Goal: Information Seeking & Learning: Learn about a topic

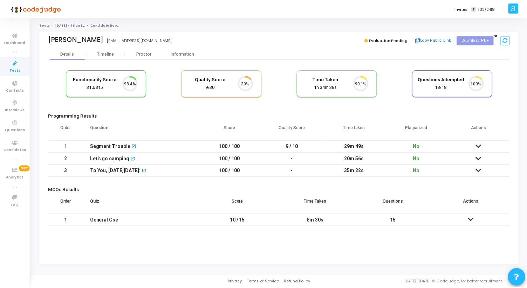
scroll to position [15, 18]
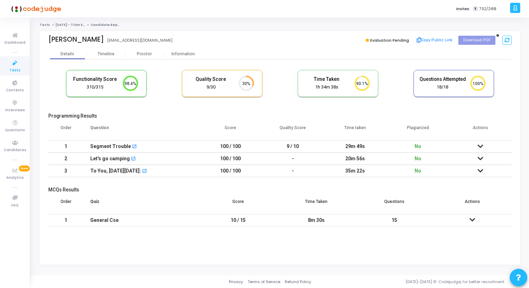
click at [478, 147] on icon at bounding box center [481, 146] width 6 height 5
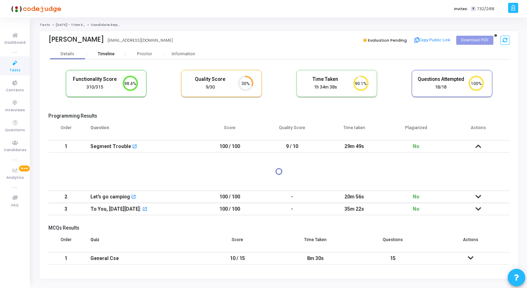
click at [106, 52] on div "Timeline" at bounding box center [106, 53] width 17 height 5
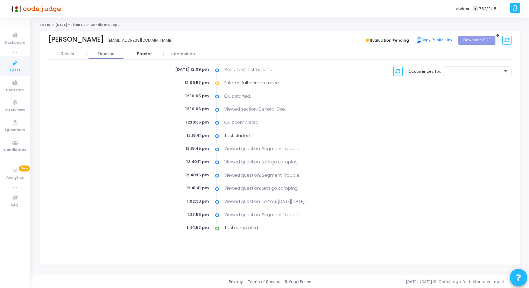
click at [136, 50] on div "Proctor" at bounding box center [144, 54] width 39 height 11
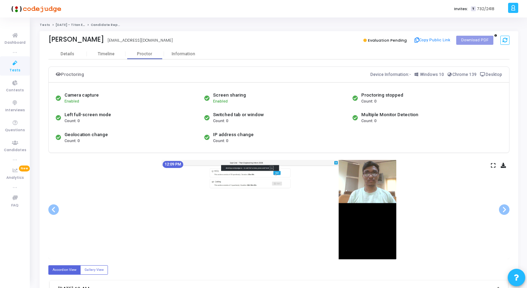
click at [376, 190] on img at bounding box center [278, 209] width 235 height 99
click at [188, 52] on div "Information" at bounding box center [183, 53] width 39 height 5
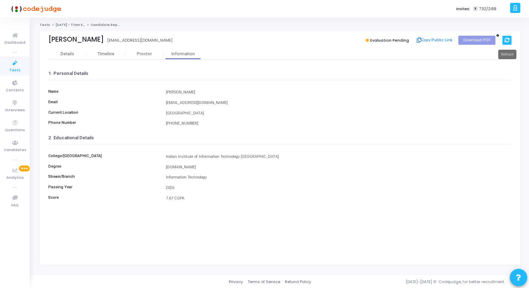
click at [505, 38] on icon at bounding box center [507, 40] width 5 height 5
click at [145, 49] on div "Proctor" at bounding box center [144, 54] width 39 height 11
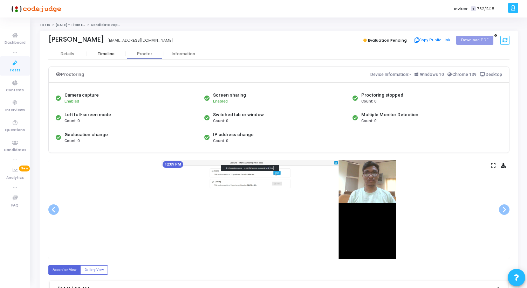
click at [102, 51] on div "Timeline" at bounding box center [106, 53] width 17 height 5
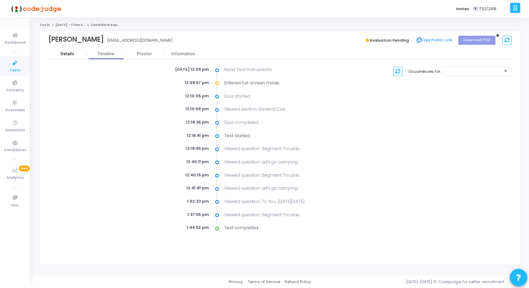
click at [75, 52] on div "Details" at bounding box center [67, 53] width 39 height 5
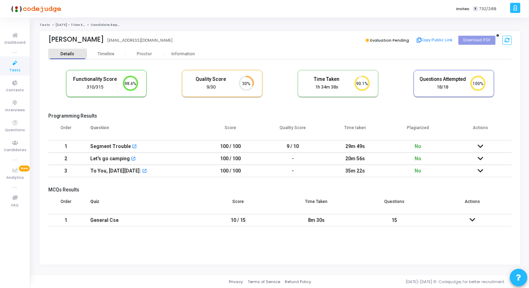
scroll to position [23, 77]
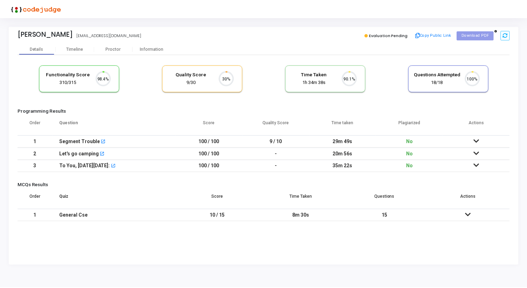
scroll to position [15, 18]
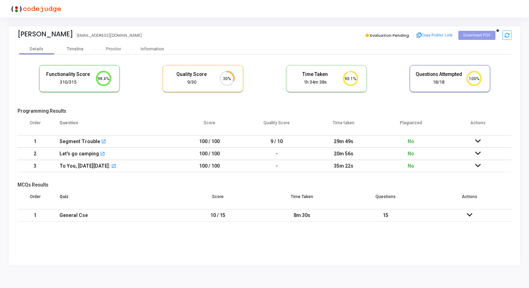
click at [477, 142] on icon at bounding box center [478, 141] width 6 height 5
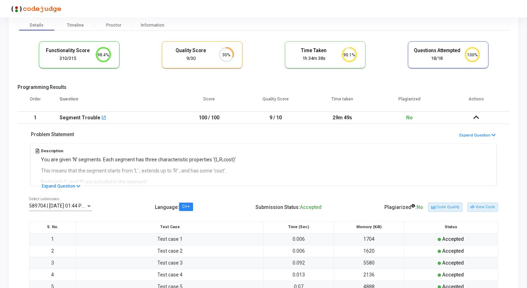
scroll to position [28, 0]
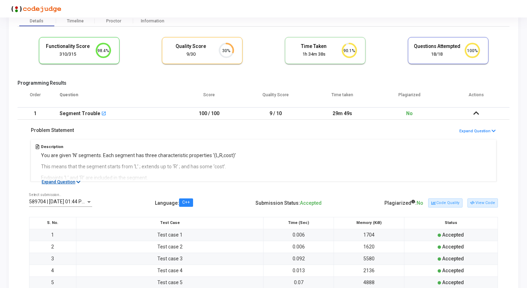
click at [68, 181] on button "Expand Question" at bounding box center [61, 182] width 47 height 7
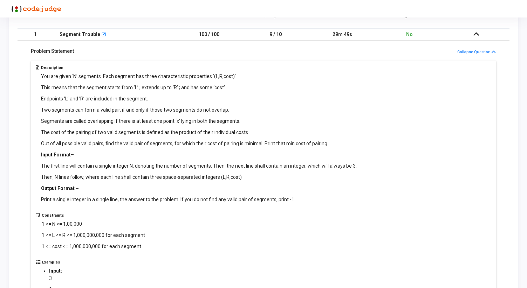
scroll to position [97, 0]
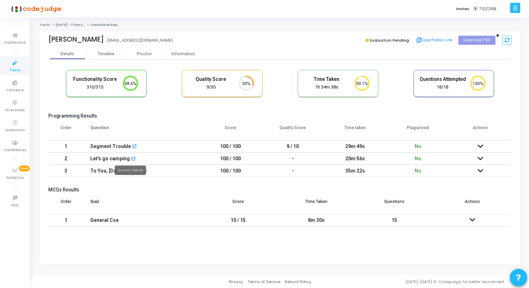
click at [131, 159] on mat-icon "open_in_new" at bounding box center [133, 159] width 5 height 5
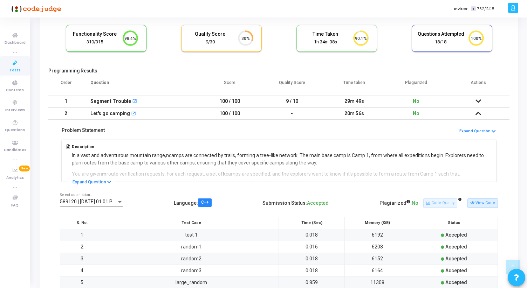
scroll to position [129, 0]
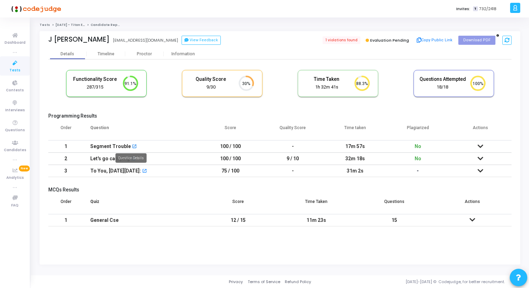
click at [132, 148] on mat-icon "open_in_new" at bounding box center [134, 147] width 5 height 5
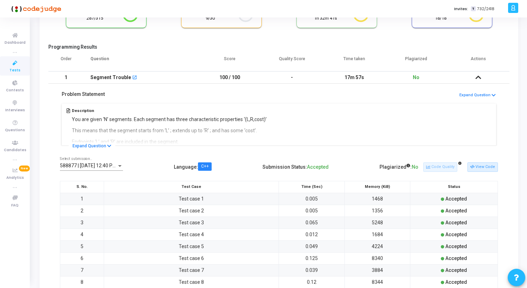
scroll to position [220, 0]
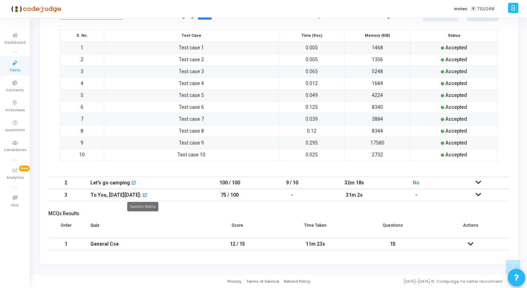
click at [142, 195] on mat-icon "open_in_new" at bounding box center [144, 195] width 5 height 5
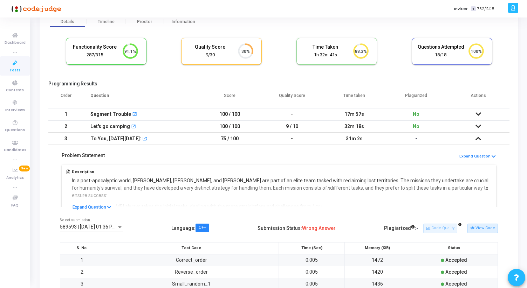
scroll to position [0, 0]
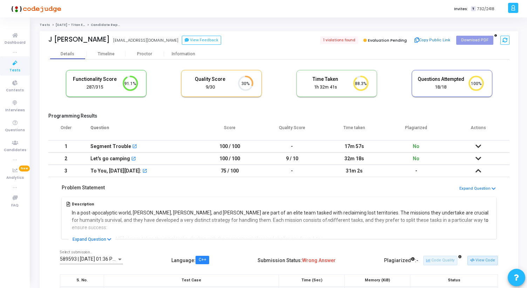
click at [476, 168] on icon at bounding box center [478, 170] width 6 height 5
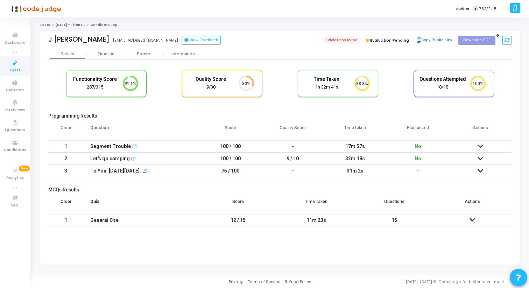
click at [476, 168] on td at bounding box center [480, 171] width 63 height 12
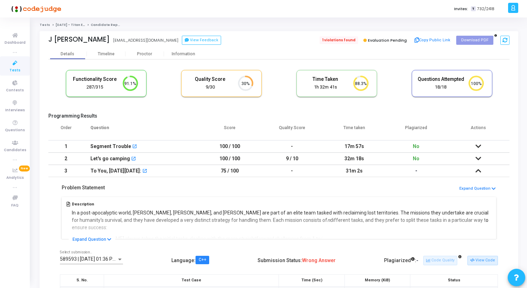
click at [340, 42] on span "1 violations found" at bounding box center [338, 40] width 39 height 8
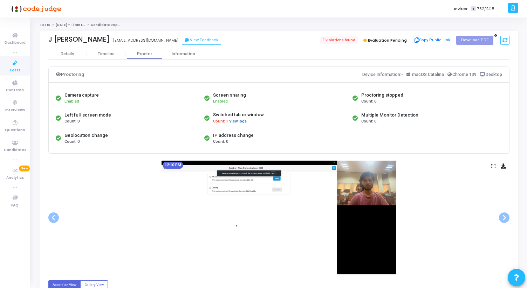
click at [239, 120] on button "View logs" at bounding box center [238, 121] width 18 height 7
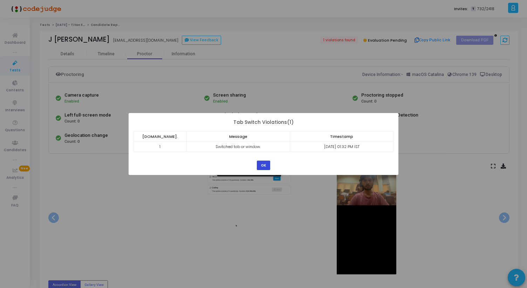
click at [258, 168] on button "OK" at bounding box center [263, 165] width 13 height 9
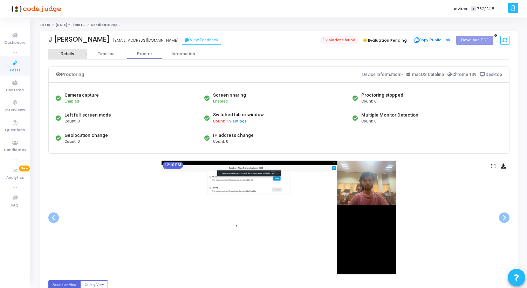
click at [70, 56] on div "Details" at bounding box center [67, 54] width 39 height 11
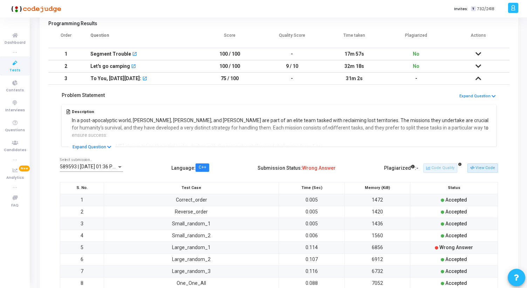
scroll to position [92, 0]
click at [474, 57] on td at bounding box center [478, 55] width 62 height 12
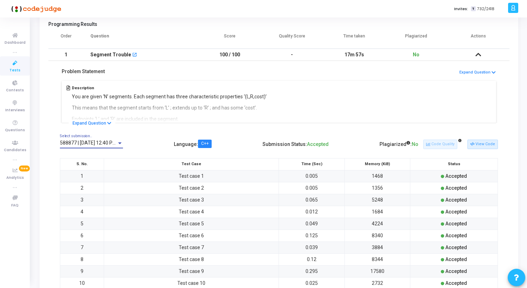
click at [92, 143] on span "588877 | 02 Sep, 2025 12:40 PM IST (Best) P" at bounding box center [102, 143] width 84 height 6
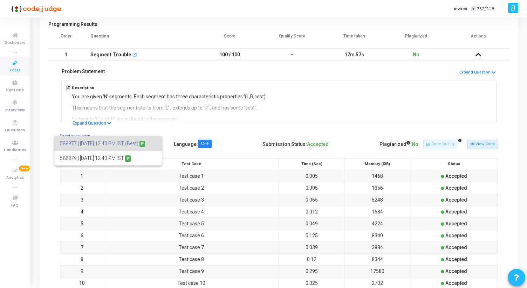
click at [488, 148] on div at bounding box center [263, 144] width 527 height 288
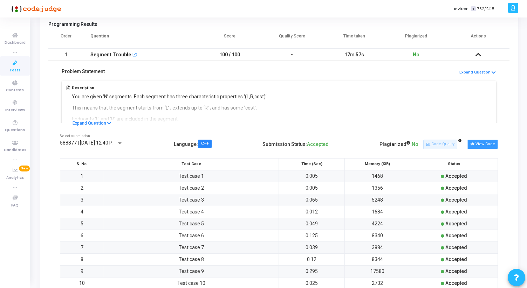
click at [482, 145] on button "View Code" at bounding box center [482, 144] width 30 height 9
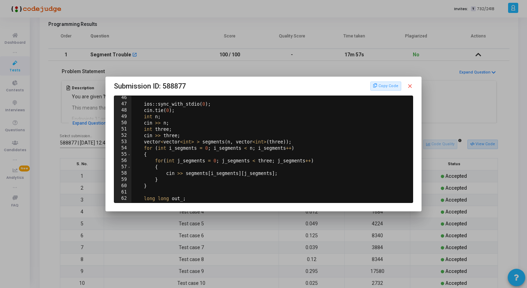
scroll to position [287, 0]
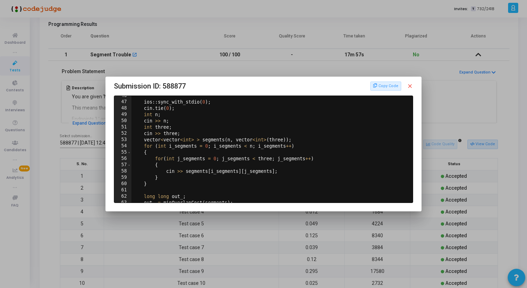
click at [411, 84] on mat-icon "close" at bounding box center [409, 86] width 6 height 6
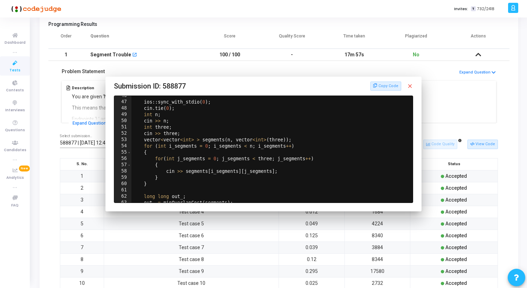
scroll to position [92, 0]
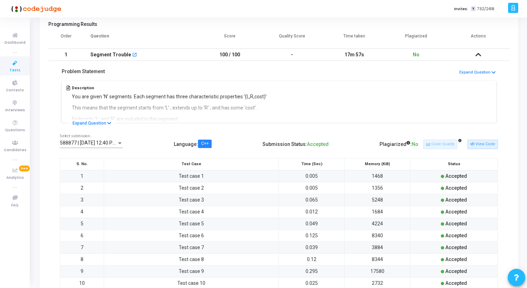
click at [478, 54] on icon at bounding box center [478, 54] width 6 height 5
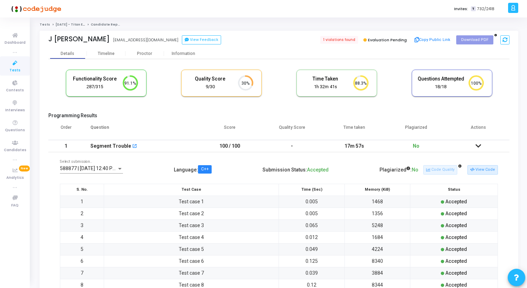
scroll to position [0, 0]
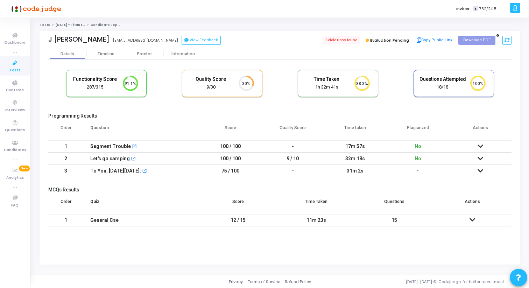
click at [480, 147] on icon at bounding box center [481, 146] width 6 height 5
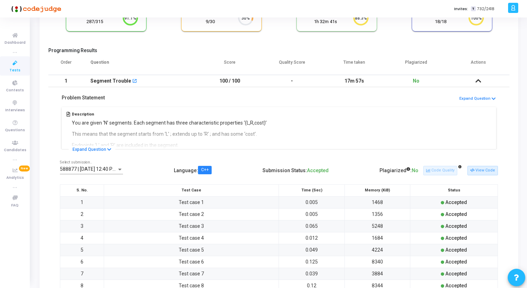
scroll to position [90, 0]
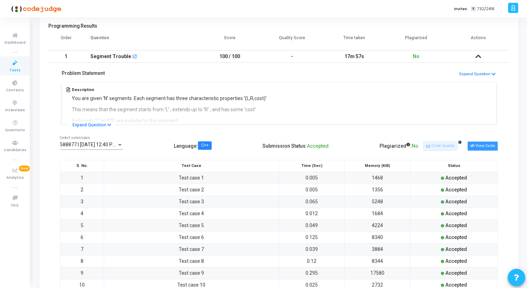
click at [483, 145] on button "View Code" at bounding box center [482, 145] width 30 height 9
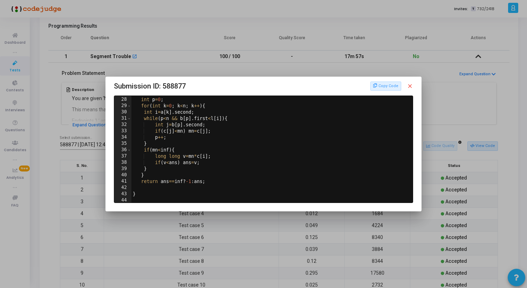
scroll to position [0, 0]
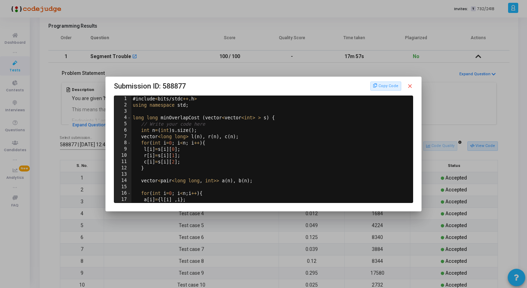
click at [412, 84] on mat-icon "close" at bounding box center [409, 86] width 6 height 6
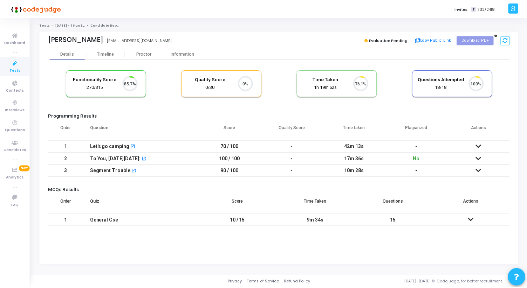
scroll to position [15, 18]
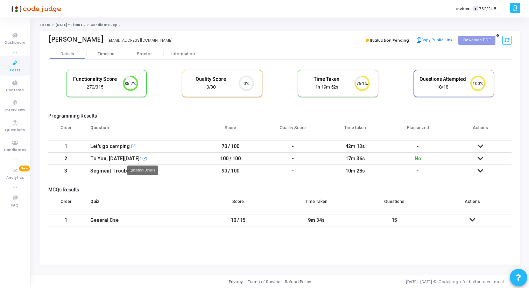
click at [144, 159] on mat-icon "open_in_new" at bounding box center [144, 159] width 5 height 5
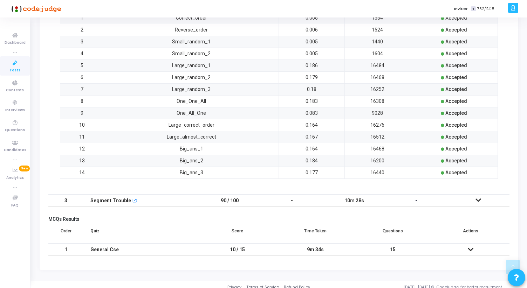
scroll to position [268, 0]
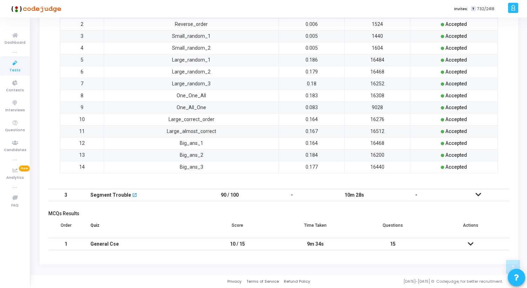
click at [483, 195] on td at bounding box center [478, 195] width 62 height 12
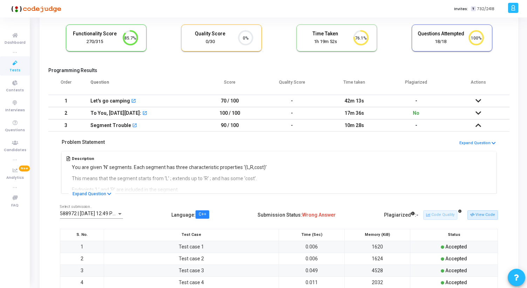
scroll to position [45, 0]
click at [479, 101] on icon at bounding box center [478, 101] width 6 height 5
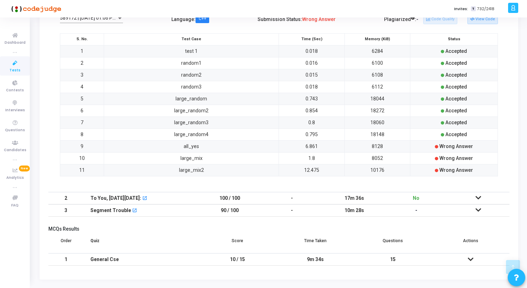
scroll to position [232, 0]
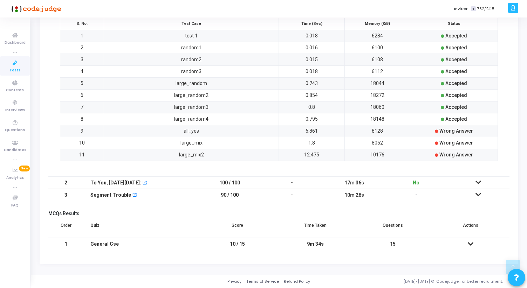
click at [475, 196] on icon at bounding box center [478, 194] width 6 height 5
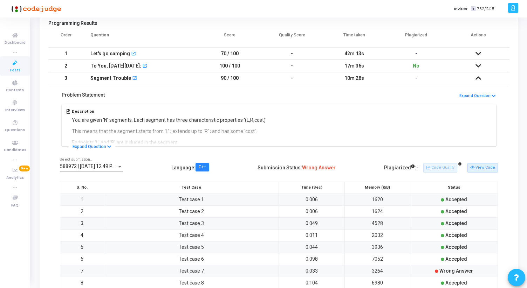
scroll to position [86, 0]
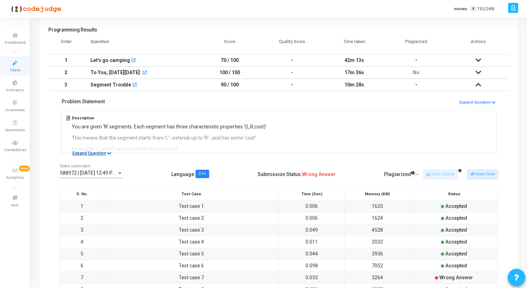
click at [98, 151] on button "Expand Question" at bounding box center [92, 153] width 47 height 7
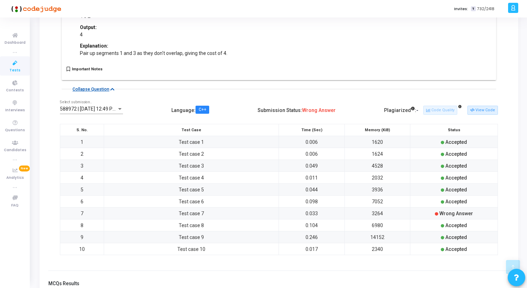
scroll to position [443, 0]
click at [477, 111] on button "View Code" at bounding box center [482, 110] width 30 height 9
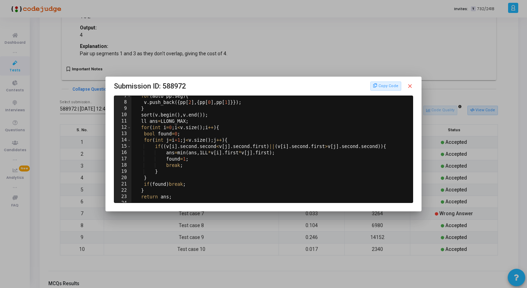
scroll to position [0, 0]
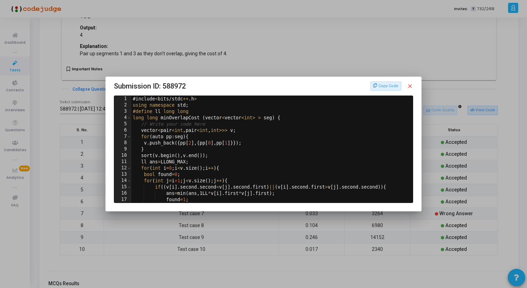
click at [407, 82] on div "Copy Code close" at bounding box center [391, 86] width 43 height 9
click at [408, 83] on mat-icon "close" at bounding box center [409, 86] width 6 height 6
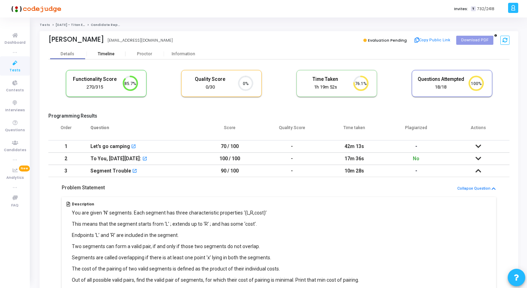
click at [105, 53] on div "Timeline" at bounding box center [106, 53] width 17 height 5
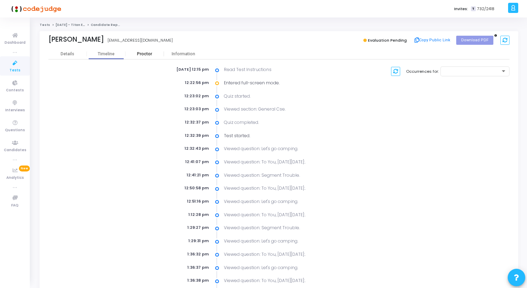
click at [142, 51] on div "Proctor" at bounding box center [144, 53] width 39 height 5
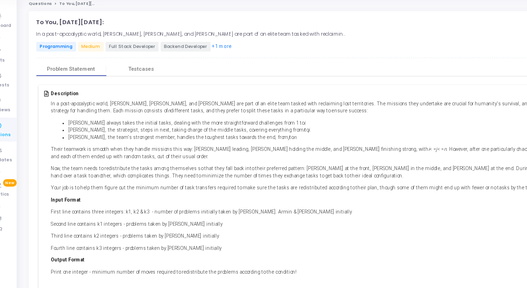
click at [295, 99] on div "Description In a post-apocalyptic world, [PERSON_NAME], [PERSON_NAME], and [PER…" at bounding box center [281, 171] width 448 height 152
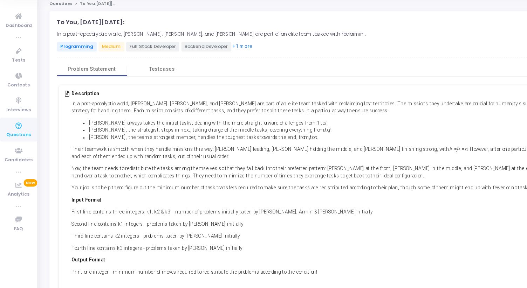
click at [15, 124] on icon at bounding box center [15, 123] width 15 height 9
click at [16, 131] on span "Questions" at bounding box center [15, 130] width 20 height 6
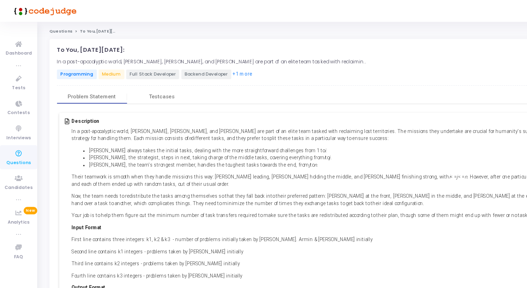
click at [51, 25] on link "Questions" at bounding box center [49, 25] width 19 height 4
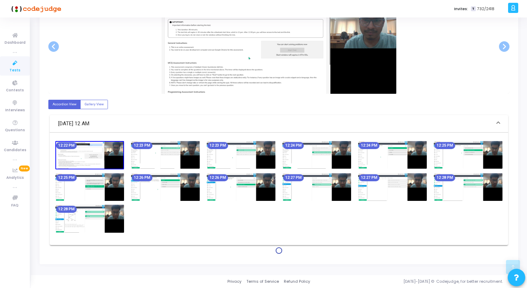
scroll to position [187, 0]
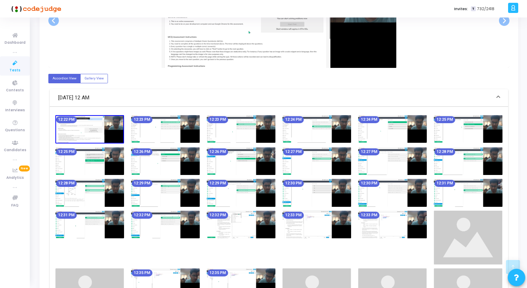
click at [106, 133] on img at bounding box center [89, 129] width 69 height 29
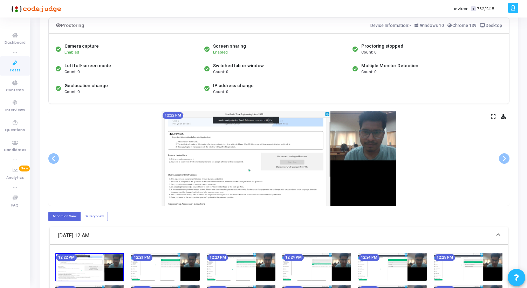
scroll to position [0, 0]
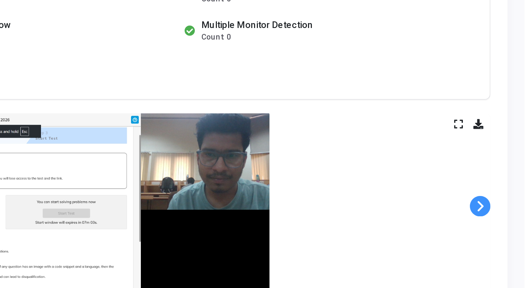
click at [505, 207] on span at bounding box center [504, 207] width 11 height 11
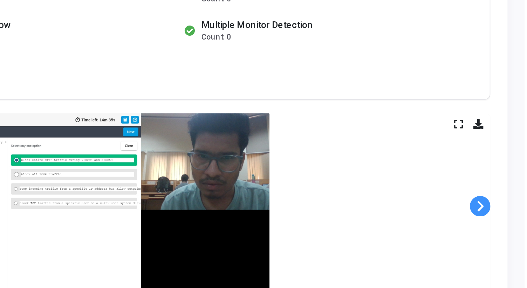
click at [505, 207] on span at bounding box center [504, 207] width 11 height 11
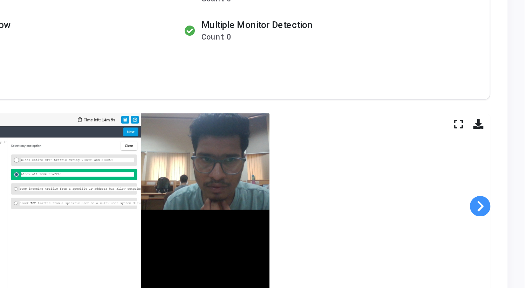
click at [505, 207] on span at bounding box center [504, 207] width 11 height 11
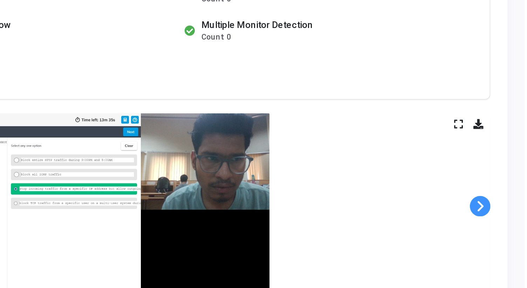
click at [505, 207] on span at bounding box center [504, 207] width 11 height 11
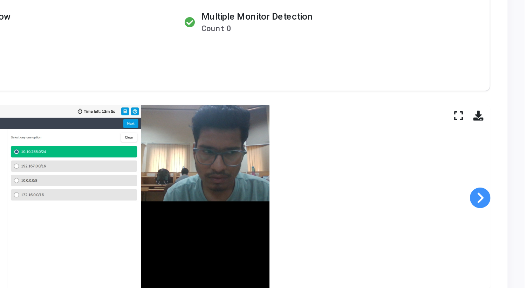
click at [503, 205] on span at bounding box center [504, 207] width 11 height 11
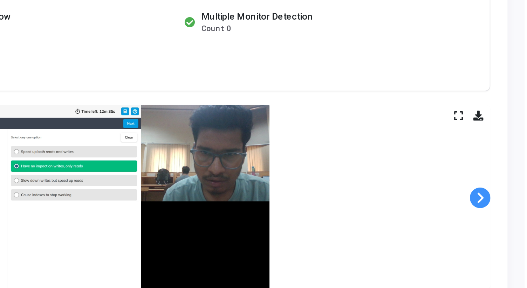
click at [503, 205] on span at bounding box center [504, 207] width 11 height 11
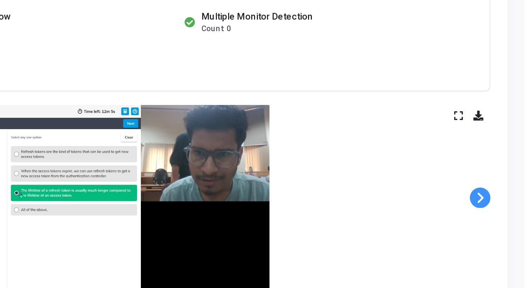
click at [503, 205] on span at bounding box center [504, 207] width 11 height 11
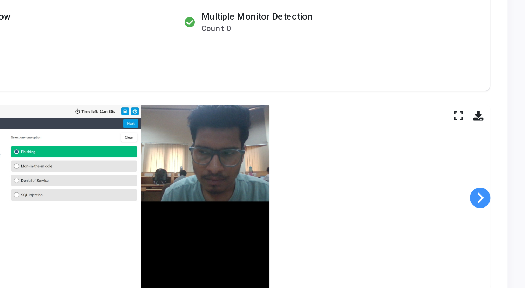
click at [503, 205] on span at bounding box center [504, 207] width 11 height 11
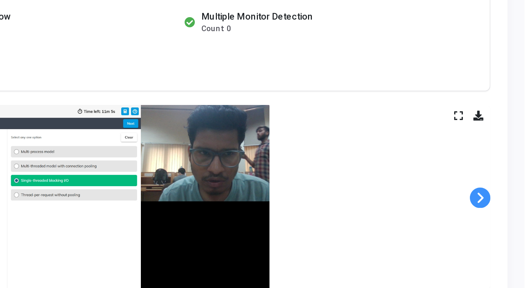
click at [503, 205] on span at bounding box center [504, 207] width 11 height 11
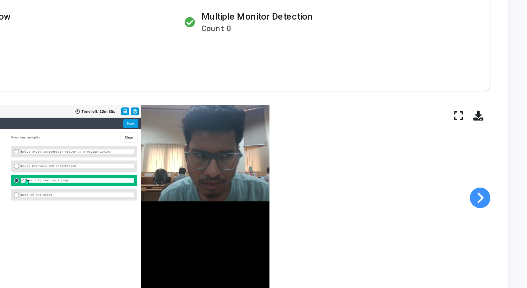
click at [503, 205] on span at bounding box center [504, 207] width 11 height 11
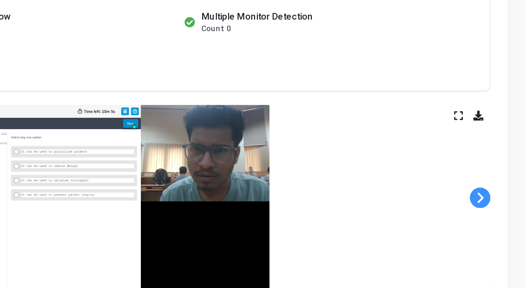
click at [503, 205] on span at bounding box center [504, 207] width 11 height 11
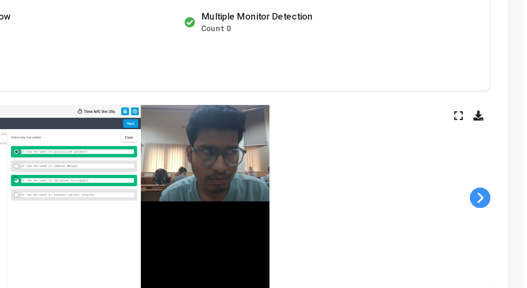
click at [503, 205] on span at bounding box center [504, 207] width 11 height 11
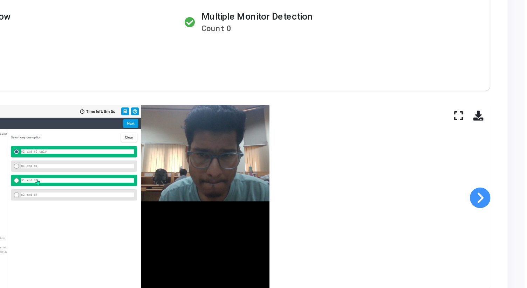
click at [503, 205] on span at bounding box center [504, 207] width 11 height 11
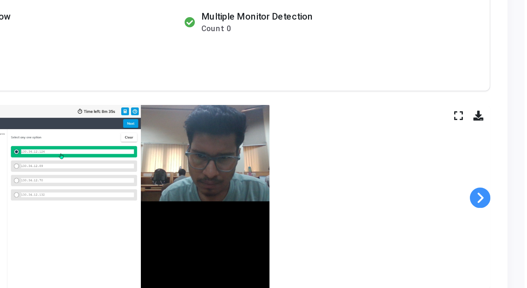
click at [503, 205] on span at bounding box center [504, 207] width 11 height 11
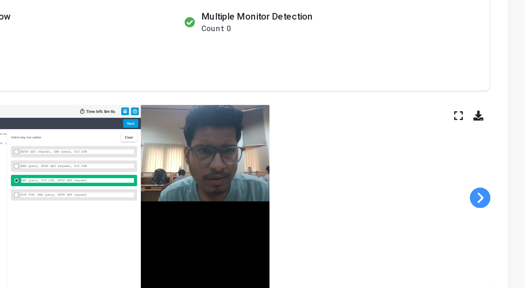
click at [503, 205] on span at bounding box center [504, 207] width 11 height 11
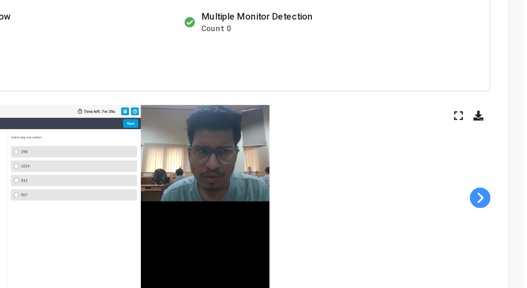
click at [503, 205] on span at bounding box center [504, 207] width 11 height 11
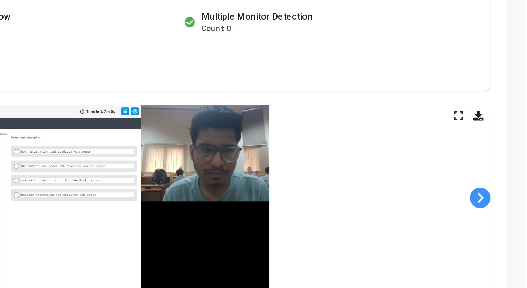
click at [503, 205] on span at bounding box center [504, 207] width 11 height 11
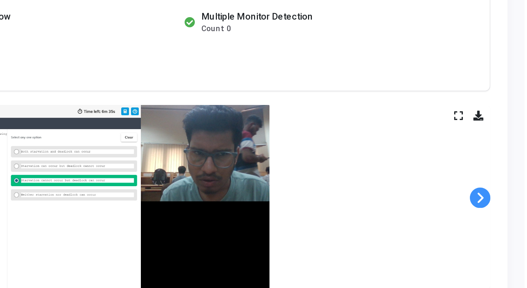
click at [503, 205] on span at bounding box center [504, 207] width 11 height 11
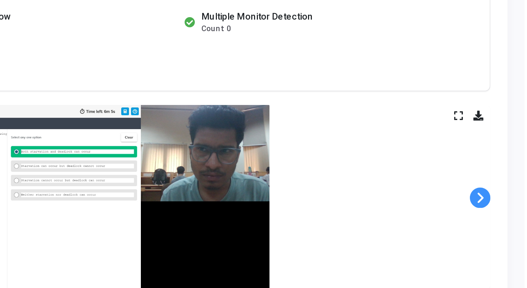
click at [503, 205] on span at bounding box center [504, 207] width 11 height 11
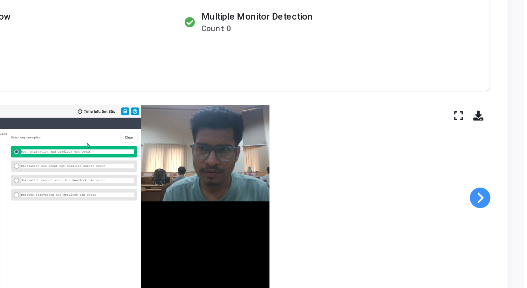
click at [503, 205] on span at bounding box center [504, 207] width 11 height 11
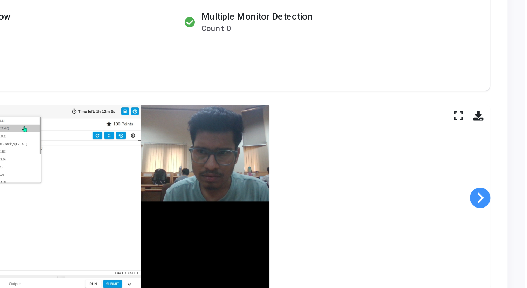
click at [503, 205] on span at bounding box center [504, 207] width 11 height 11
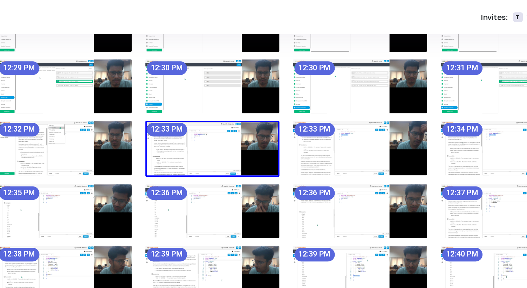
scroll to position [329, 0]
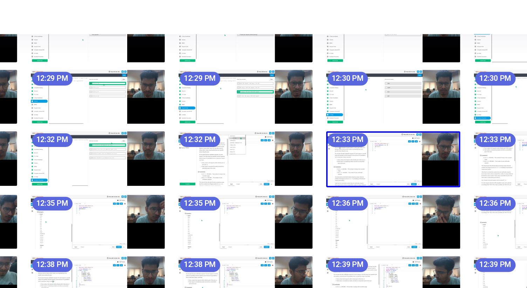
click at [158, 81] on img at bounding box center [165, 81] width 69 height 28
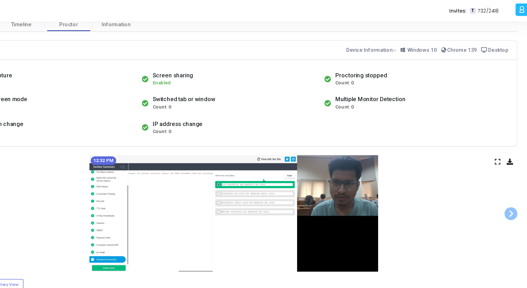
scroll to position [34, 0]
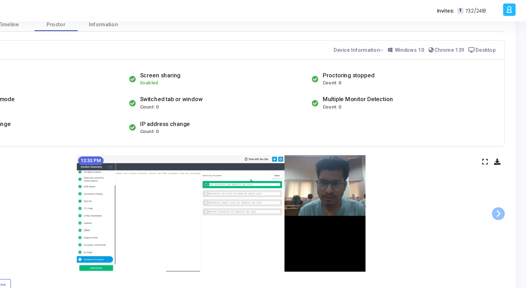
click at [492, 131] on icon at bounding box center [493, 132] width 5 height 4
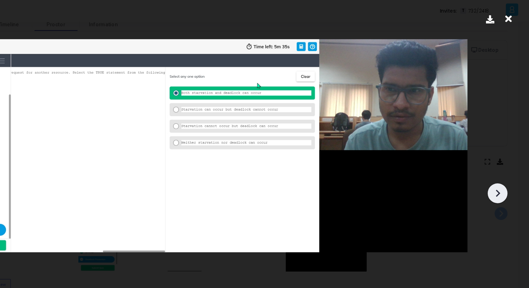
scroll to position [0, 0]
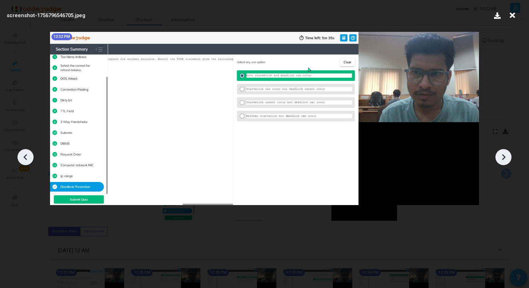
click at [503, 160] on icon at bounding box center [504, 157] width 11 height 11
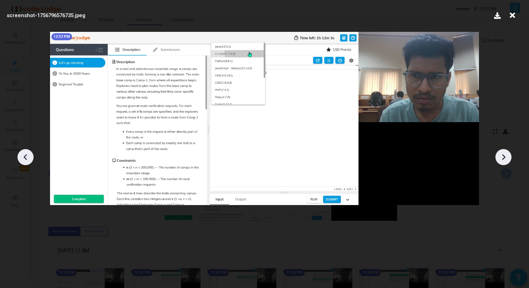
click at [503, 160] on icon at bounding box center [504, 157] width 11 height 11
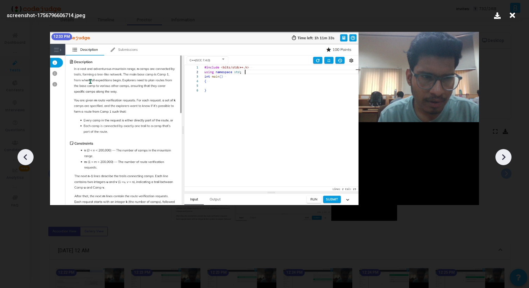
click at [503, 160] on icon at bounding box center [504, 157] width 11 height 11
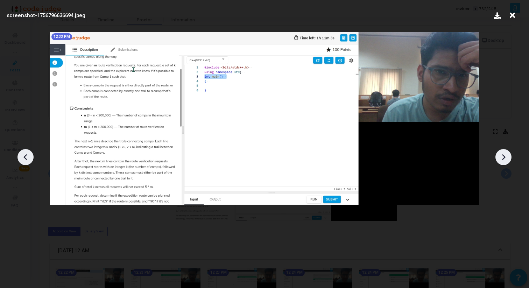
click at [503, 160] on icon at bounding box center [504, 157] width 11 height 11
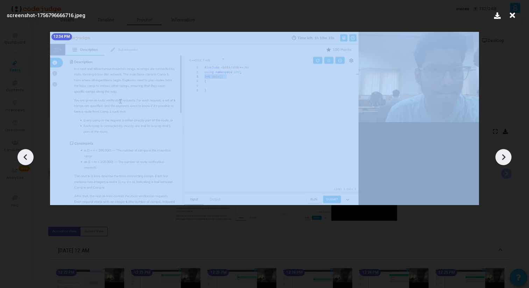
click at [503, 160] on icon at bounding box center [504, 157] width 11 height 11
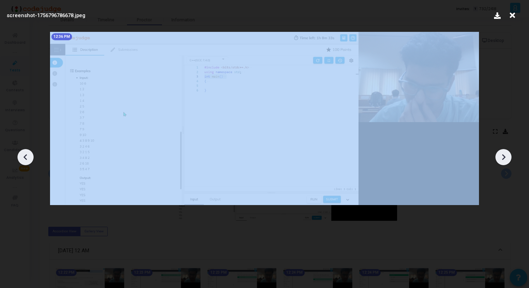
click at [503, 160] on icon at bounding box center [504, 157] width 11 height 11
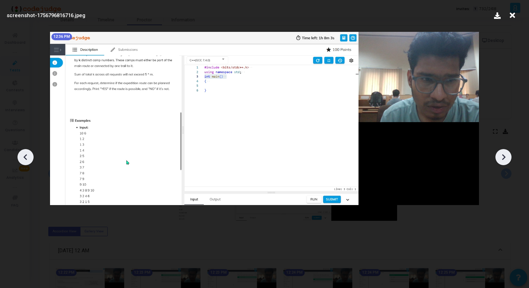
click at [503, 160] on icon at bounding box center [504, 157] width 11 height 11
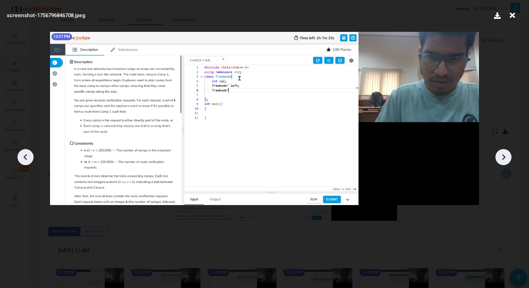
click at [503, 161] on icon at bounding box center [504, 157] width 11 height 11
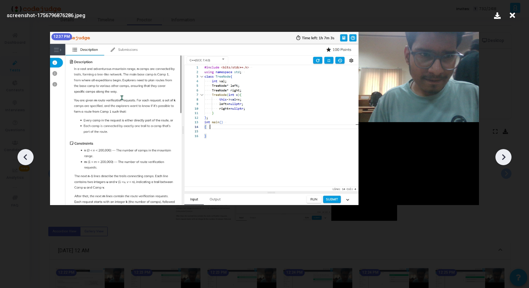
click at [503, 161] on icon at bounding box center [504, 157] width 11 height 11
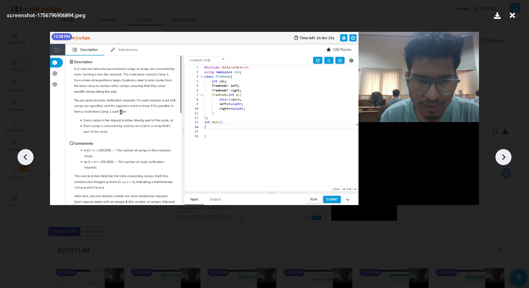
click at [503, 161] on icon at bounding box center [504, 157] width 11 height 11
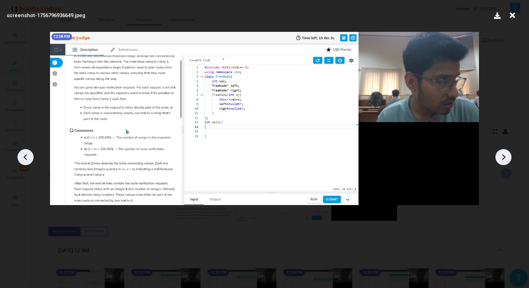
click at [503, 161] on icon at bounding box center [504, 157] width 11 height 11
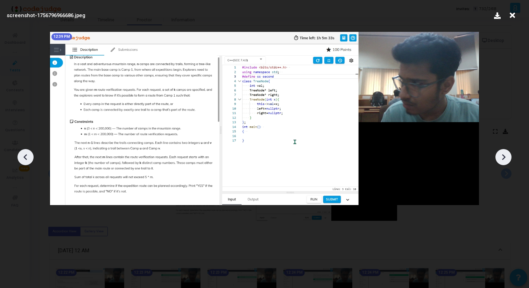
click at [503, 161] on icon at bounding box center [504, 157] width 11 height 11
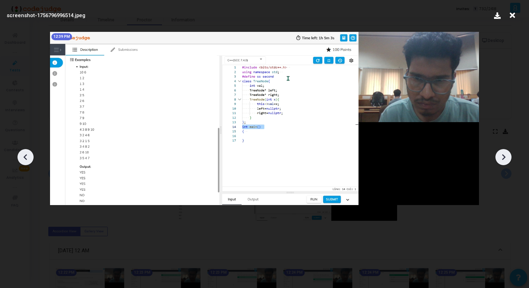
click at [503, 161] on icon at bounding box center [504, 157] width 11 height 11
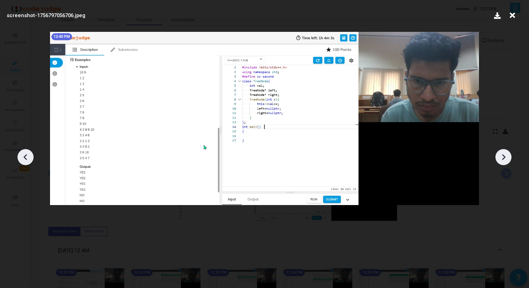
click at [503, 161] on icon at bounding box center [504, 157] width 11 height 11
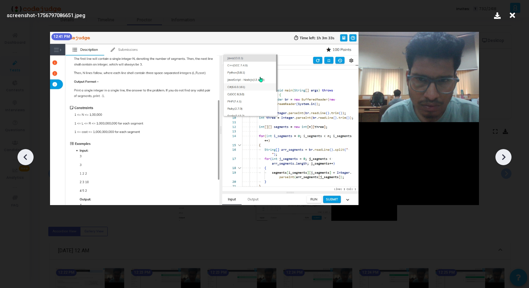
click at [503, 161] on icon at bounding box center [504, 157] width 11 height 11
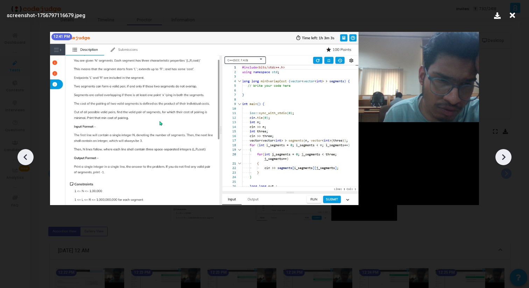
click at [503, 161] on icon at bounding box center [504, 157] width 11 height 11
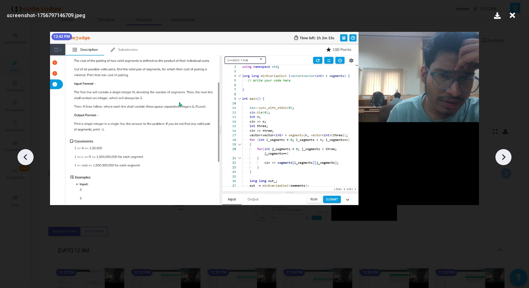
click at [23, 153] on icon at bounding box center [25, 157] width 11 height 11
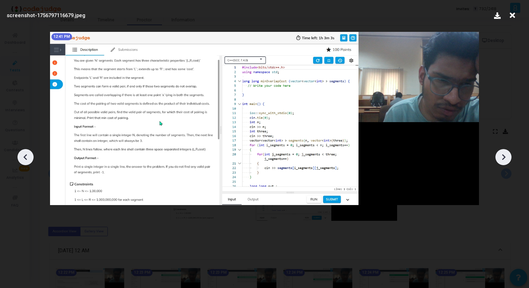
click at [23, 153] on icon at bounding box center [25, 157] width 11 height 11
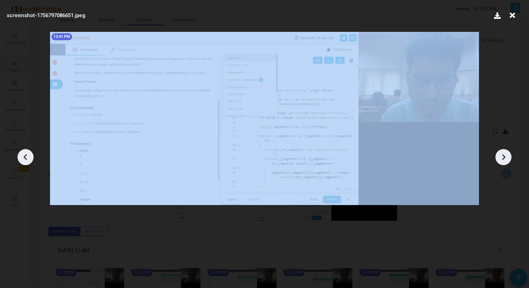
click at [23, 153] on icon at bounding box center [25, 157] width 11 height 11
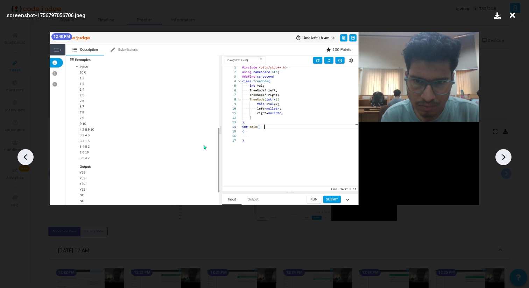
click at [504, 157] on icon at bounding box center [504, 157] width 11 height 11
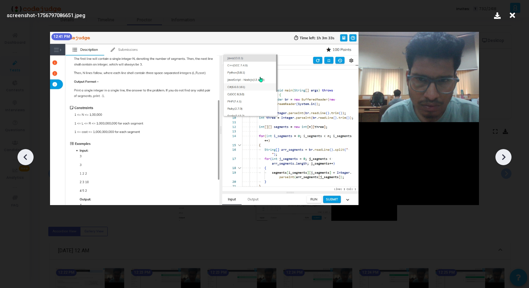
click at [504, 157] on icon at bounding box center [504, 157] width 11 height 11
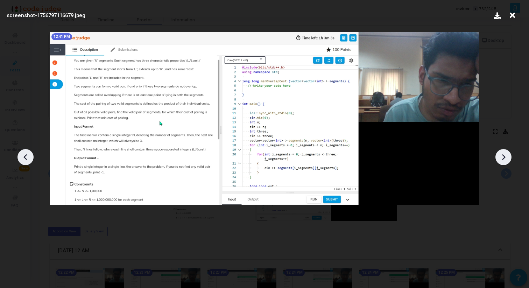
click at [504, 157] on icon at bounding box center [504, 157] width 11 height 11
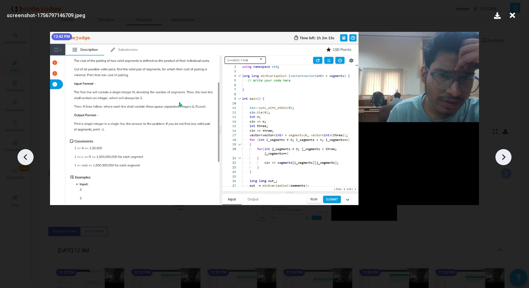
click at [504, 157] on icon at bounding box center [504, 157] width 11 height 11
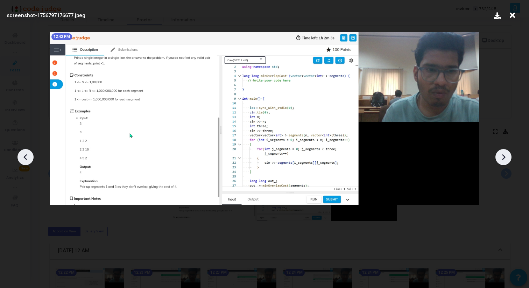
click at [504, 157] on icon at bounding box center [504, 157] width 11 height 11
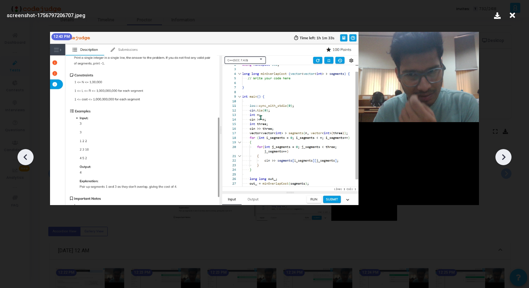
click at [504, 157] on icon at bounding box center [504, 157] width 11 height 11
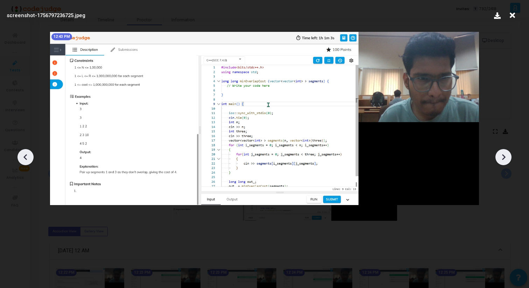
click at [512, 14] on icon at bounding box center [512, 15] width 11 height 13
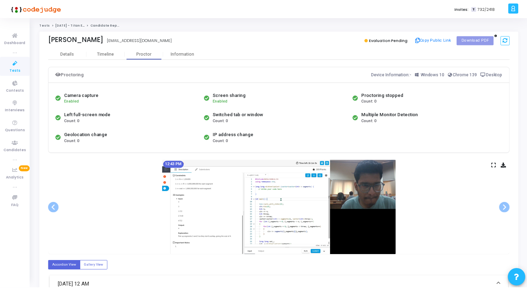
scroll to position [34, 0]
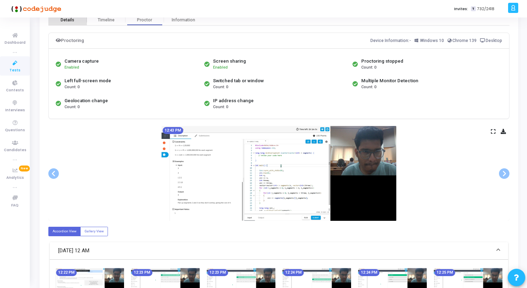
click at [67, 21] on div "Details" at bounding box center [68, 20] width 14 height 5
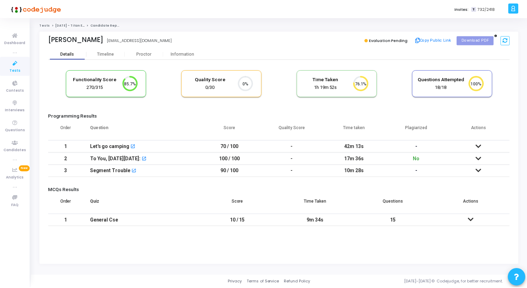
scroll to position [23, 77]
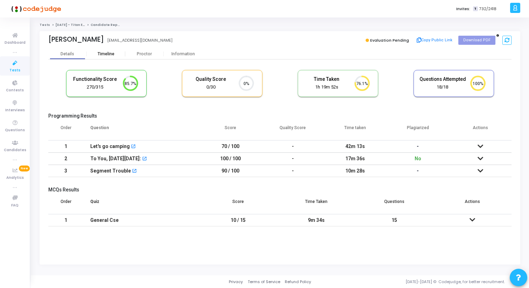
click at [110, 54] on div "Timeline" at bounding box center [106, 53] width 17 height 5
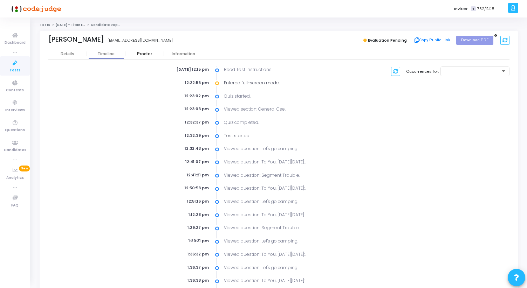
click at [145, 54] on div "Proctor" at bounding box center [144, 53] width 39 height 5
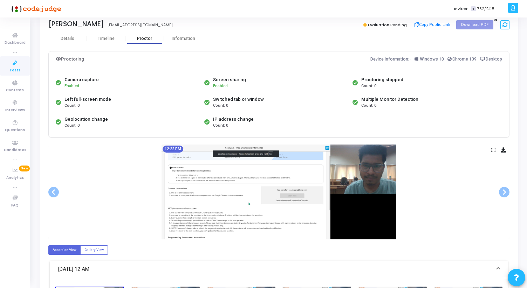
scroll to position [6, 0]
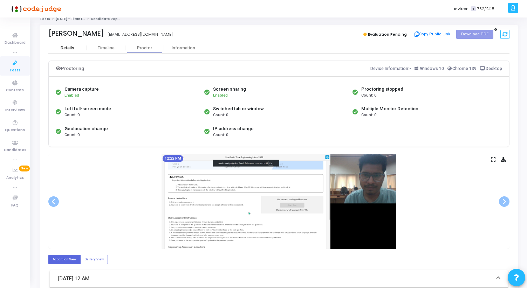
click at [76, 50] on div "Details" at bounding box center [67, 48] width 39 height 5
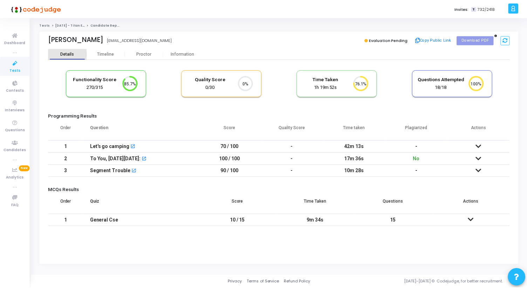
scroll to position [3, 3]
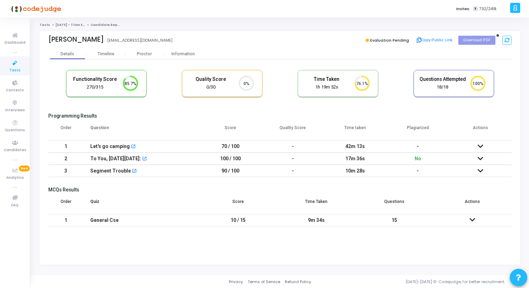
click at [475, 174] on td at bounding box center [480, 171] width 63 height 12
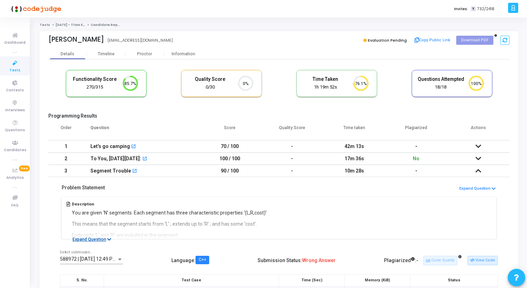
click at [97, 242] on button "Expand Question" at bounding box center [92, 239] width 47 height 7
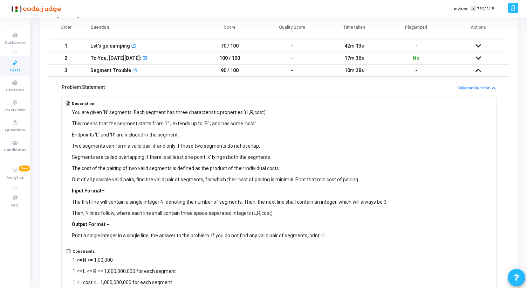
scroll to position [100, 0]
click at [477, 45] on icon at bounding box center [478, 46] width 6 height 5
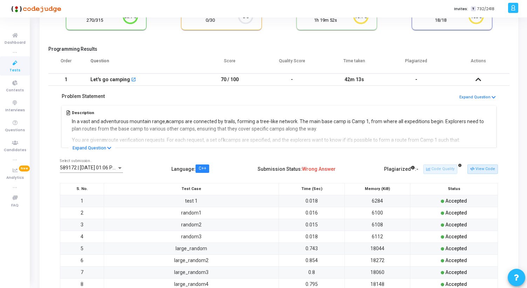
scroll to position [56, 0]
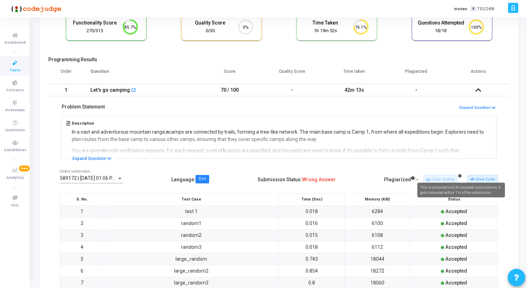
click at [477, 179] on mat-tooltip-component "This is computed only for accepted submissions. It gets computed within 1 hr of…" at bounding box center [460, 190] width 97 height 25
click at [483, 182] on mat-tooltip-component "This is computed only for accepted submissions. It gets computed within 1 hr of…" at bounding box center [460, 190] width 97 height 25
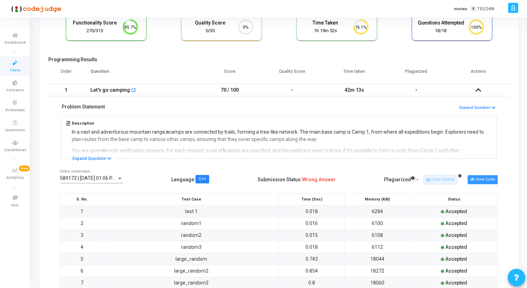
click at [481, 178] on button "View Code" at bounding box center [482, 179] width 30 height 9
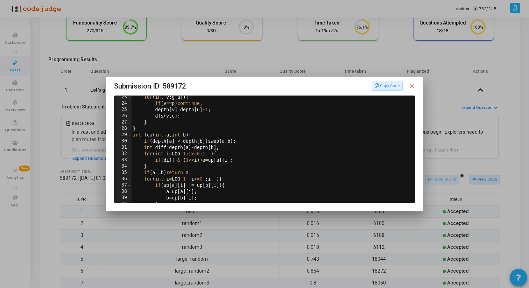
scroll to position [99, 0]
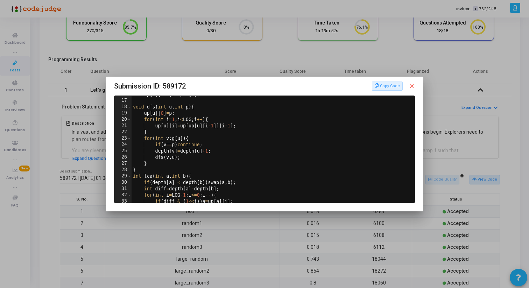
click at [412, 86] on mat-icon "close" at bounding box center [412, 86] width 6 height 6
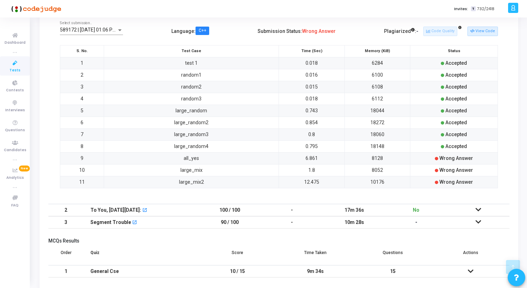
scroll to position [210, 0]
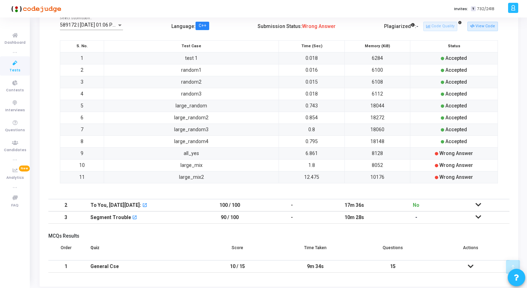
click at [478, 215] on icon at bounding box center [478, 217] width 6 height 5
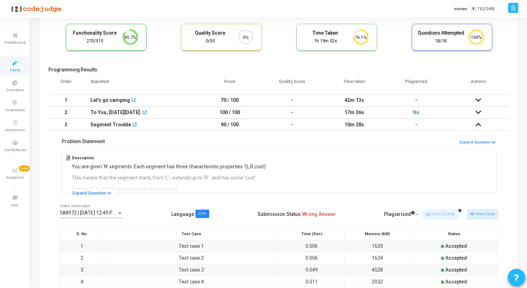
scroll to position [0, 0]
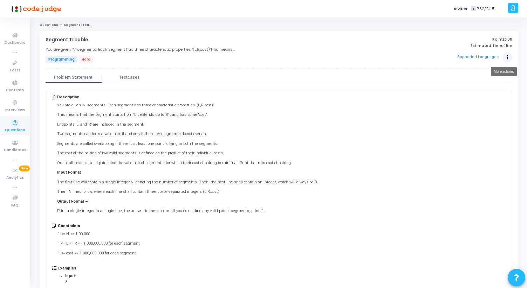
click at [508, 56] on icon "Actions" at bounding box center [507, 58] width 2 height 4
click at [459, 35] on div "Segment Trouble open_in_new You are given ‘N’ segments. Each segment has three …" at bounding box center [279, 213] width 478 height 364
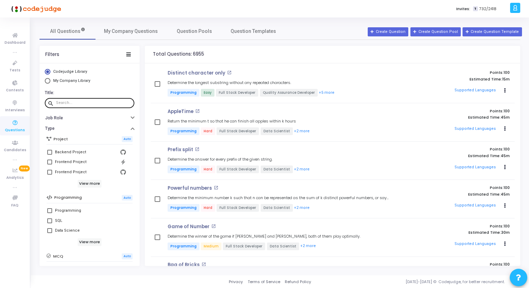
click at [78, 102] on input "text" at bounding box center [94, 103] width 76 height 4
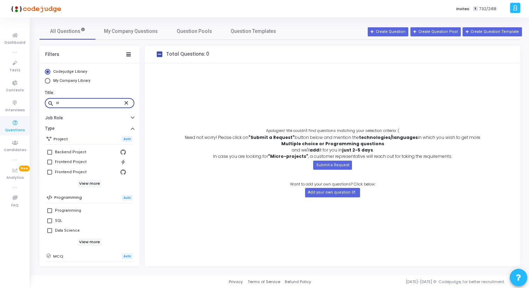
type input "s"
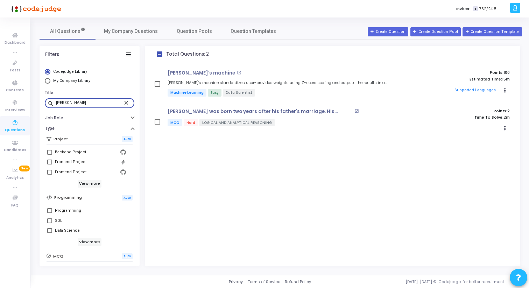
drag, startPoint x: 87, startPoint y: 104, endPoint x: 37, endPoint y: 104, distance: 49.4
click at [37, 104] on div "All Questions My Company Questions Question Pools Question Templates Filters Co…" at bounding box center [280, 144] width 488 height 243
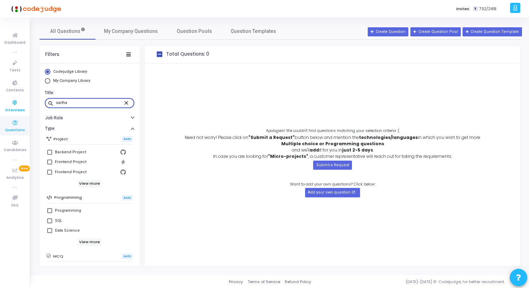
drag, startPoint x: 70, startPoint y: 103, endPoint x: 17, endPoint y: 99, distance: 53.3
click at [19, 100] on div "Dashboard true Tests Contests Interviews Questions Candidates true Analytics Ne…" at bounding box center [264, 144] width 529 height 288
type input "ritesh"
click at [123, 105] on mat-icon "close" at bounding box center [127, 102] width 8 height 6
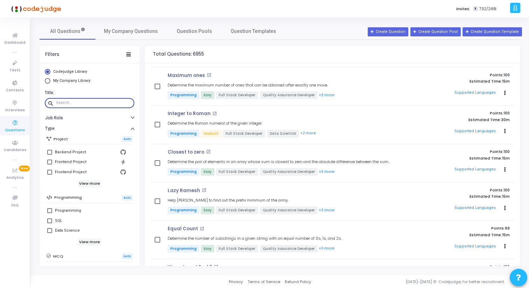
scroll to position [576, 0]
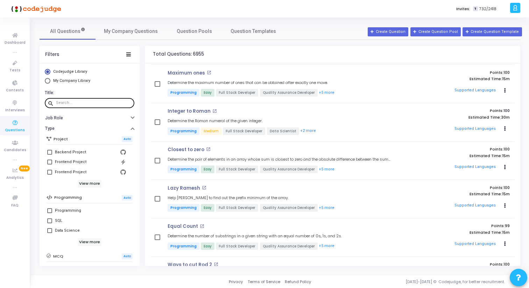
click at [99, 100] on div at bounding box center [94, 102] width 76 height 11
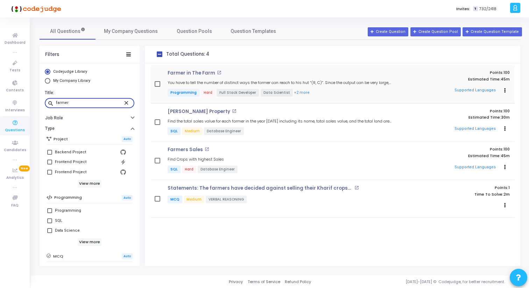
type input "farmer"
click at [185, 79] on div "Farmer in The Farm open_in_new You have to tell the number of distinct ways the…" at bounding box center [280, 83] width 233 height 27
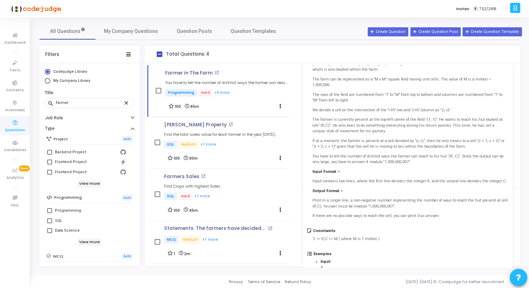
scroll to position [163, 0]
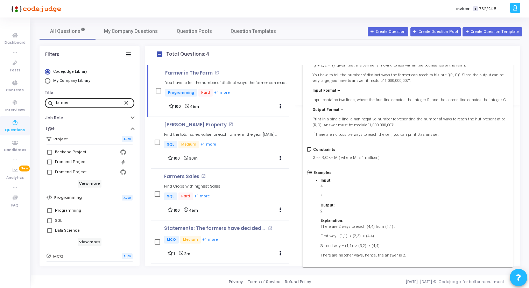
click at [123, 102] on mat-icon "close" at bounding box center [127, 102] width 8 height 6
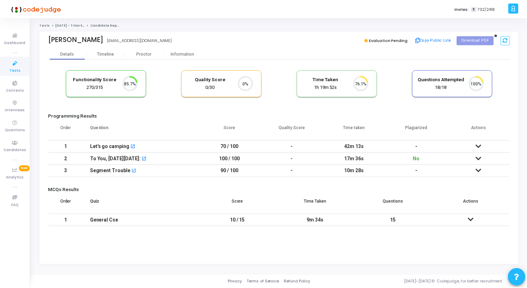
scroll to position [3, 3]
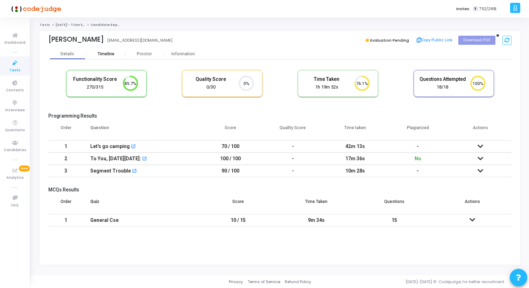
click at [112, 52] on div "Timeline" at bounding box center [106, 53] width 17 height 5
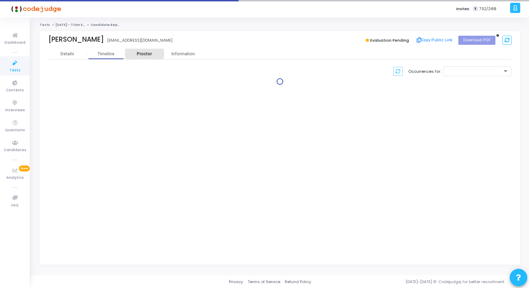
click at [140, 52] on div "Proctor" at bounding box center [144, 53] width 39 height 5
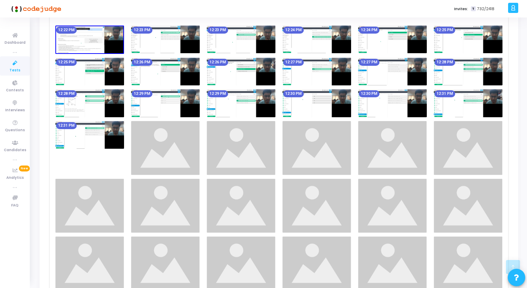
scroll to position [252, 0]
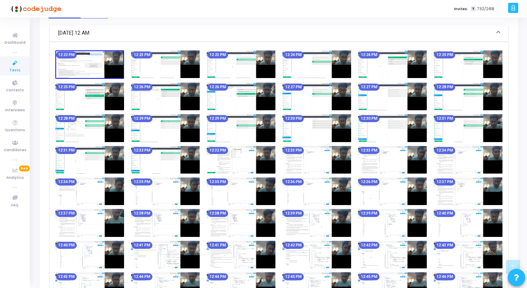
click at [250, 162] on img at bounding box center [241, 160] width 69 height 28
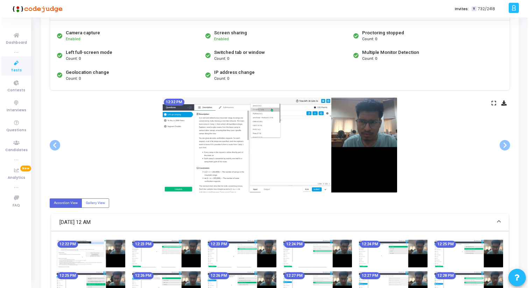
scroll to position [0, 0]
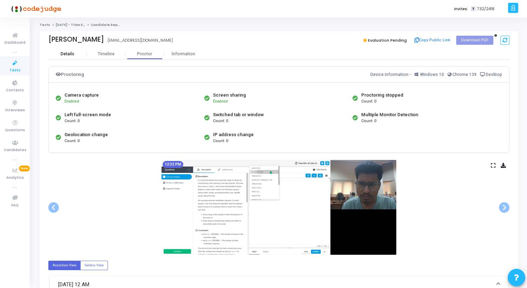
click at [75, 53] on div "Details" at bounding box center [67, 53] width 39 height 5
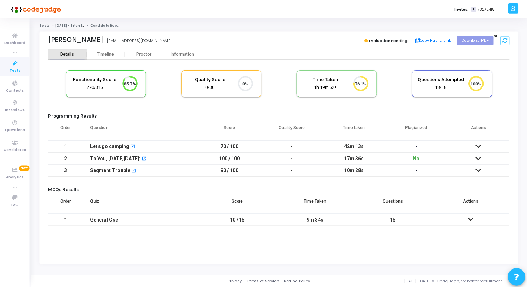
scroll to position [15, 18]
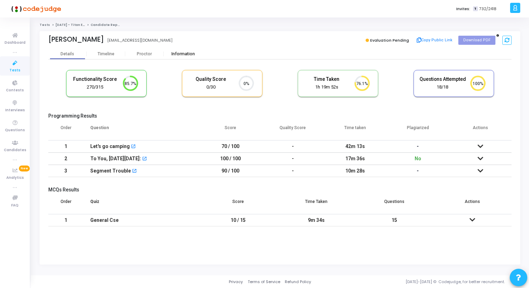
click at [171, 53] on div "Information" at bounding box center [183, 53] width 39 height 5
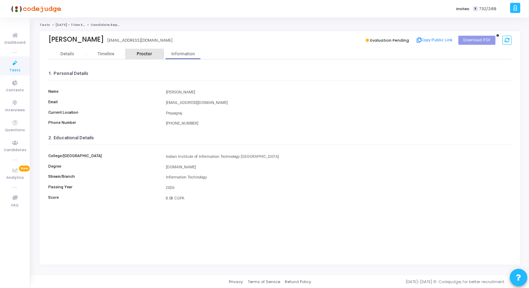
click at [146, 51] on div "Proctor" at bounding box center [144, 53] width 39 height 5
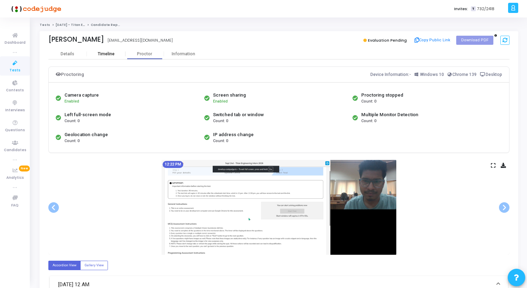
click at [119, 55] on div "Timeline" at bounding box center [106, 53] width 39 height 5
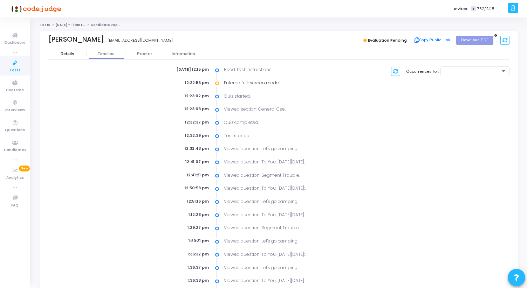
click at [77, 53] on div "Details" at bounding box center [67, 53] width 39 height 5
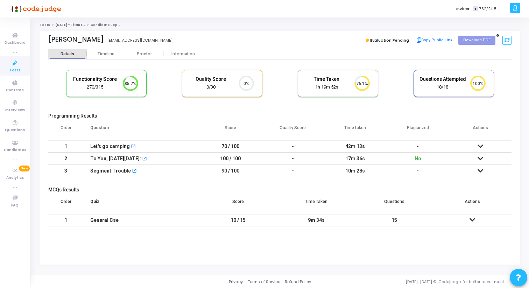
scroll to position [15, 18]
click at [109, 51] on div "Timeline" at bounding box center [106, 53] width 17 height 5
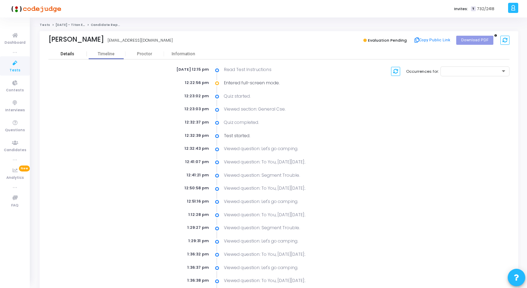
click at [67, 53] on div "Details" at bounding box center [68, 53] width 14 height 5
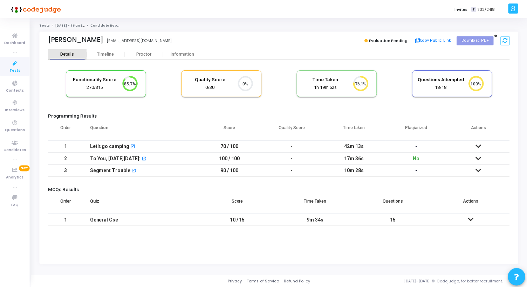
scroll to position [15, 18]
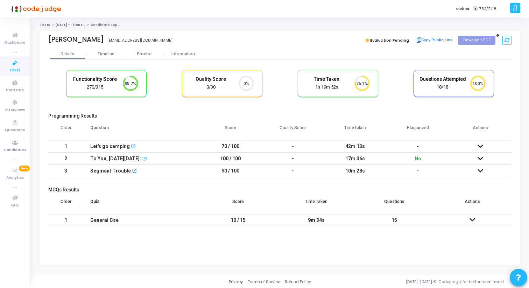
click at [478, 158] on icon at bounding box center [481, 158] width 6 height 5
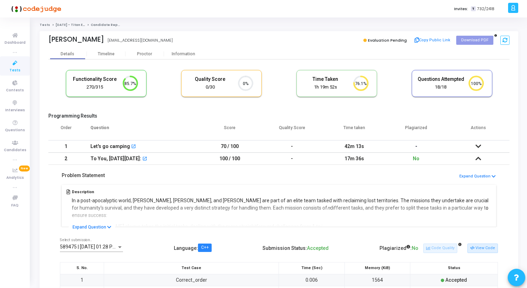
scroll to position [25, 0]
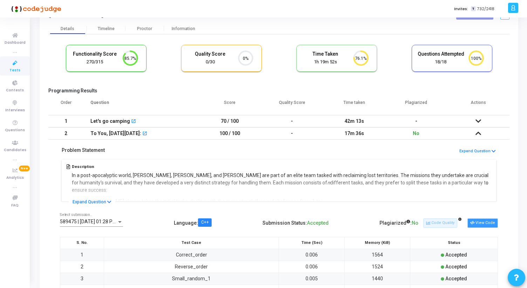
click at [481, 224] on button "View Code" at bounding box center [482, 222] width 30 height 9
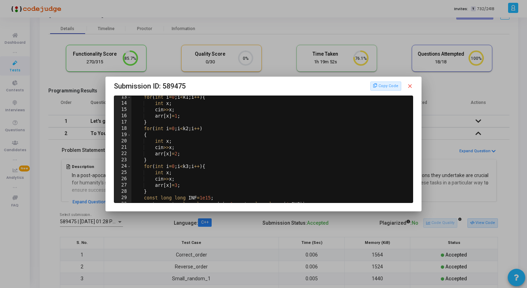
scroll to position [171, 0]
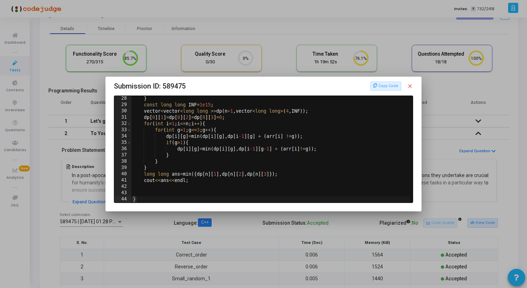
click at [412, 86] on mat-icon "close" at bounding box center [409, 86] width 6 height 6
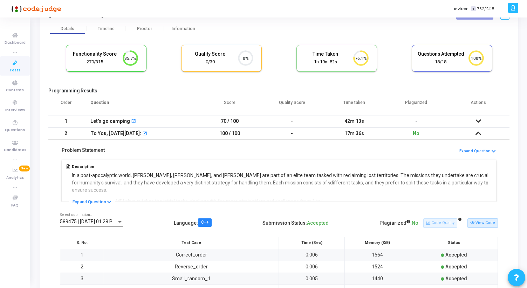
scroll to position [27, 0]
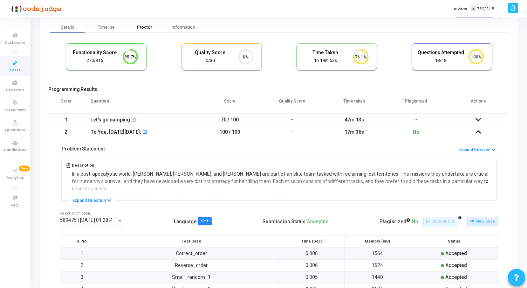
click at [137, 29] on div "Proctor" at bounding box center [144, 27] width 39 height 5
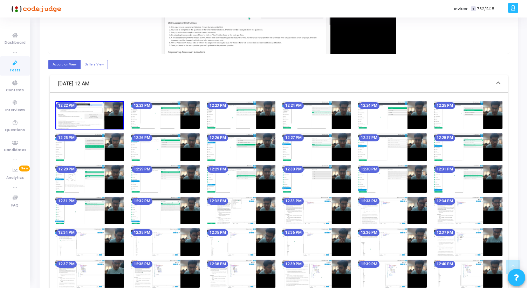
scroll to position [216, 0]
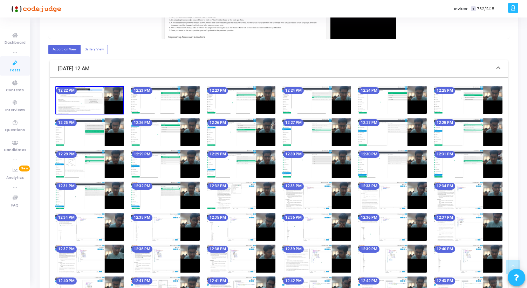
click at [251, 199] on img at bounding box center [241, 196] width 69 height 28
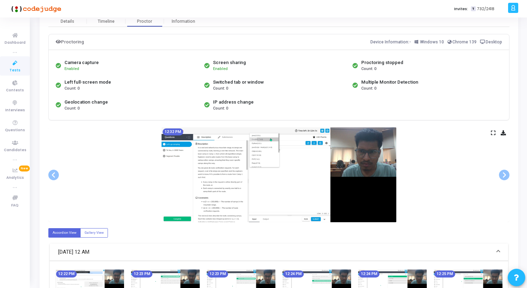
scroll to position [27, 0]
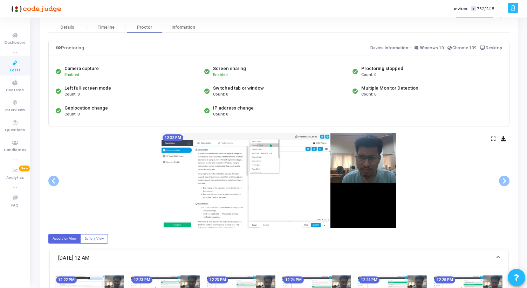
click at [490, 141] on div "12:32 PM" at bounding box center [278, 180] width 461 height 95
click at [492, 137] on icon at bounding box center [493, 139] width 5 height 4
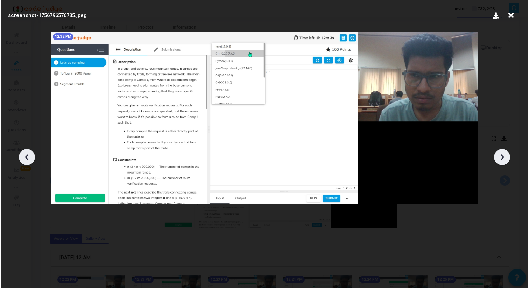
scroll to position [0, 0]
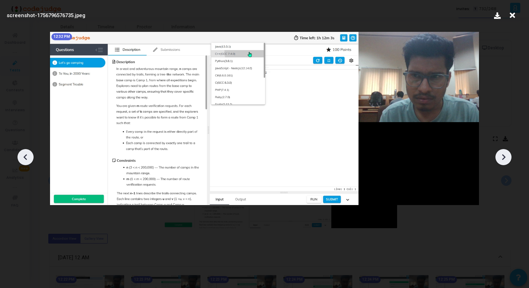
click at [508, 157] on icon at bounding box center [504, 157] width 11 height 11
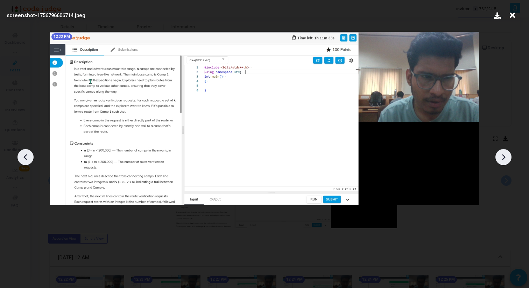
click at [508, 157] on icon at bounding box center [504, 157] width 11 height 11
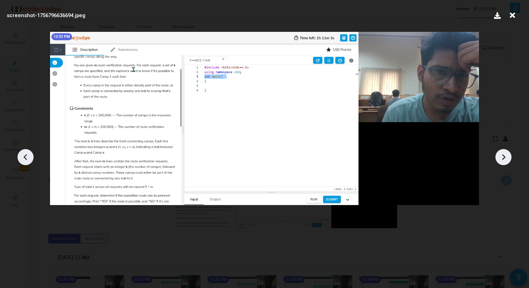
click at [508, 157] on icon at bounding box center [504, 157] width 11 height 11
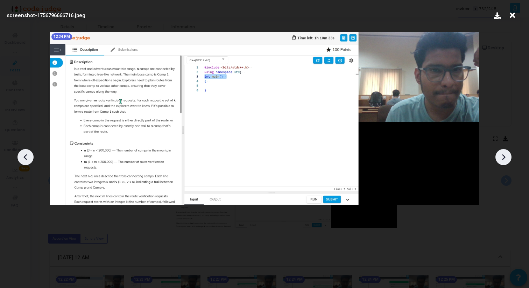
click at [508, 157] on icon at bounding box center [504, 157] width 11 height 11
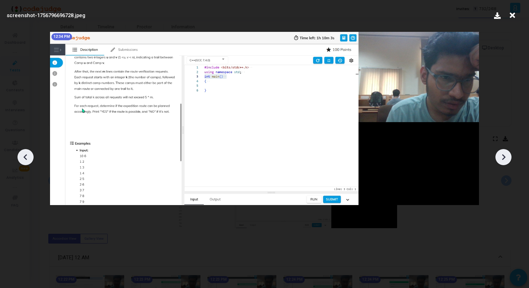
click at [508, 157] on icon at bounding box center [504, 157] width 11 height 11
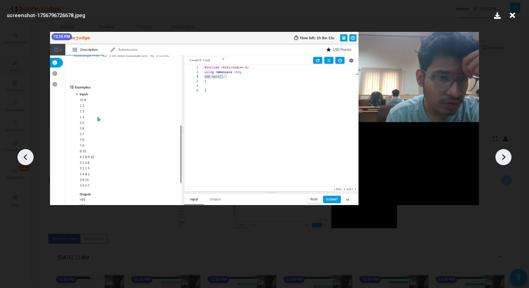
click at [508, 157] on icon at bounding box center [504, 157] width 11 height 11
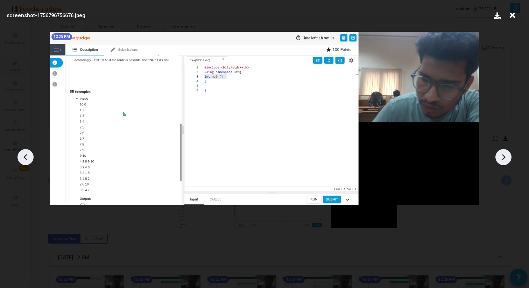
click at [508, 157] on icon at bounding box center [504, 157] width 11 height 11
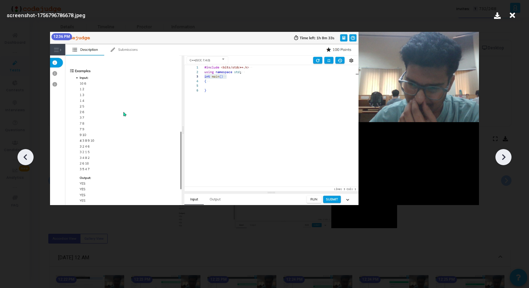
click at [508, 158] on icon at bounding box center [504, 157] width 11 height 11
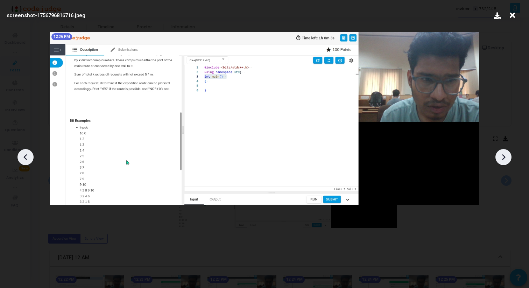
click at [508, 158] on icon at bounding box center [504, 157] width 11 height 11
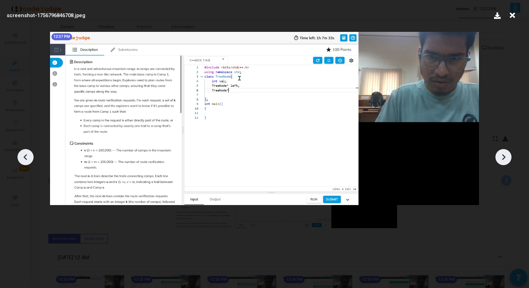
click at [508, 158] on icon at bounding box center [504, 157] width 11 height 11
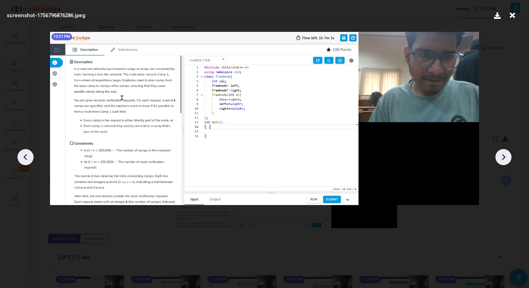
click at [508, 158] on icon at bounding box center [504, 157] width 11 height 11
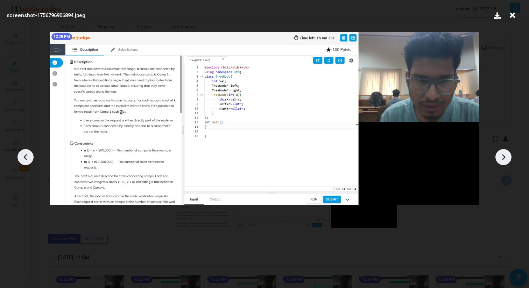
click at [508, 158] on icon at bounding box center [504, 157] width 11 height 11
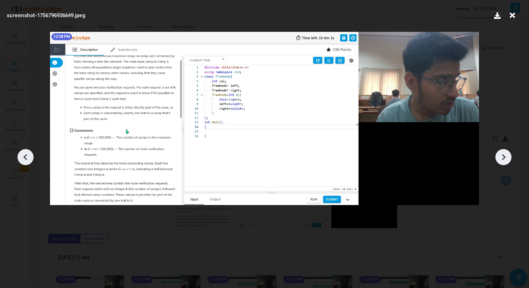
click at [29, 155] on icon at bounding box center [25, 157] width 11 height 11
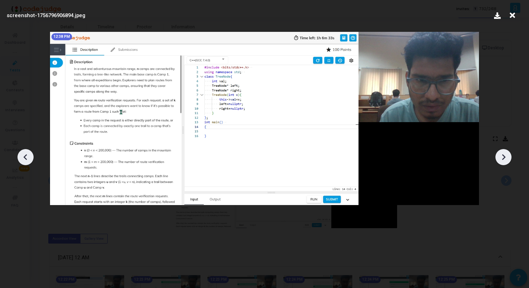
click at [29, 155] on icon at bounding box center [25, 157] width 11 height 11
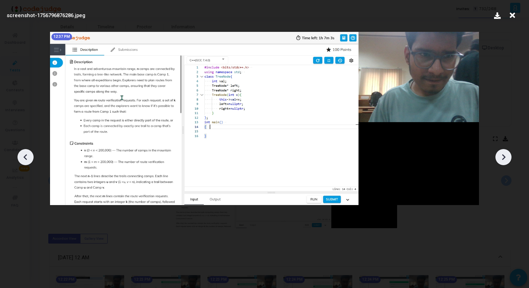
click at [506, 156] on icon at bounding box center [504, 157] width 11 height 11
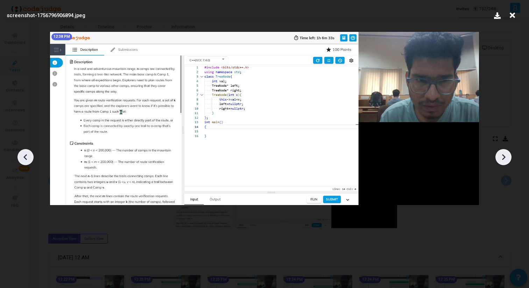
click at [506, 156] on icon at bounding box center [504, 157] width 11 height 11
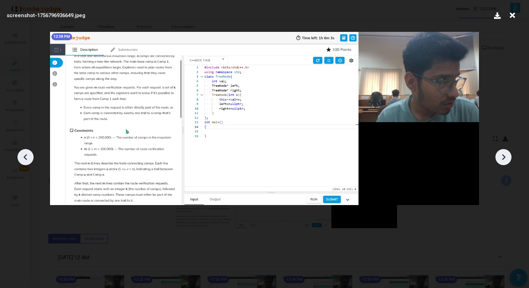
click at [506, 156] on icon at bounding box center [504, 157] width 11 height 11
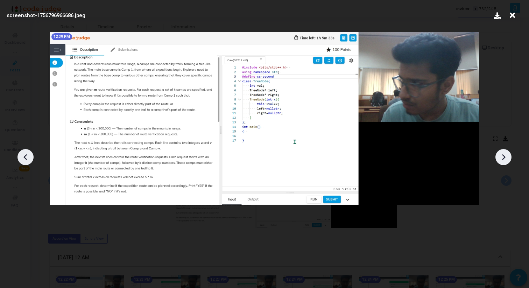
click at [506, 156] on icon at bounding box center [504, 157] width 11 height 11
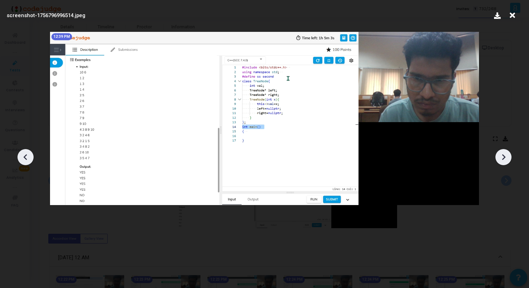
click at [506, 157] on icon at bounding box center [504, 157] width 11 height 11
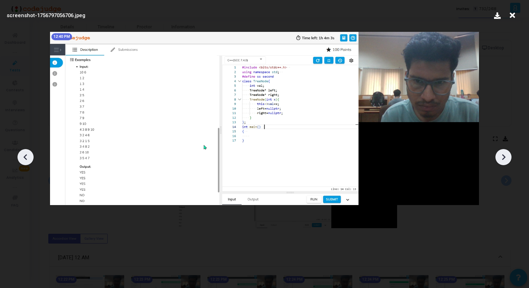
click at [506, 158] on icon at bounding box center [504, 157] width 11 height 11
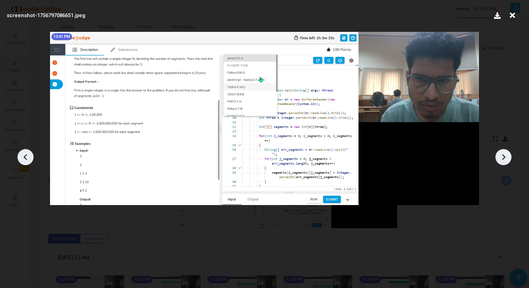
click at [506, 161] on icon at bounding box center [504, 157] width 11 height 11
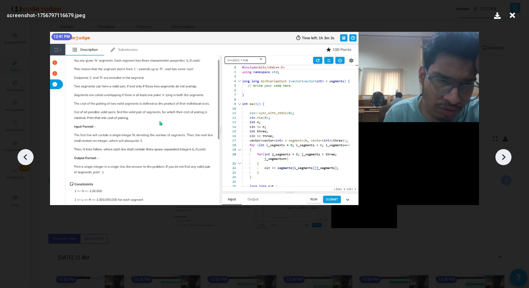
click at [515, 16] on icon at bounding box center [512, 15] width 11 height 13
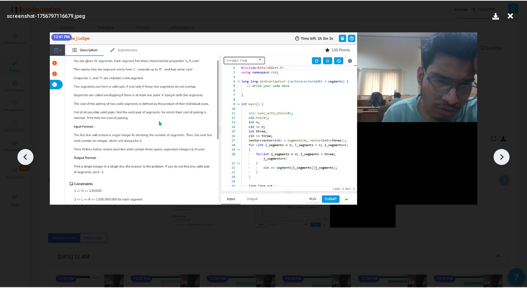
scroll to position [27, 0]
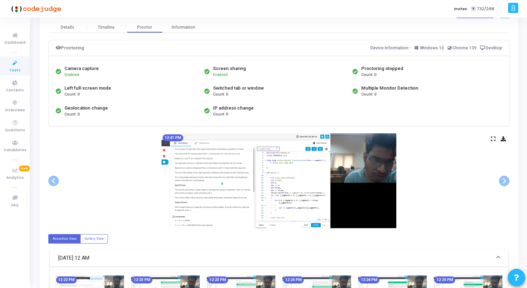
click at [494, 138] on icon at bounding box center [493, 139] width 5 height 4
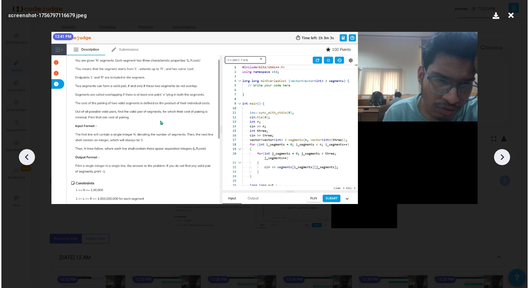
scroll to position [0, 0]
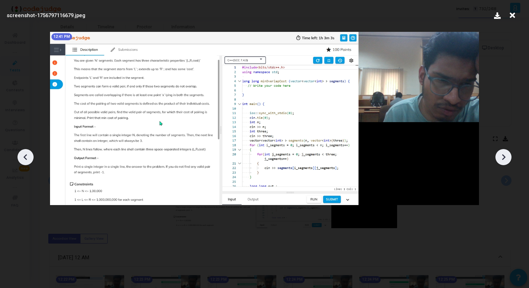
click at [515, 16] on icon at bounding box center [512, 15] width 11 height 13
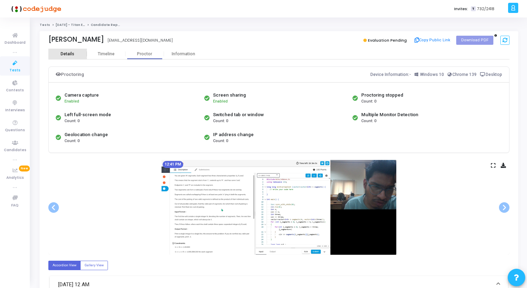
click at [65, 53] on div "Details" at bounding box center [68, 53] width 14 height 5
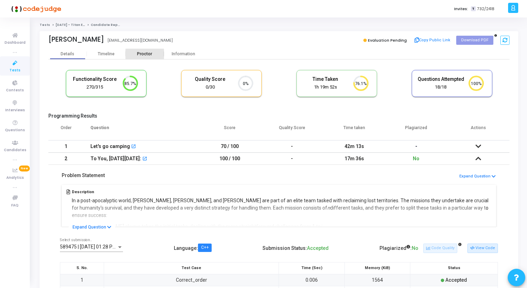
click at [145, 56] on div "Proctor" at bounding box center [144, 53] width 39 height 5
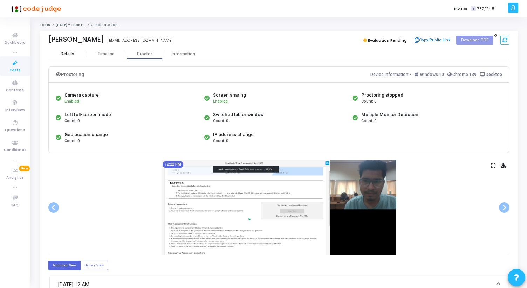
click at [75, 53] on div "Details" at bounding box center [67, 53] width 39 height 5
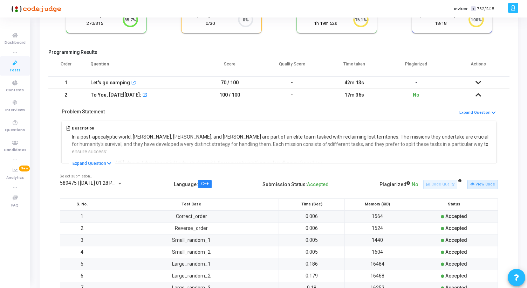
scroll to position [64, 0]
click at [95, 182] on span "589475 | 02 Sep, 2025 01:28 PM IST (Best) P" at bounding box center [102, 183] width 84 height 6
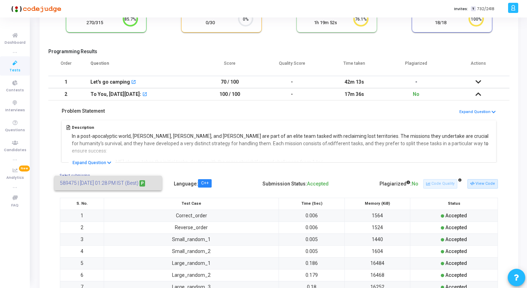
click at [164, 167] on div at bounding box center [263, 144] width 527 height 288
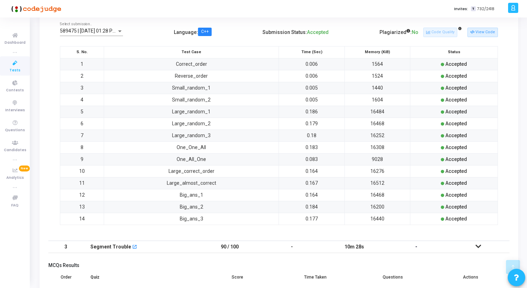
scroll to position [268, 0]
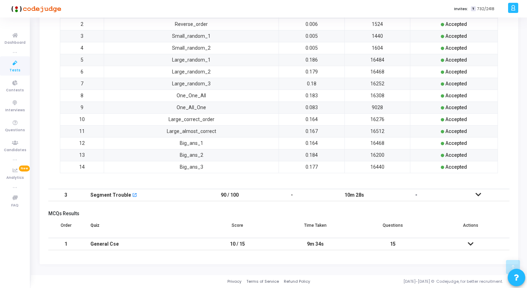
click at [478, 197] on icon at bounding box center [478, 194] width 6 height 5
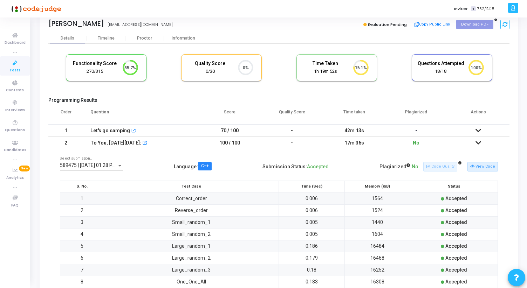
scroll to position [14, 0]
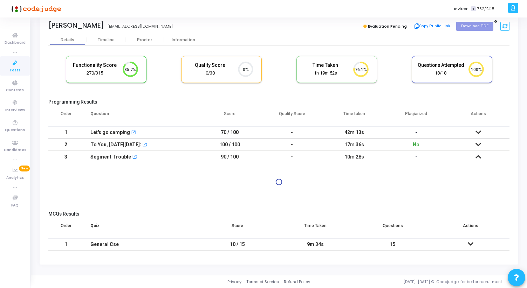
click at [477, 158] on icon at bounding box center [478, 156] width 6 height 5
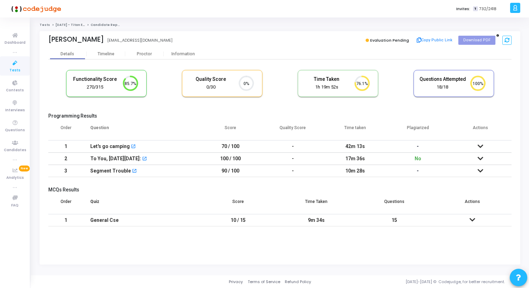
click at [478, 170] on icon at bounding box center [481, 170] width 6 height 5
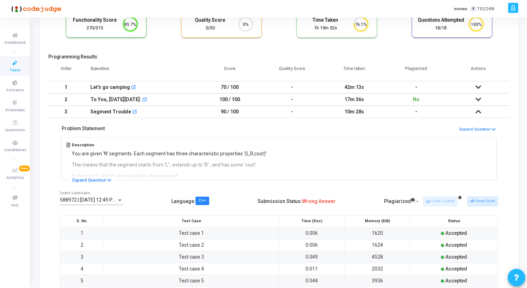
scroll to position [60, 0]
click at [483, 203] on button "View Code" at bounding box center [482, 200] width 30 height 9
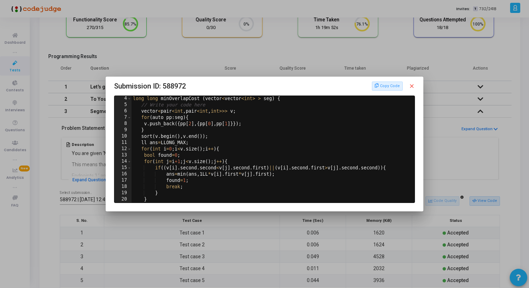
scroll to position [0, 0]
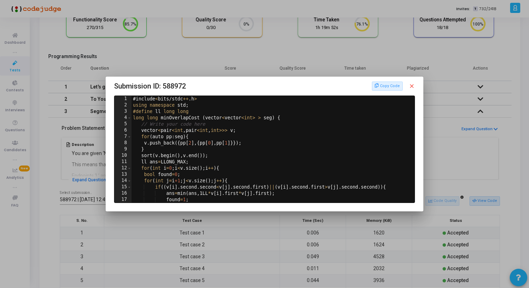
click at [411, 85] on mat-icon "close" at bounding box center [412, 86] width 6 height 6
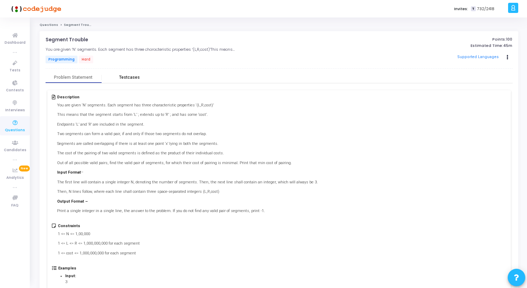
click at [135, 74] on div "Testcases" at bounding box center [130, 77] width 56 height 11
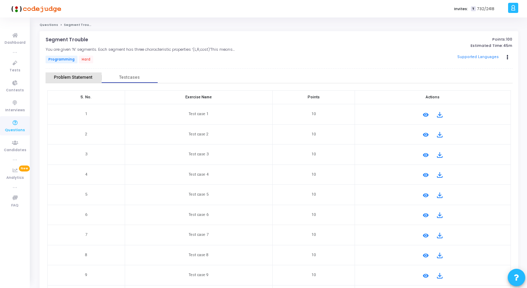
click at [70, 75] on div "Problem Statement" at bounding box center [73, 77] width 39 height 5
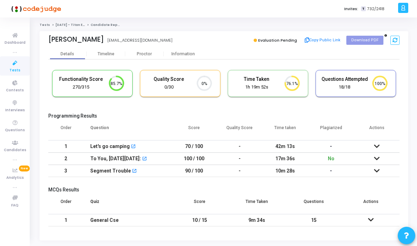
scroll to position [15, 18]
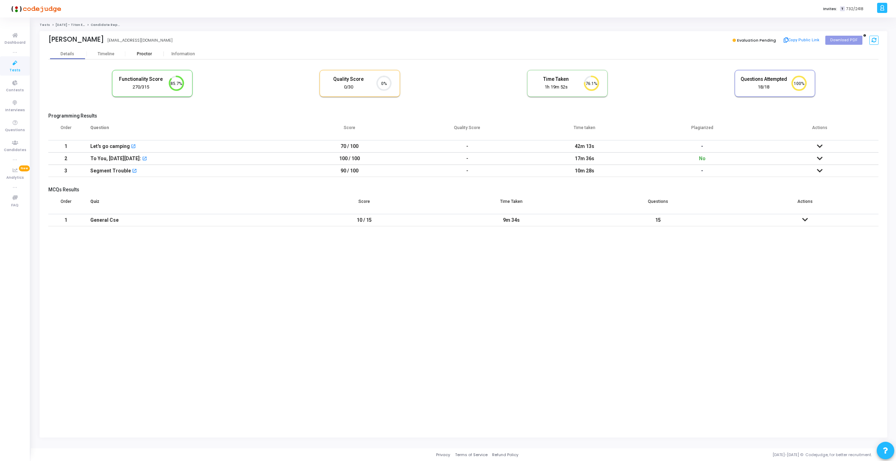
click at [146, 53] on div "Proctor" at bounding box center [144, 53] width 39 height 5
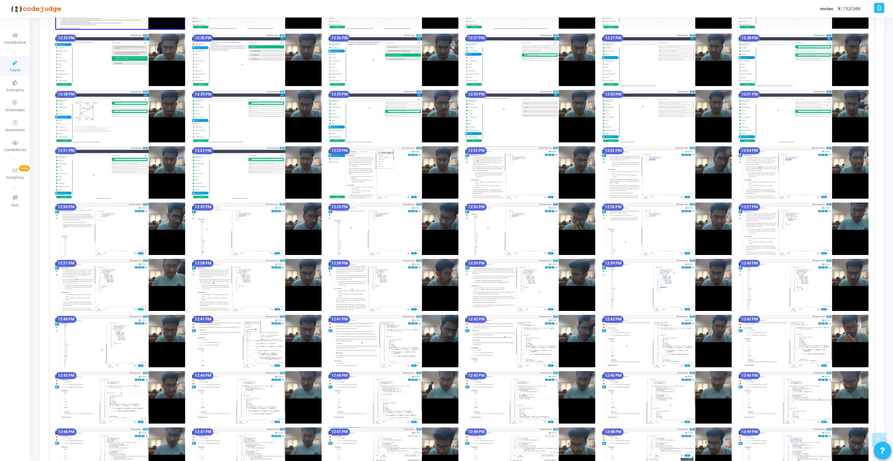
click at [383, 166] on img at bounding box center [394, 172] width 130 height 53
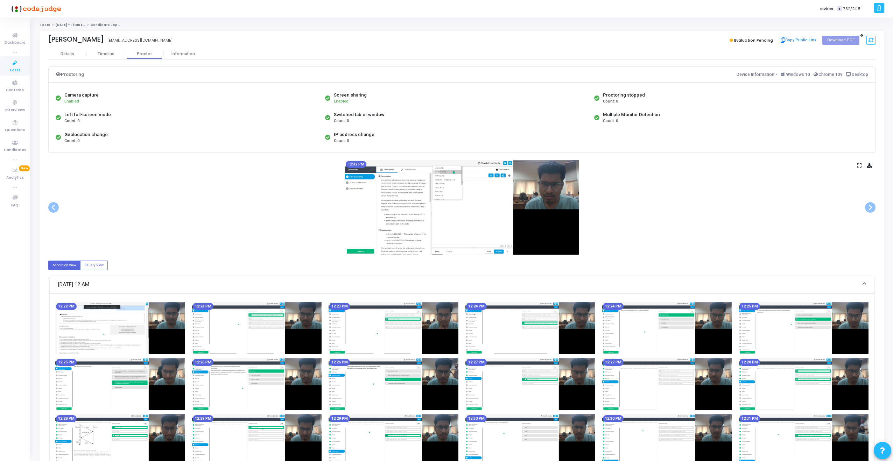
click at [529, 164] on icon at bounding box center [859, 166] width 5 height 4
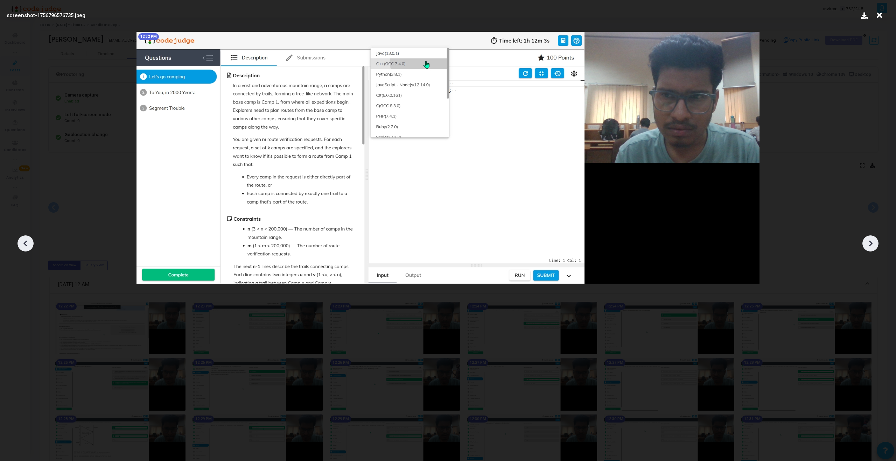
click at [529, 250] on div at bounding box center [871, 244] width 16 height 16
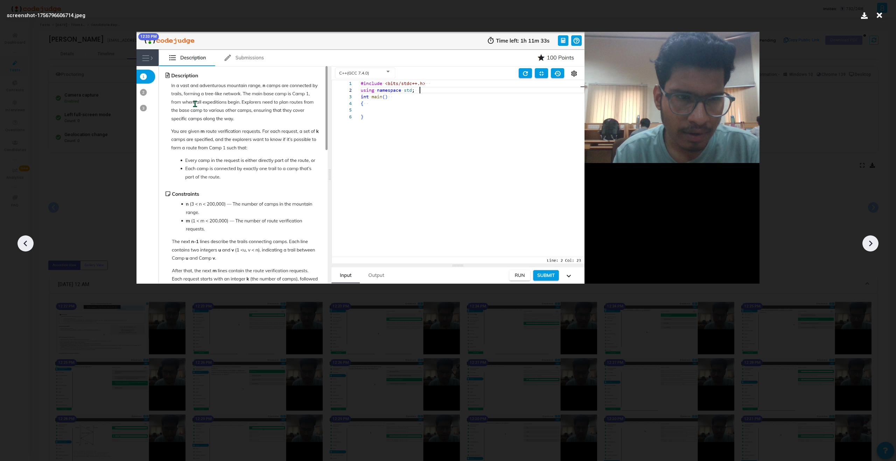
click at [529, 250] on div at bounding box center [871, 244] width 16 height 16
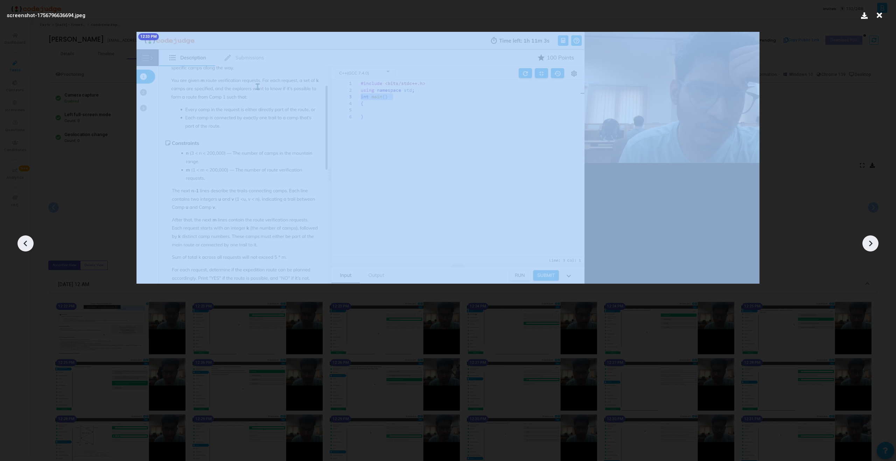
click at [529, 250] on div at bounding box center [871, 244] width 16 height 16
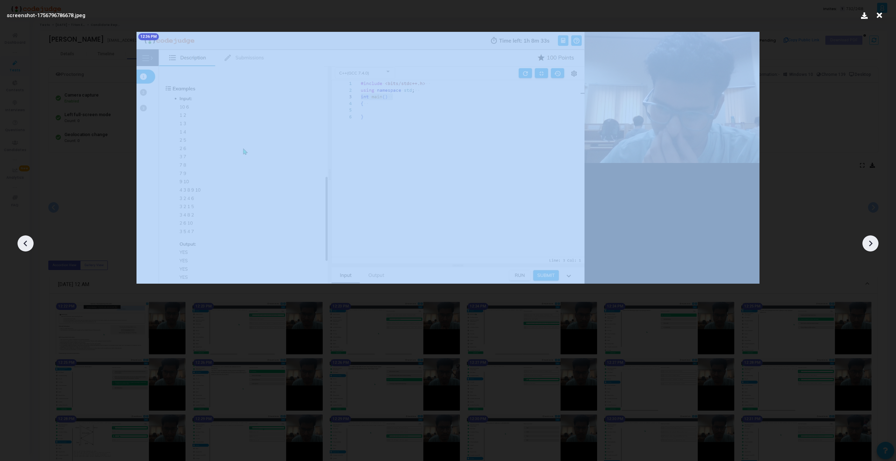
click at [529, 250] on div at bounding box center [871, 244] width 16 height 16
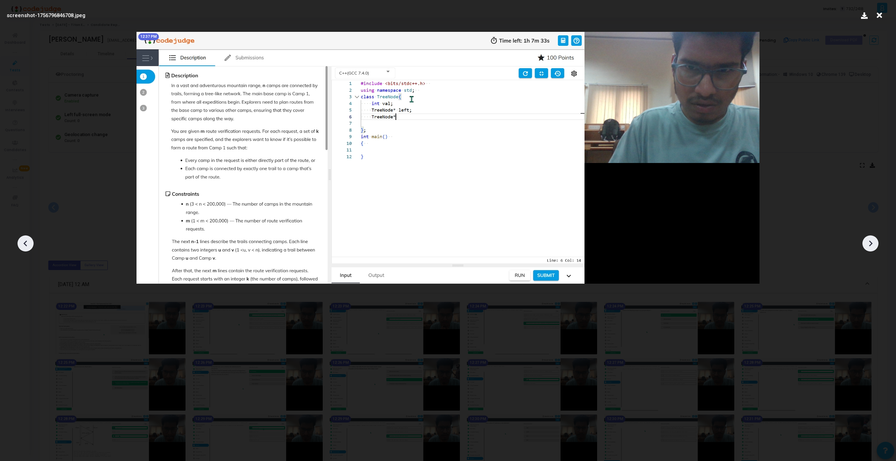
click at [529, 251] on div at bounding box center [871, 244] width 16 height 16
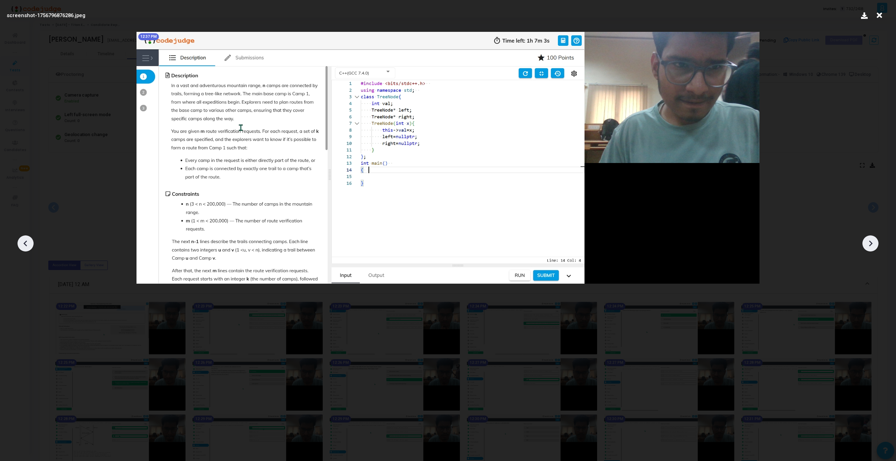
click at [529, 251] on div at bounding box center [871, 244] width 16 height 16
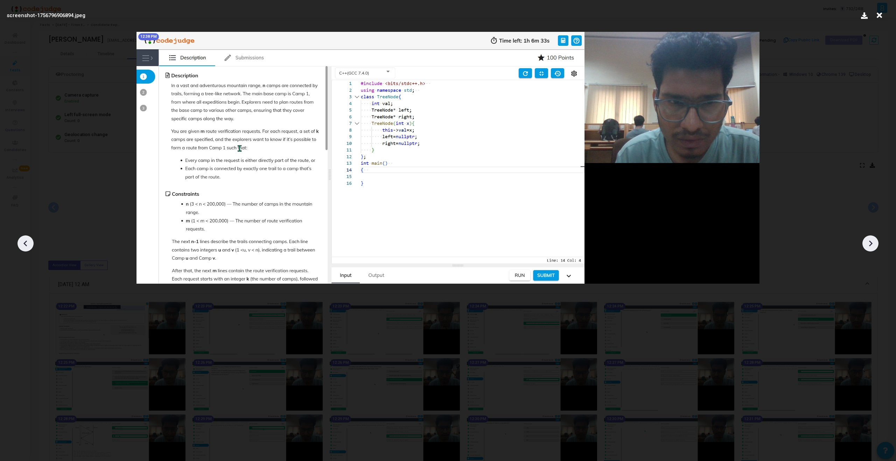
click at [529, 251] on div at bounding box center [871, 244] width 16 height 16
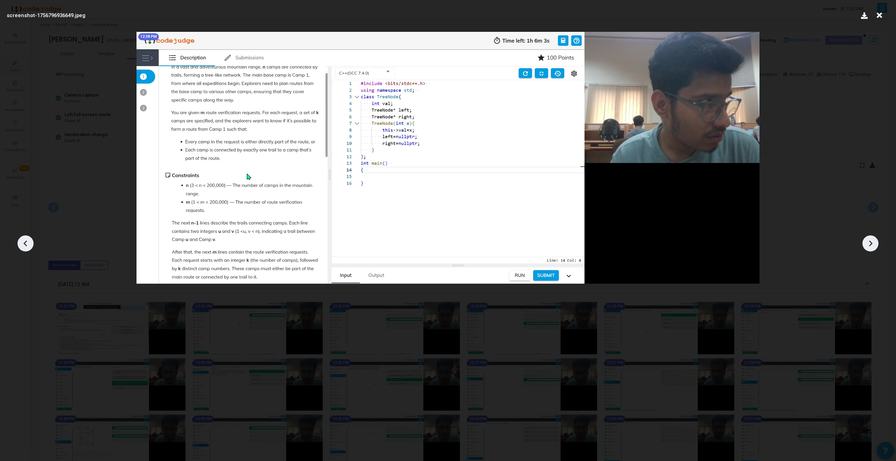
click at [529, 251] on div at bounding box center [871, 244] width 16 height 16
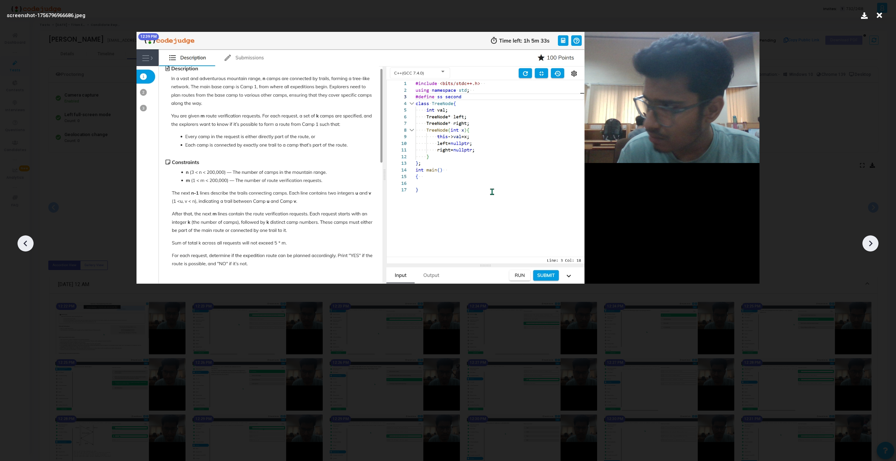
click at [529, 251] on div at bounding box center [448, 241] width 896 height 440
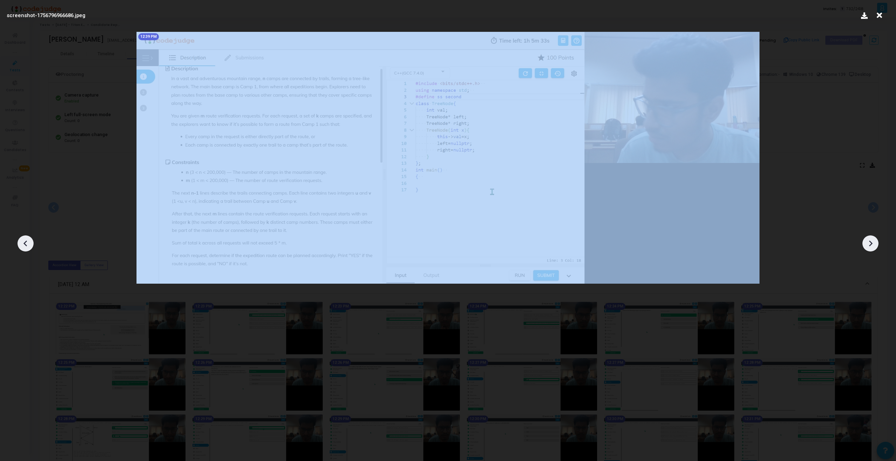
click at [529, 251] on div at bounding box center [448, 241] width 896 height 440
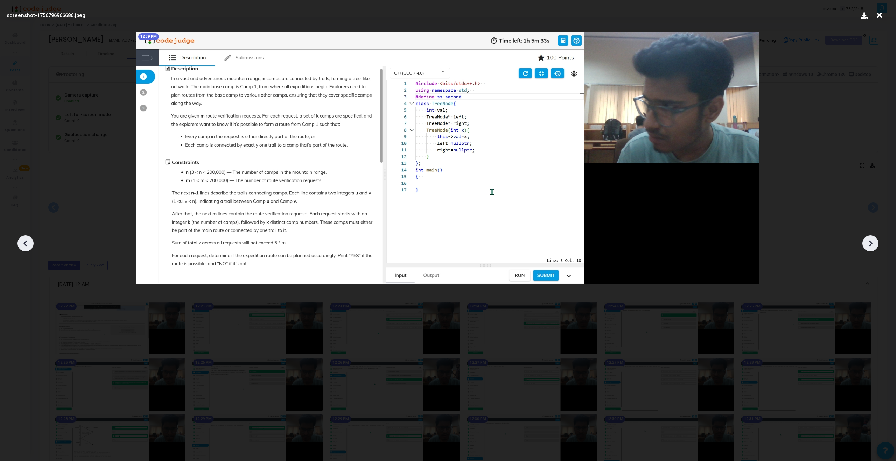
click at [529, 245] on icon at bounding box center [870, 243] width 11 height 11
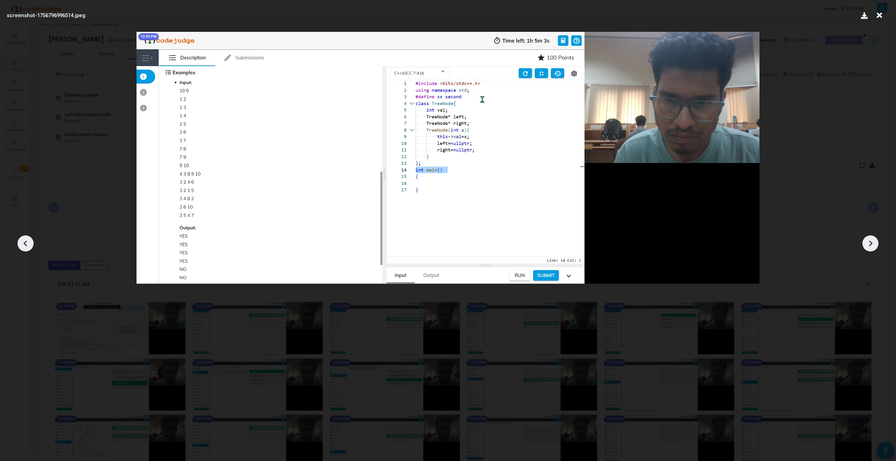
click at [529, 245] on icon at bounding box center [870, 243] width 11 height 11
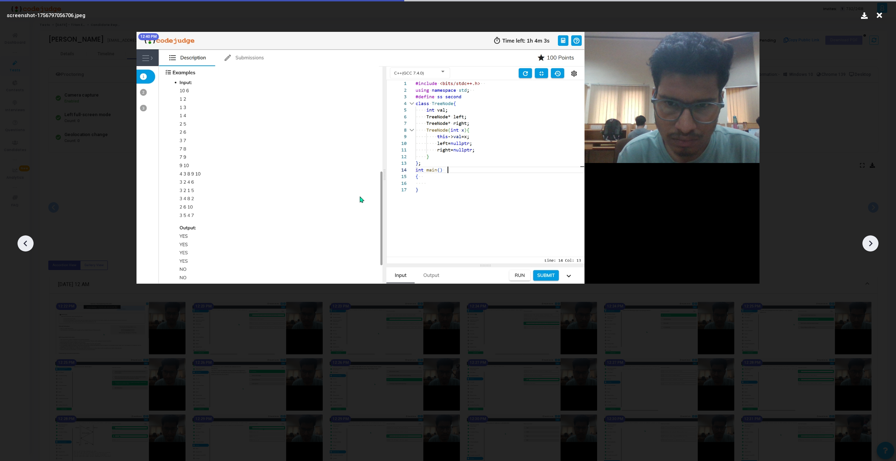
click at [529, 245] on icon at bounding box center [870, 243] width 11 height 11
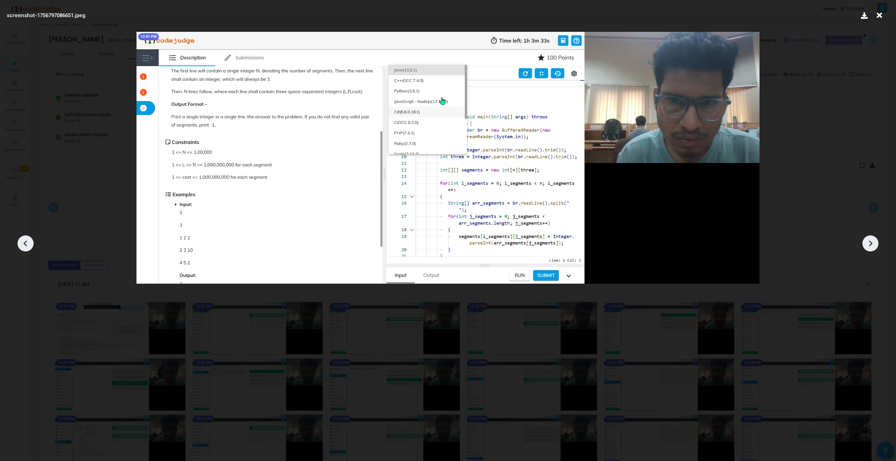
click at [529, 245] on icon at bounding box center [870, 243] width 11 height 11
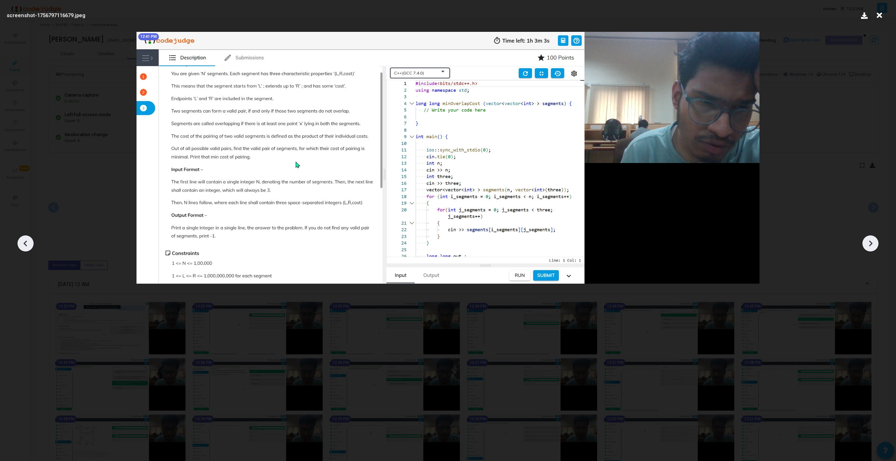
click at [529, 244] on icon at bounding box center [870, 243] width 11 height 11
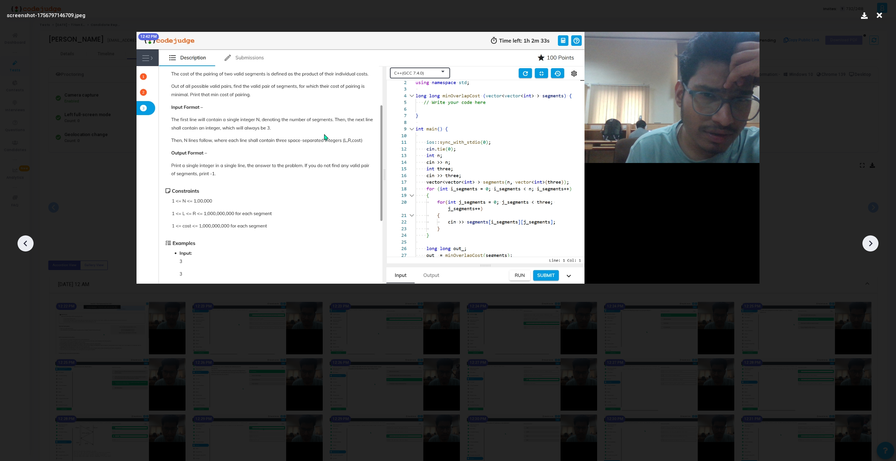
click at [23, 241] on icon at bounding box center [25, 243] width 11 height 11
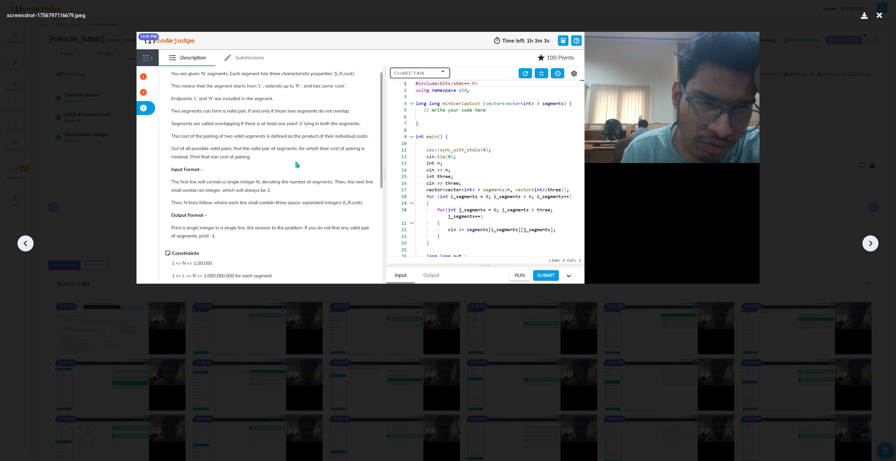
click at [29, 244] on icon at bounding box center [25, 243] width 11 height 11
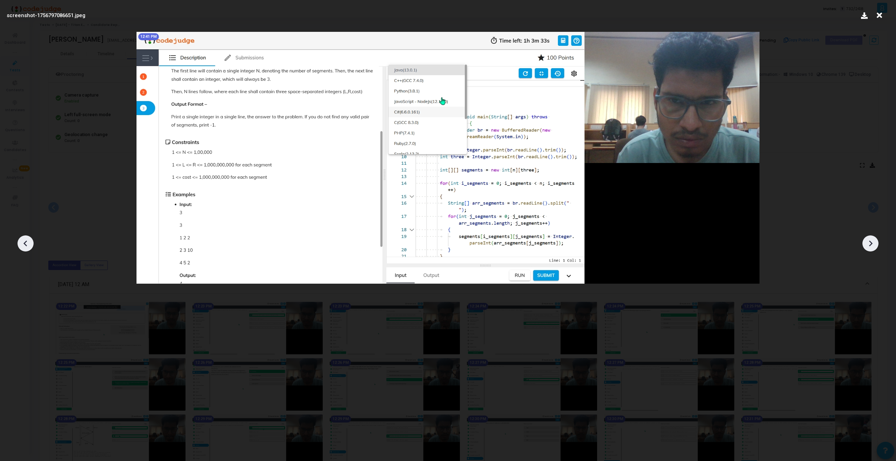
click at [529, 244] on icon at bounding box center [870, 243] width 11 height 11
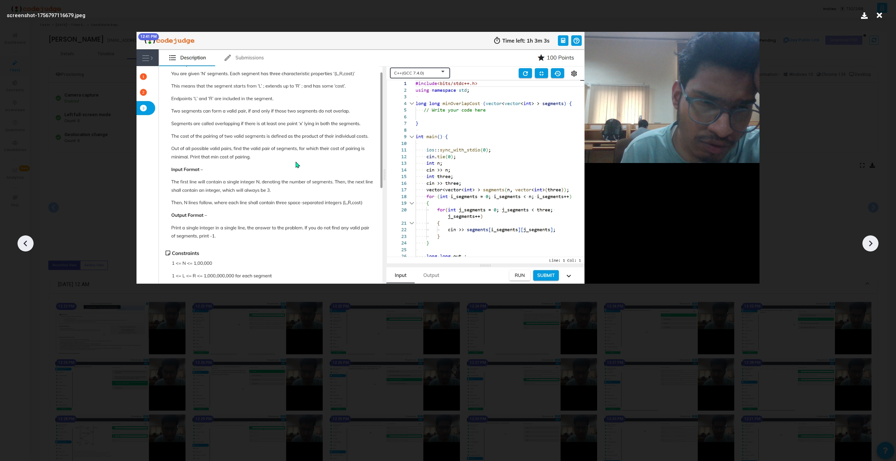
click at [27, 242] on icon at bounding box center [25, 243] width 11 height 11
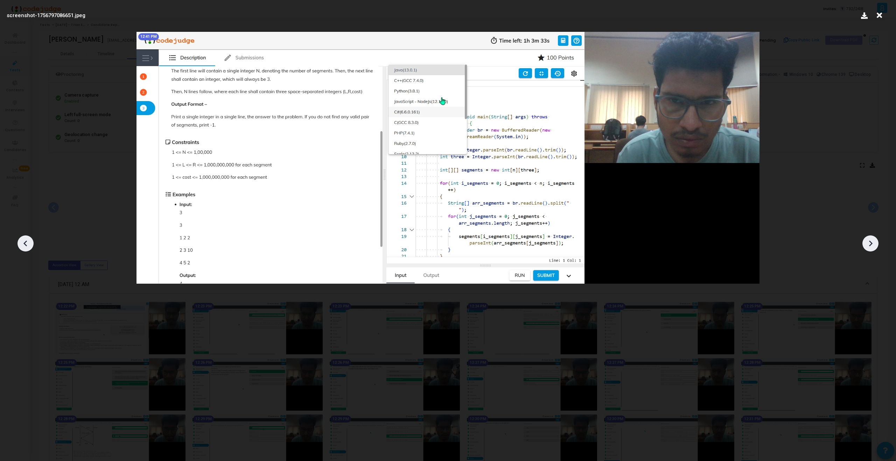
click at [529, 244] on icon at bounding box center [870, 243] width 11 height 11
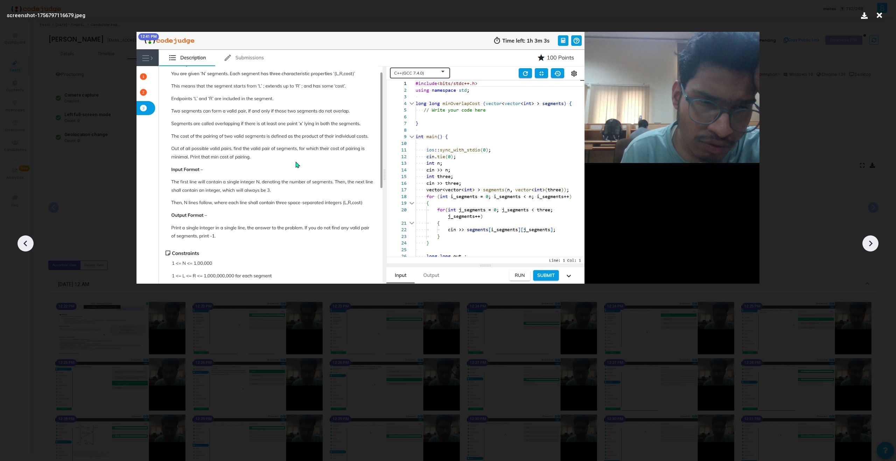
click at [529, 244] on icon at bounding box center [870, 243] width 11 height 11
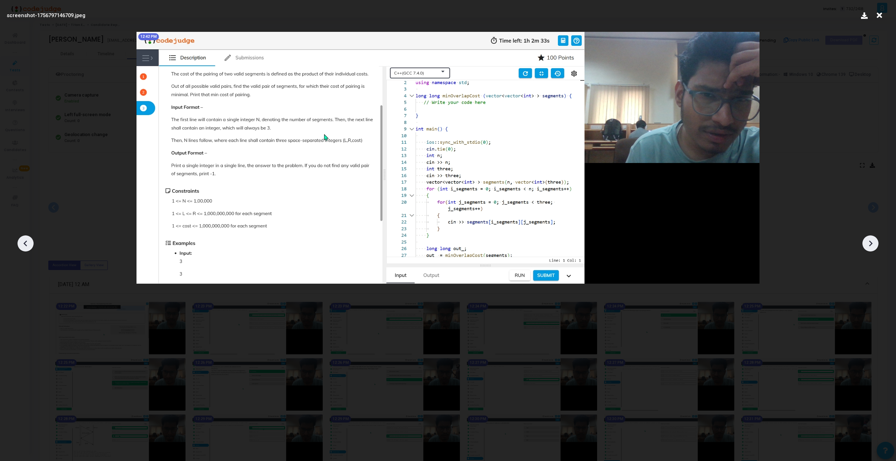
click at [529, 245] on icon at bounding box center [871, 244] width 4 height 6
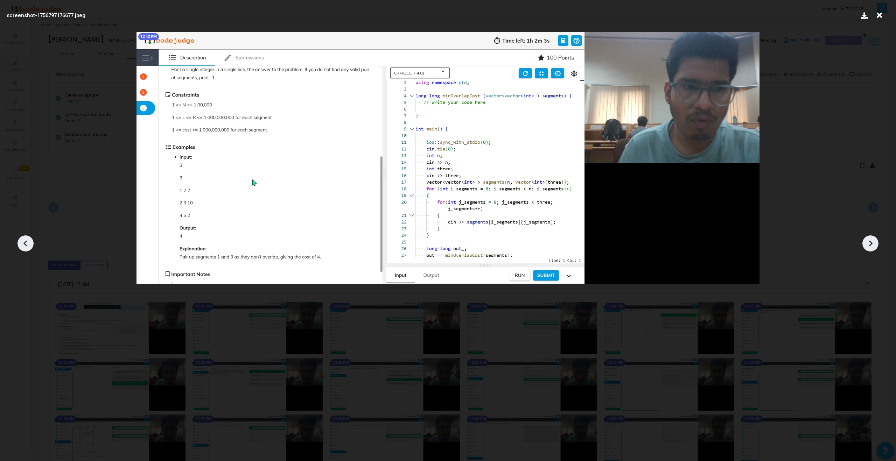
click at [529, 241] on icon at bounding box center [871, 244] width 4 height 6
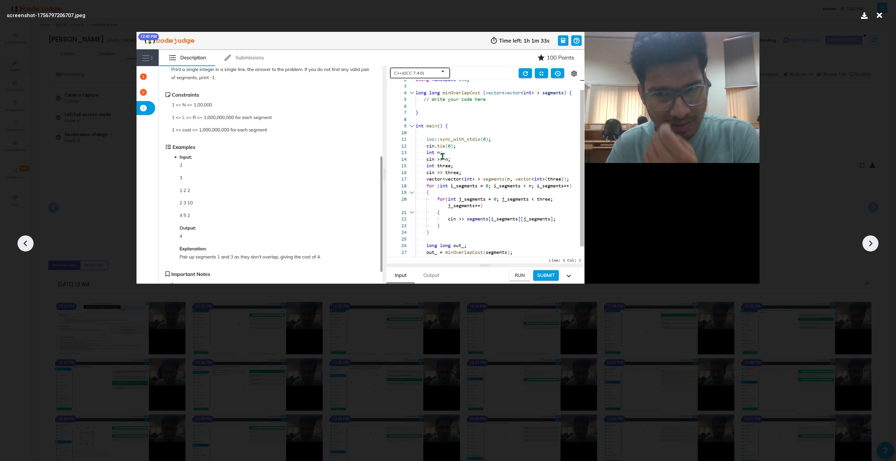
click at [529, 241] on icon at bounding box center [871, 244] width 4 height 6
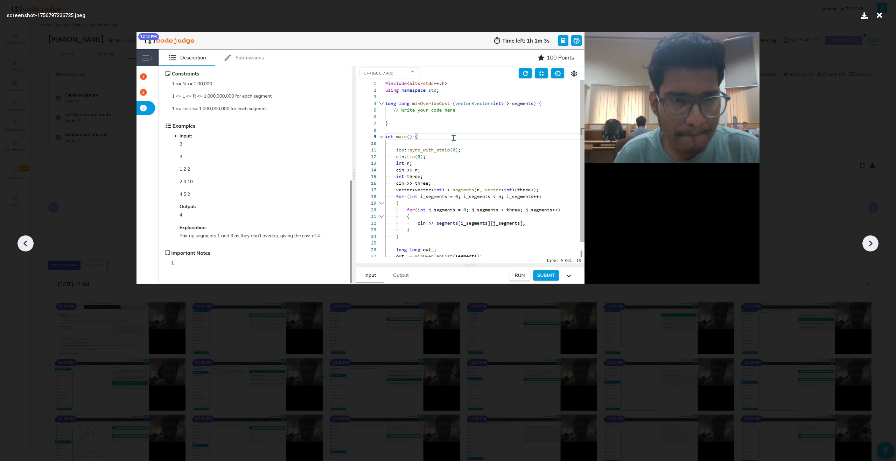
click at [22, 247] on icon at bounding box center [25, 243] width 11 height 11
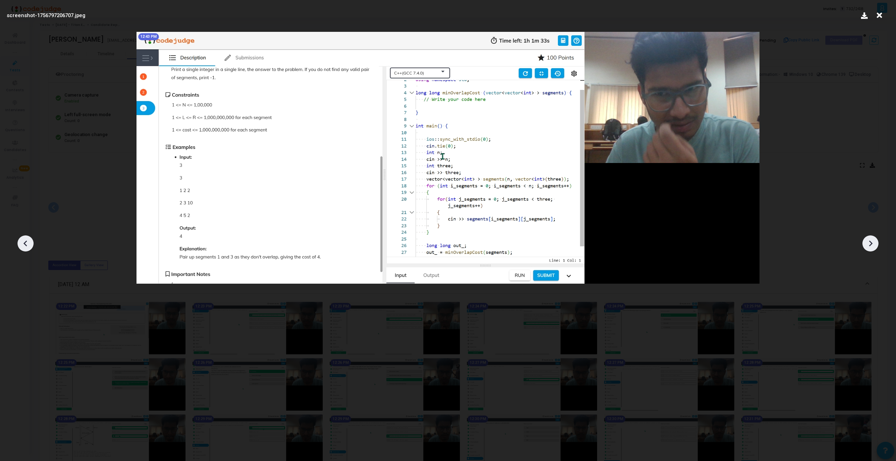
click at [22, 247] on icon at bounding box center [25, 243] width 11 height 11
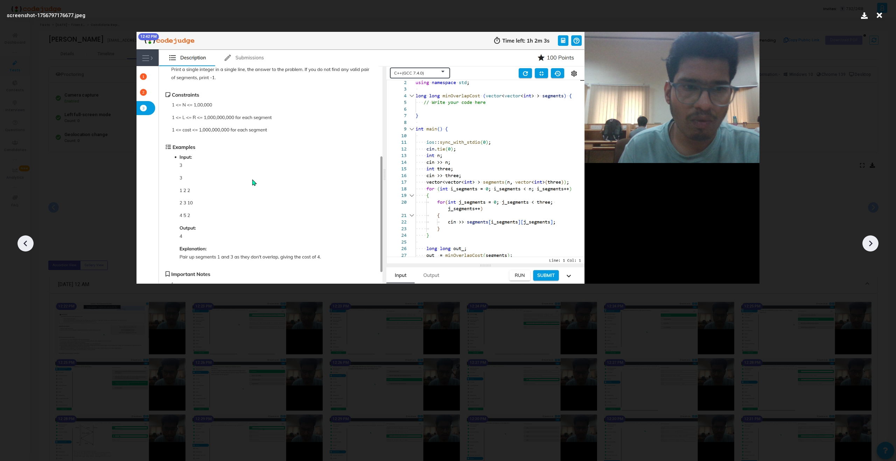
click at [529, 245] on icon at bounding box center [870, 243] width 11 height 11
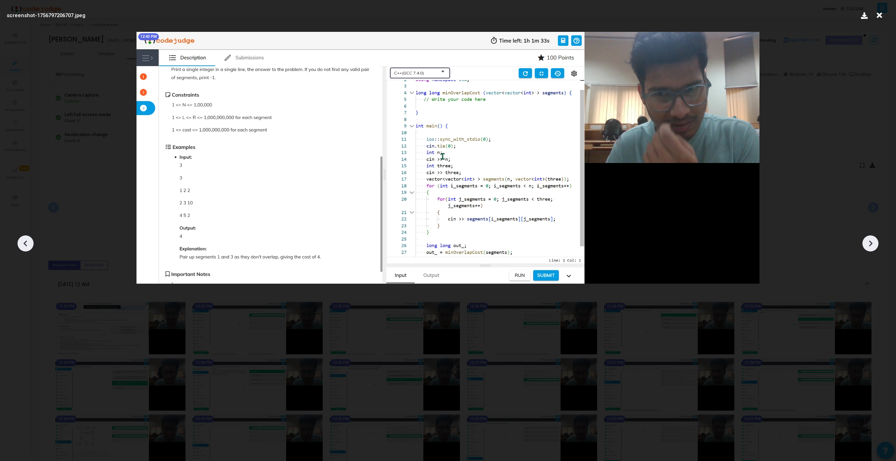
click at [529, 245] on icon at bounding box center [870, 243] width 11 height 11
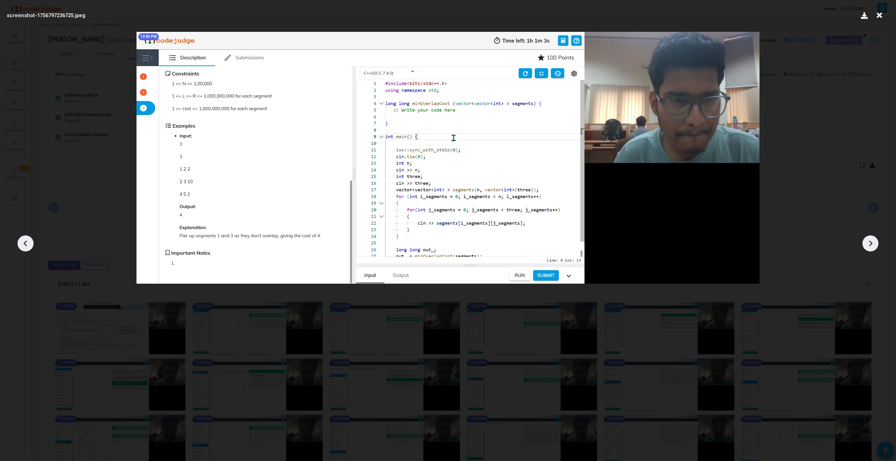
click at [529, 245] on icon at bounding box center [870, 243] width 11 height 11
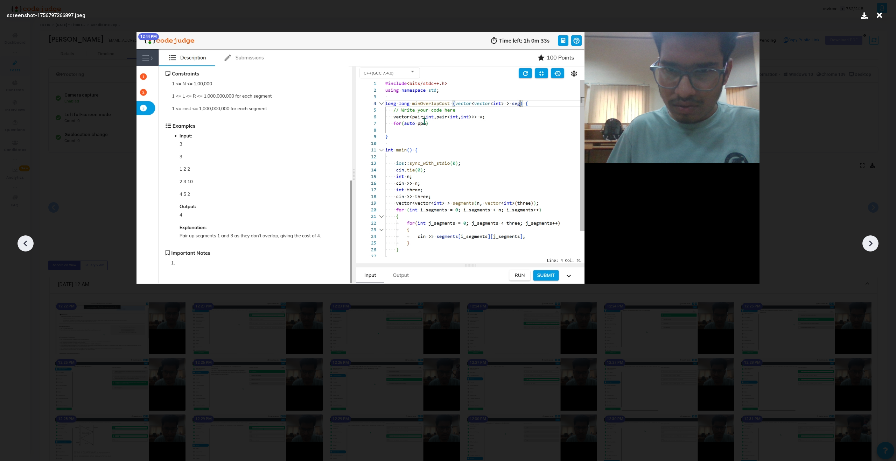
click at [529, 246] on icon at bounding box center [870, 243] width 11 height 11
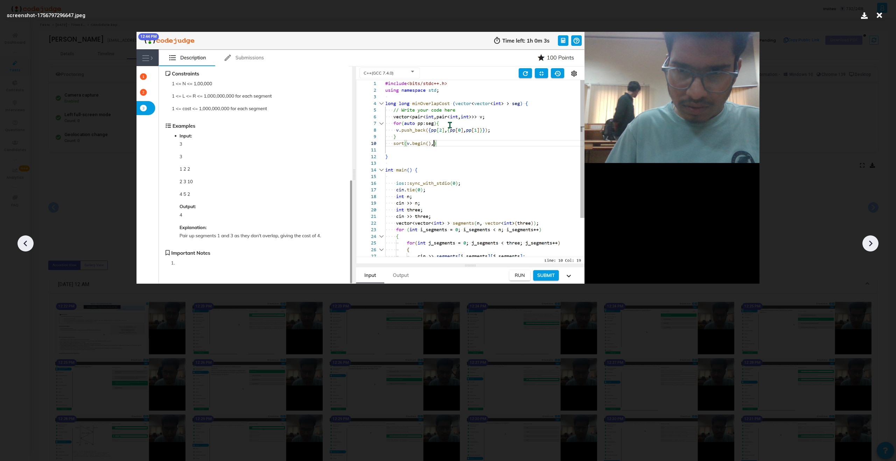
click at [529, 246] on icon at bounding box center [870, 243] width 11 height 11
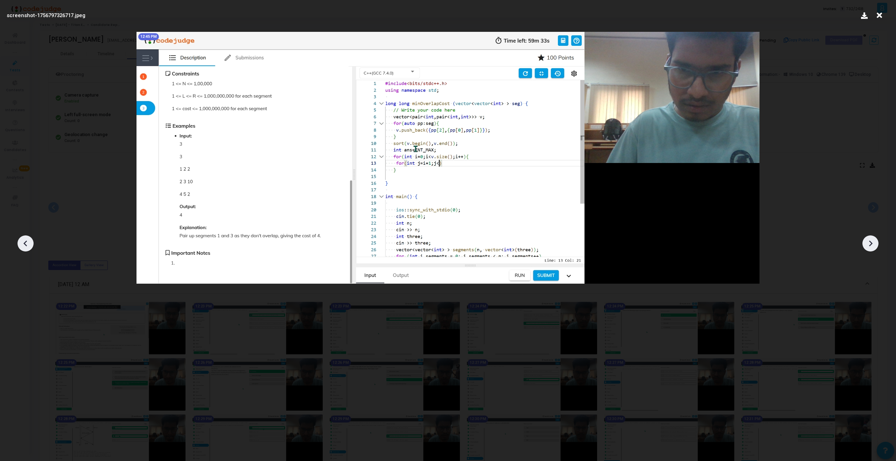
click at [529, 246] on icon at bounding box center [870, 243] width 11 height 11
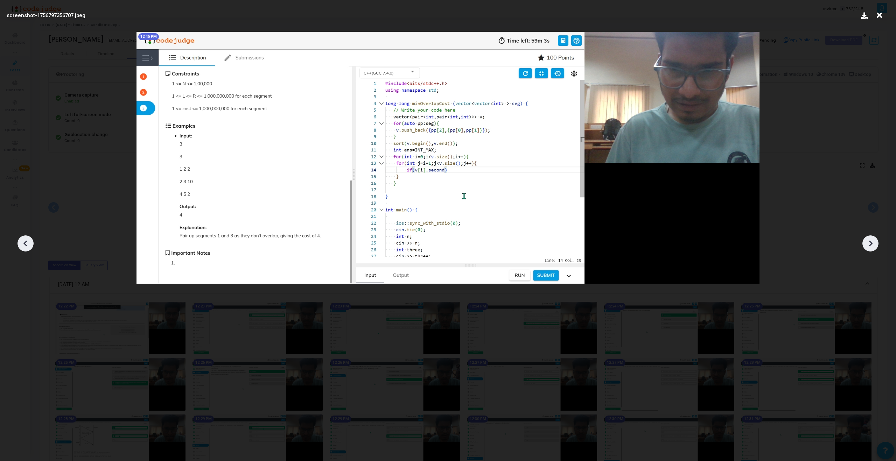
click at [529, 246] on icon at bounding box center [870, 243] width 11 height 11
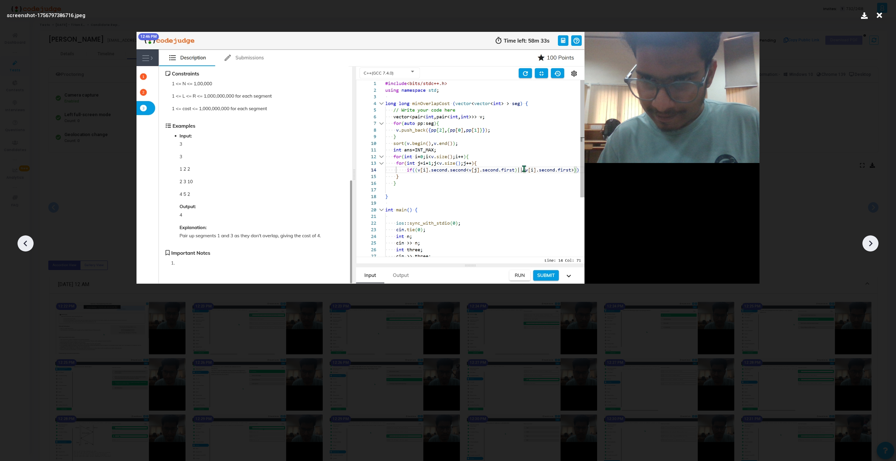
click at [26, 238] on icon at bounding box center [25, 243] width 11 height 11
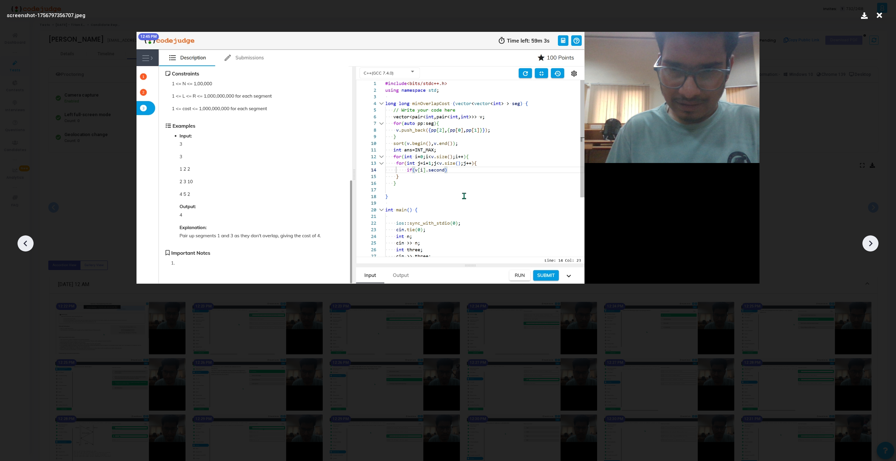
click at [529, 245] on icon at bounding box center [870, 243] width 11 height 11
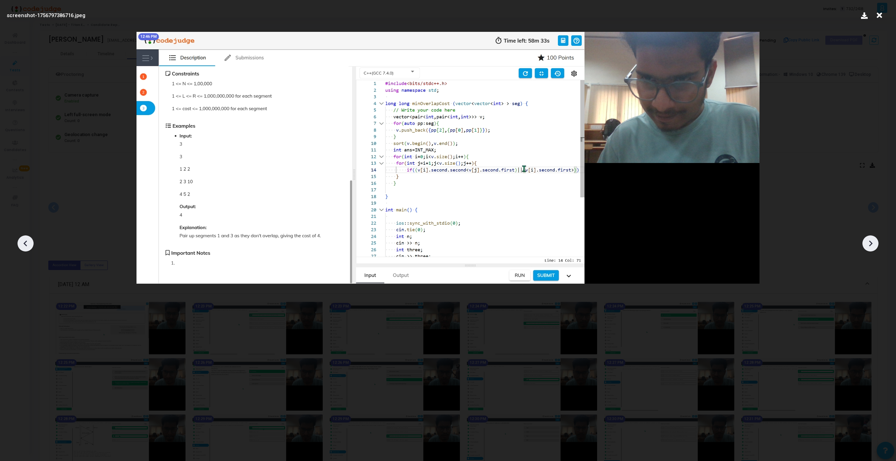
click at [529, 245] on icon at bounding box center [870, 243] width 11 height 11
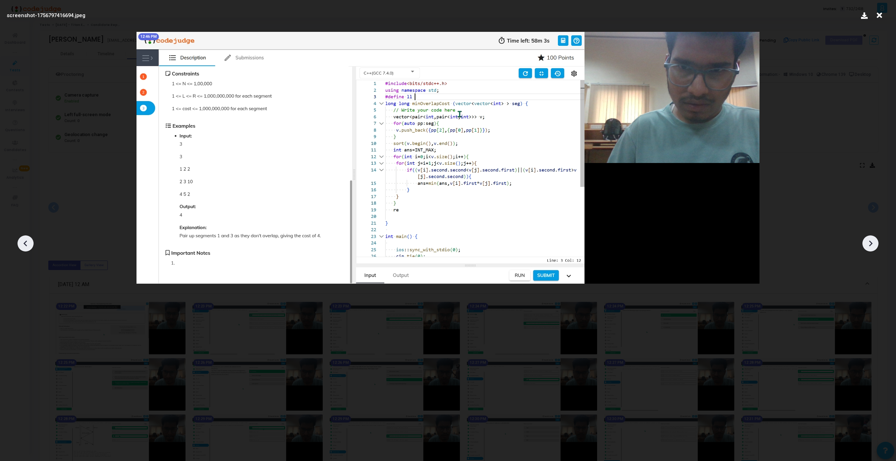
click at [529, 245] on icon at bounding box center [870, 243] width 11 height 11
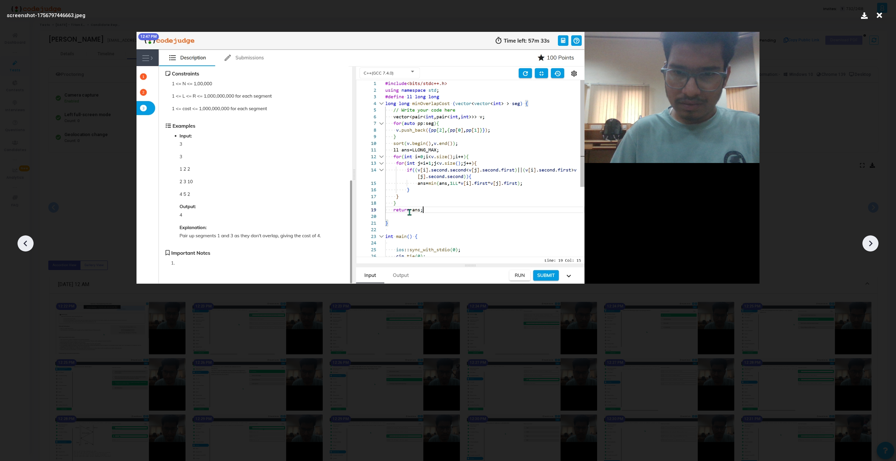
click at [27, 238] on icon at bounding box center [25, 243] width 11 height 11
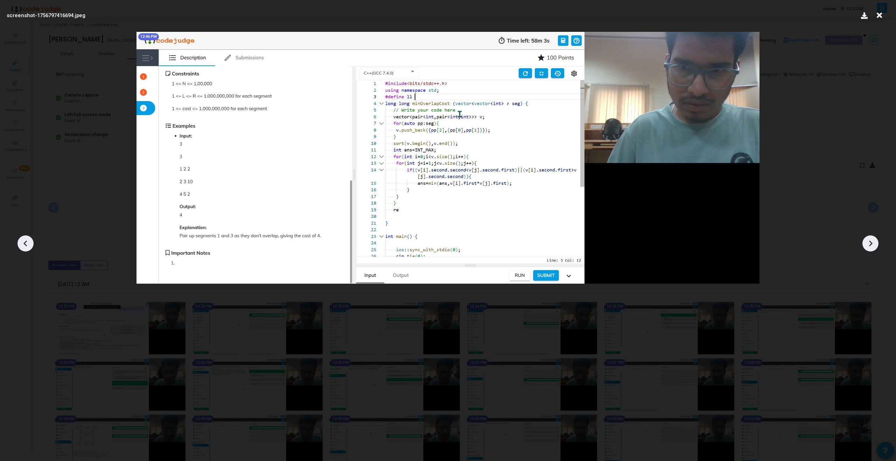
click at [26, 240] on icon at bounding box center [25, 243] width 11 height 11
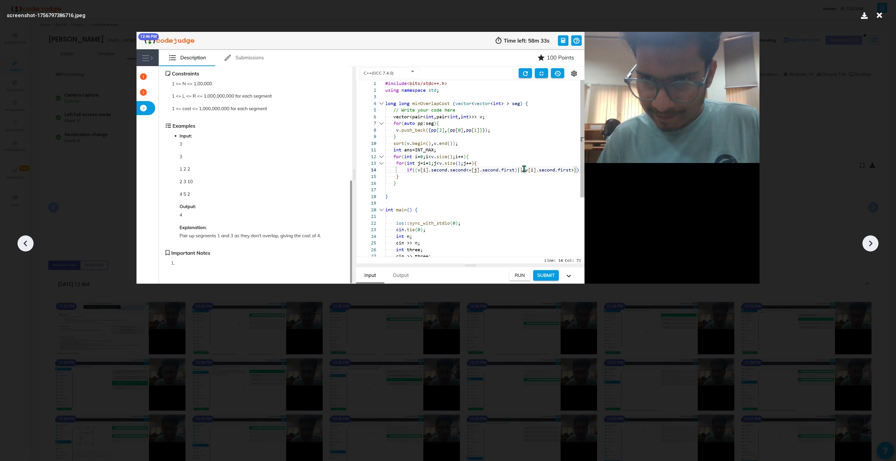
click at [529, 241] on icon at bounding box center [870, 243] width 11 height 11
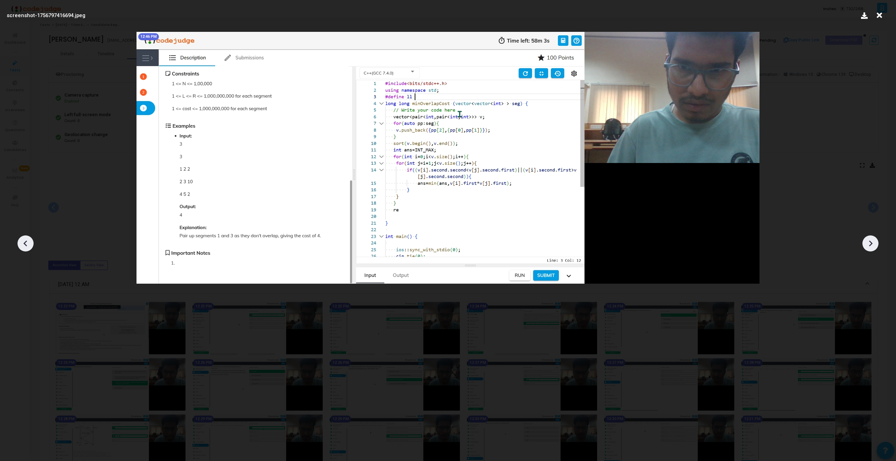
click at [529, 240] on icon at bounding box center [870, 243] width 11 height 11
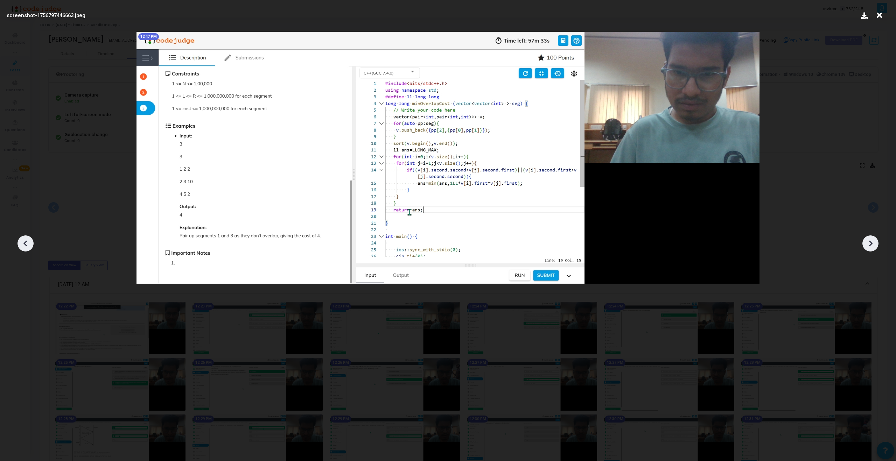
click at [30, 241] on icon at bounding box center [25, 243] width 11 height 11
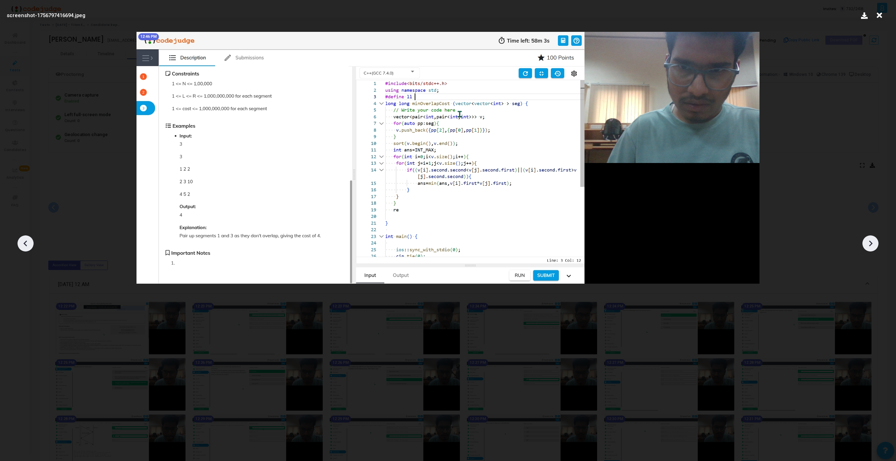
click at [529, 249] on div at bounding box center [871, 244] width 16 height 16
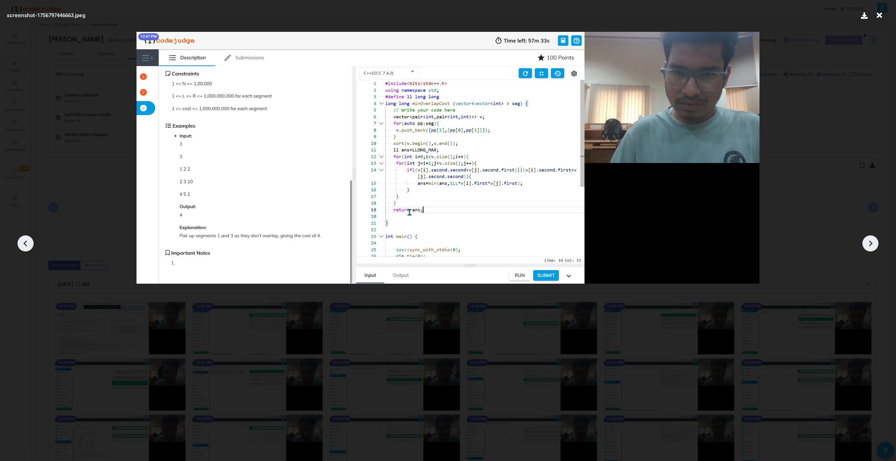
click at [529, 249] on div at bounding box center [871, 244] width 16 height 16
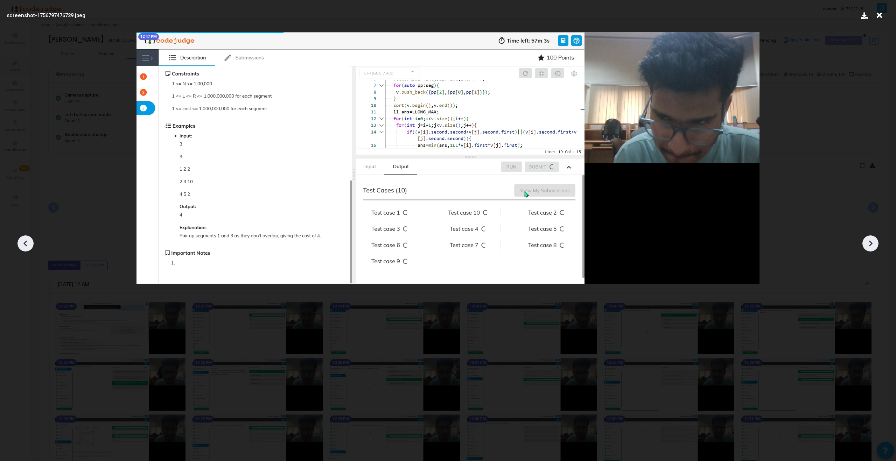
click at [529, 250] on div at bounding box center [871, 244] width 16 height 16
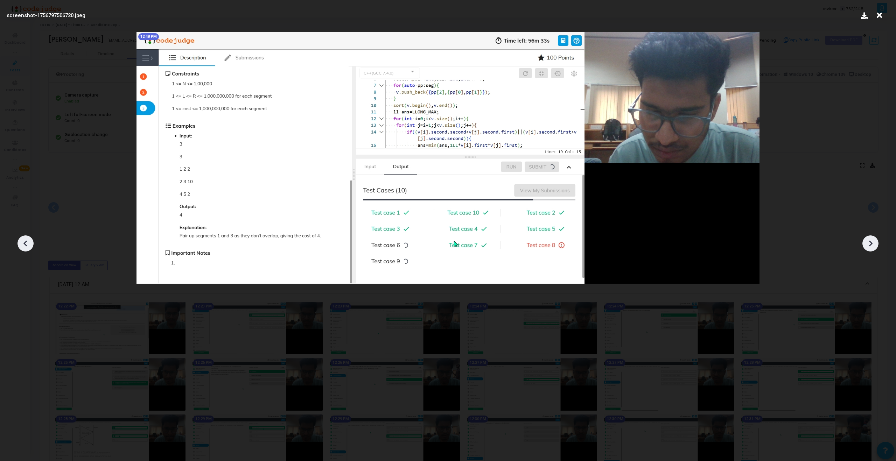
click at [529, 250] on div at bounding box center [871, 244] width 16 height 16
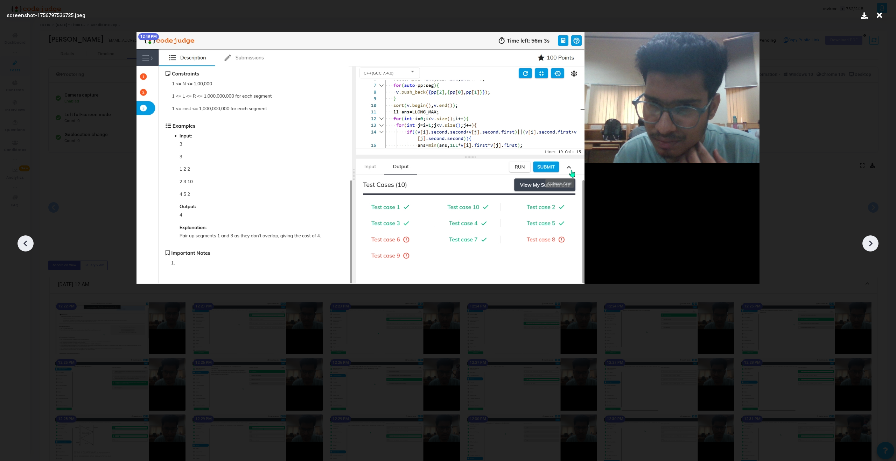
click at [529, 249] on div at bounding box center [871, 244] width 16 height 16
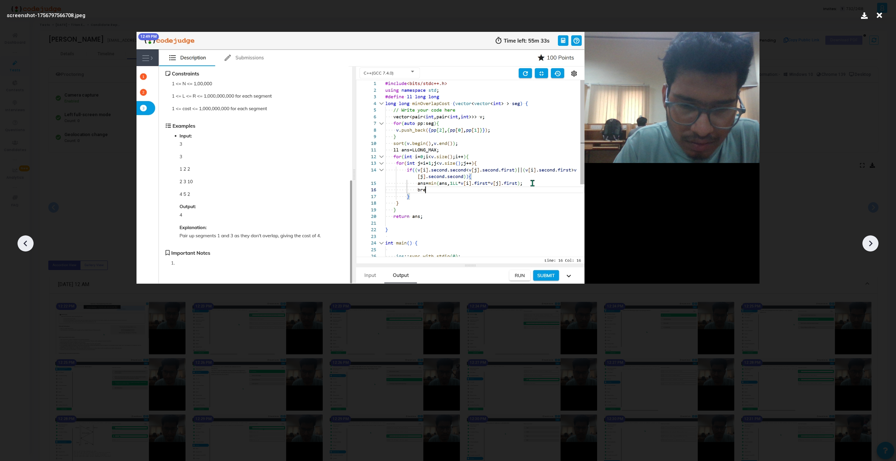
click at [529, 249] on div at bounding box center [871, 244] width 16 height 16
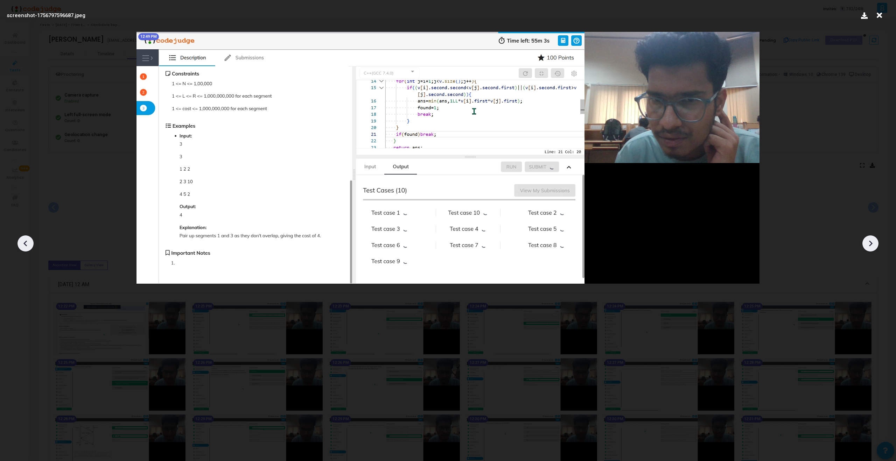
click at [529, 249] on div at bounding box center [871, 244] width 16 height 16
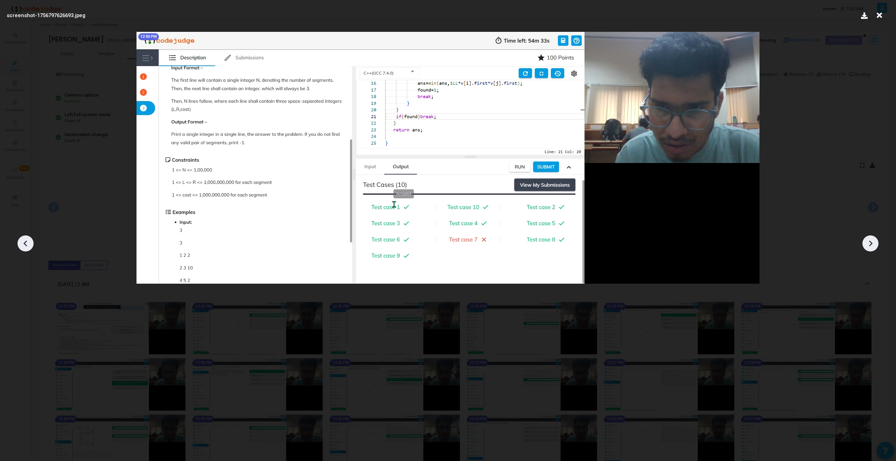
click at [529, 248] on icon at bounding box center [870, 243] width 11 height 11
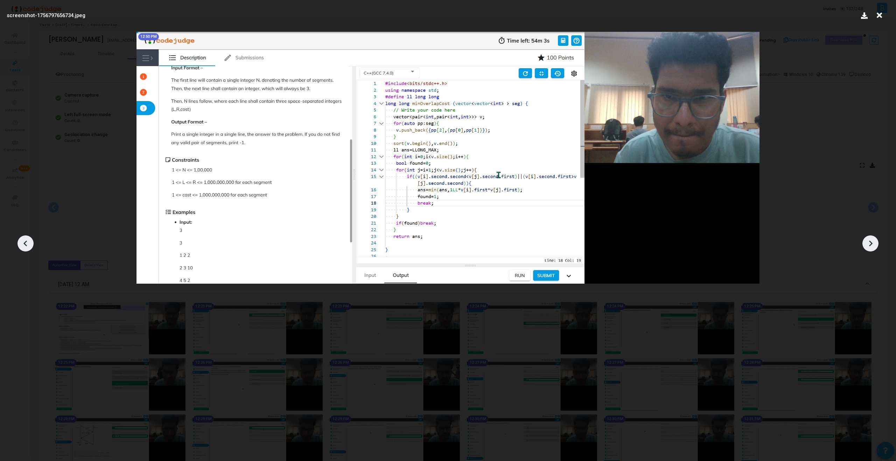
click at [529, 246] on icon at bounding box center [870, 243] width 11 height 11
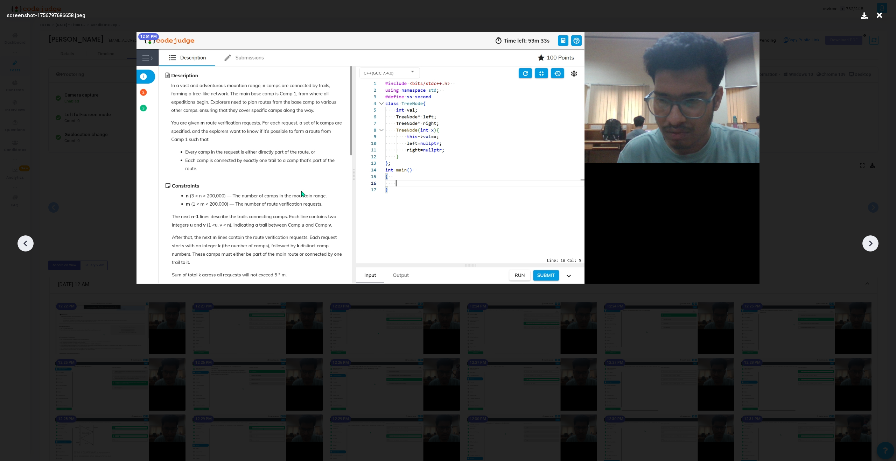
click at [529, 246] on icon at bounding box center [870, 243] width 11 height 11
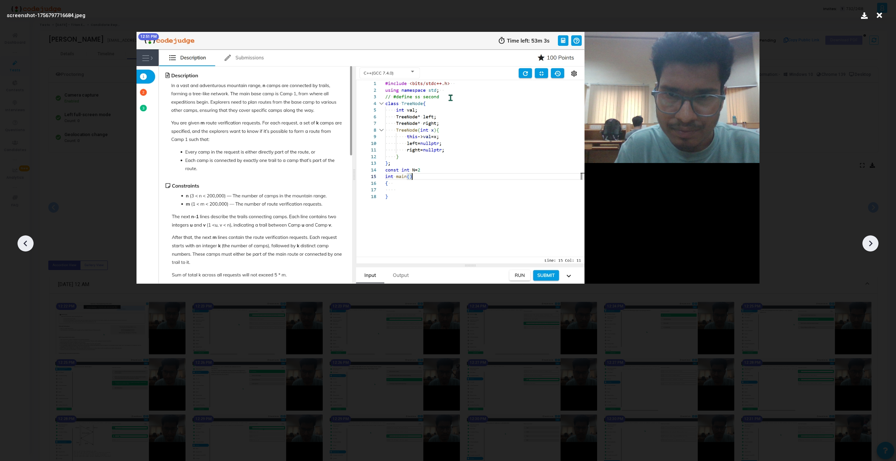
click at [529, 246] on icon at bounding box center [870, 243] width 11 height 11
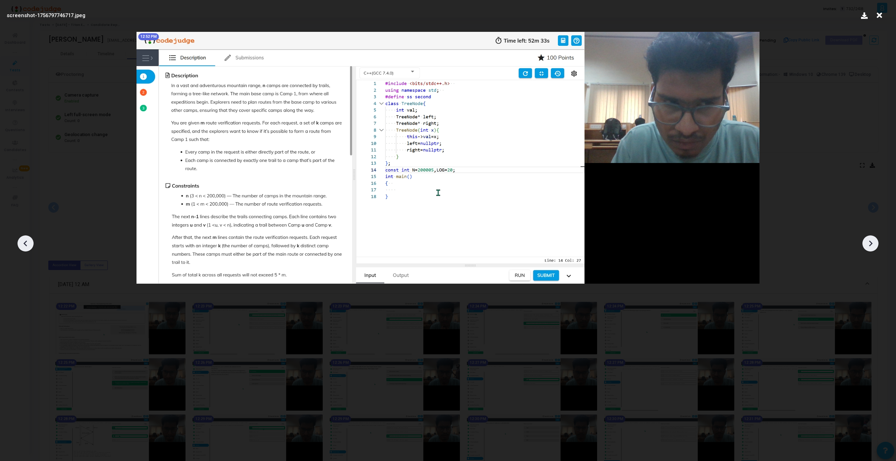
click at [529, 246] on icon at bounding box center [870, 243] width 11 height 11
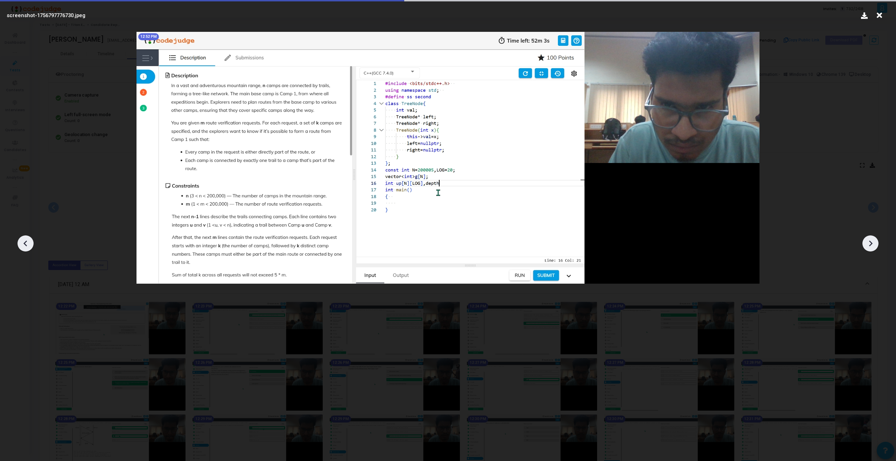
click at [529, 246] on icon at bounding box center [870, 243] width 11 height 11
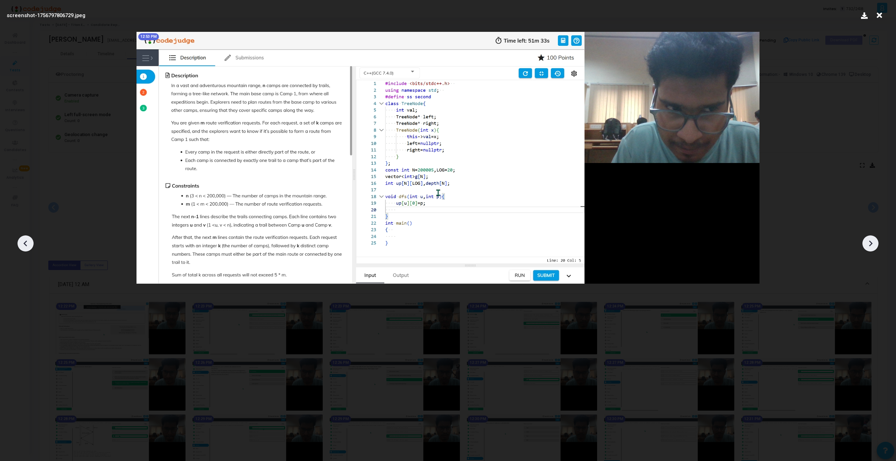
click at [27, 245] on icon at bounding box center [25, 243] width 11 height 11
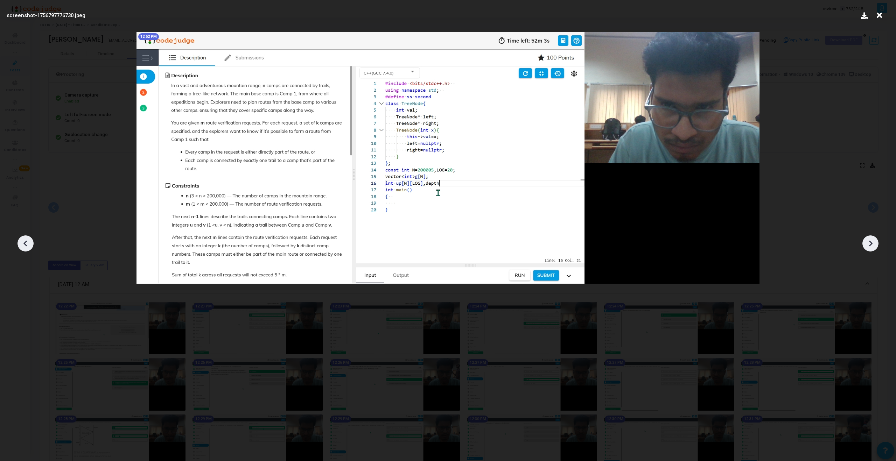
click at [27, 245] on icon at bounding box center [25, 243] width 11 height 11
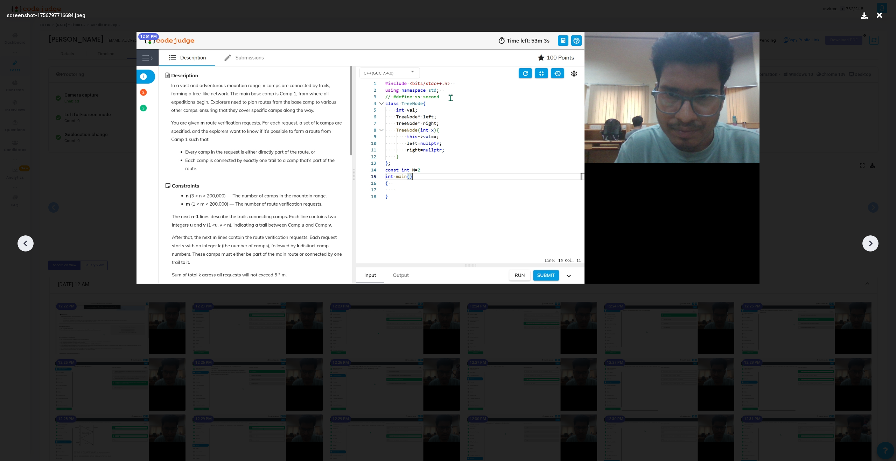
click at [27, 243] on icon at bounding box center [25, 243] width 11 height 11
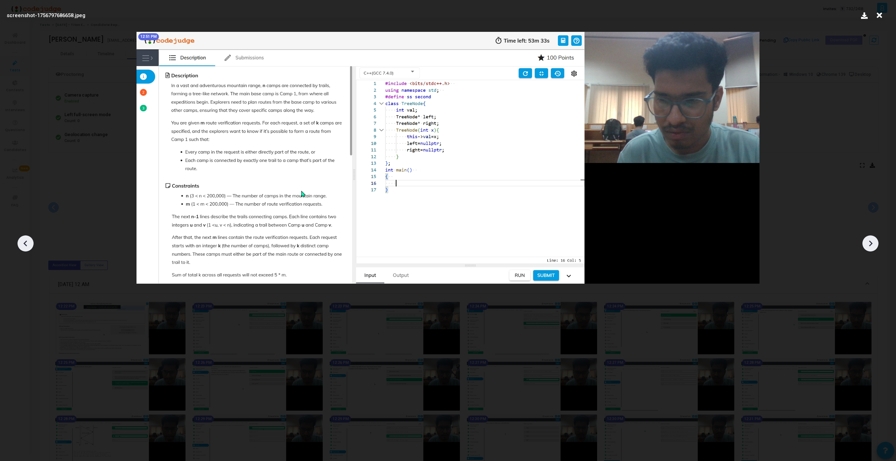
click at [529, 246] on icon at bounding box center [870, 243] width 11 height 11
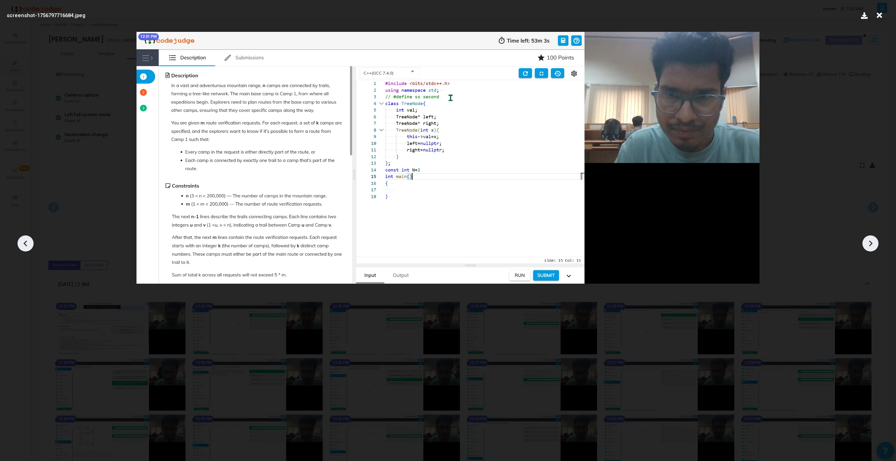
click at [529, 246] on icon at bounding box center [870, 243] width 11 height 11
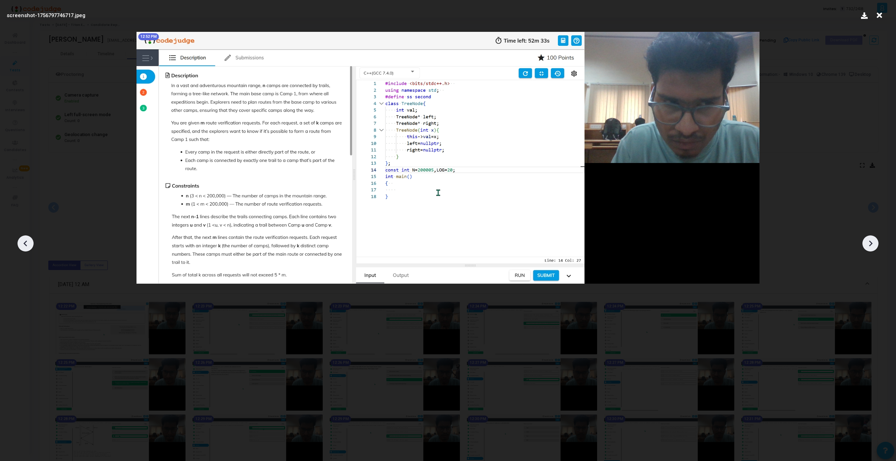
click at [529, 248] on icon at bounding box center [870, 243] width 11 height 11
click at [529, 249] on icon at bounding box center [870, 243] width 11 height 11
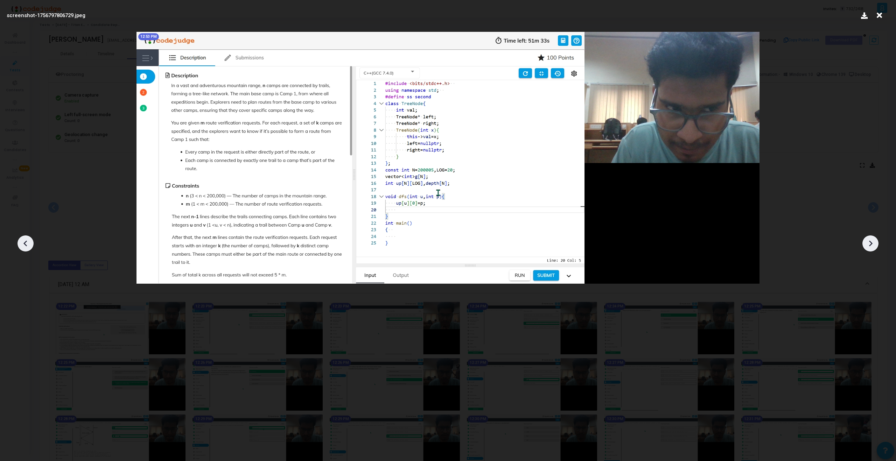
click at [529, 249] on div at bounding box center [871, 244] width 16 height 16
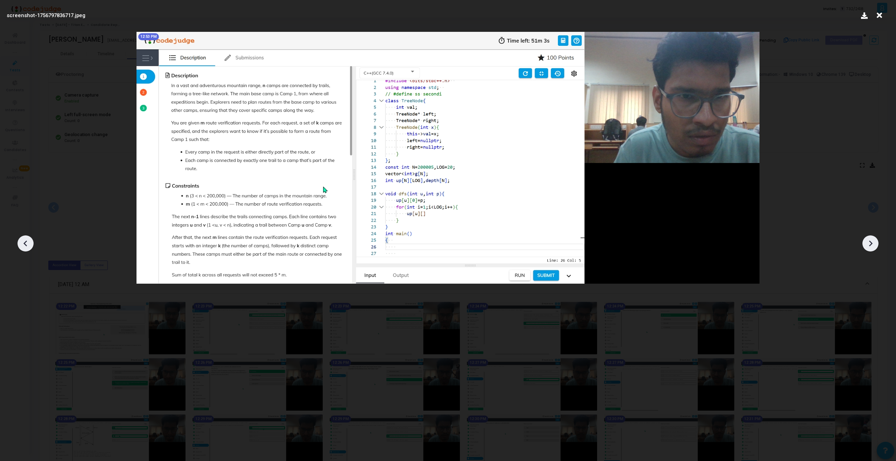
click at [529, 250] on div at bounding box center [871, 244] width 16 height 16
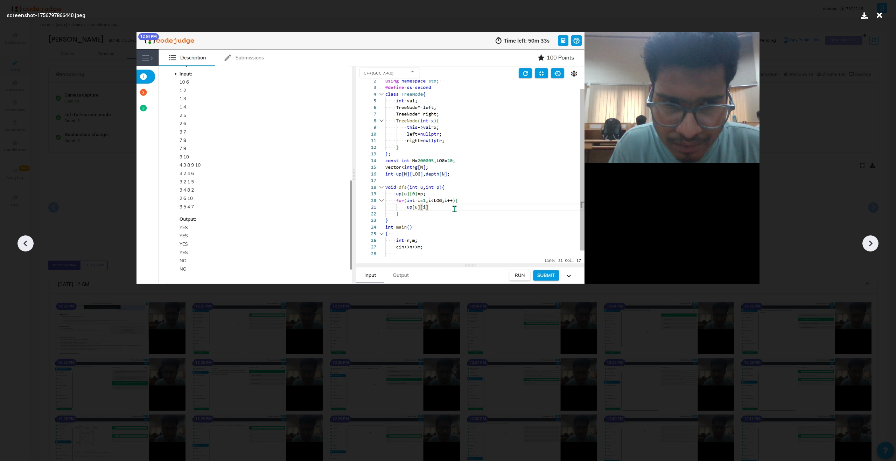
click at [529, 252] on div at bounding box center [448, 241] width 896 height 440
click at [529, 246] on icon at bounding box center [870, 243] width 11 height 11
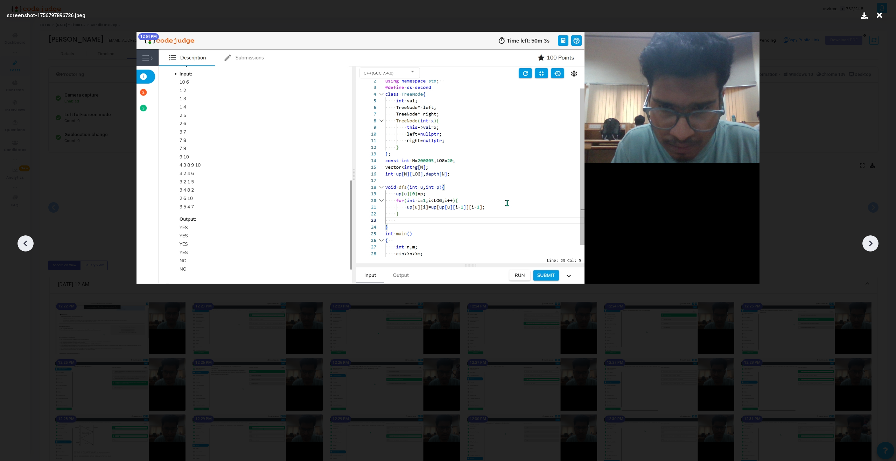
click at [529, 247] on icon at bounding box center [870, 243] width 11 height 11
click at [529, 249] on icon at bounding box center [870, 243] width 11 height 11
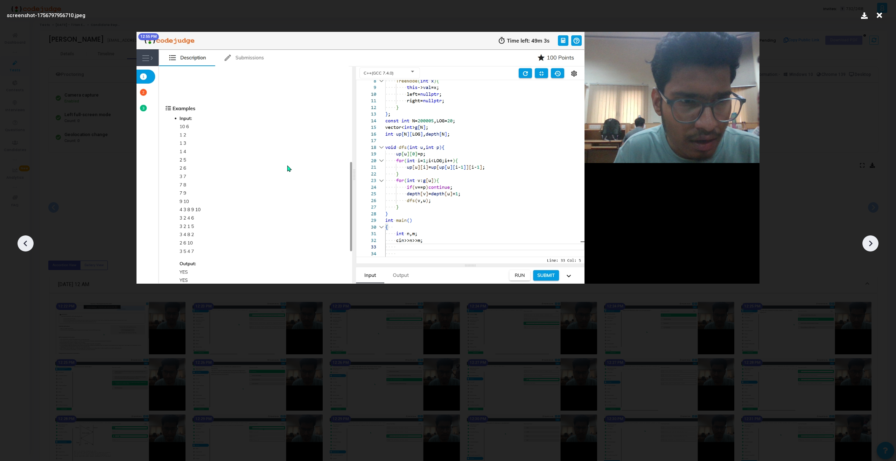
click at [529, 250] on div at bounding box center [871, 244] width 16 height 16
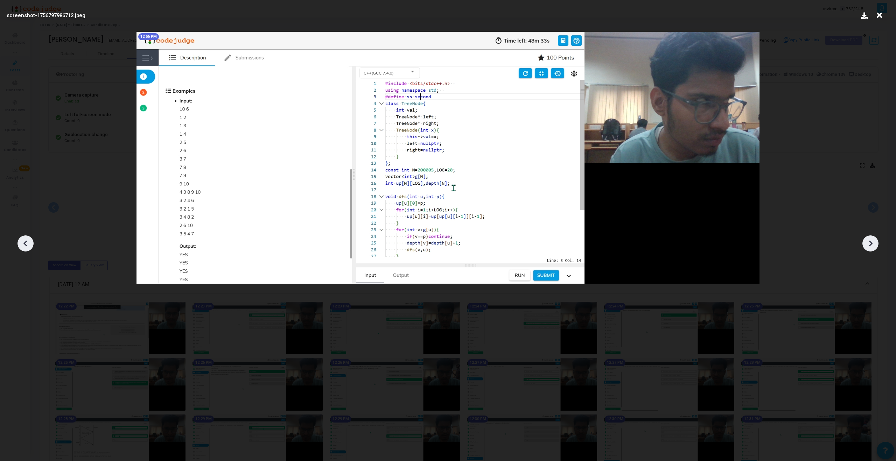
click at [529, 250] on div at bounding box center [871, 244] width 16 height 16
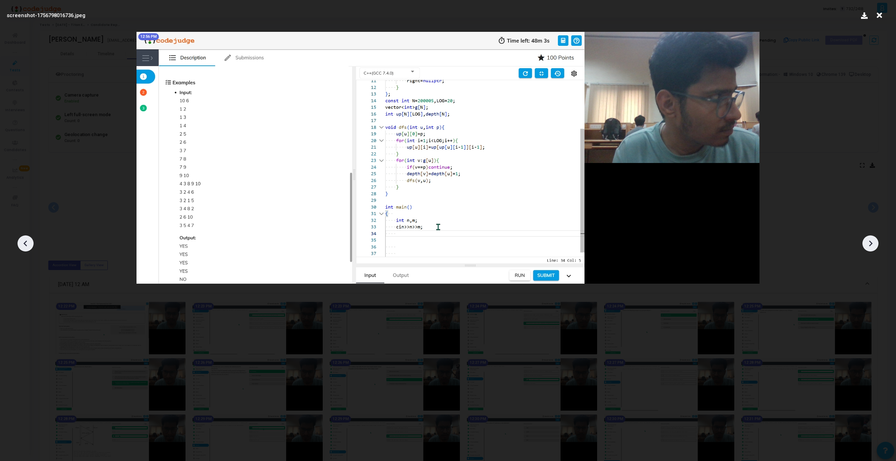
click at [529, 251] on div at bounding box center [871, 244] width 16 height 16
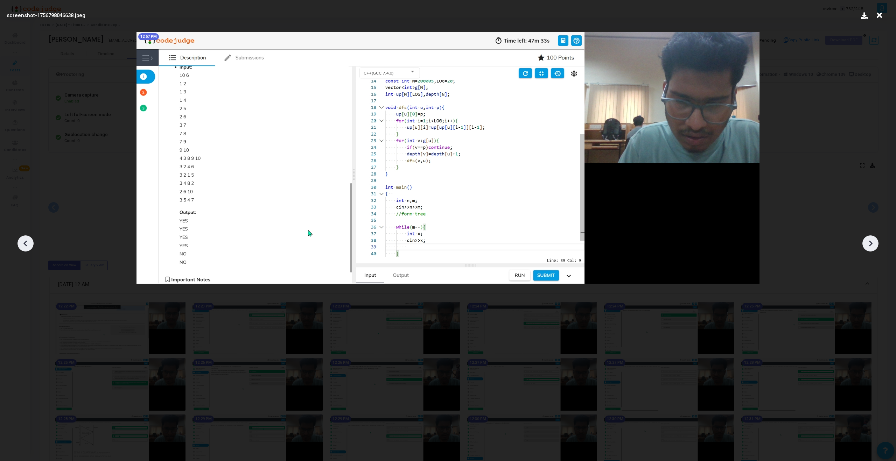
click at [529, 251] on div at bounding box center [871, 244] width 16 height 16
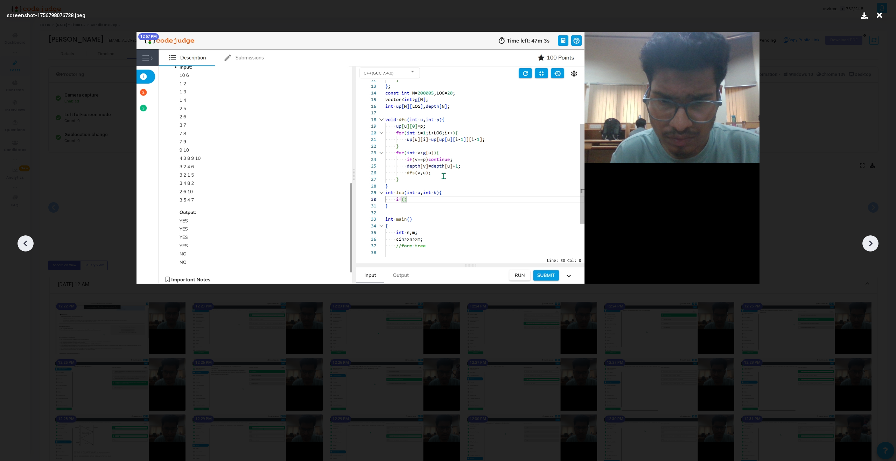
click at [529, 252] on div at bounding box center [448, 241] width 896 height 440
click at [529, 248] on icon at bounding box center [870, 243] width 11 height 11
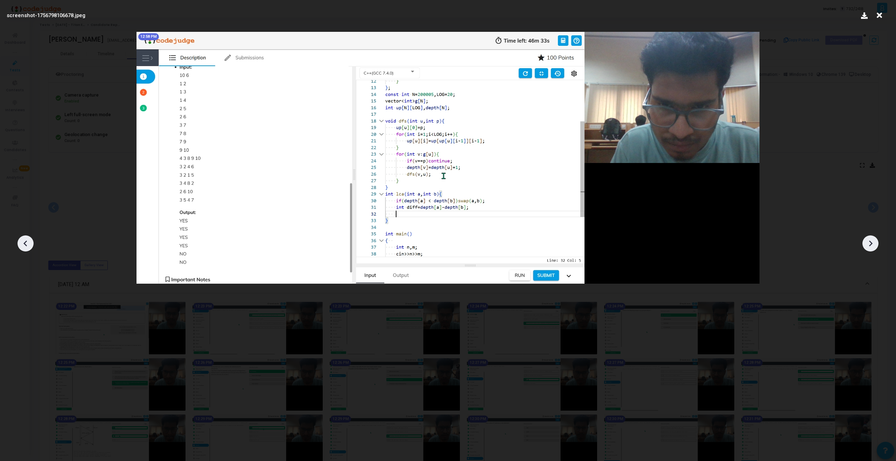
click at [529, 248] on icon at bounding box center [870, 243] width 11 height 11
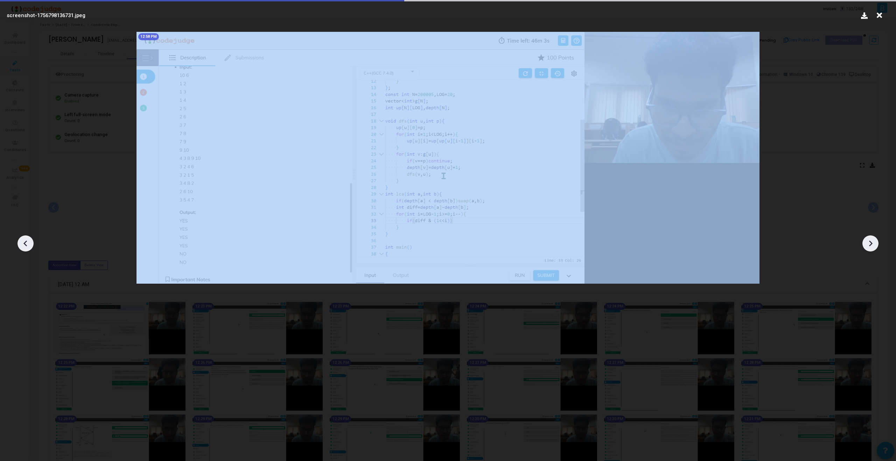
click at [529, 248] on icon at bounding box center [870, 243] width 11 height 11
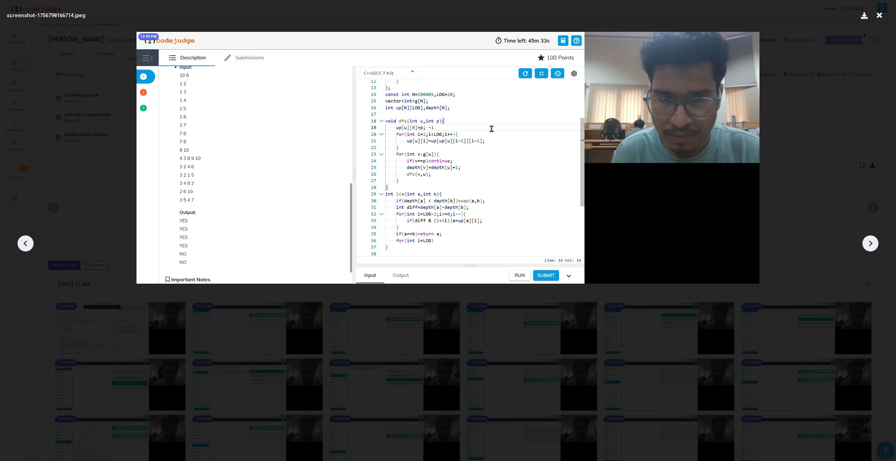
click at [529, 248] on icon at bounding box center [870, 243] width 11 height 11
click at [529, 249] on div at bounding box center [871, 244] width 16 height 16
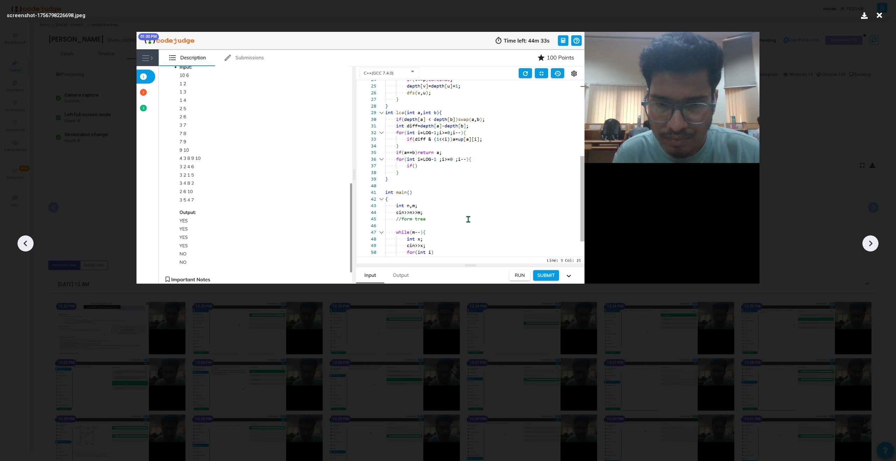
click at [529, 249] on div at bounding box center [871, 244] width 16 height 16
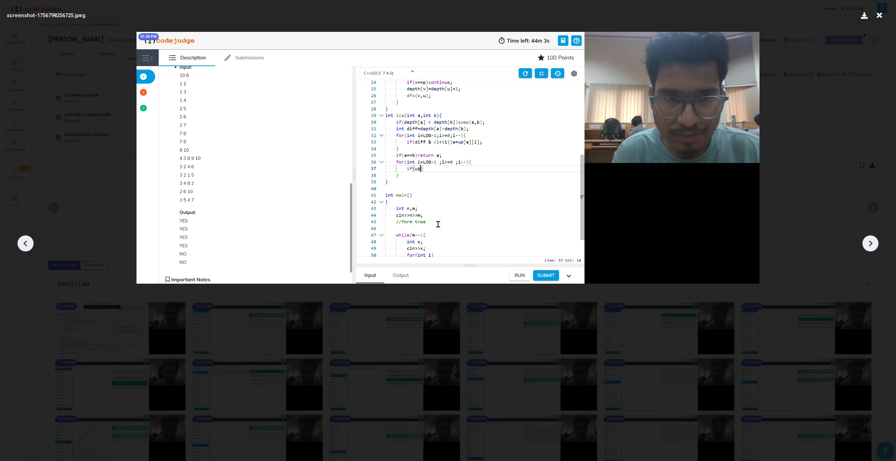
click at [529, 250] on div at bounding box center [871, 244] width 16 height 16
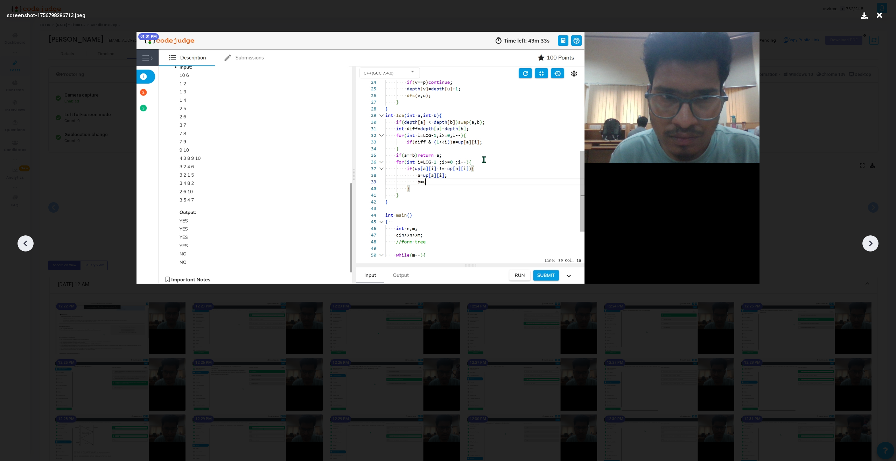
click at [529, 250] on div at bounding box center [871, 244] width 16 height 16
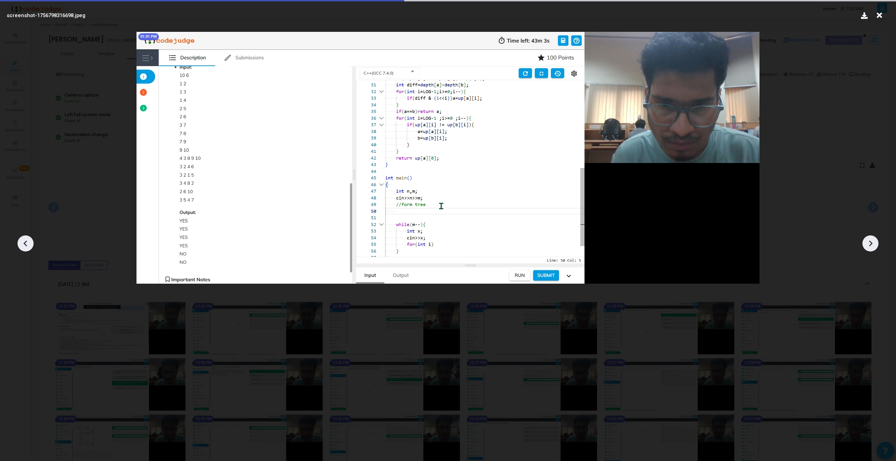
click at [529, 251] on div at bounding box center [871, 244] width 16 height 16
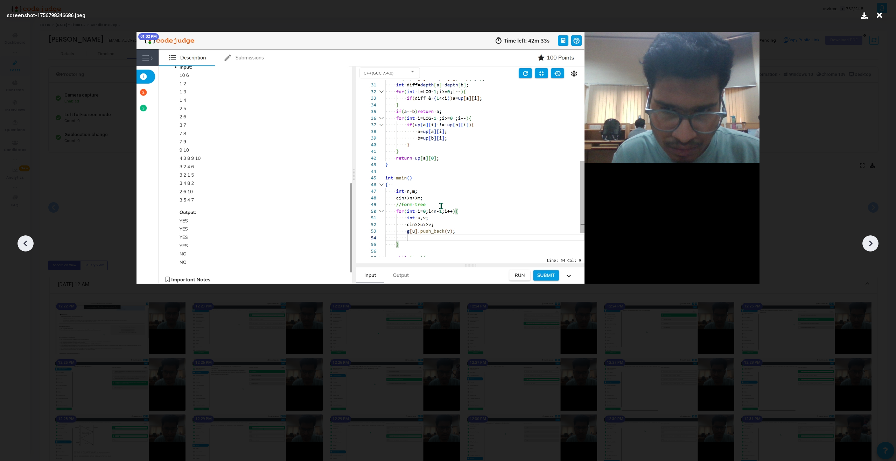
click at [27, 246] on icon at bounding box center [25, 243] width 11 height 11
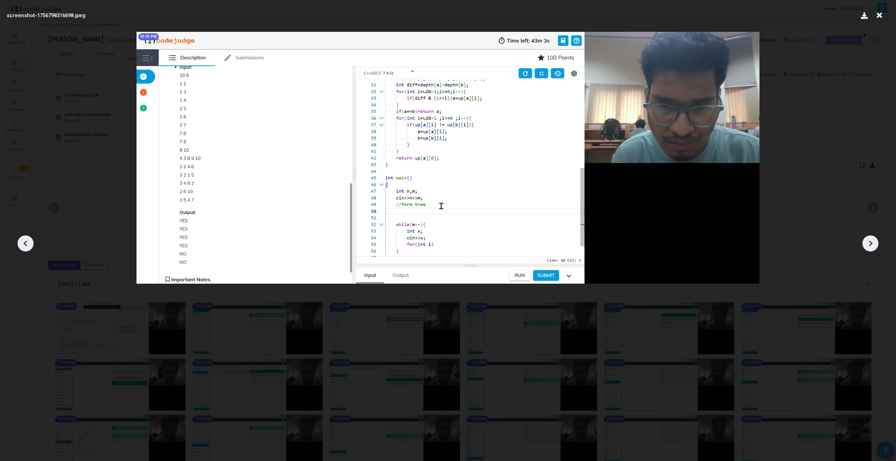
click at [27, 246] on icon at bounding box center [25, 243] width 11 height 11
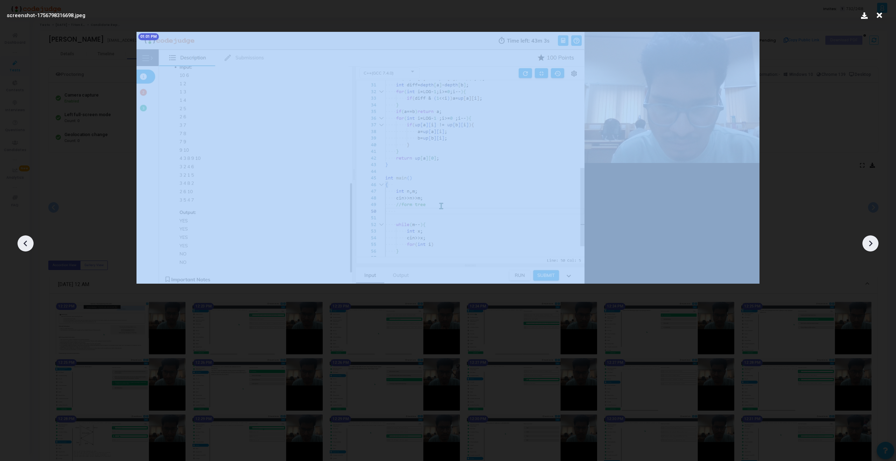
click at [27, 246] on icon at bounding box center [25, 243] width 11 height 11
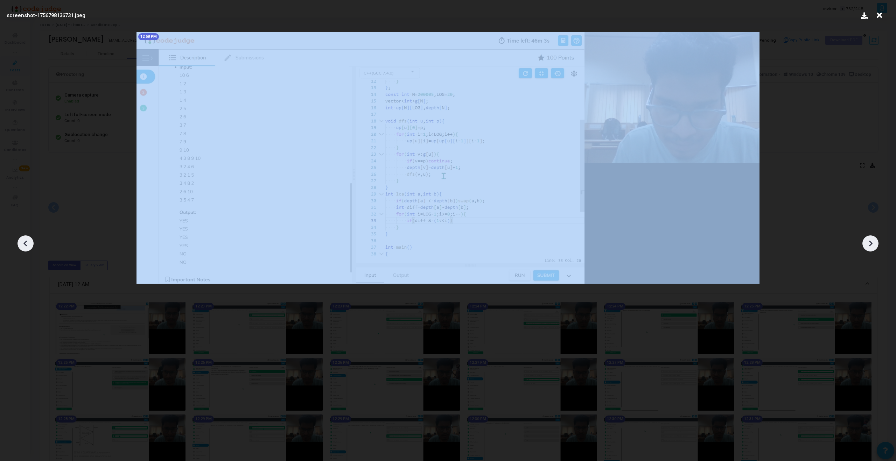
click at [27, 246] on icon at bounding box center [25, 243] width 11 height 11
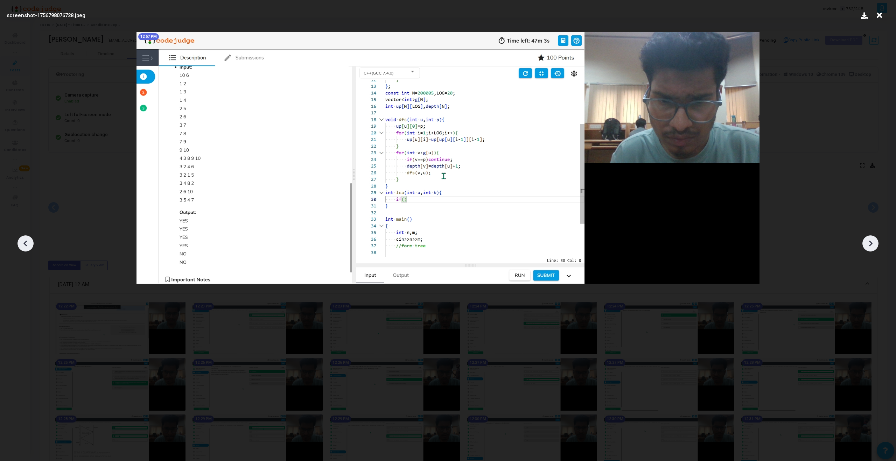
click at [27, 246] on icon at bounding box center [25, 243] width 11 height 11
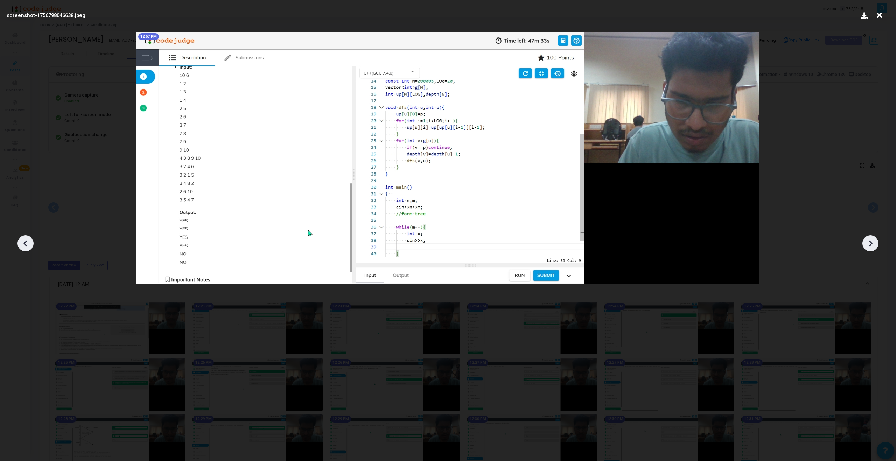
click at [27, 246] on icon at bounding box center [25, 243] width 11 height 11
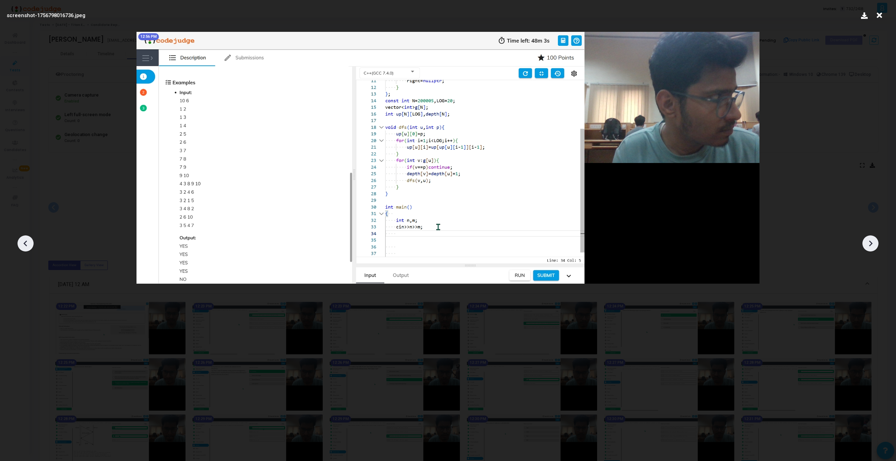
click at [27, 246] on icon at bounding box center [25, 243] width 11 height 11
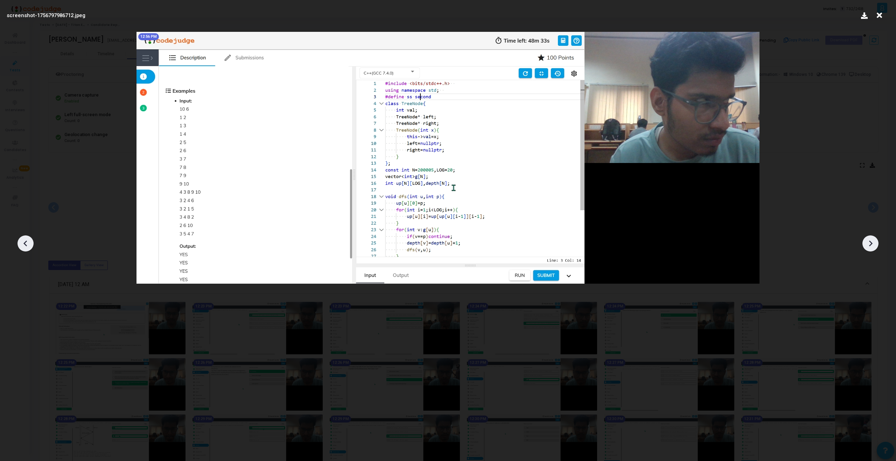
click at [27, 246] on icon at bounding box center [25, 243] width 11 height 11
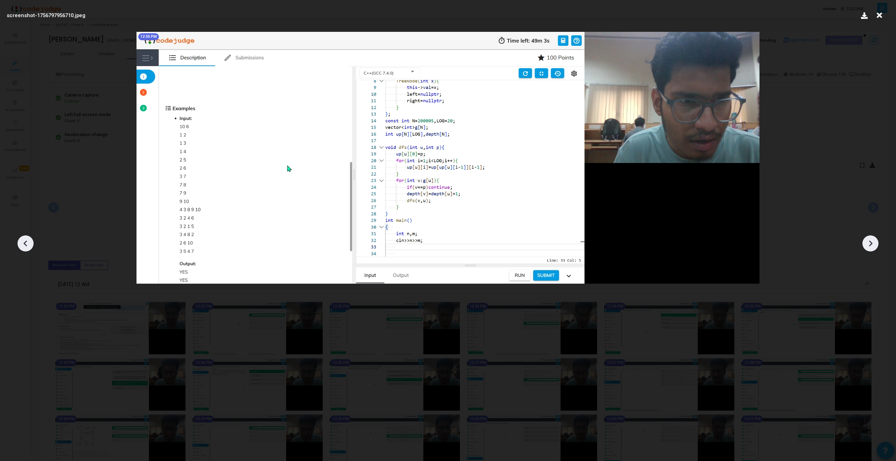
click at [27, 246] on icon at bounding box center [25, 243] width 11 height 11
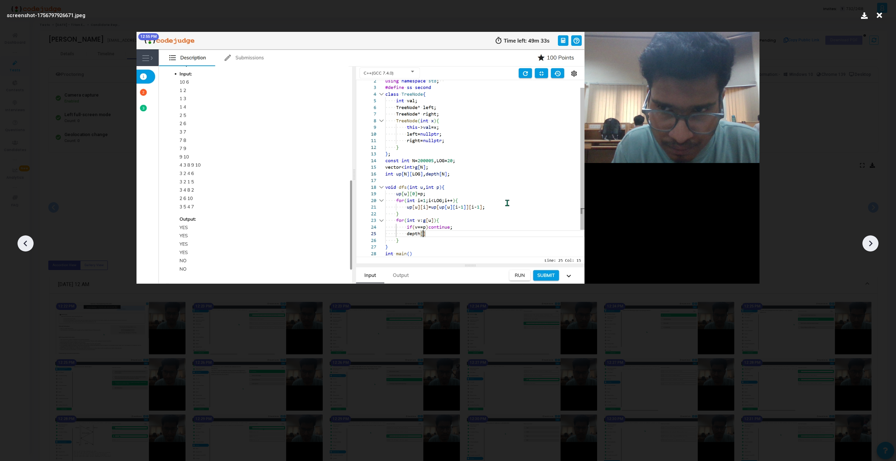
click at [27, 244] on icon at bounding box center [25, 243] width 11 height 11
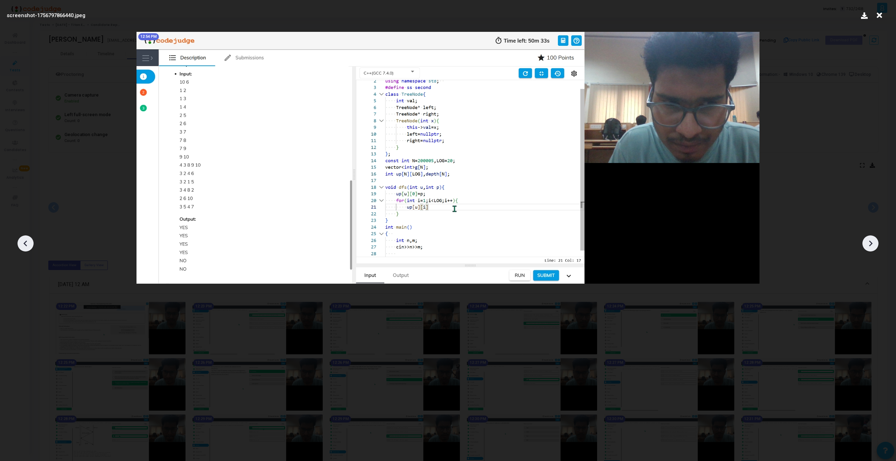
click at [27, 244] on icon at bounding box center [25, 243] width 11 height 11
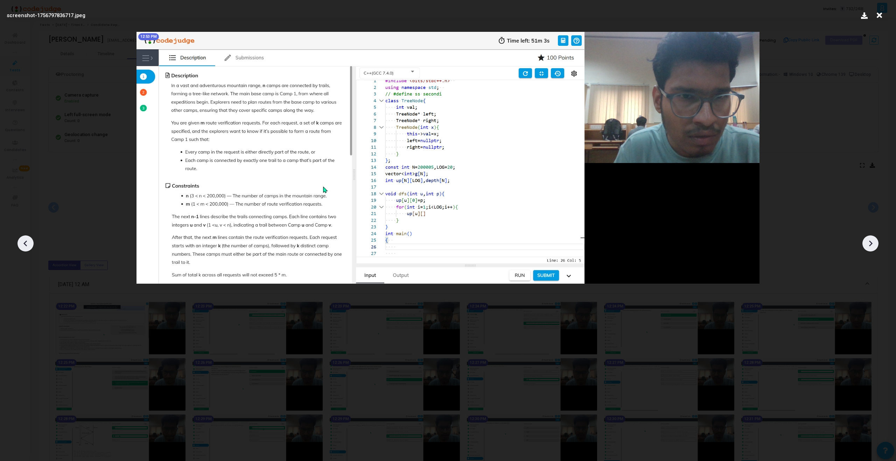
click at [27, 244] on icon at bounding box center [25, 243] width 11 height 11
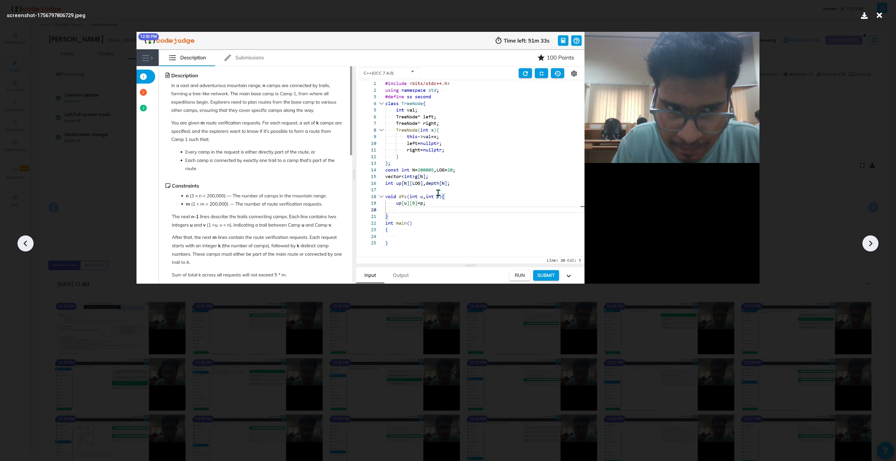
click at [27, 244] on icon at bounding box center [25, 243] width 11 height 11
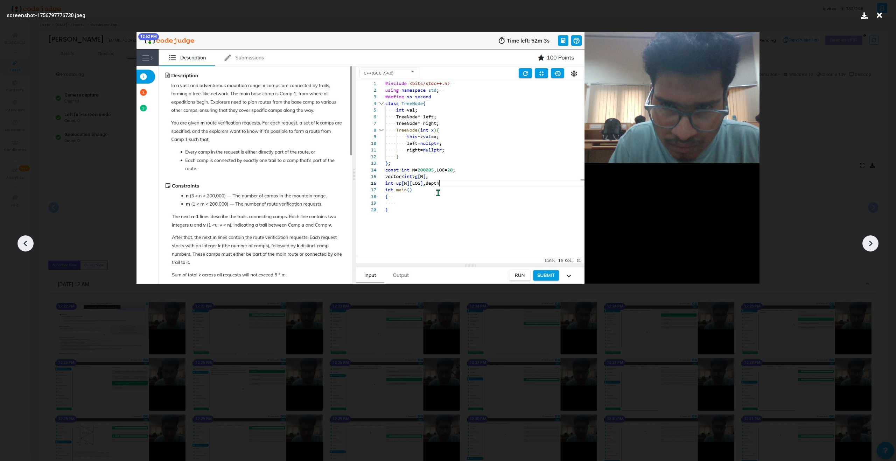
click at [27, 244] on icon at bounding box center [25, 243] width 11 height 11
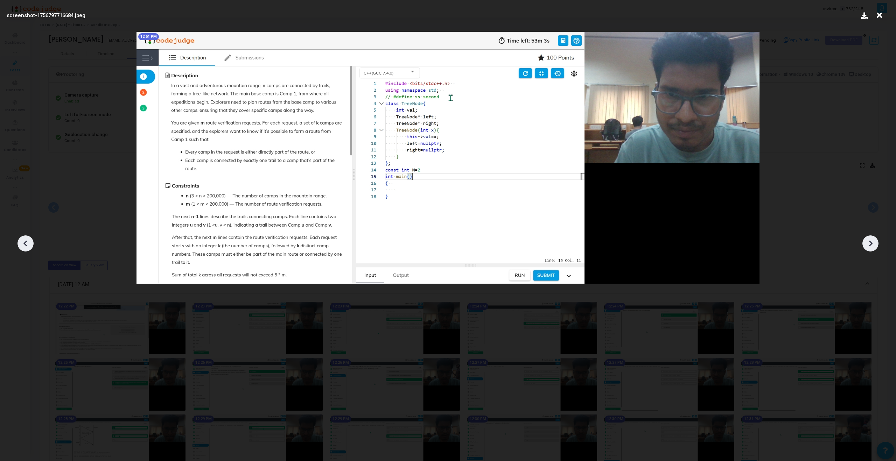
click at [27, 244] on icon at bounding box center [25, 243] width 11 height 11
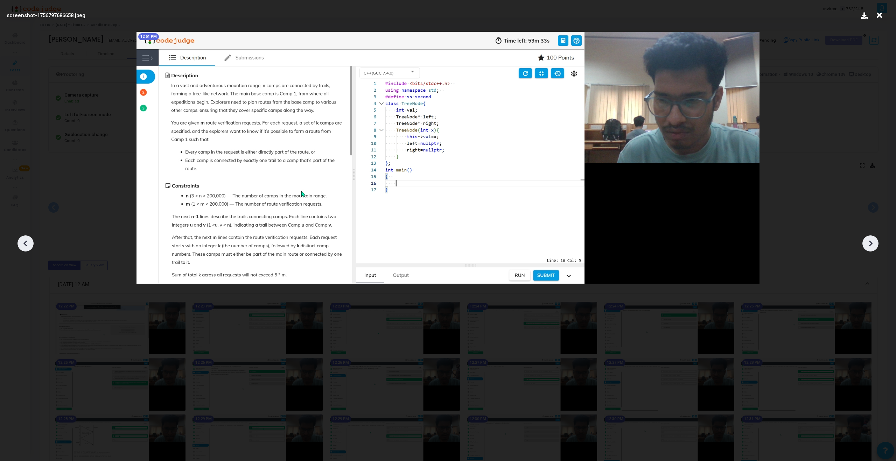
click at [27, 244] on icon at bounding box center [25, 243] width 11 height 11
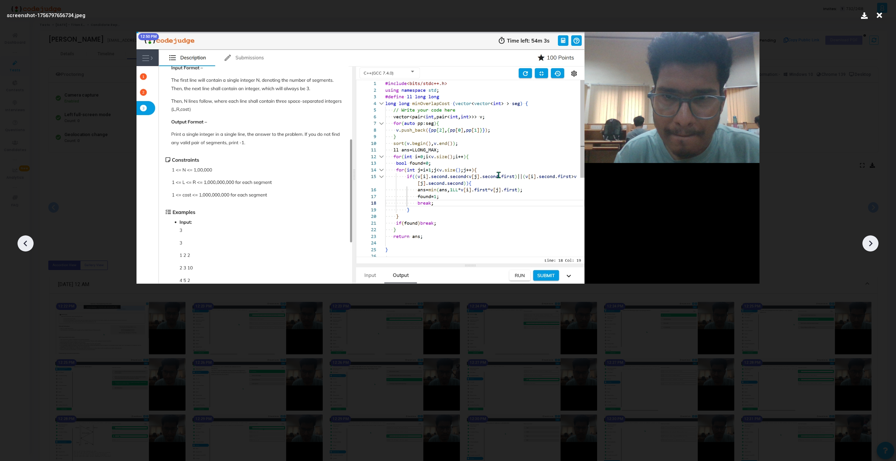
click at [529, 242] on icon at bounding box center [870, 243] width 11 height 11
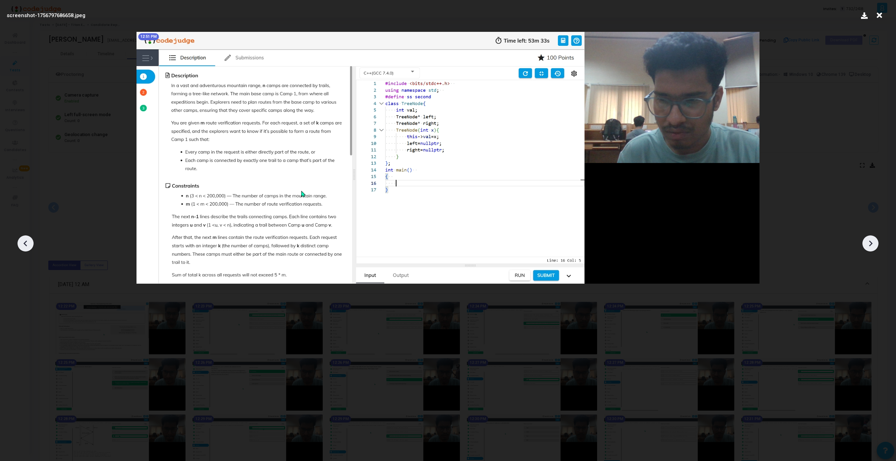
click at [529, 242] on icon at bounding box center [870, 243] width 11 height 11
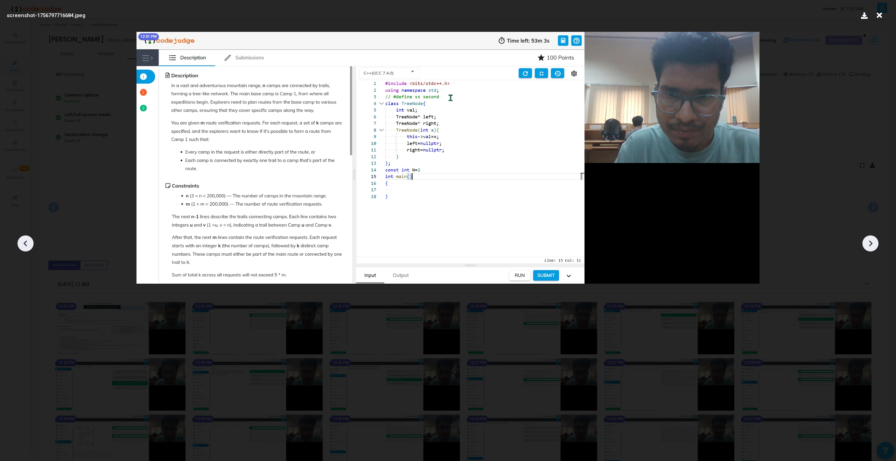
click at [529, 242] on icon at bounding box center [870, 243] width 11 height 11
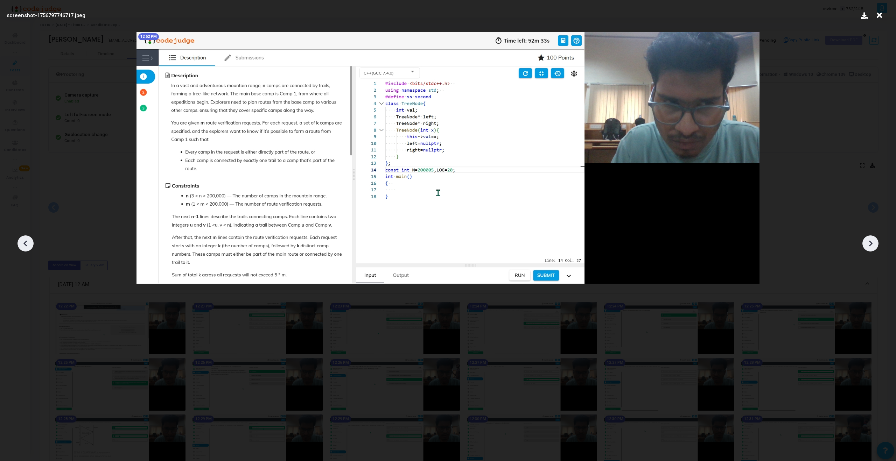
click at [529, 242] on icon at bounding box center [870, 243] width 11 height 11
click at [529, 243] on icon at bounding box center [870, 243] width 11 height 11
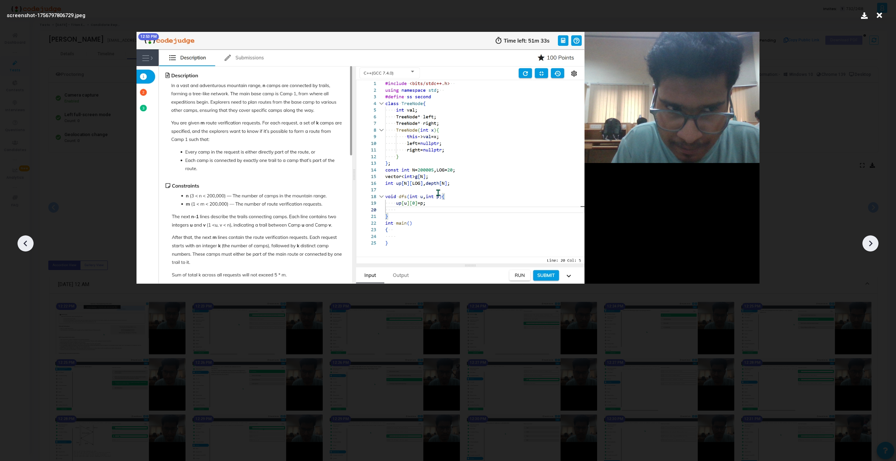
click at [529, 243] on icon at bounding box center [870, 243] width 11 height 11
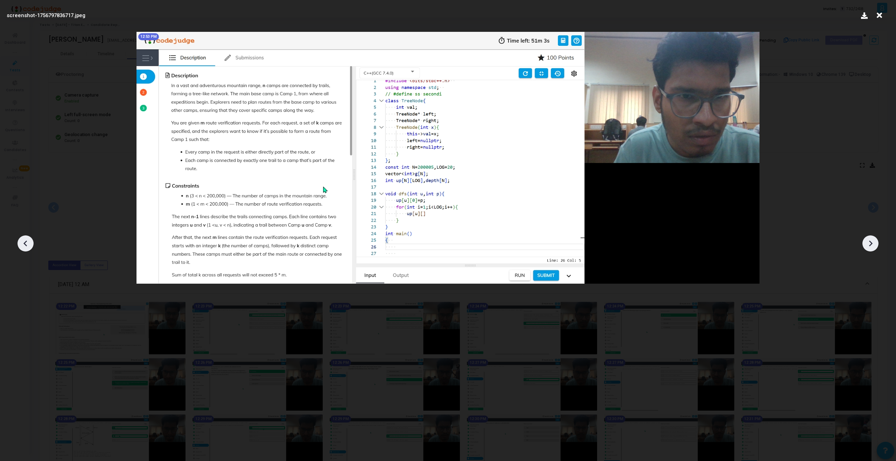
click at [529, 243] on icon at bounding box center [870, 243] width 11 height 11
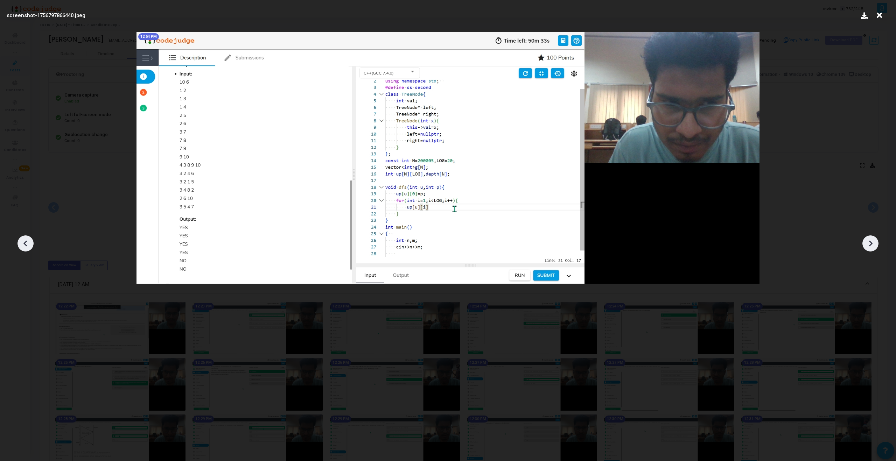
click at [529, 243] on icon at bounding box center [870, 243] width 11 height 11
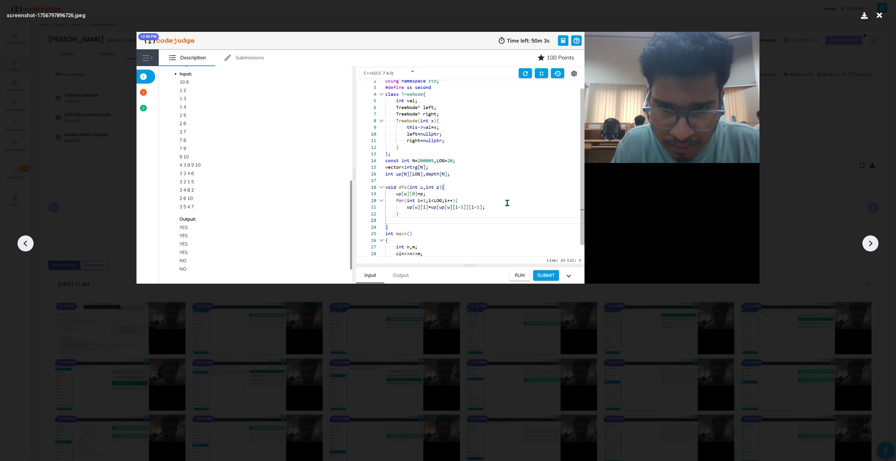
click at [529, 243] on icon at bounding box center [870, 243] width 11 height 11
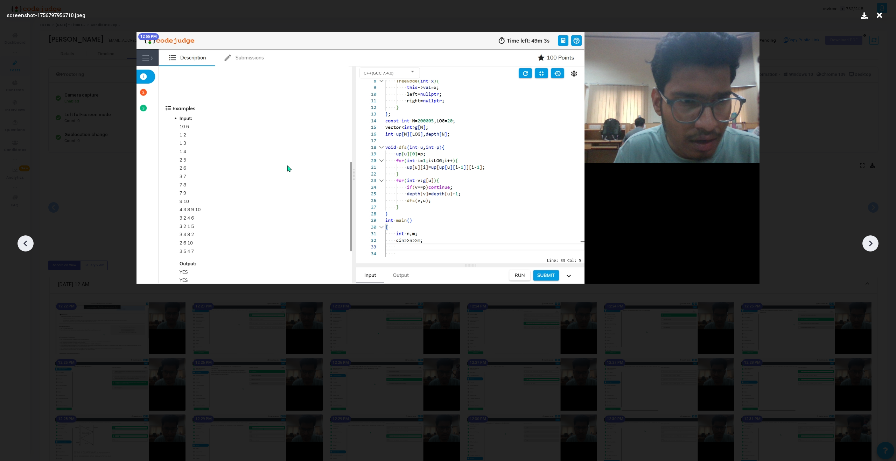
click at [529, 244] on icon at bounding box center [870, 243] width 11 height 11
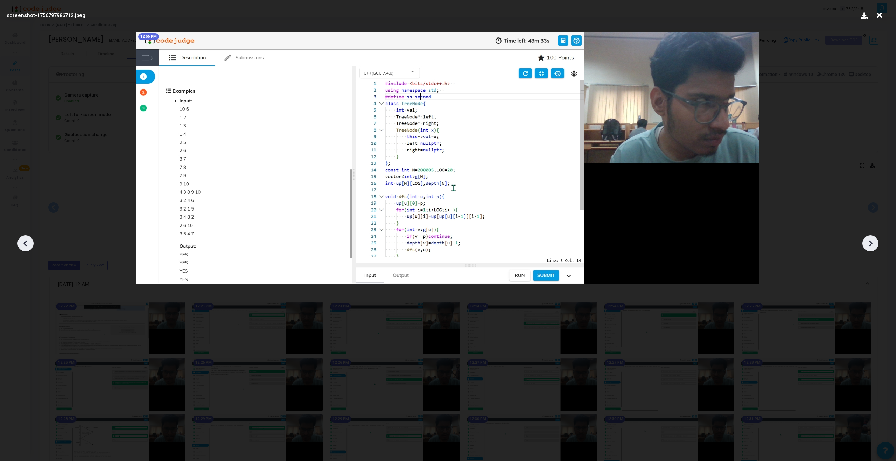
click at [529, 244] on icon at bounding box center [870, 243] width 11 height 11
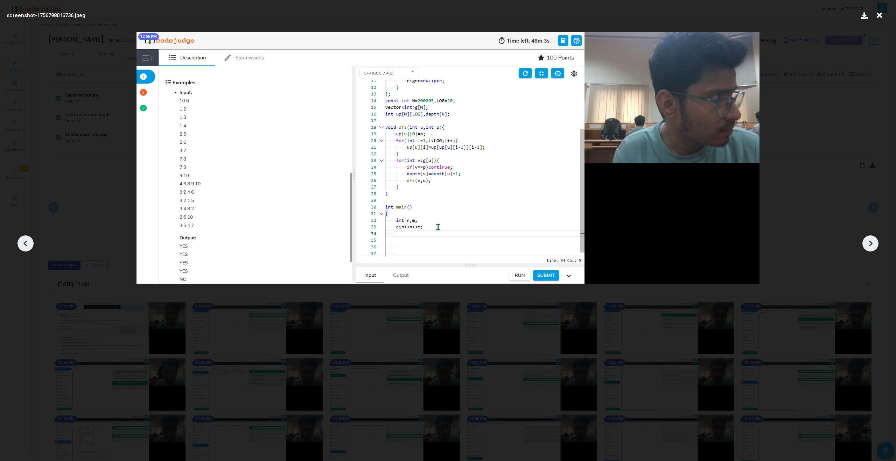
click at [27, 243] on icon at bounding box center [25, 243] width 11 height 11
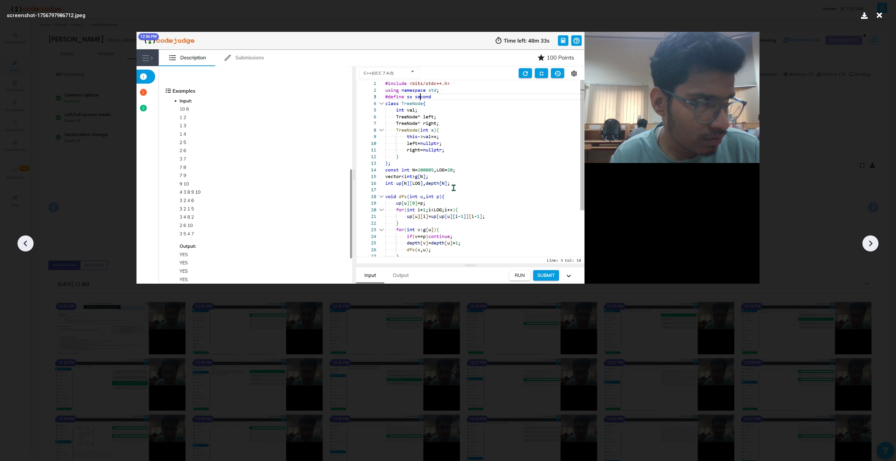
click at [529, 241] on icon at bounding box center [870, 243] width 11 height 11
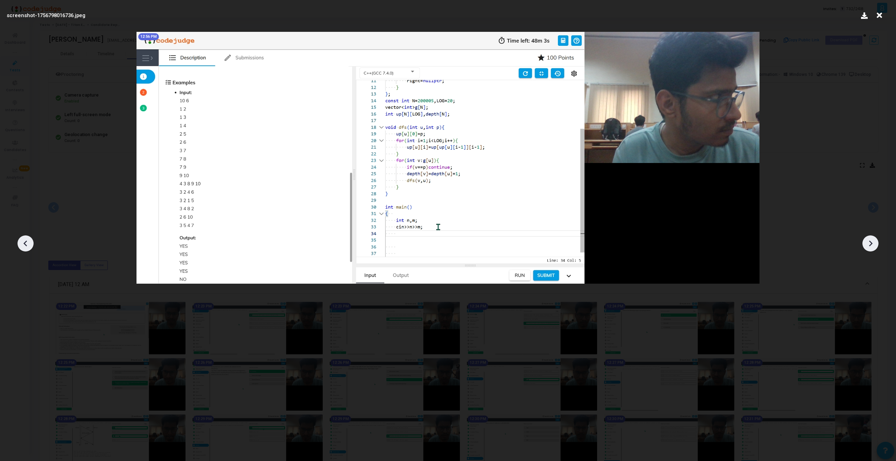
click at [529, 241] on icon at bounding box center [870, 243] width 11 height 11
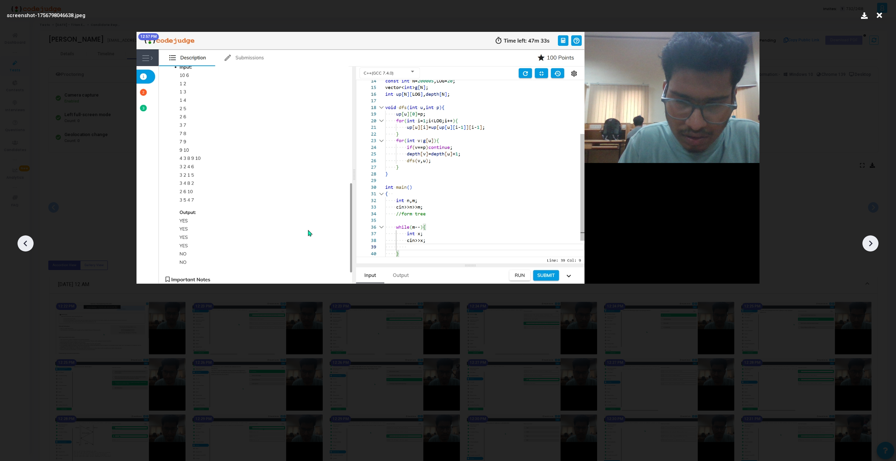
click at [529, 241] on icon at bounding box center [870, 243] width 11 height 11
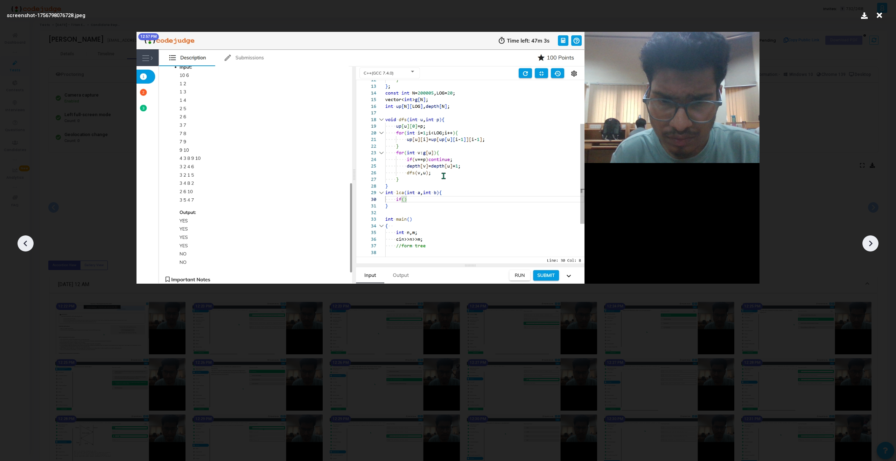
click at [529, 241] on icon at bounding box center [870, 243] width 11 height 11
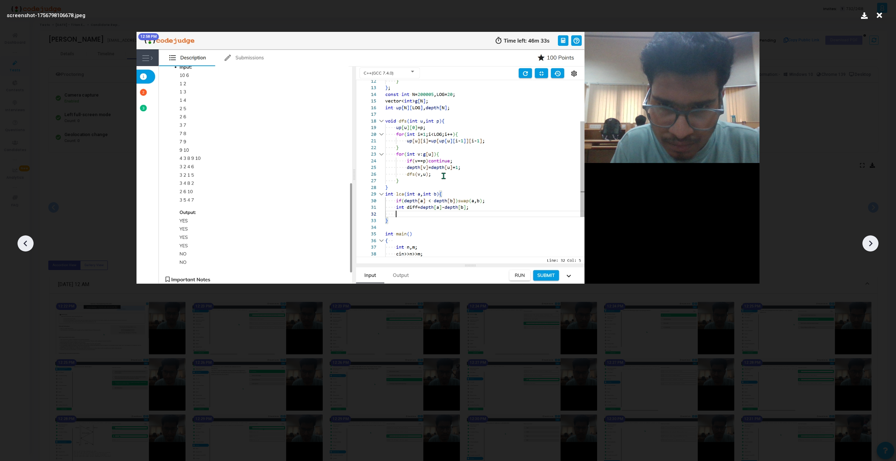
click at [529, 241] on icon at bounding box center [871, 244] width 4 height 6
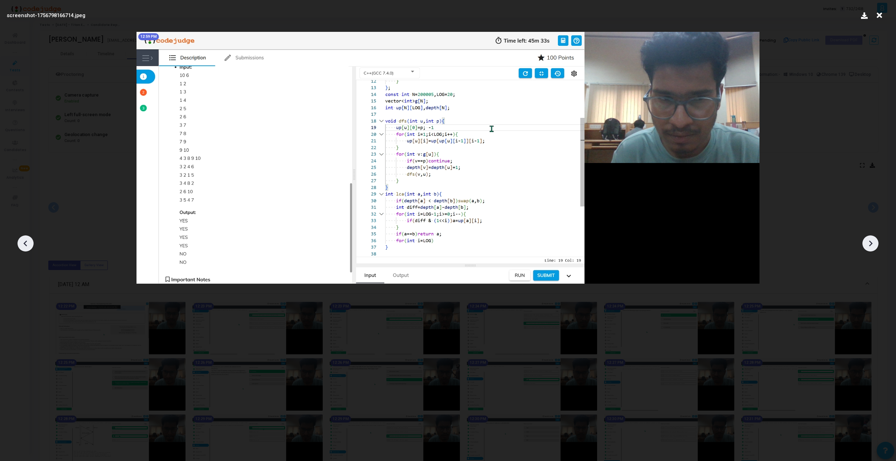
click at [529, 242] on icon at bounding box center [870, 243] width 11 height 11
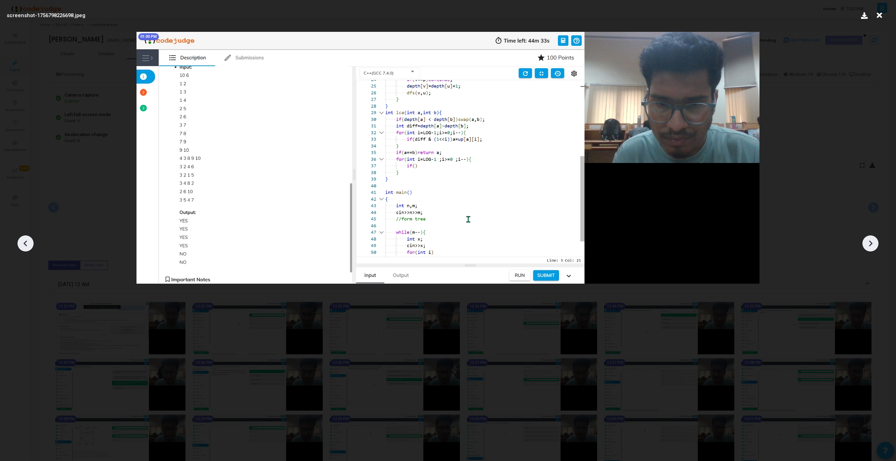
click at [529, 242] on icon at bounding box center [870, 243] width 11 height 11
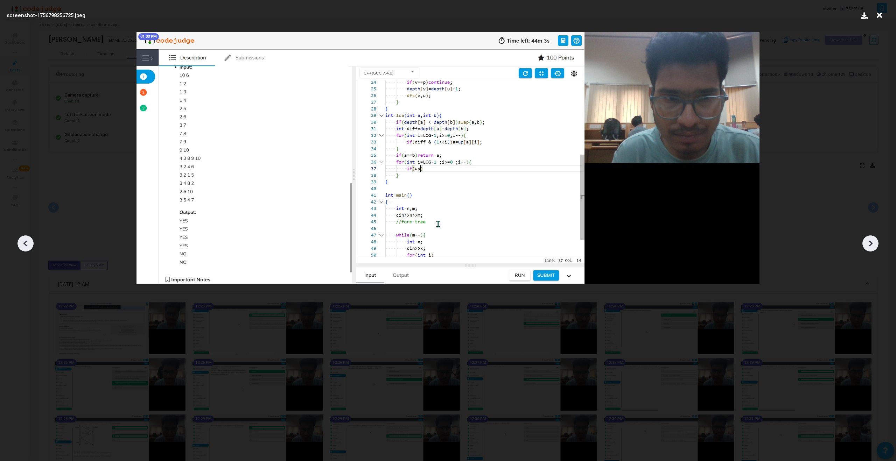
click at [529, 242] on icon at bounding box center [870, 243] width 11 height 11
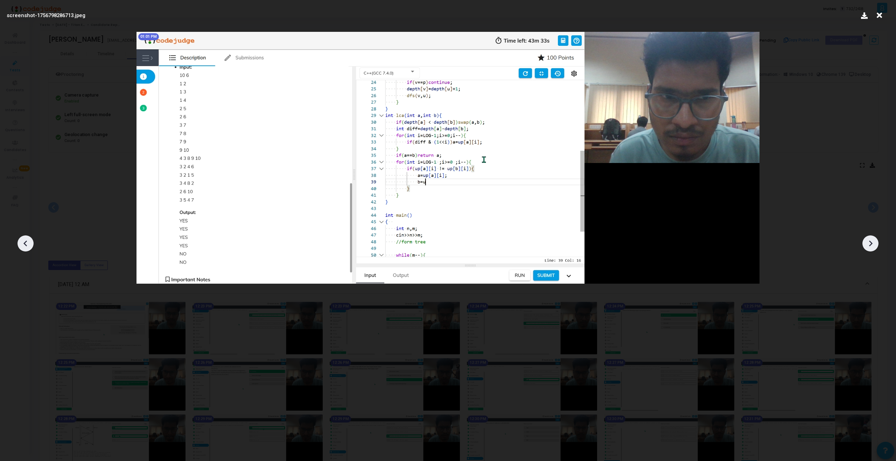
click at [529, 242] on icon at bounding box center [870, 243] width 11 height 11
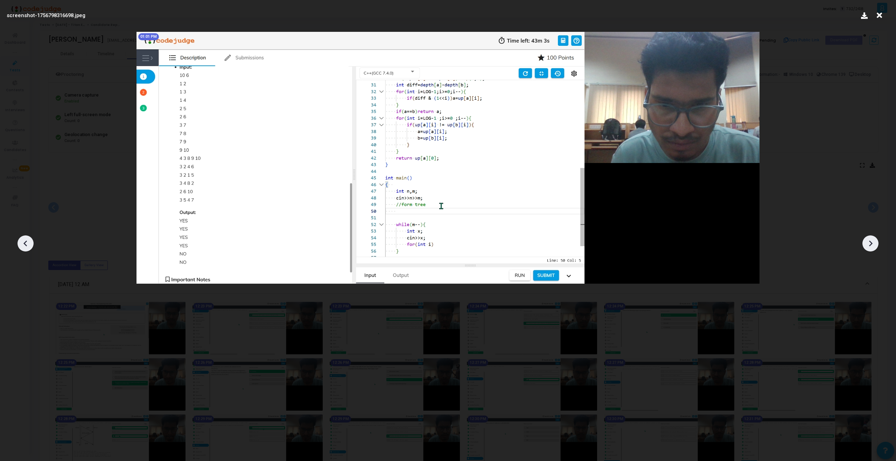
click at [529, 242] on icon at bounding box center [870, 243] width 11 height 11
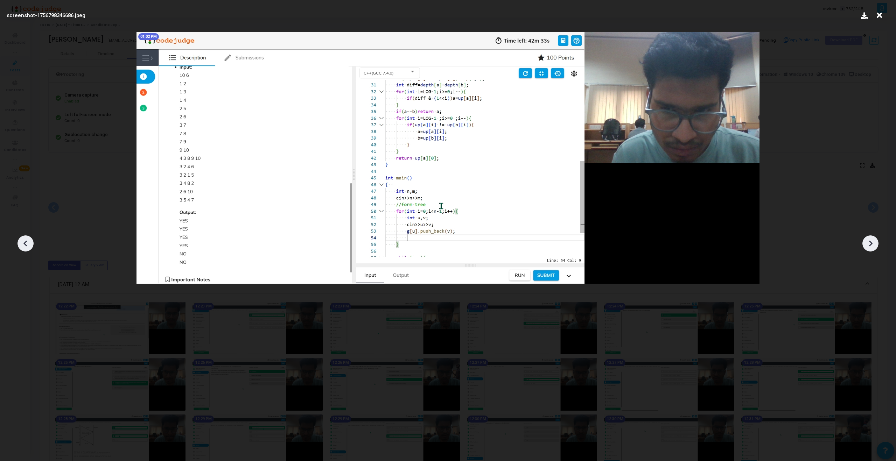
click at [529, 242] on icon at bounding box center [870, 243] width 11 height 11
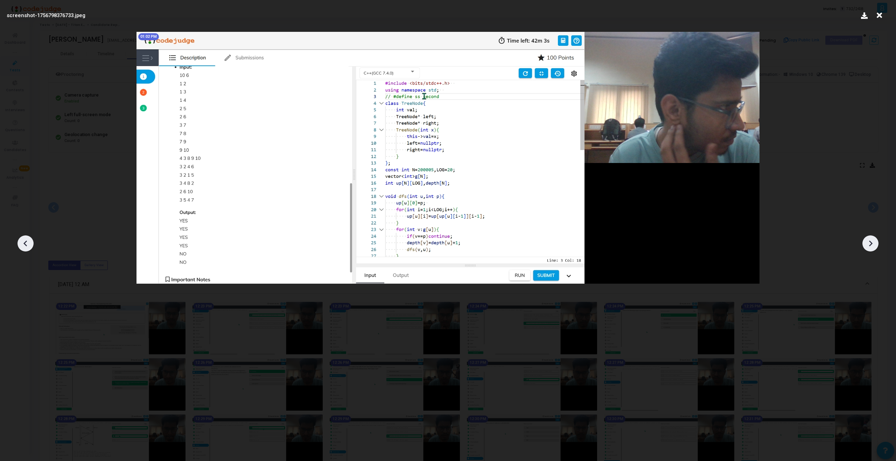
click at [529, 242] on icon at bounding box center [870, 243] width 11 height 11
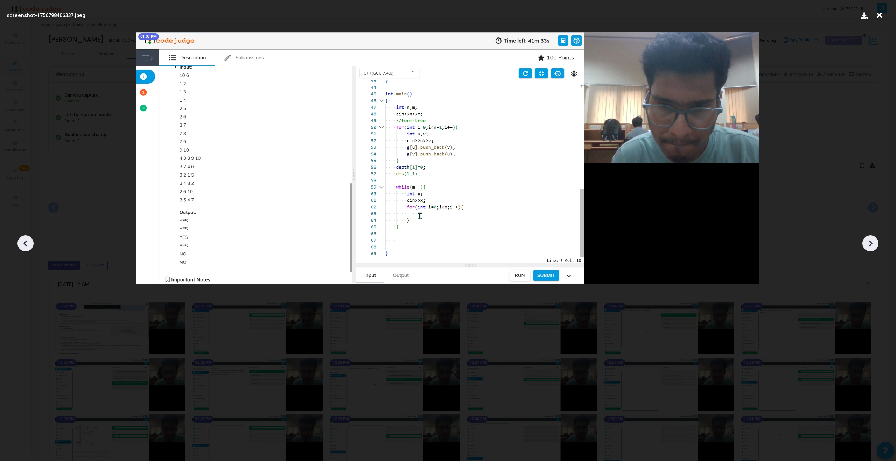
click at [529, 242] on icon at bounding box center [870, 243] width 11 height 11
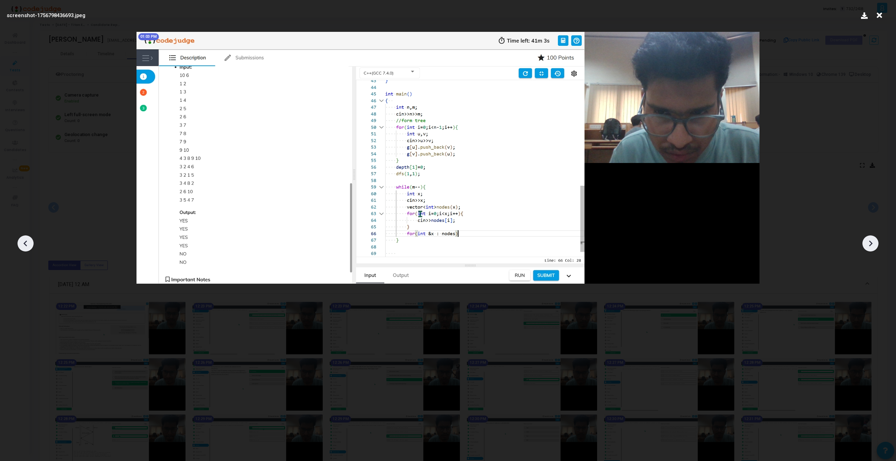
click at [529, 242] on icon at bounding box center [870, 243] width 11 height 11
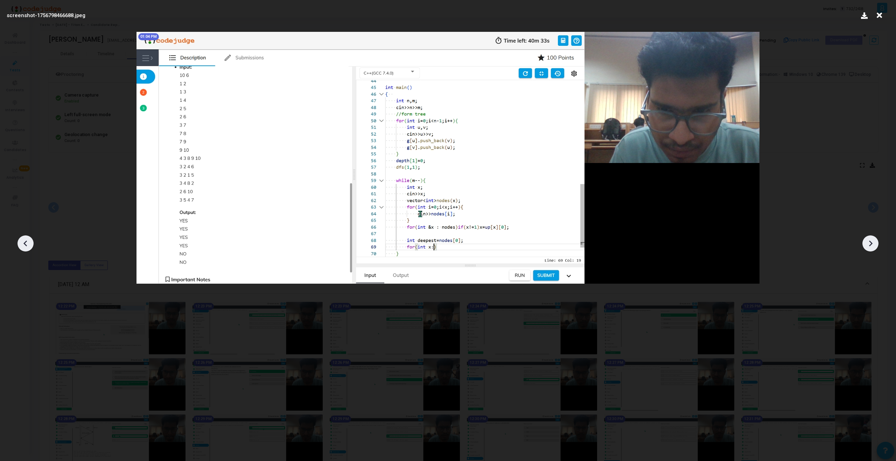
click at [529, 242] on icon at bounding box center [870, 243] width 11 height 11
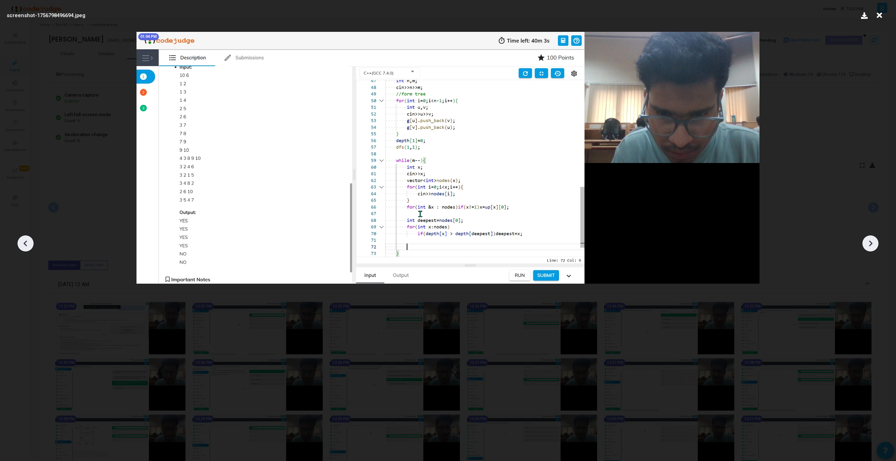
click at [529, 242] on icon at bounding box center [870, 243] width 11 height 11
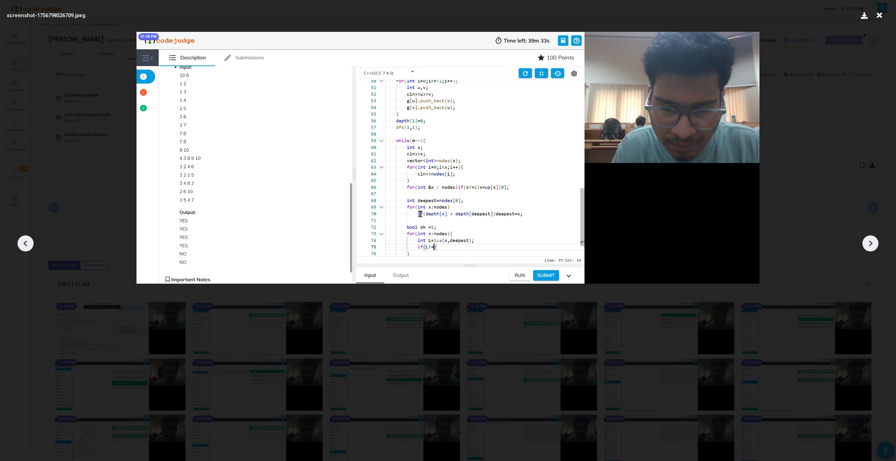
click at [529, 242] on icon at bounding box center [870, 243] width 11 height 11
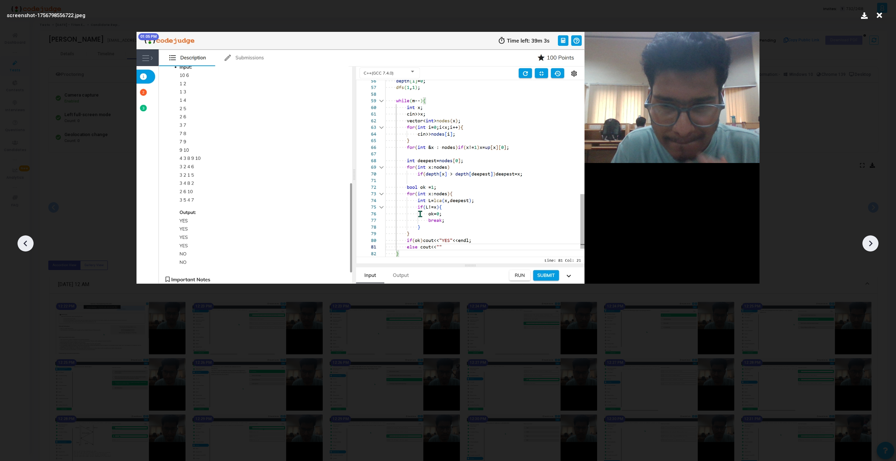
click at [529, 242] on icon at bounding box center [870, 243] width 11 height 11
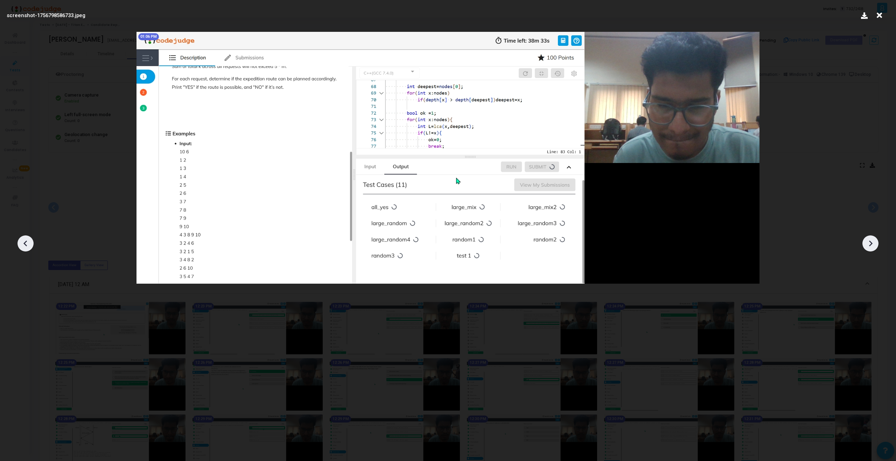
click at [529, 242] on icon at bounding box center [870, 243] width 11 height 11
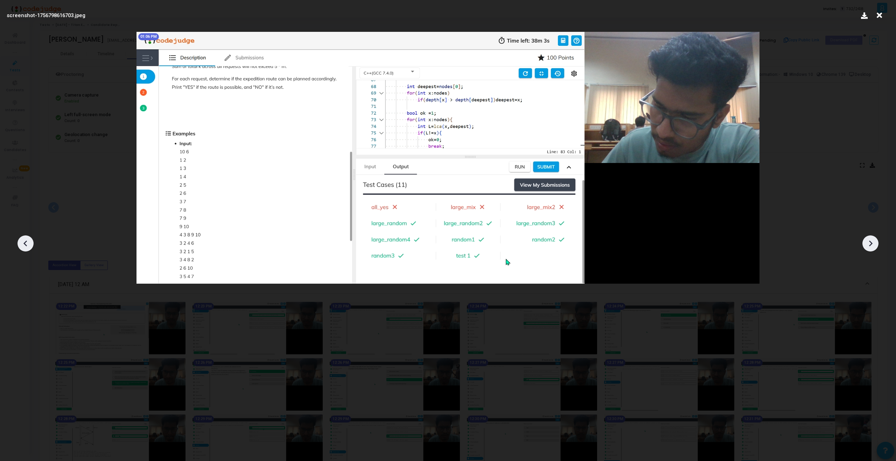
click at [529, 242] on icon at bounding box center [870, 243] width 11 height 11
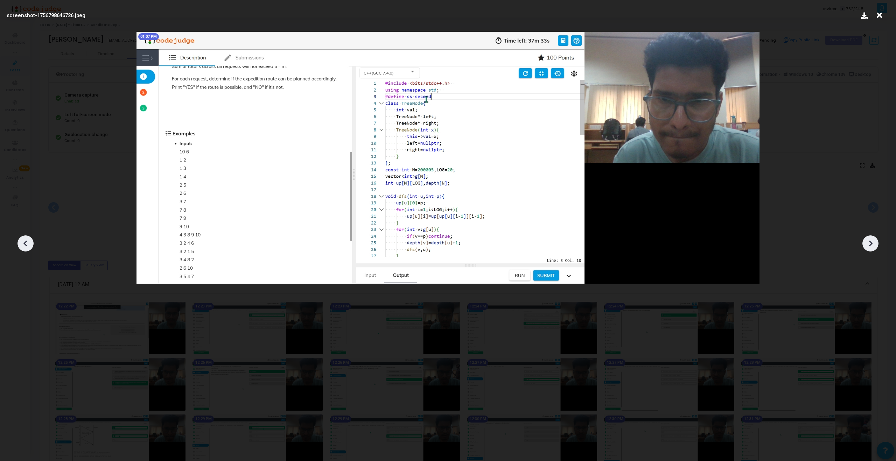
click at [529, 242] on icon at bounding box center [870, 243] width 11 height 11
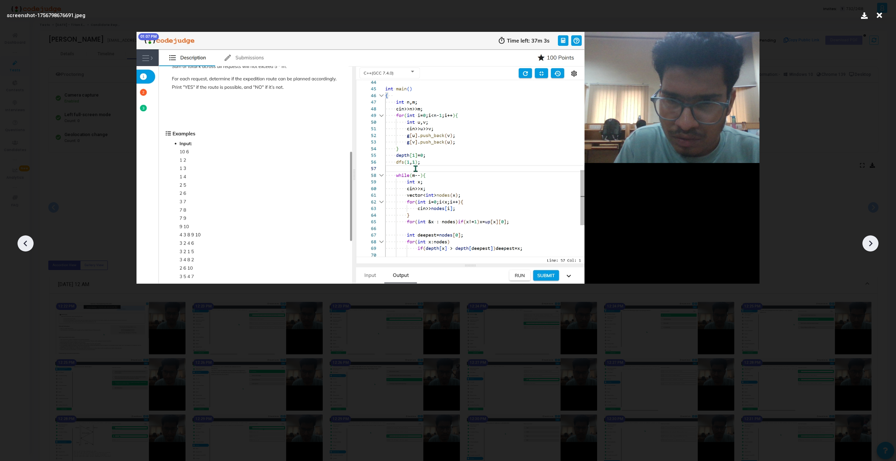
click at [529, 242] on icon at bounding box center [870, 243] width 11 height 11
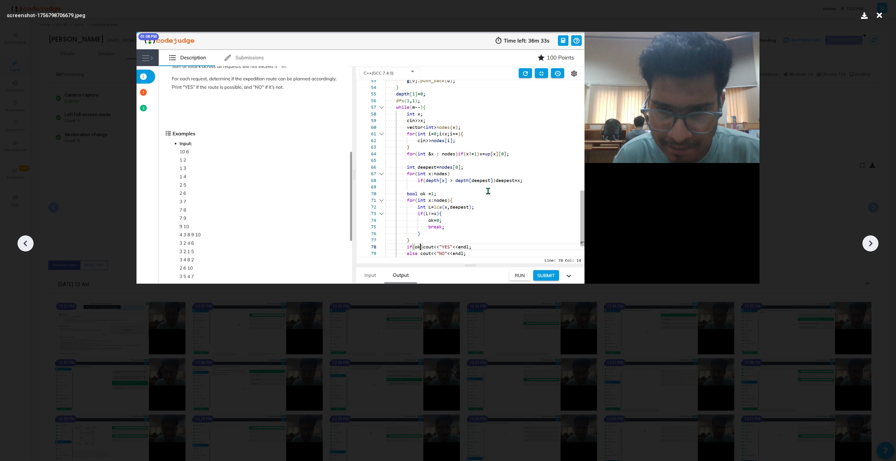
click at [24, 240] on icon at bounding box center [25, 243] width 11 height 11
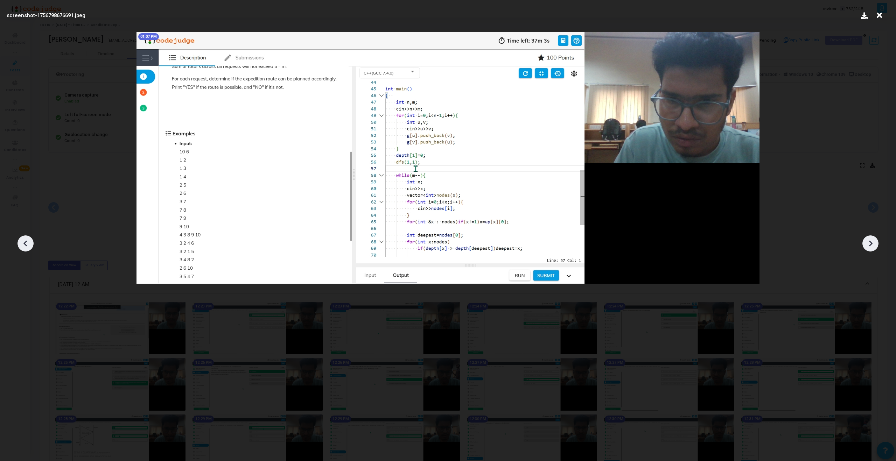
click at [24, 240] on icon at bounding box center [25, 243] width 11 height 11
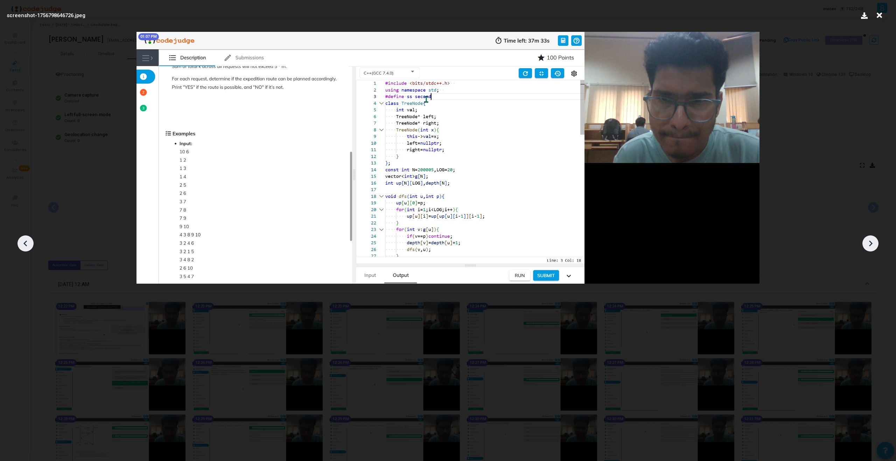
click at [26, 243] on icon at bounding box center [25, 243] width 11 height 11
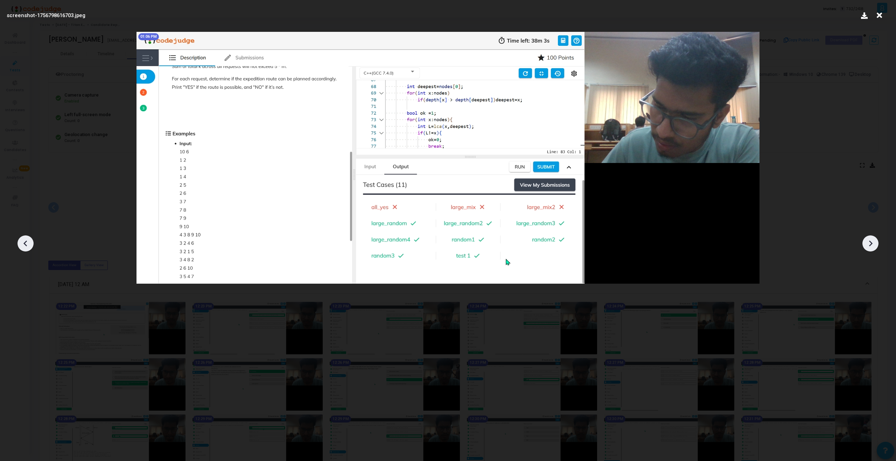
click at [529, 243] on icon at bounding box center [871, 244] width 4 height 6
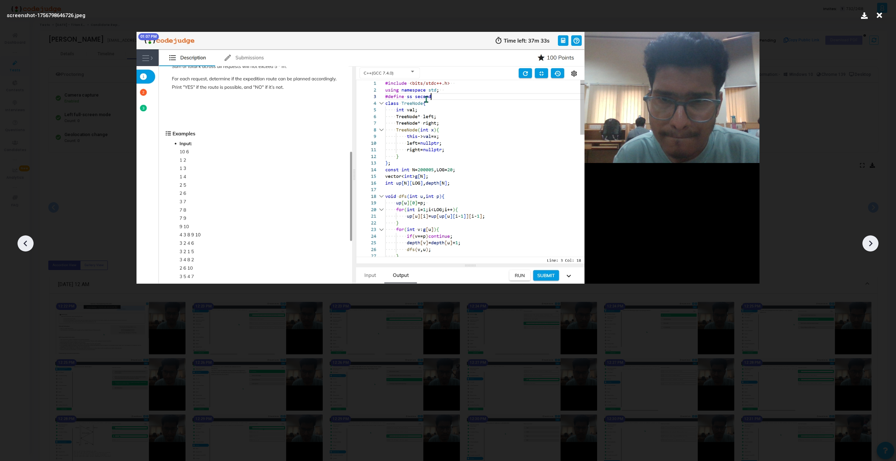
click at [529, 243] on icon at bounding box center [871, 244] width 4 height 6
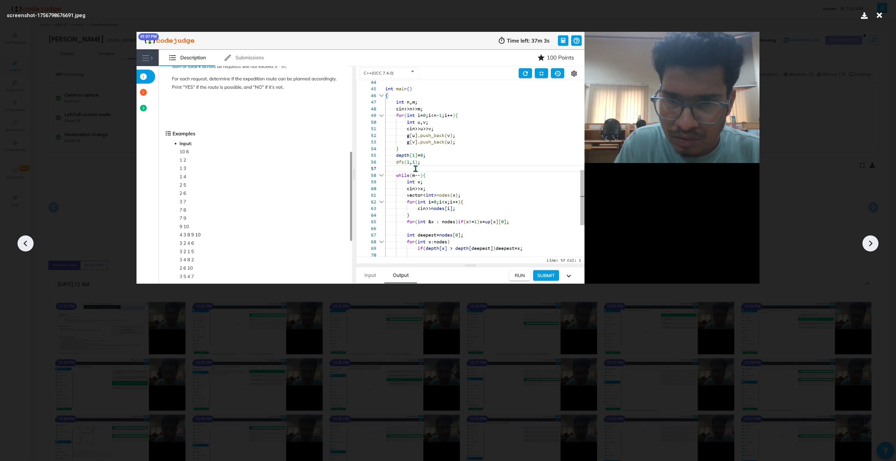
click at [529, 242] on icon at bounding box center [871, 244] width 4 height 6
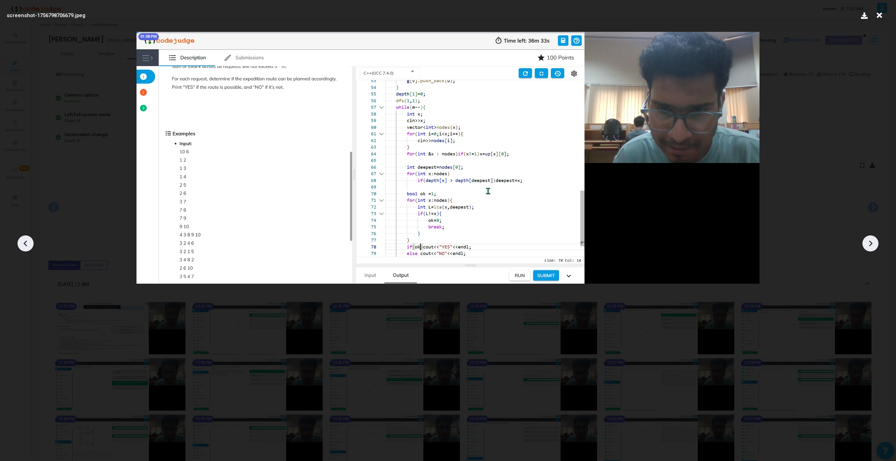
click at [529, 242] on icon at bounding box center [871, 244] width 4 height 6
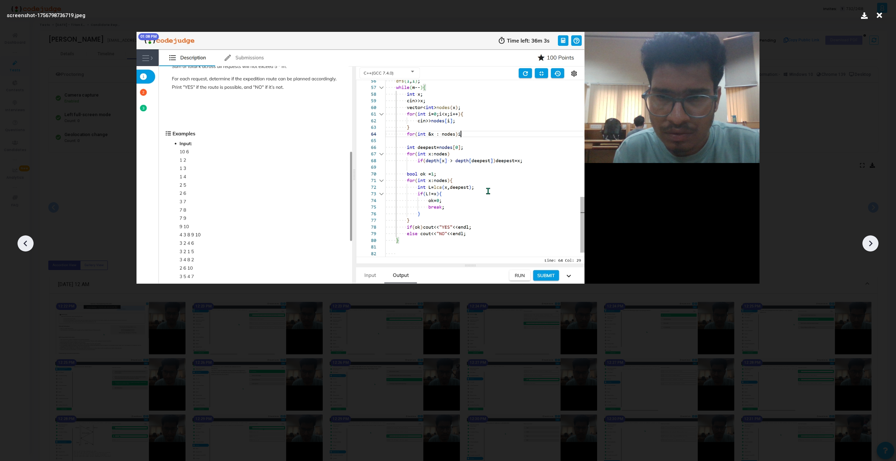
click at [29, 244] on icon at bounding box center [25, 243] width 11 height 11
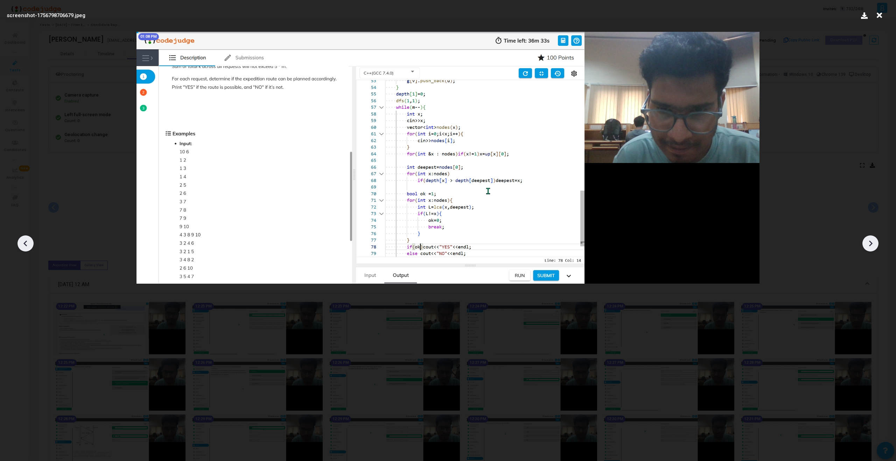
click at [529, 244] on icon at bounding box center [870, 243] width 11 height 11
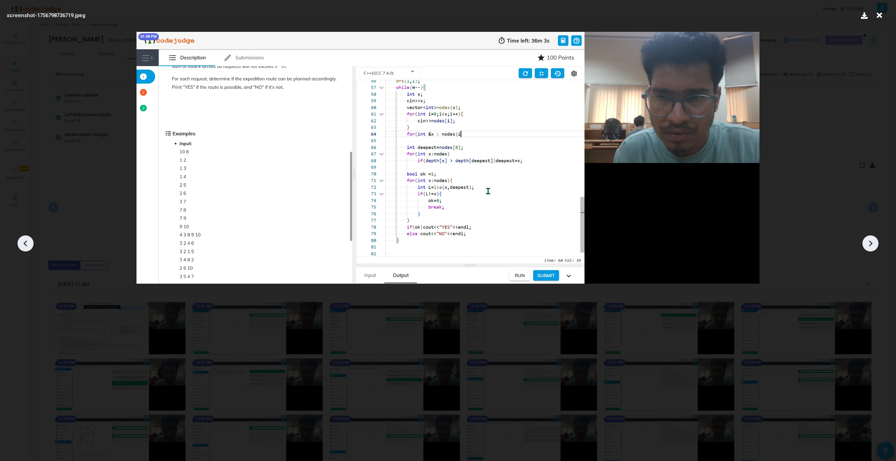
click at [529, 244] on icon at bounding box center [870, 243] width 11 height 11
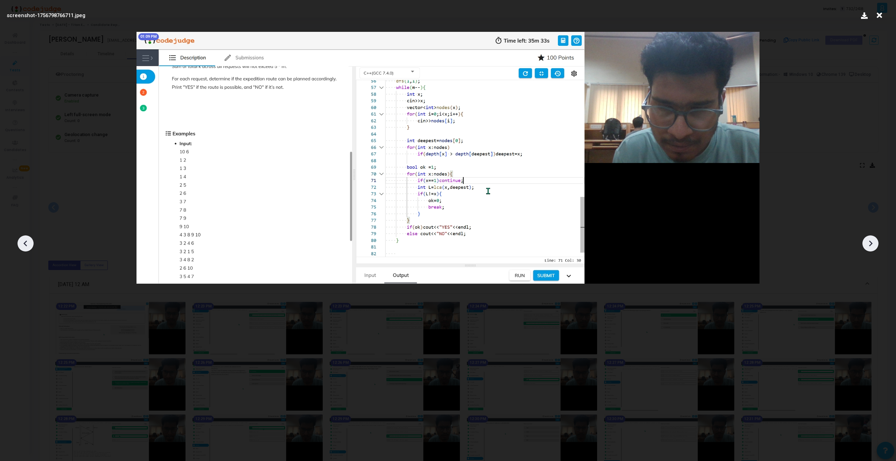
click at [529, 248] on icon at bounding box center [870, 243] width 11 height 11
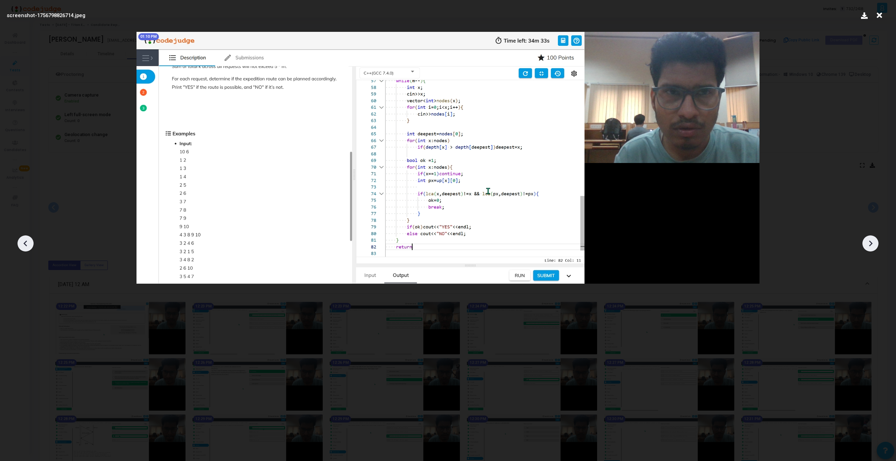
click at [529, 247] on icon at bounding box center [870, 243] width 11 height 11
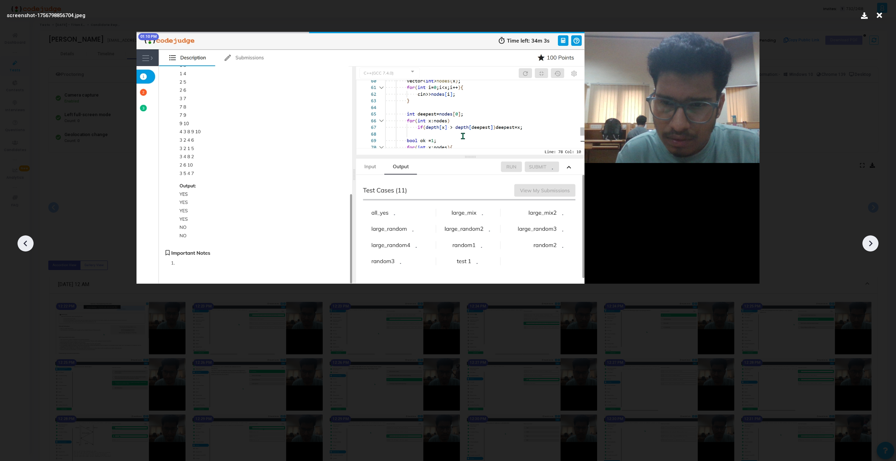
click at [529, 247] on icon at bounding box center [870, 243] width 11 height 11
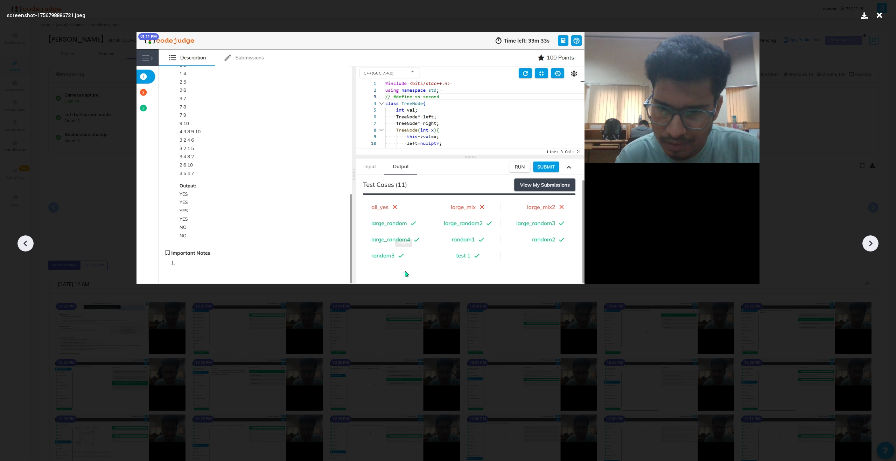
click at [529, 245] on icon at bounding box center [870, 243] width 11 height 11
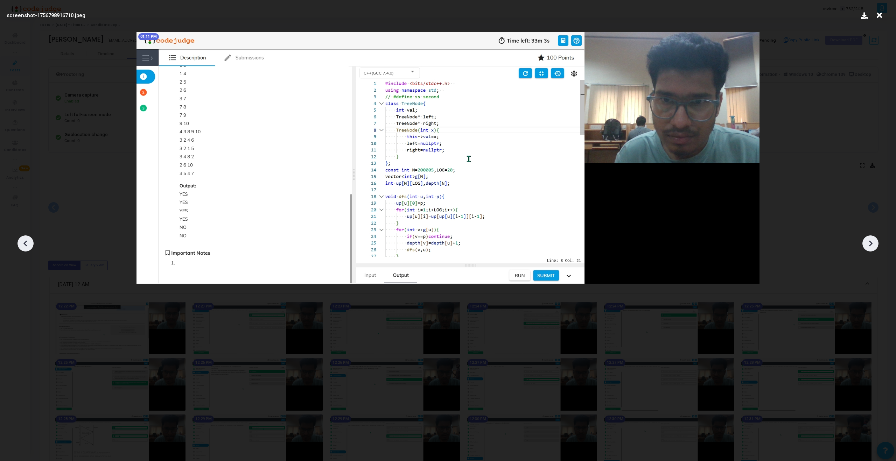
click at [529, 247] on icon at bounding box center [870, 243] width 11 height 11
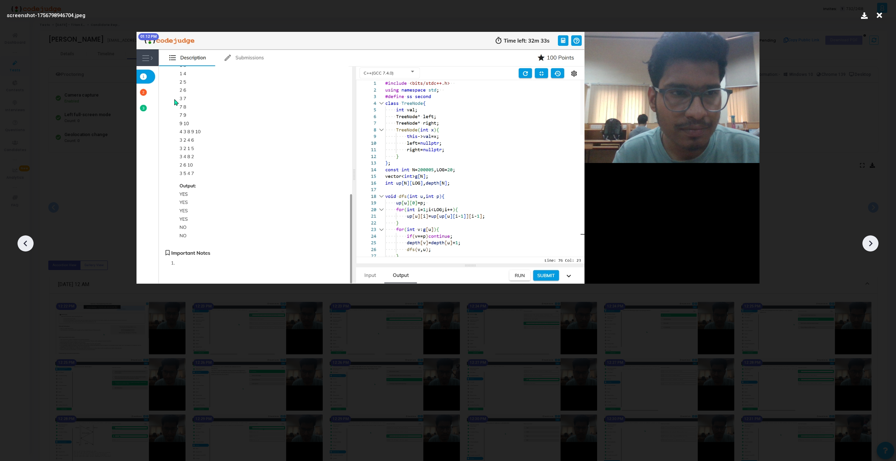
click at [529, 247] on icon at bounding box center [870, 243] width 11 height 11
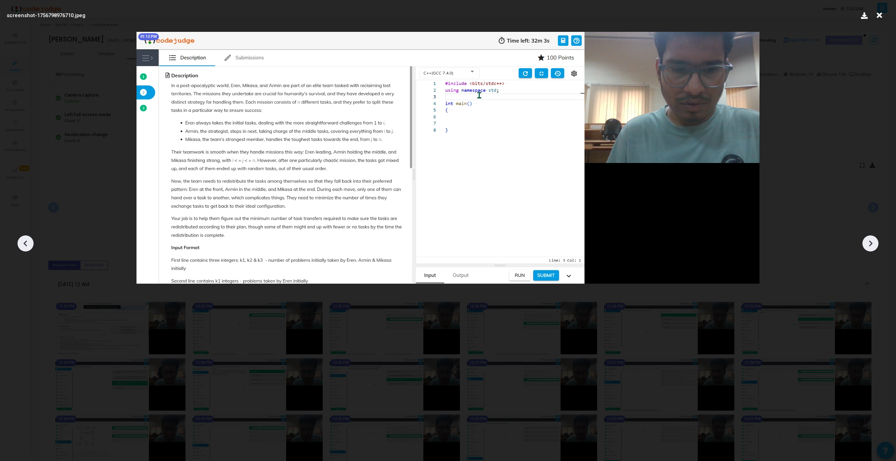
click at [26, 249] on div at bounding box center [26, 244] width 16 height 16
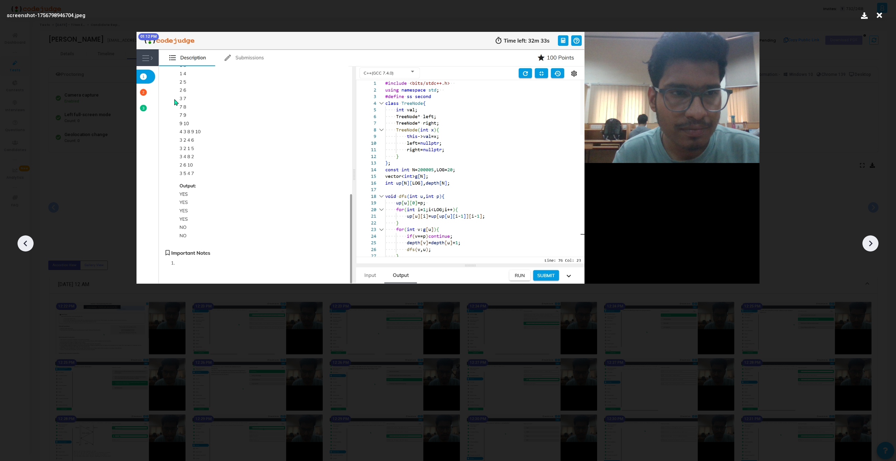
click at [26, 249] on div at bounding box center [26, 244] width 16 height 16
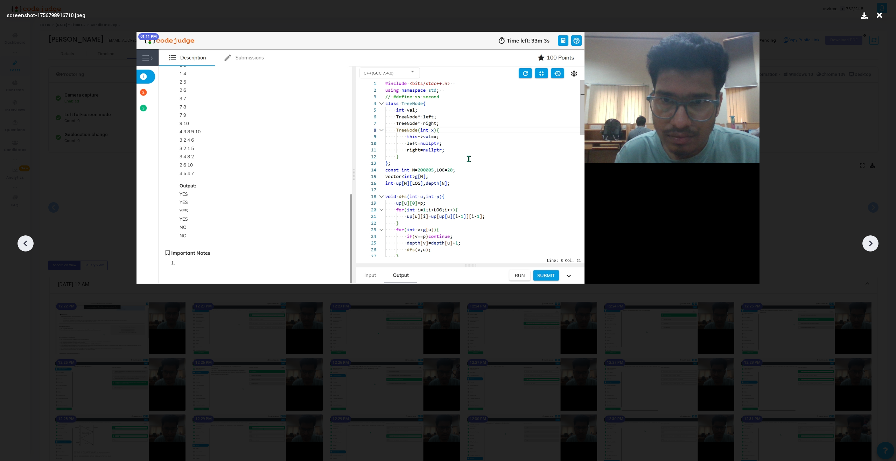
click at [26, 249] on div at bounding box center [26, 244] width 16 height 16
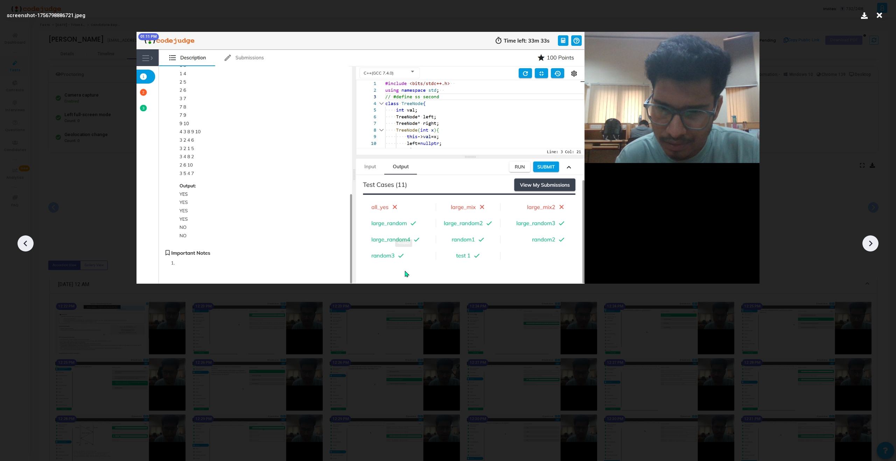
click at [26, 249] on div at bounding box center [26, 244] width 16 height 16
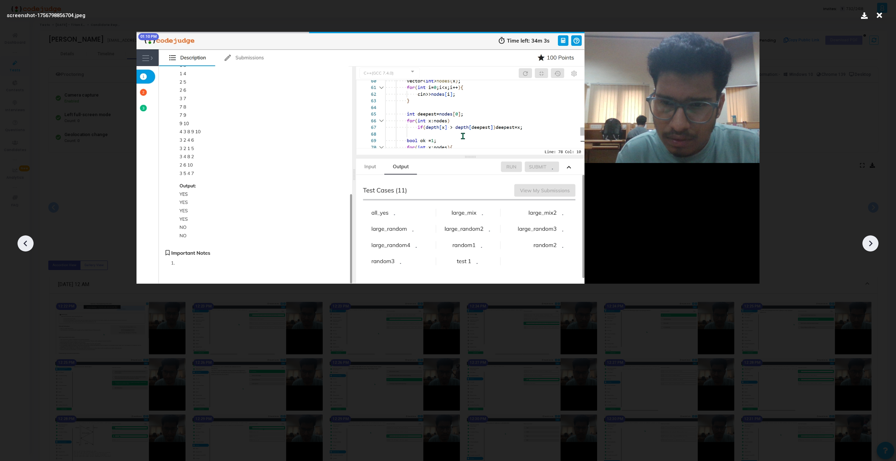
click at [529, 248] on icon at bounding box center [870, 243] width 11 height 11
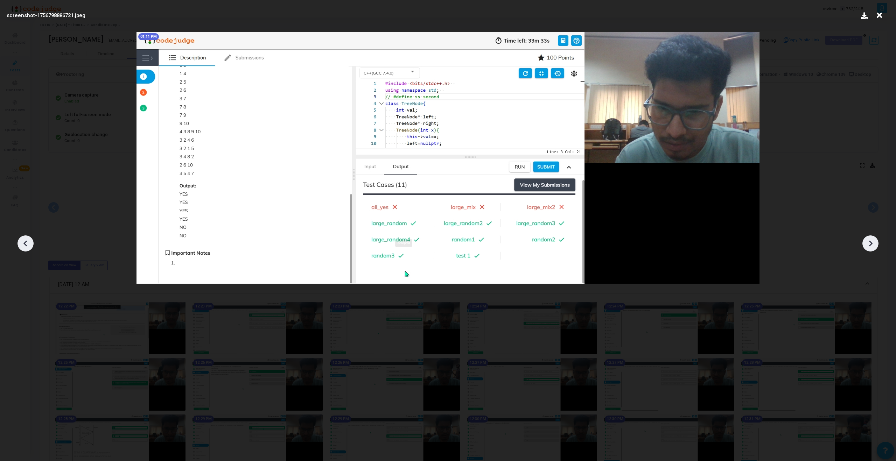
click at [529, 248] on icon at bounding box center [870, 243] width 11 height 11
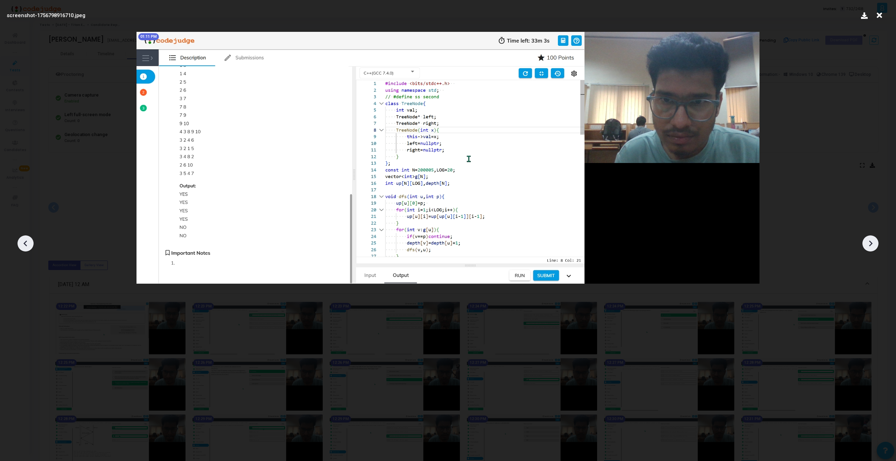
click at [529, 248] on icon at bounding box center [870, 243] width 11 height 11
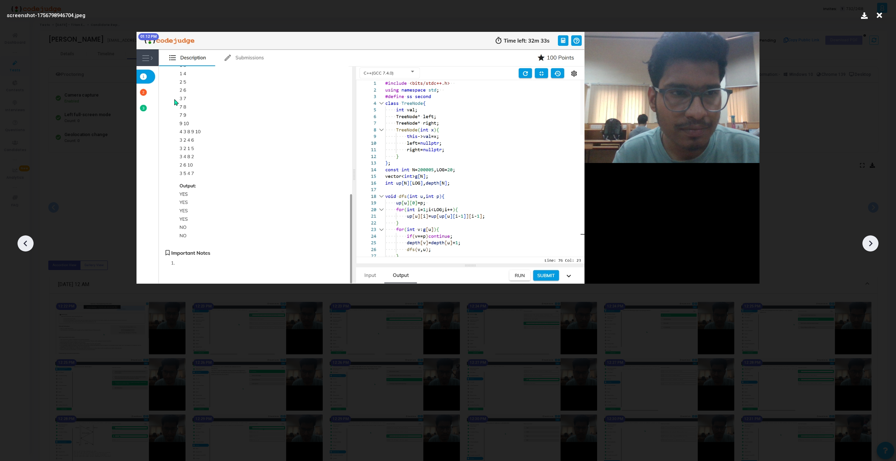
click at [529, 248] on icon at bounding box center [870, 243] width 11 height 11
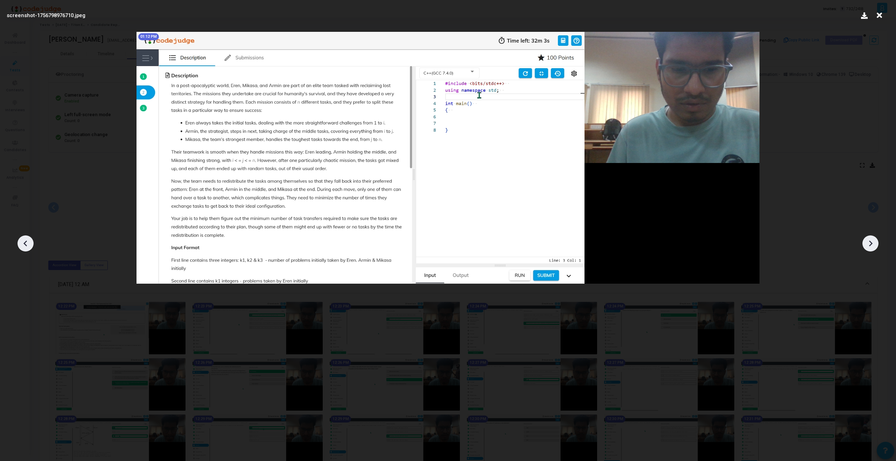
click at [529, 248] on icon at bounding box center [870, 243] width 11 height 11
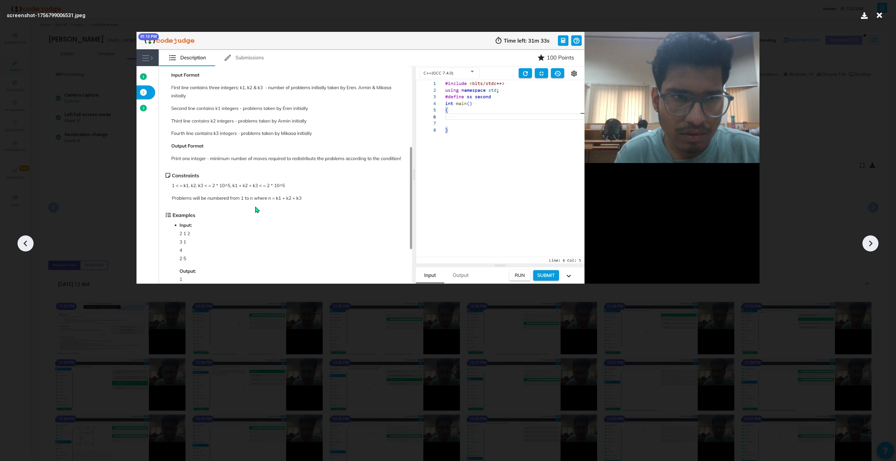
click at [529, 248] on icon at bounding box center [870, 243] width 11 height 11
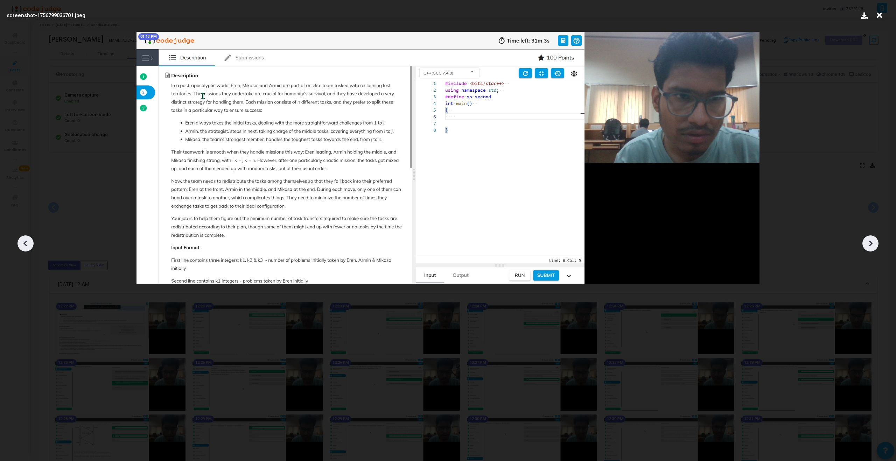
click at [529, 249] on icon at bounding box center [870, 243] width 11 height 11
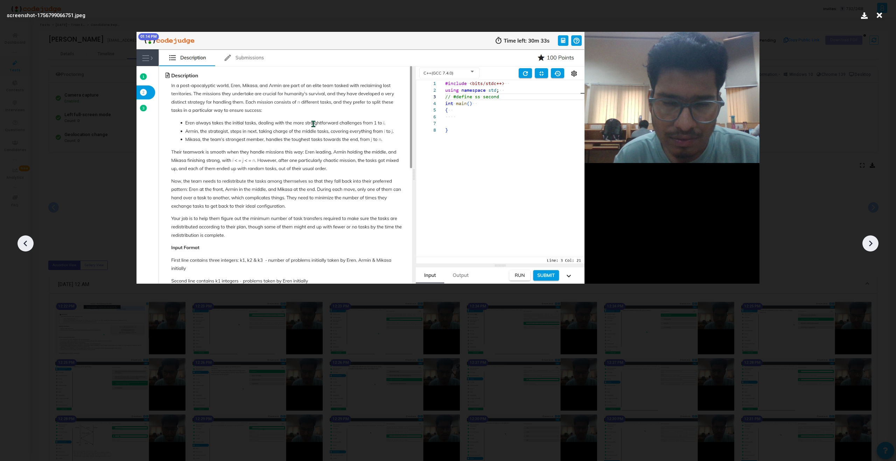
click at [529, 249] on icon at bounding box center [870, 243] width 11 height 11
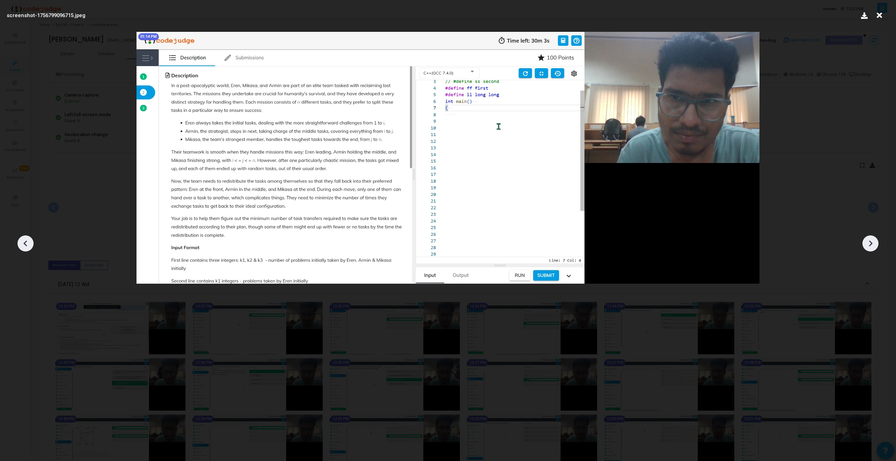
click at [529, 249] on icon at bounding box center [870, 243] width 11 height 11
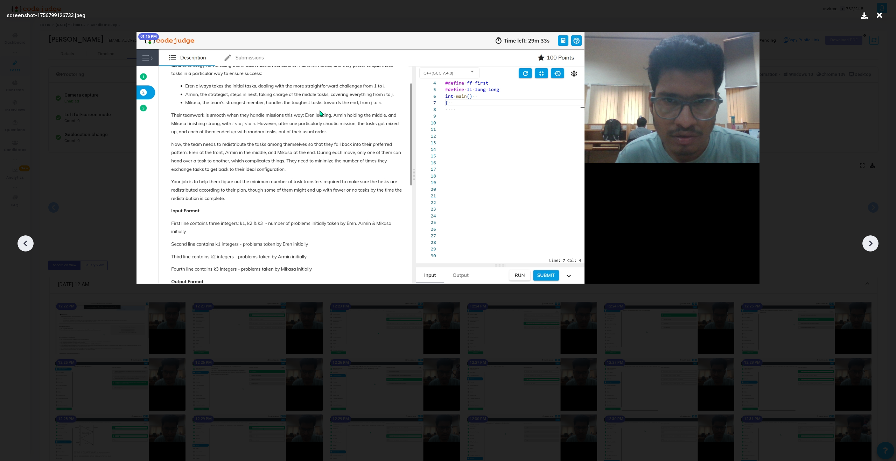
click at [529, 249] on icon at bounding box center [870, 243] width 11 height 11
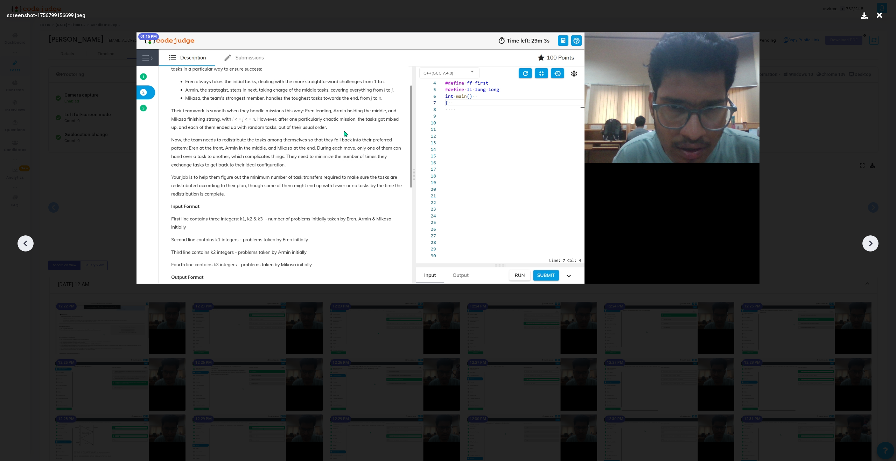
click at [529, 249] on icon at bounding box center [870, 243] width 11 height 11
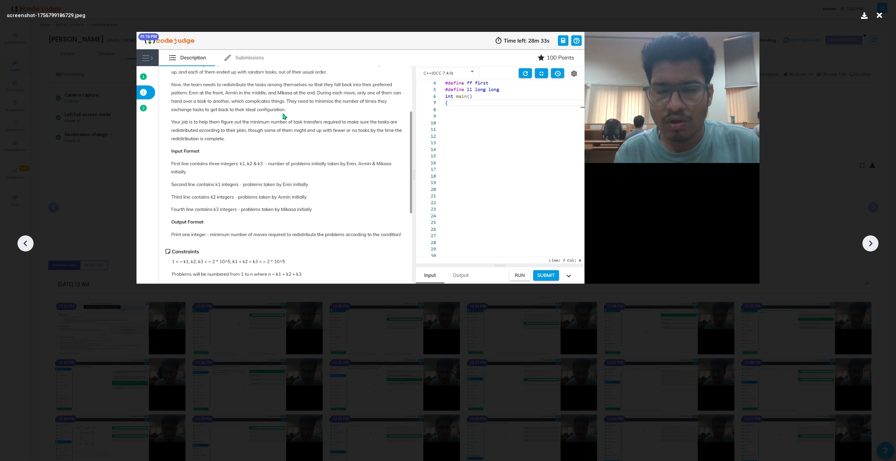
click at [529, 249] on icon at bounding box center [870, 243] width 11 height 11
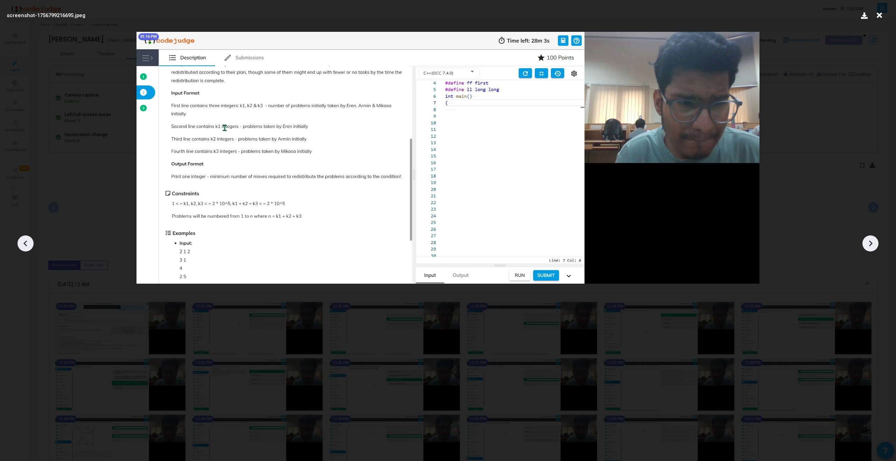
click at [529, 249] on icon at bounding box center [870, 243] width 11 height 11
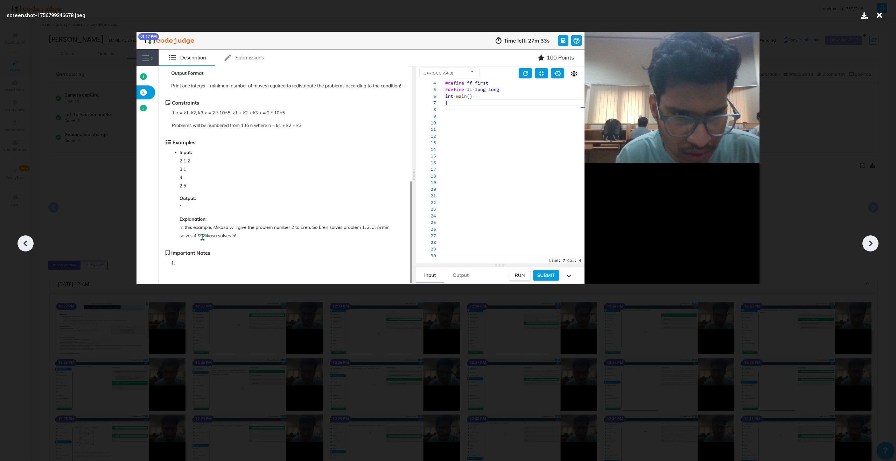
click at [529, 248] on icon at bounding box center [870, 243] width 11 height 11
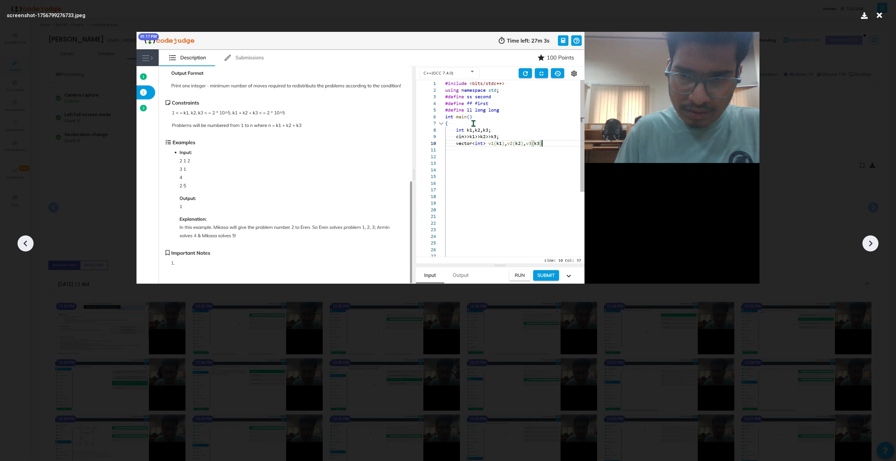
click at [529, 248] on icon at bounding box center [870, 243] width 11 height 11
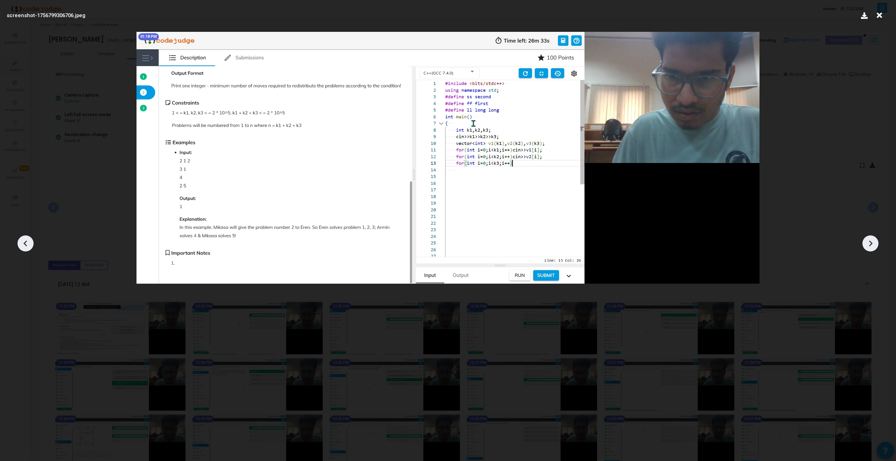
click at [529, 248] on icon at bounding box center [870, 243] width 11 height 11
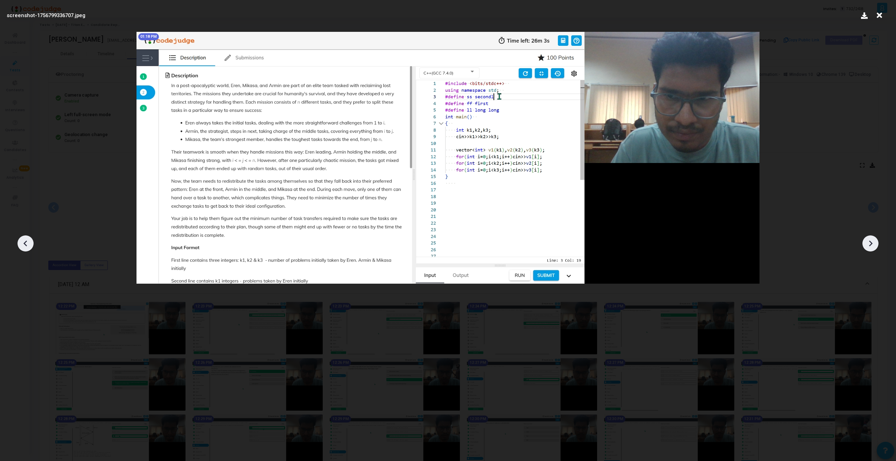
click at [529, 248] on icon at bounding box center [870, 243] width 11 height 11
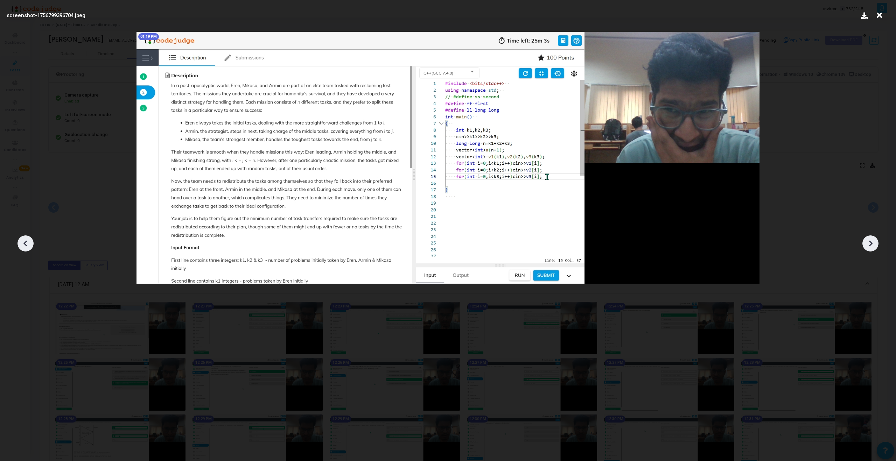
click at [529, 248] on icon at bounding box center [870, 243] width 11 height 11
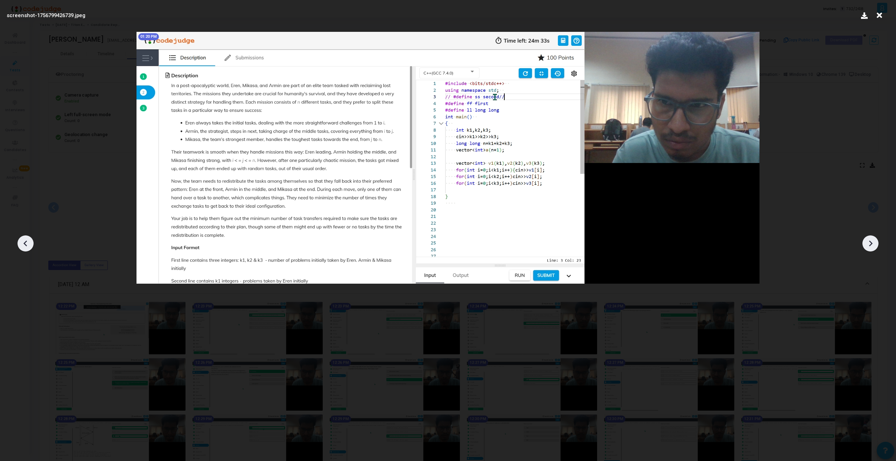
click at [529, 249] on icon at bounding box center [870, 243] width 11 height 11
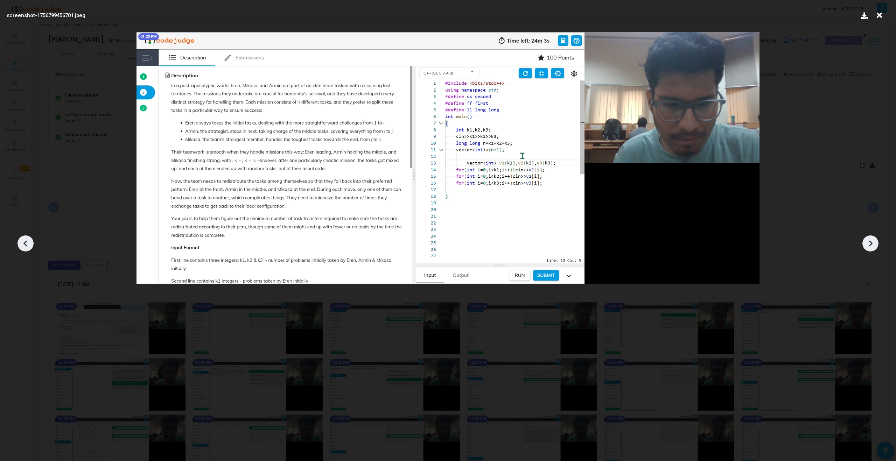
click at [529, 248] on icon at bounding box center [870, 243] width 11 height 11
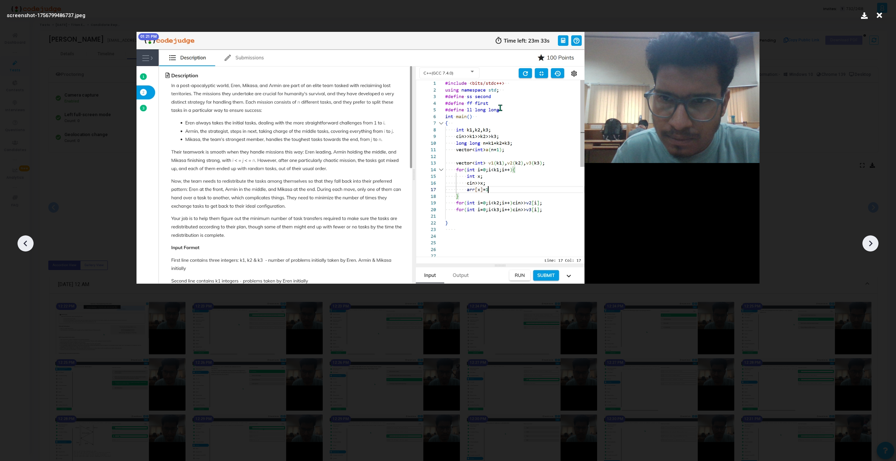
click at [529, 248] on icon at bounding box center [870, 243] width 11 height 11
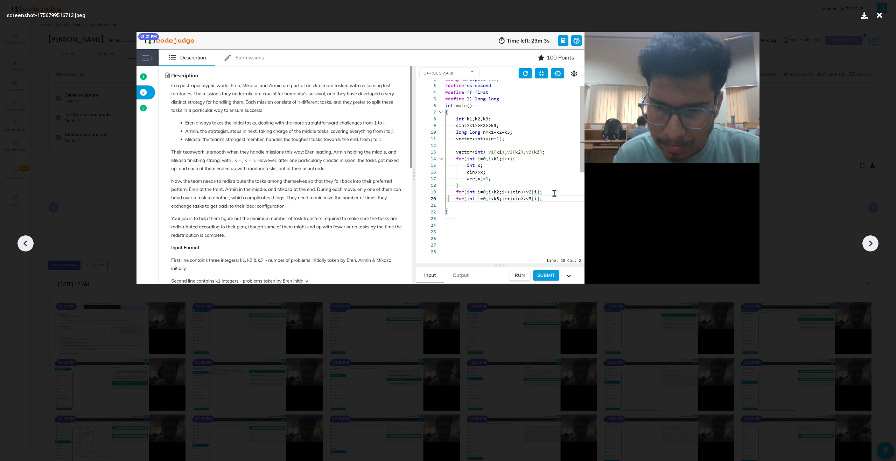
click at [529, 248] on icon at bounding box center [870, 243] width 11 height 11
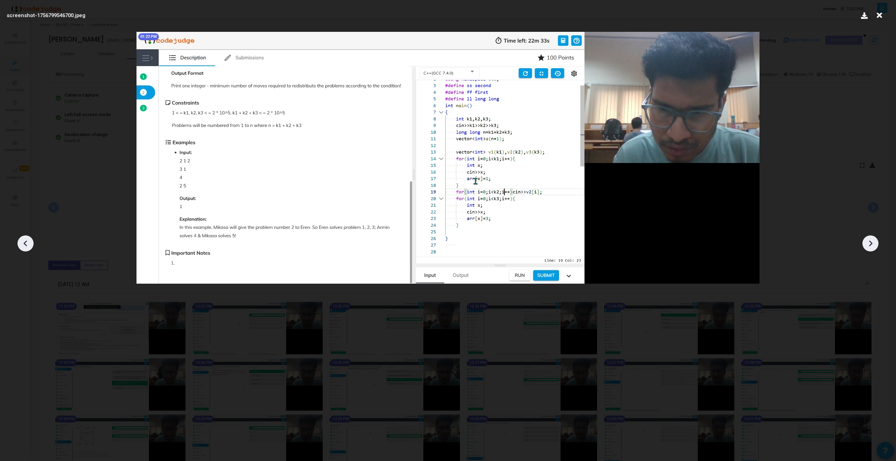
click at [529, 248] on icon at bounding box center [870, 243] width 11 height 11
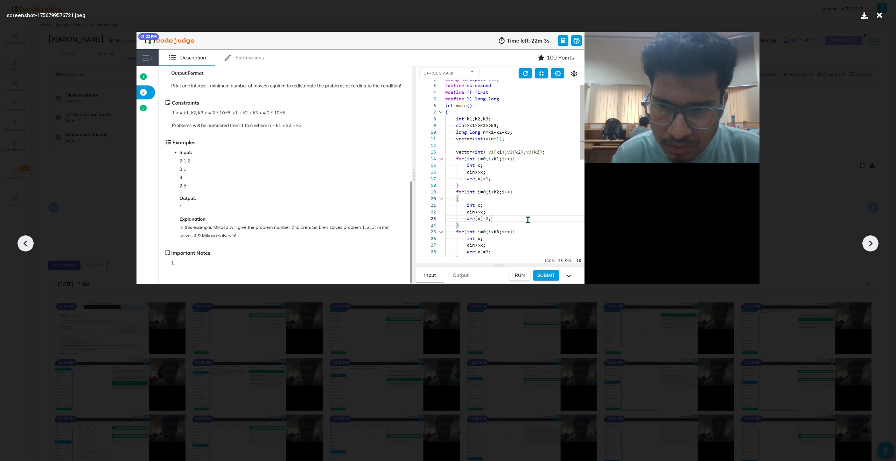
click at [529, 248] on icon at bounding box center [870, 243] width 11 height 11
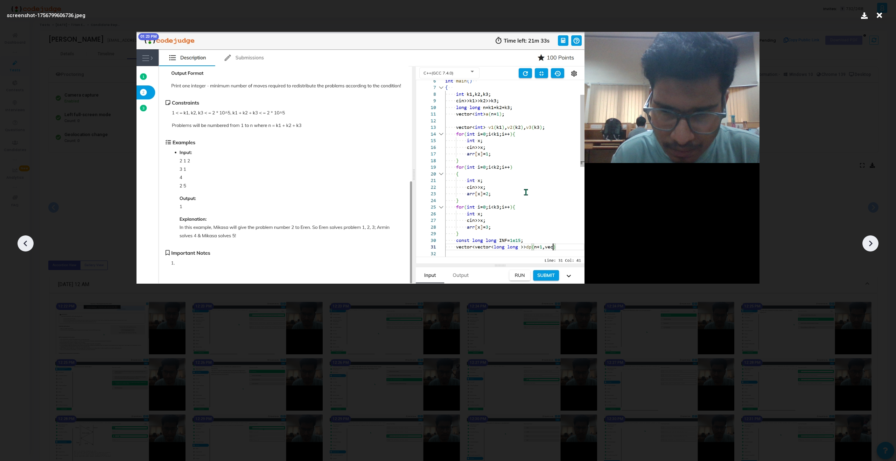
click at [529, 248] on icon at bounding box center [870, 243] width 11 height 11
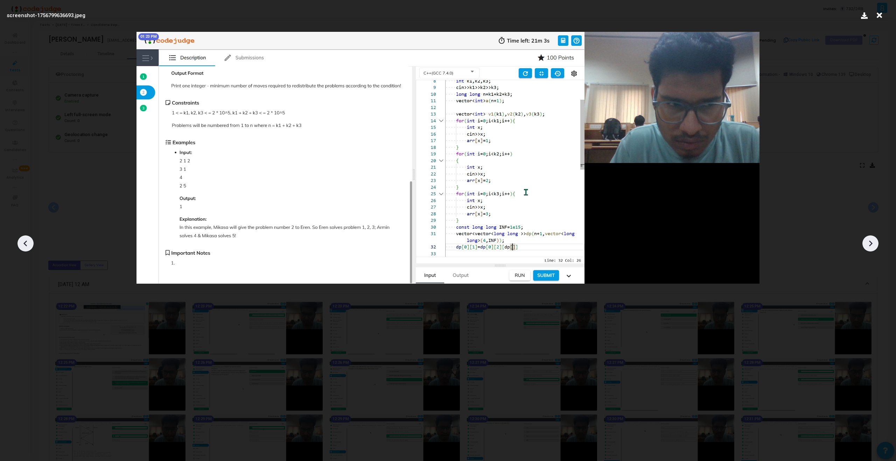
click at [529, 248] on icon at bounding box center [870, 243] width 11 height 11
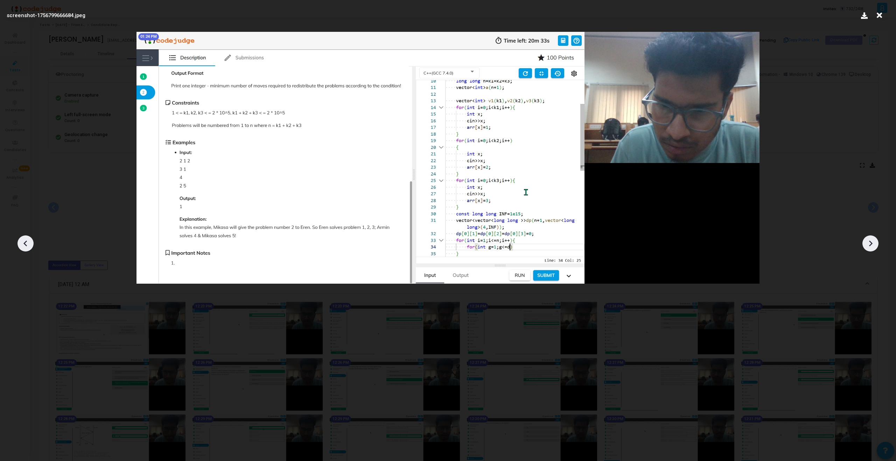
click at [529, 248] on icon at bounding box center [870, 243] width 11 height 11
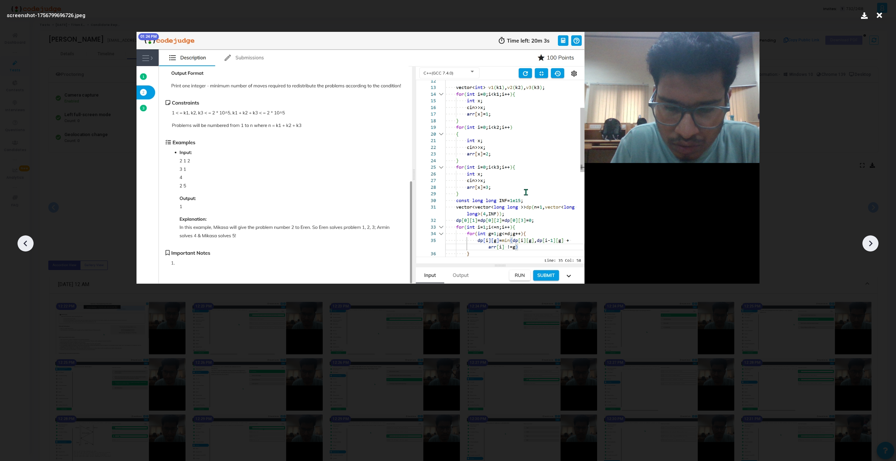
click at [529, 248] on icon at bounding box center [870, 243] width 11 height 11
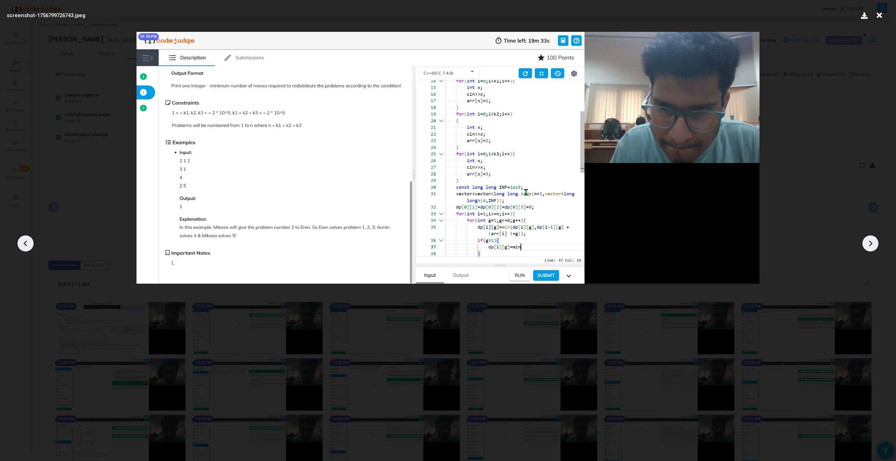
click at [529, 248] on icon at bounding box center [870, 243] width 11 height 11
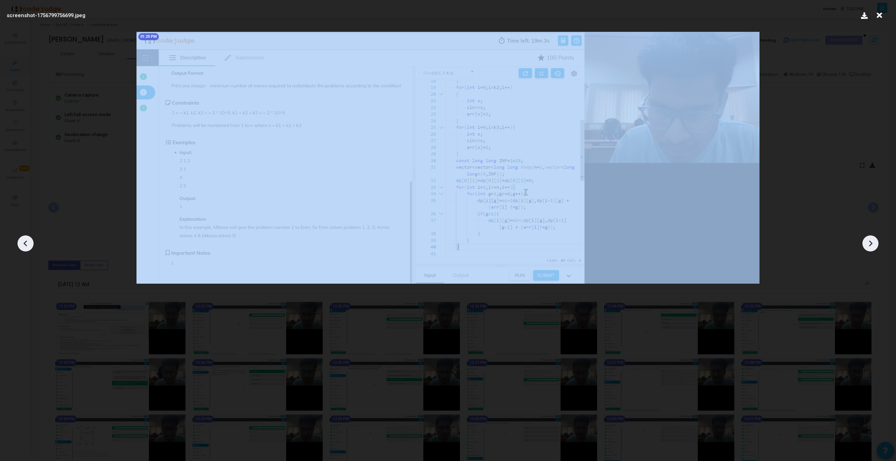
click at [529, 248] on icon at bounding box center [870, 243] width 11 height 11
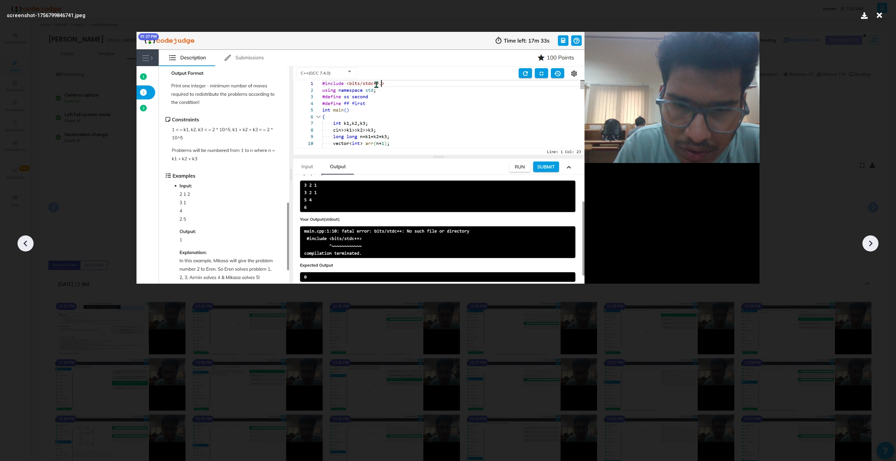
click at [24, 243] on icon at bounding box center [25, 244] width 4 height 6
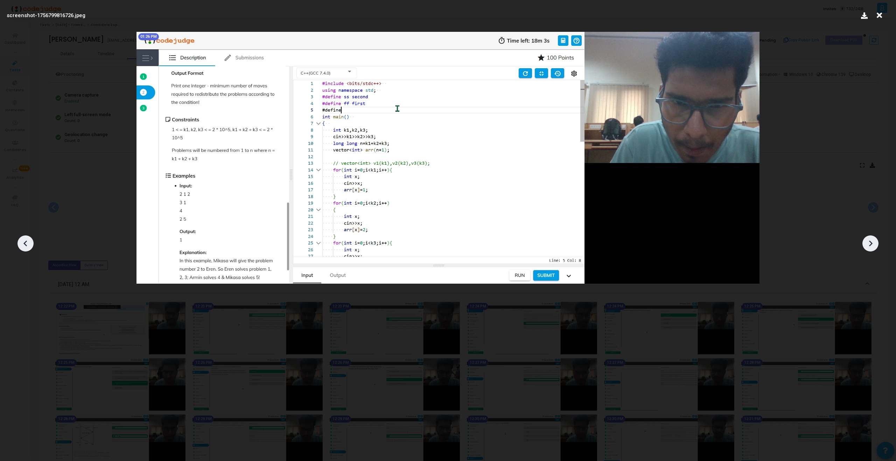
click at [24, 243] on icon at bounding box center [25, 244] width 4 height 6
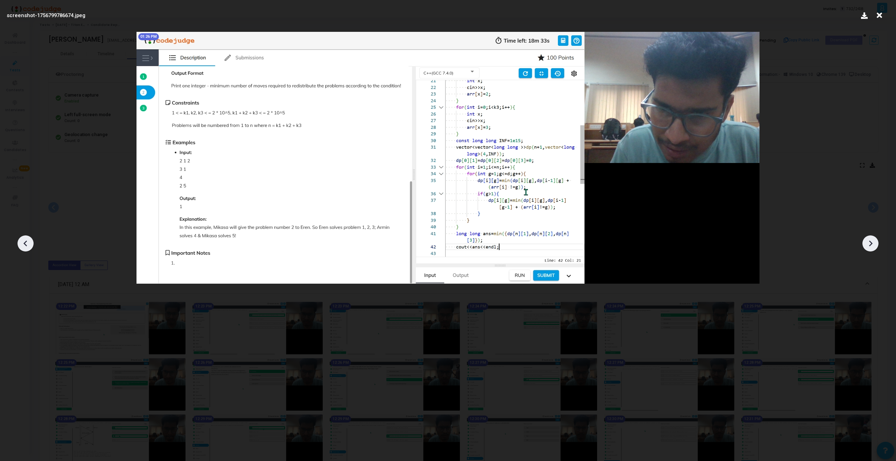
click at [25, 243] on icon at bounding box center [25, 244] width 4 height 6
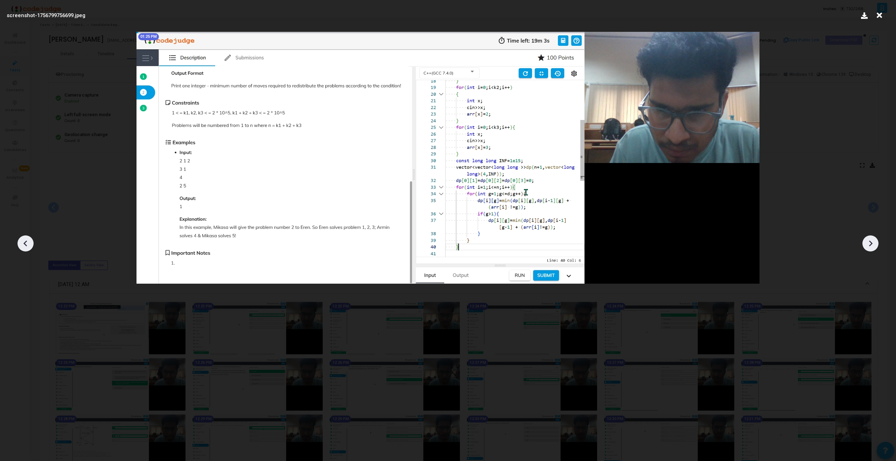
click at [25, 243] on icon at bounding box center [25, 244] width 4 height 6
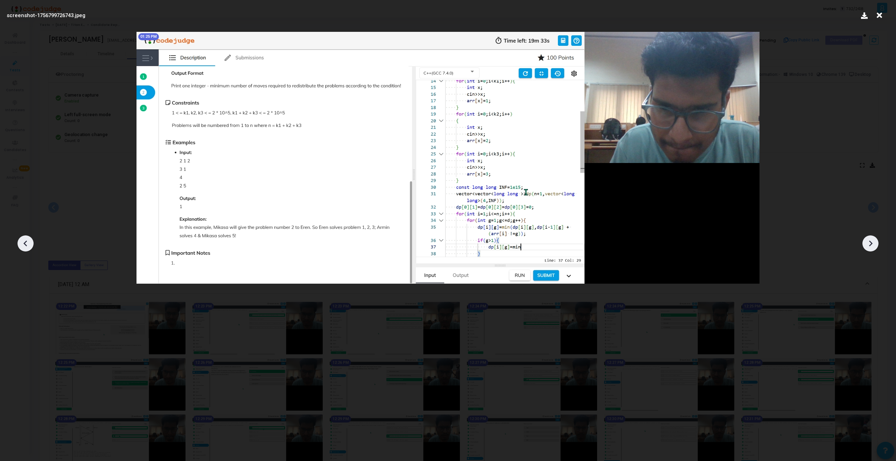
click at [25, 243] on icon at bounding box center [25, 244] width 4 height 6
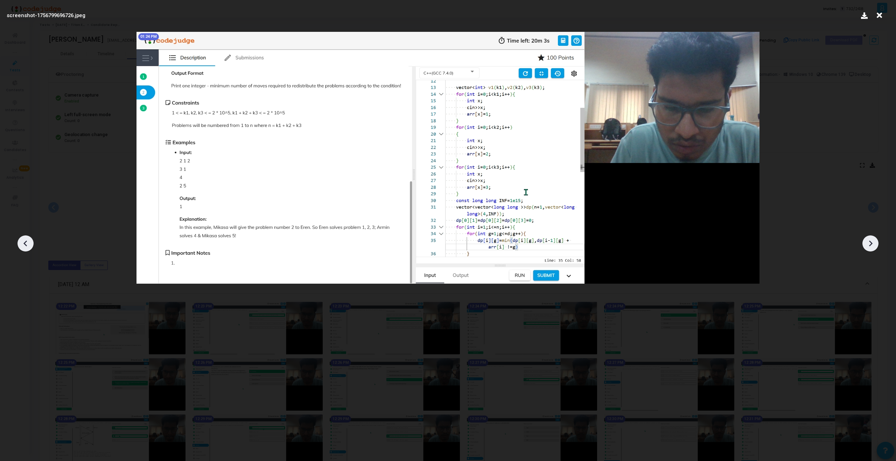
click at [25, 243] on icon at bounding box center [25, 244] width 4 height 6
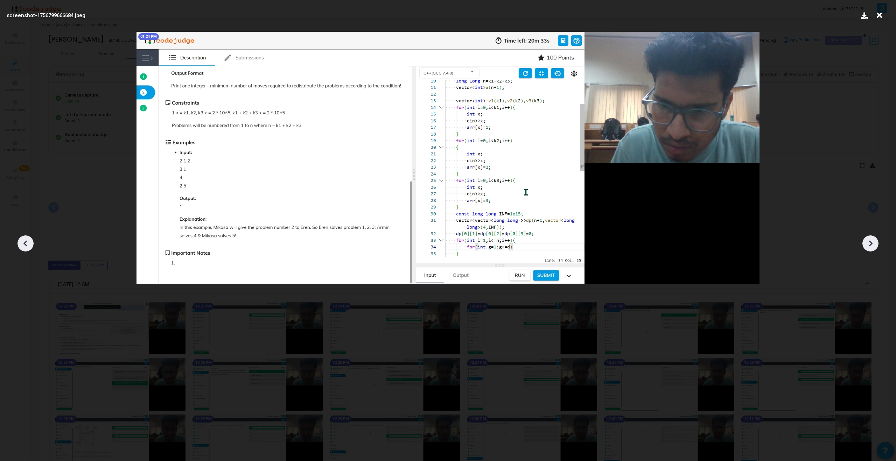
click at [25, 243] on icon at bounding box center [25, 244] width 4 height 6
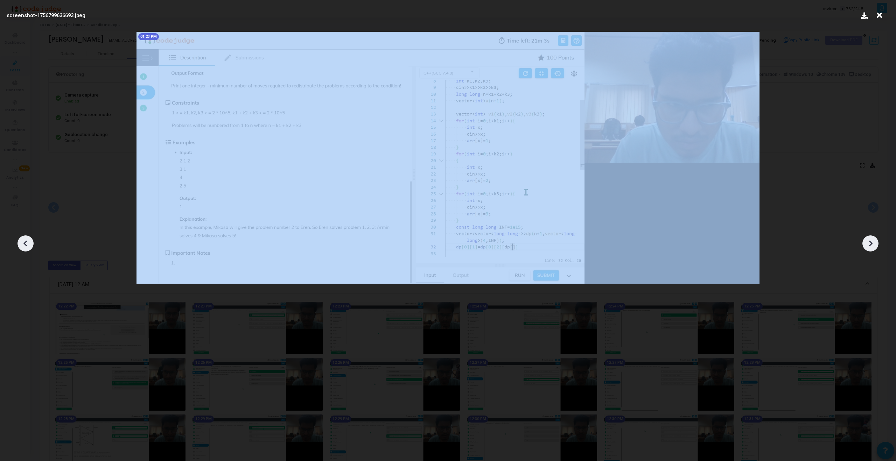
click at [25, 243] on icon at bounding box center [25, 244] width 4 height 6
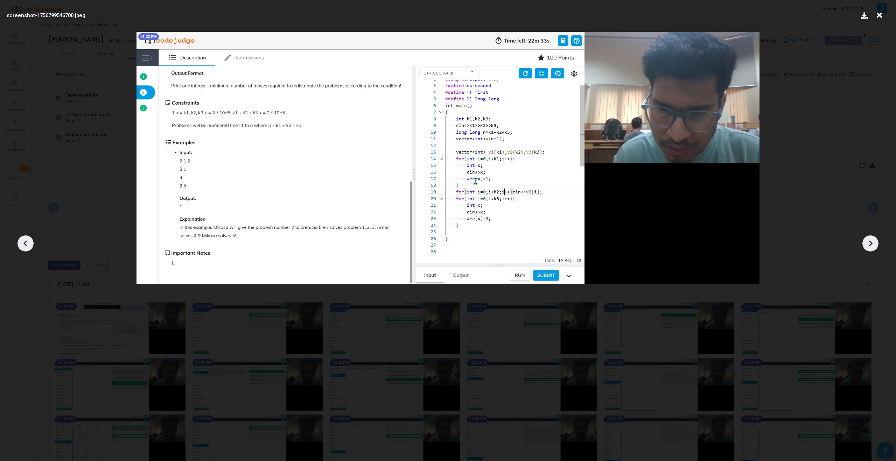
click at [529, 243] on div at bounding box center [448, 241] width 896 height 440
click at [529, 244] on icon at bounding box center [870, 243] width 11 height 11
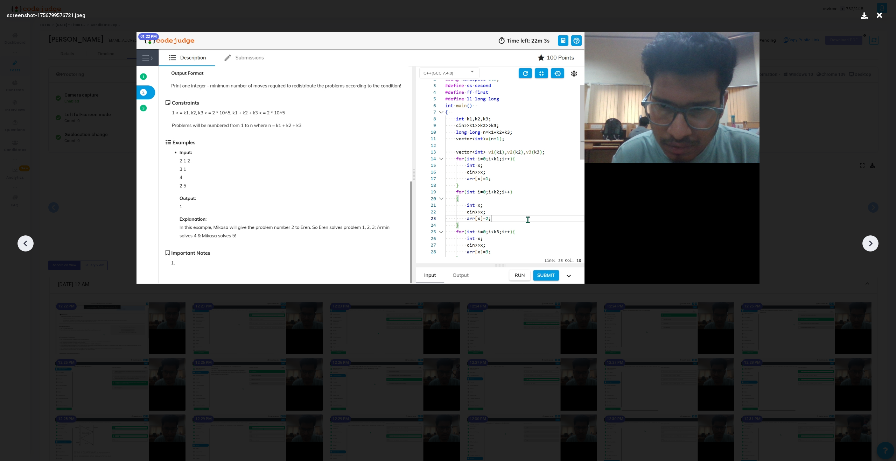
click at [529, 244] on icon at bounding box center [870, 243] width 11 height 11
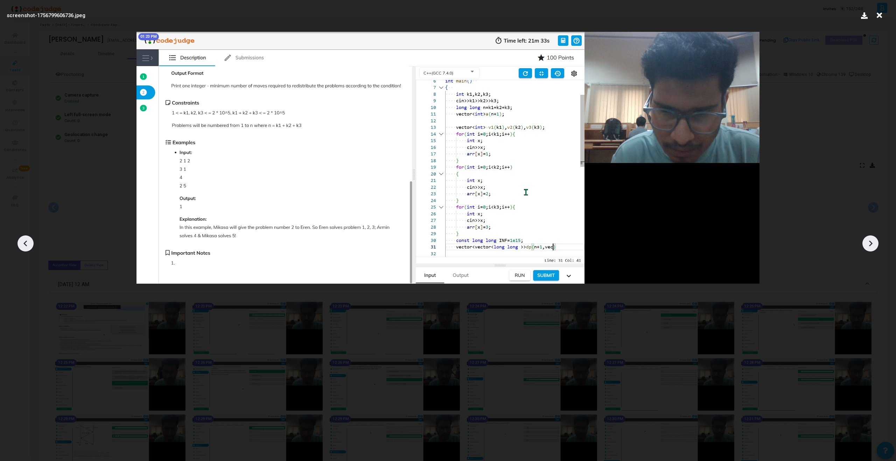
click at [529, 244] on icon at bounding box center [870, 243] width 11 height 11
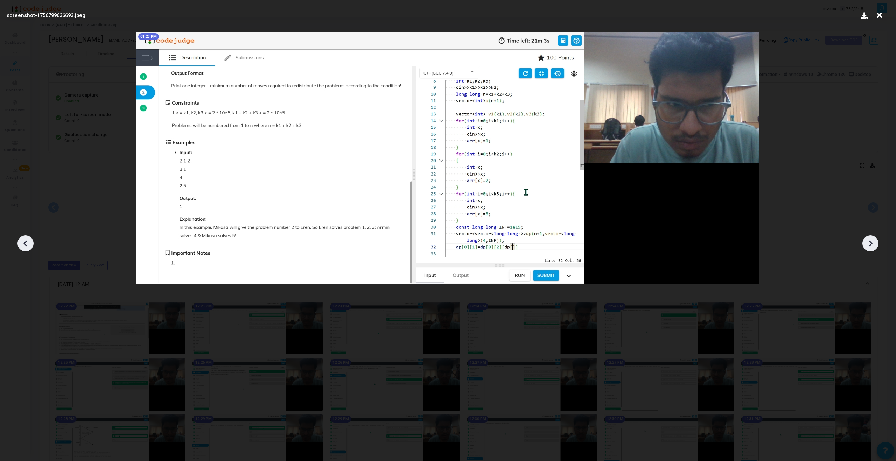
click at [529, 244] on icon at bounding box center [870, 243] width 11 height 11
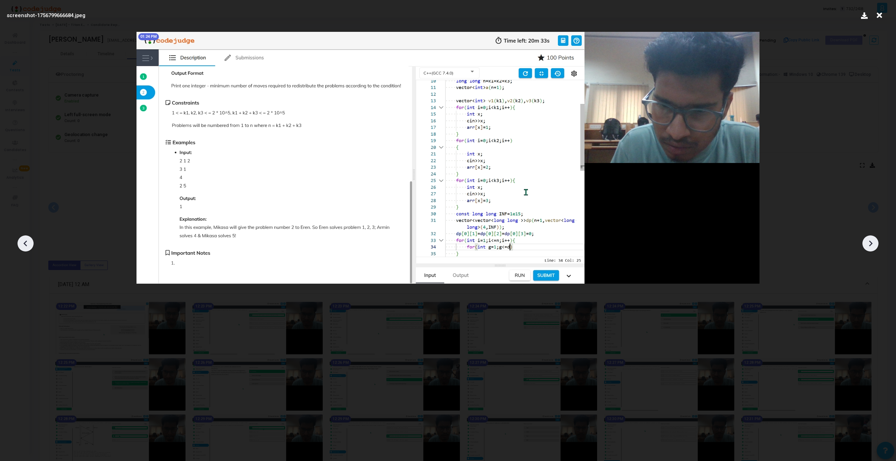
click at [529, 245] on div at bounding box center [871, 244] width 16 height 16
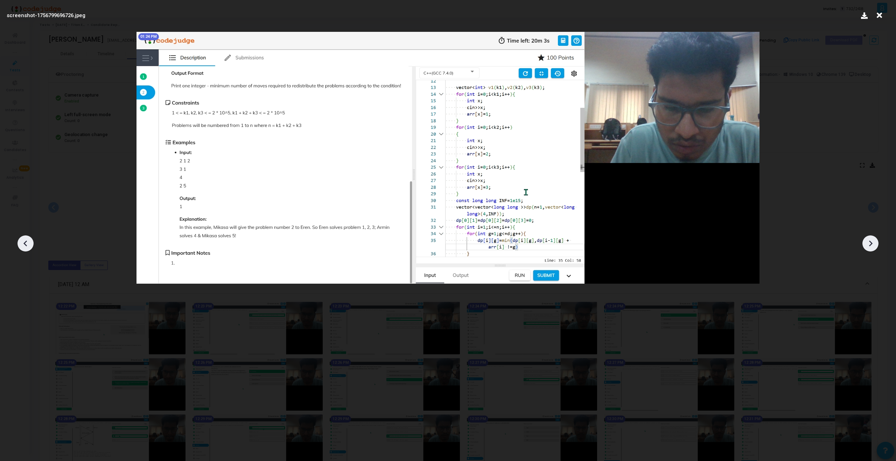
click at [529, 245] on icon at bounding box center [870, 243] width 11 height 11
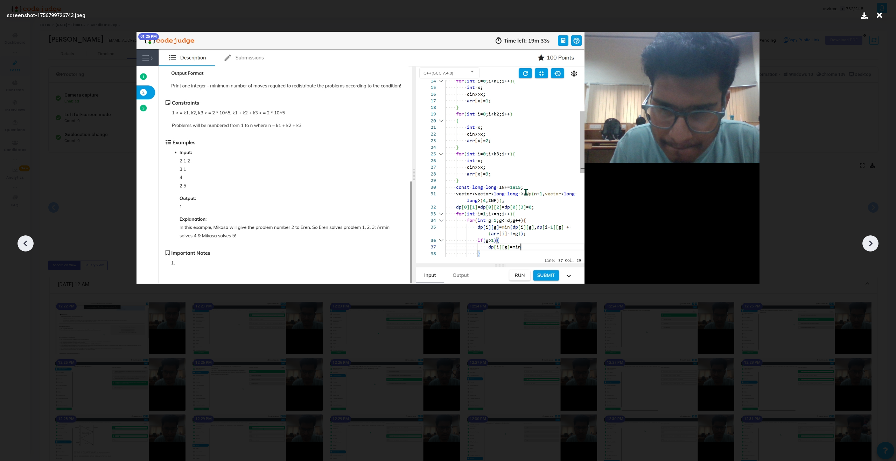
click at [529, 245] on div at bounding box center [871, 244] width 16 height 16
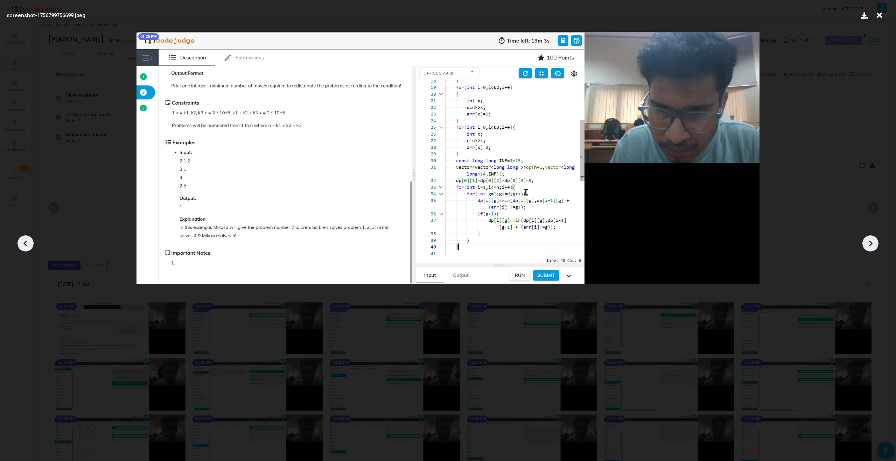
click at [529, 245] on div at bounding box center [871, 244] width 16 height 16
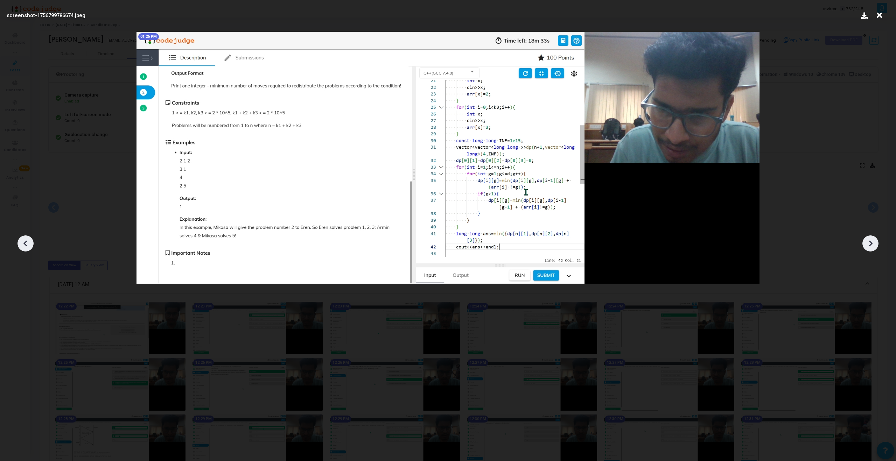
click at [529, 246] on div at bounding box center [871, 244] width 16 height 16
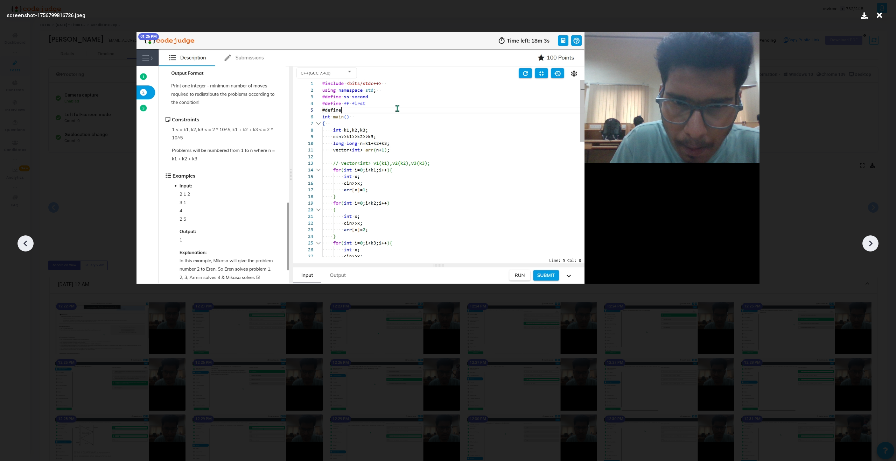
click at [529, 246] on div at bounding box center [871, 244] width 16 height 16
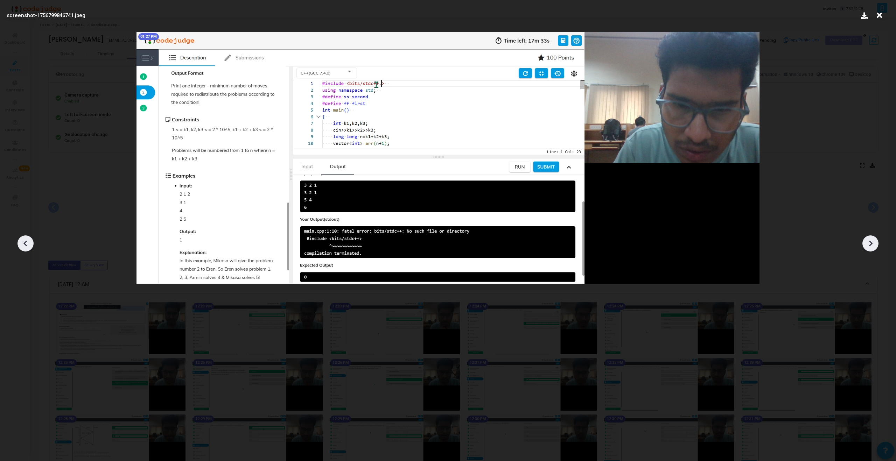
click at [529, 246] on div at bounding box center [871, 244] width 16 height 16
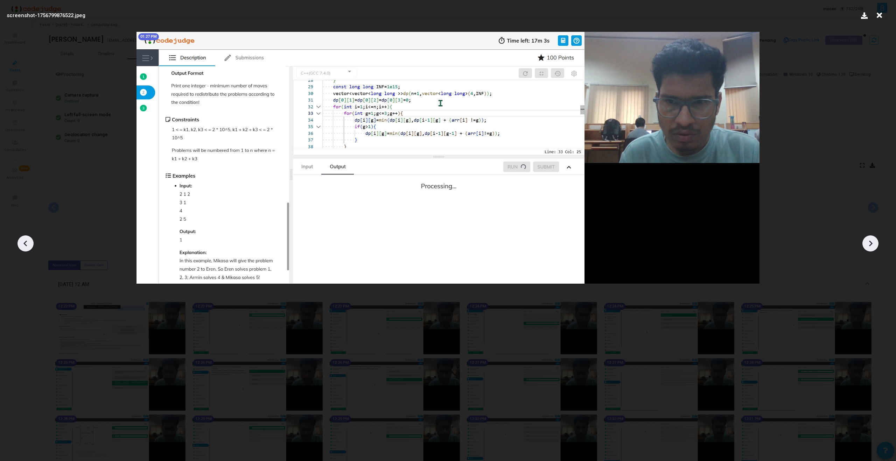
click at [529, 246] on div at bounding box center [871, 244] width 16 height 16
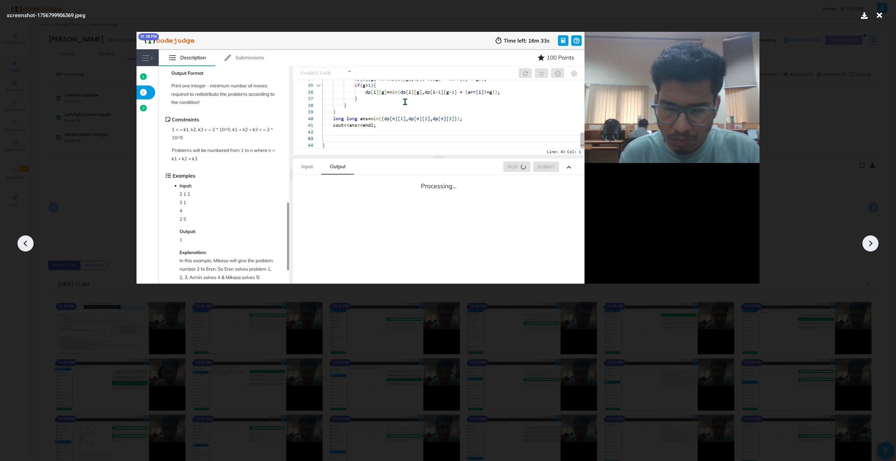
click at [529, 246] on div at bounding box center [871, 244] width 16 height 16
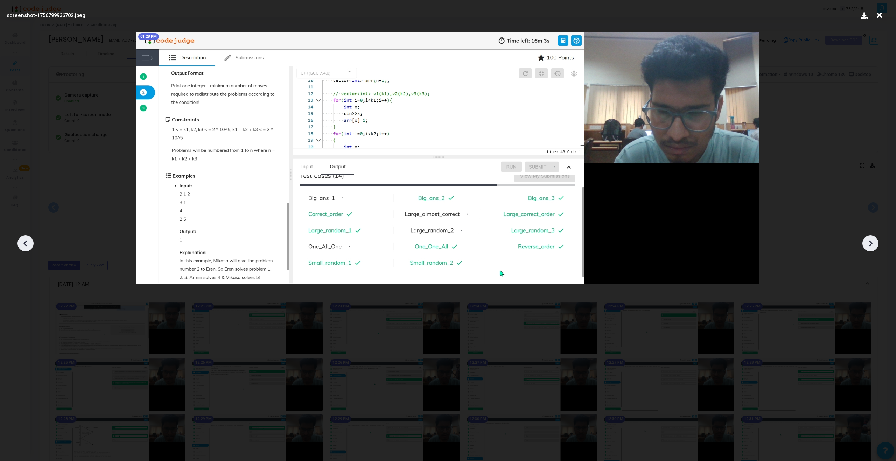
click at [529, 246] on div at bounding box center [871, 244] width 16 height 16
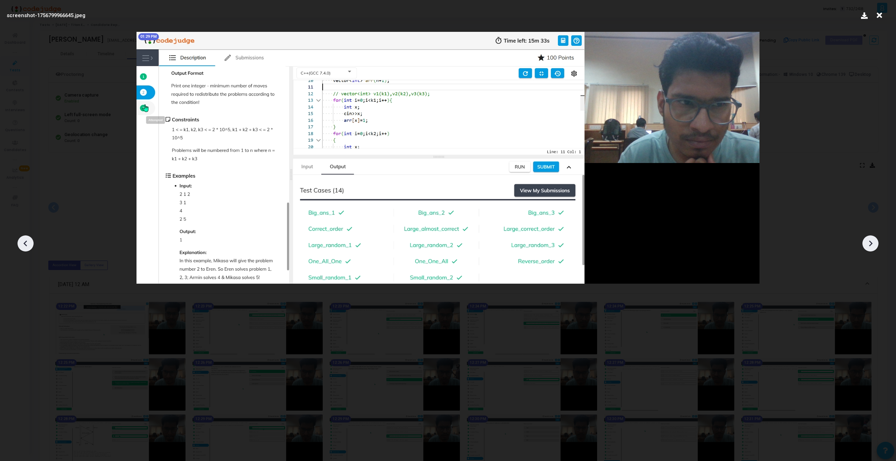
click at [22, 244] on icon at bounding box center [25, 243] width 11 height 11
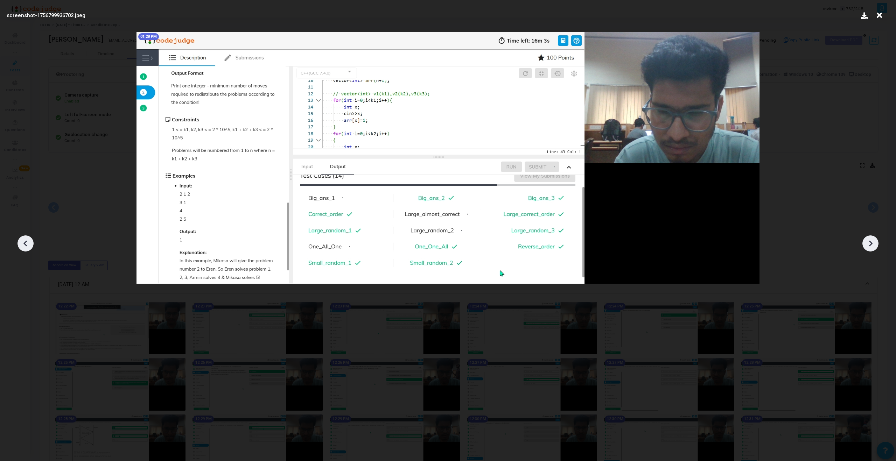
click at [22, 244] on icon at bounding box center [25, 243] width 11 height 11
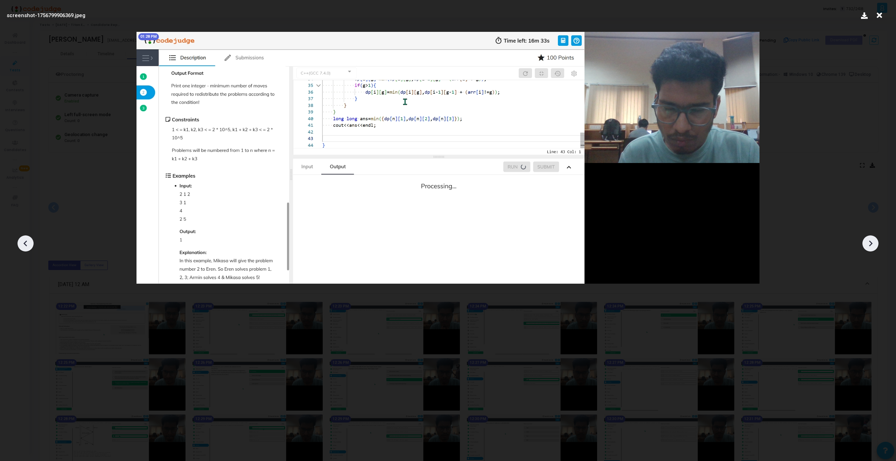
click at [22, 244] on icon at bounding box center [25, 243] width 11 height 11
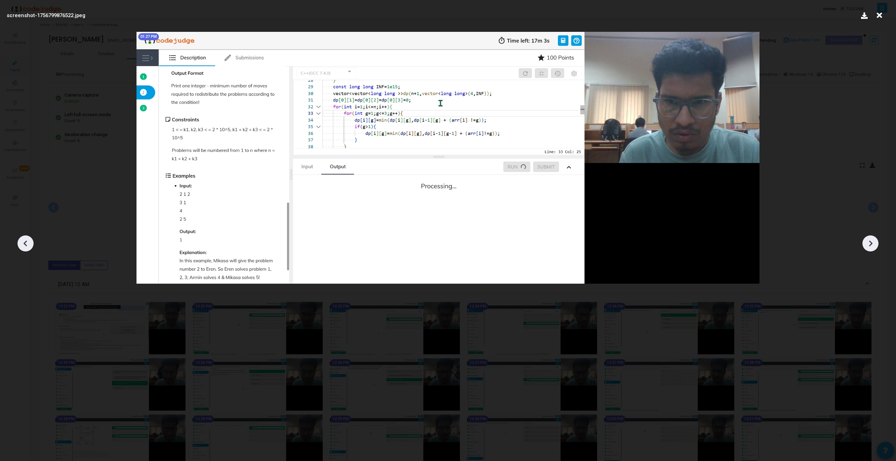
click at [22, 244] on icon at bounding box center [25, 243] width 11 height 11
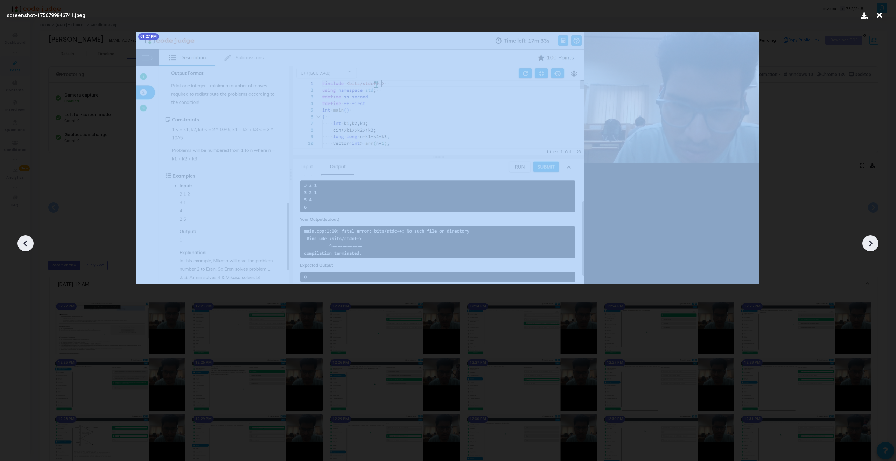
click at [22, 244] on icon at bounding box center [25, 243] width 11 height 11
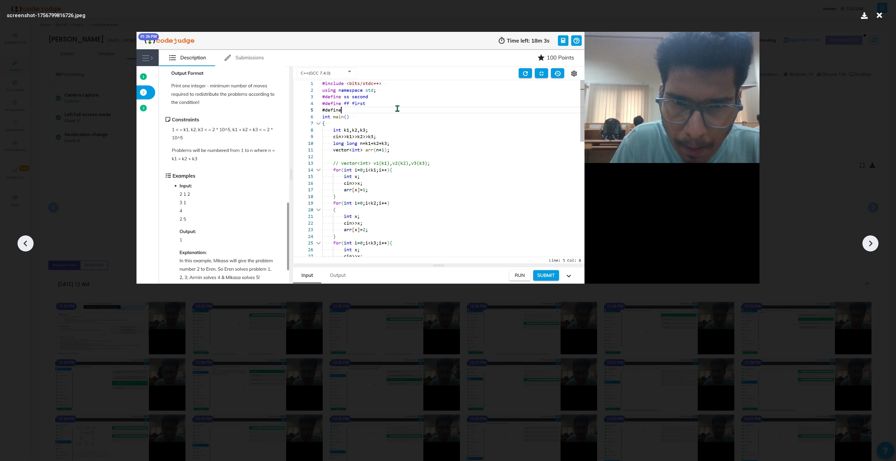
click at [19, 244] on div at bounding box center [26, 244] width 16 height 16
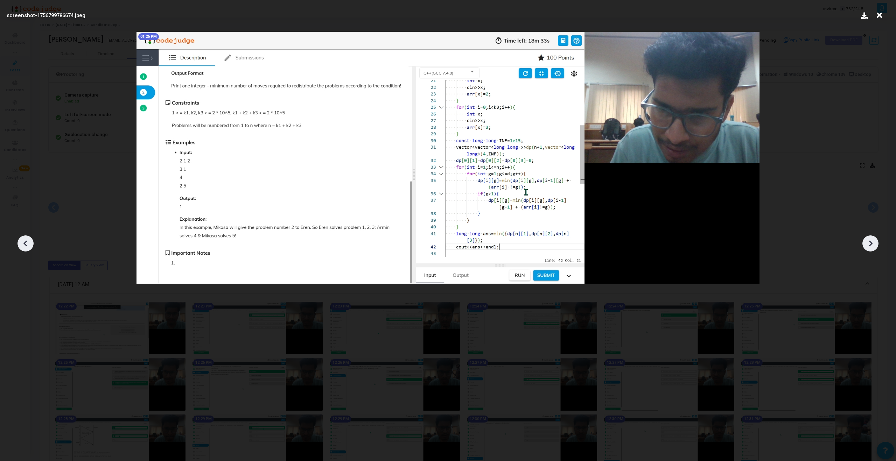
click at [19, 244] on div at bounding box center [26, 244] width 16 height 16
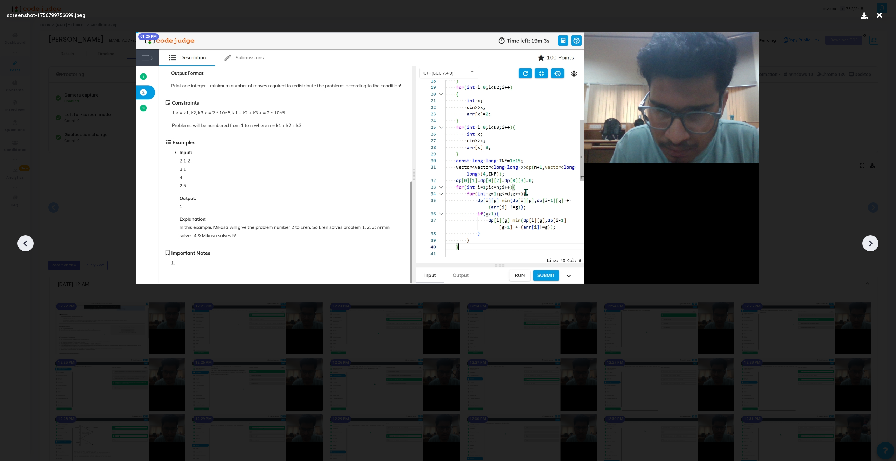
click at [19, 244] on div at bounding box center [26, 244] width 16 height 16
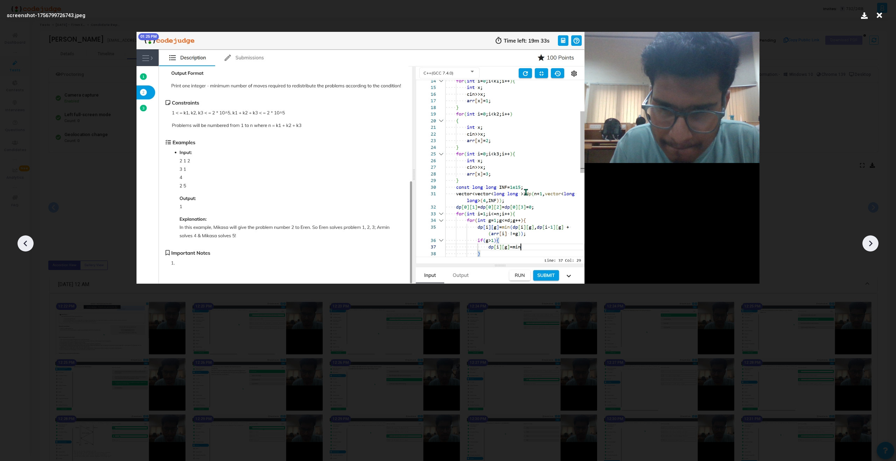
click at [19, 244] on div at bounding box center [26, 244] width 16 height 16
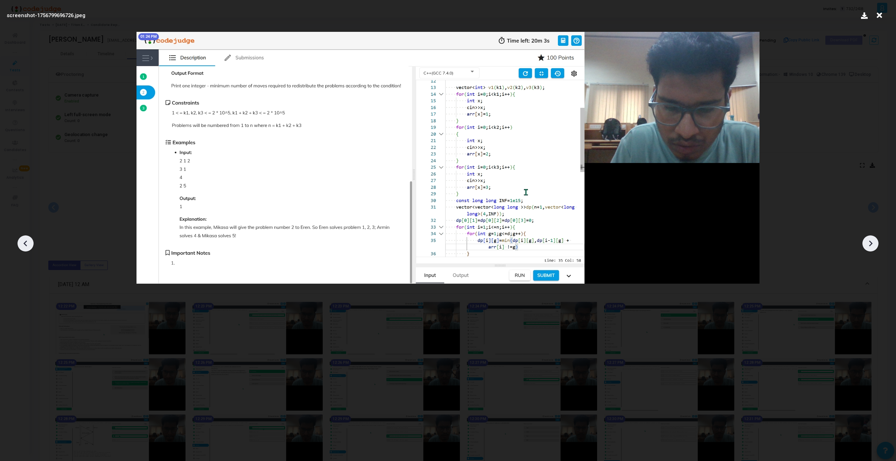
click at [19, 244] on div at bounding box center [26, 244] width 16 height 16
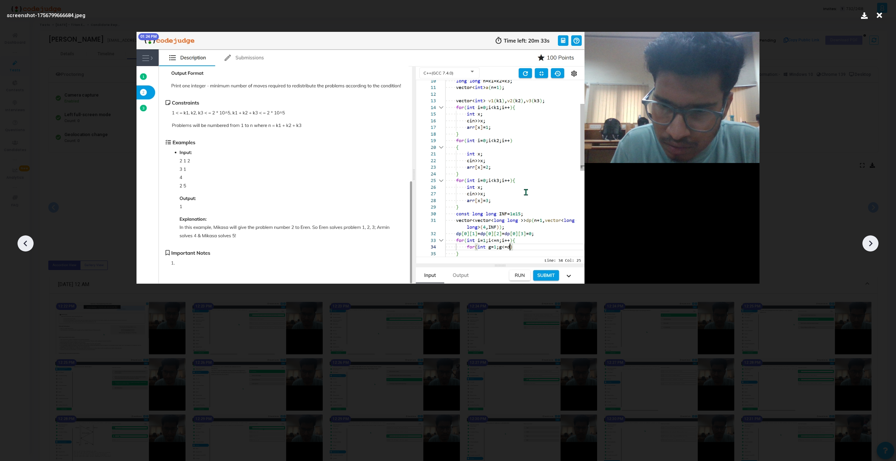
click at [19, 244] on div at bounding box center [26, 244] width 16 height 16
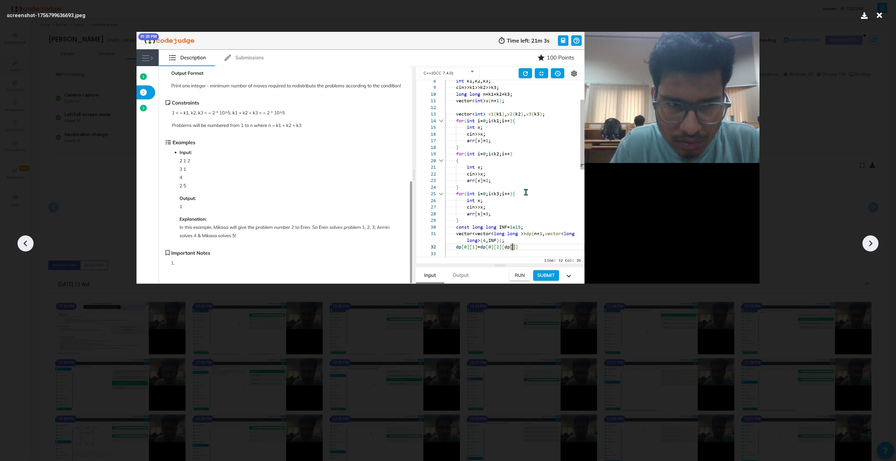
click at [19, 244] on div at bounding box center [26, 244] width 16 height 16
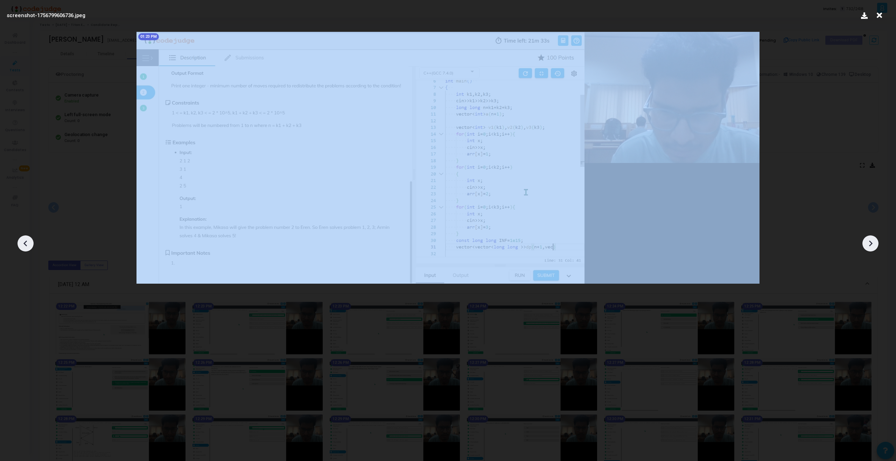
click at [19, 244] on div at bounding box center [26, 244] width 16 height 16
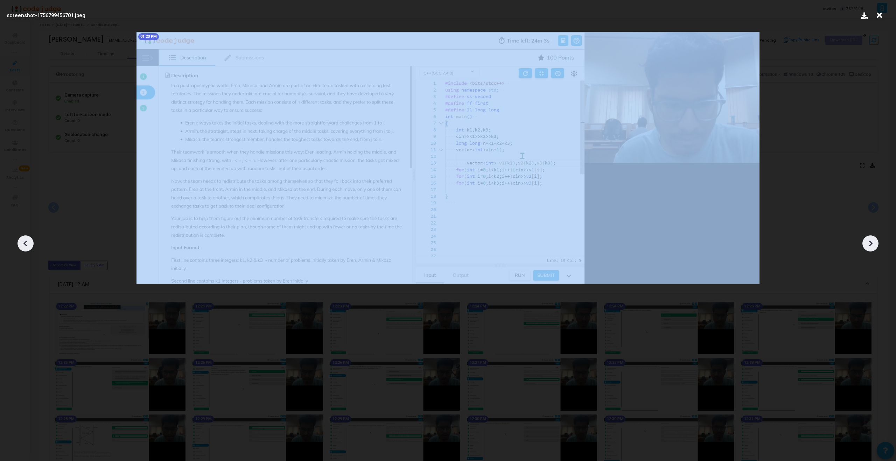
click at [19, 244] on div at bounding box center [26, 244] width 16 height 16
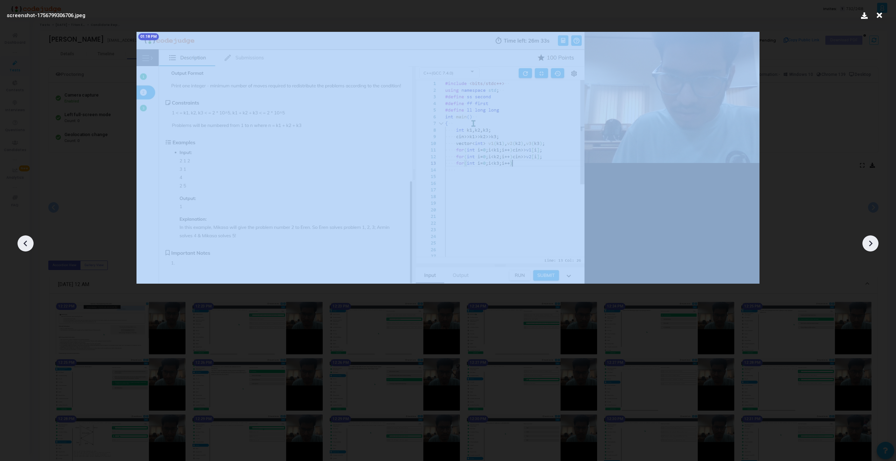
click at [19, 244] on div at bounding box center [26, 244] width 16 height 16
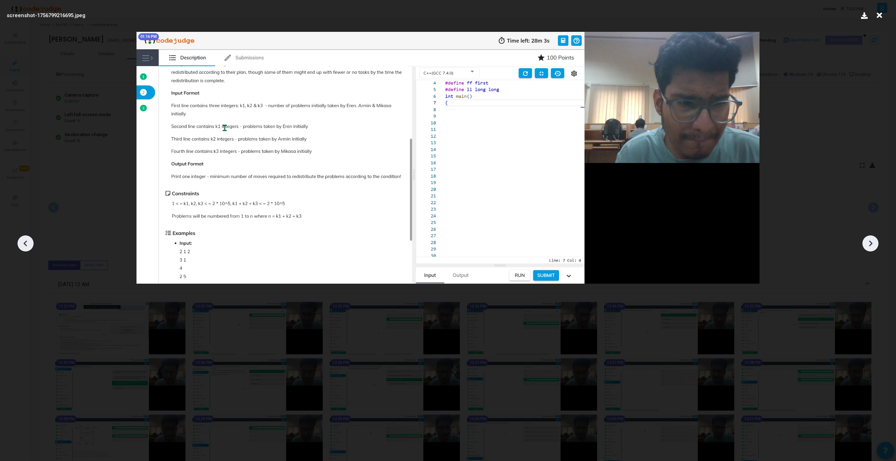
click at [19, 244] on div at bounding box center [26, 244] width 16 height 16
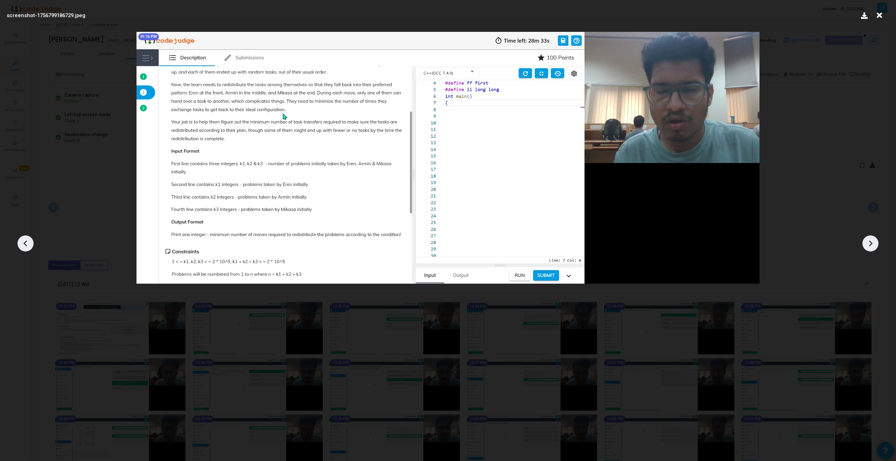
click at [19, 244] on div at bounding box center [26, 244] width 16 height 16
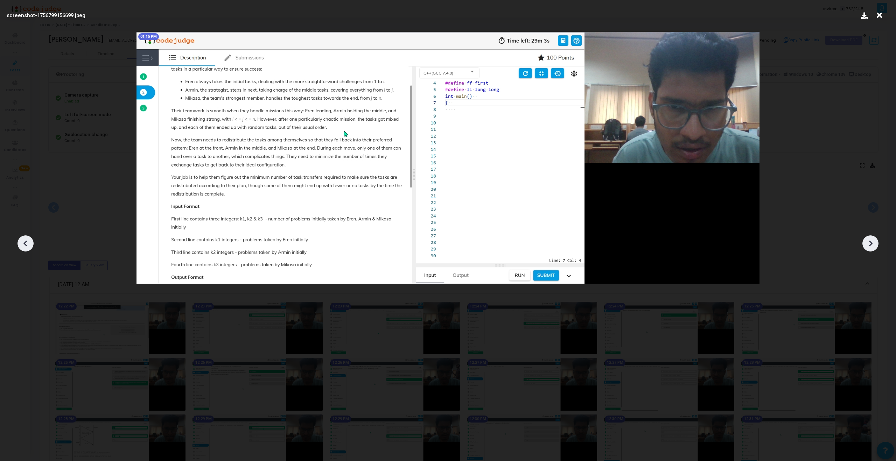
click at [19, 244] on div at bounding box center [26, 244] width 16 height 16
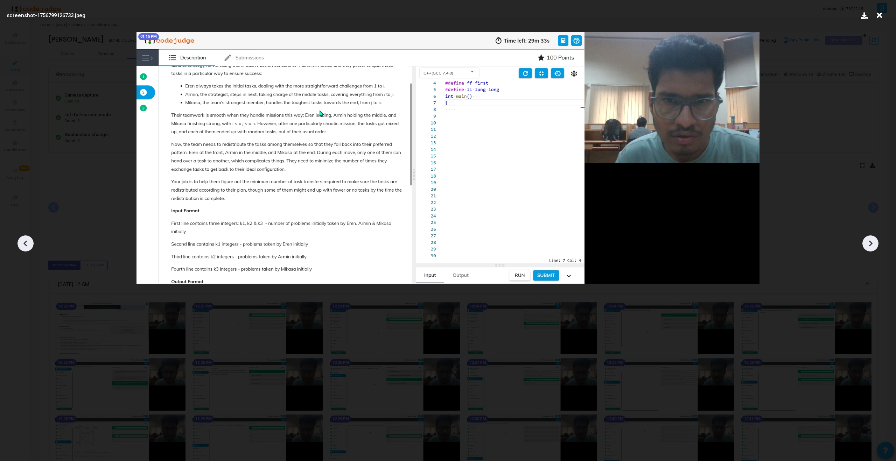
click at [19, 244] on div at bounding box center [26, 244] width 16 height 16
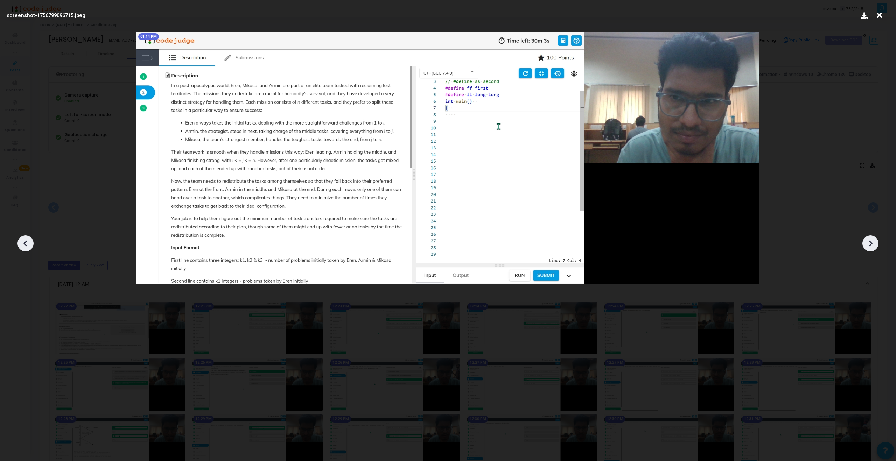
click at [529, 239] on icon at bounding box center [870, 243] width 11 height 11
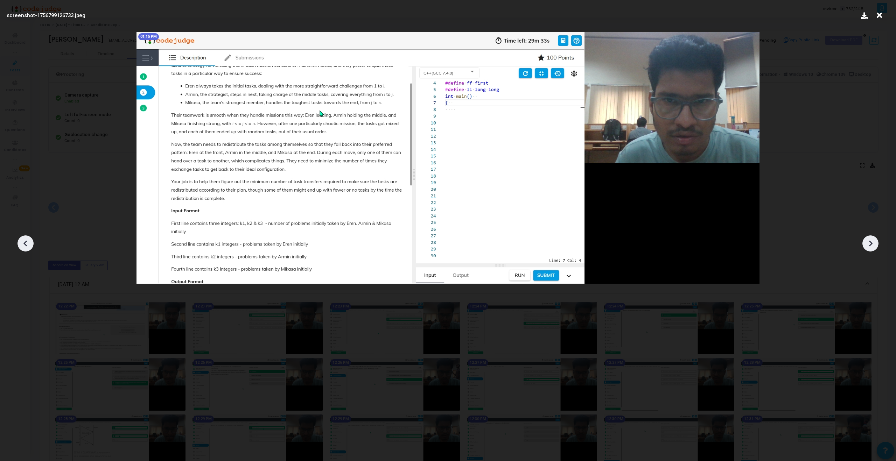
click at [529, 239] on icon at bounding box center [870, 243] width 11 height 11
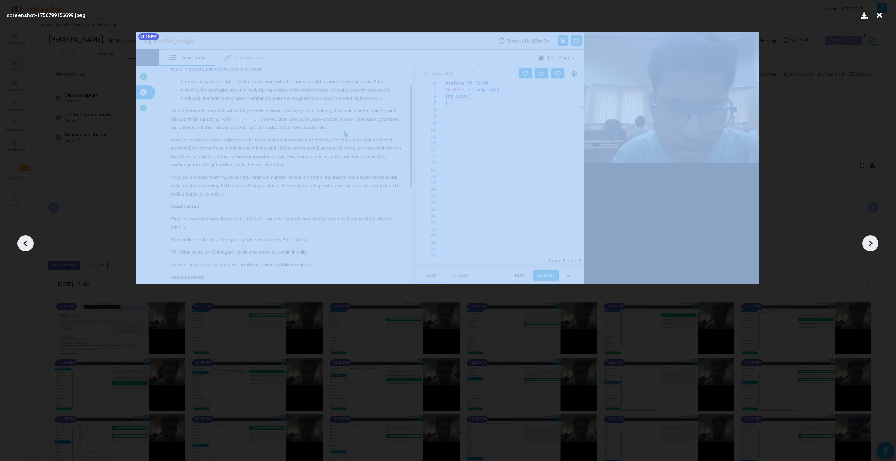
click at [529, 239] on icon at bounding box center [870, 243] width 11 height 11
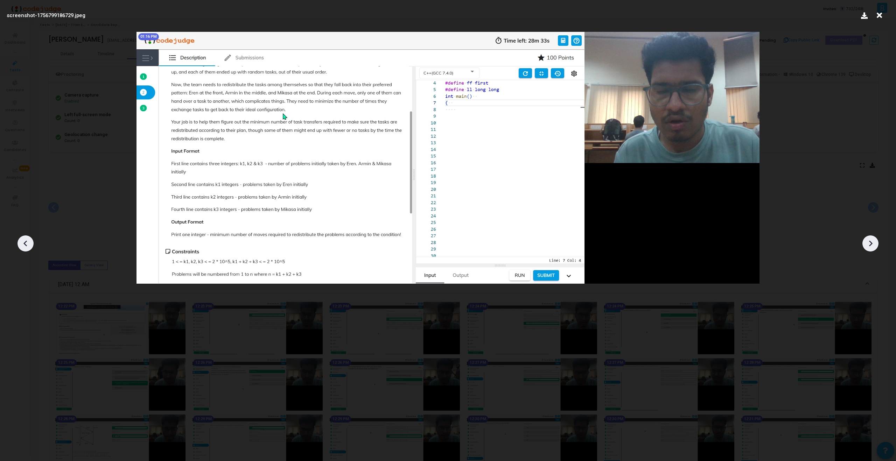
click at [529, 239] on icon at bounding box center [870, 243] width 11 height 11
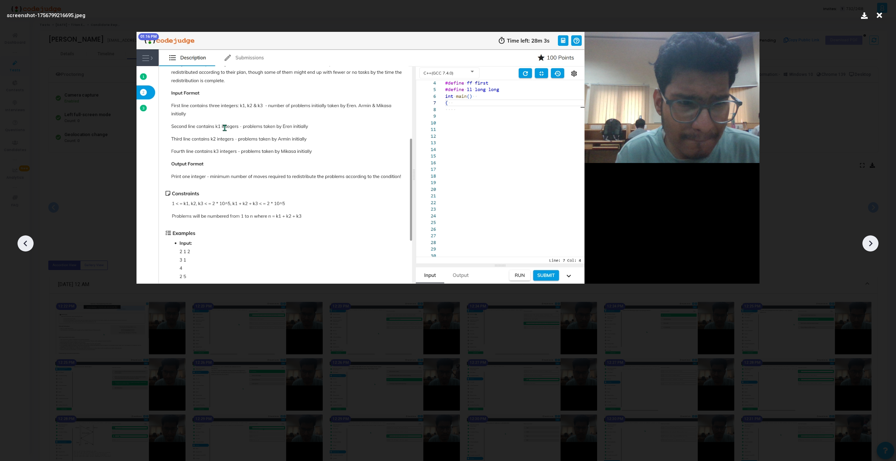
click at [529, 239] on icon at bounding box center [870, 243] width 11 height 11
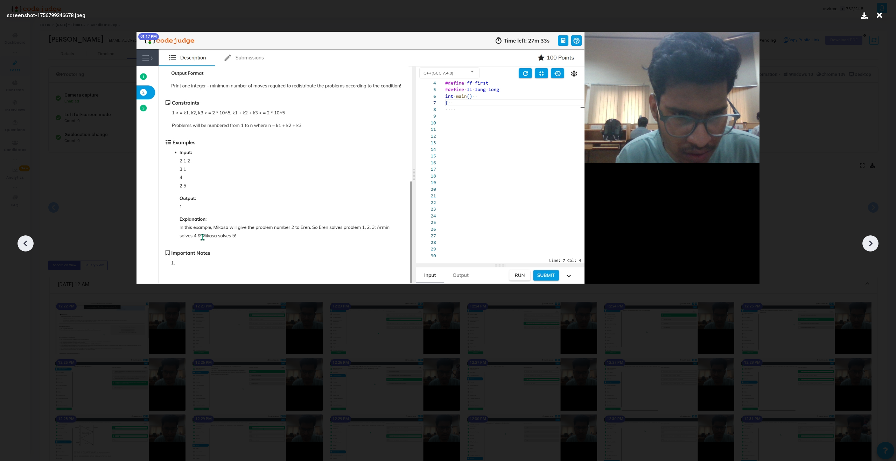
click at [529, 239] on icon at bounding box center [870, 243] width 11 height 11
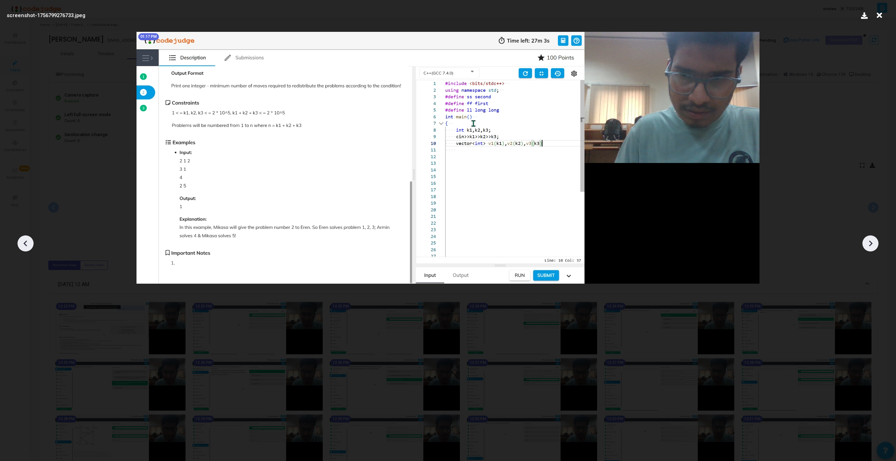
click at [529, 239] on icon at bounding box center [870, 243] width 11 height 11
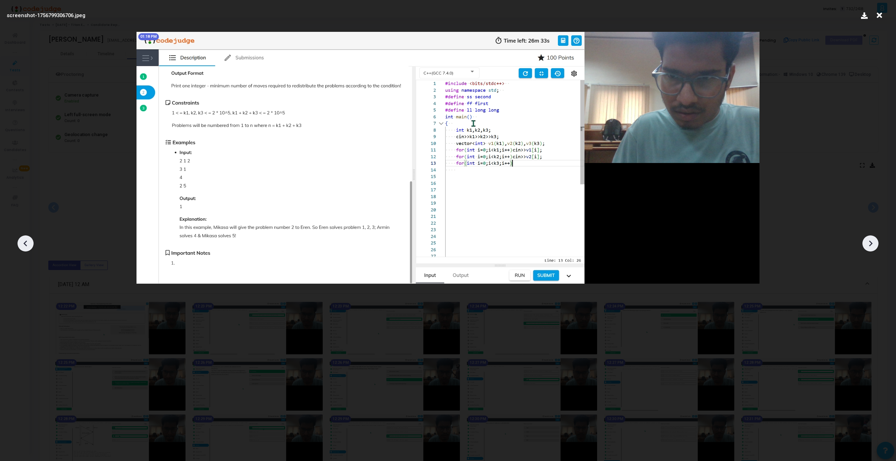
click at [529, 239] on icon at bounding box center [870, 243] width 11 height 11
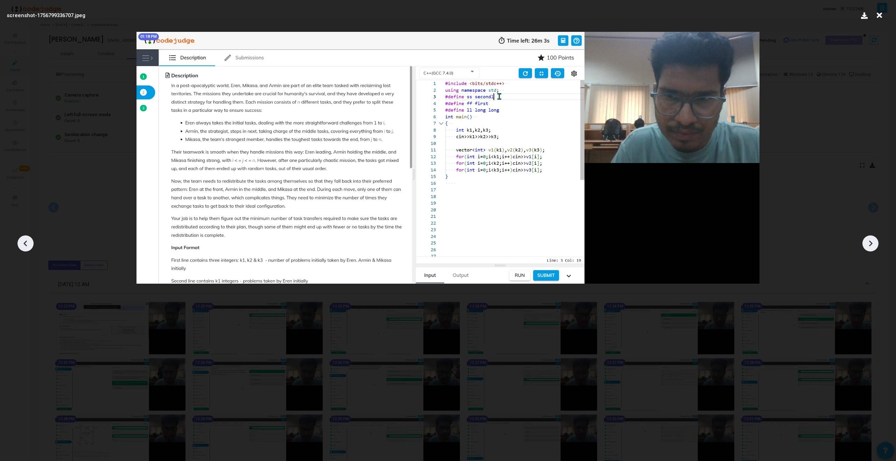
click at [529, 239] on icon at bounding box center [870, 243] width 11 height 11
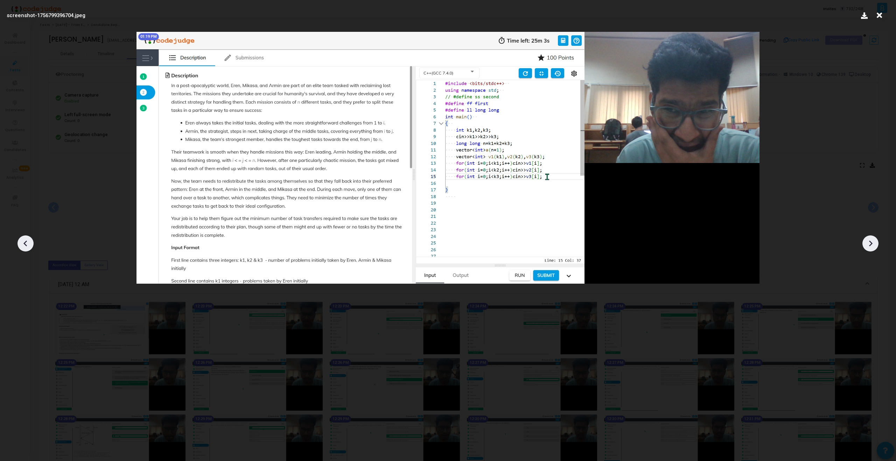
click at [529, 240] on icon at bounding box center [870, 243] width 11 height 11
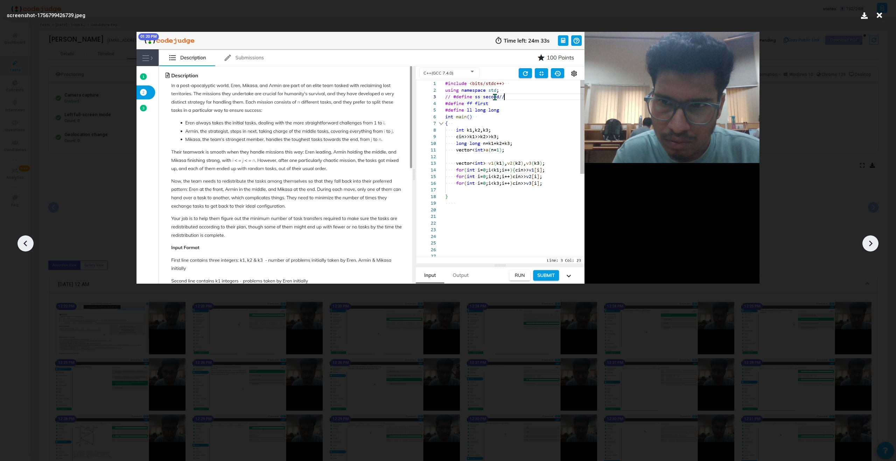
click at [529, 241] on icon at bounding box center [870, 243] width 11 height 11
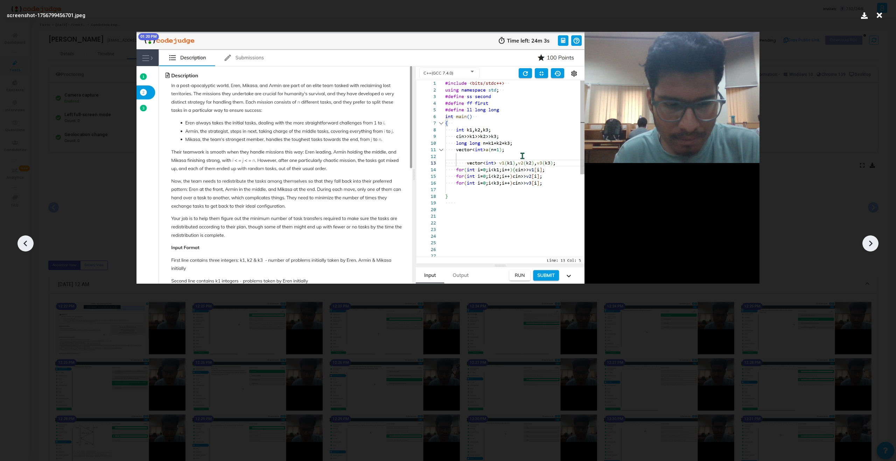
click at [529, 241] on icon at bounding box center [870, 243] width 11 height 11
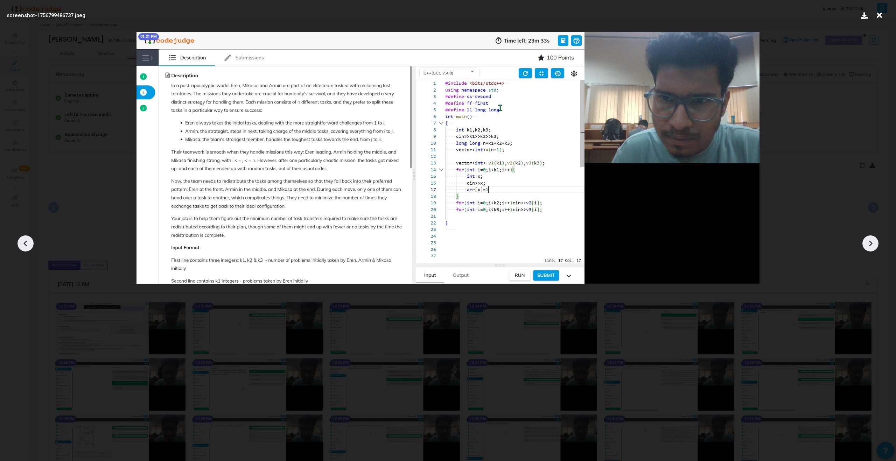
click at [529, 241] on icon at bounding box center [870, 243] width 11 height 11
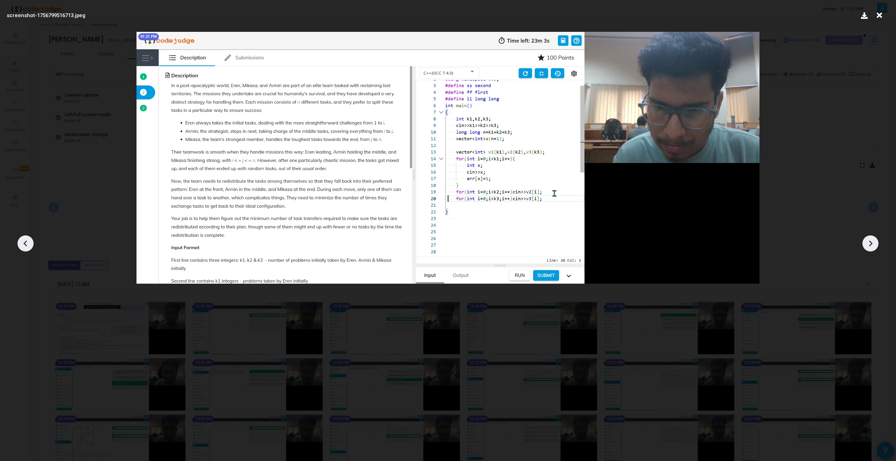
click at [529, 241] on icon at bounding box center [870, 243] width 11 height 11
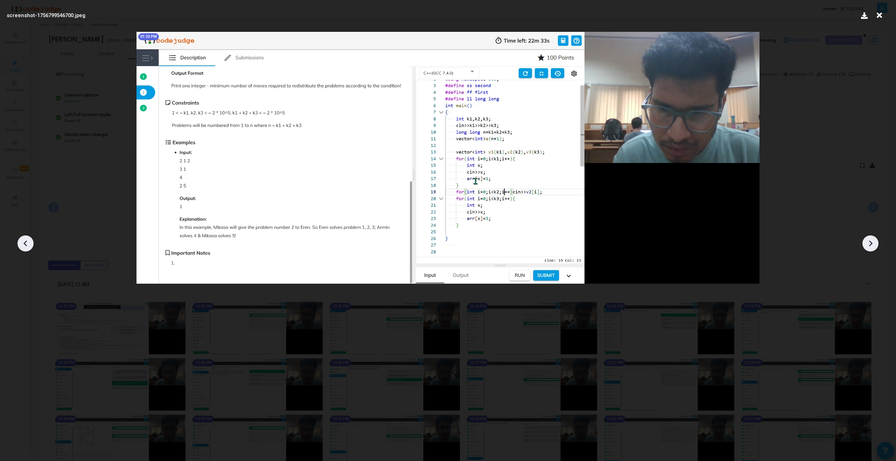
click at [529, 241] on icon at bounding box center [870, 243] width 11 height 11
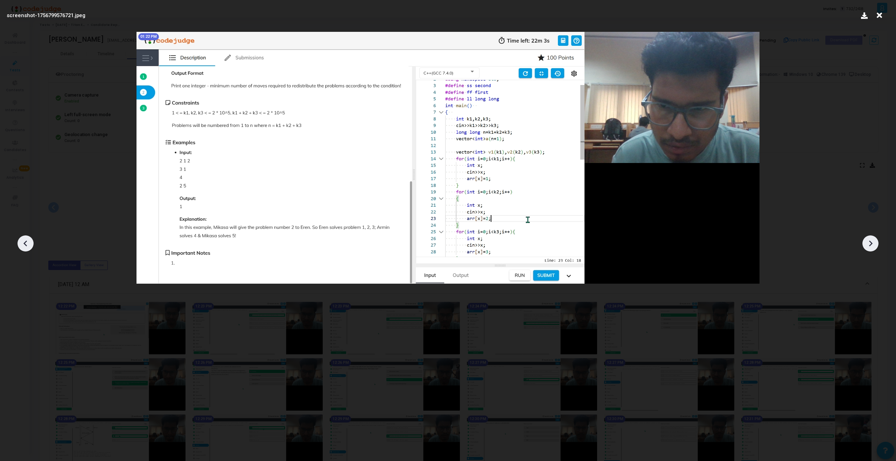
click at [529, 241] on icon at bounding box center [870, 243] width 11 height 11
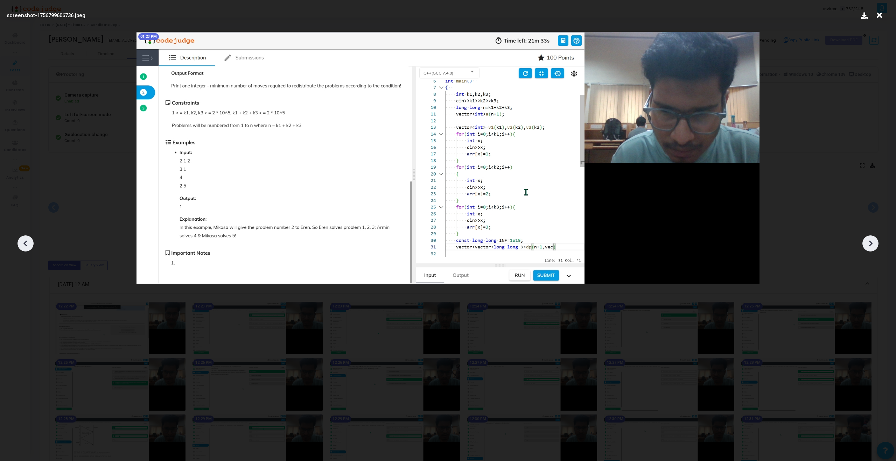
click at [529, 241] on icon at bounding box center [870, 243] width 11 height 11
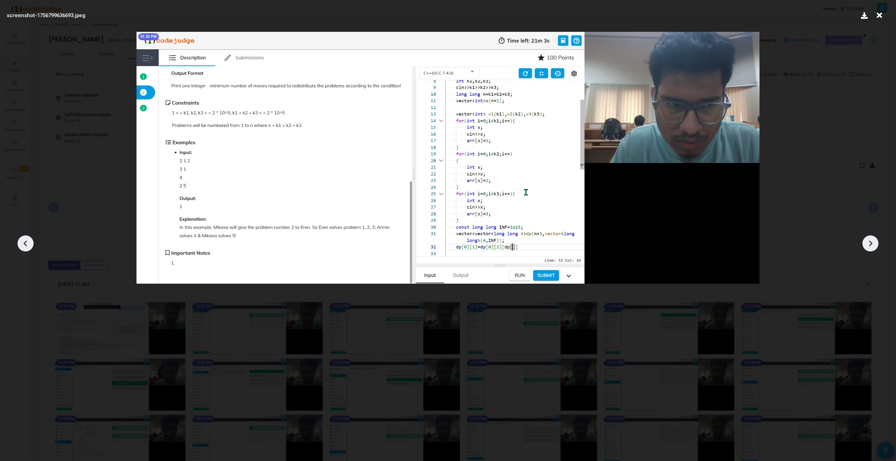
click at [529, 242] on icon at bounding box center [870, 243] width 11 height 11
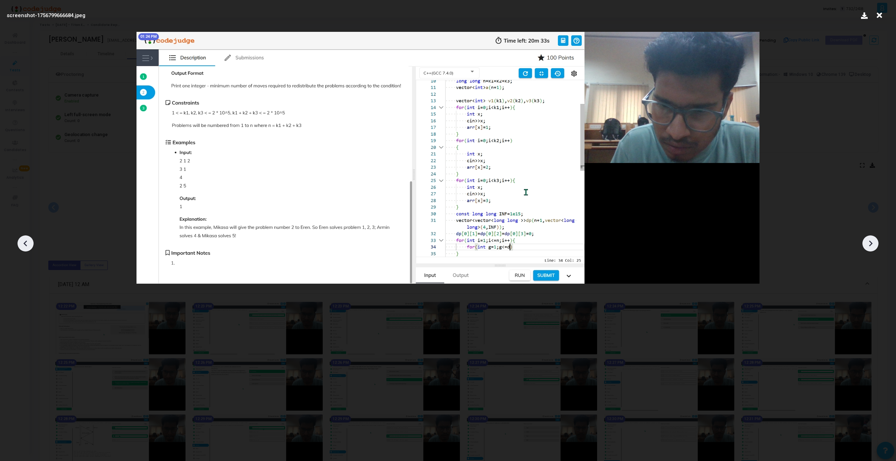
click at [529, 242] on icon at bounding box center [870, 243] width 11 height 11
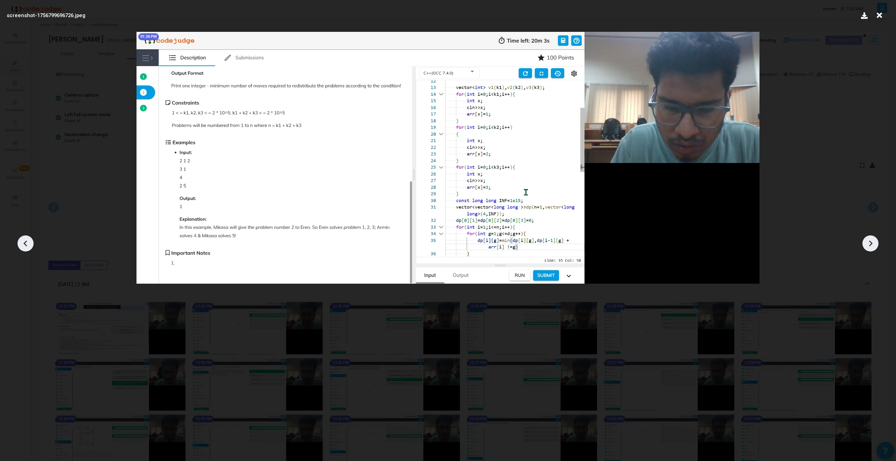
click at [529, 242] on icon at bounding box center [870, 243] width 11 height 11
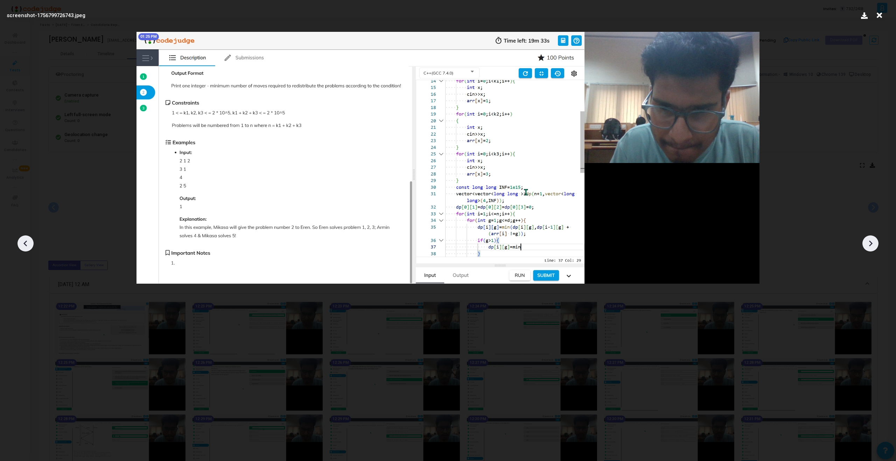
click at [529, 243] on icon at bounding box center [870, 243] width 11 height 11
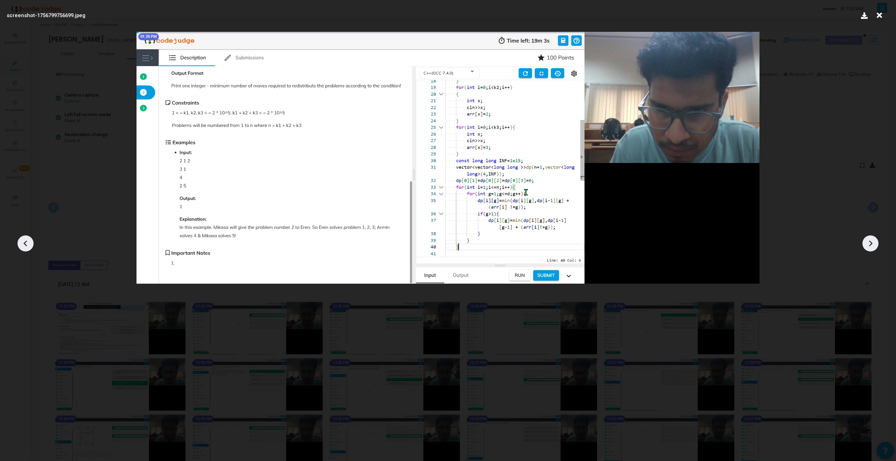
click at [529, 243] on icon at bounding box center [870, 243] width 11 height 11
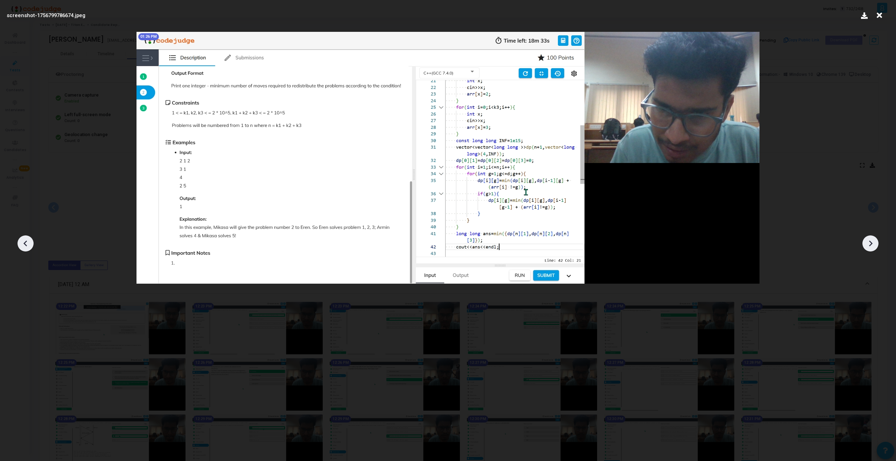
click at [529, 243] on icon at bounding box center [870, 243] width 11 height 11
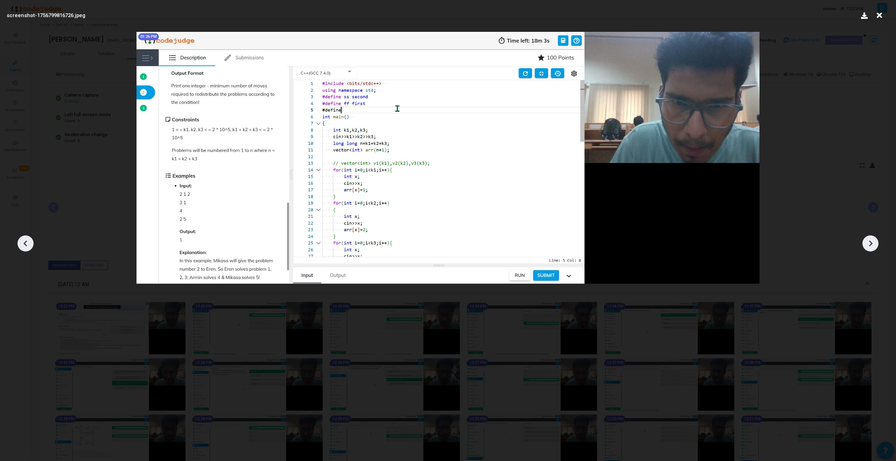
click at [529, 243] on icon at bounding box center [870, 243] width 11 height 11
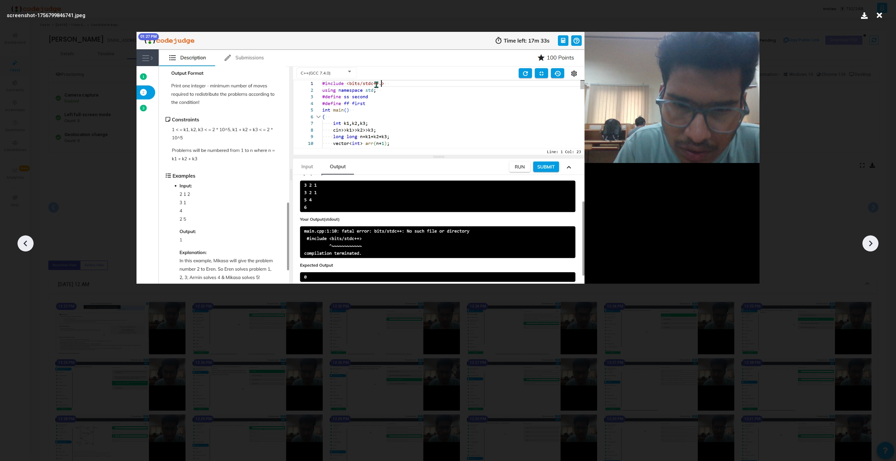
click at [26, 248] on icon at bounding box center [25, 243] width 11 height 11
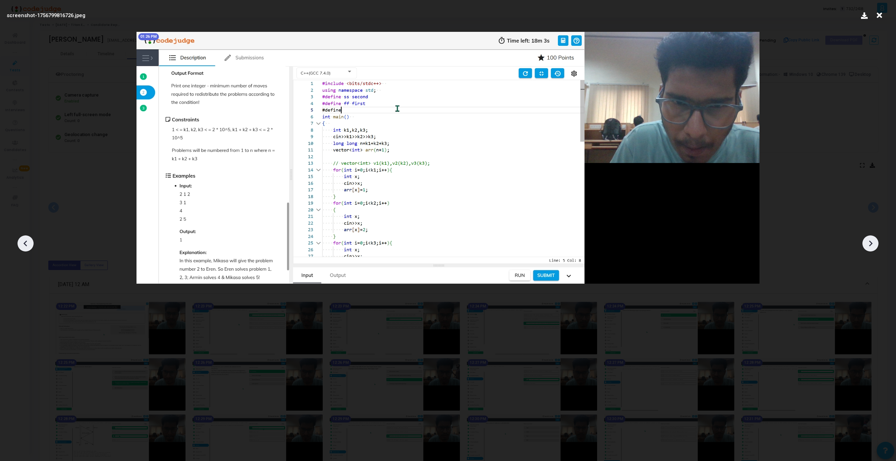
click at [26, 248] on icon at bounding box center [25, 243] width 11 height 11
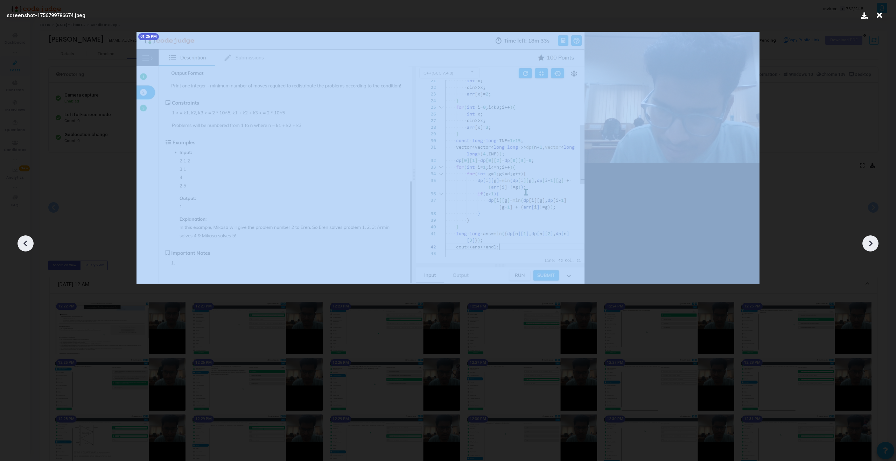
click at [26, 248] on icon at bounding box center [25, 243] width 11 height 11
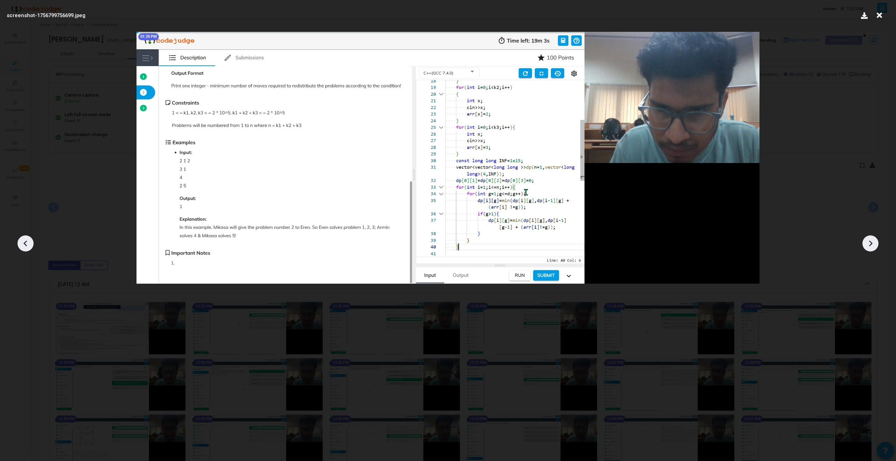
click at [26, 248] on icon at bounding box center [25, 243] width 11 height 11
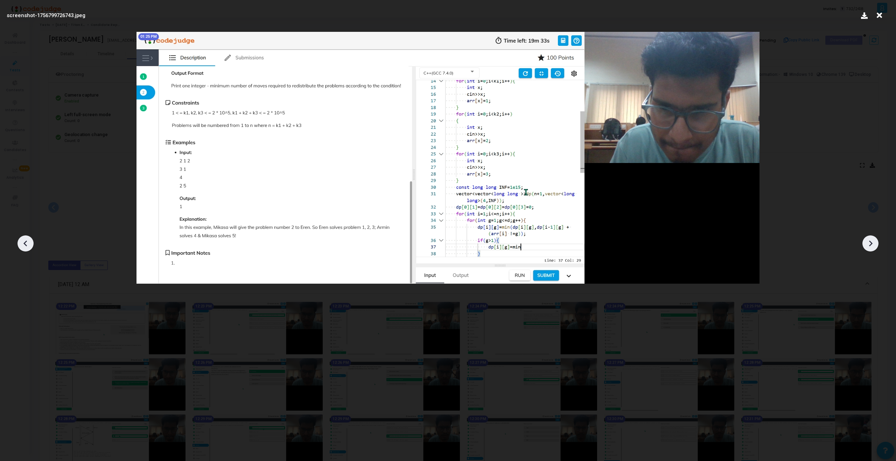
click at [26, 248] on icon at bounding box center [25, 243] width 11 height 11
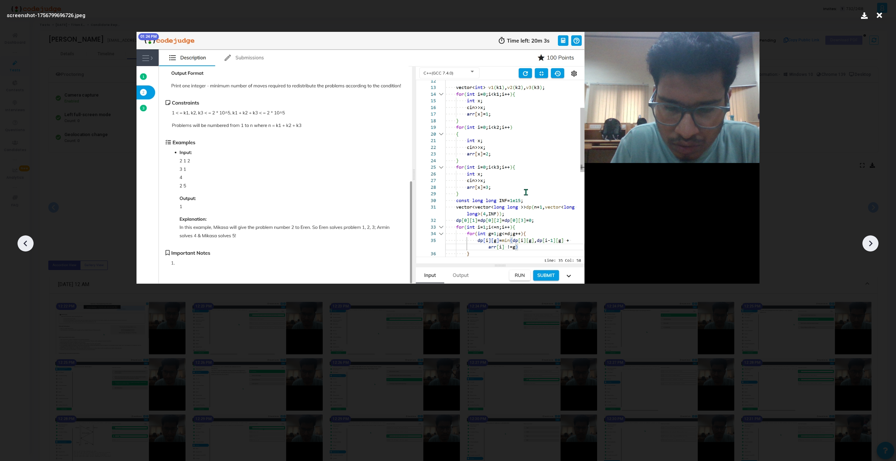
click at [27, 249] on div at bounding box center [26, 244] width 16 height 16
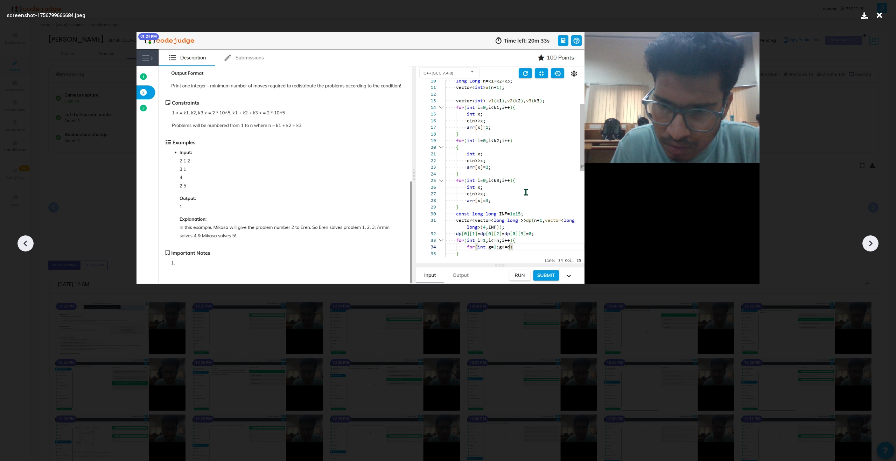
click at [27, 249] on div at bounding box center [26, 244] width 16 height 16
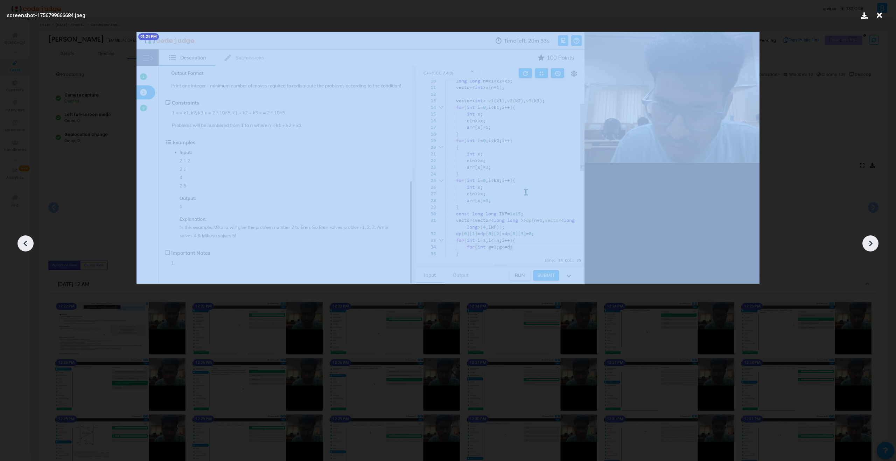
click at [27, 249] on div at bounding box center [26, 244] width 16 height 16
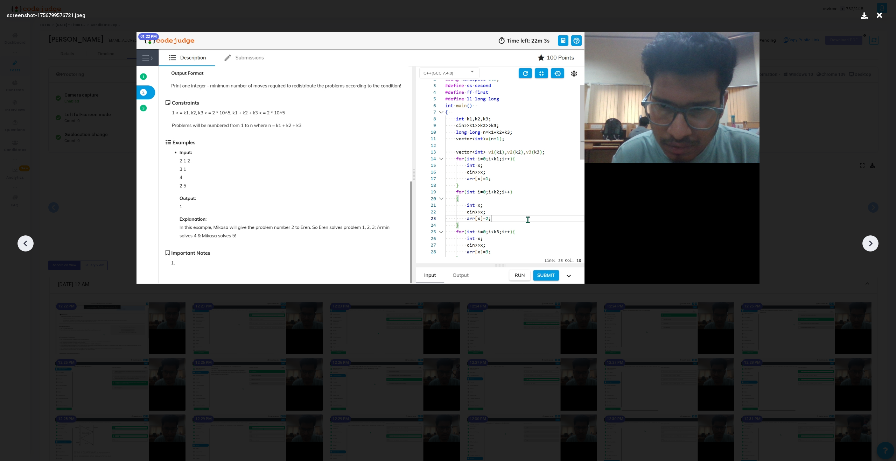
click at [26, 246] on icon at bounding box center [25, 244] width 4 height 6
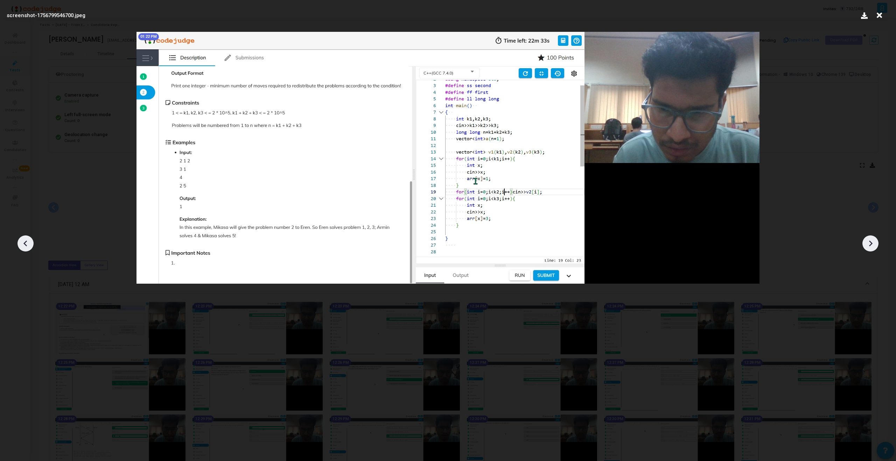
click at [26, 246] on icon at bounding box center [25, 244] width 4 height 6
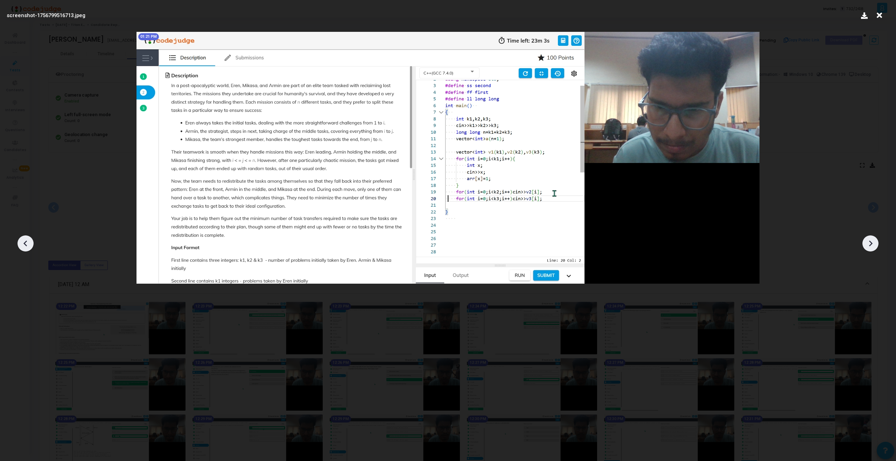
click at [529, 243] on icon at bounding box center [870, 243] width 11 height 11
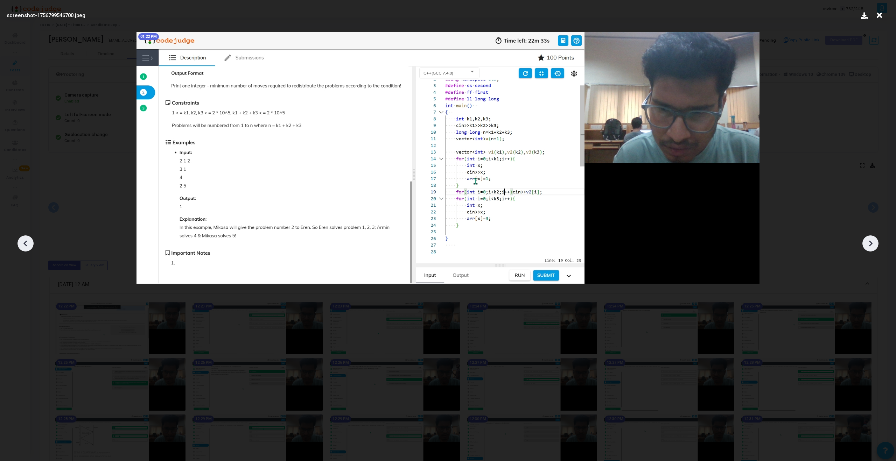
click at [529, 243] on icon at bounding box center [870, 243] width 11 height 11
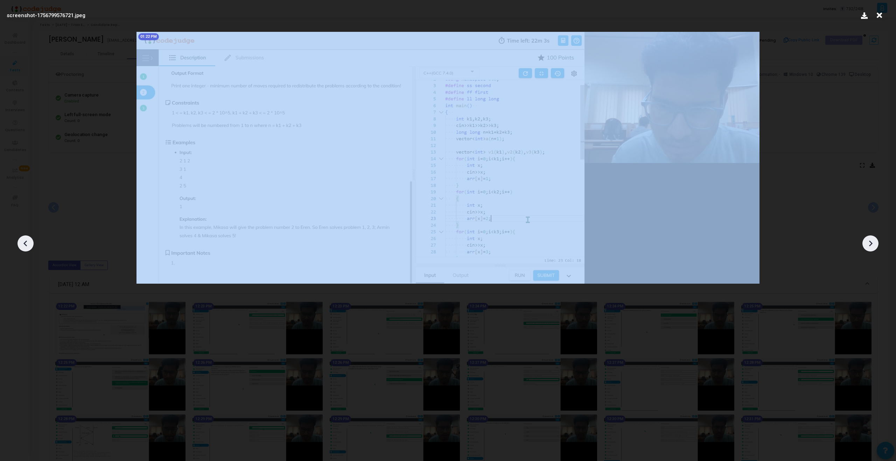
click at [529, 243] on icon at bounding box center [870, 243] width 11 height 11
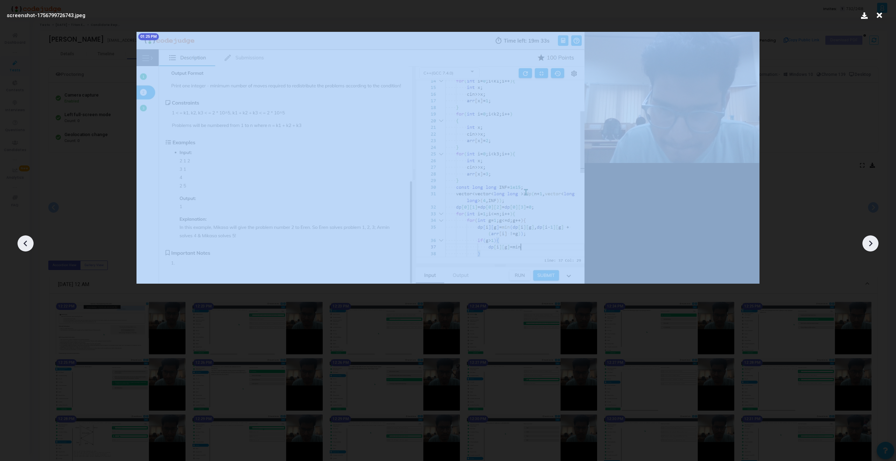
click at [529, 243] on icon at bounding box center [870, 243] width 11 height 11
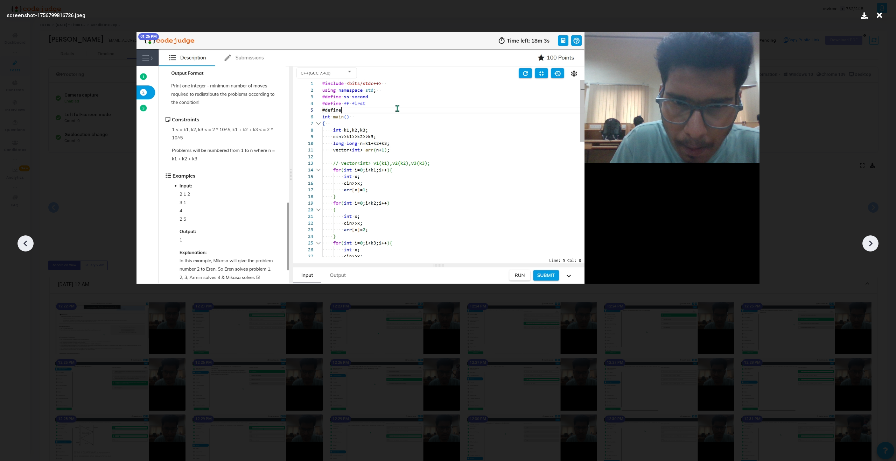
click at [529, 243] on icon at bounding box center [870, 243] width 11 height 11
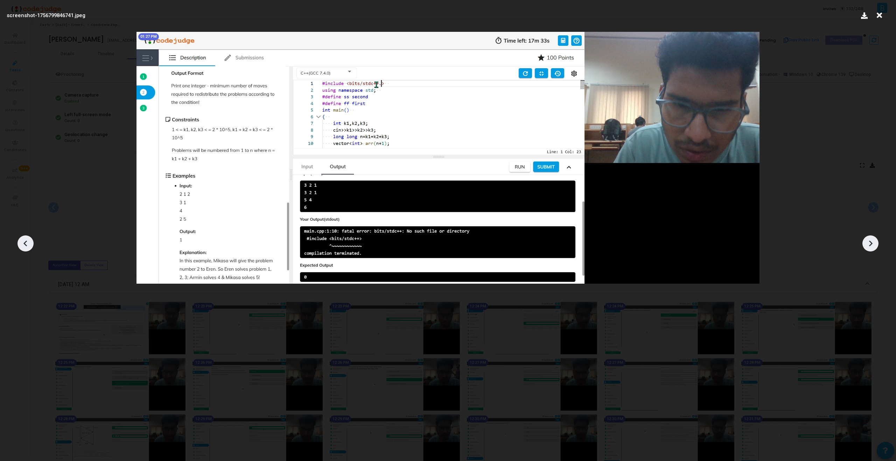
click at [529, 243] on icon at bounding box center [870, 243] width 11 height 11
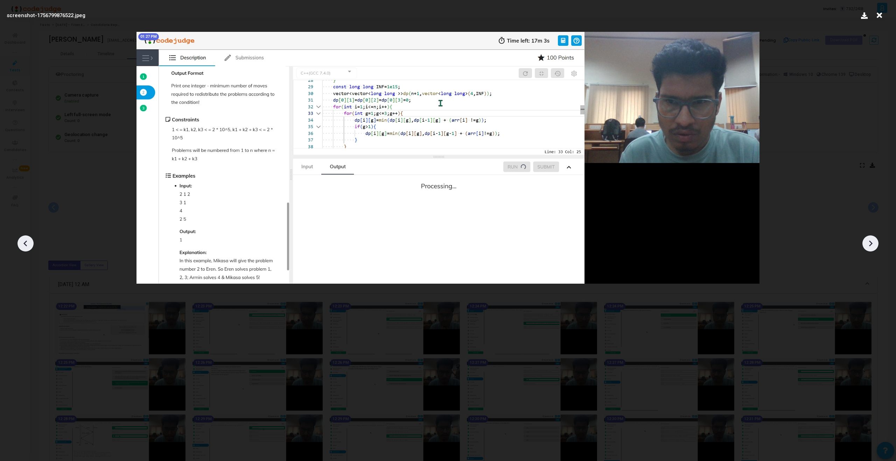
click at [529, 242] on icon at bounding box center [870, 243] width 11 height 11
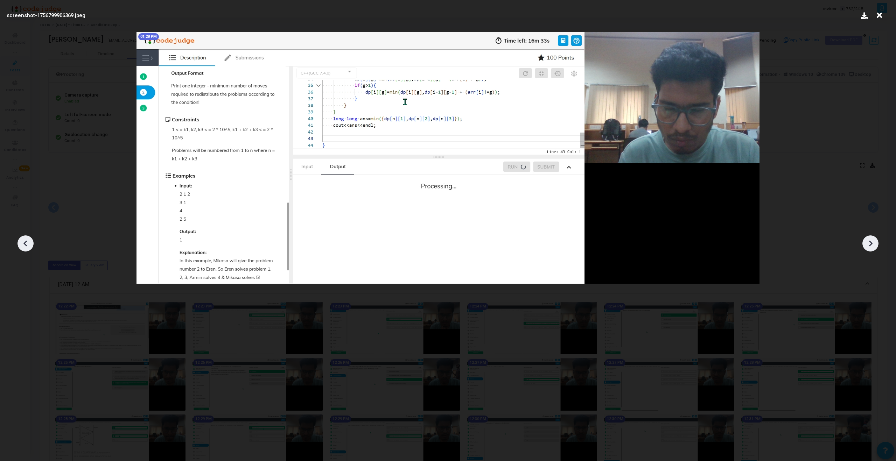
click at [529, 242] on icon at bounding box center [870, 243] width 11 height 11
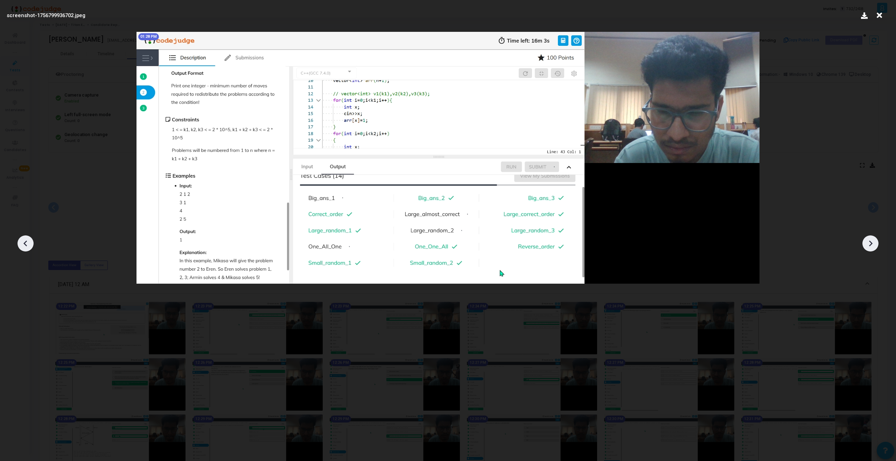
click at [529, 242] on icon at bounding box center [870, 243] width 11 height 11
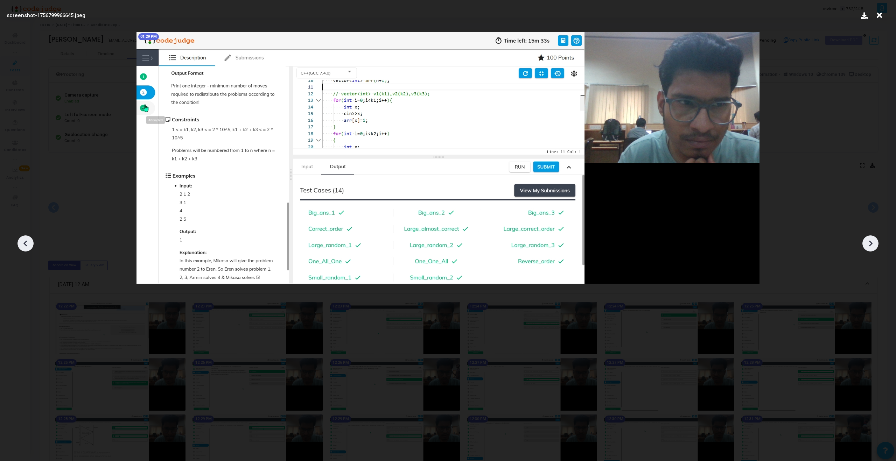
click at [529, 242] on icon at bounding box center [870, 243] width 11 height 11
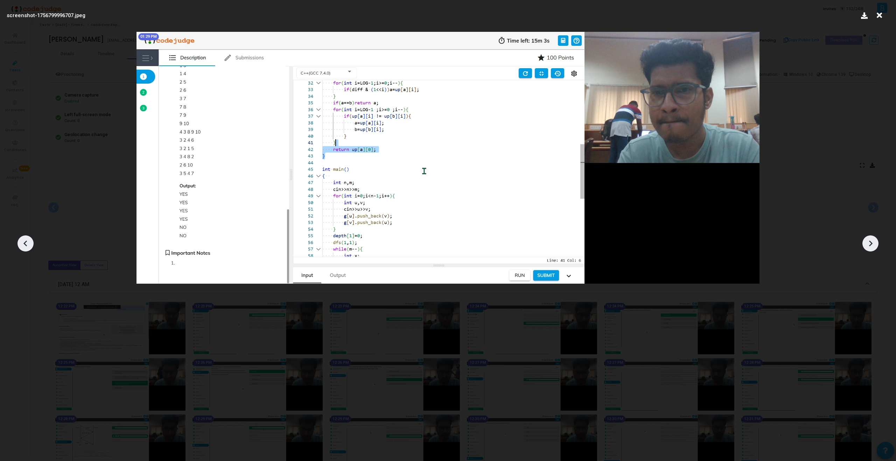
click at [529, 242] on icon at bounding box center [870, 243] width 11 height 11
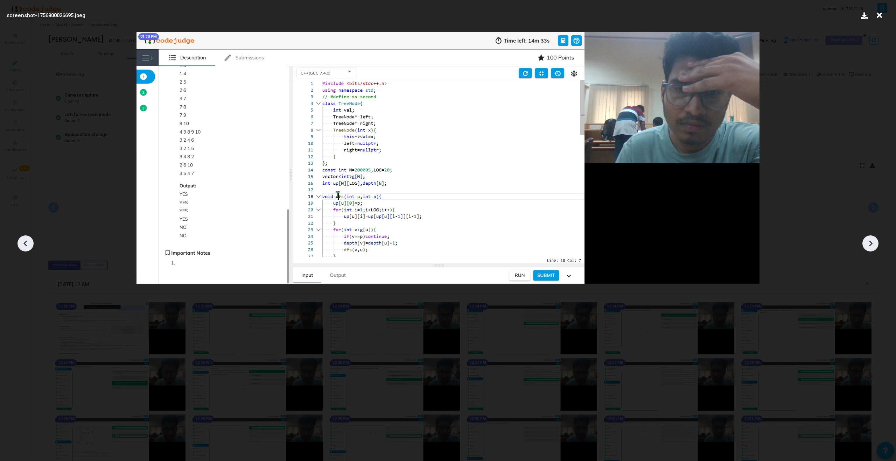
click at [529, 242] on icon at bounding box center [870, 243] width 11 height 11
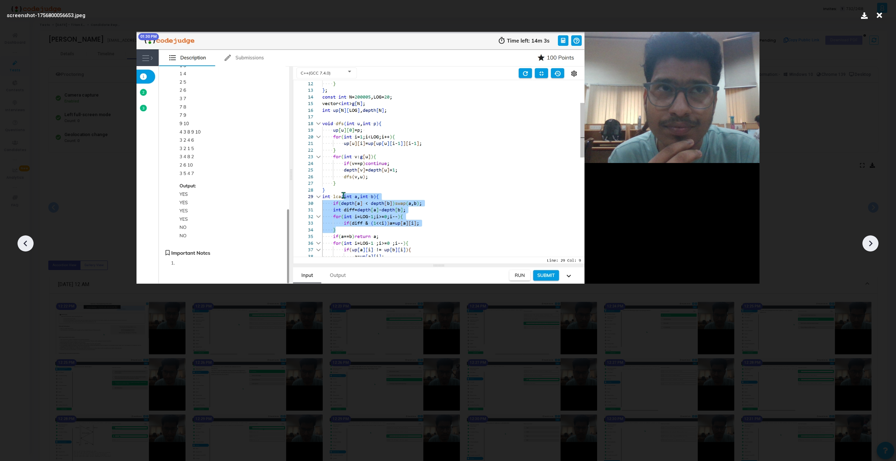
click at [529, 242] on icon at bounding box center [870, 243] width 11 height 11
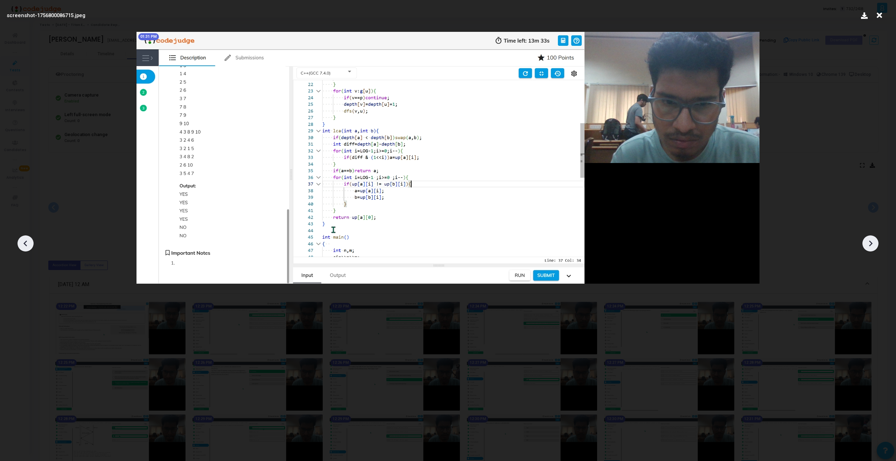
click at [529, 242] on icon at bounding box center [870, 243] width 11 height 11
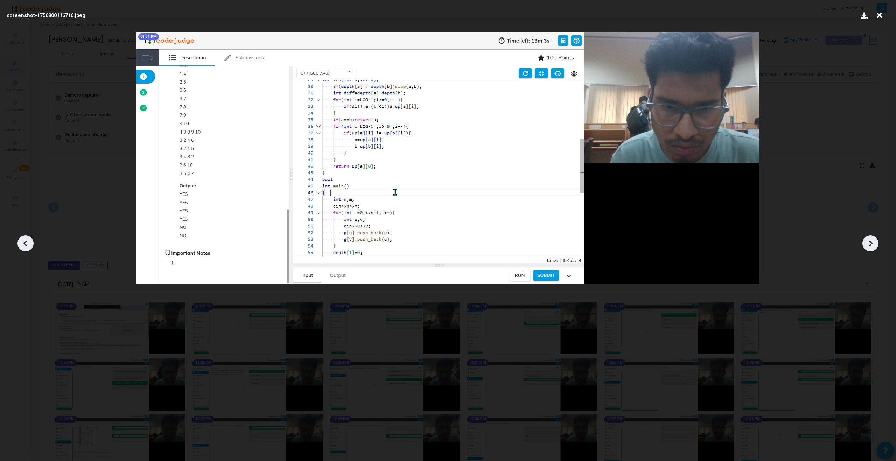
click at [529, 242] on icon at bounding box center [870, 243] width 11 height 11
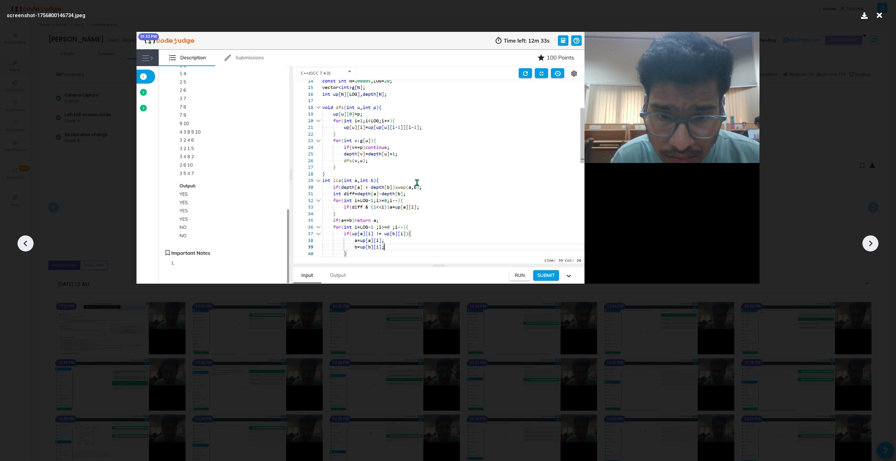
click at [529, 242] on icon at bounding box center [870, 243] width 11 height 11
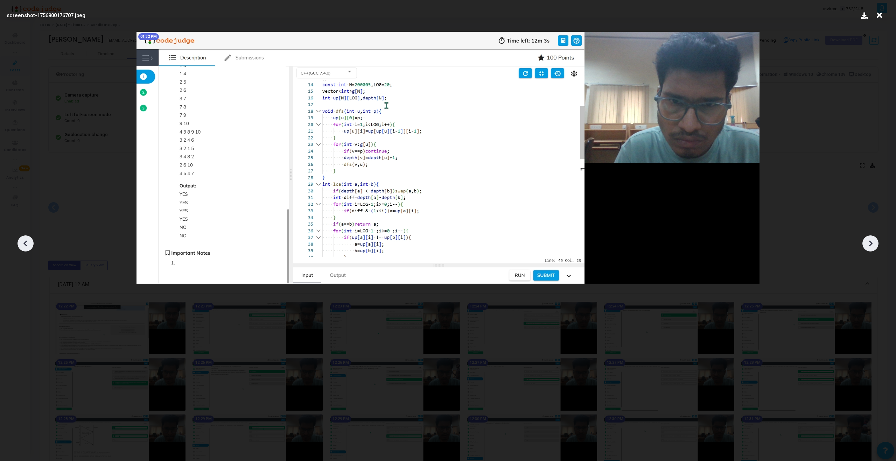
click at [529, 242] on icon at bounding box center [870, 243] width 11 height 11
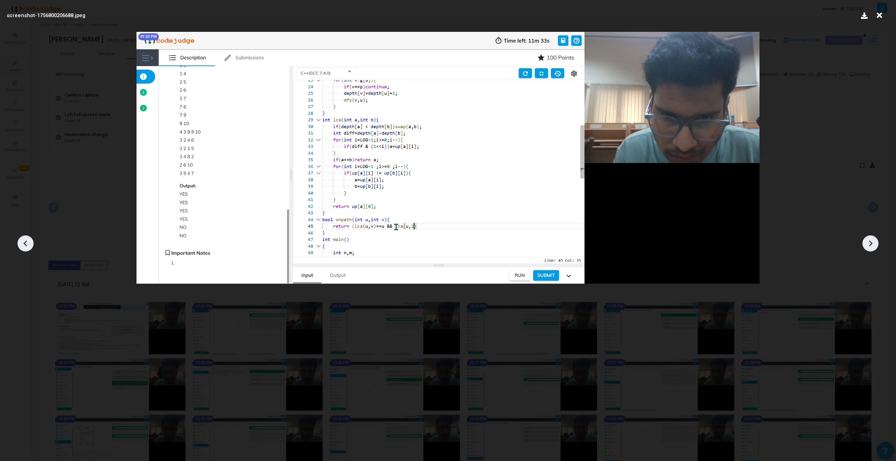
click at [529, 242] on icon at bounding box center [870, 243] width 11 height 11
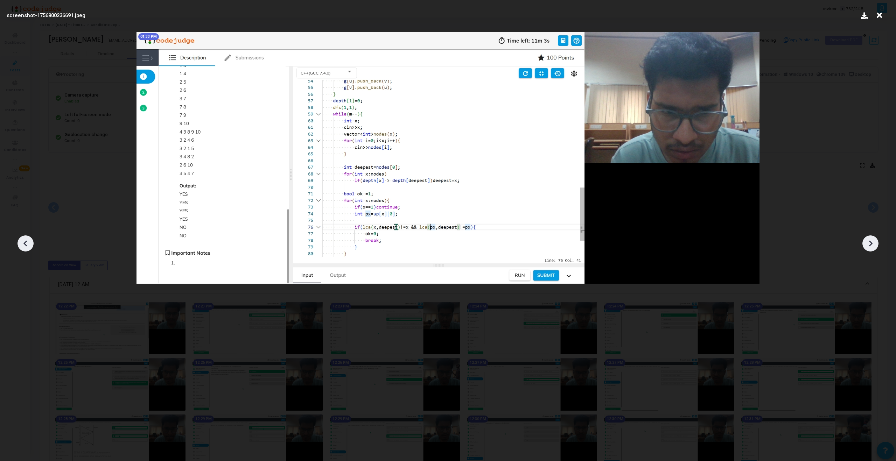
click at [529, 242] on icon at bounding box center [870, 243] width 11 height 11
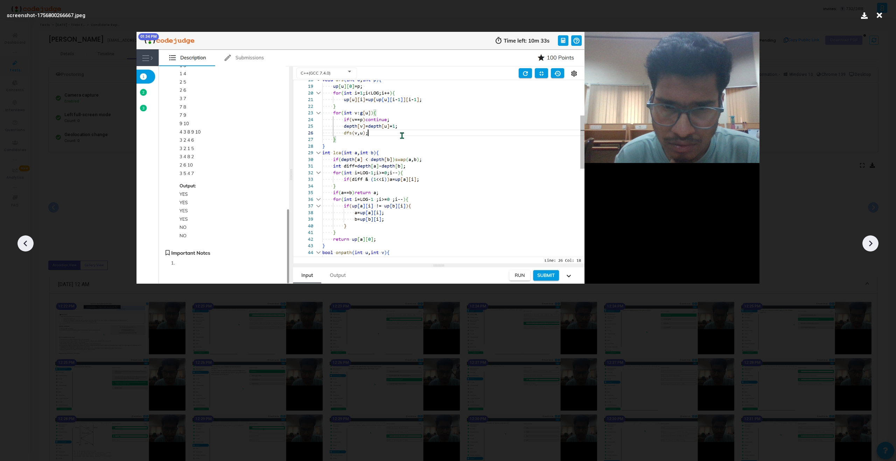
click at [529, 243] on icon at bounding box center [870, 243] width 11 height 11
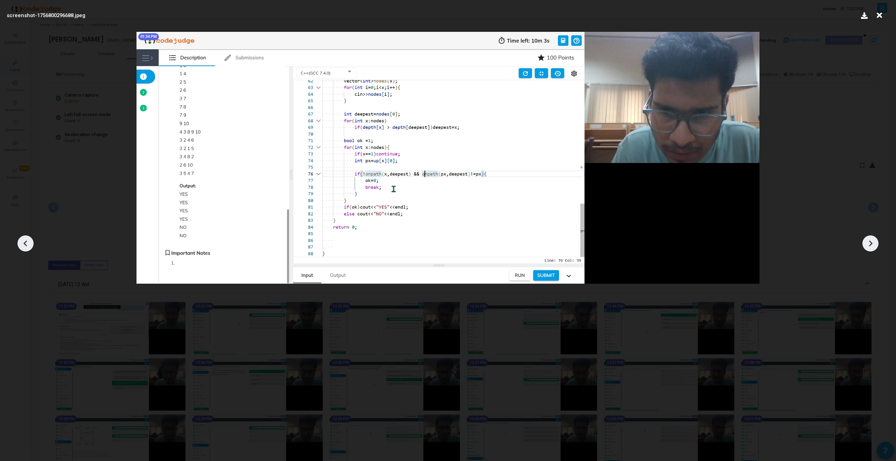
click at [529, 243] on icon at bounding box center [870, 243] width 11 height 11
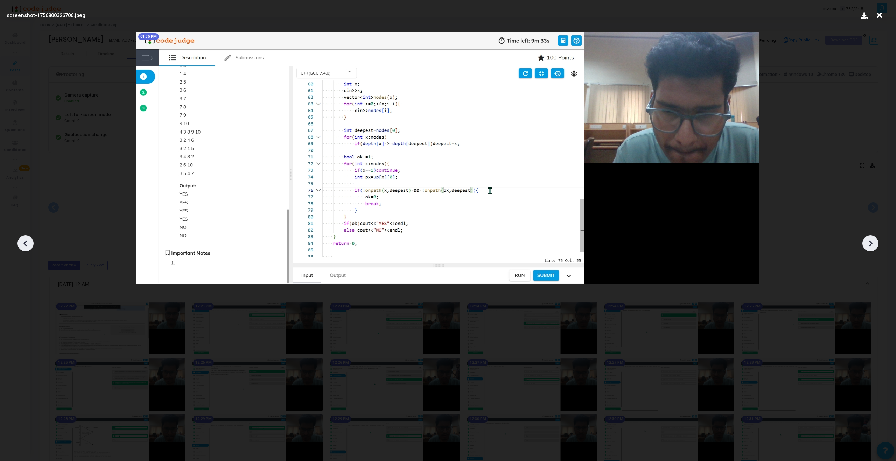
click at [529, 243] on icon at bounding box center [870, 243] width 11 height 11
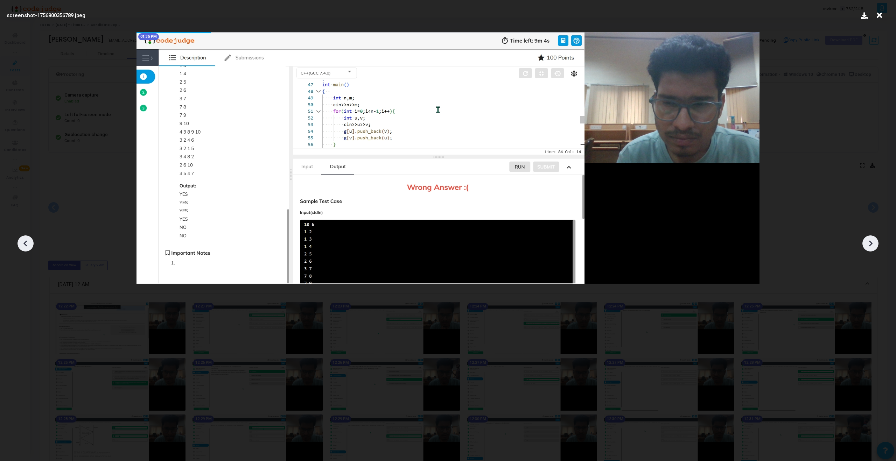
click at [529, 243] on icon at bounding box center [870, 243] width 11 height 11
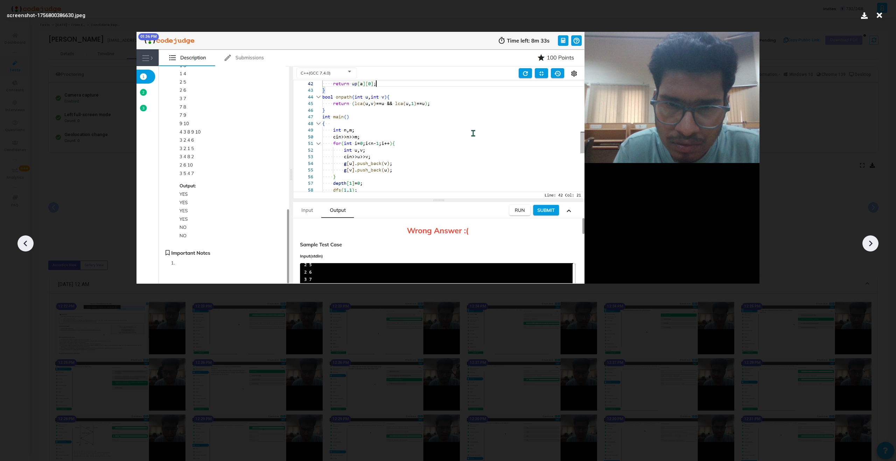
click at [529, 243] on icon at bounding box center [870, 243] width 11 height 11
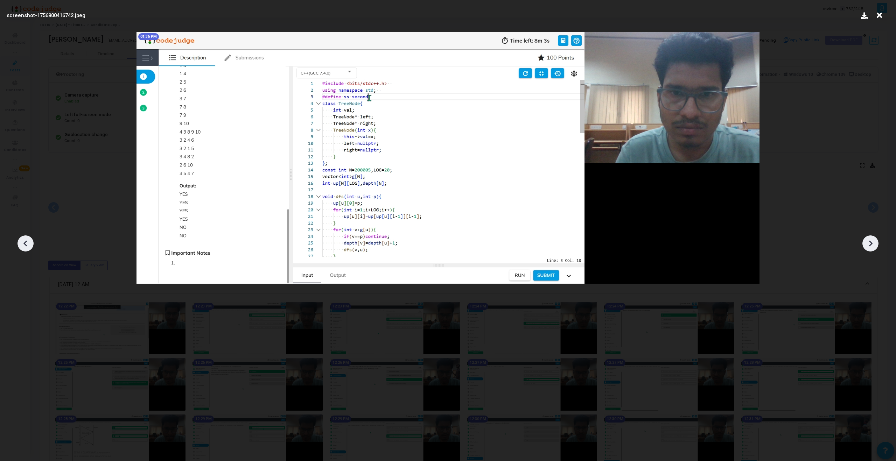
click at [529, 243] on icon at bounding box center [870, 243] width 11 height 11
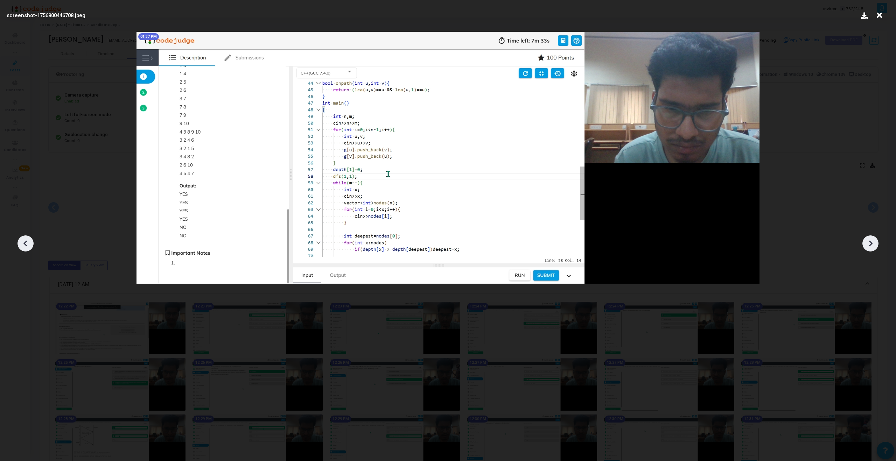
click at [529, 243] on icon at bounding box center [870, 243] width 11 height 11
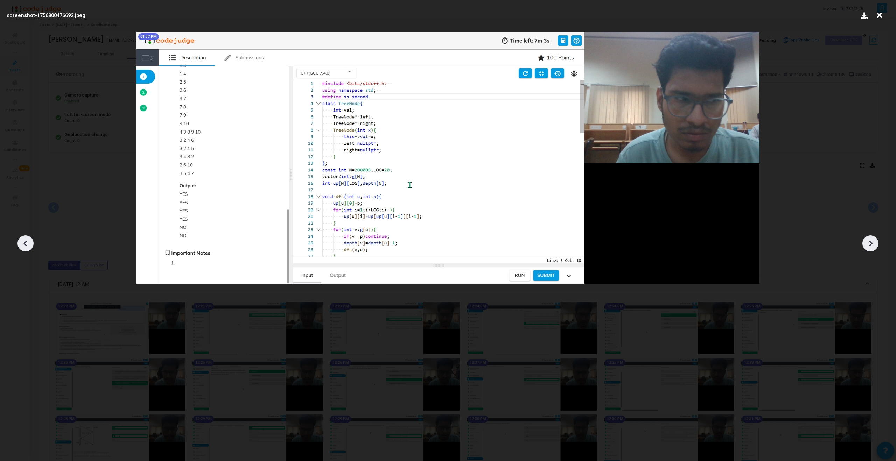
click at [529, 243] on icon at bounding box center [870, 243] width 11 height 11
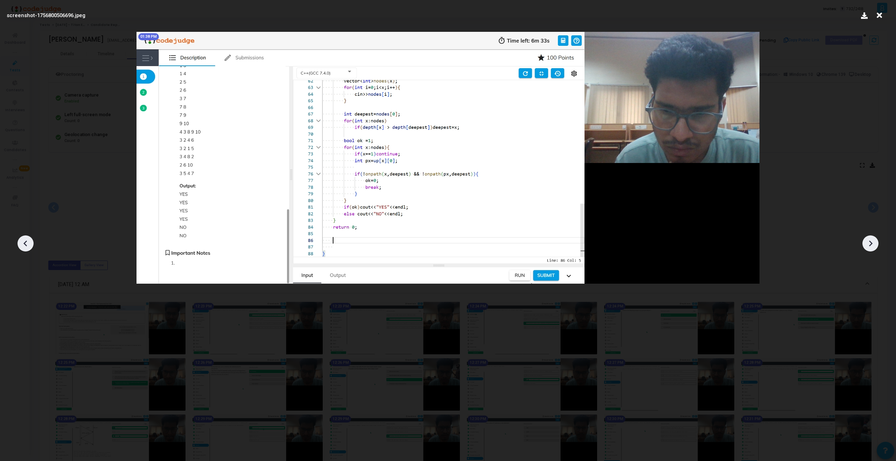
click at [529, 243] on icon at bounding box center [870, 243] width 11 height 11
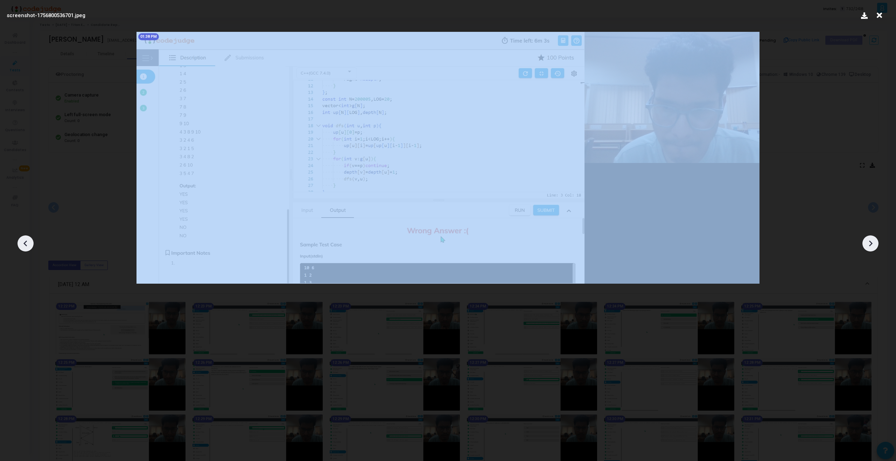
click at [529, 243] on icon at bounding box center [870, 243] width 11 height 11
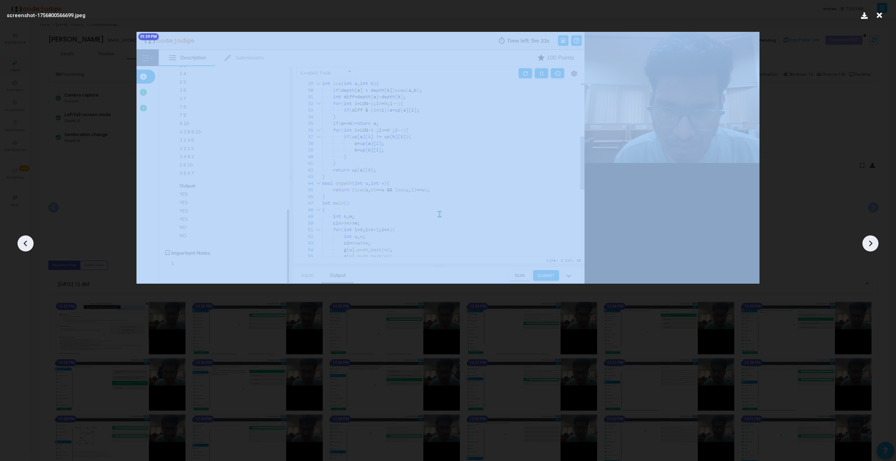
click at [529, 243] on icon at bounding box center [870, 243] width 11 height 11
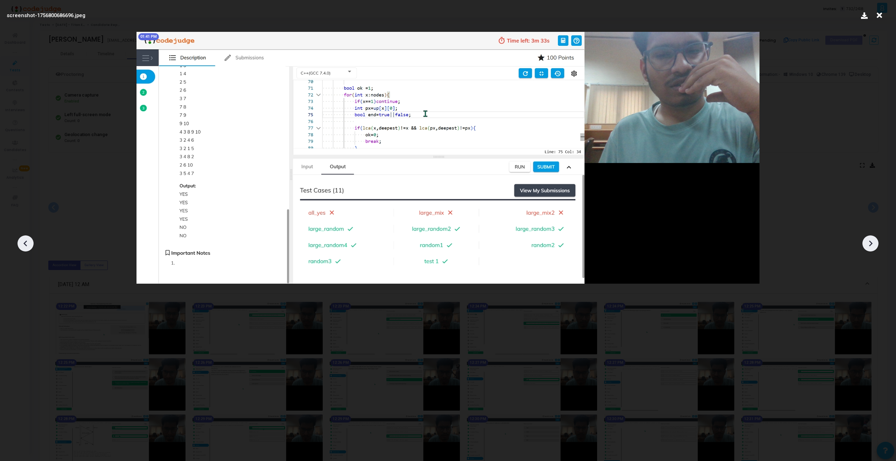
click at [529, 243] on icon at bounding box center [870, 243] width 11 height 11
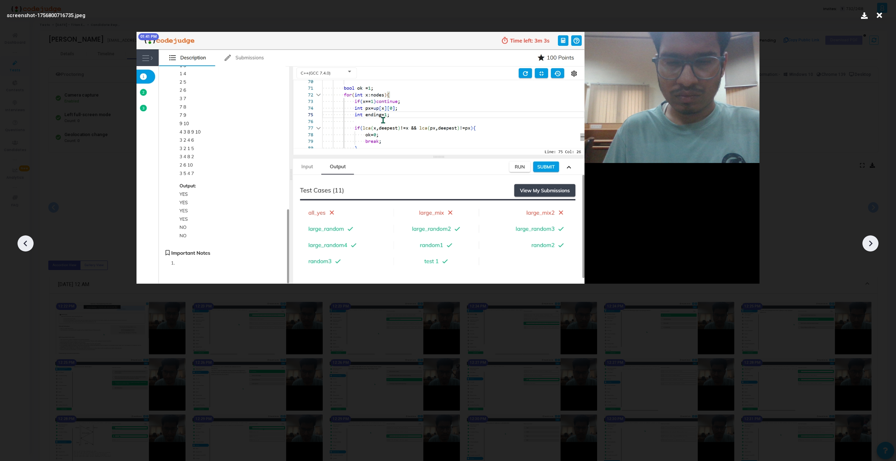
click at [529, 243] on icon at bounding box center [870, 243] width 11 height 11
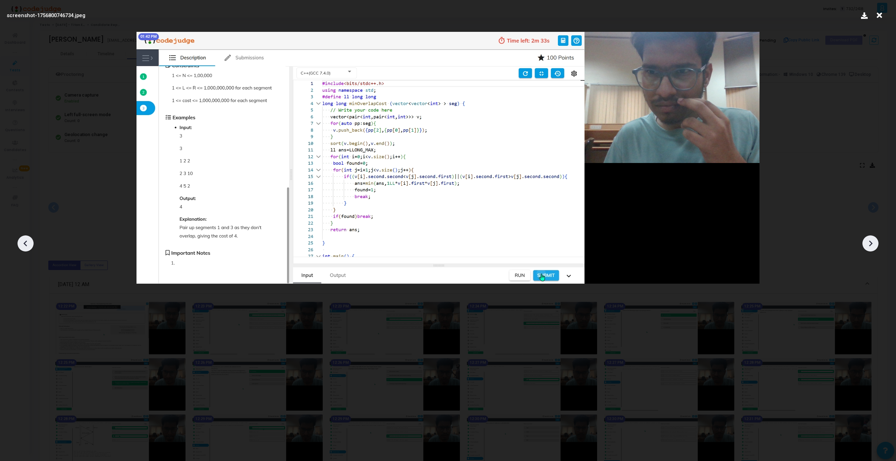
click at [529, 243] on icon at bounding box center [870, 243] width 11 height 11
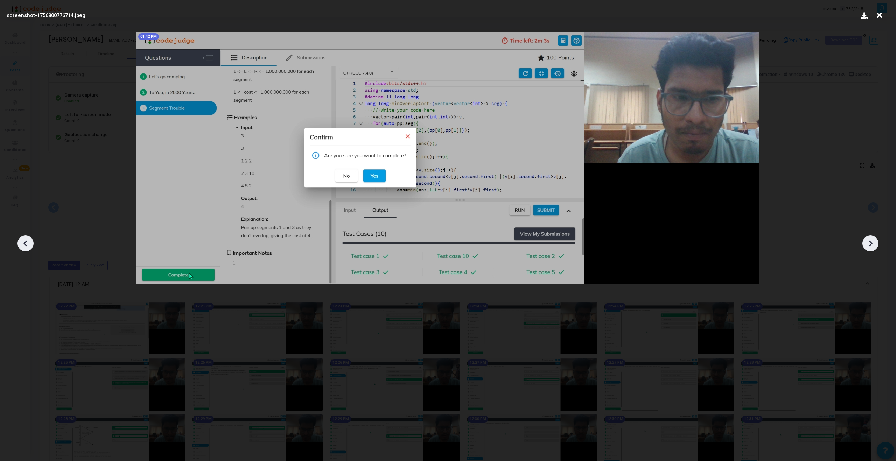
click at [529, 243] on icon at bounding box center [870, 243] width 11 height 11
click at [529, 244] on icon at bounding box center [870, 243] width 11 height 11
click at [28, 244] on icon at bounding box center [25, 243] width 11 height 11
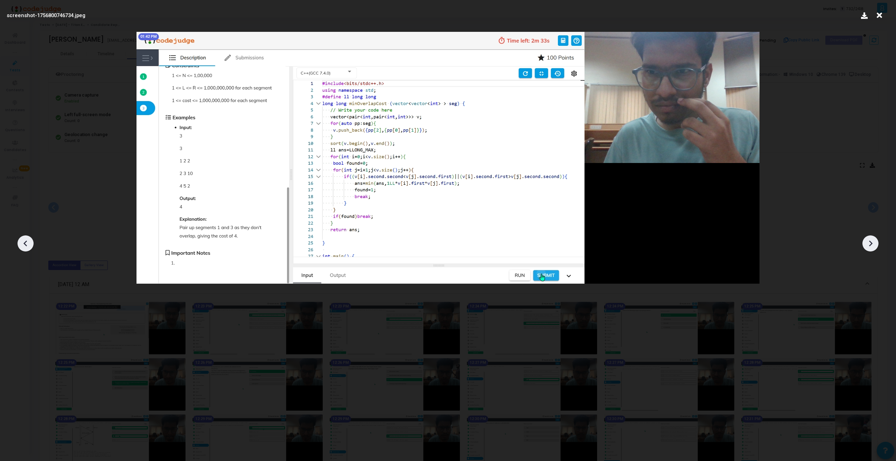
click at [28, 244] on icon at bounding box center [25, 243] width 11 height 11
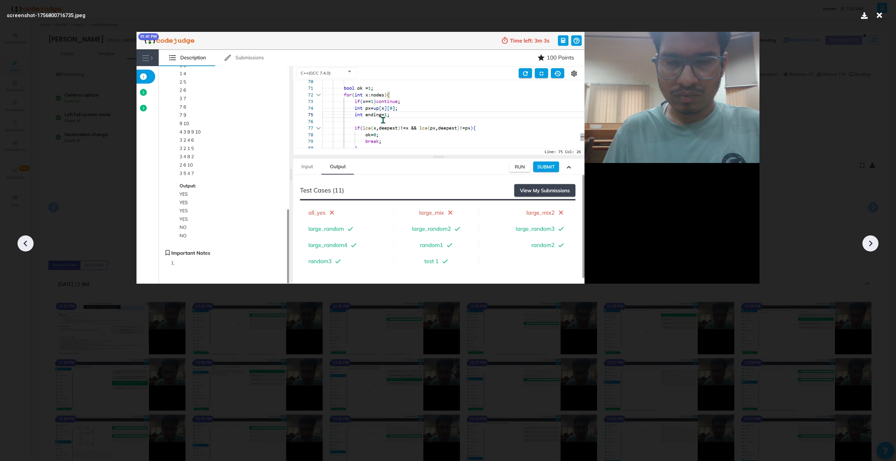
click at [28, 243] on icon at bounding box center [25, 243] width 11 height 11
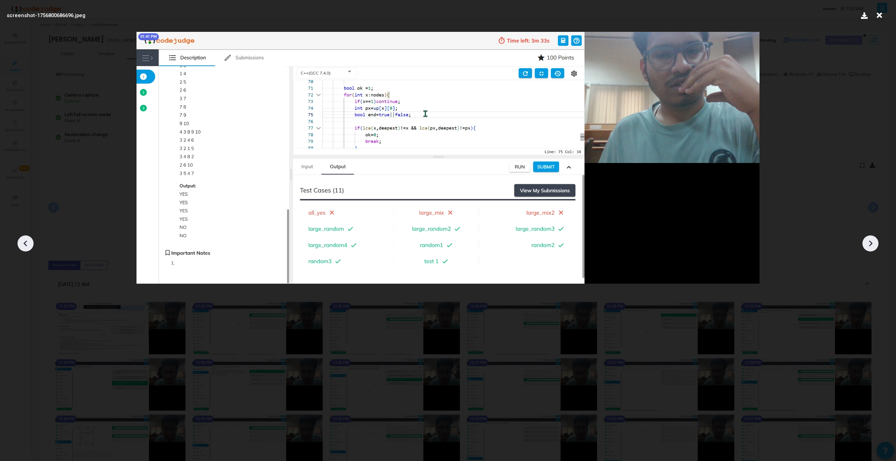
click at [28, 243] on icon at bounding box center [25, 243] width 11 height 11
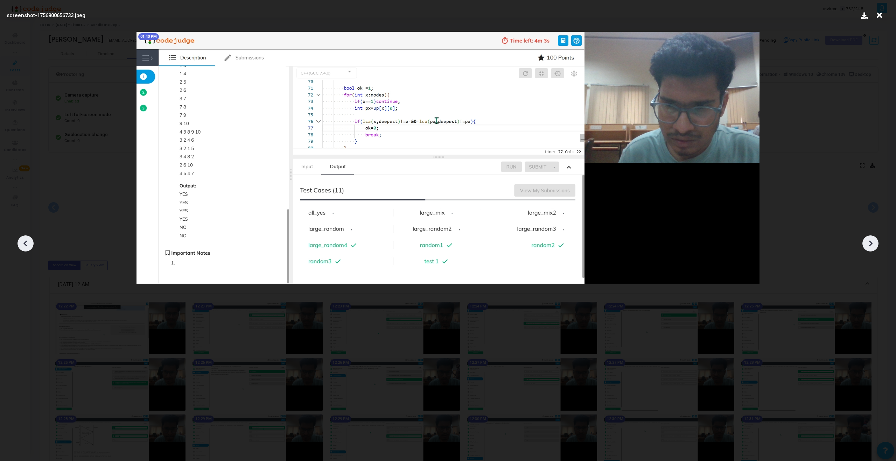
click at [28, 243] on icon at bounding box center [25, 243] width 11 height 11
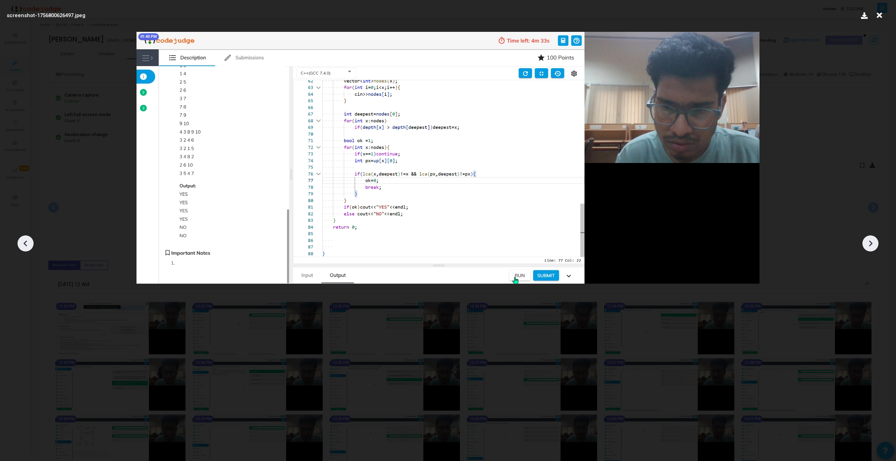
click at [28, 243] on icon at bounding box center [25, 243] width 11 height 11
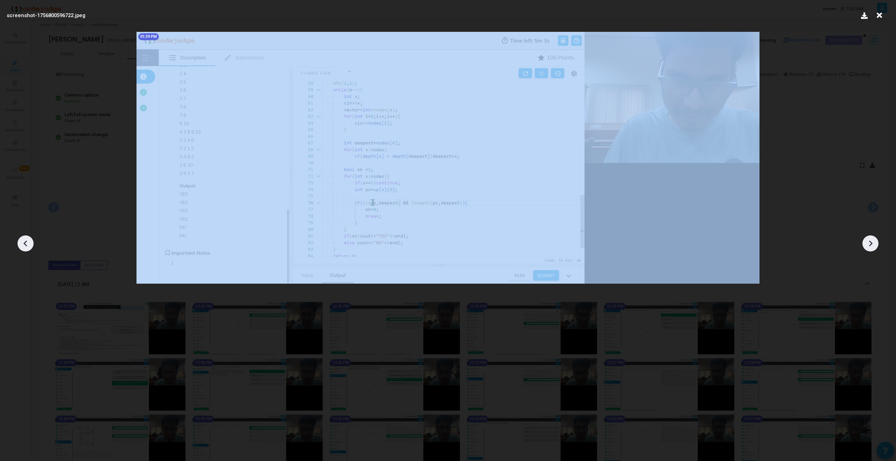
click at [28, 243] on icon at bounding box center [25, 243] width 11 height 11
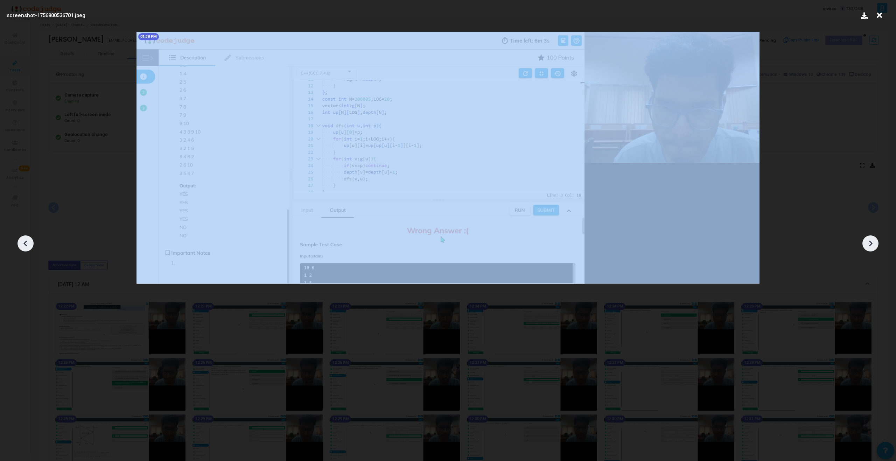
click at [28, 243] on icon at bounding box center [25, 243] width 11 height 11
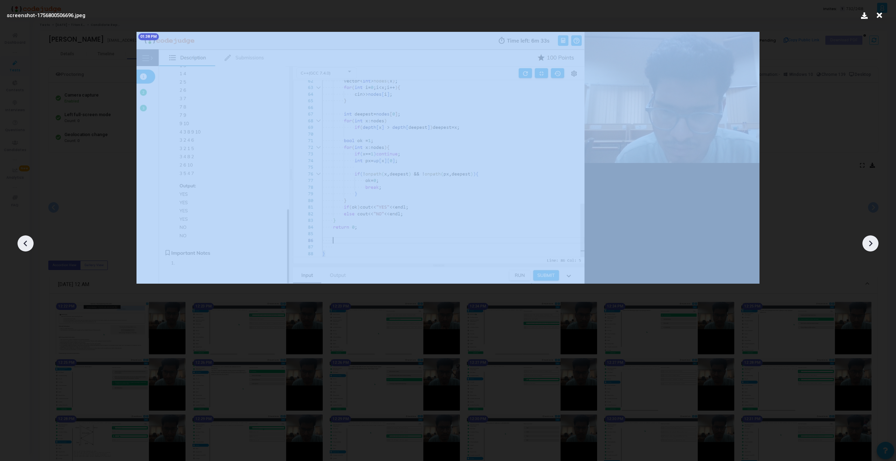
click at [28, 243] on icon at bounding box center [25, 243] width 11 height 11
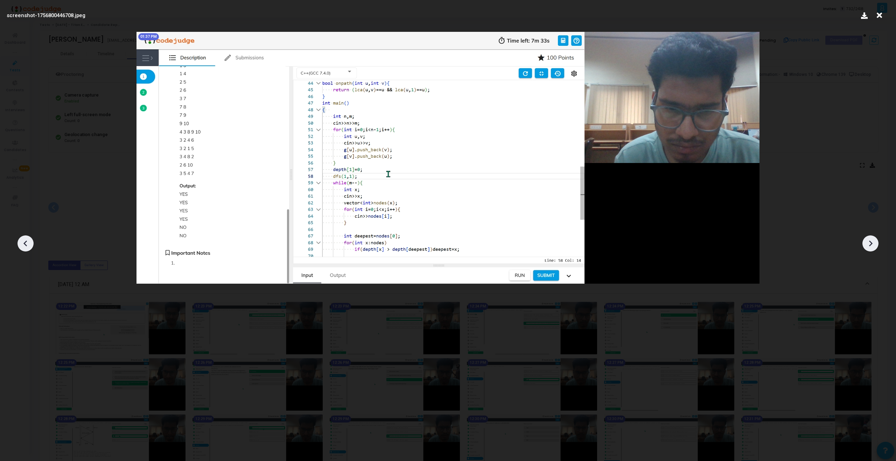
click at [28, 243] on icon at bounding box center [25, 243] width 11 height 11
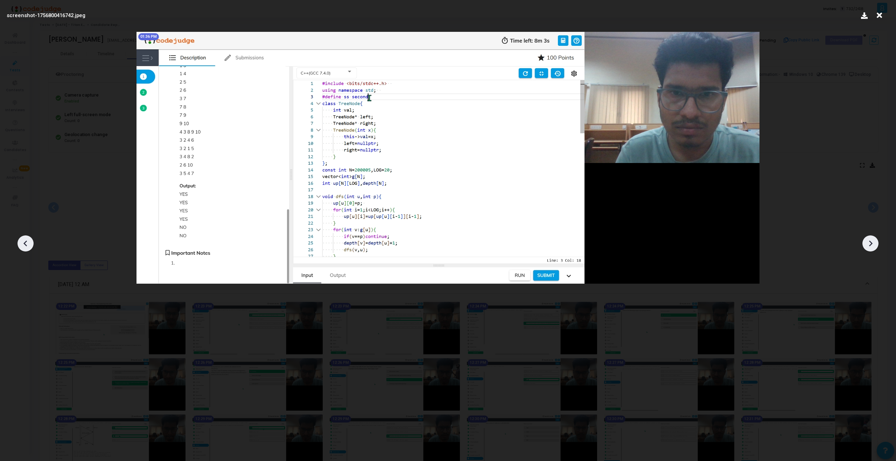
click at [28, 243] on icon at bounding box center [25, 243] width 11 height 11
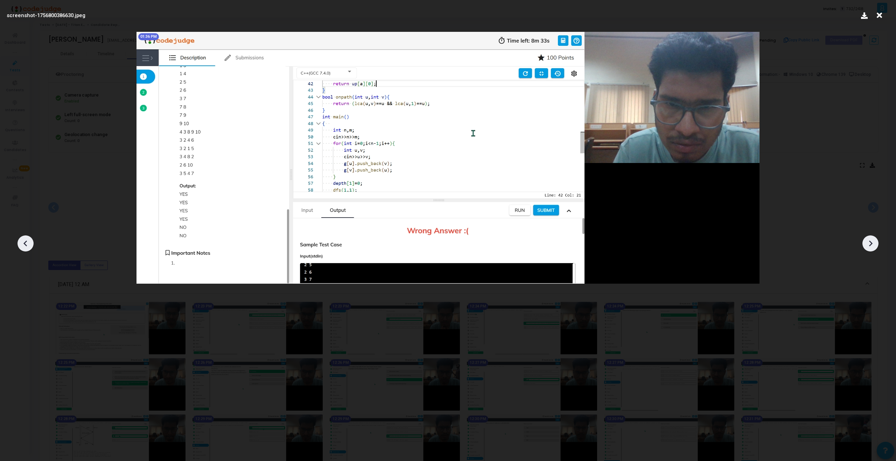
click at [28, 244] on icon at bounding box center [25, 243] width 11 height 11
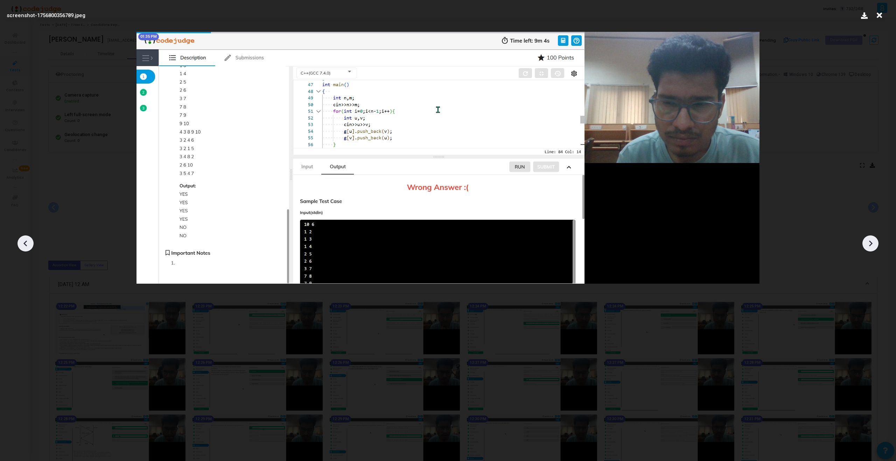
click at [28, 244] on icon at bounding box center [25, 243] width 11 height 11
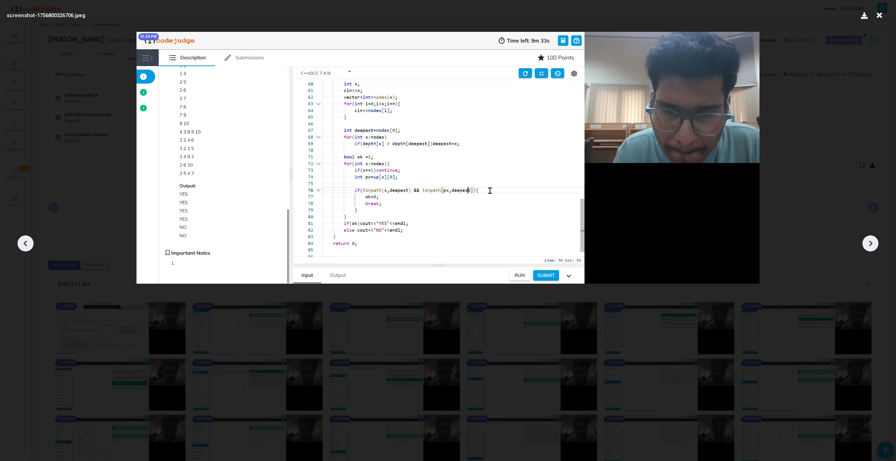
click at [28, 243] on icon at bounding box center [25, 243] width 11 height 11
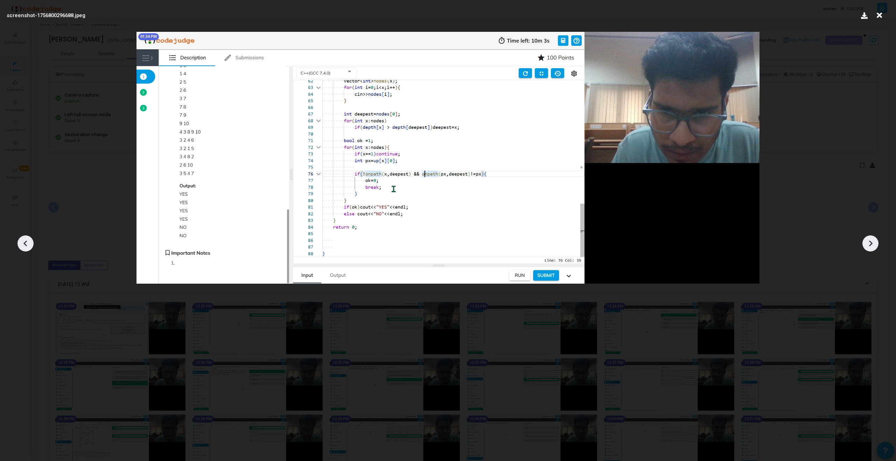
click at [28, 243] on icon at bounding box center [25, 243] width 11 height 11
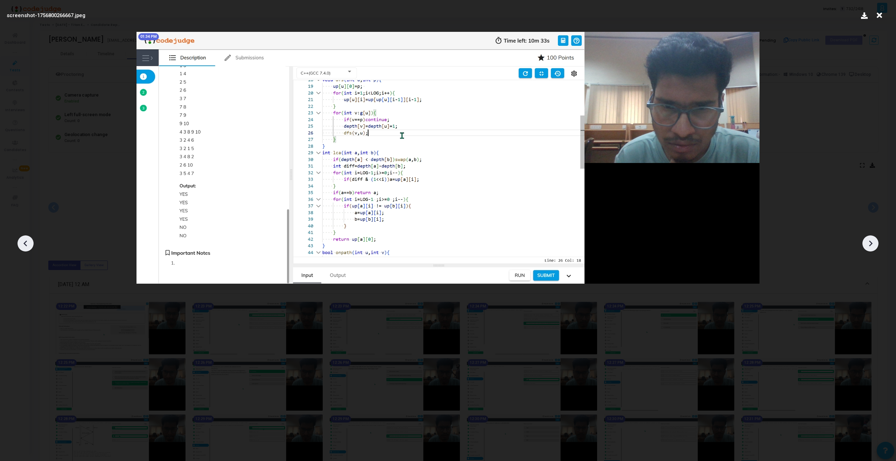
click at [529, 245] on icon at bounding box center [870, 243] width 11 height 11
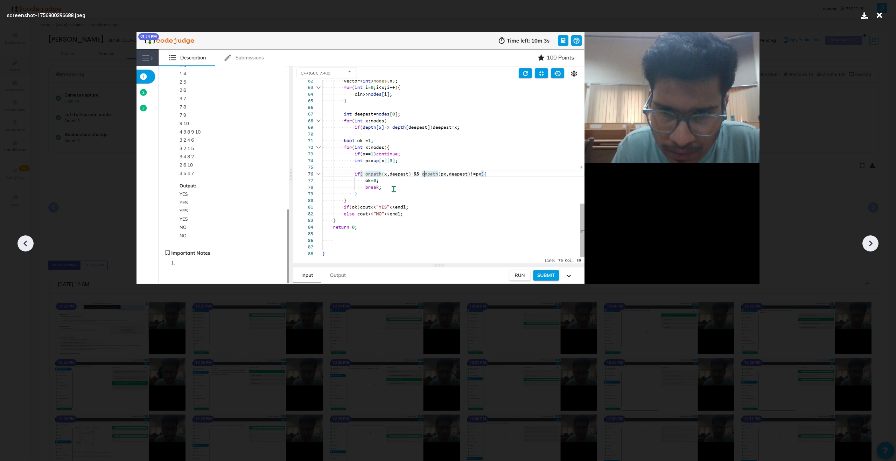
click at [529, 246] on div at bounding box center [871, 244] width 16 height 16
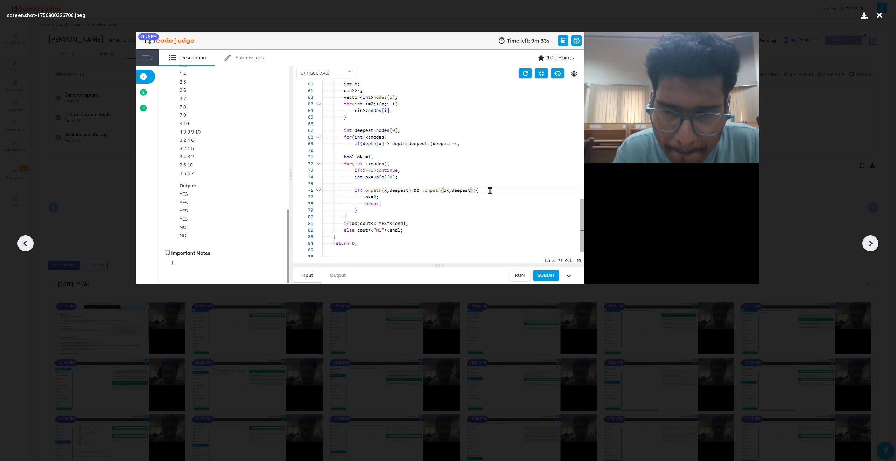
click at [529, 243] on icon at bounding box center [870, 243] width 11 height 11
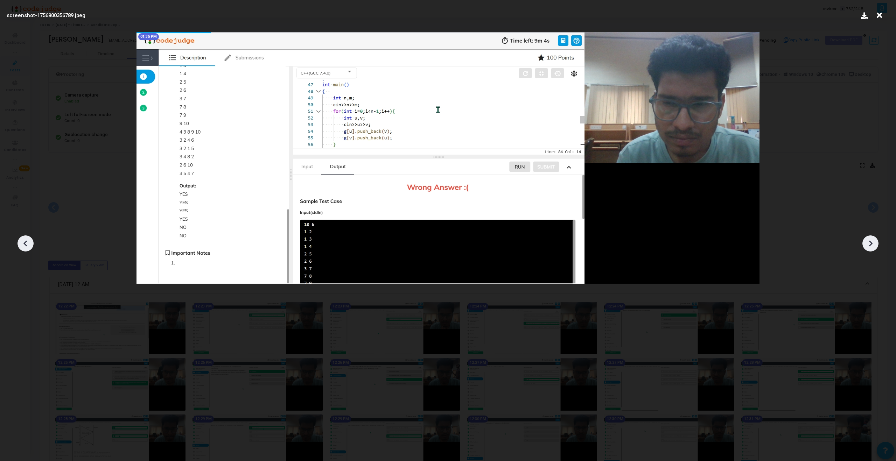
click at [529, 243] on icon at bounding box center [870, 243] width 11 height 11
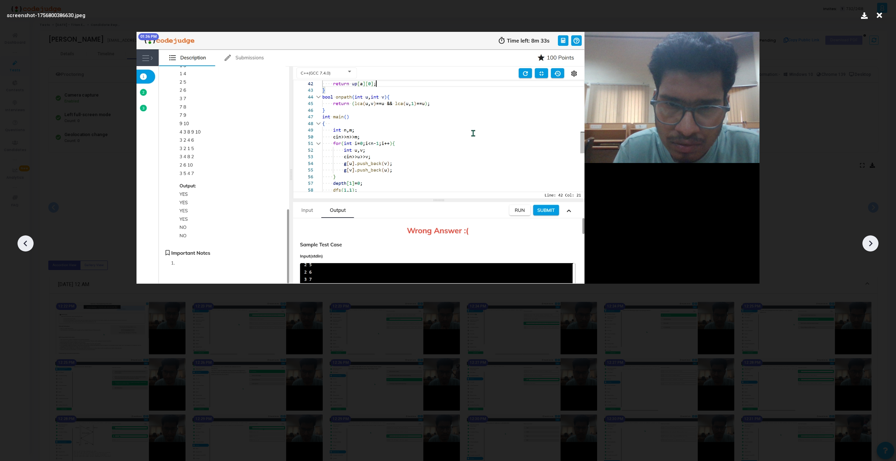
click at [529, 243] on icon at bounding box center [870, 243] width 11 height 11
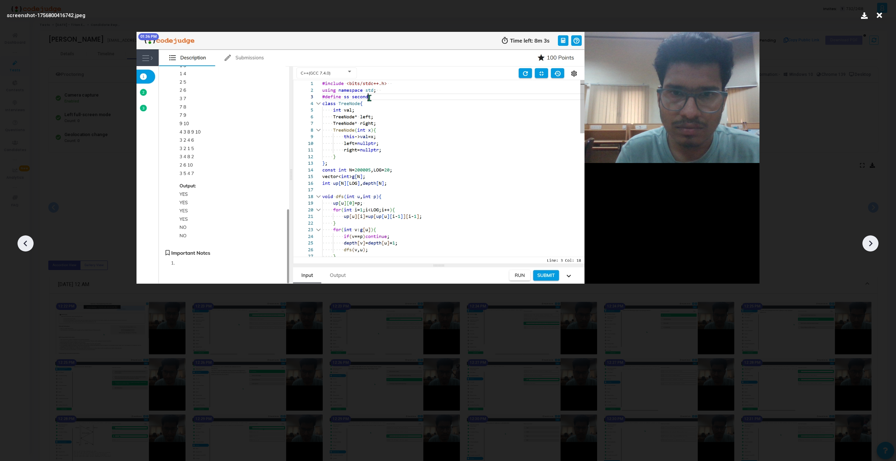
click at [529, 243] on icon at bounding box center [870, 243] width 11 height 11
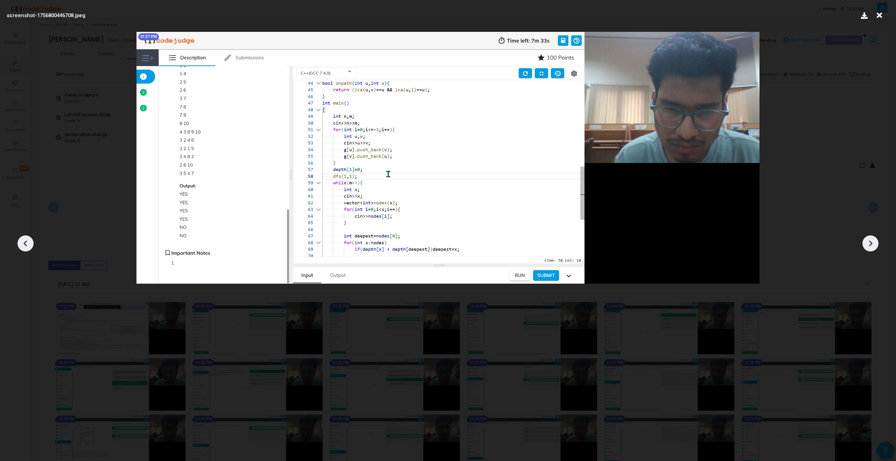
click at [28, 246] on icon at bounding box center [25, 243] width 11 height 11
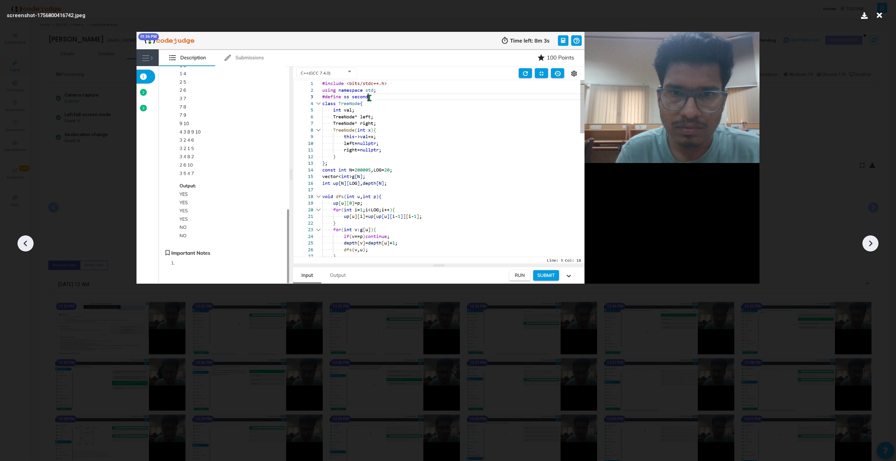
click at [21, 245] on icon at bounding box center [25, 243] width 11 height 11
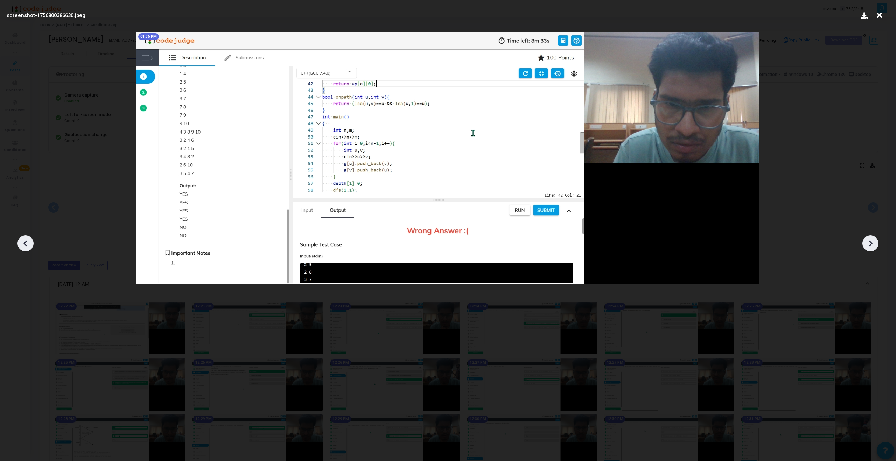
click at [21, 244] on icon at bounding box center [25, 243] width 11 height 11
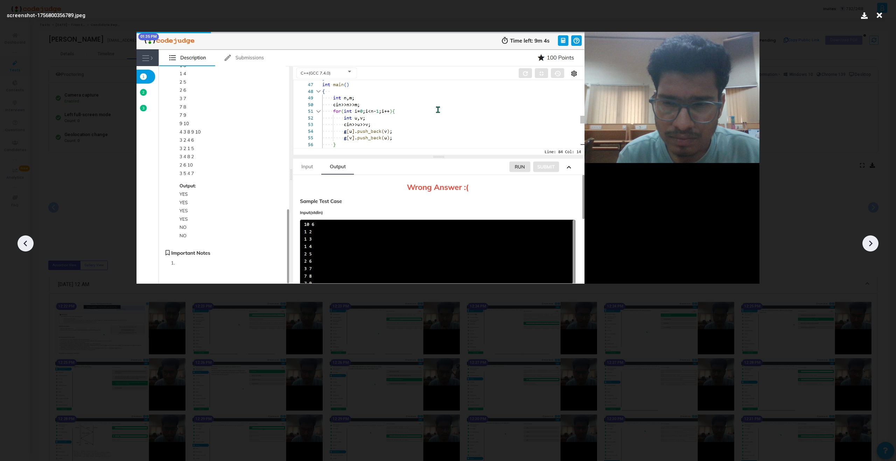
click at [21, 244] on icon at bounding box center [25, 243] width 11 height 11
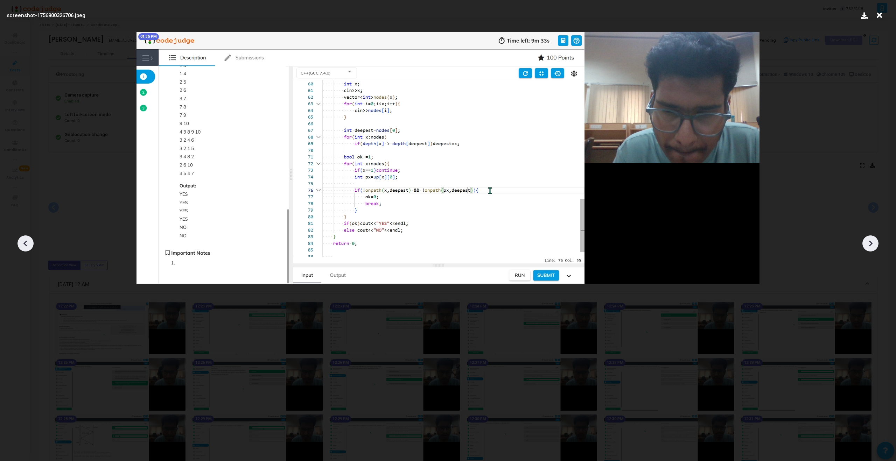
click at [27, 242] on icon at bounding box center [25, 243] width 11 height 11
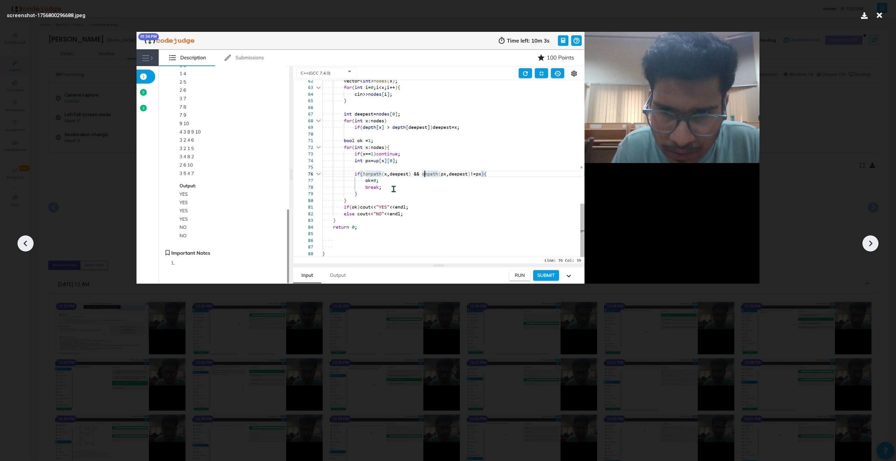
click at [27, 242] on icon at bounding box center [25, 243] width 11 height 11
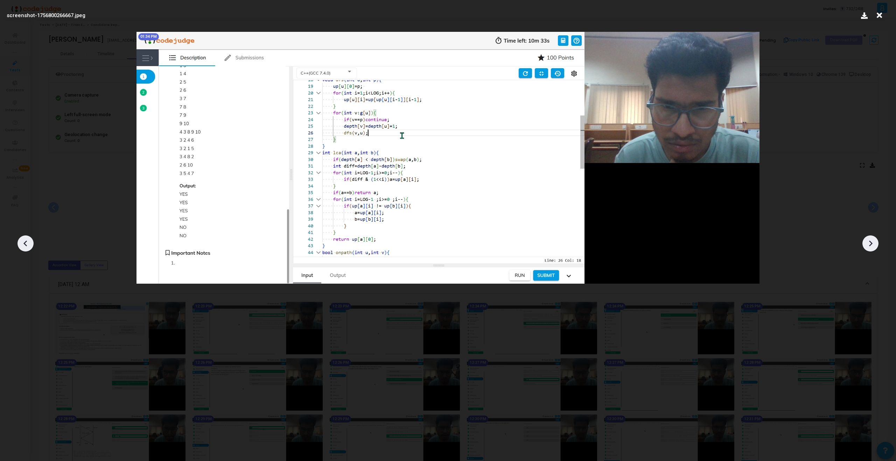
click at [27, 242] on icon at bounding box center [25, 243] width 11 height 11
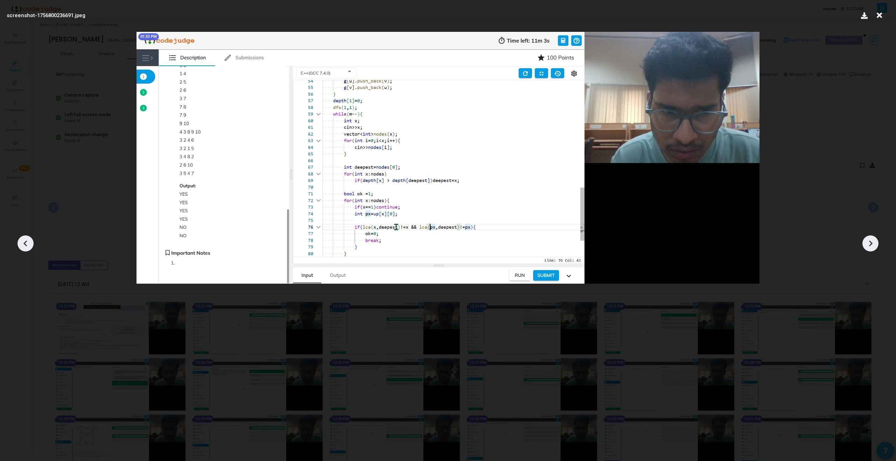
click at [27, 242] on icon at bounding box center [25, 243] width 11 height 11
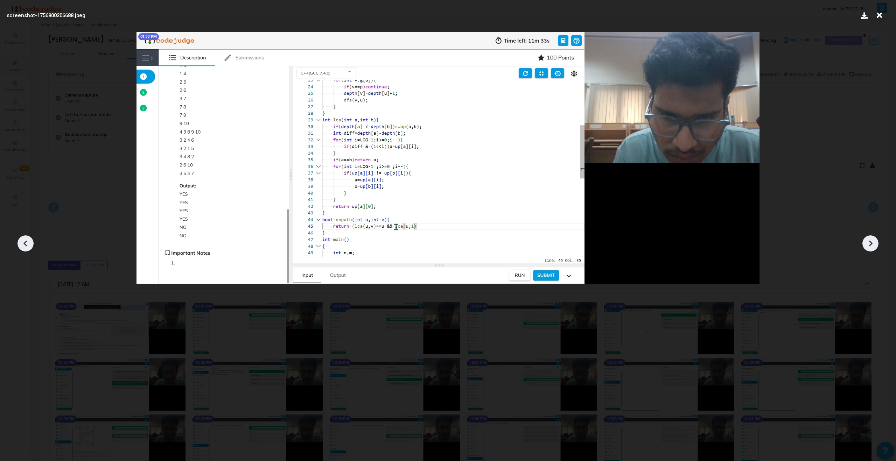
click at [27, 242] on icon at bounding box center [25, 243] width 11 height 11
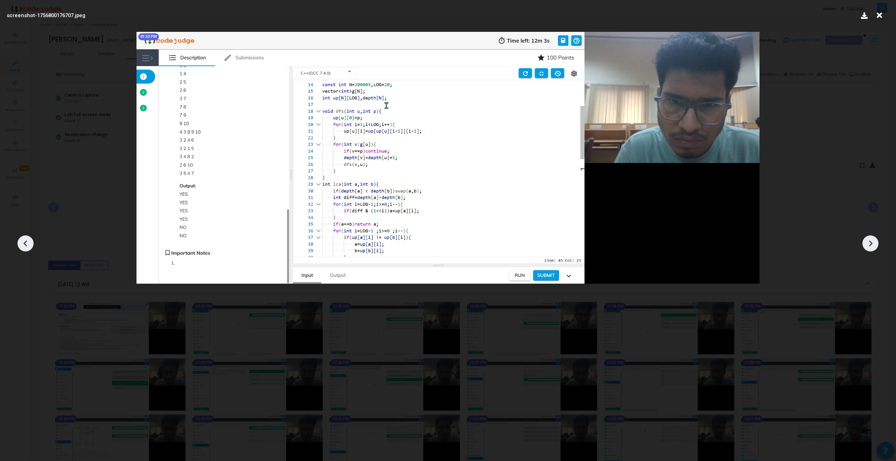
click at [27, 242] on icon at bounding box center [25, 243] width 11 height 11
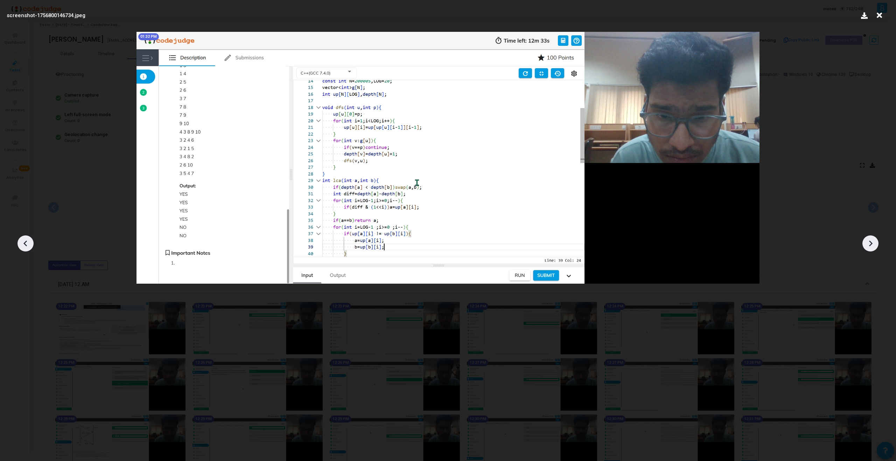
click at [27, 242] on icon at bounding box center [25, 243] width 11 height 11
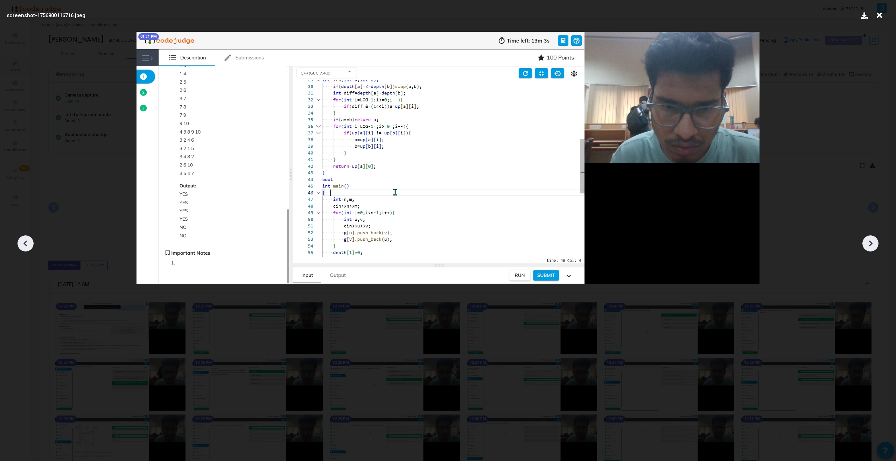
click at [27, 242] on icon at bounding box center [25, 243] width 11 height 11
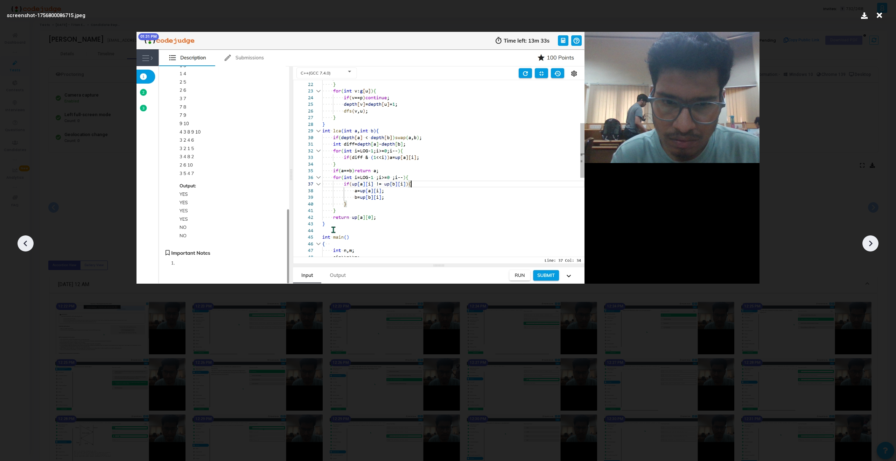
click at [27, 242] on icon at bounding box center [25, 243] width 11 height 11
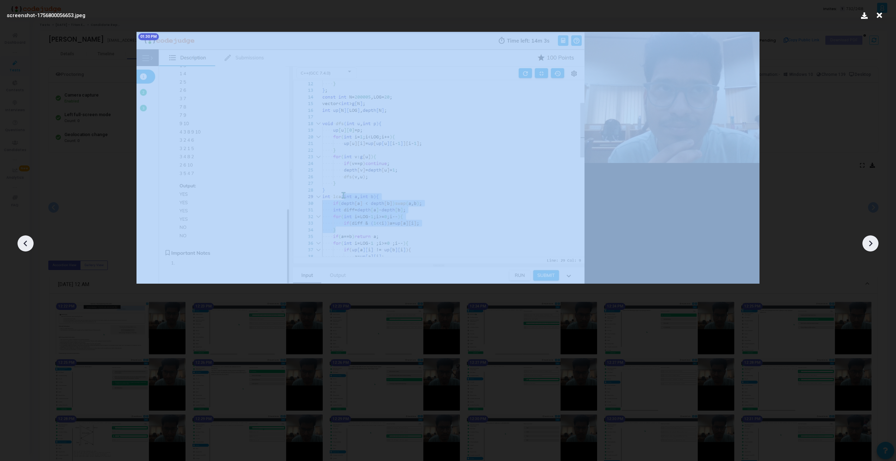
click at [27, 242] on icon at bounding box center [25, 243] width 11 height 11
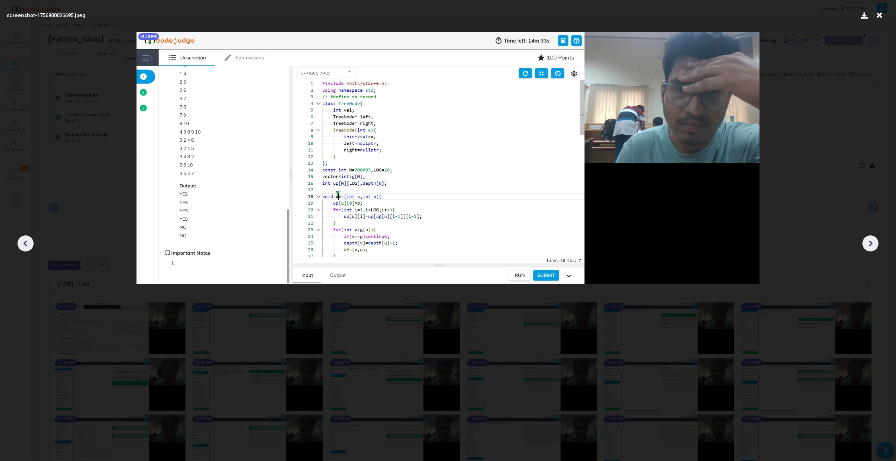
click at [27, 242] on icon at bounding box center [25, 243] width 11 height 11
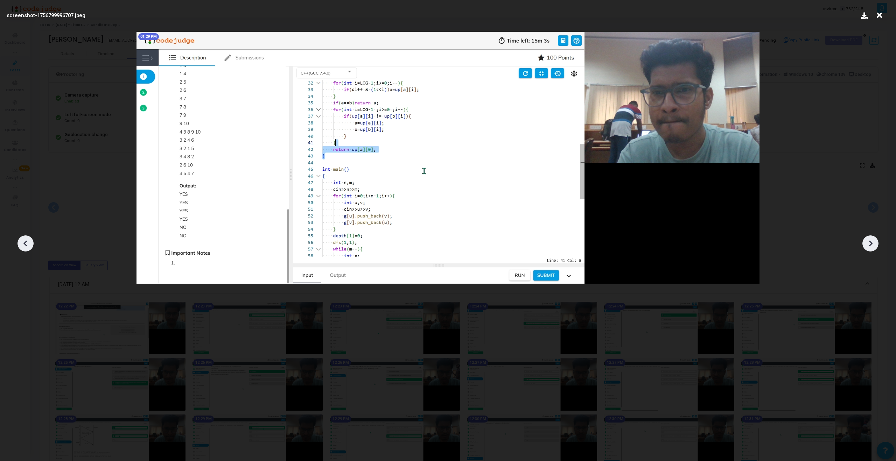
click at [27, 242] on icon at bounding box center [25, 243] width 11 height 11
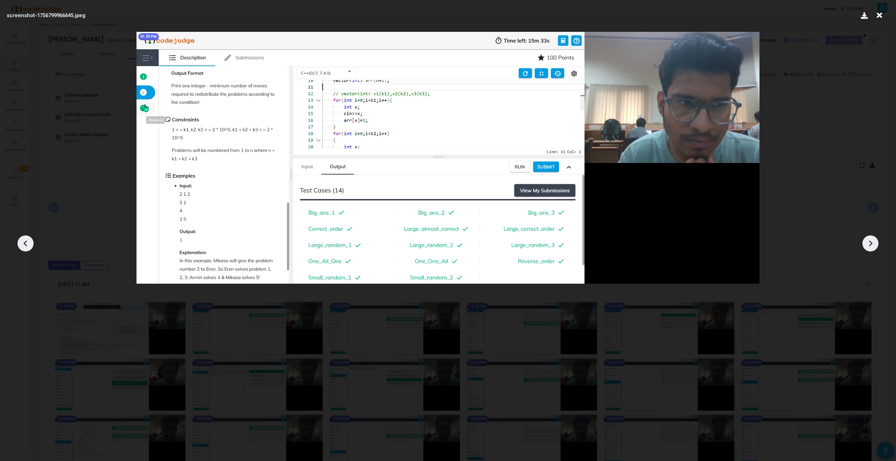
click at [529, 239] on icon at bounding box center [870, 243] width 11 height 11
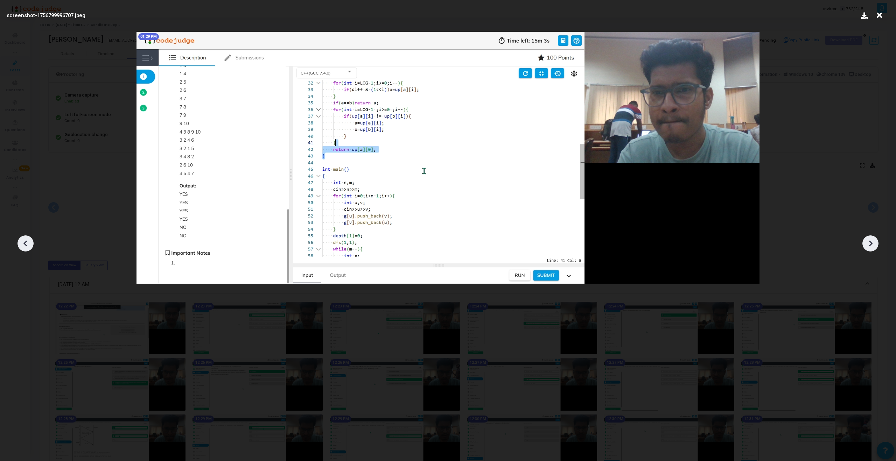
click at [529, 239] on icon at bounding box center [870, 243] width 11 height 11
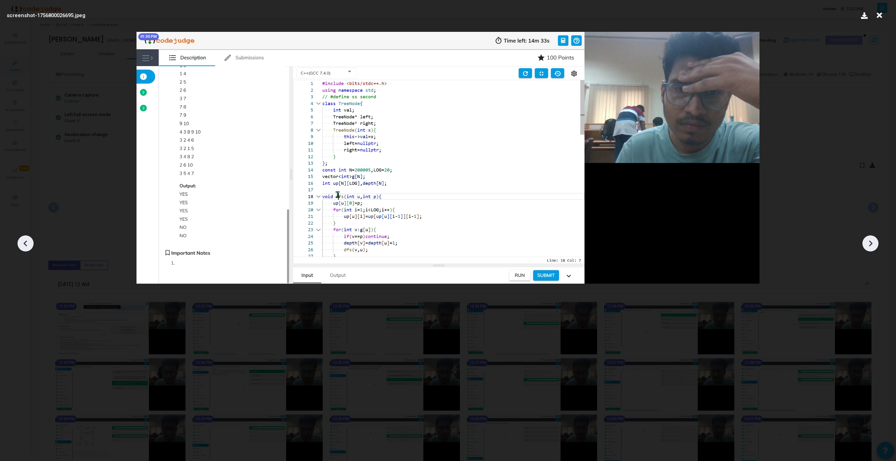
click at [529, 239] on icon at bounding box center [870, 243] width 11 height 11
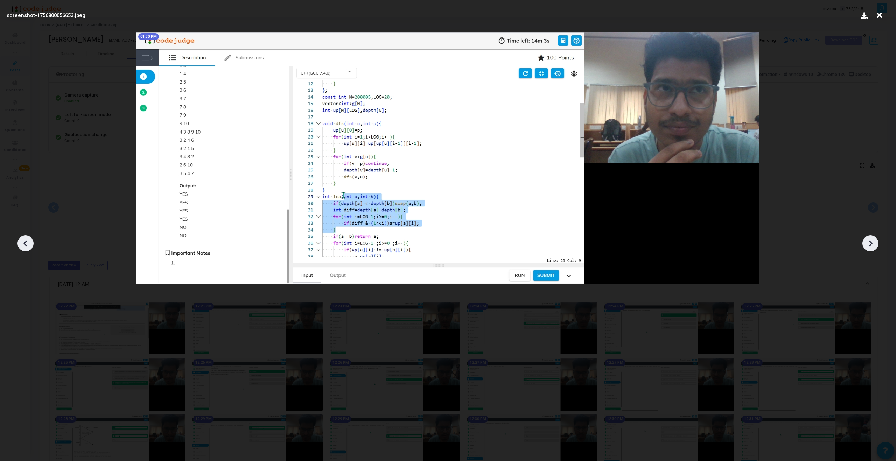
click at [529, 239] on icon at bounding box center [870, 243] width 11 height 11
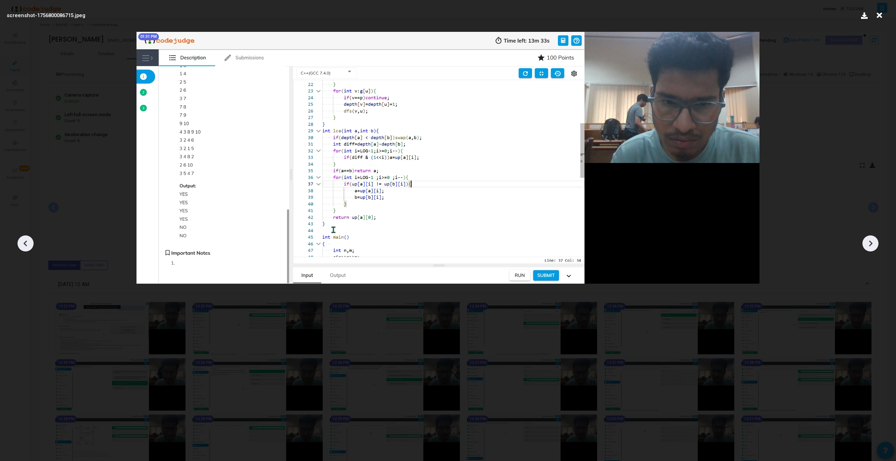
click at [529, 239] on icon at bounding box center [870, 243] width 11 height 11
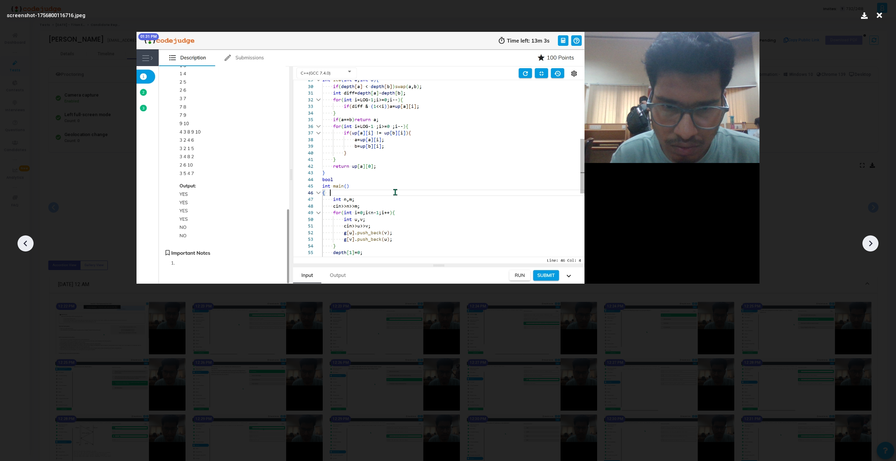
click at [529, 239] on icon at bounding box center [870, 243] width 11 height 11
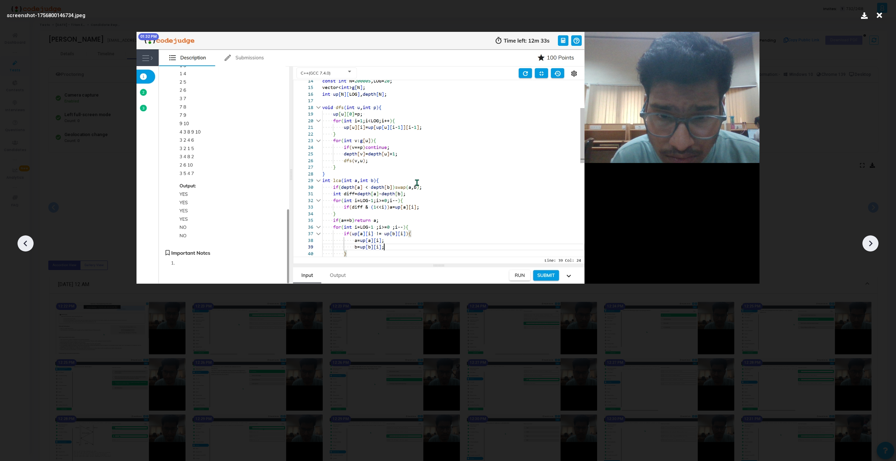
click at [529, 245] on icon at bounding box center [870, 243] width 11 height 11
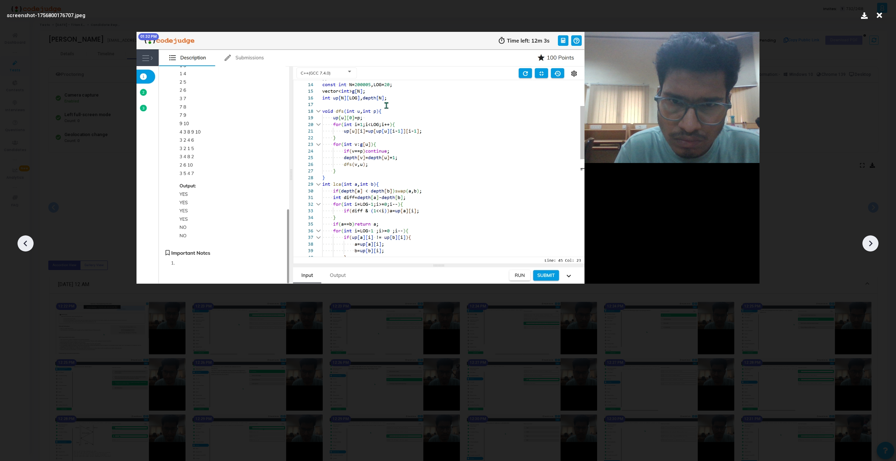
click at [529, 245] on icon at bounding box center [870, 243] width 11 height 11
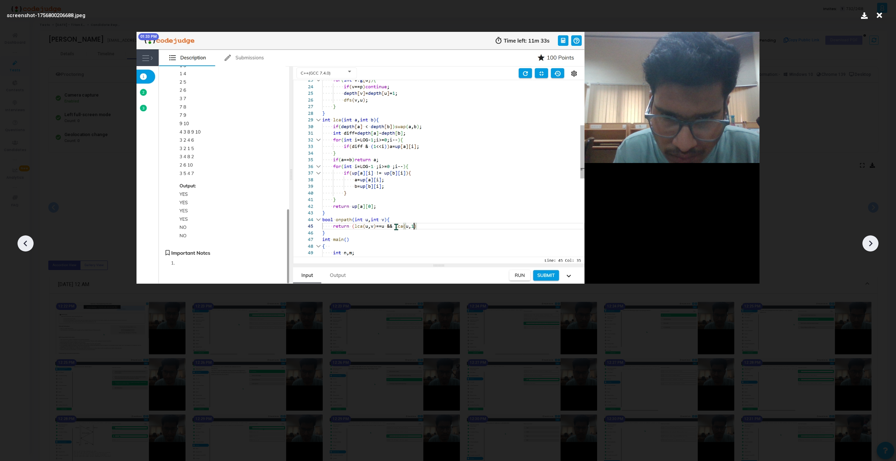
click at [529, 245] on icon at bounding box center [870, 243] width 11 height 11
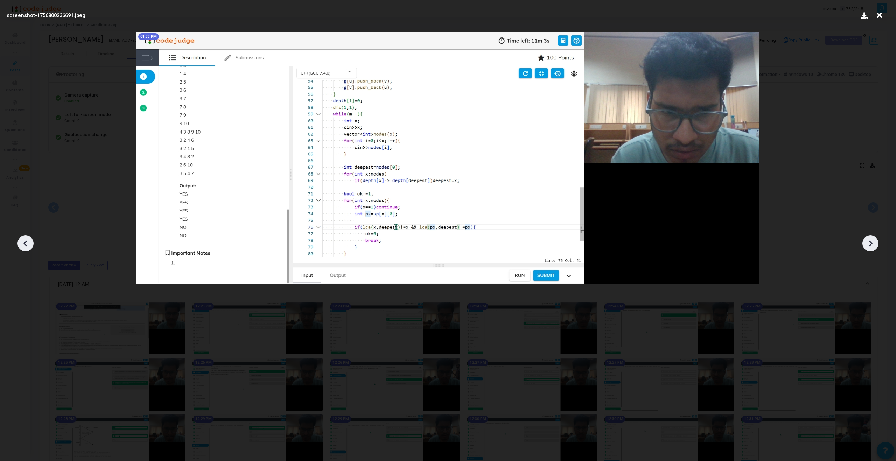
click at [529, 246] on icon at bounding box center [870, 243] width 11 height 11
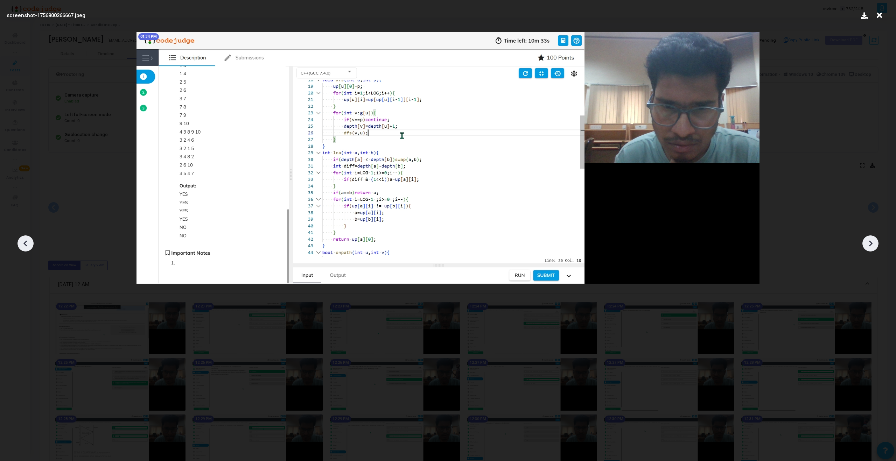
click at [529, 246] on icon at bounding box center [870, 243] width 11 height 11
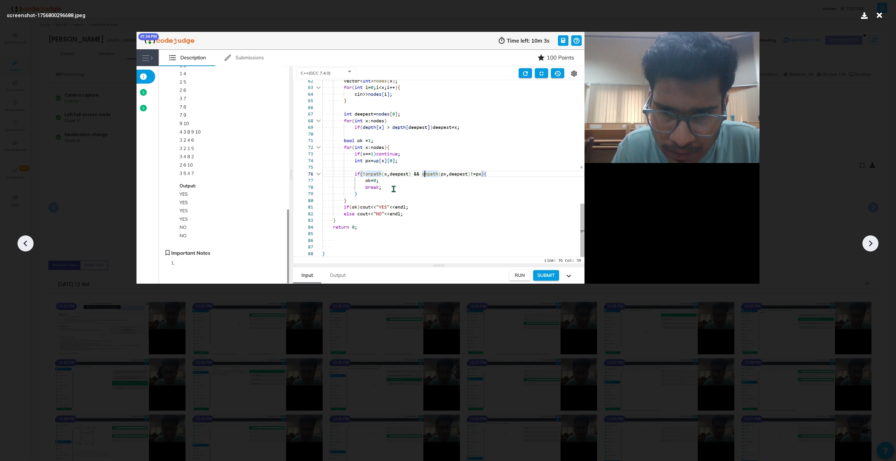
click at [529, 246] on icon at bounding box center [870, 243] width 11 height 11
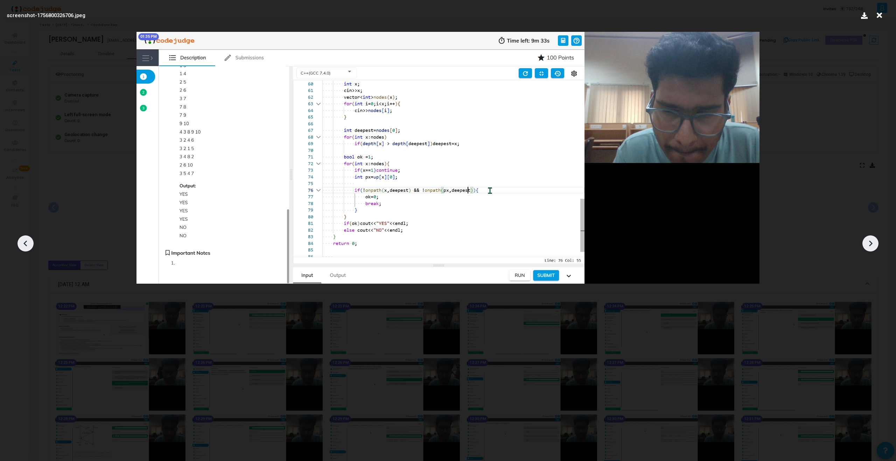
click at [529, 246] on icon at bounding box center [870, 243] width 11 height 11
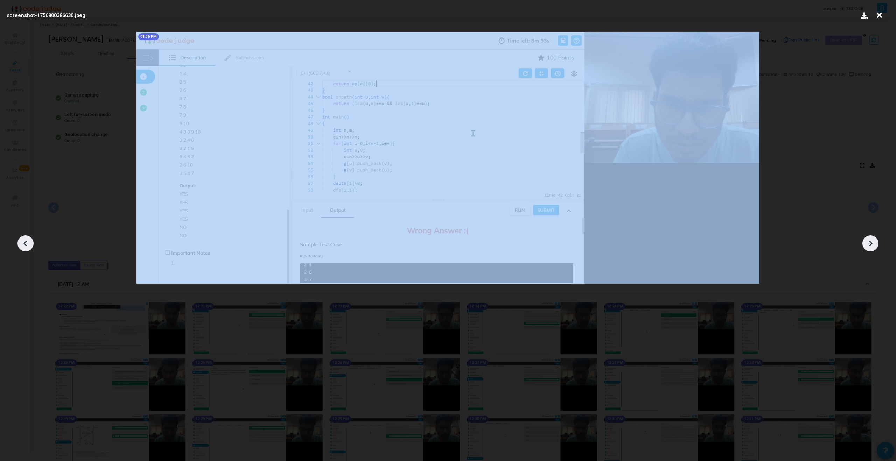
click at [529, 246] on icon at bounding box center [870, 243] width 11 height 11
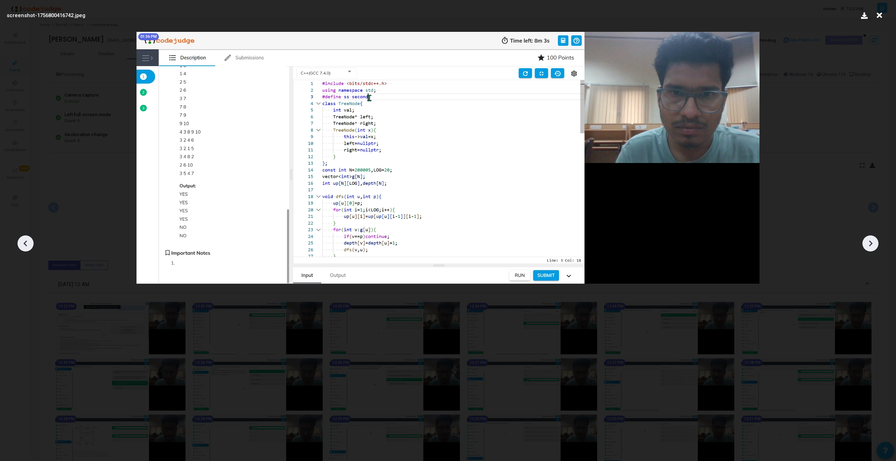
click at [529, 246] on icon at bounding box center [870, 243] width 11 height 11
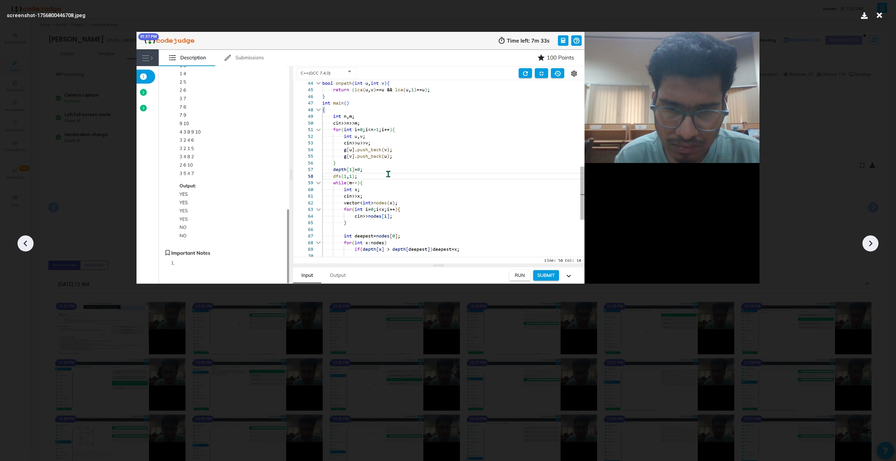
click at [529, 246] on icon at bounding box center [870, 243] width 11 height 11
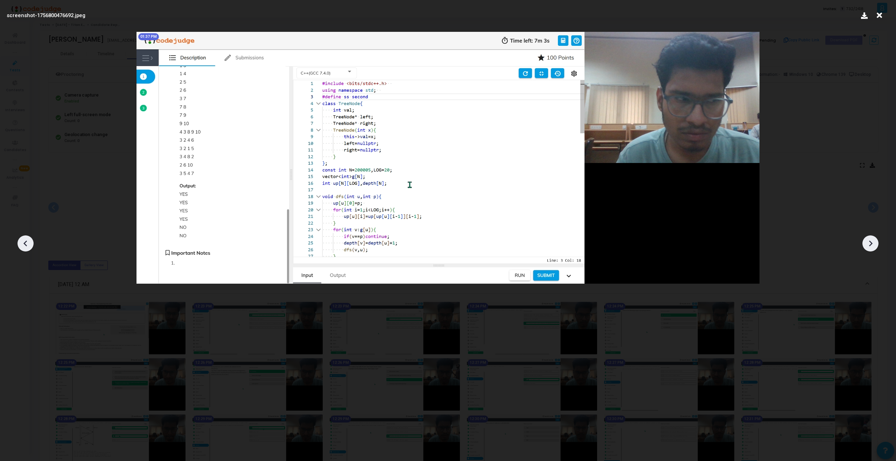
click at [529, 246] on icon at bounding box center [870, 243] width 11 height 11
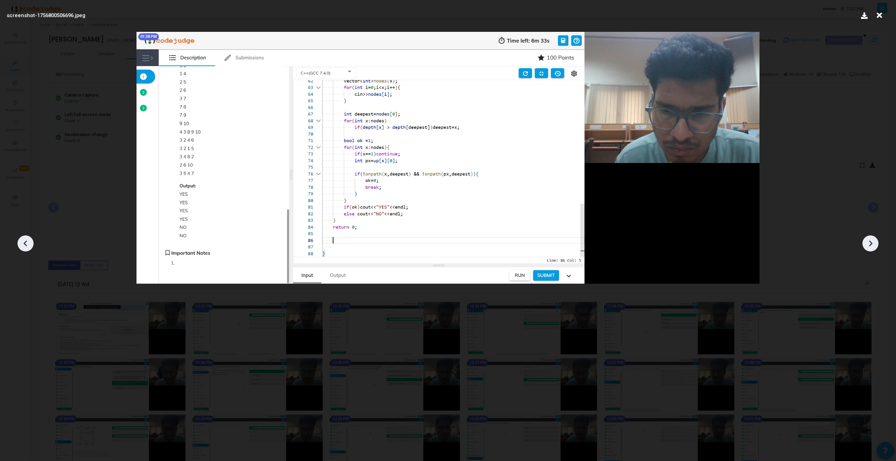
click at [529, 246] on icon at bounding box center [870, 243] width 11 height 11
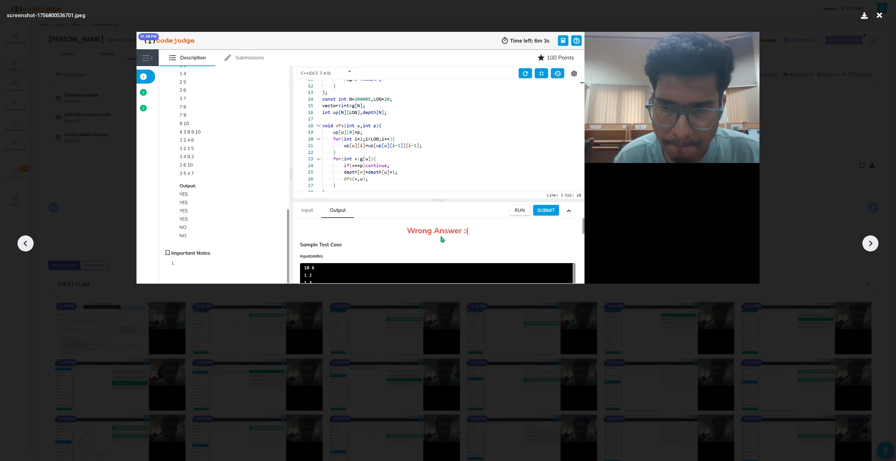
click at [529, 246] on icon at bounding box center [870, 243] width 11 height 11
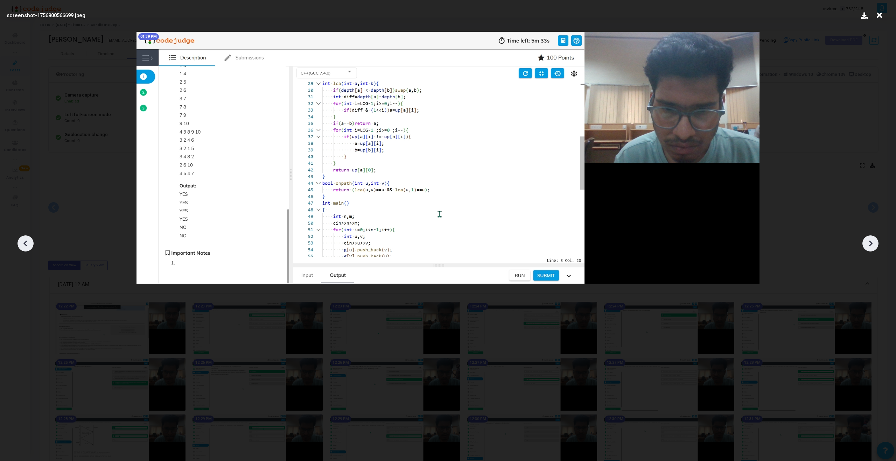
click at [529, 246] on icon at bounding box center [870, 243] width 11 height 11
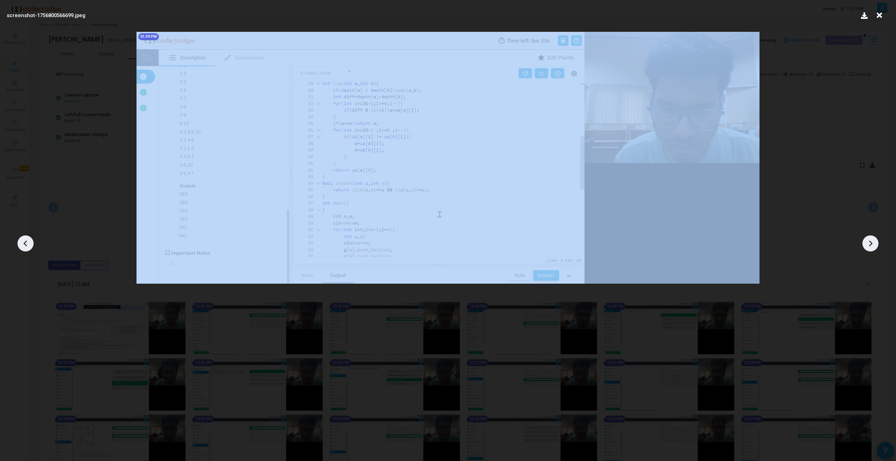
click at [529, 246] on icon at bounding box center [870, 243] width 11 height 11
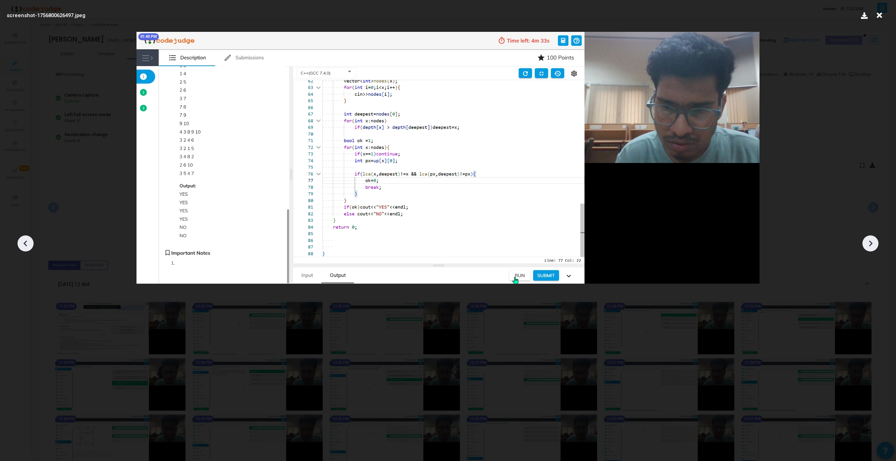
click at [30, 239] on icon at bounding box center [25, 243] width 11 height 11
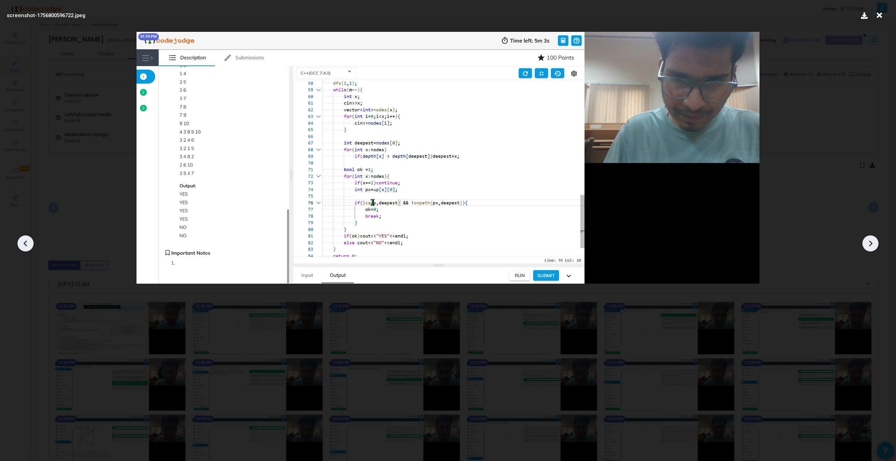
click at [30, 239] on icon at bounding box center [25, 243] width 11 height 11
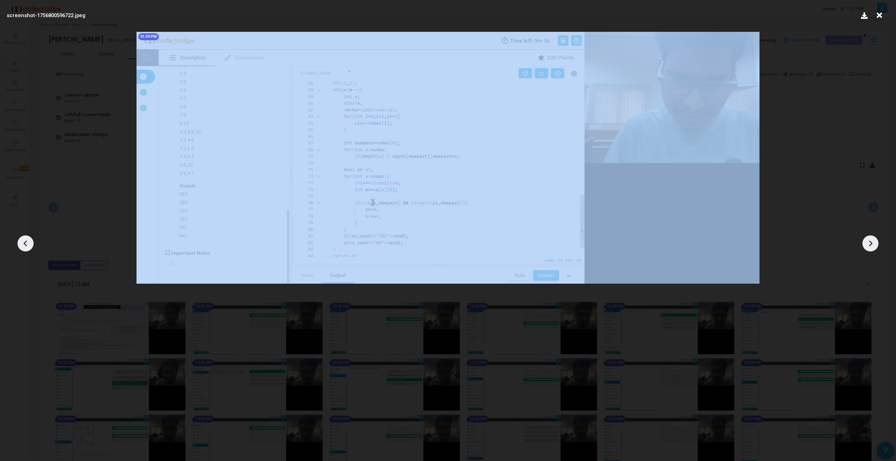
click at [30, 239] on icon at bounding box center [25, 243] width 11 height 11
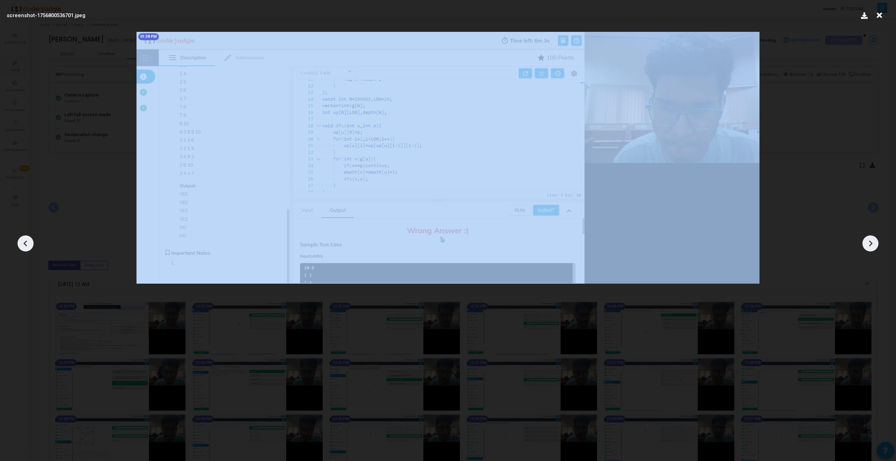
click at [30, 239] on icon at bounding box center [25, 243] width 11 height 11
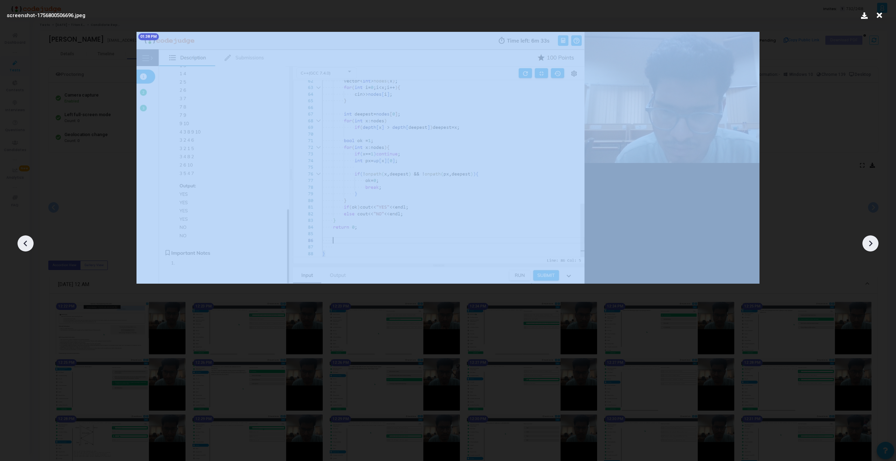
click at [30, 239] on icon at bounding box center [25, 243] width 11 height 11
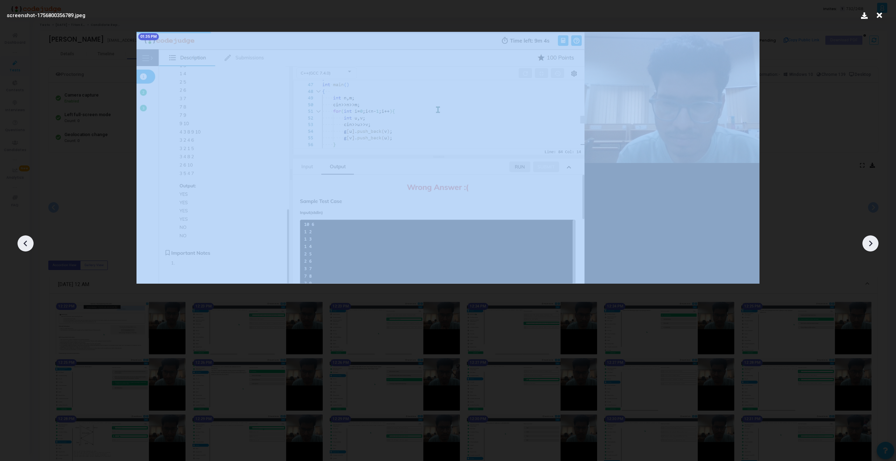
click at [30, 239] on icon at bounding box center [25, 243] width 11 height 11
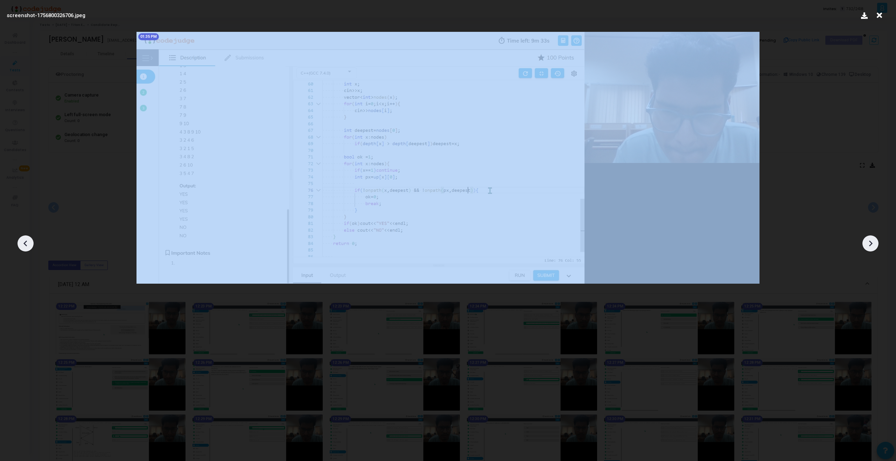
click at [30, 239] on icon at bounding box center [25, 243] width 11 height 11
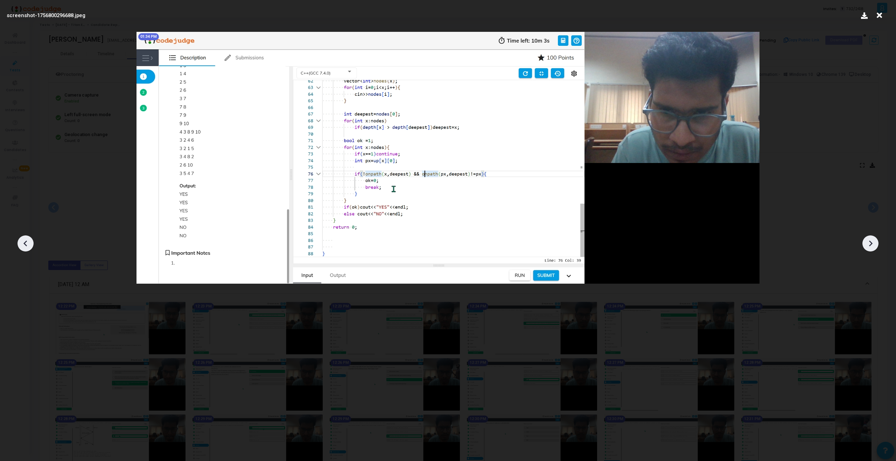
click at [28, 241] on icon at bounding box center [25, 243] width 11 height 11
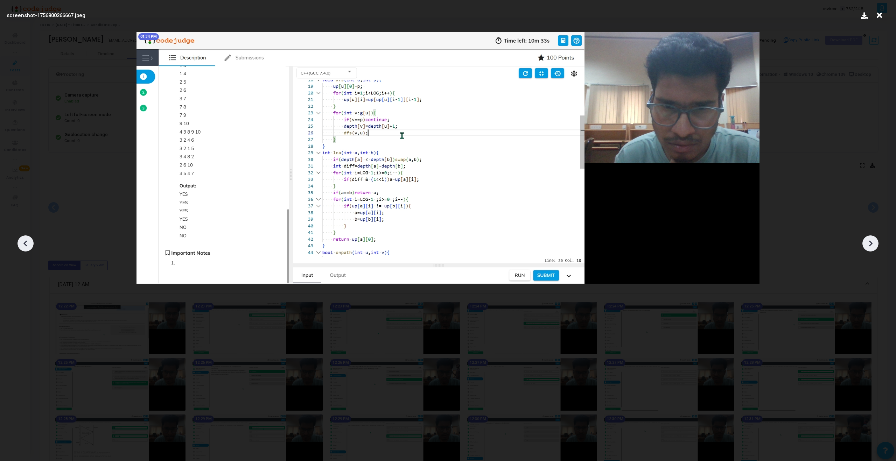
click at [28, 241] on icon at bounding box center [25, 243] width 11 height 11
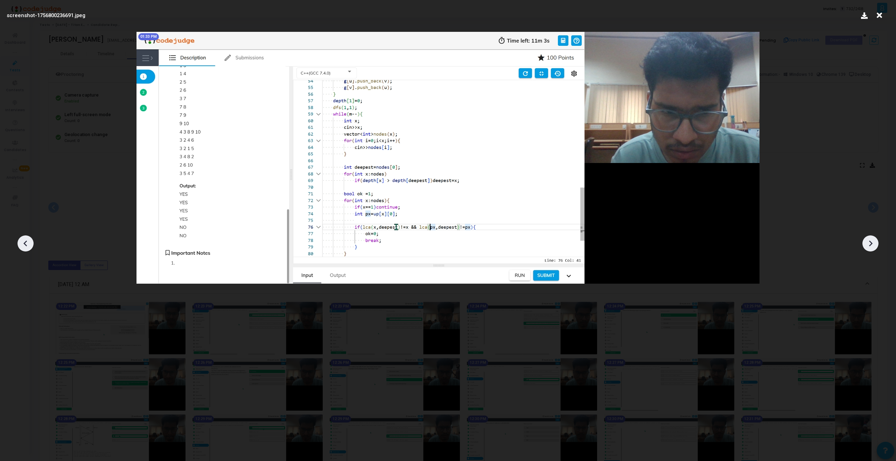
click at [28, 241] on icon at bounding box center [25, 243] width 11 height 11
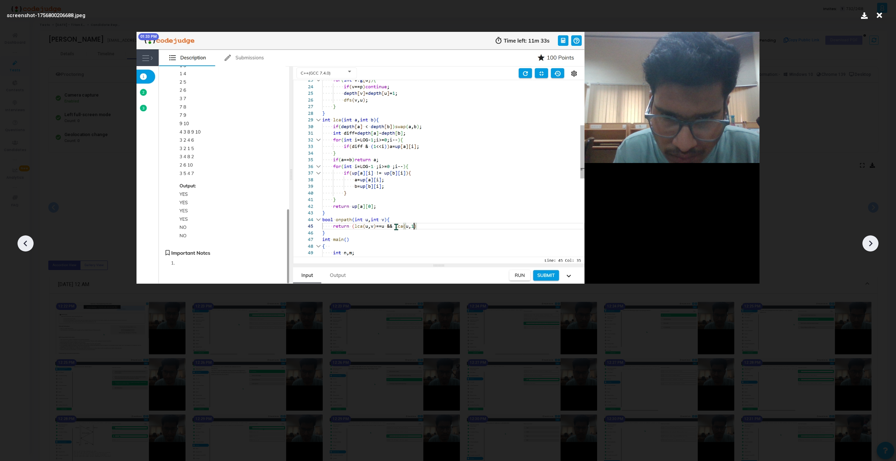
click at [28, 241] on icon at bounding box center [25, 243] width 11 height 11
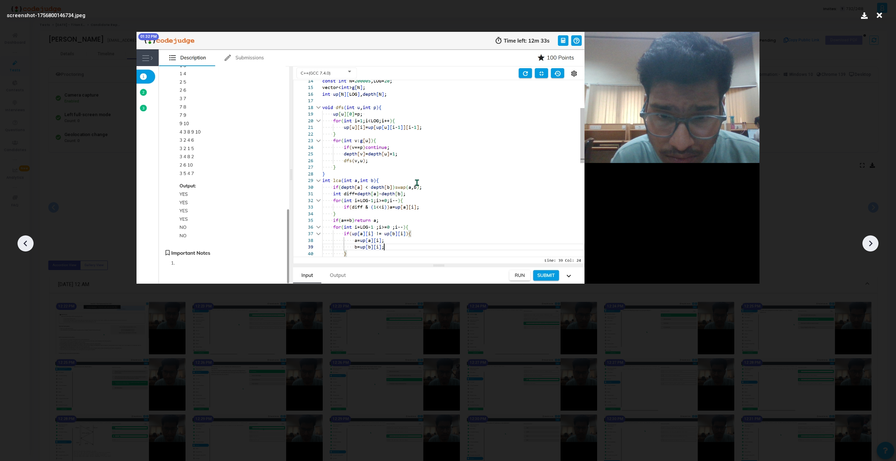
click at [28, 241] on icon at bounding box center [25, 243] width 11 height 11
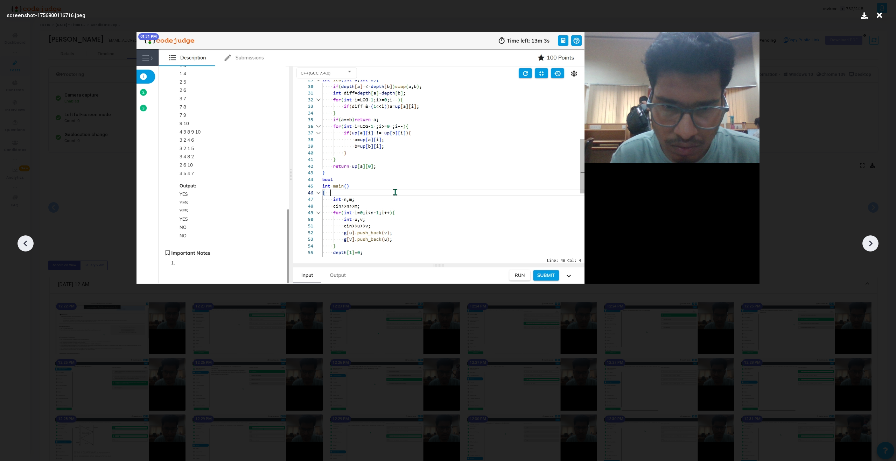
click at [28, 241] on icon at bounding box center [25, 243] width 11 height 11
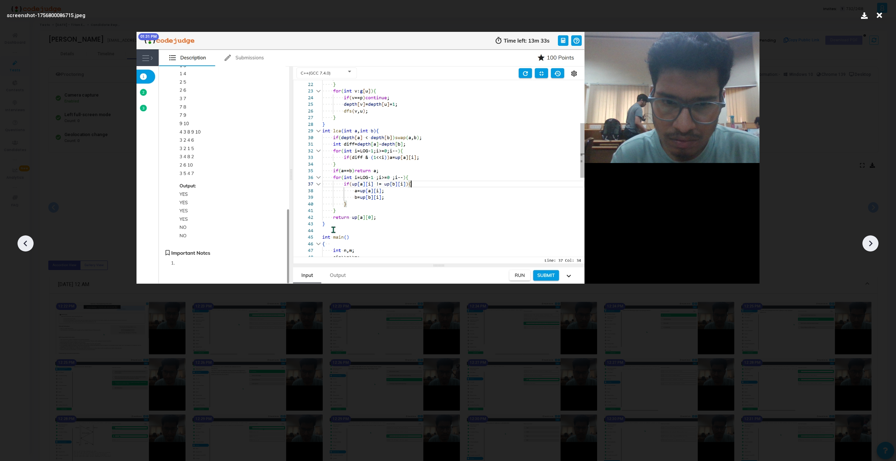
click at [28, 241] on icon at bounding box center [25, 243] width 11 height 11
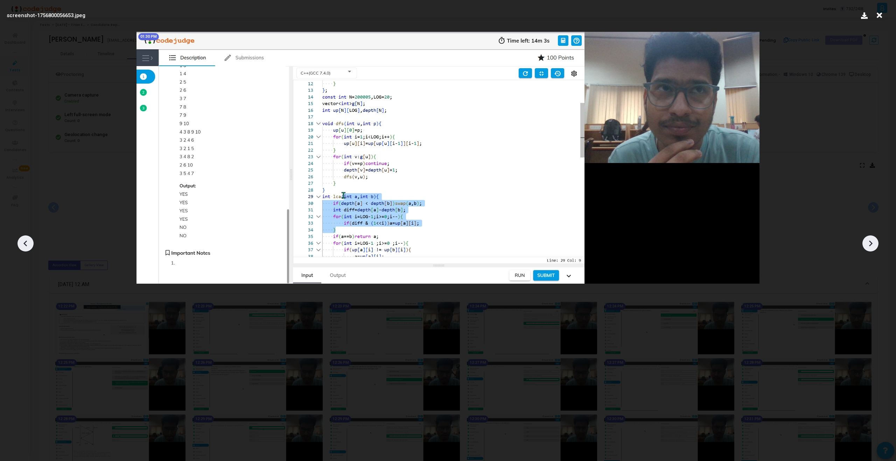
click at [28, 242] on icon at bounding box center [25, 243] width 11 height 11
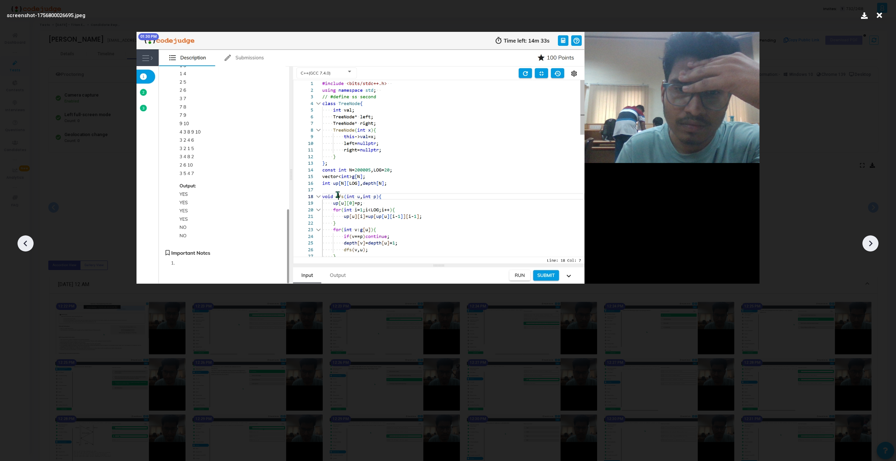
click at [29, 242] on icon at bounding box center [25, 243] width 11 height 11
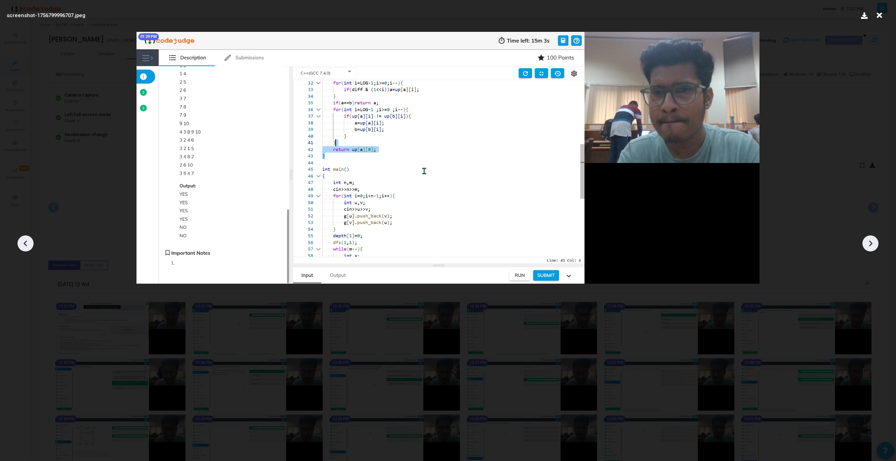
click at [29, 243] on icon at bounding box center [25, 243] width 11 height 11
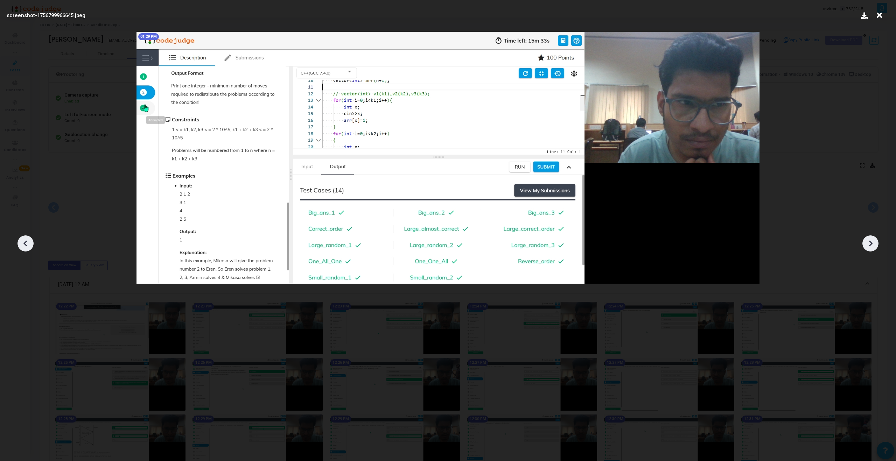
click at [30, 243] on icon at bounding box center [25, 243] width 11 height 11
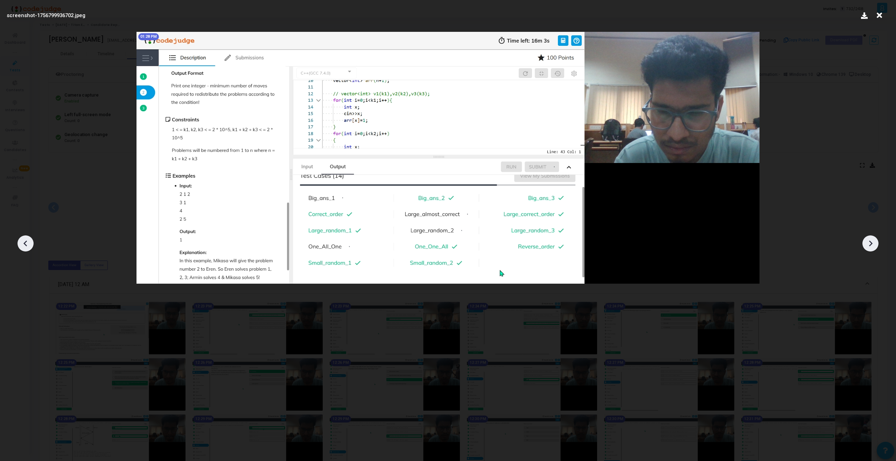
click at [30, 243] on icon at bounding box center [25, 243] width 11 height 11
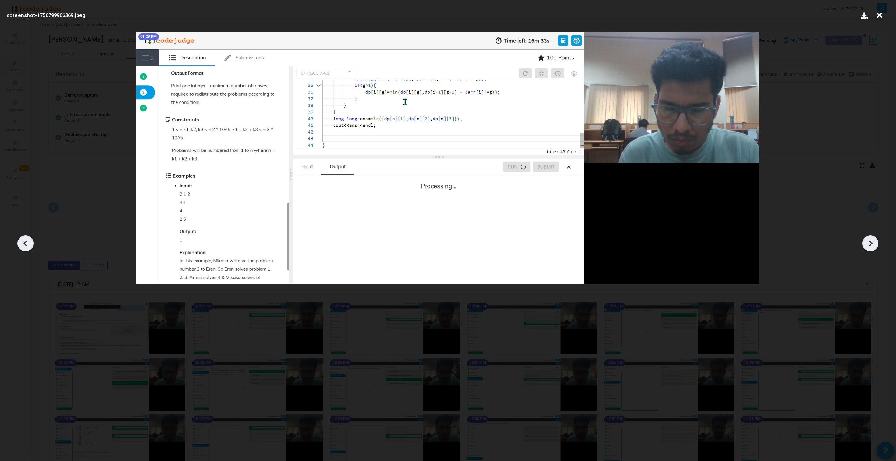
click at [529, 240] on icon at bounding box center [870, 243] width 11 height 11
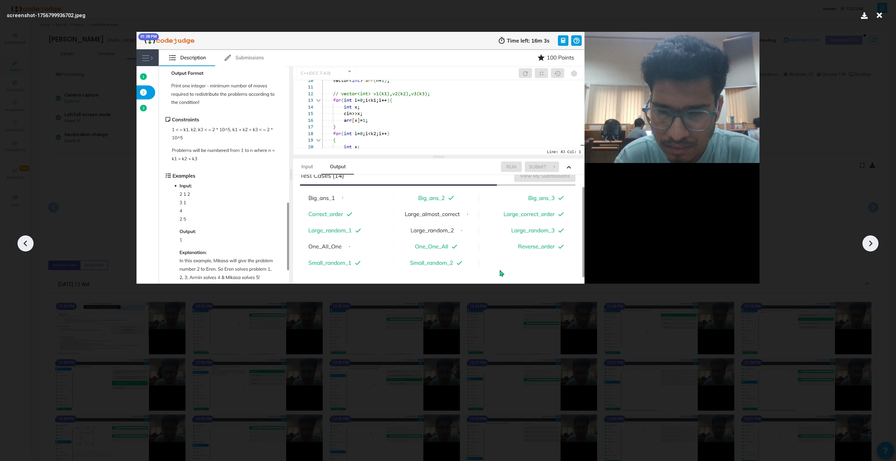
click at [529, 240] on icon at bounding box center [870, 243] width 11 height 11
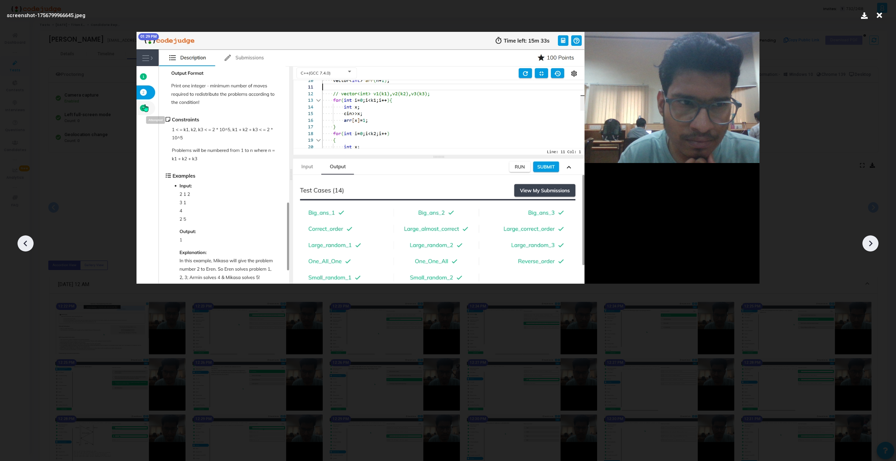
click at [529, 240] on icon at bounding box center [870, 243] width 11 height 11
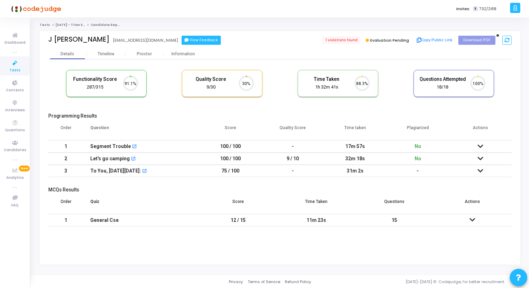
scroll to position [15, 18]
click at [146, 54] on div "Proctor" at bounding box center [144, 53] width 39 height 5
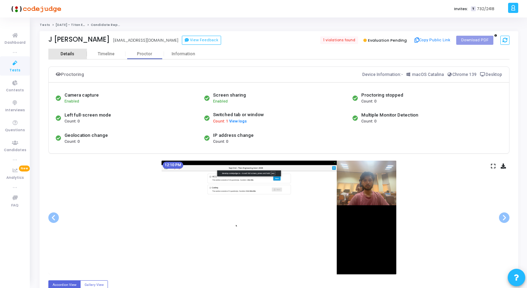
click at [65, 52] on div "Details" at bounding box center [68, 53] width 14 height 5
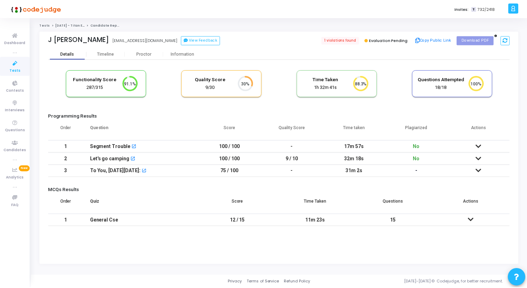
scroll to position [15, 18]
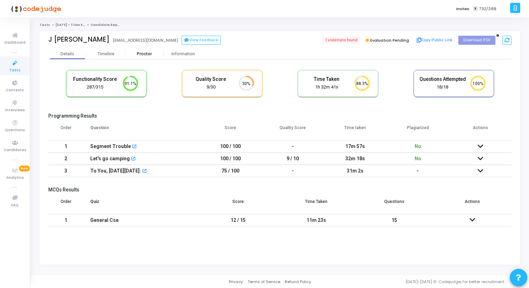
click at [149, 55] on div "Proctor" at bounding box center [144, 53] width 39 height 5
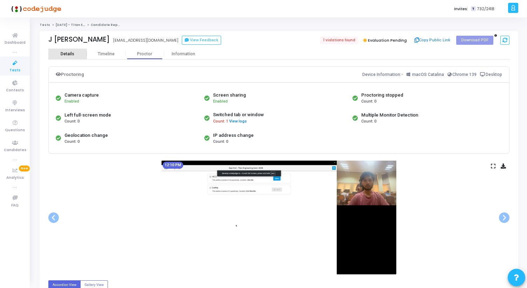
click at [70, 55] on div "Details" at bounding box center [68, 53] width 14 height 5
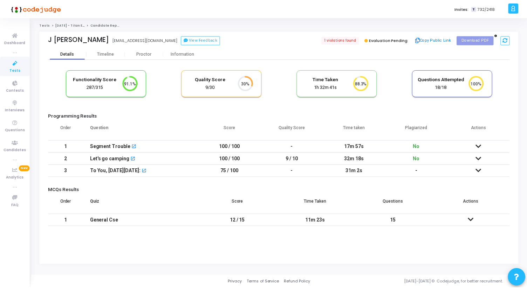
scroll to position [15, 18]
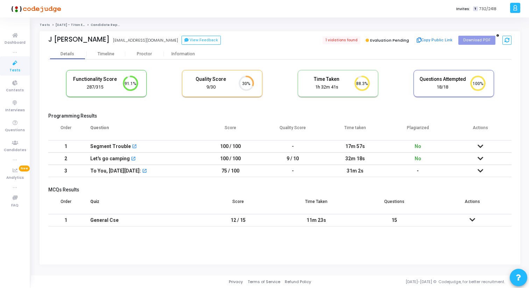
click at [481, 142] on td at bounding box center [480, 146] width 63 height 12
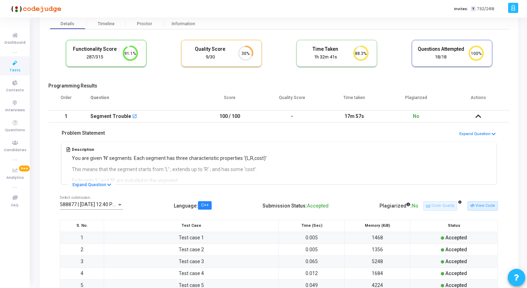
scroll to position [30, 0]
click at [491, 207] on button "View Code" at bounding box center [482, 205] width 30 height 9
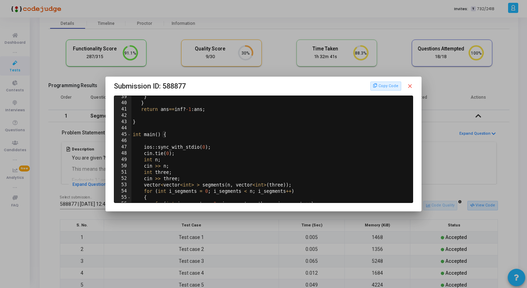
scroll to position [248, 0]
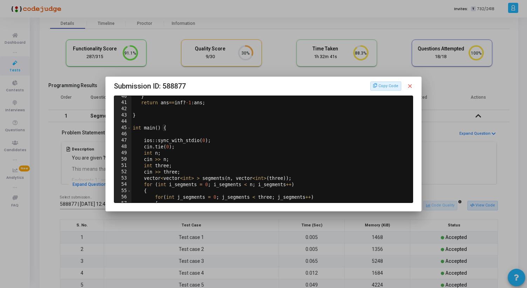
click at [411, 85] on mat-icon "close" at bounding box center [409, 86] width 6 height 6
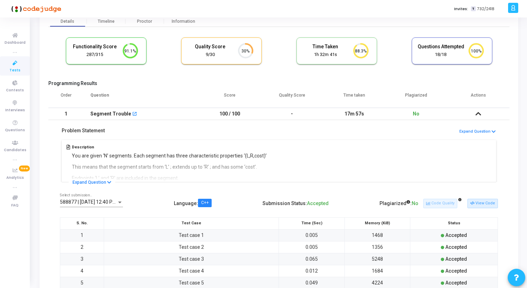
scroll to position [37, 0]
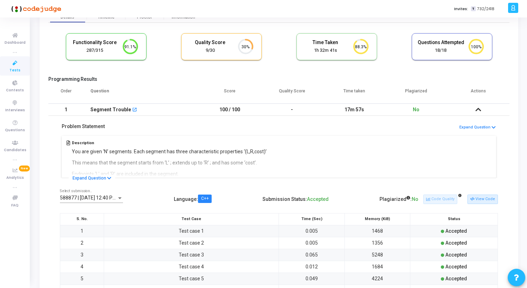
click at [91, 199] on span "588877 | 02 Sep, 2025 12:40 PM IST (Best) P" at bounding box center [102, 198] width 84 height 6
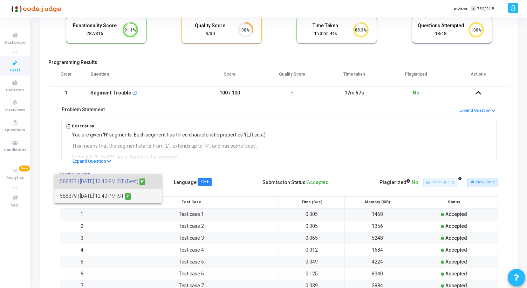
scroll to position [54, 0]
click at [177, 147] on div at bounding box center [263, 144] width 527 height 288
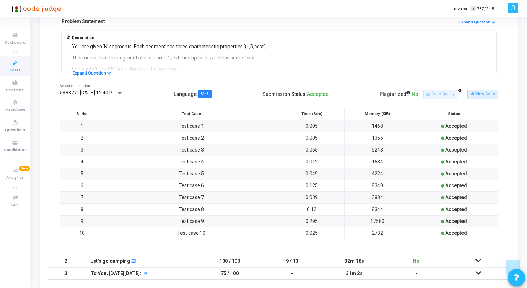
scroll to position [130, 0]
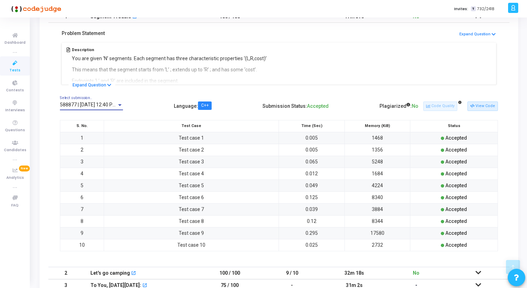
click at [114, 107] on span "588877 | 02 Sep, 2025 12:40 PM IST (Best) P" at bounding box center [102, 105] width 84 height 6
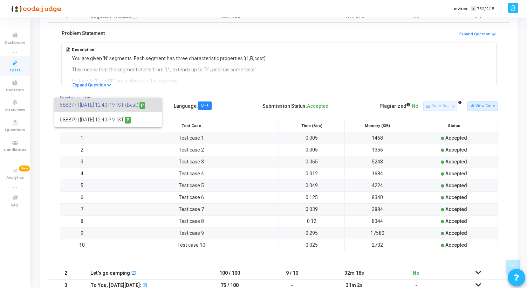
click at [181, 91] on div at bounding box center [263, 144] width 527 height 288
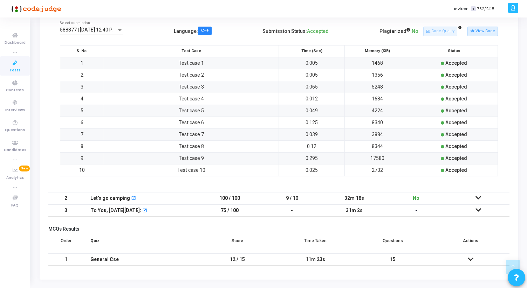
scroll to position [209, 0]
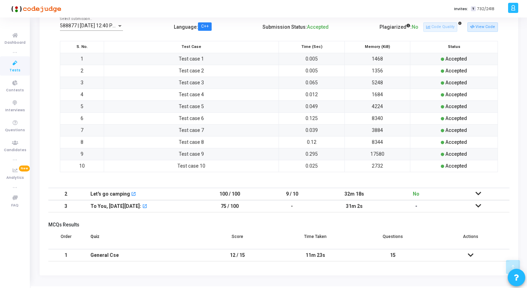
click at [99, 27] on span "588877 | 02 Sep, 2025 12:40 PM IST (Best) P" at bounding box center [102, 26] width 84 height 6
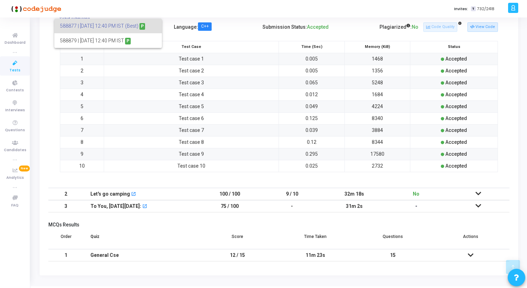
click at [101, 114] on div at bounding box center [263, 144] width 527 height 288
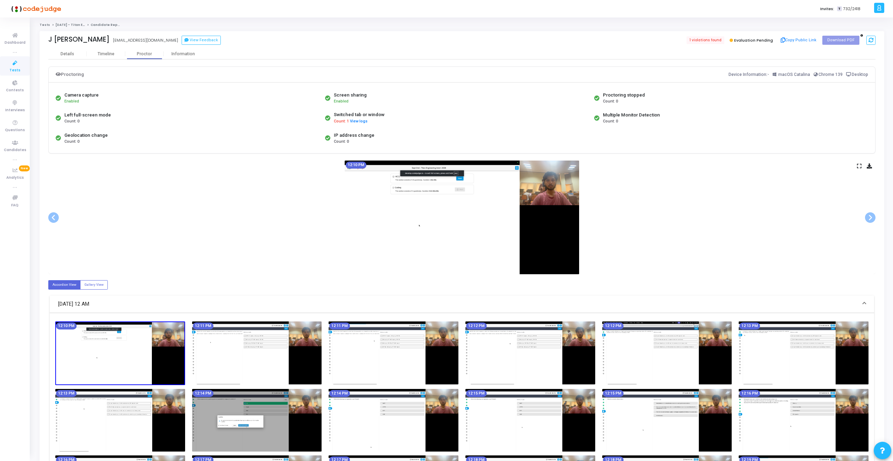
click at [859, 166] on icon at bounding box center [859, 166] width 5 height 4
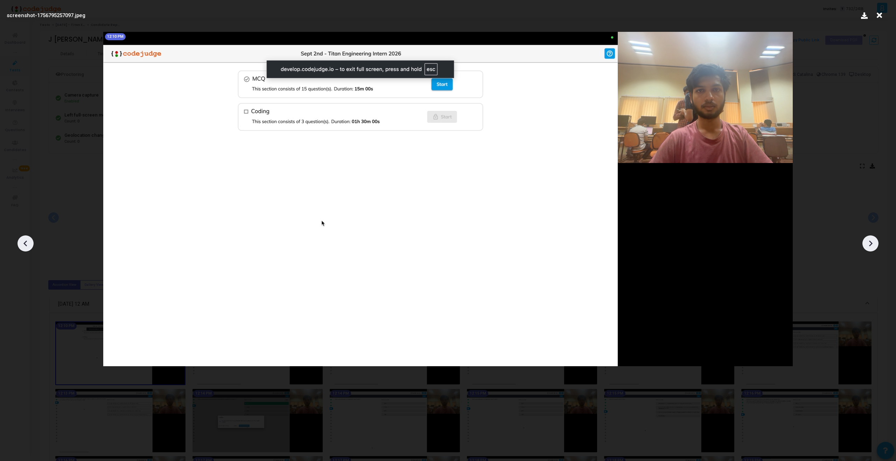
click at [872, 246] on icon at bounding box center [870, 243] width 11 height 11
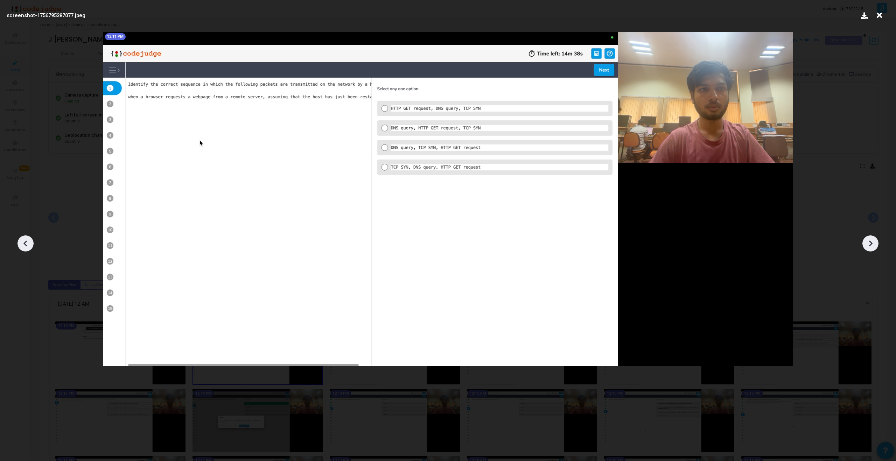
click at [872, 246] on icon at bounding box center [870, 243] width 11 height 11
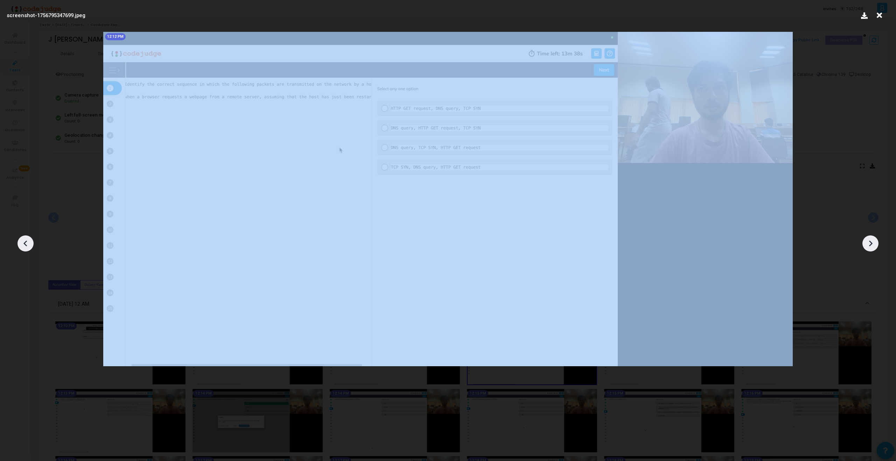
click at [872, 246] on icon at bounding box center [870, 243] width 11 height 11
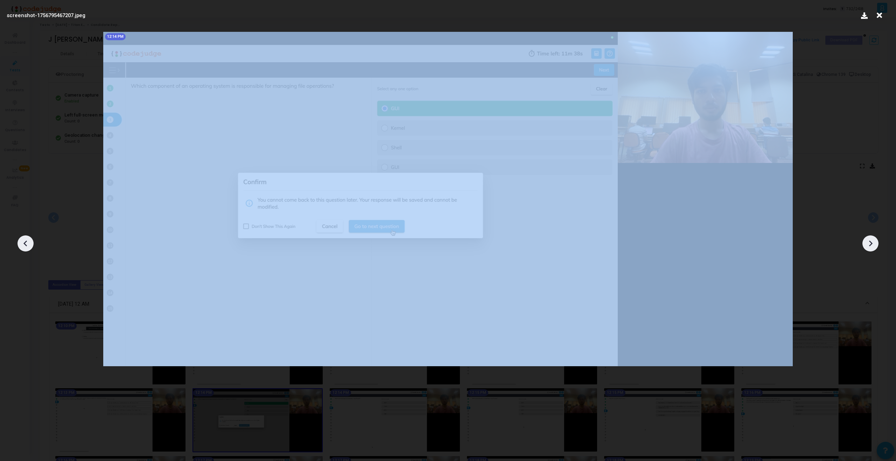
click at [872, 246] on icon at bounding box center [870, 243] width 11 height 11
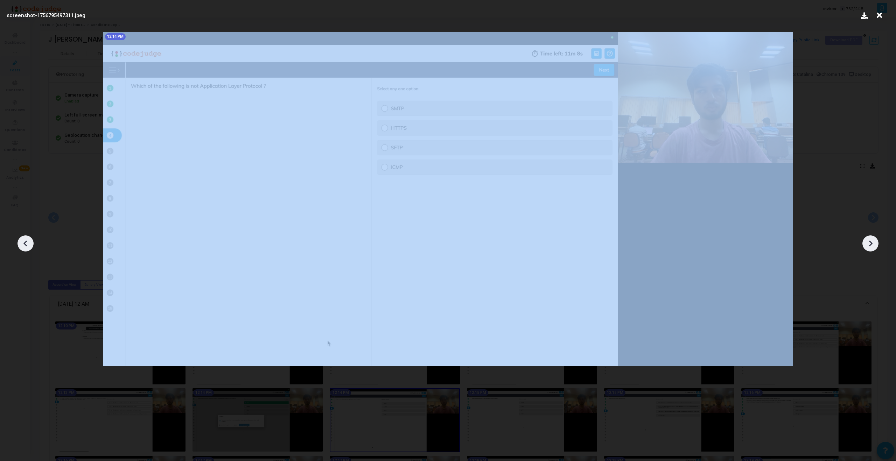
click at [872, 246] on icon at bounding box center [870, 243] width 11 height 11
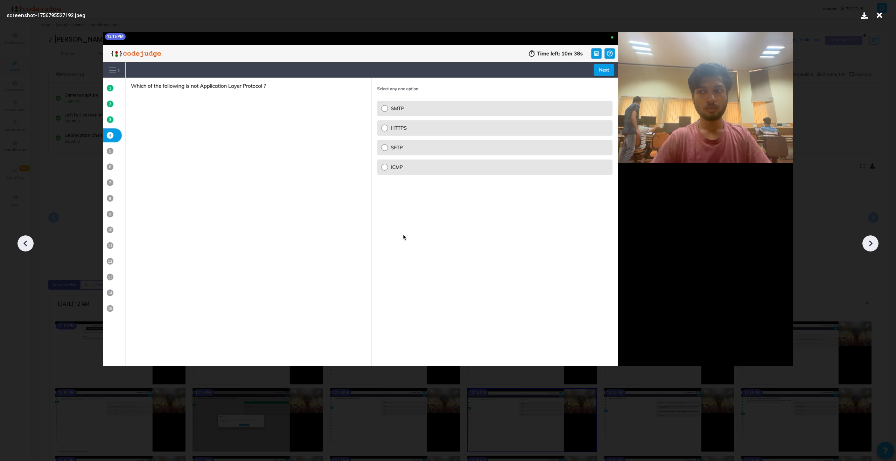
click at [871, 246] on icon at bounding box center [870, 243] width 11 height 11
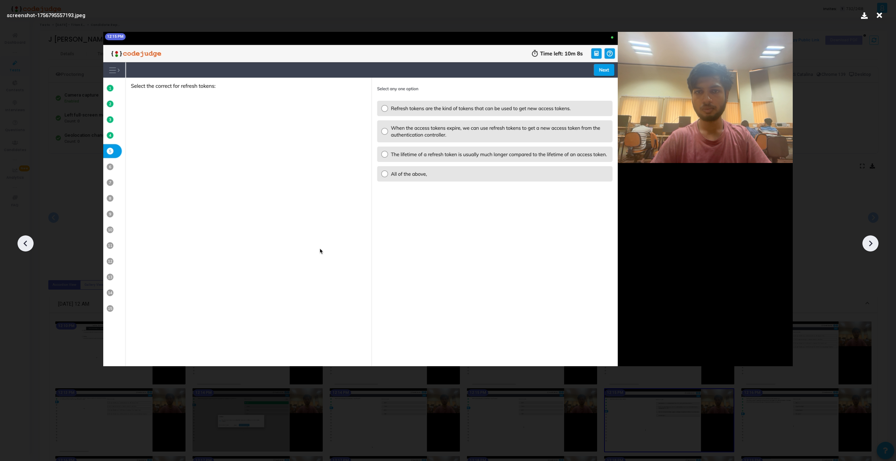
click at [871, 246] on icon at bounding box center [870, 243] width 11 height 11
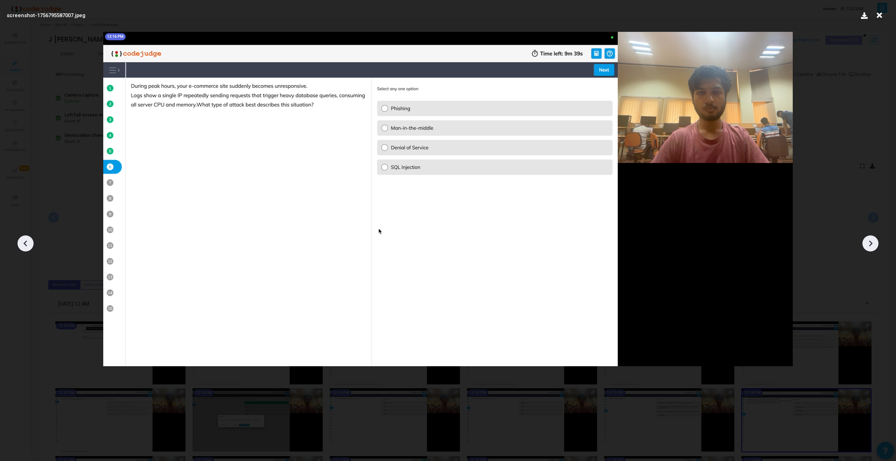
click at [871, 246] on icon at bounding box center [870, 243] width 11 height 11
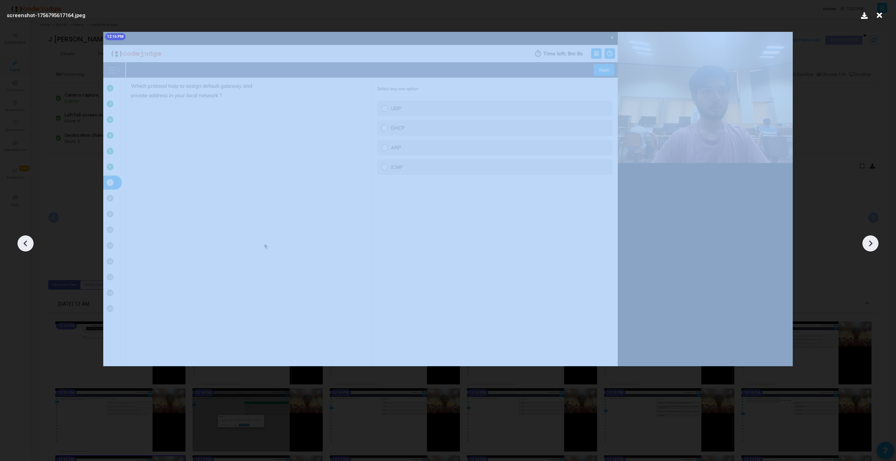
click at [871, 246] on icon at bounding box center [870, 243] width 11 height 11
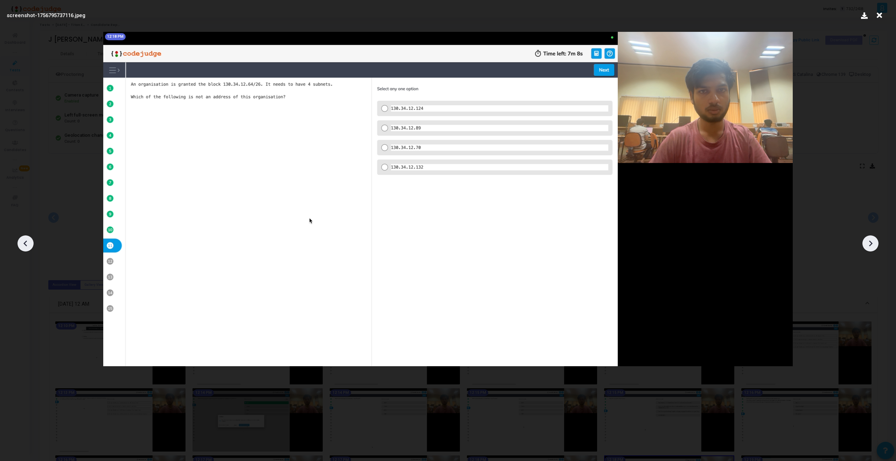
click at [871, 246] on icon at bounding box center [870, 243] width 11 height 11
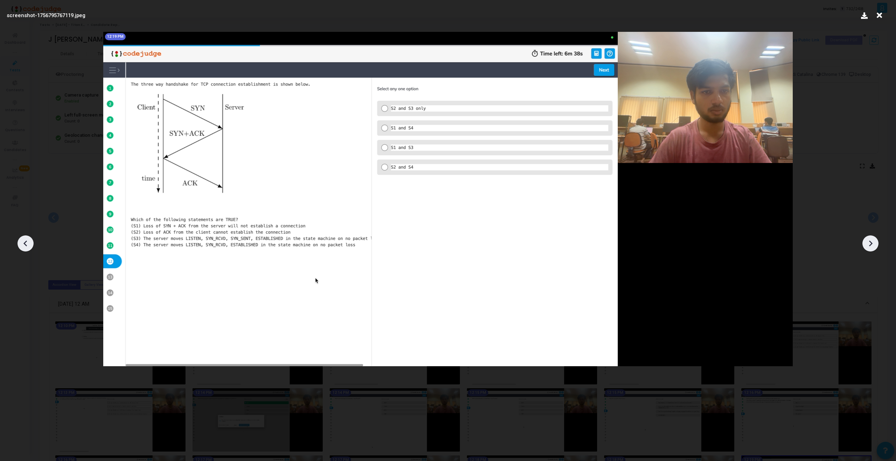
click at [871, 246] on icon at bounding box center [870, 243] width 11 height 11
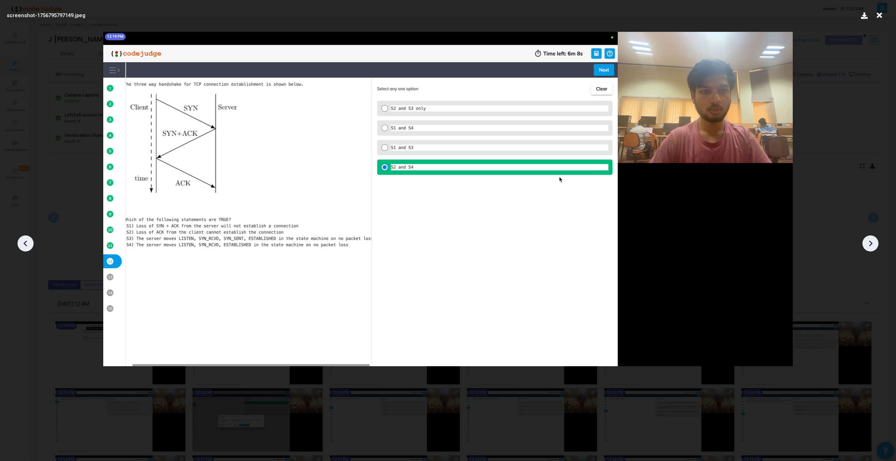
click at [871, 246] on icon at bounding box center [870, 243] width 11 height 11
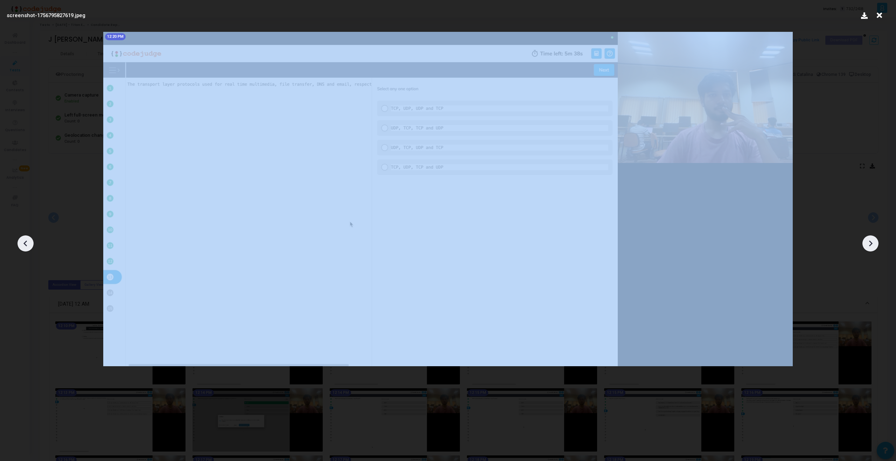
click at [871, 246] on icon at bounding box center [870, 243] width 11 height 11
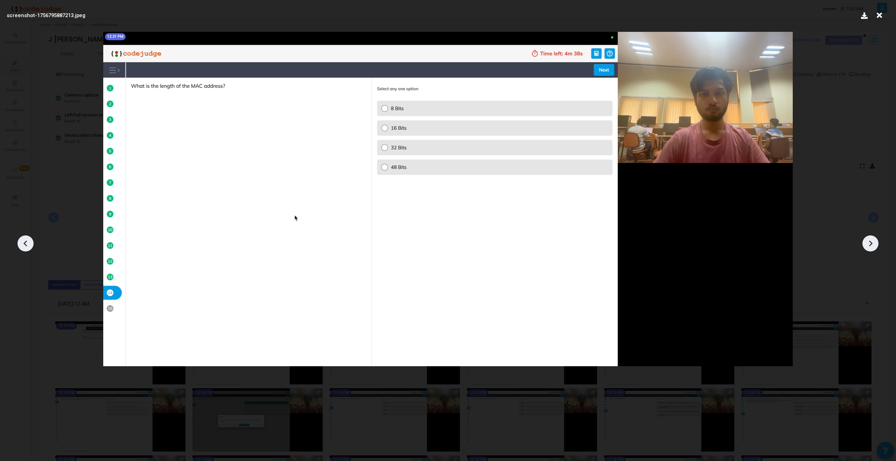
click at [871, 246] on icon at bounding box center [870, 243] width 11 height 11
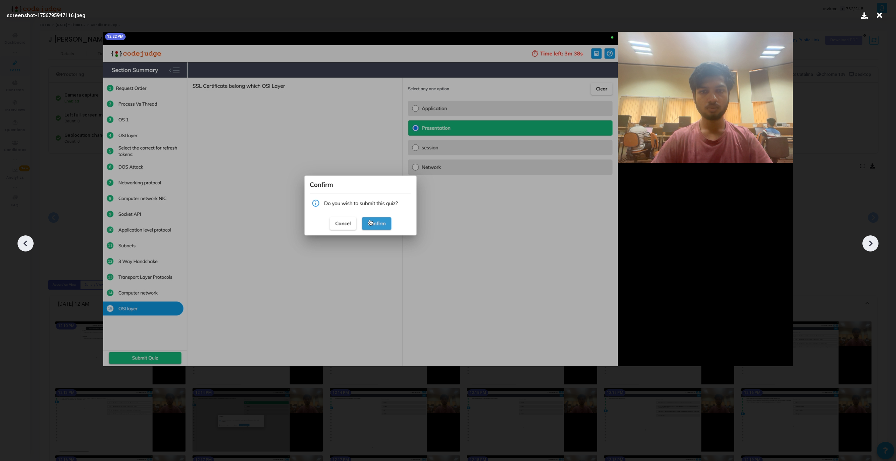
click at [871, 246] on icon at bounding box center [870, 243] width 11 height 11
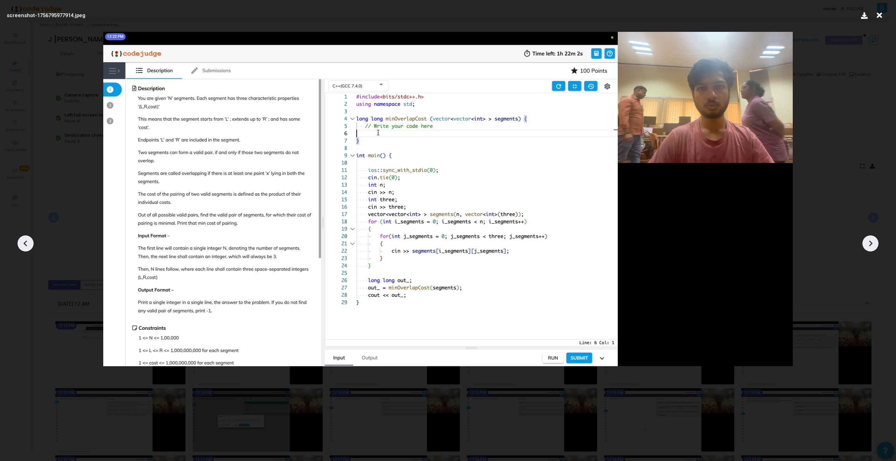
click at [871, 246] on icon at bounding box center [870, 243] width 11 height 11
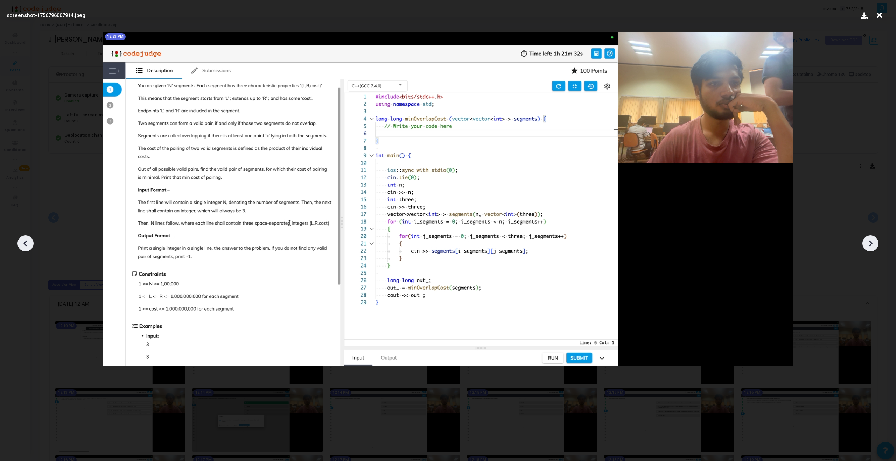
click at [871, 246] on icon at bounding box center [870, 243] width 11 height 11
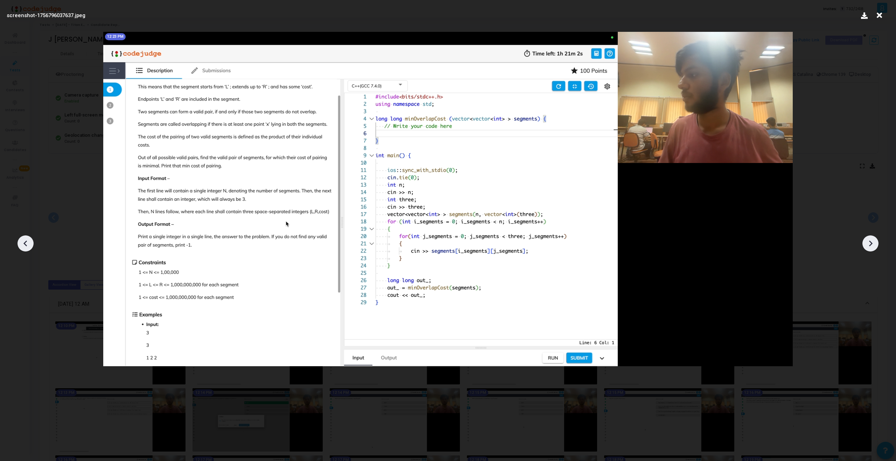
click at [871, 246] on icon at bounding box center [870, 243] width 11 height 11
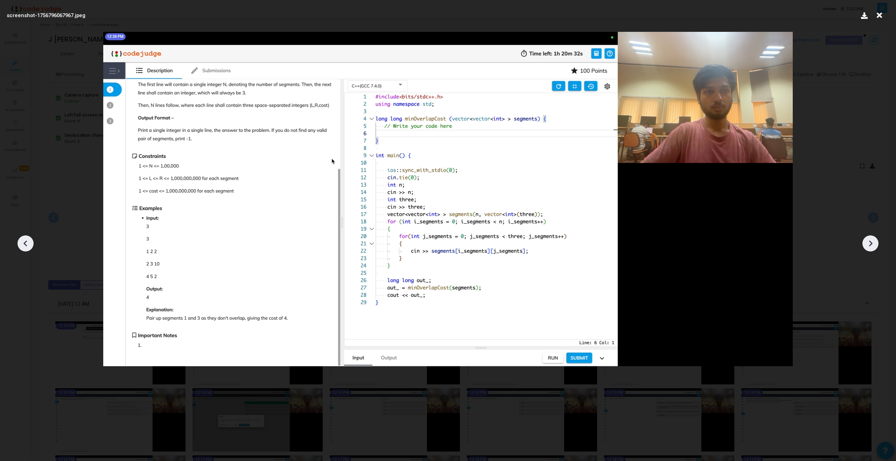
click at [871, 246] on icon at bounding box center [870, 243] width 11 height 11
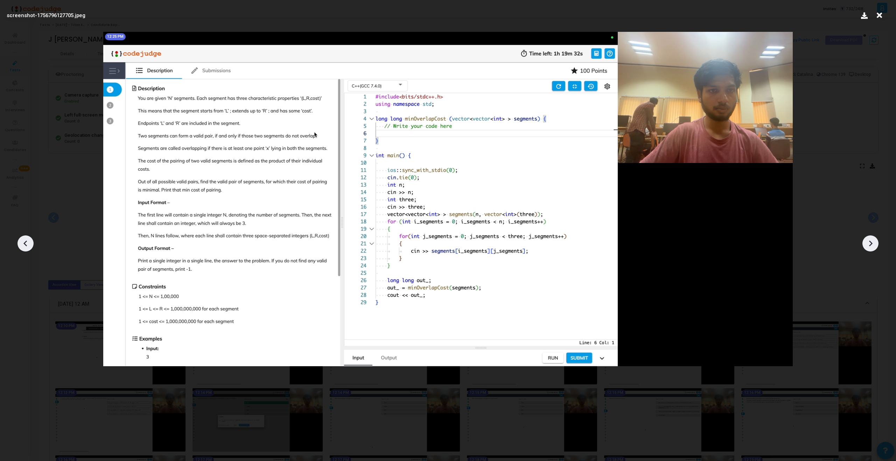
click at [871, 246] on icon at bounding box center [870, 243] width 11 height 11
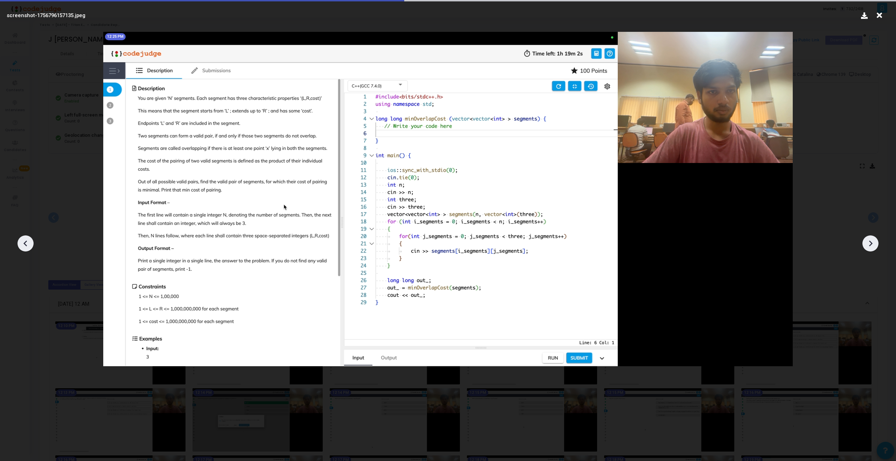
click at [871, 246] on icon at bounding box center [870, 243] width 11 height 11
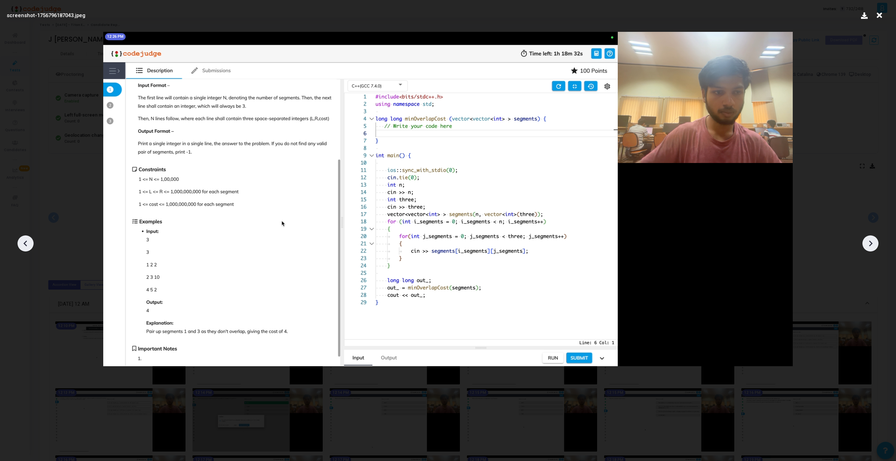
click at [871, 246] on icon at bounding box center [870, 243] width 11 height 11
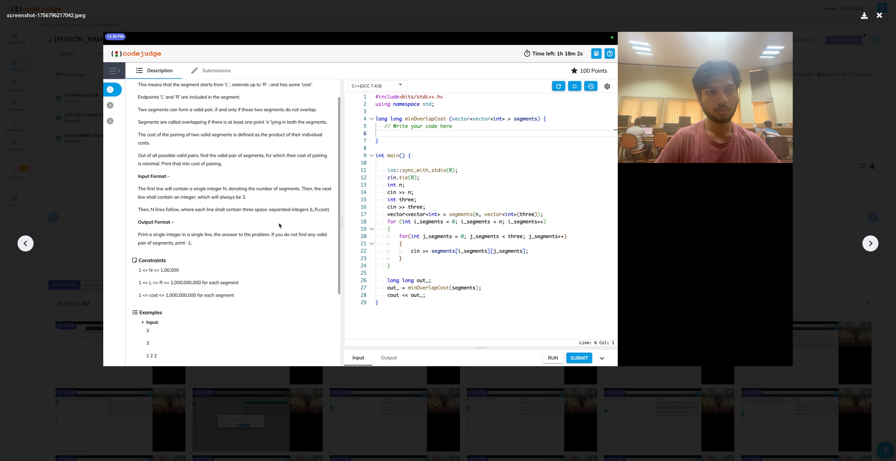
click at [871, 246] on icon at bounding box center [870, 243] width 11 height 11
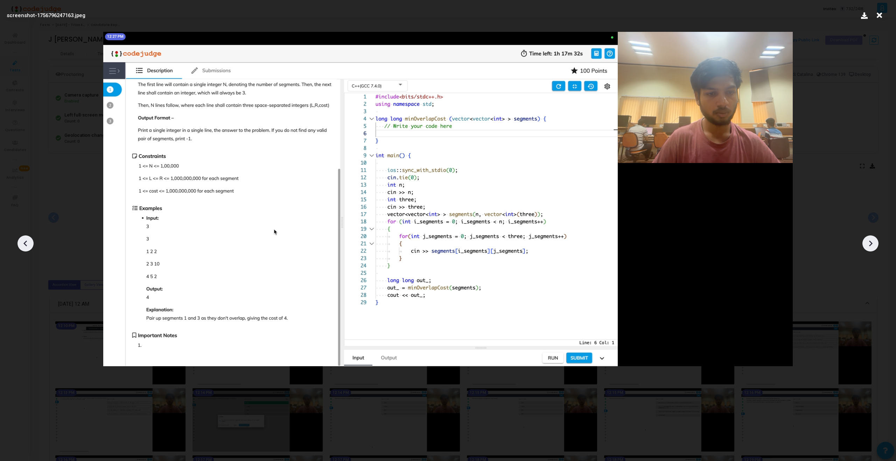
click at [871, 246] on icon at bounding box center [870, 243] width 11 height 11
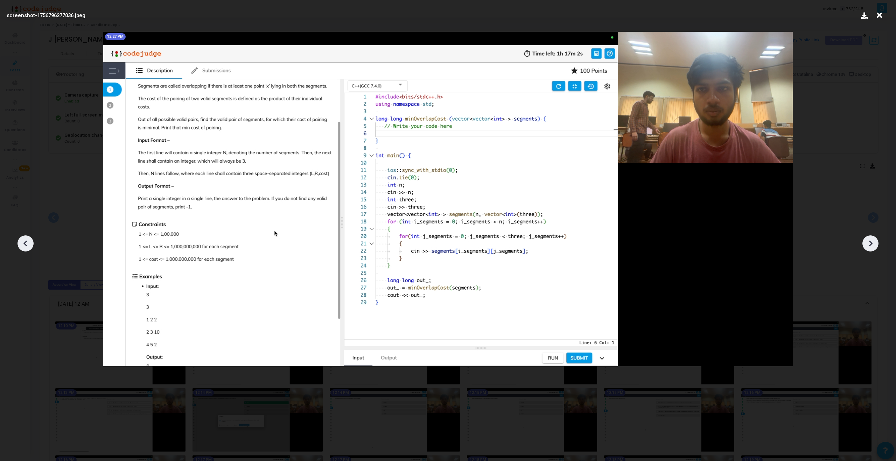
click at [871, 246] on icon at bounding box center [870, 243] width 11 height 11
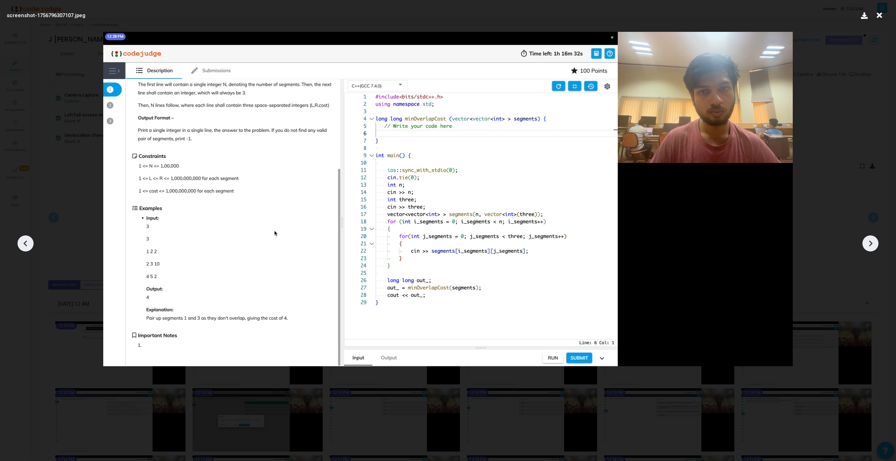
click at [871, 246] on icon at bounding box center [870, 243] width 11 height 11
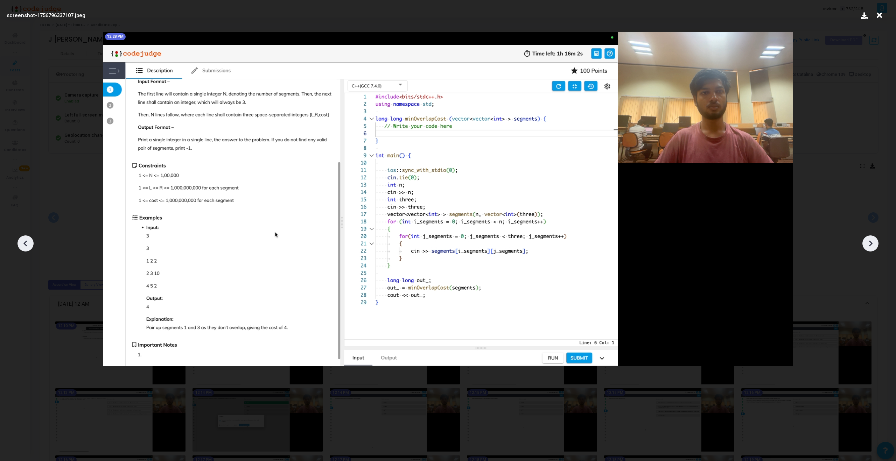
click at [871, 246] on icon at bounding box center [870, 243] width 11 height 11
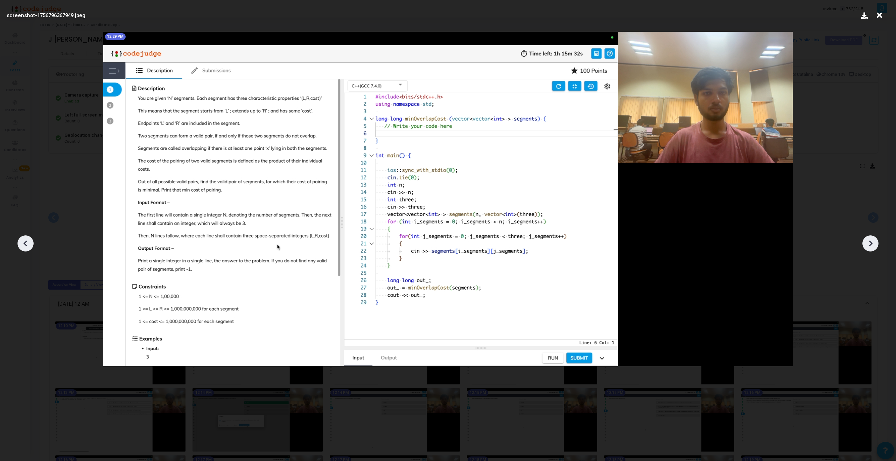
click at [871, 246] on icon at bounding box center [870, 243] width 11 height 11
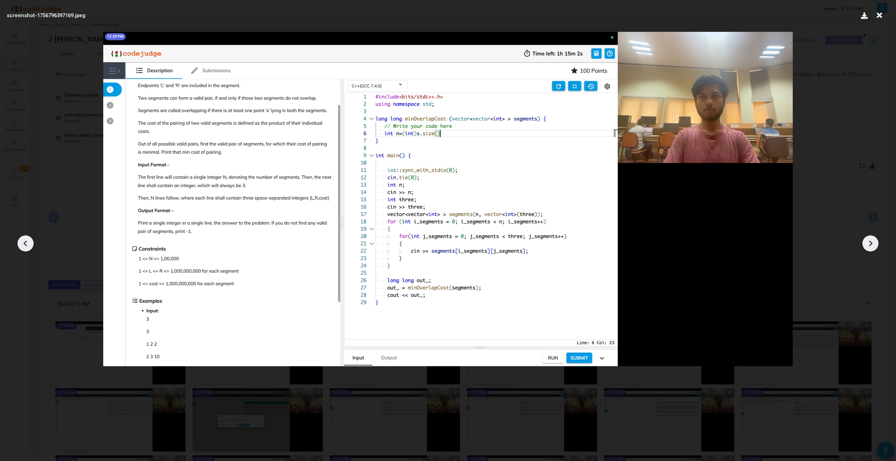
click at [871, 246] on icon at bounding box center [870, 243] width 11 height 11
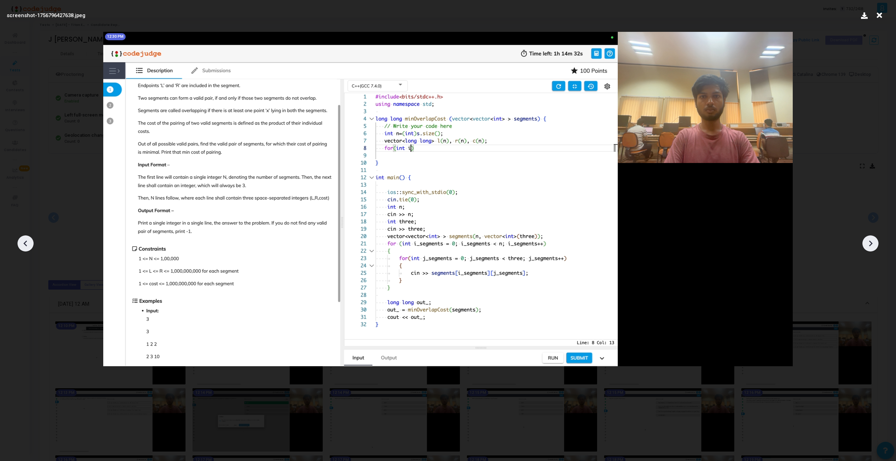
click at [871, 246] on icon at bounding box center [870, 243] width 11 height 11
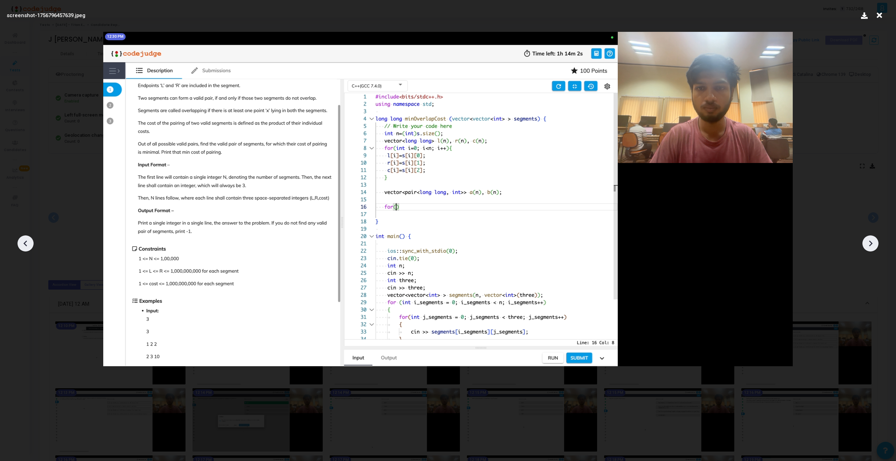
click at [871, 246] on icon at bounding box center [870, 243] width 11 height 11
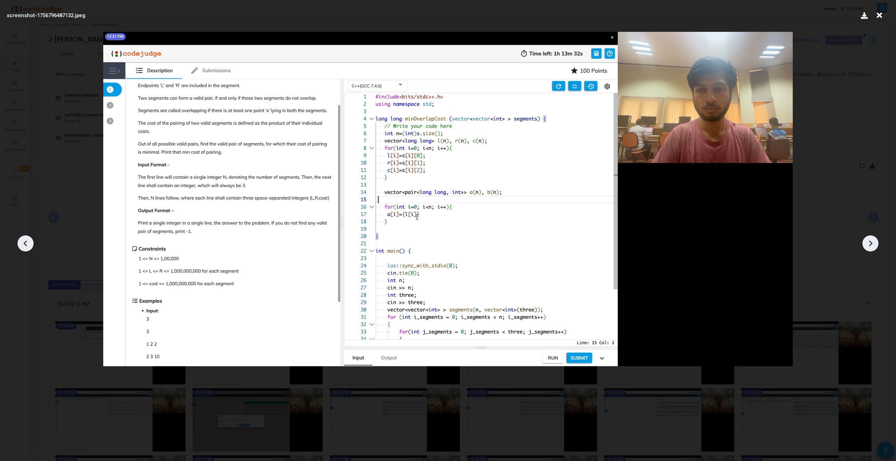
click at [871, 246] on icon at bounding box center [870, 243] width 11 height 11
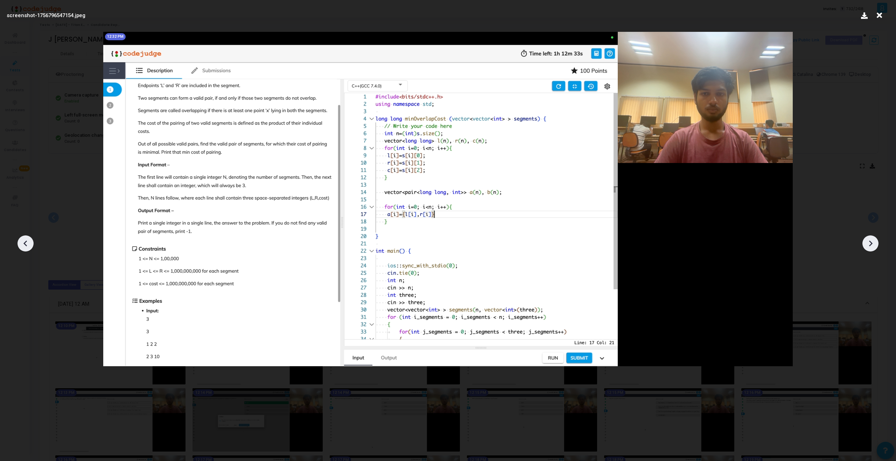
click at [871, 246] on icon at bounding box center [870, 243] width 11 height 11
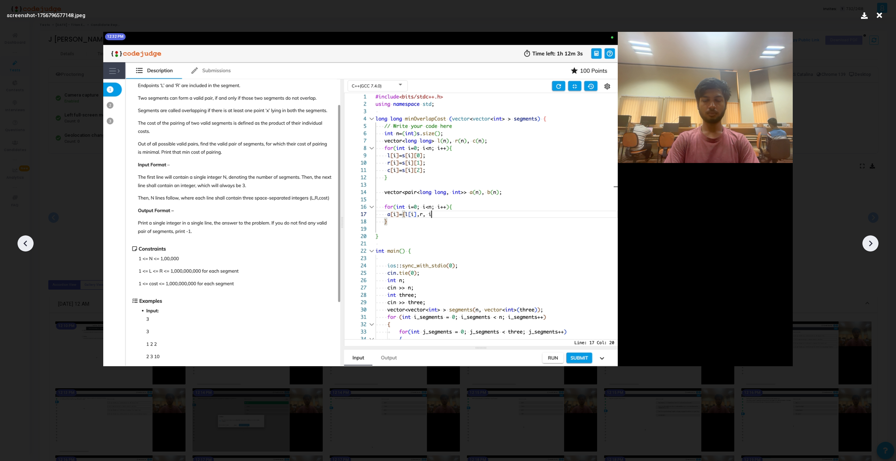
click at [871, 246] on icon at bounding box center [870, 243] width 11 height 11
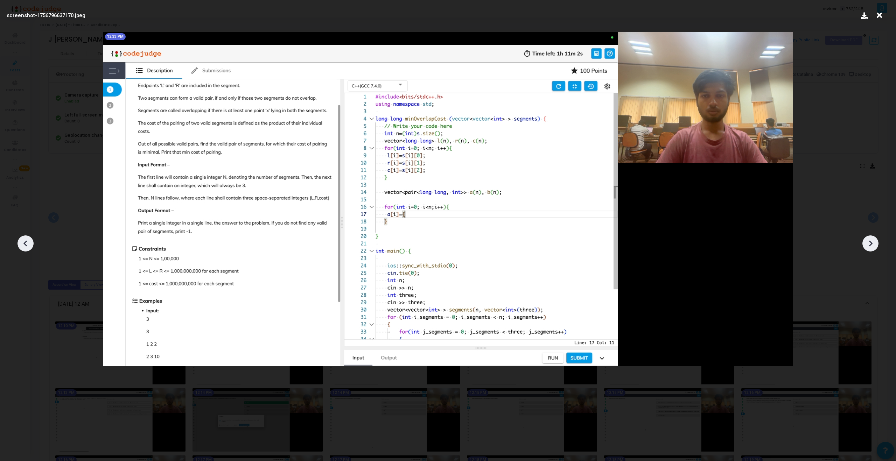
click at [871, 246] on icon at bounding box center [870, 243] width 11 height 11
click at [28, 246] on icon at bounding box center [25, 243] width 11 height 11
click at [869, 241] on icon at bounding box center [870, 243] width 11 height 11
click at [870, 243] on icon at bounding box center [870, 243] width 11 height 11
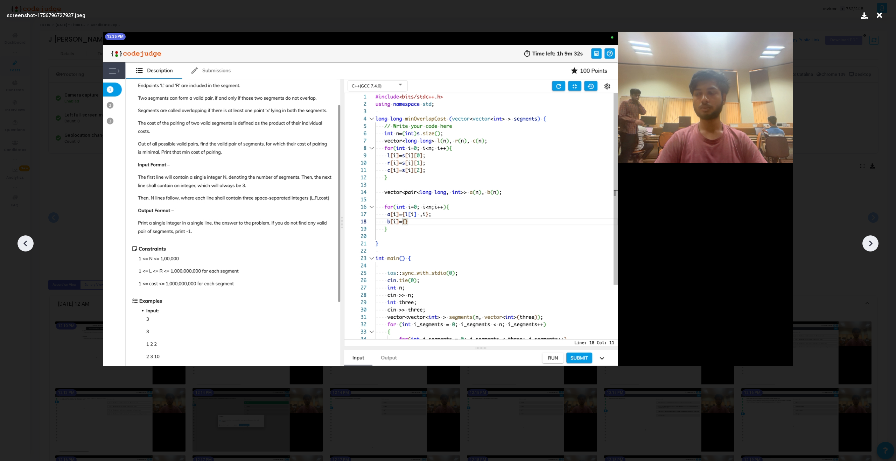
click at [870, 243] on icon at bounding box center [870, 243] width 11 height 11
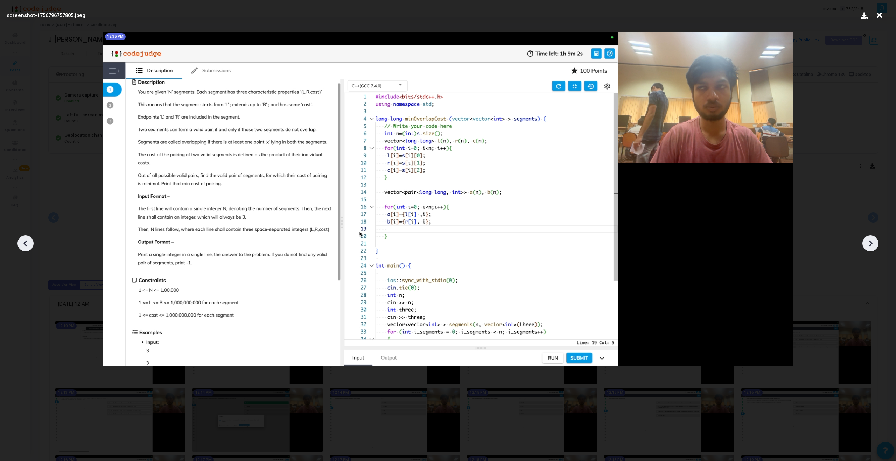
click at [870, 243] on icon at bounding box center [870, 243] width 11 height 11
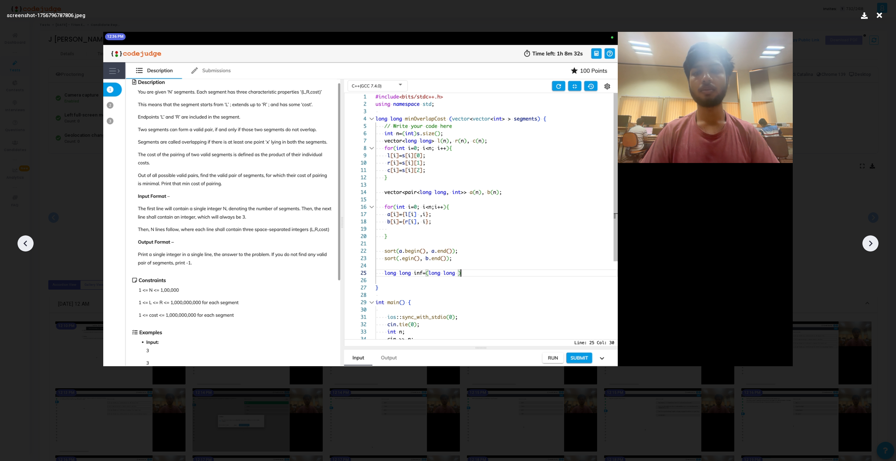
click at [870, 243] on icon at bounding box center [870, 243] width 11 height 11
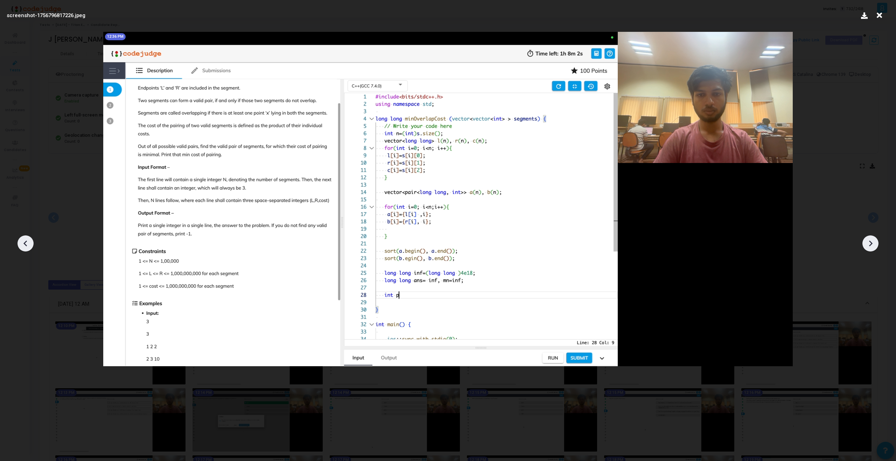
click at [870, 243] on icon at bounding box center [870, 243] width 11 height 11
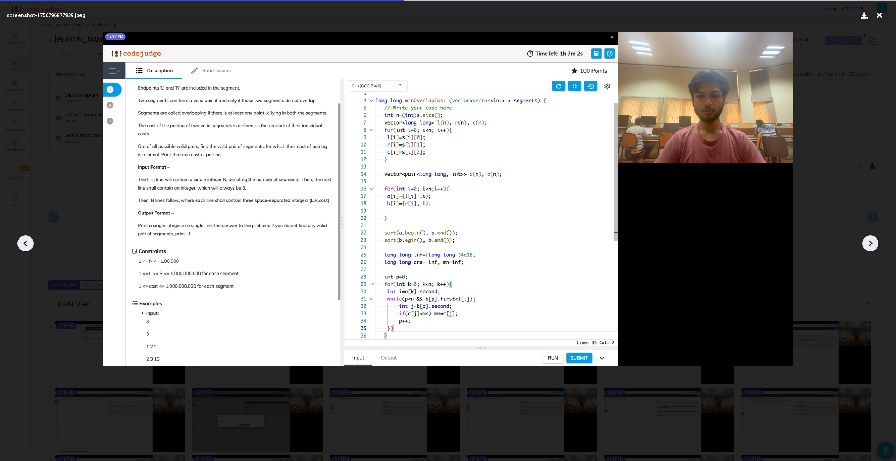
click at [870, 243] on icon at bounding box center [870, 243] width 11 height 11
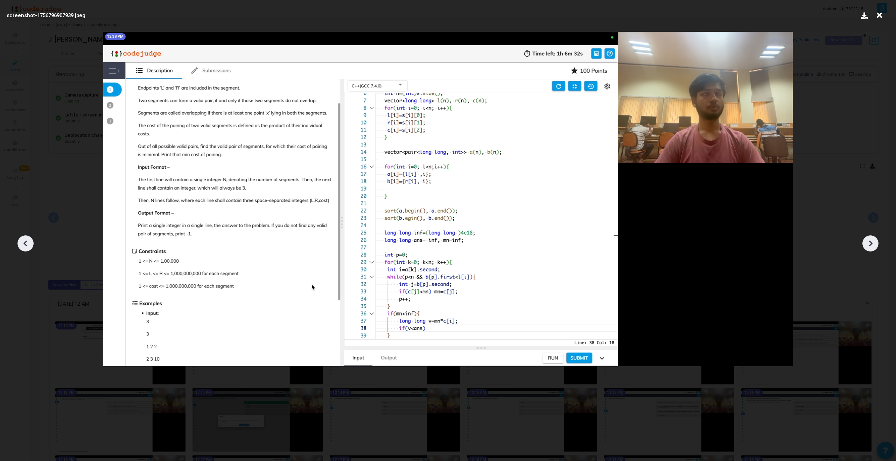
click at [869, 242] on icon at bounding box center [870, 243] width 11 height 11
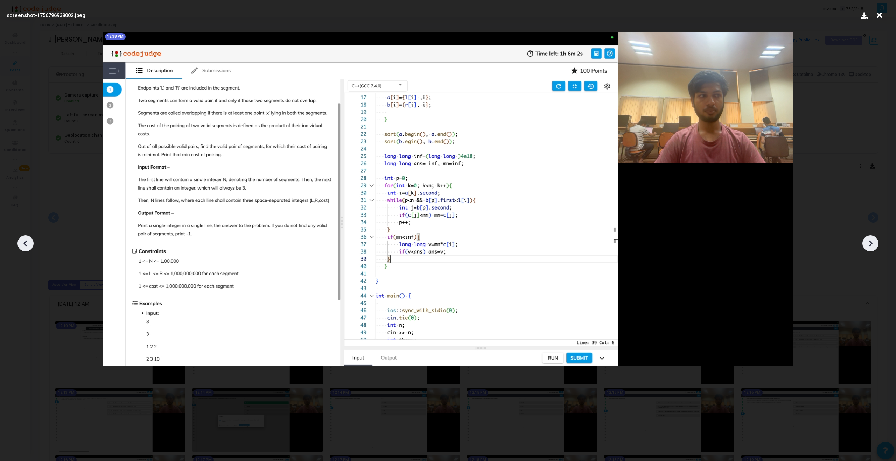
click at [869, 242] on icon at bounding box center [870, 243] width 11 height 11
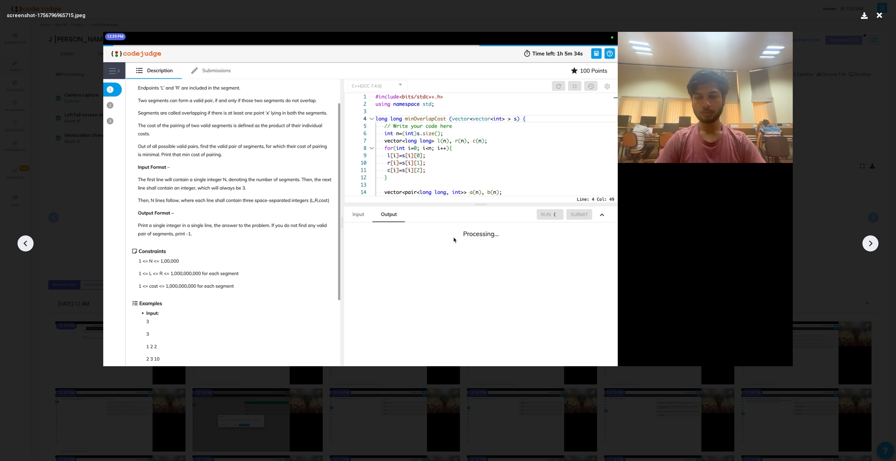
click at [869, 242] on icon at bounding box center [870, 243] width 11 height 11
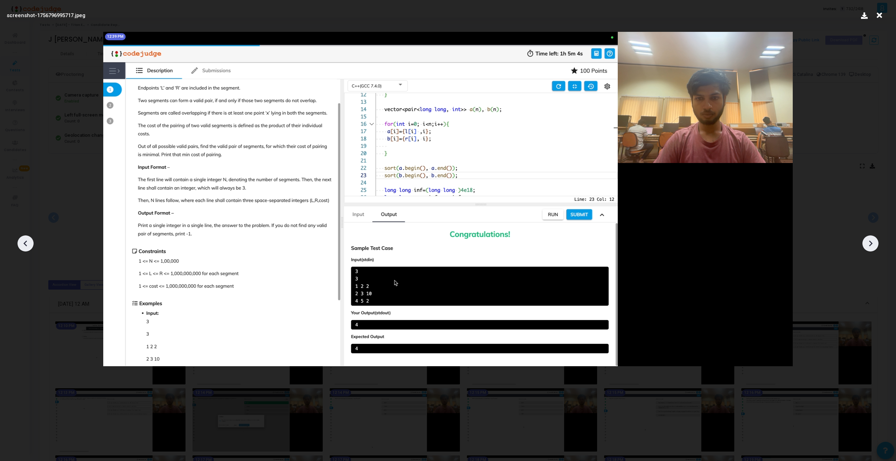
click at [32, 245] on div at bounding box center [26, 244] width 16 height 16
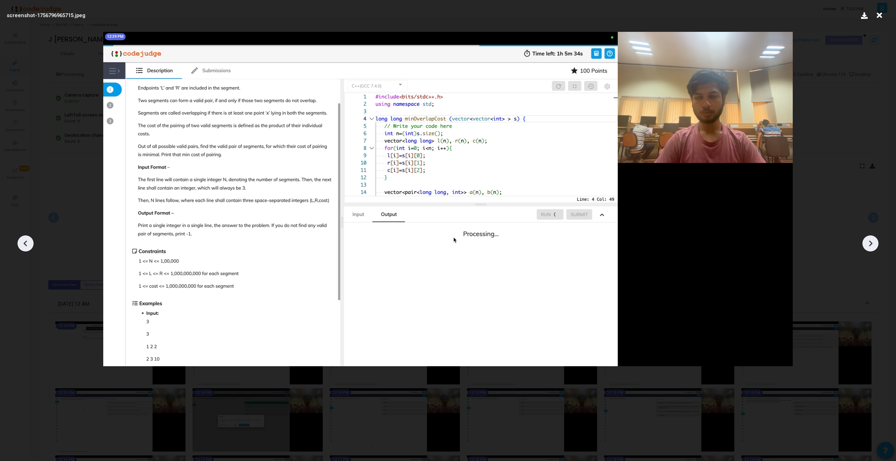
click at [33, 245] on div at bounding box center [26, 244] width 16 height 16
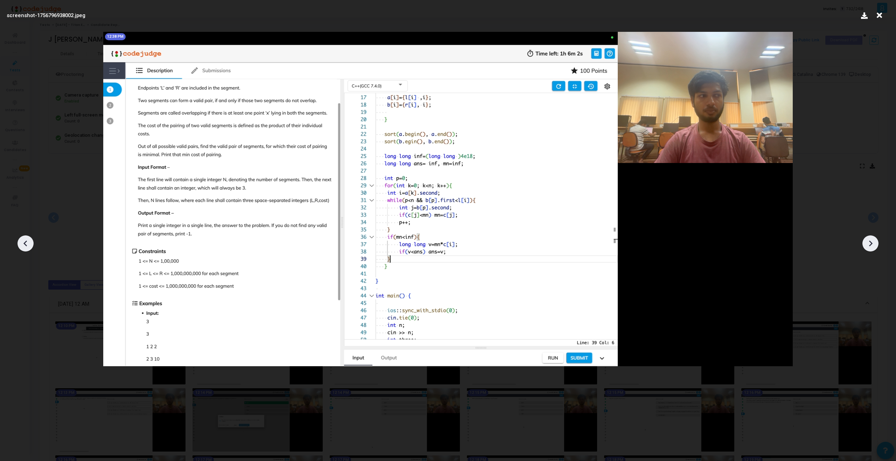
click at [33, 245] on div at bounding box center [26, 244] width 16 height 16
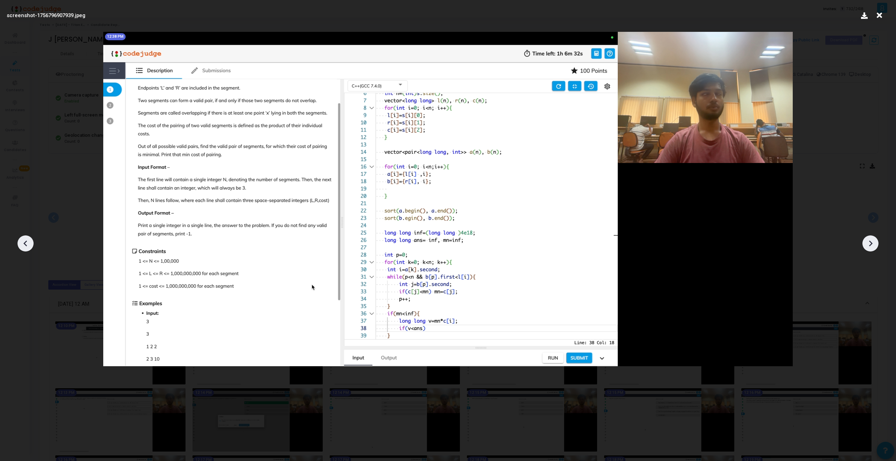
click at [33, 245] on div at bounding box center [26, 244] width 16 height 16
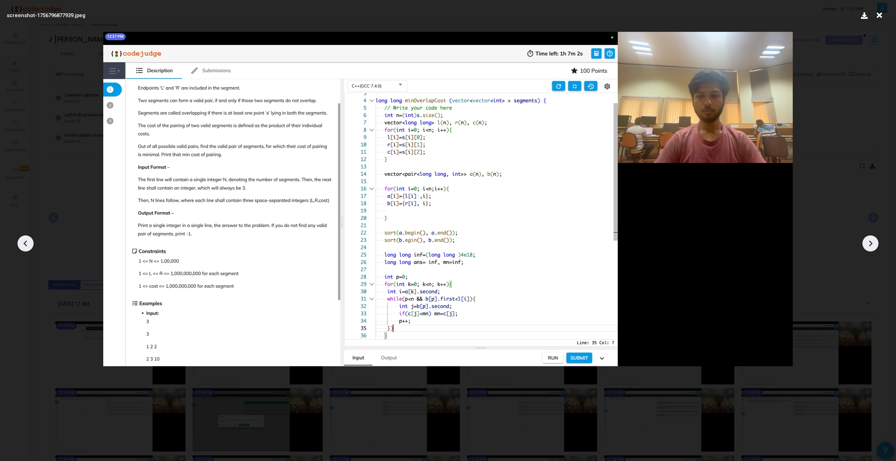
click at [33, 245] on div at bounding box center [26, 244] width 16 height 16
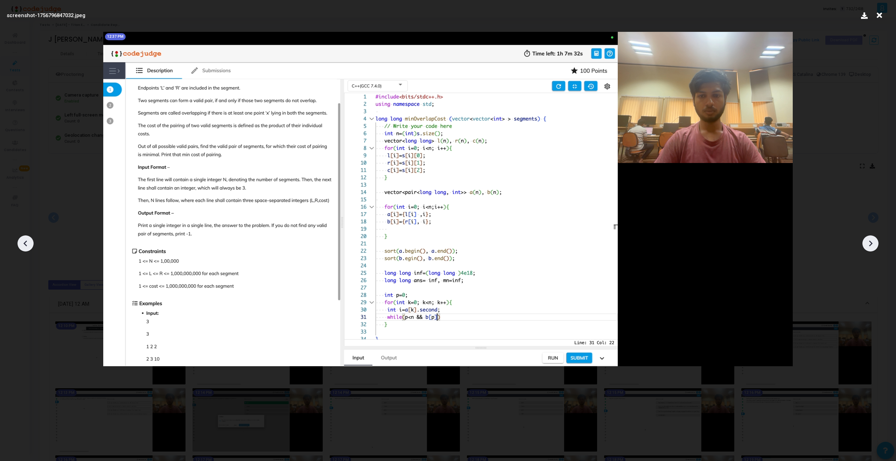
click at [33, 245] on div at bounding box center [26, 244] width 16 height 16
click at [33, 245] on div at bounding box center [448, 241] width 896 height 440
click at [26, 248] on icon at bounding box center [25, 243] width 11 height 11
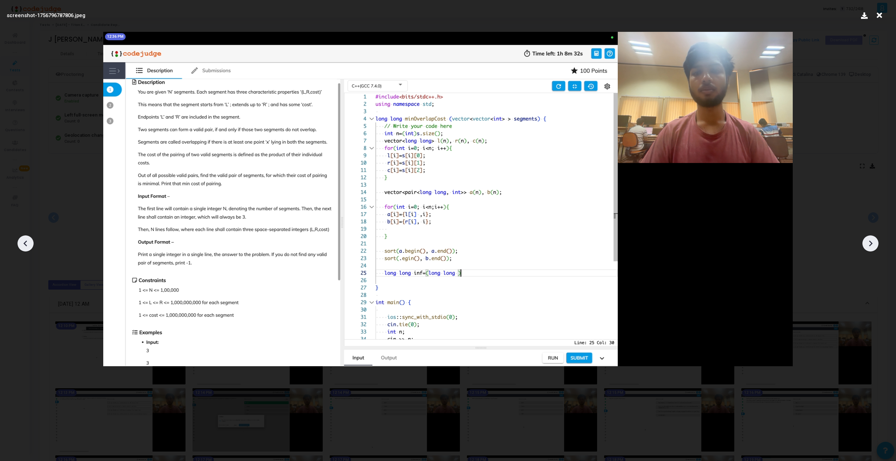
click at [26, 248] on icon at bounding box center [25, 243] width 11 height 11
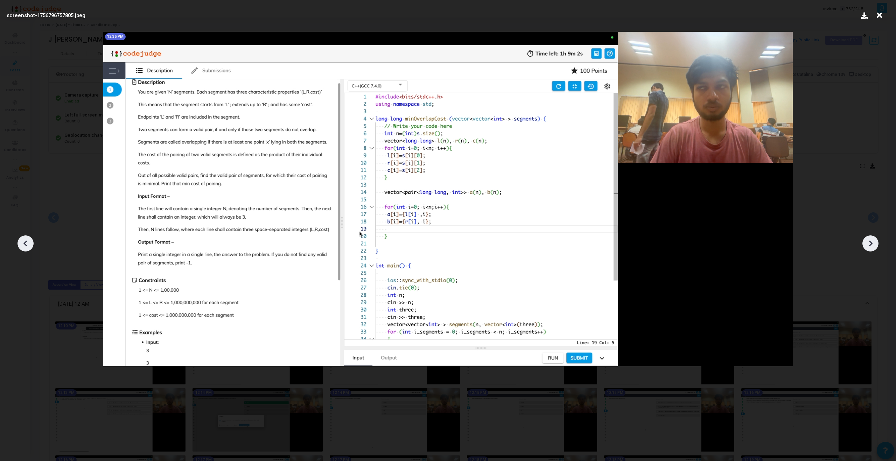
click at [26, 248] on icon at bounding box center [25, 243] width 11 height 11
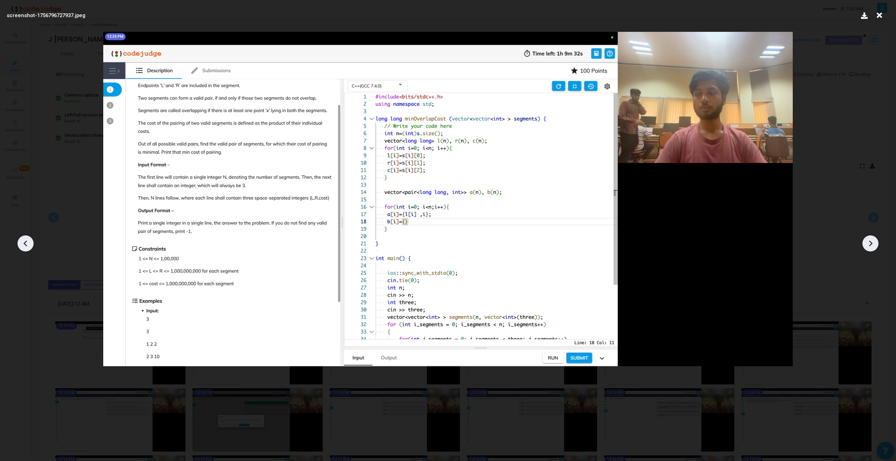
click at [26, 248] on icon at bounding box center [25, 243] width 11 height 11
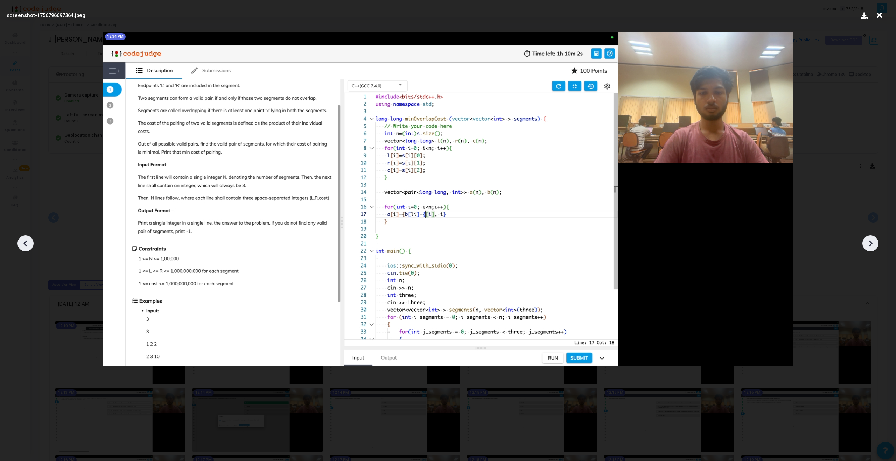
click at [26, 248] on icon at bounding box center [25, 243] width 11 height 11
click at [873, 247] on icon at bounding box center [870, 243] width 11 height 11
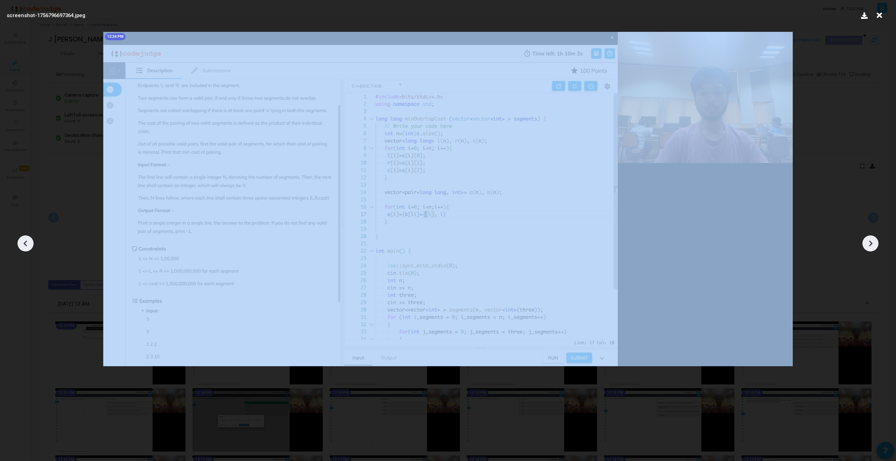
click at [873, 247] on icon at bounding box center [870, 243] width 11 height 11
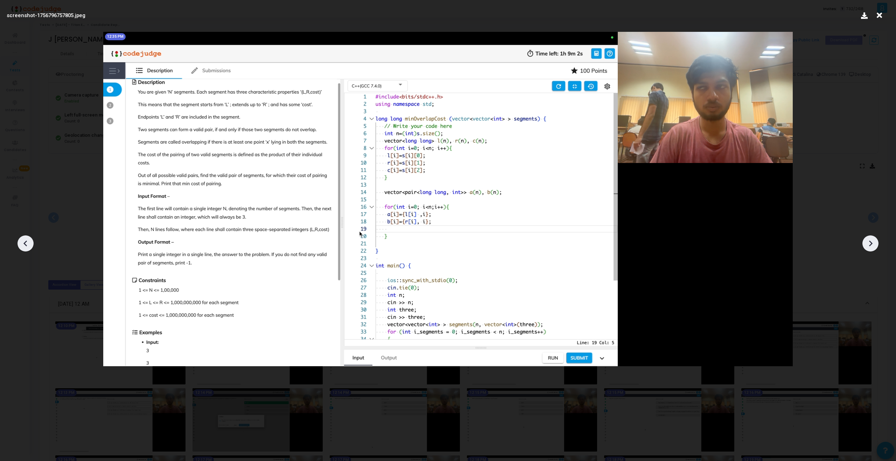
click at [873, 246] on icon at bounding box center [870, 243] width 11 height 11
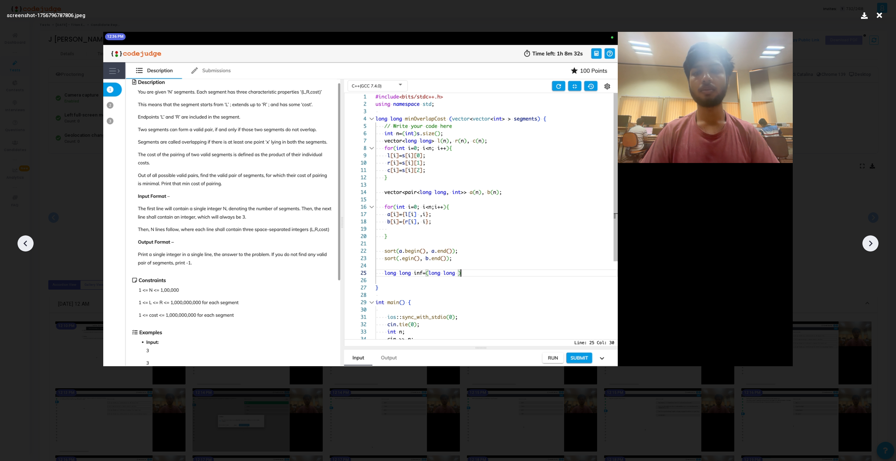
click at [873, 246] on icon at bounding box center [870, 243] width 11 height 11
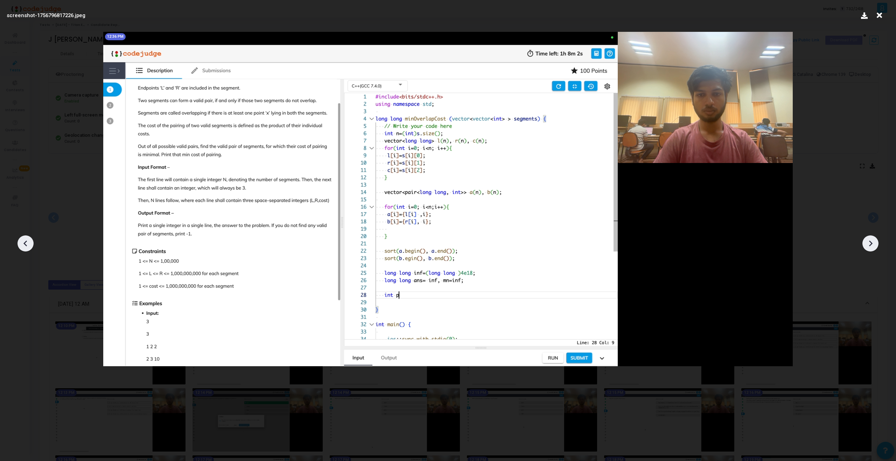
click at [873, 246] on icon at bounding box center [870, 243] width 11 height 11
click at [873, 247] on icon at bounding box center [870, 243] width 11 height 11
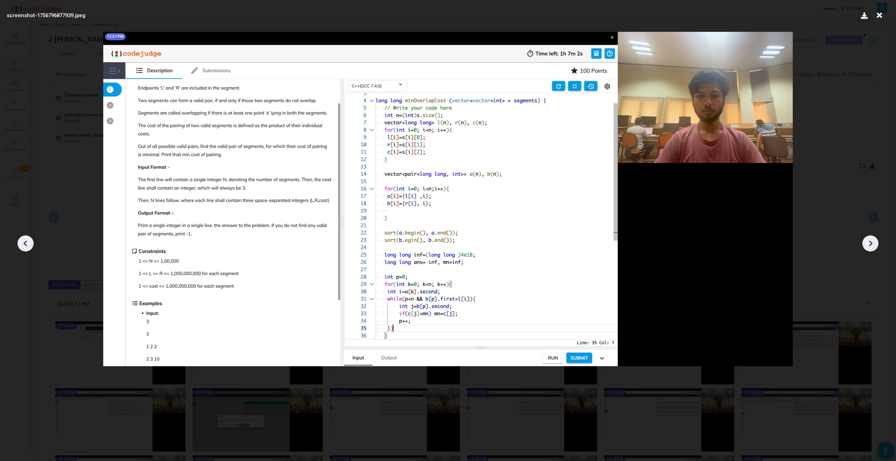
click at [873, 247] on icon at bounding box center [870, 243] width 11 height 11
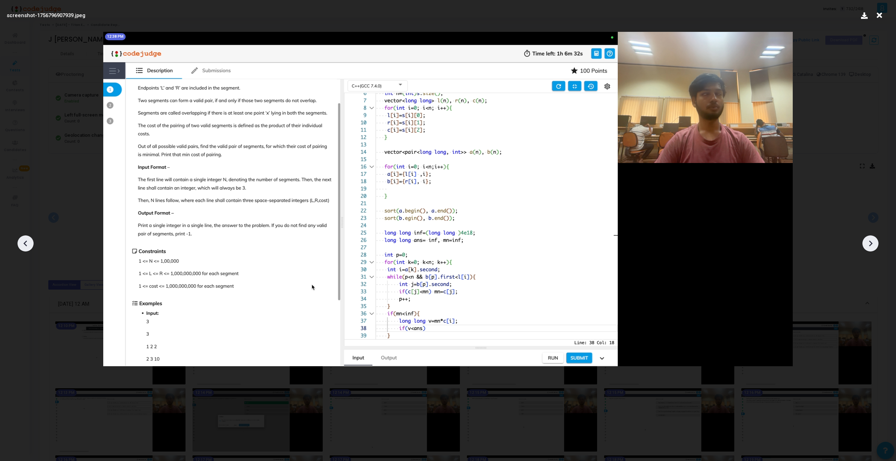
click at [874, 247] on icon at bounding box center [870, 243] width 11 height 11
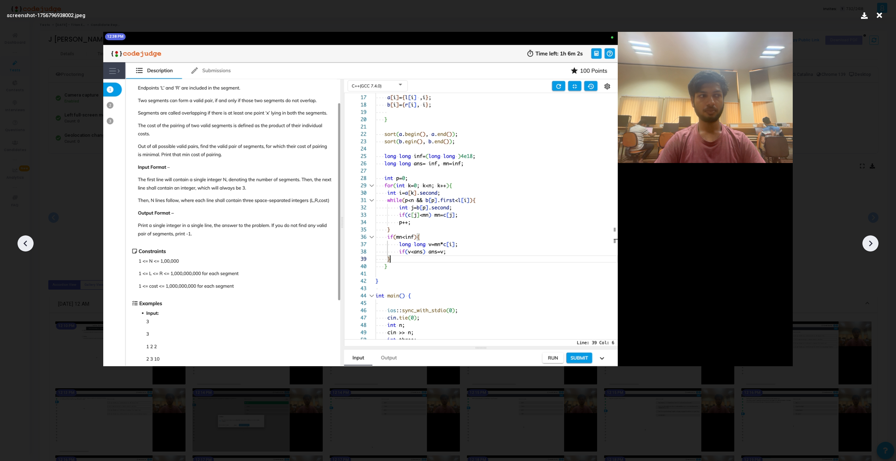
click at [874, 247] on icon at bounding box center [870, 243] width 11 height 11
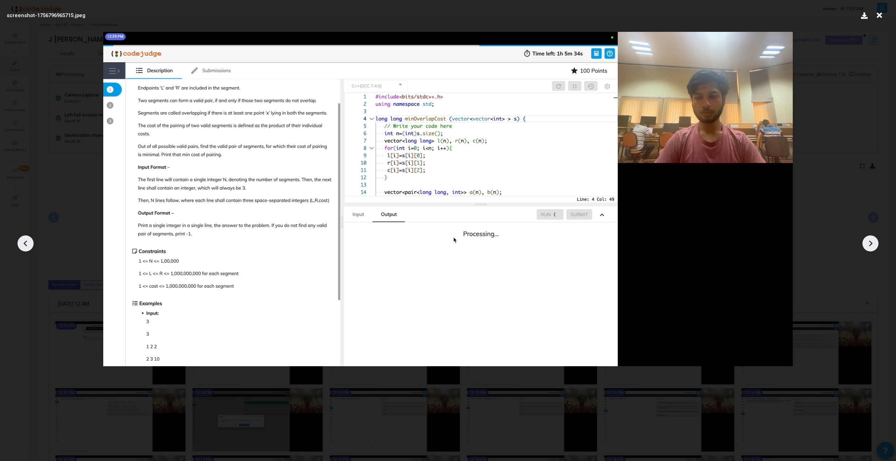
click at [874, 247] on icon at bounding box center [870, 243] width 11 height 11
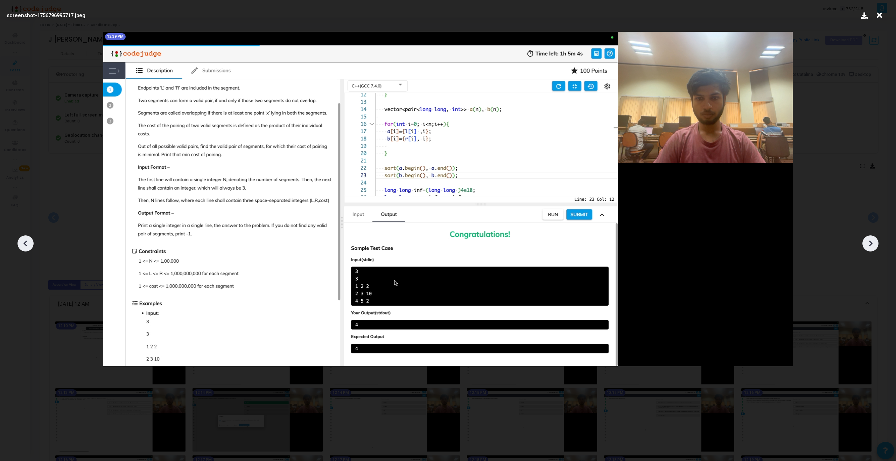
click at [874, 248] on icon at bounding box center [870, 243] width 11 height 11
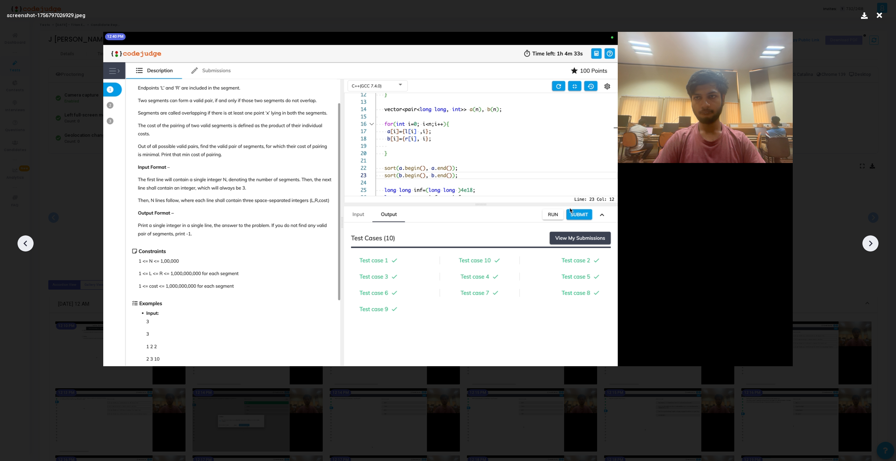
click at [874, 248] on icon at bounding box center [870, 243] width 11 height 11
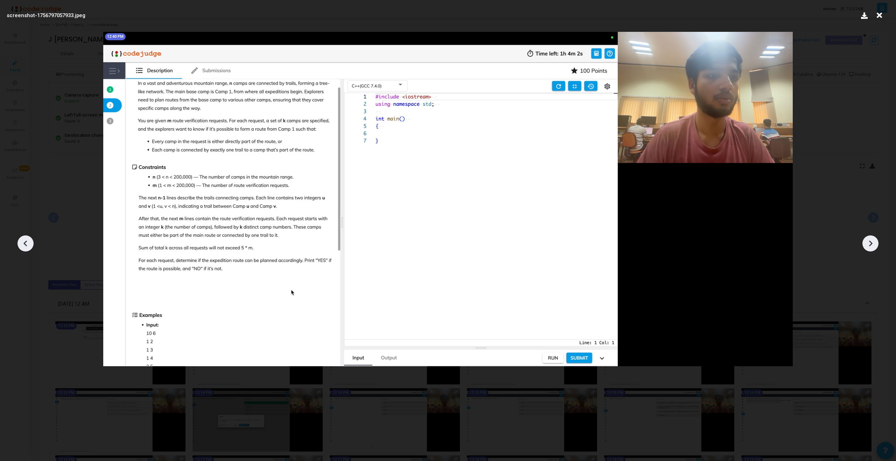
click at [874, 248] on icon at bounding box center [870, 243] width 11 height 11
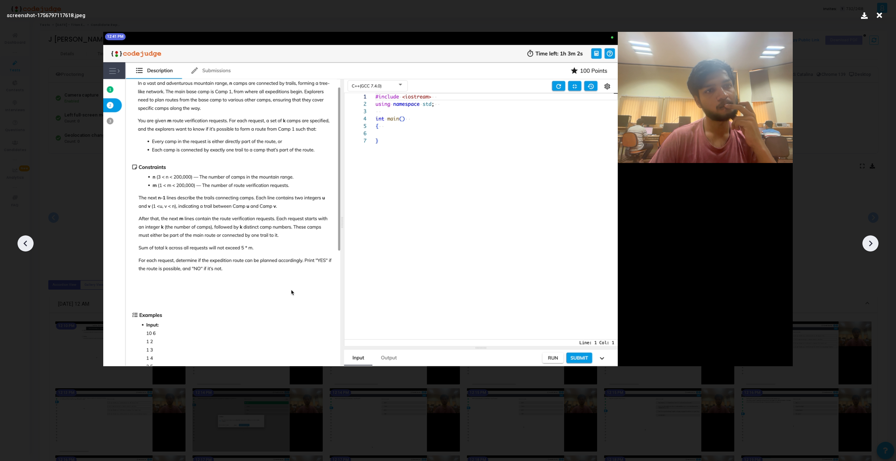
click at [874, 248] on icon at bounding box center [870, 243] width 11 height 11
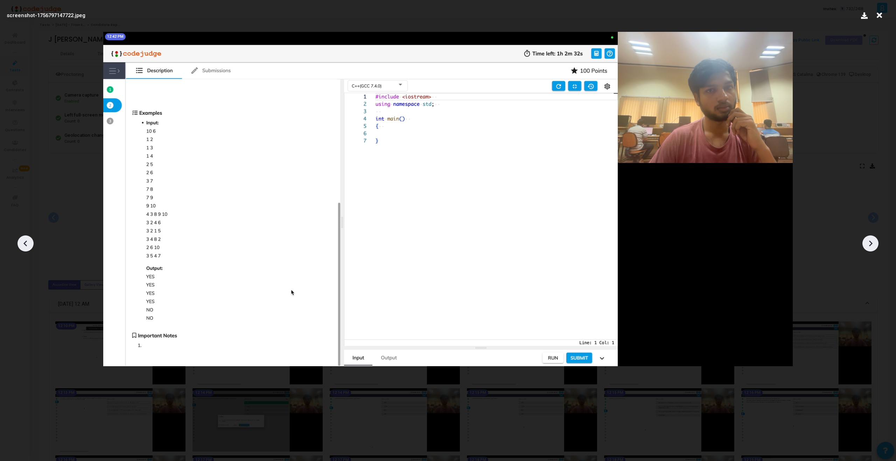
click at [874, 248] on icon at bounding box center [870, 243] width 11 height 11
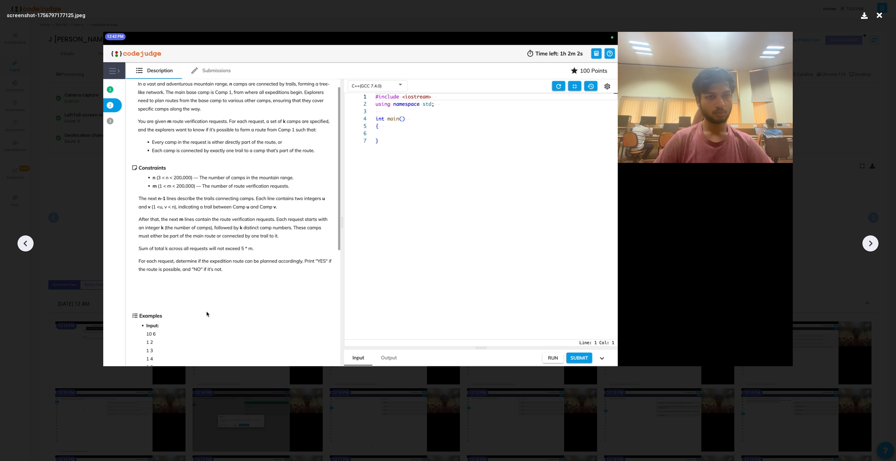
click at [874, 248] on icon at bounding box center [870, 243] width 11 height 11
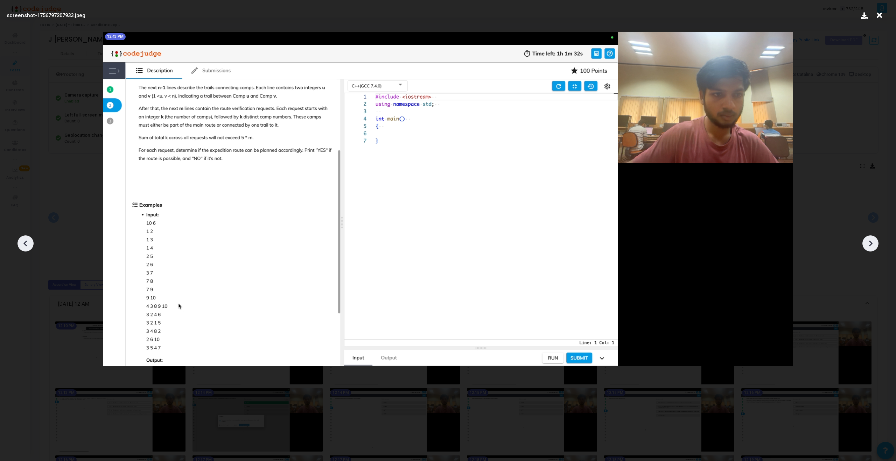
click at [874, 248] on icon at bounding box center [870, 243] width 11 height 11
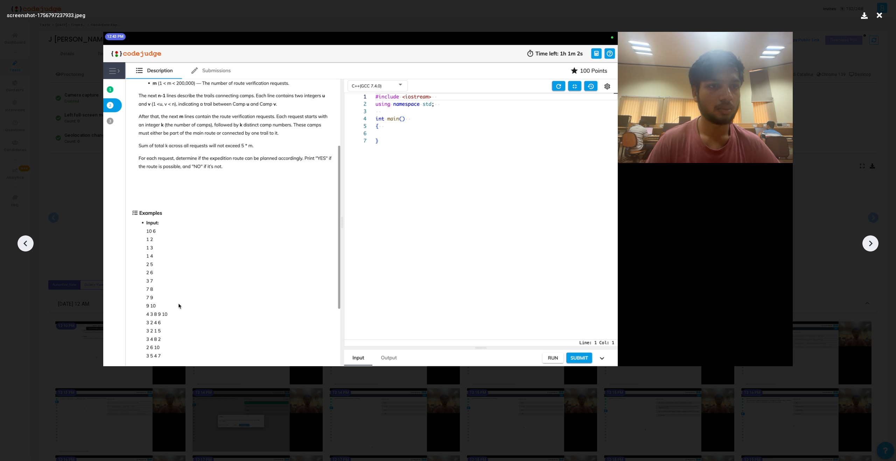
click at [874, 248] on icon at bounding box center [870, 243] width 11 height 11
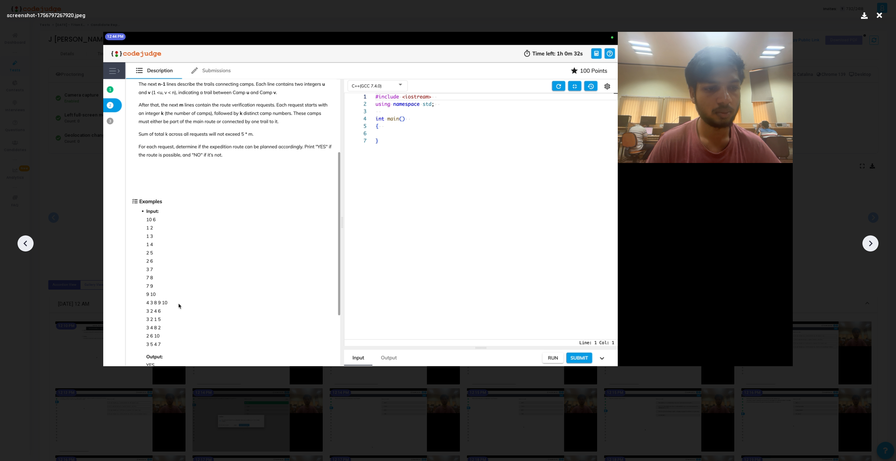
click at [874, 248] on icon at bounding box center [870, 243] width 11 height 11
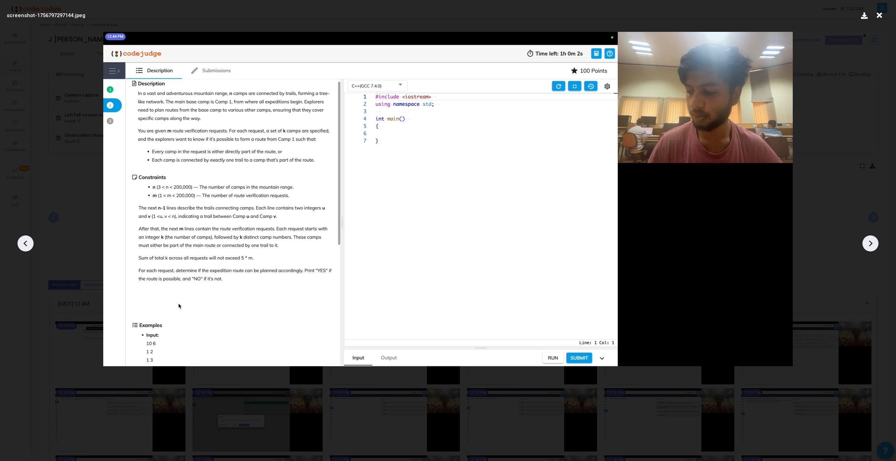
click at [874, 248] on icon at bounding box center [870, 243] width 11 height 11
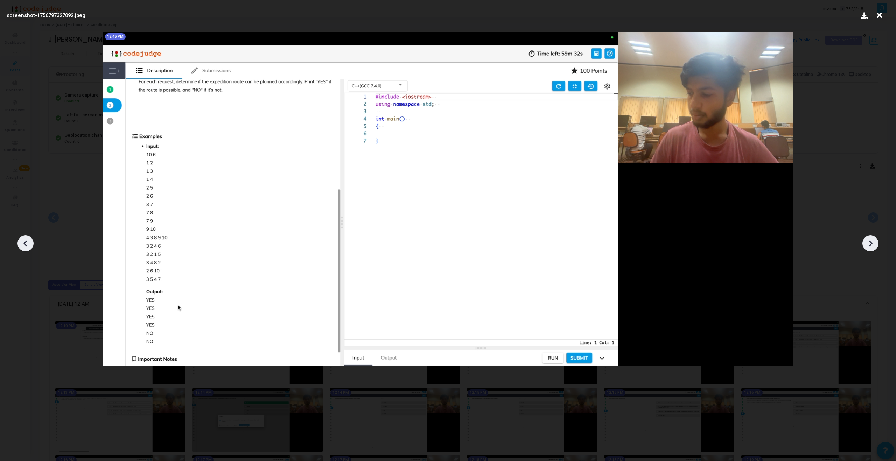
click at [874, 248] on icon at bounding box center [870, 243] width 11 height 11
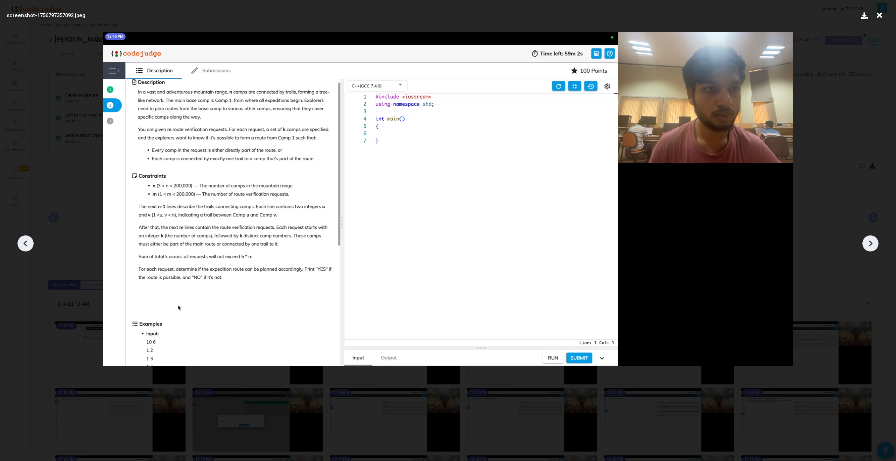
click at [874, 248] on icon at bounding box center [870, 243] width 11 height 11
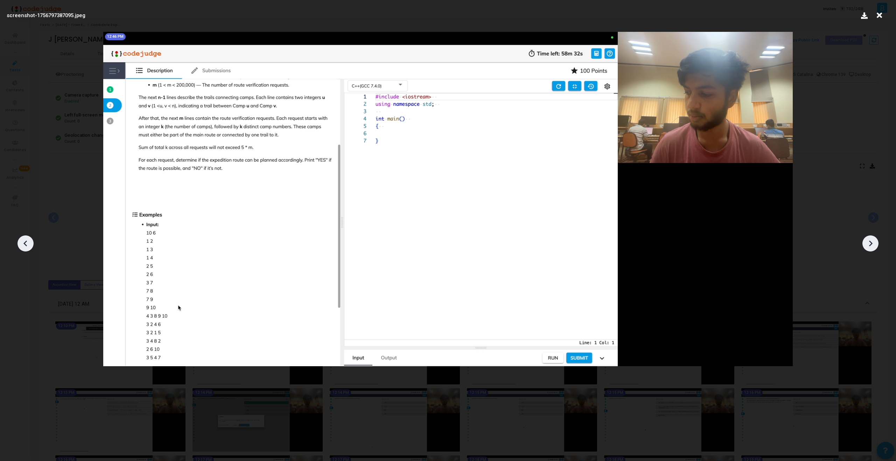
click at [875, 248] on icon at bounding box center [870, 243] width 11 height 11
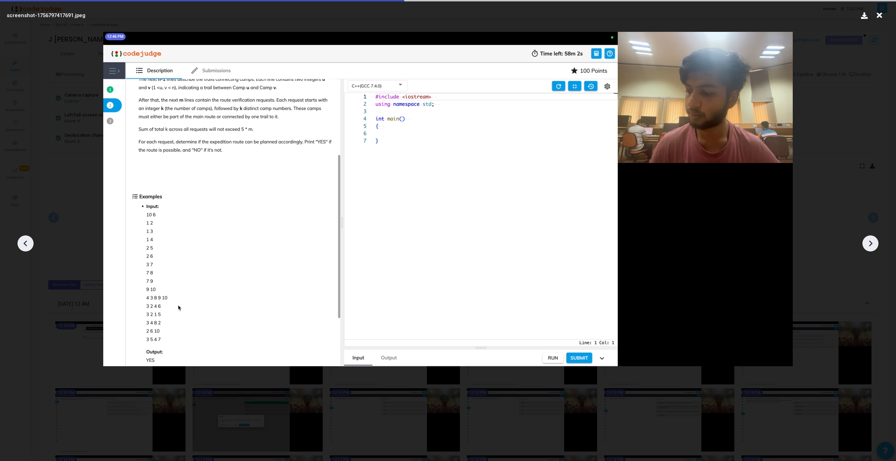
click at [875, 248] on icon at bounding box center [870, 243] width 11 height 11
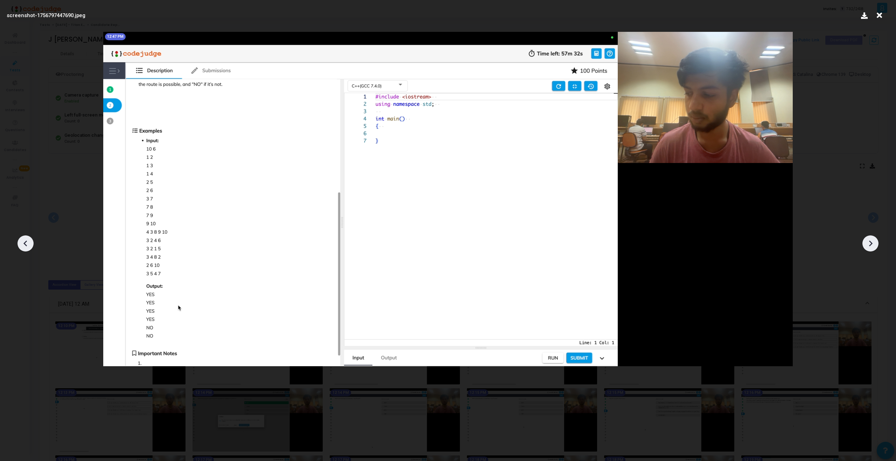
click at [875, 248] on icon at bounding box center [870, 243] width 11 height 11
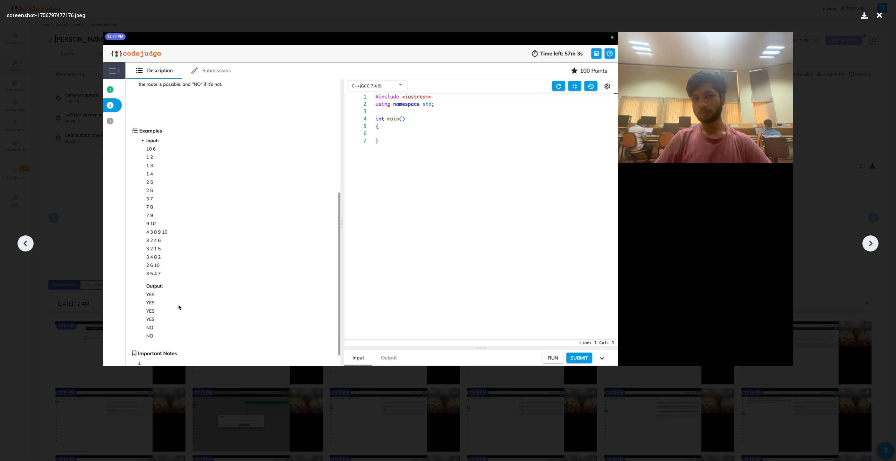
click at [875, 248] on icon at bounding box center [870, 243] width 11 height 11
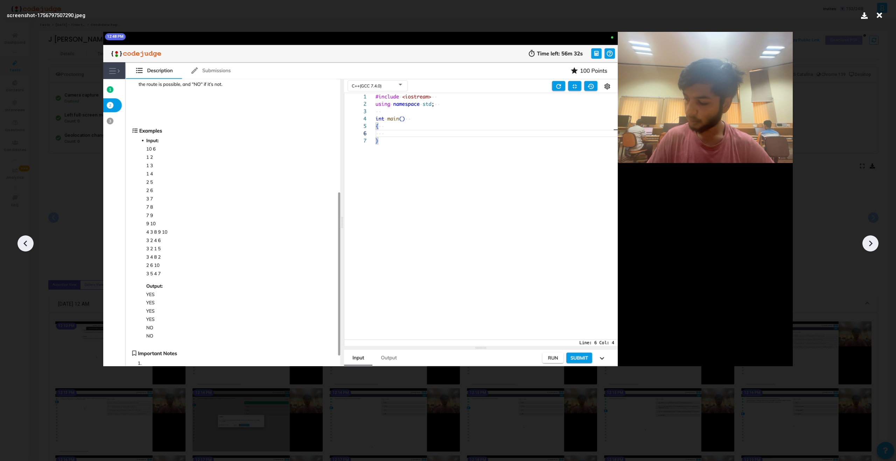
click at [875, 248] on icon at bounding box center [870, 243] width 11 height 11
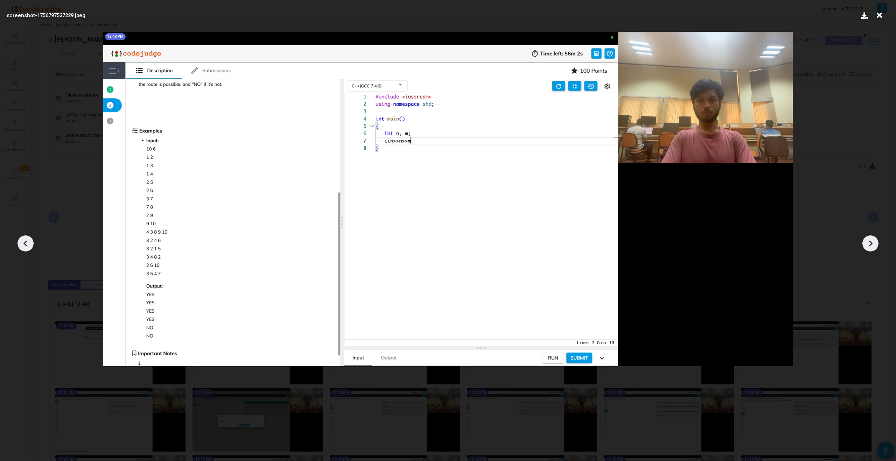
click at [875, 248] on icon at bounding box center [870, 243] width 11 height 11
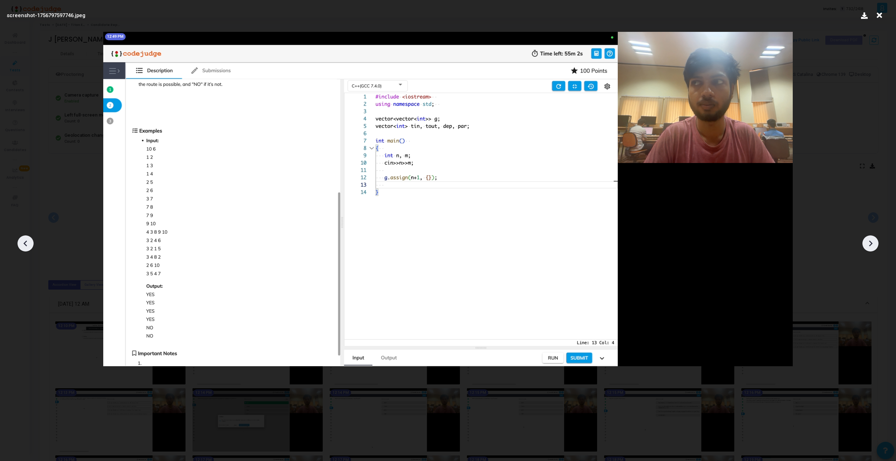
click at [25, 247] on icon at bounding box center [25, 243] width 11 height 11
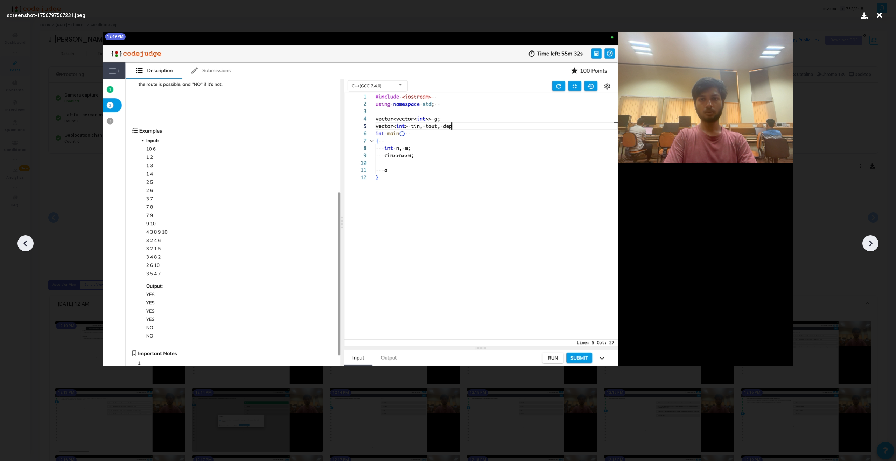
click at [25, 247] on icon at bounding box center [25, 243] width 11 height 11
click at [26, 248] on icon at bounding box center [25, 243] width 11 height 11
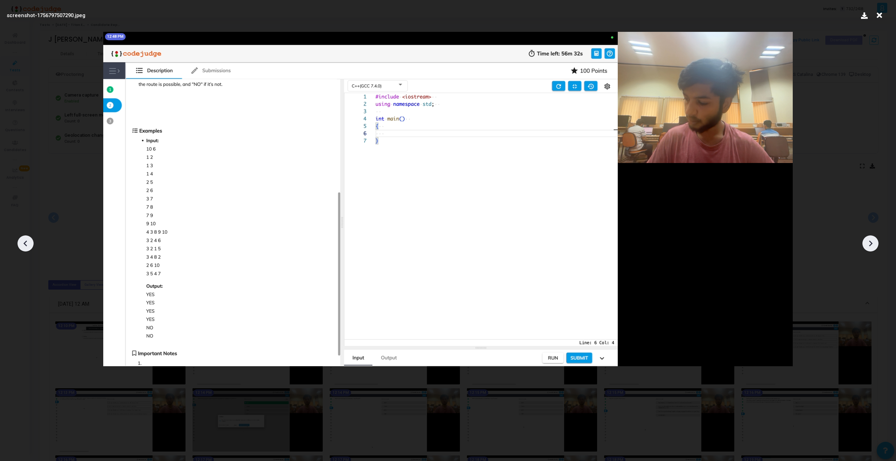
click at [876, 244] on icon at bounding box center [870, 243] width 11 height 11
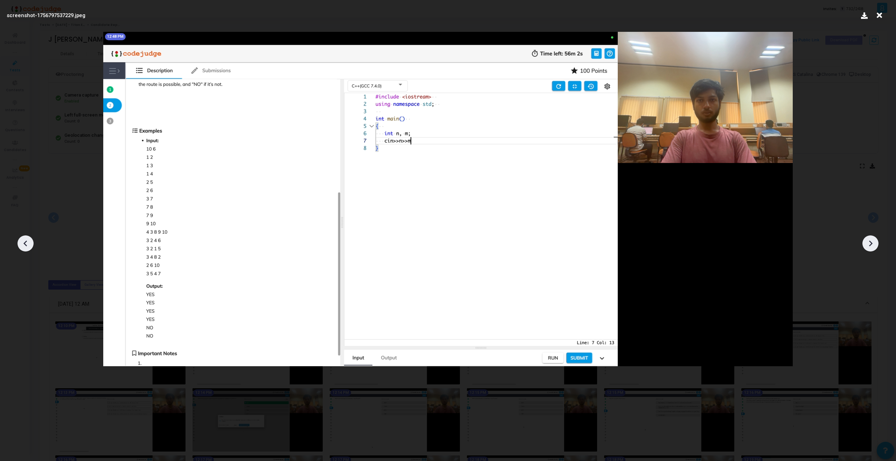
click at [876, 244] on icon at bounding box center [870, 243] width 11 height 11
click at [875, 244] on icon at bounding box center [870, 243] width 11 height 11
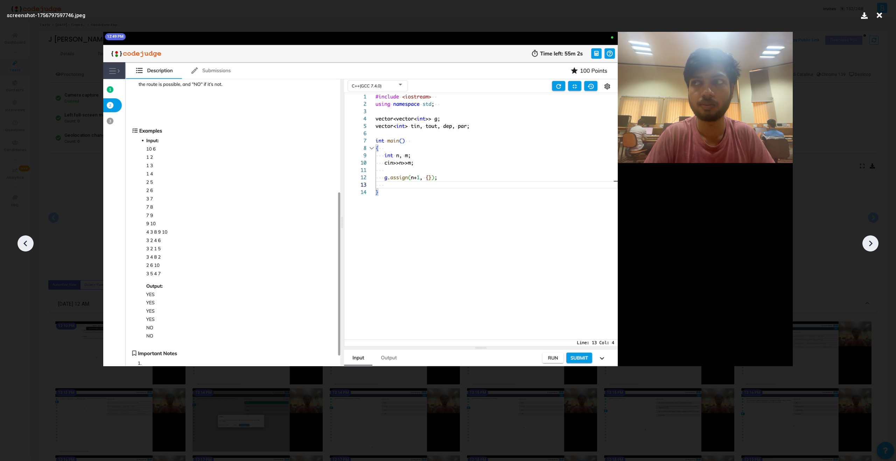
click at [875, 244] on icon at bounding box center [870, 243] width 11 height 11
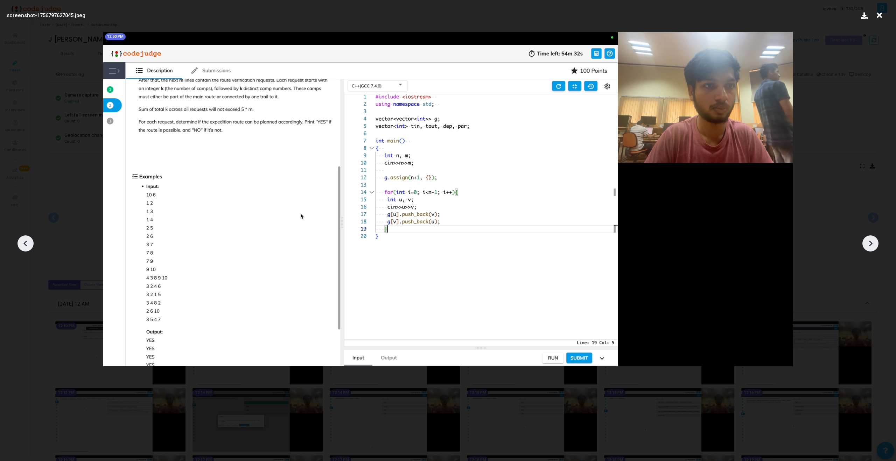
click at [875, 243] on icon at bounding box center [870, 243] width 11 height 11
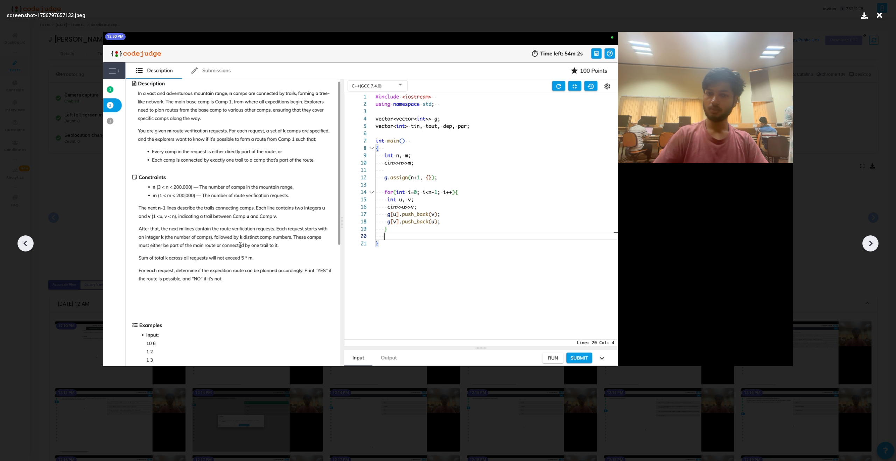
click at [874, 243] on icon at bounding box center [870, 243] width 11 height 11
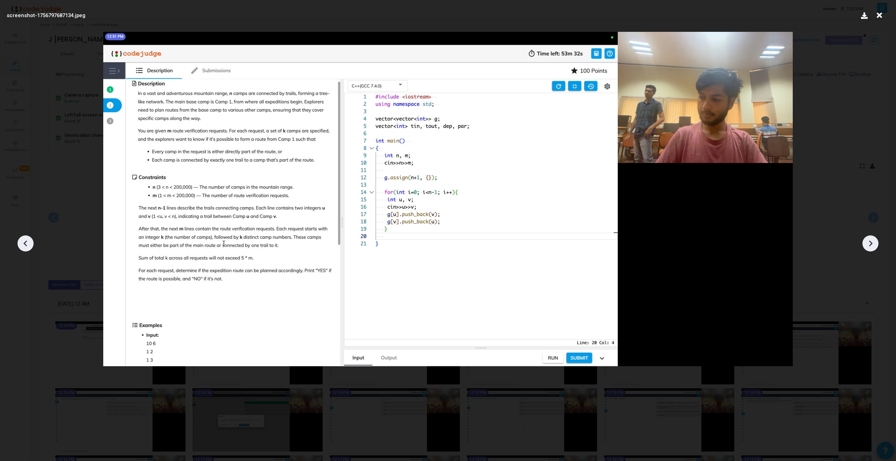
click at [874, 243] on icon at bounding box center [870, 243] width 11 height 11
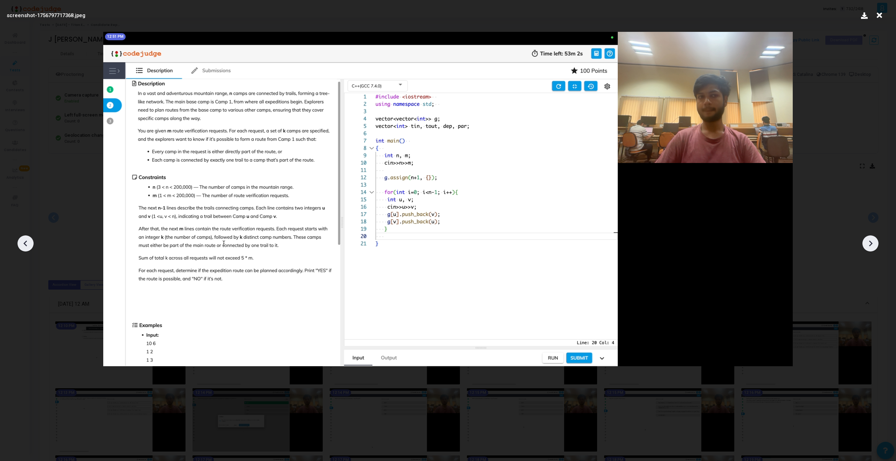
click at [874, 243] on icon at bounding box center [870, 243] width 11 height 11
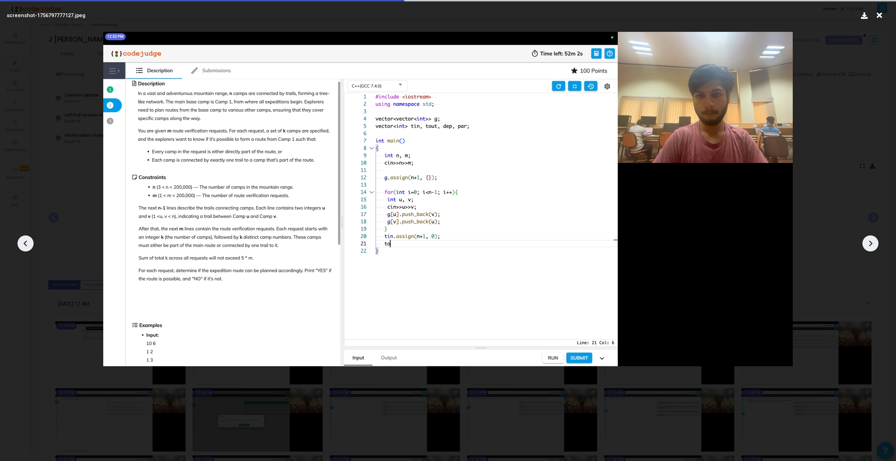
click at [874, 243] on icon at bounding box center [870, 243] width 11 height 11
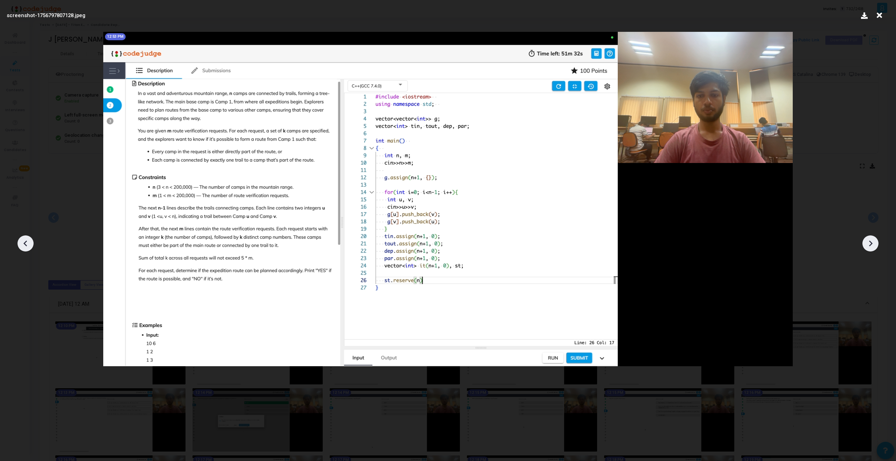
click at [874, 244] on icon at bounding box center [870, 243] width 11 height 11
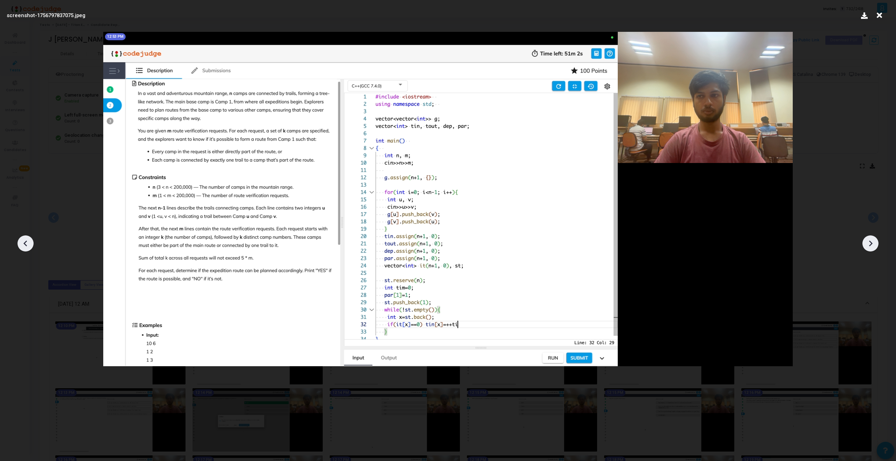
click at [874, 244] on icon at bounding box center [870, 243] width 11 height 11
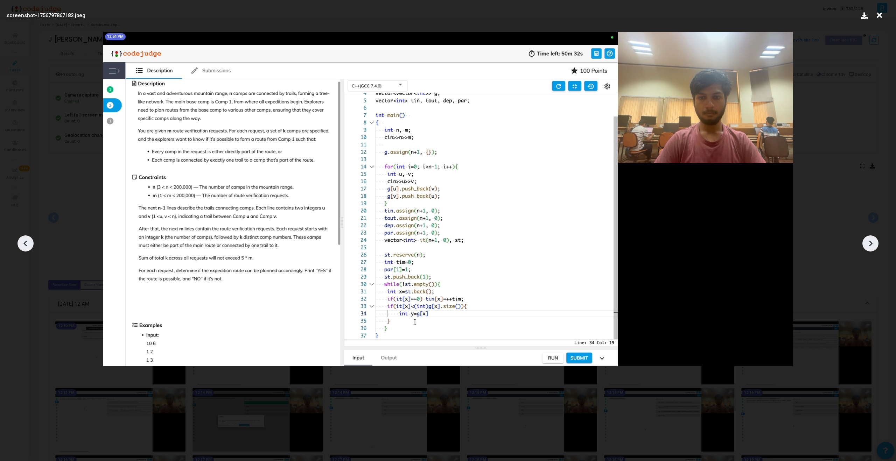
click at [874, 244] on icon at bounding box center [870, 243] width 11 height 11
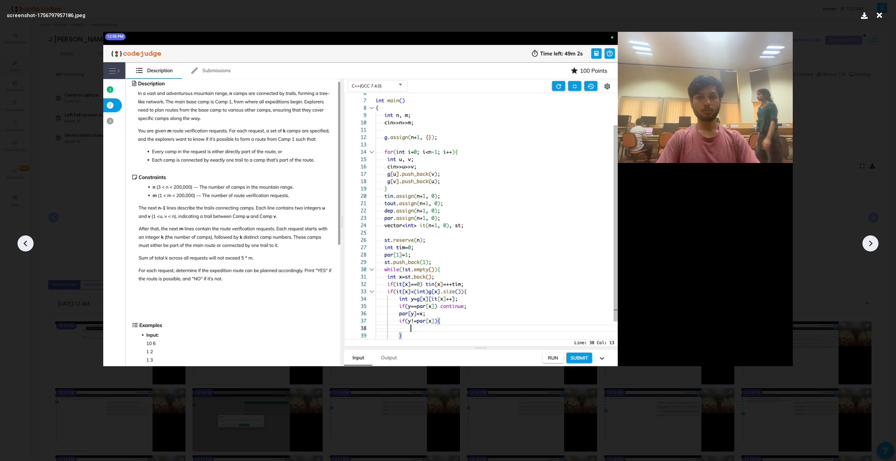
click at [874, 243] on icon at bounding box center [870, 243] width 11 height 11
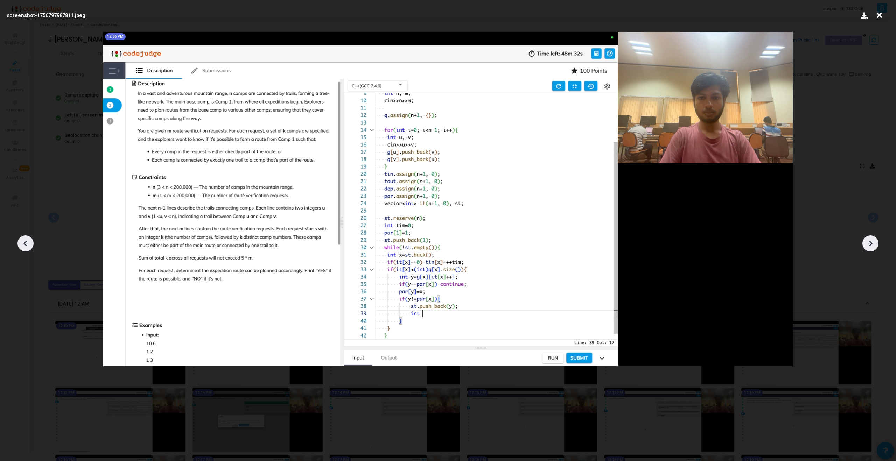
click at [874, 243] on icon at bounding box center [870, 243] width 11 height 11
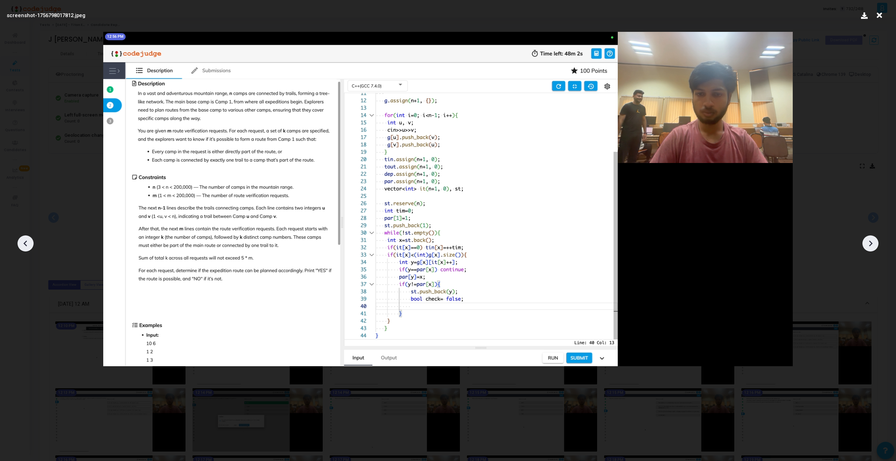
click at [874, 243] on icon at bounding box center [870, 243] width 11 height 11
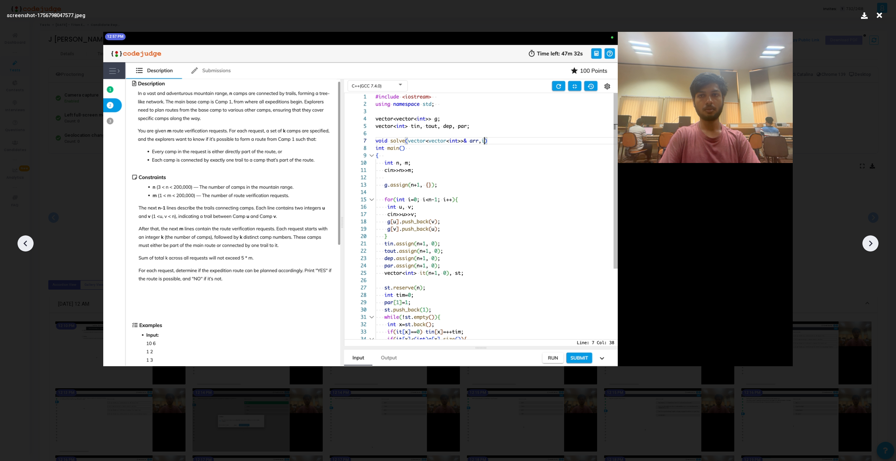
click at [874, 244] on icon at bounding box center [870, 243] width 11 height 11
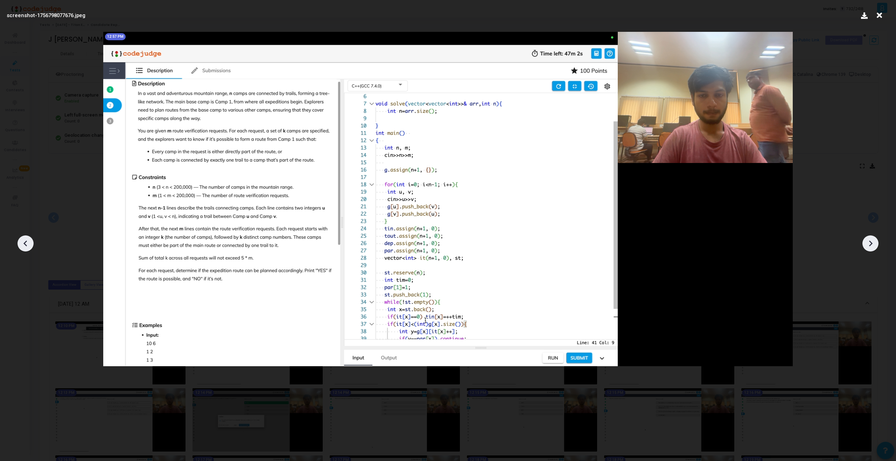
click at [874, 244] on icon at bounding box center [870, 243] width 11 height 11
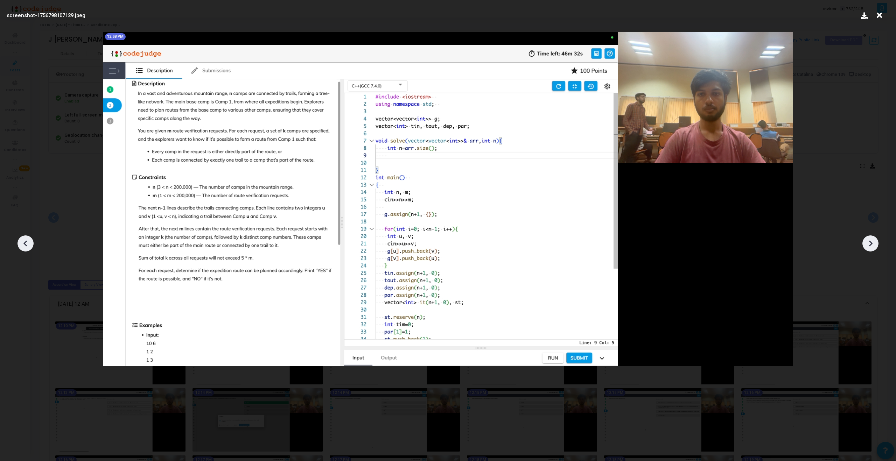
click at [874, 244] on icon at bounding box center [870, 243] width 11 height 11
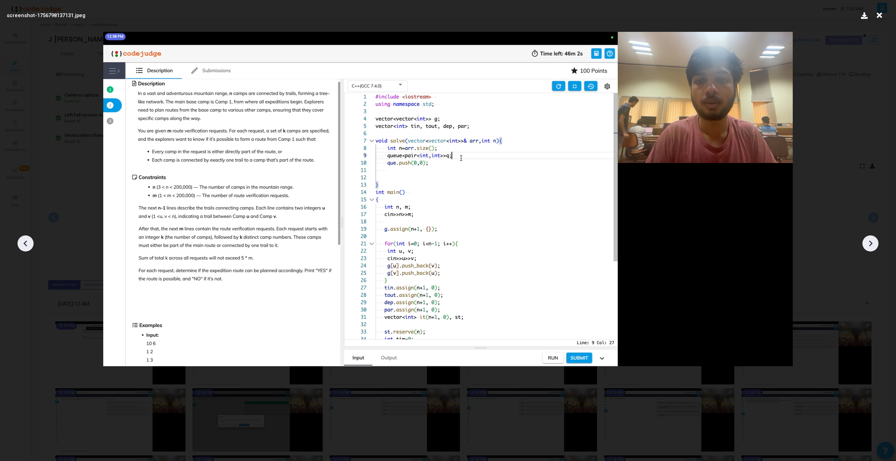
click at [873, 244] on icon at bounding box center [870, 243] width 11 height 11
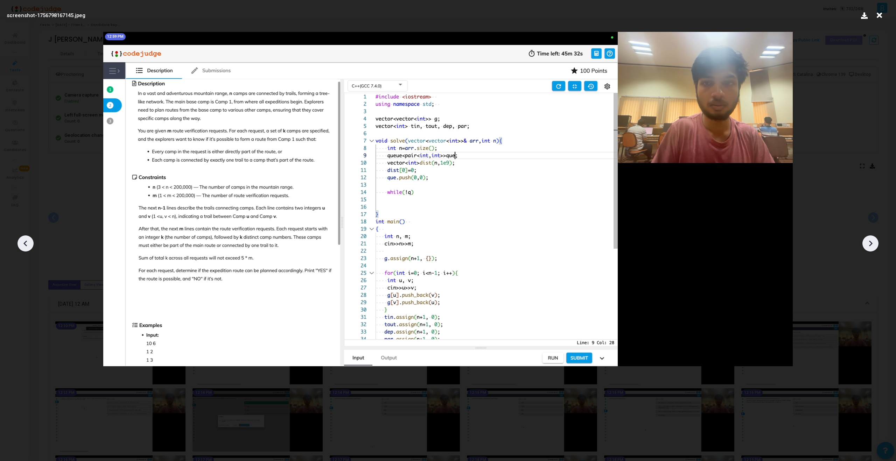
click at [873, 243] on icon at bounding box center [870, 243] width 11 height 11
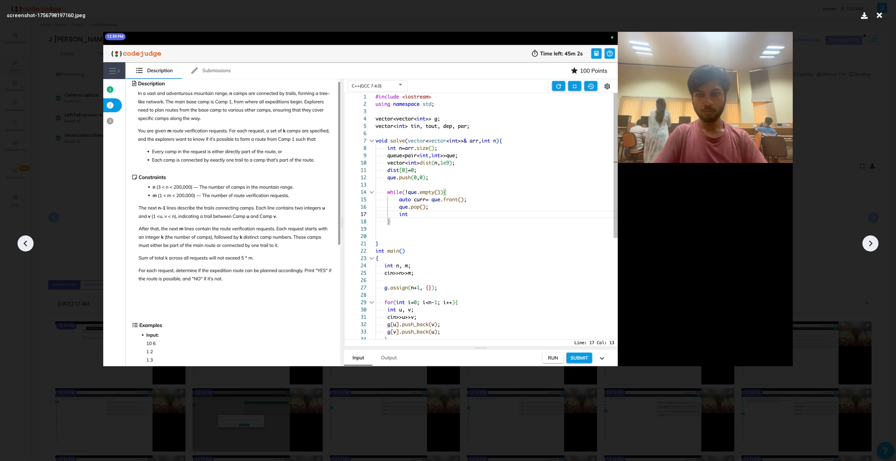
click at [873, 244] on icon at bounding box center [870, 243] width 11 height 11
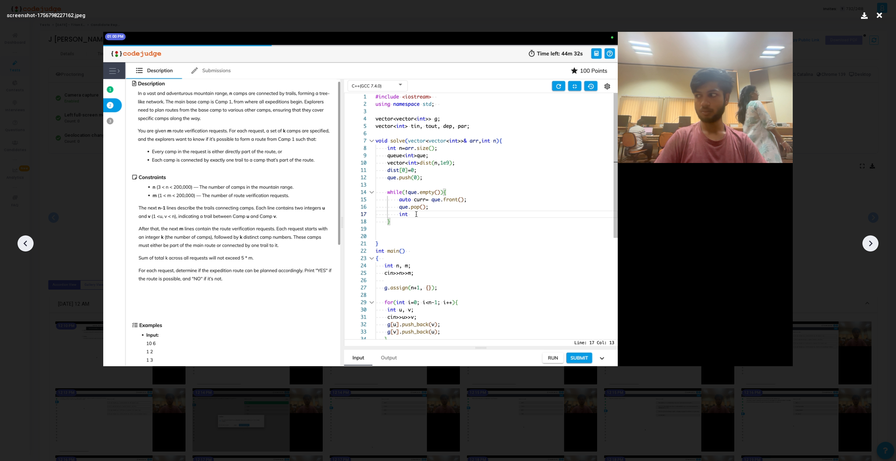
click at [873, 243] on icon at bounding box center [870, 243] width 11 height 11
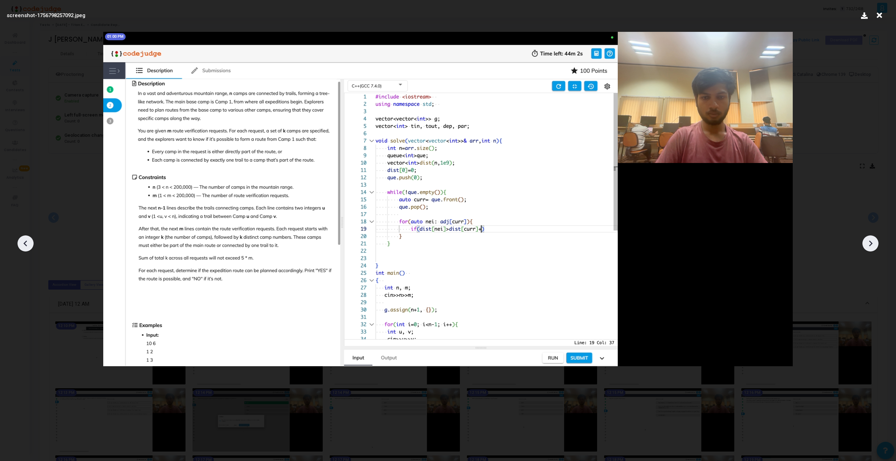
click at [873, 243] on icon at bounding box center [870, 243] width 11 height 11
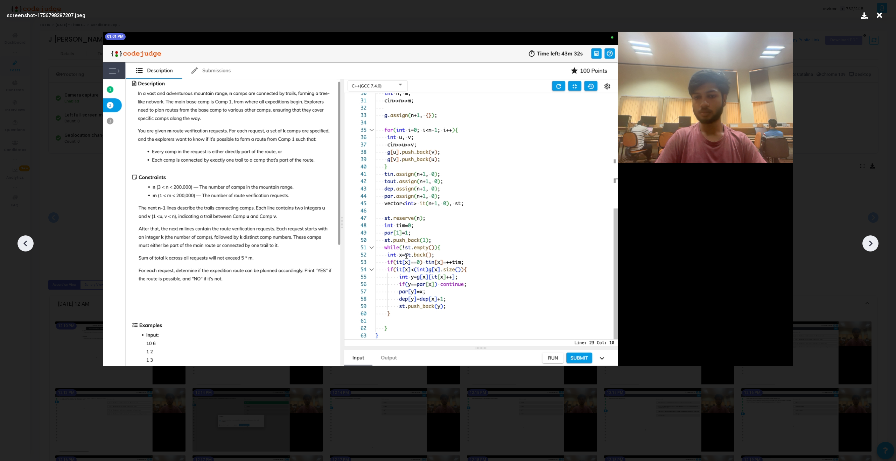
click at [873, 243] on icon at bounding box center [870, 243] width 11 height 11
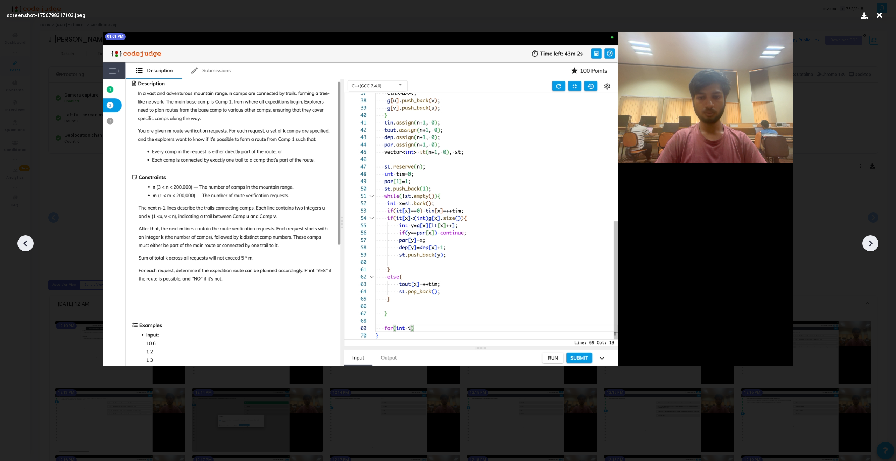
click at [873, 243] on icon at bounding box center [870, 243] width 11 height 11
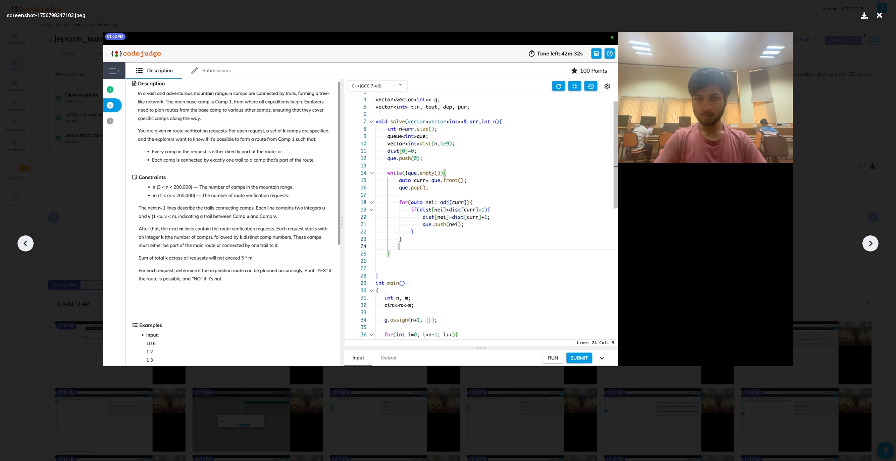
click at [873, 243] on icon at bounding box center [870, 243] width 11 height 11
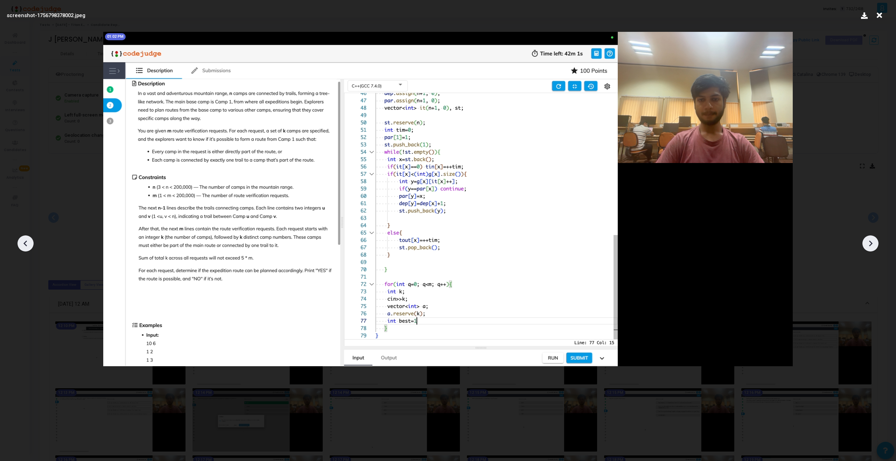
click at [873, 243] on icon at bounding box center [870, 243] width 11 height 11
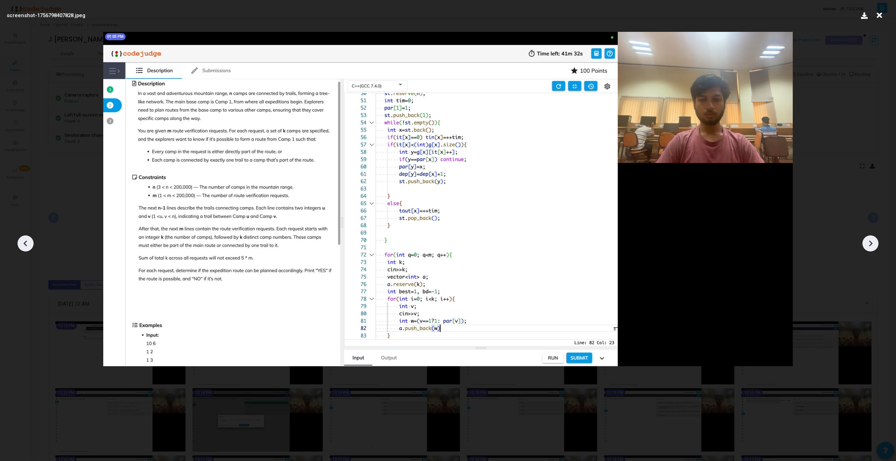
click at [875, 243] on icon at bounding box center [870, 243] width 11 height 11
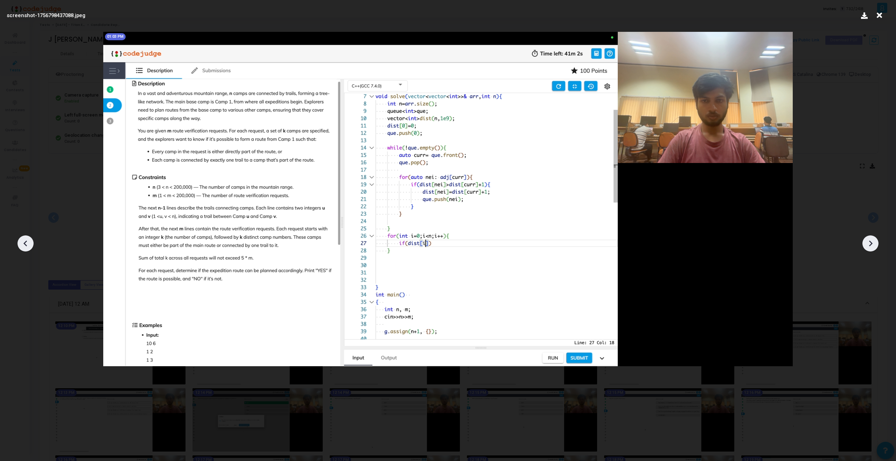
click at [875, 243] on icon at bounding box center [870, 243] width 11 height 11
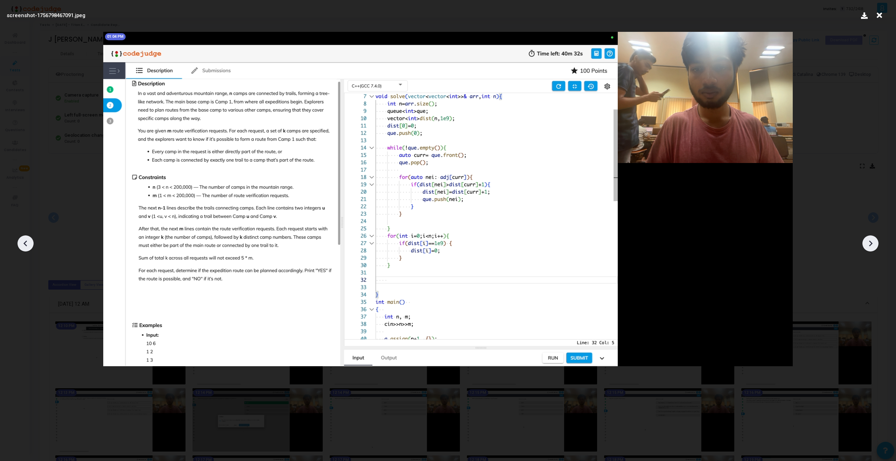
click at [875, 243] on icon at bounding box center [870, 243] width 11 height 11
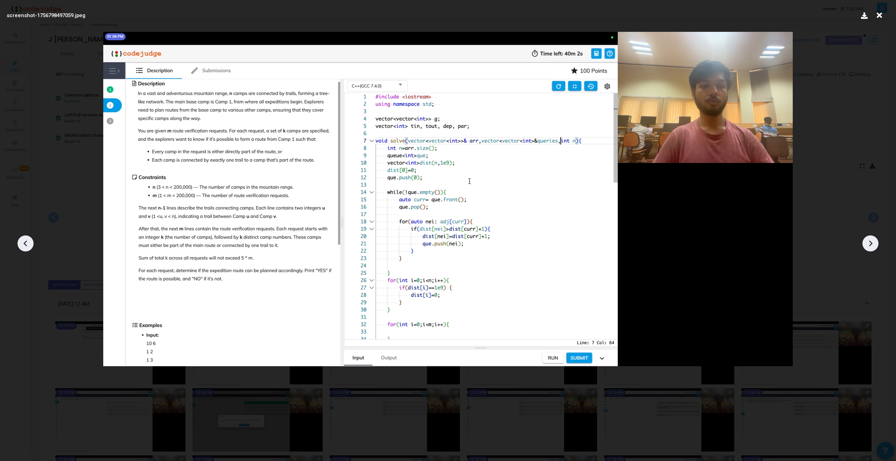
click at [875, 243] on icon at bounding box center [870, 243] width 11 height 11
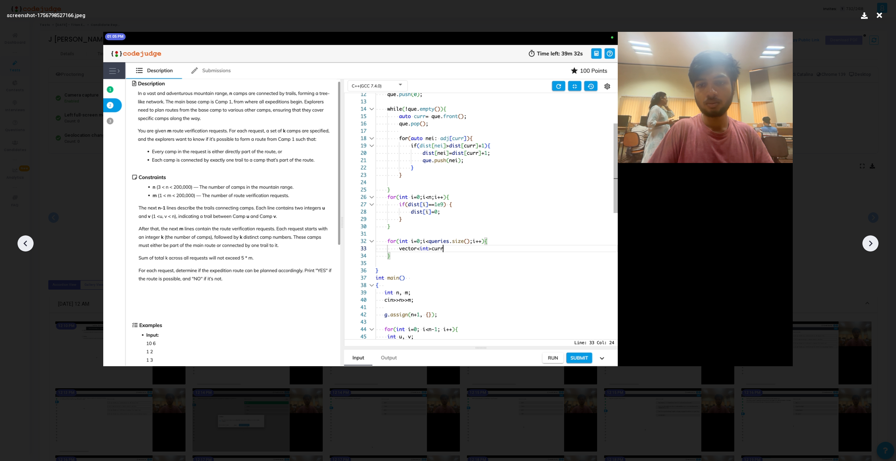
click at [875, 243] on icon at bounding box center [870, 243] width 11 height 11
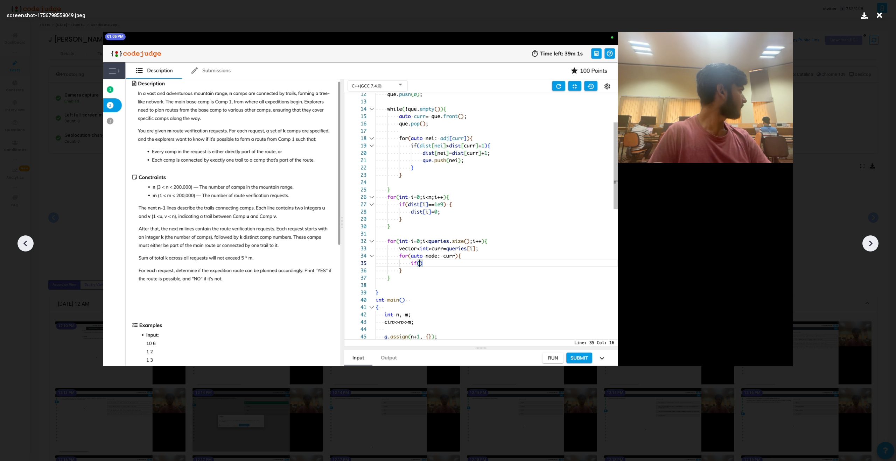
click at [875, 243] on icon at bounding box center [870, 243] width 11 height 11
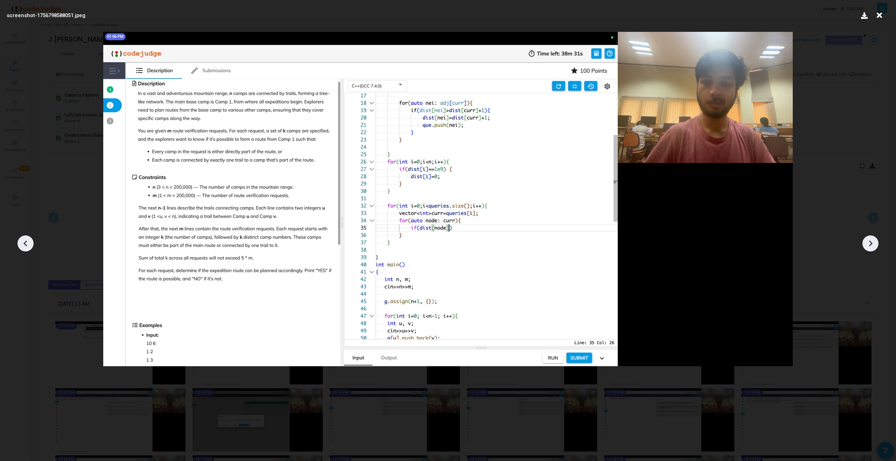
click at [875, 243] on icon at bounding box center [870, 243] width 11 height 11
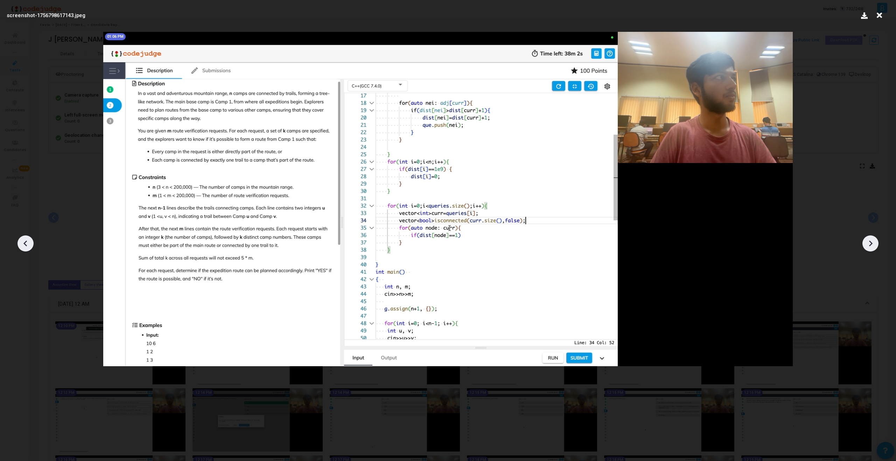
click at [875, 243] on icon at bounding box center [870, 243] width 11 height 11
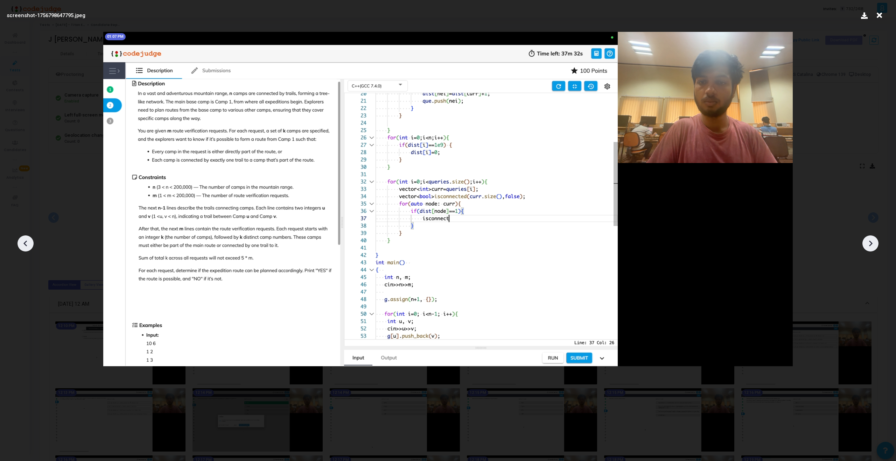
click at [875, 243] on icon at bounding box center [870, 243] width 11 height 11
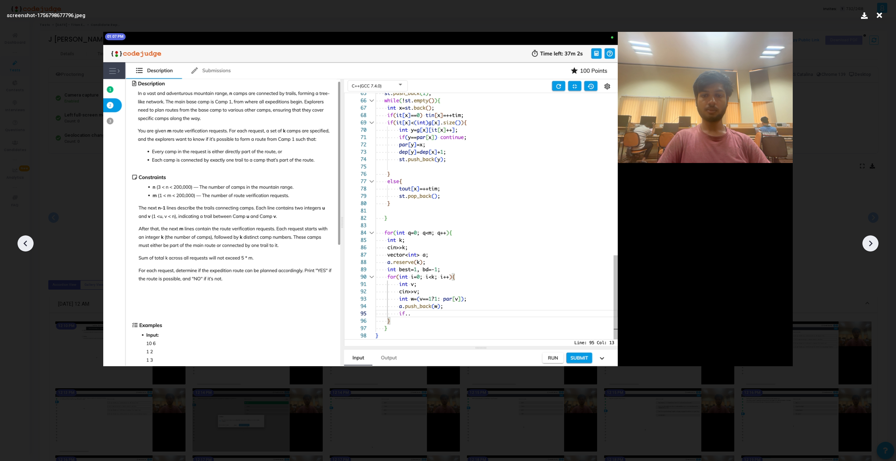
click at [875, 243] on icon at bounding box center [870, 243] width 11 height 11
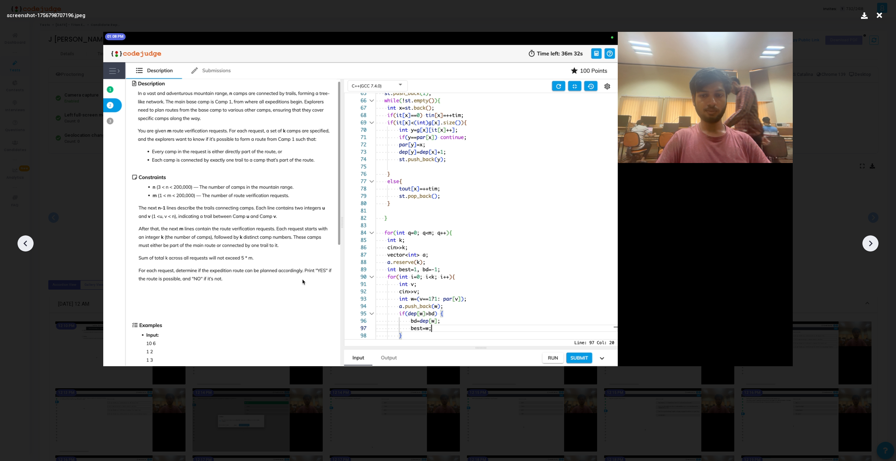
click at [875, 243] on icon at bounding box center [870, 243] width 11 height 11
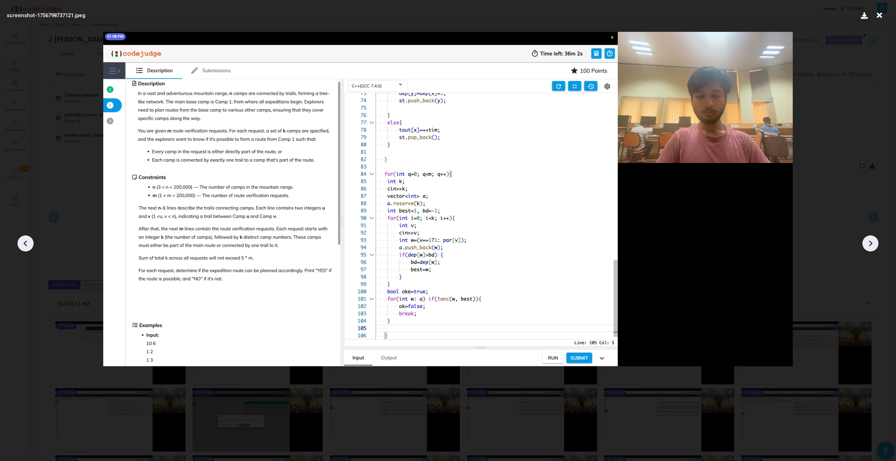
click at [875, 243] on icon at bounding box center [870, 243] width 11 height 11
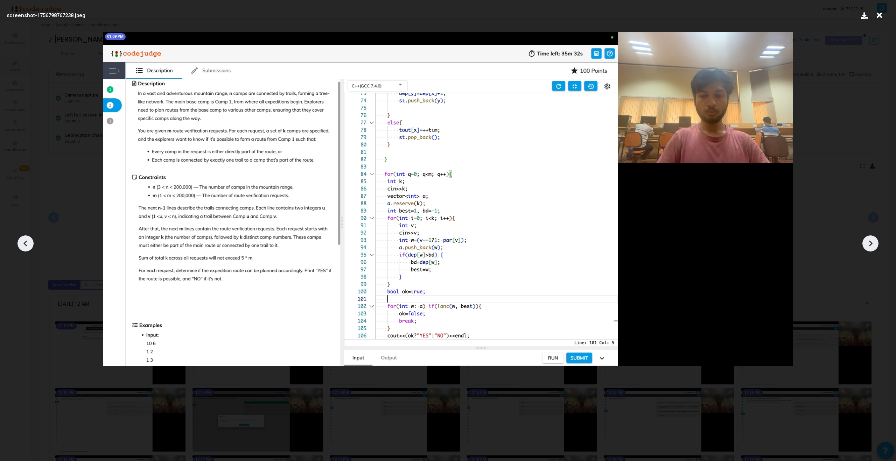
click at [875, 243] on icon at bounding box center [870, 243] width 11 height 11
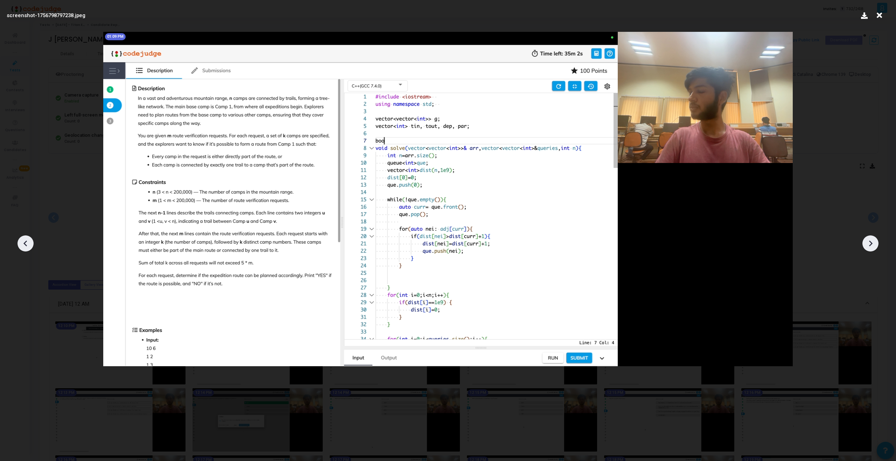
click at [874, 243] on icon at bounding box center [870, 243] width 11 height 11
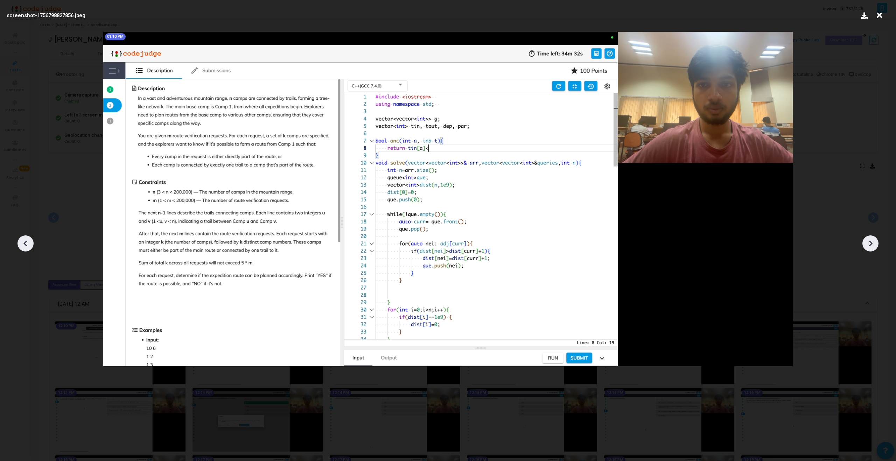
click at [874, 243] on icon at bounding box center [870, 243] width 11 height 11
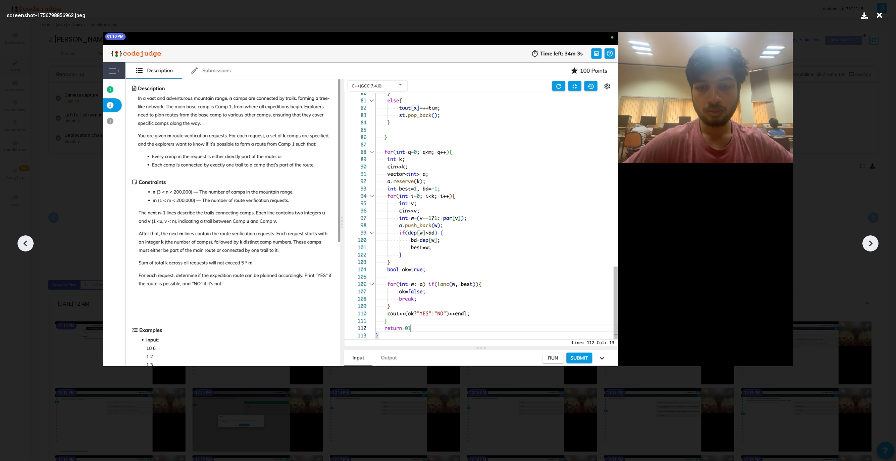
click at [875, 244] on icon at bounding box center [870, 243] width 11 height 11
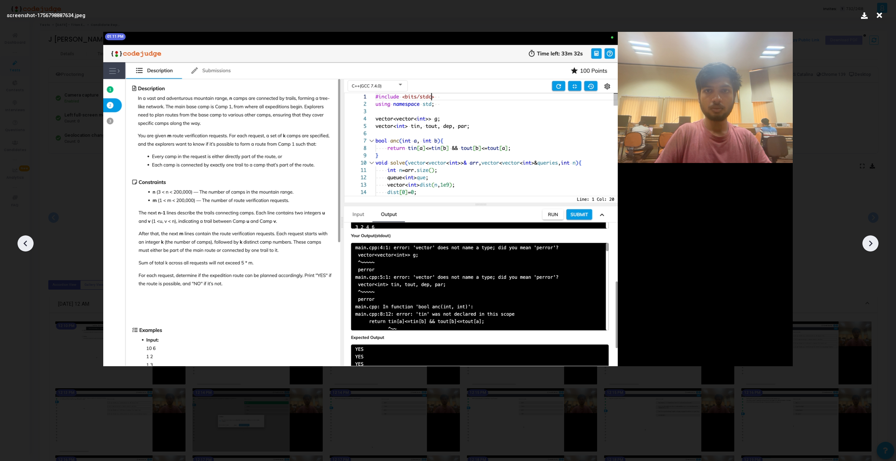
click at [875, 244] on icon at bounding box center [870, 243] width 11 height 11
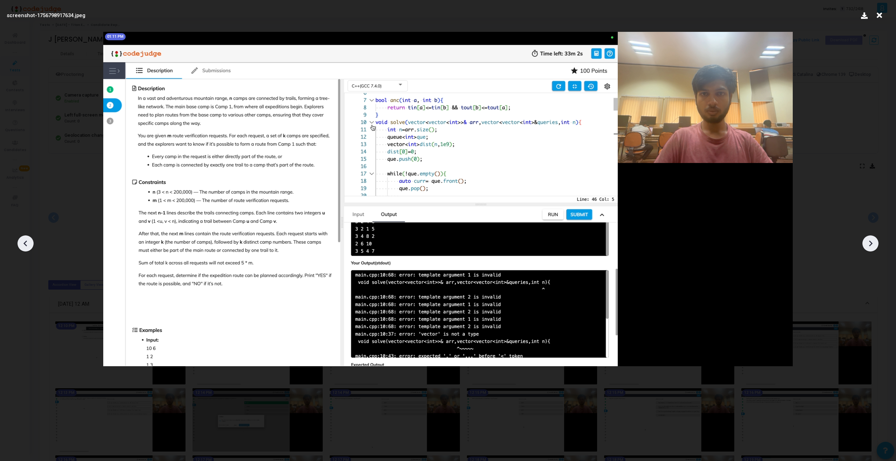
click at [875, 245] on icon at bounding box center [870, 243] width 11 height 11
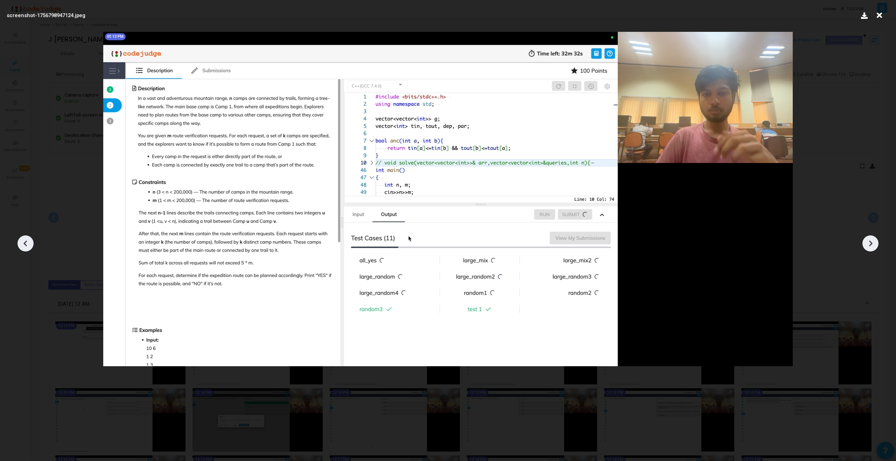
click at [869, 244] on icon at bounding box center [870, 243] width 11 height 11
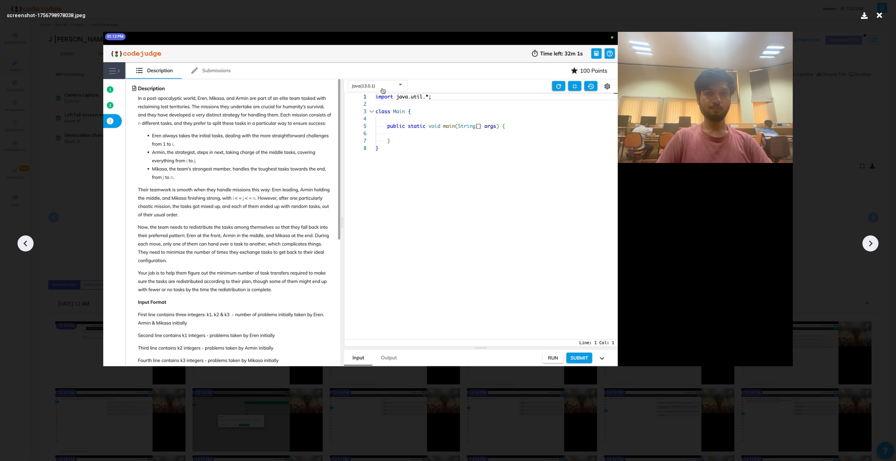
click at [869, 244] on icon at bounding box center [870, 243] width 11 height 11
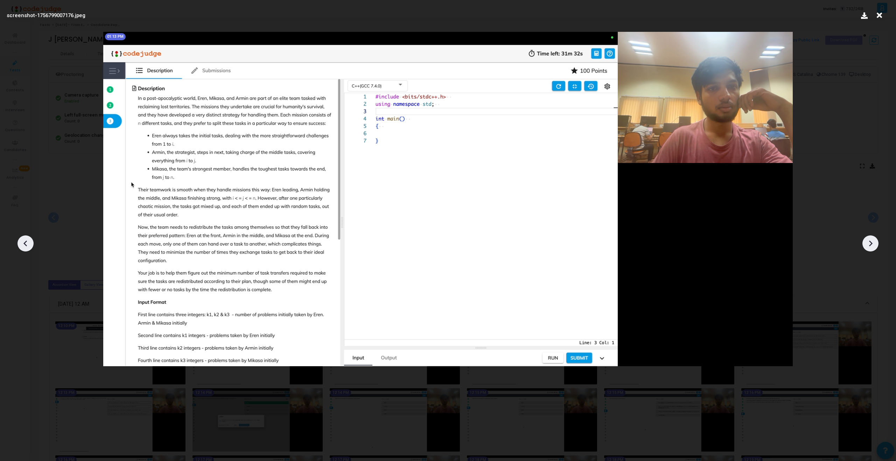
click at [22, 248] on icon at bounding box center [25, 243] width 11 height 11
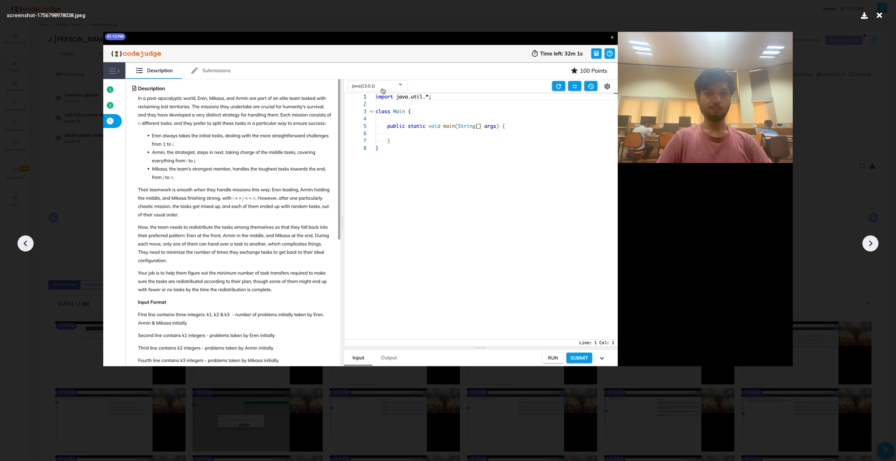
click at [22, 248] on icon at bounding box center [25, 243] width 11 height 11
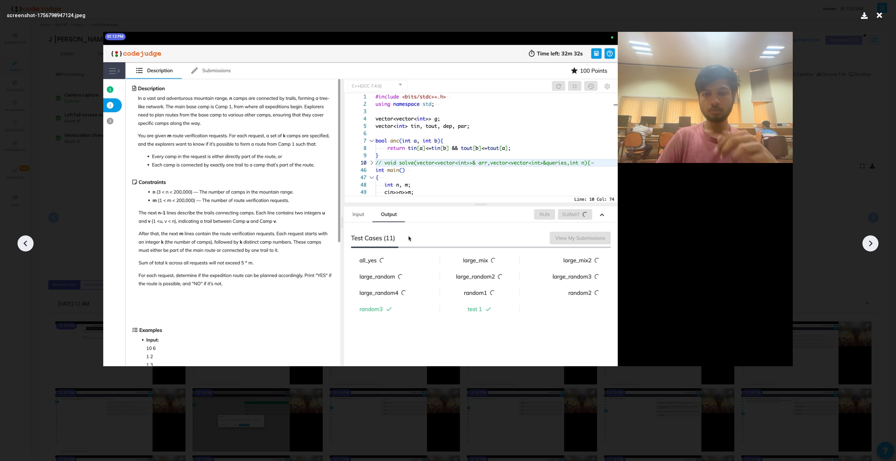
click at [23, 247] on icon at bounding box center [25, 243] width 11 height 11
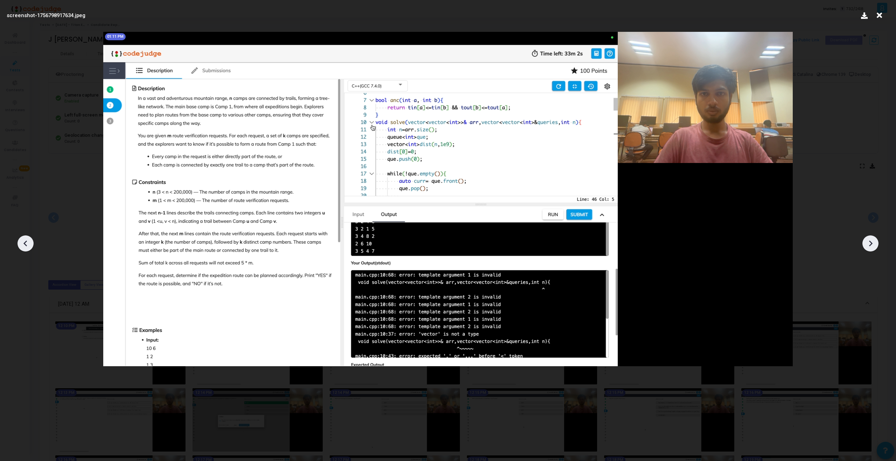
click at [869, 246] on icon at bounding box center [870, 243] width 11 height 11
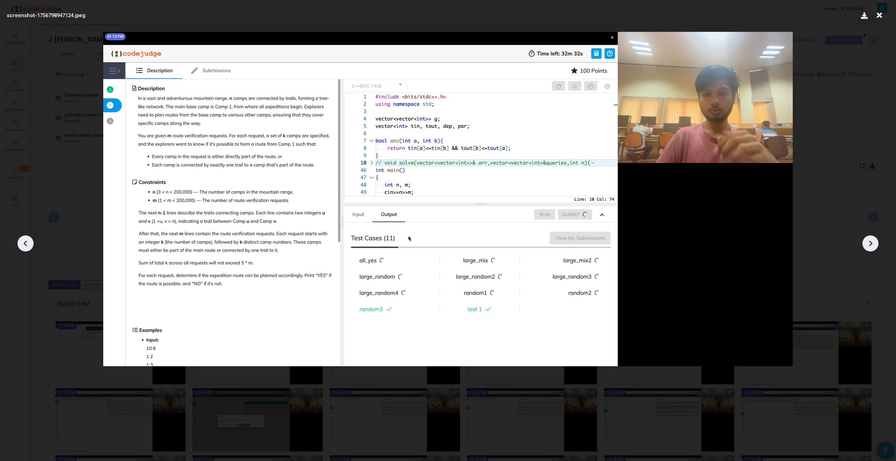
click at [869, 246] on icon at bounding box center [870, 243] width 11 height 11
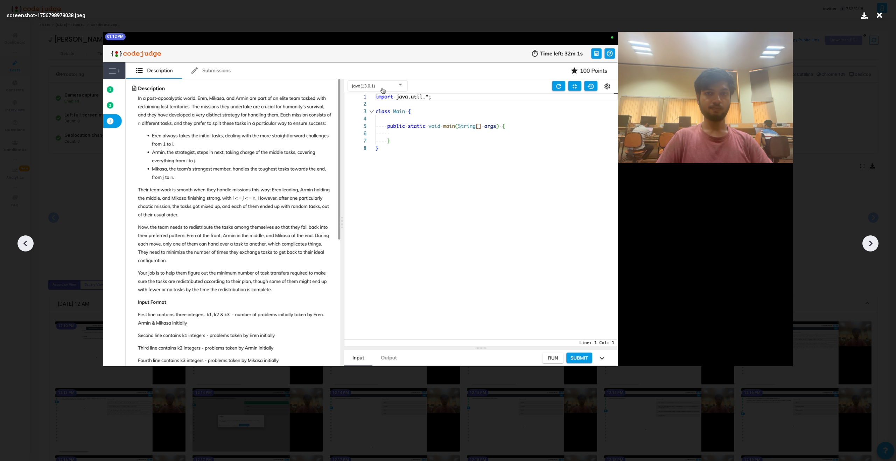
click at [869, 246] on icon at bounding box center [870, 243] width 11 height 11
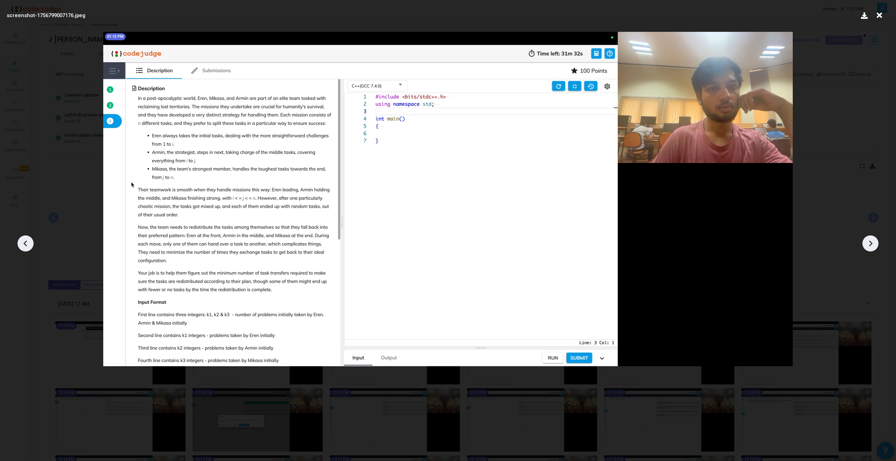
click at [869, 246] on icon at bounding box center [870, 243] width 11 height 11
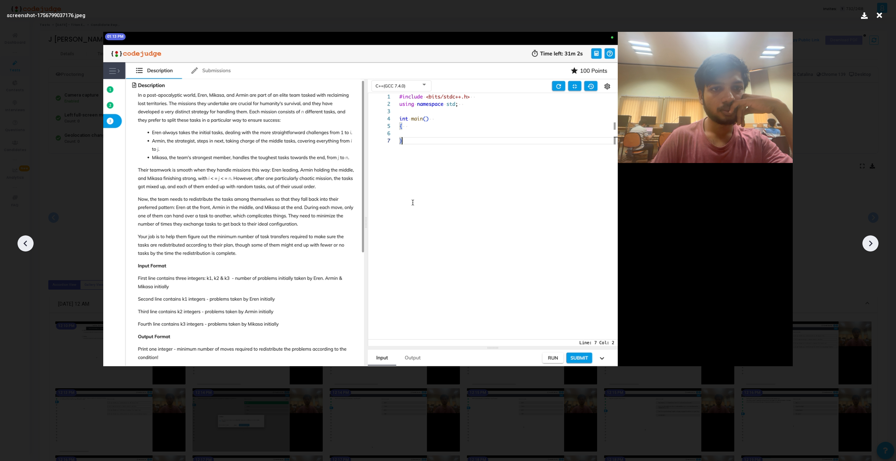
click at [869, 246] on icon at bounding box center [870, 243] width 11 height 11
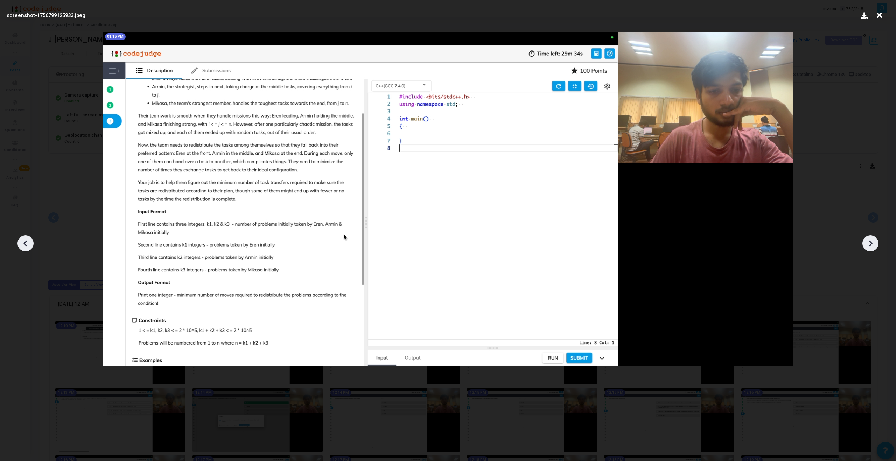
click at [868, 246] on icon at bounding box center [870, 243] width 11 height 11
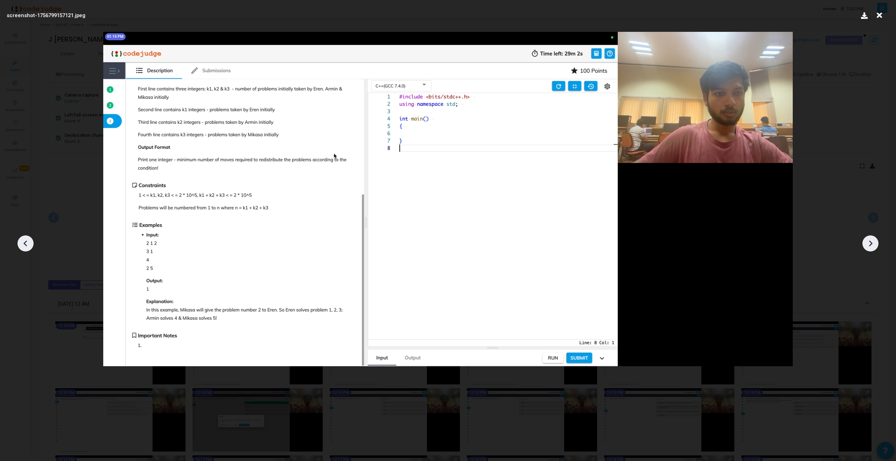
click at [868, 246] on icon at bounding box center [870, 243] width 11 height 11
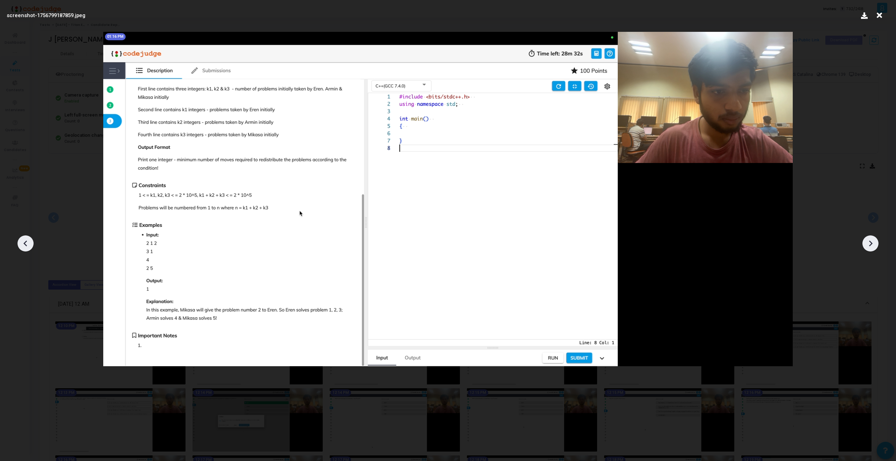
click at [867, 246] on icon at bounding box center [870, 243] width 11 height 11
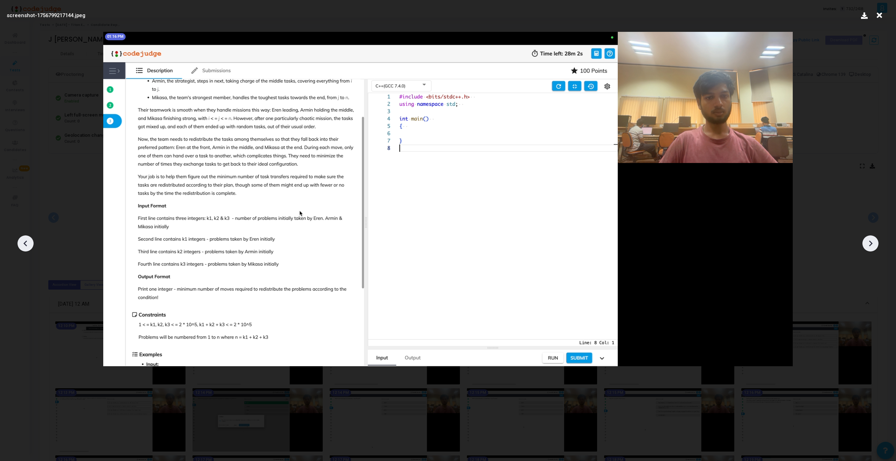
click at [867, 246] on icon at bounding box center [870, 243] width 11 height 11
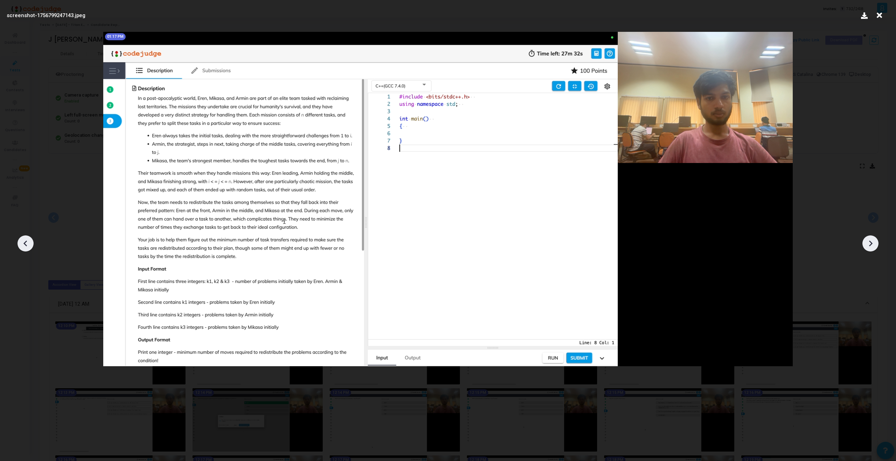
click at [867, 246] on icon at bounding box center [870, 243] width 11 height 11
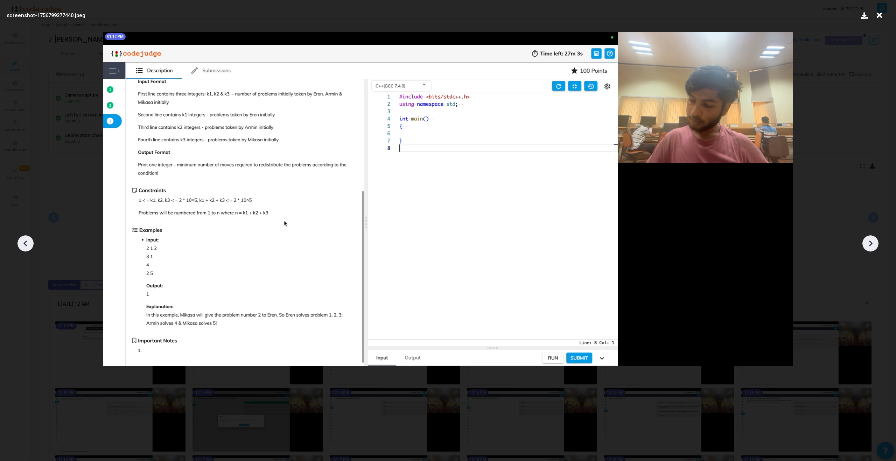
click at [867, 246] on icon at bounding box center [870, 243] width 11 height 11
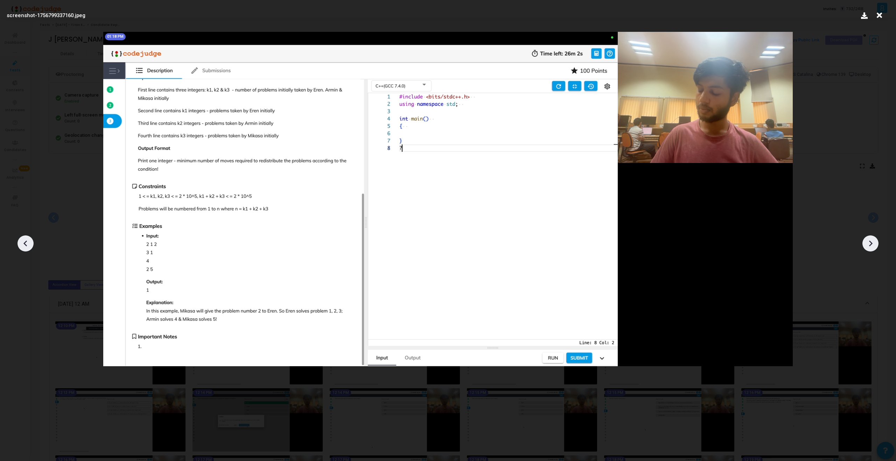
click at [867, 246] on icon at bounding box center [870, 243] width 11 height 11
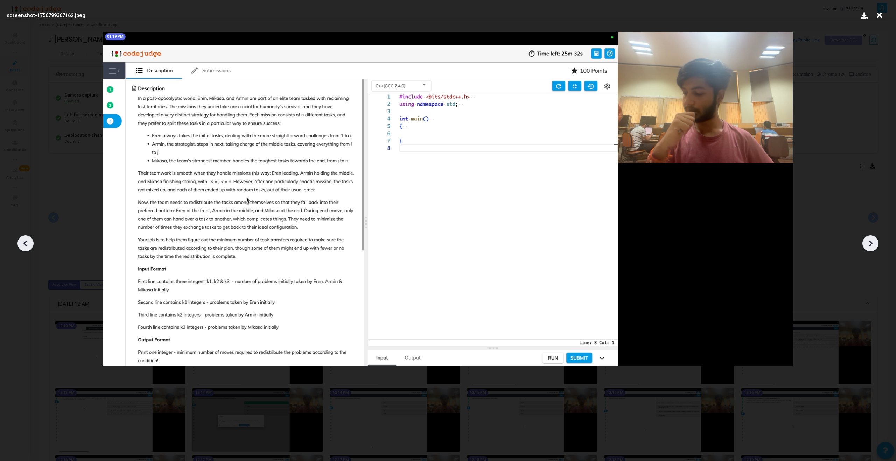
click at [867, 246] on icon at bounding box center [870, 243] width 11 height 11
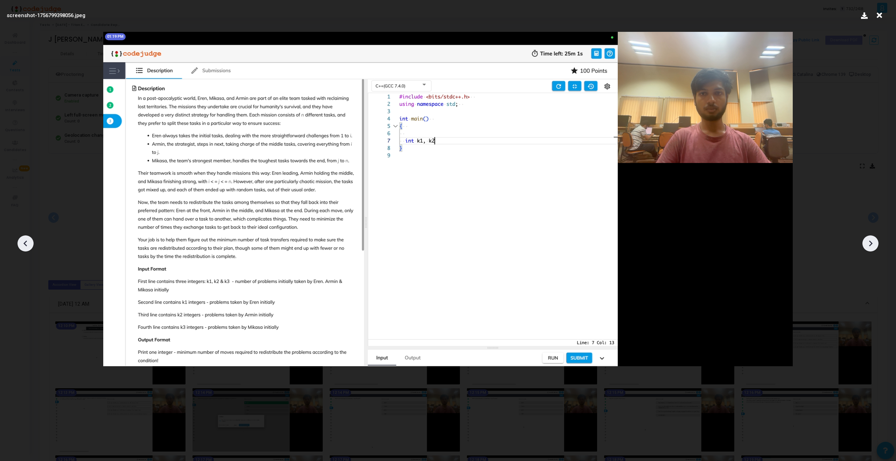
click at [867, 246] on icon at bounding box center [870, 243] width 11 height 11
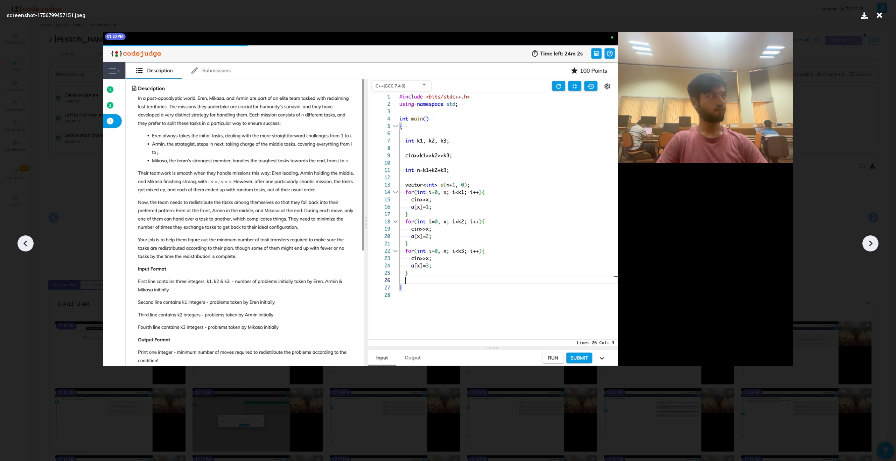
click at [867, 246] on icon at bounding box center [870, 243] width 11 height 11
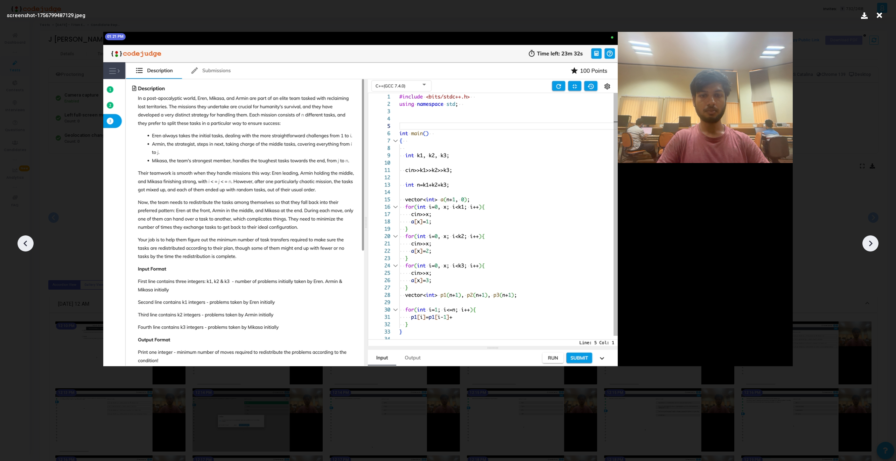
click at [867, 246] on icon at bounding box center [870, 243] width 11 height 11
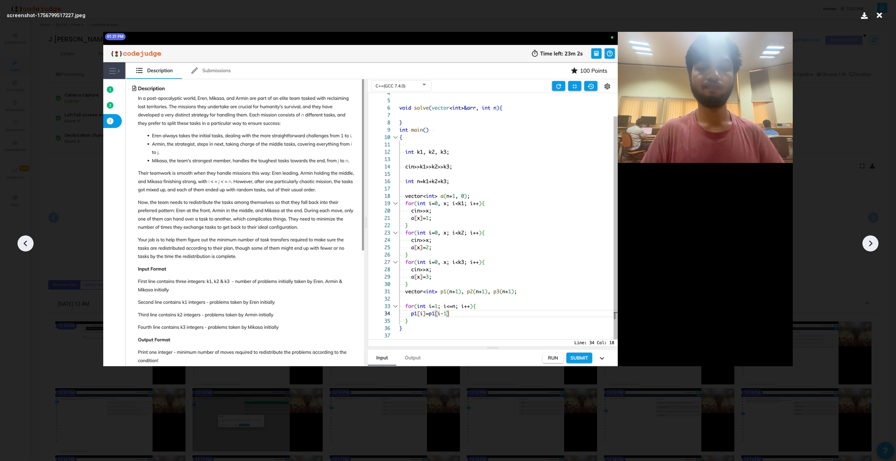
click at [867, 246] on icon at bounding box center [870, 243] width 11 height 11
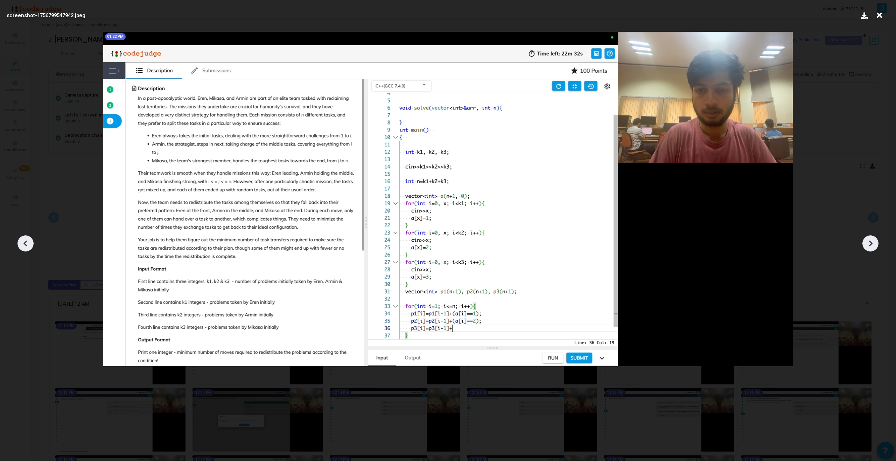
click at [867, 246] on icon at bounding box center [870, 243] width 11 height 11
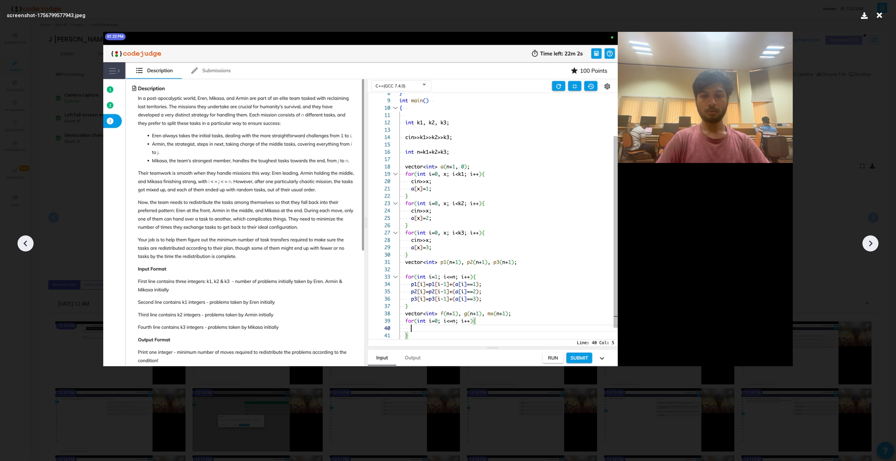
click at [867, 246] on icon at bounding box center [870, 243] width 11 height 11
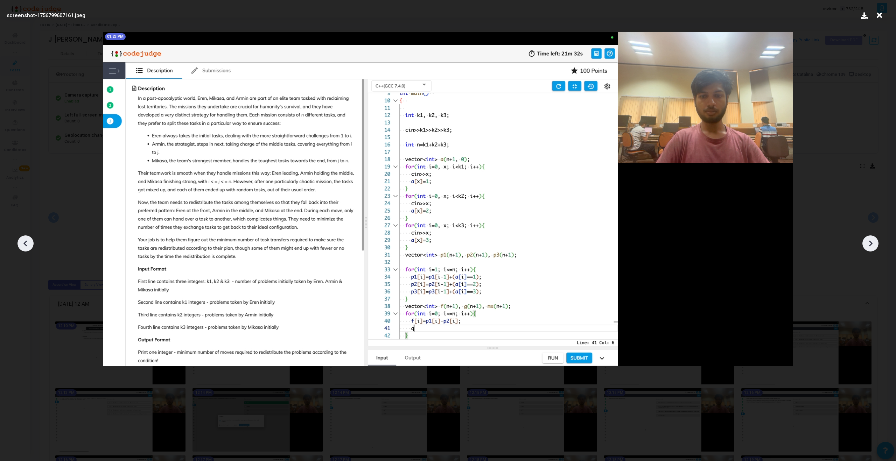
click at [867, 246] on icon at bounding box center [870, 243] width 11 height 11
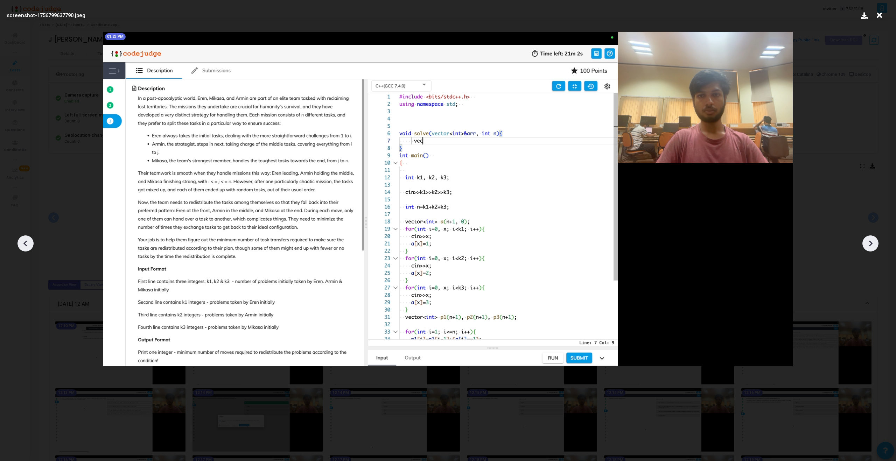
click at [867, 246] on icon at bounding box center [870, 243] width 11 height 11
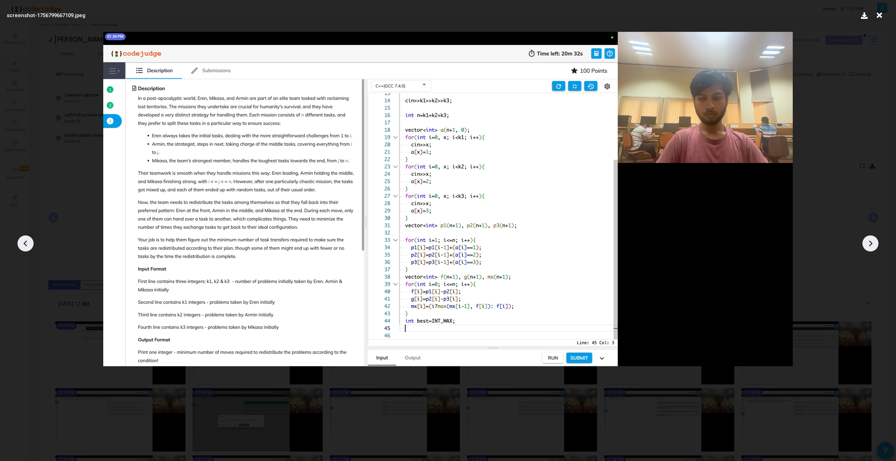
click at [867, 246] on icon at bounding box center [870, 243] width 11 height 11
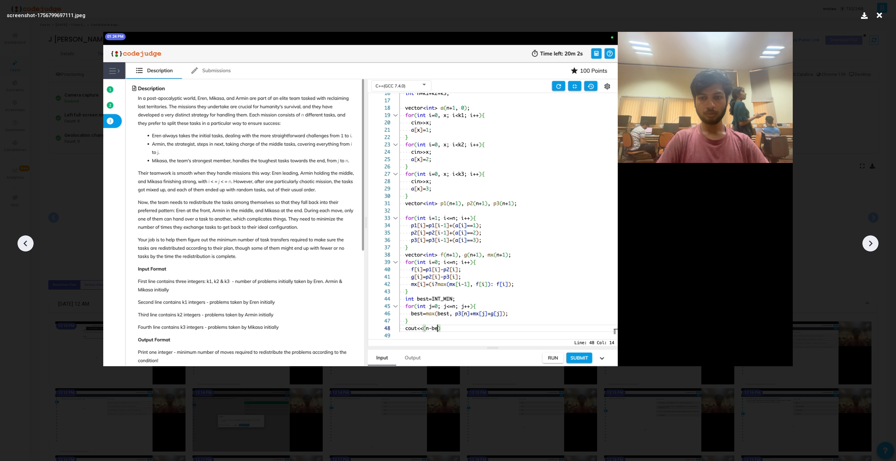
click at [867, 246] on icon at bounding box center [870, 243] width 11 height 11
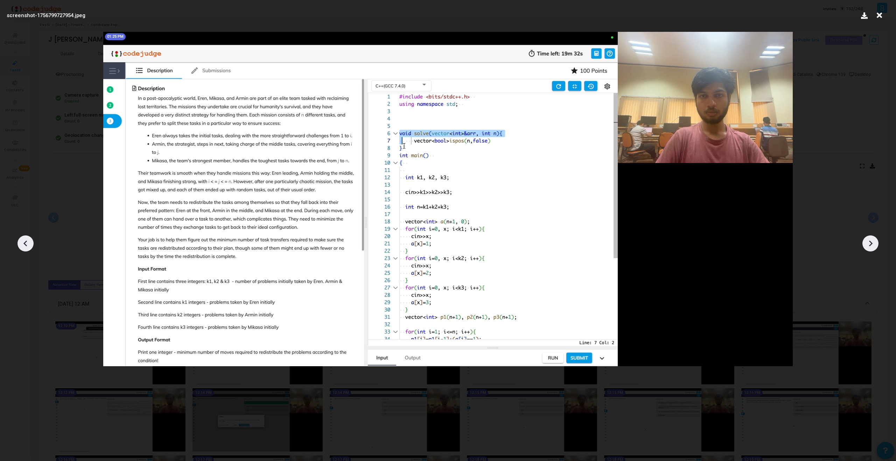
click at [867, 246] on icon at bounding box center [870, 243] width 11 height 11
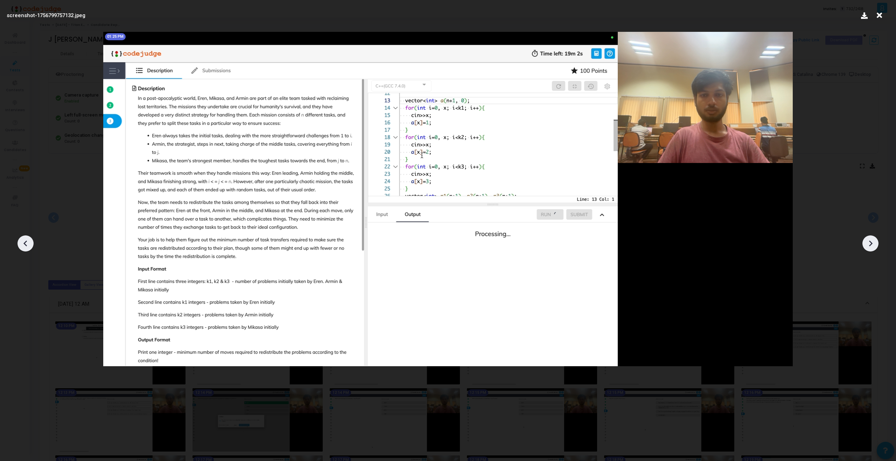
click at [867, 246] on icon at bounding box center [870, 243] width 11 height 11
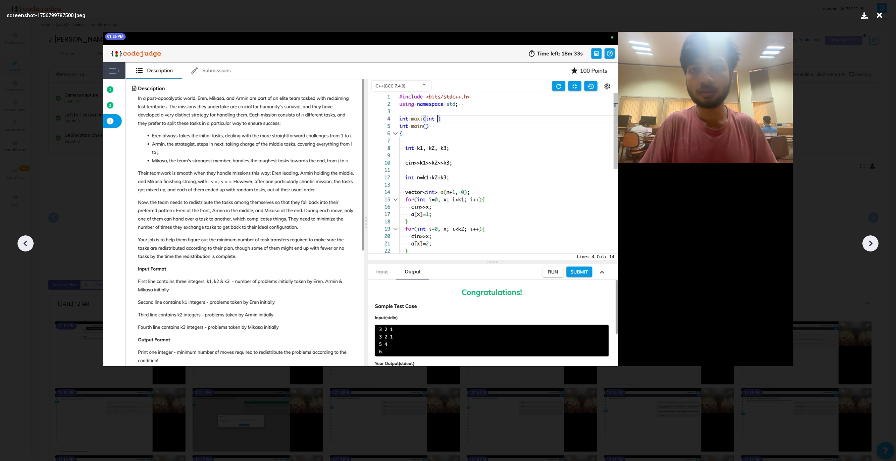
click at [867, 246] on icon at bounding box center [870, 243] width 11 height 11
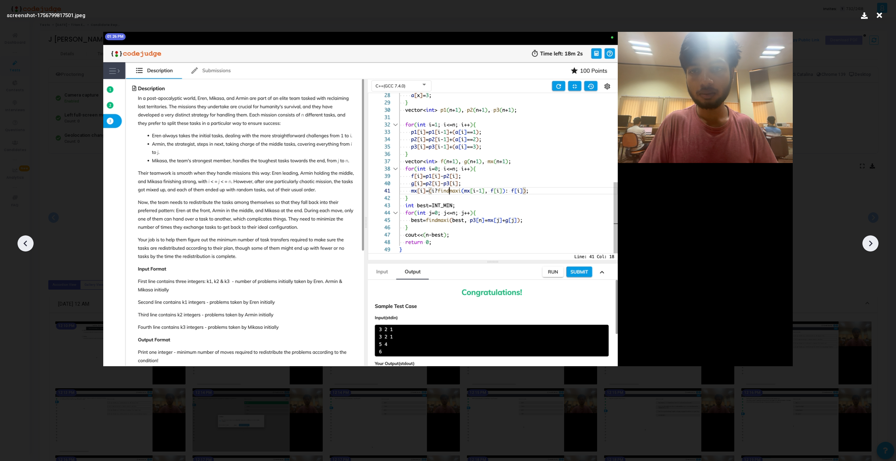
click at [867, 246] on icon at bounding box center [870, 243] width 11 height 11
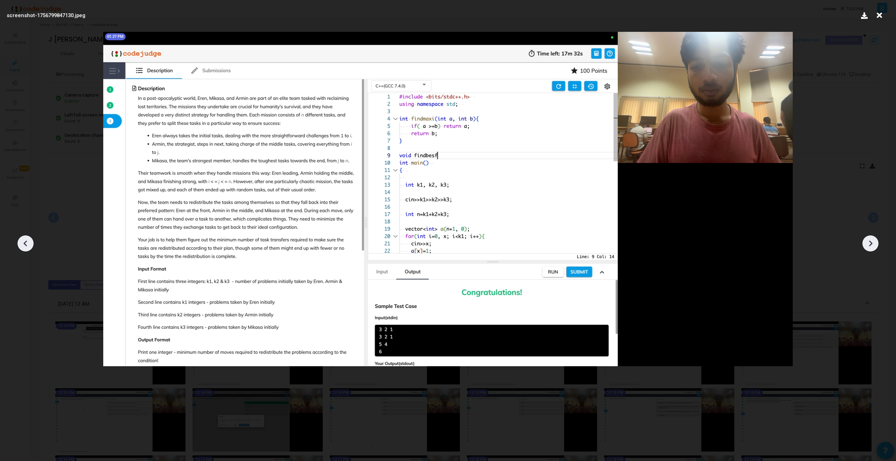
click at [867, 246] on icon at bounding box center [870, 243] width 11 height 11
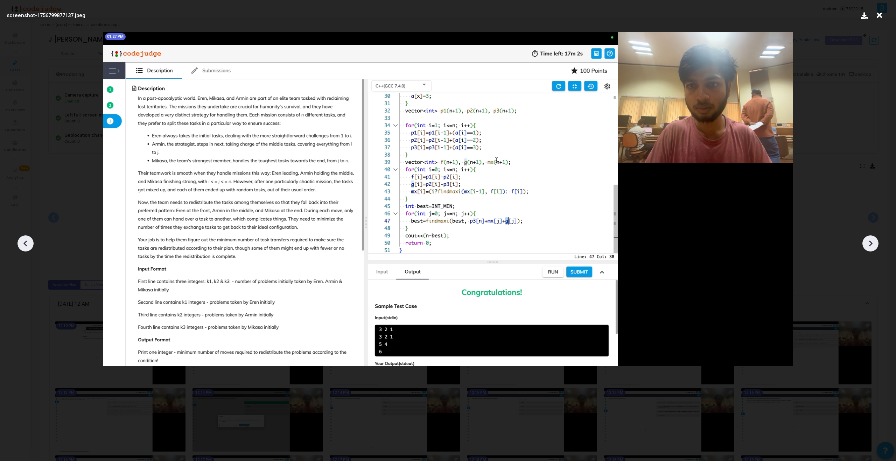
click at [26, 242] on icon at bounding box center [25, 244] width 4 height 6
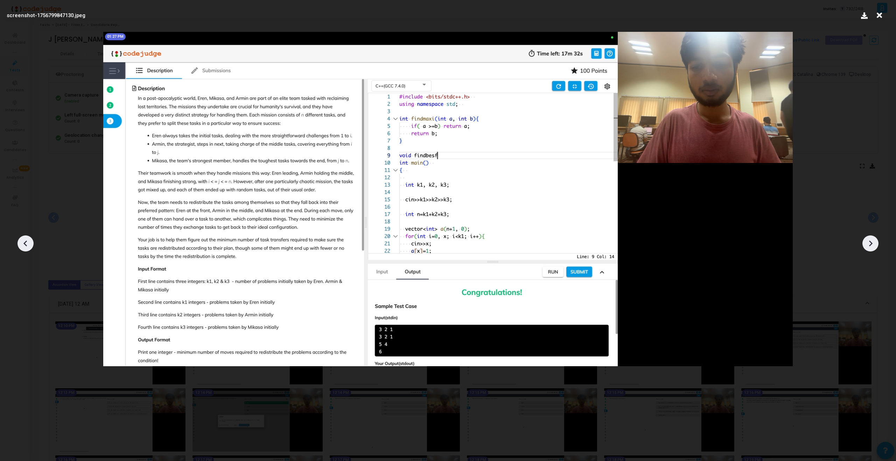
click at [26, 242] on icon at bounding box center [25, 244] width 4 height 6
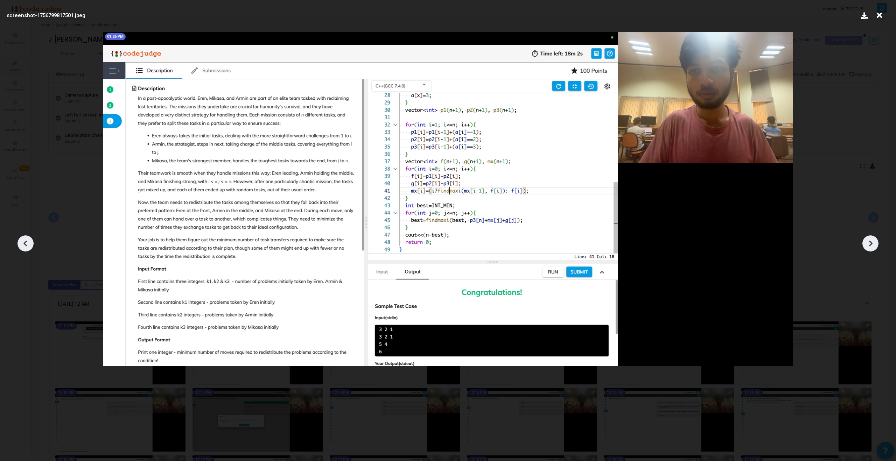
click at [26, 242] on icon at bounding box center [25, 244] width 4 height 6
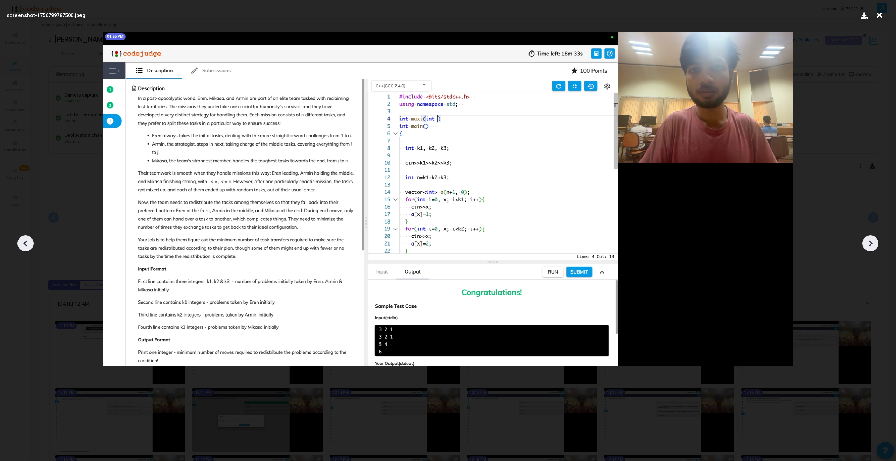
click at [26, 242] on icon at bounding box center [25, 244] width 4 height 6
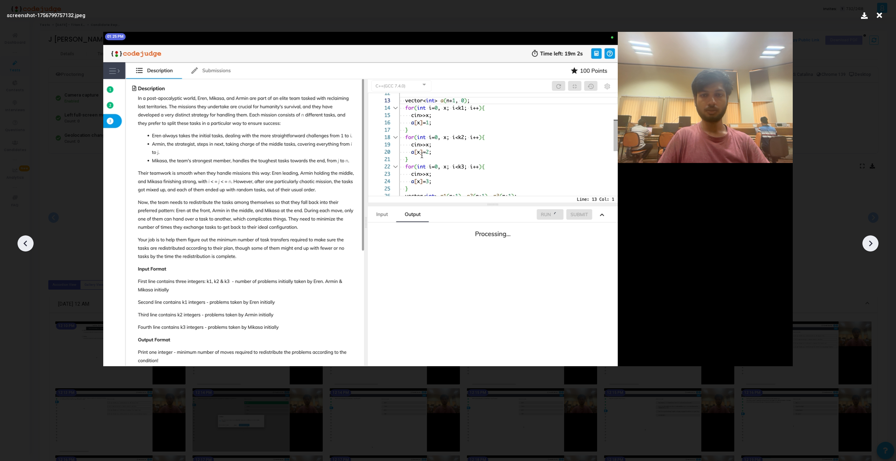
click at [877, 242] on div at bounding box center [871, 244] width 16 height 16
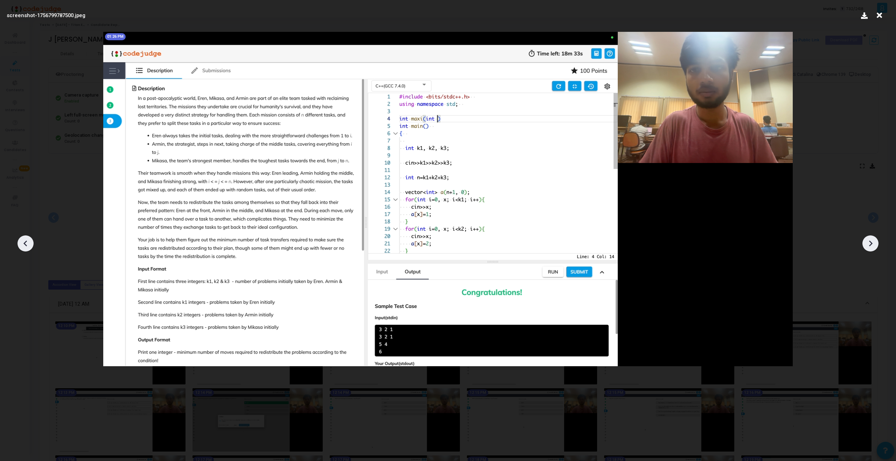
click at [875, 243] on icon at bounding box center [870, 243] width 11 height 11
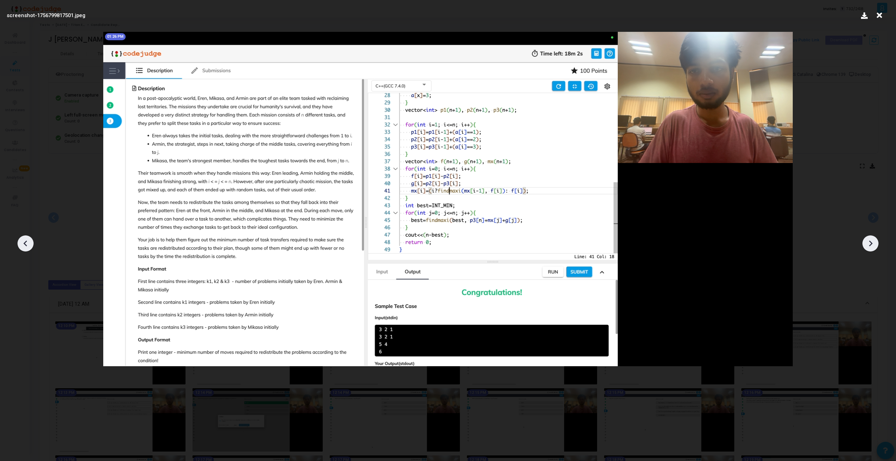
click at [28, 245] on icon at bounding box center [25, 243] width 11 height 11
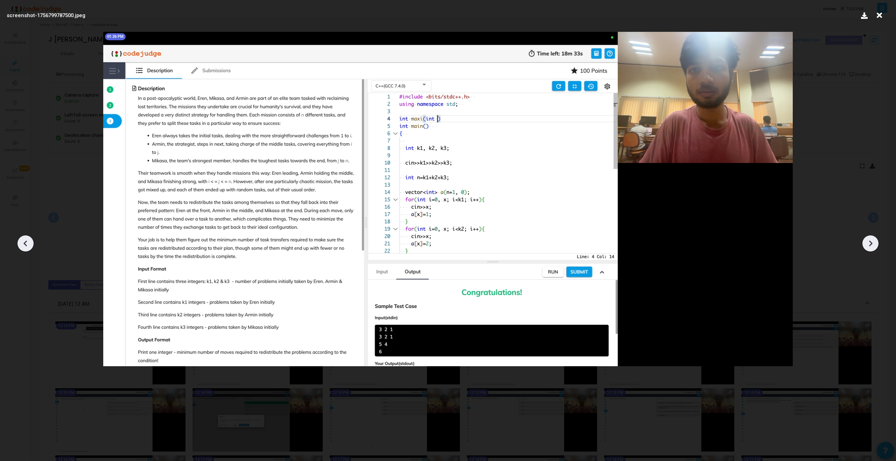
click at [28, 245] on icon at bounding box center [25, 243] width 11 height 11
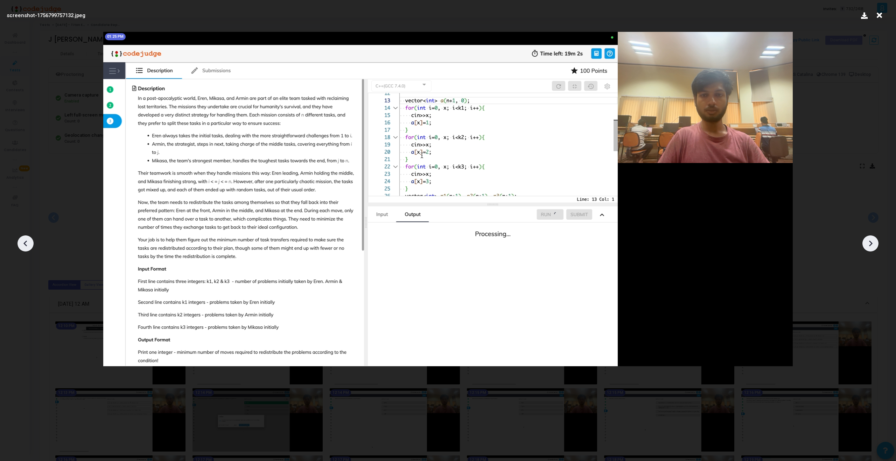
click at [28, 245] on icon at bounding box center [25, 243] width 11 height 11
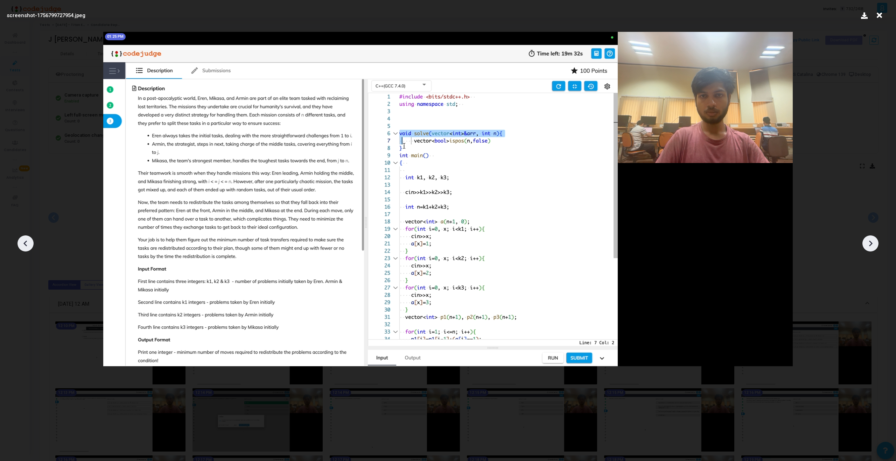
click at [28, 245] on icon at bounding box center [25, 243] width 11 height 11
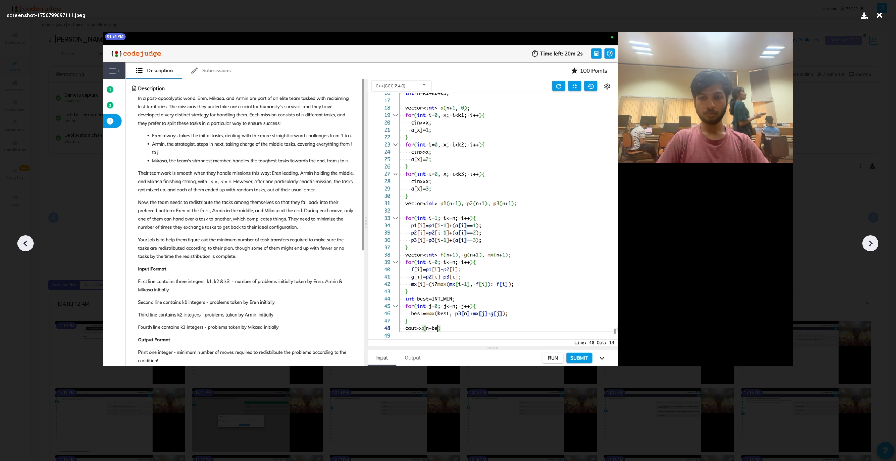
click at [874, 239] on icon at bounding box center [870, 243] width 11 height 11
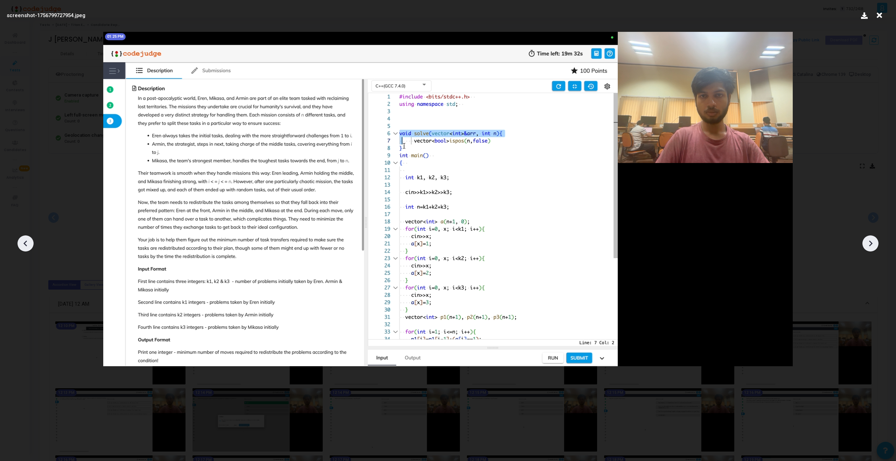
click at [31, 240] on div at bounding box center [26, 244] width 16 height 16
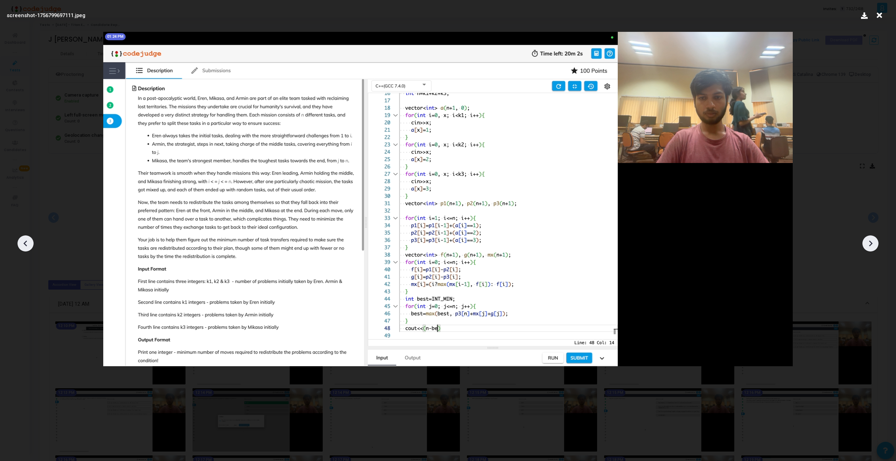
click at [31, 240] on div at bounding box center [26, 244] width 16 height 16
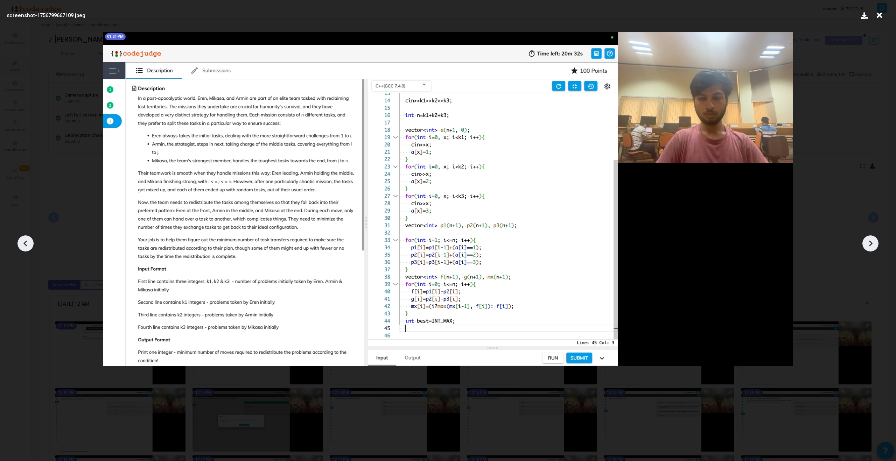
click at [867, 241] on icon at bounding box center [870, 243] width 11 height 11
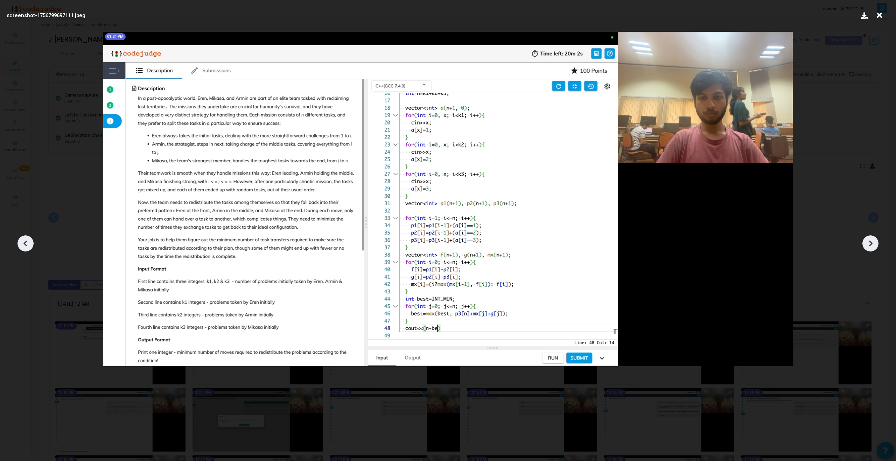
click at [867, 241] on icon at bounding box center [870, 243] width 11 height 11
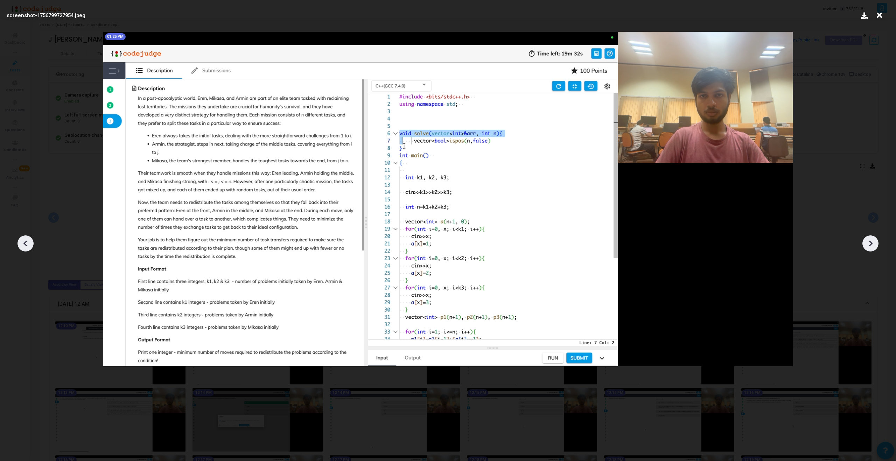
click at [867, 241] on icon at bounding box center [870, 243] width 11 height 11
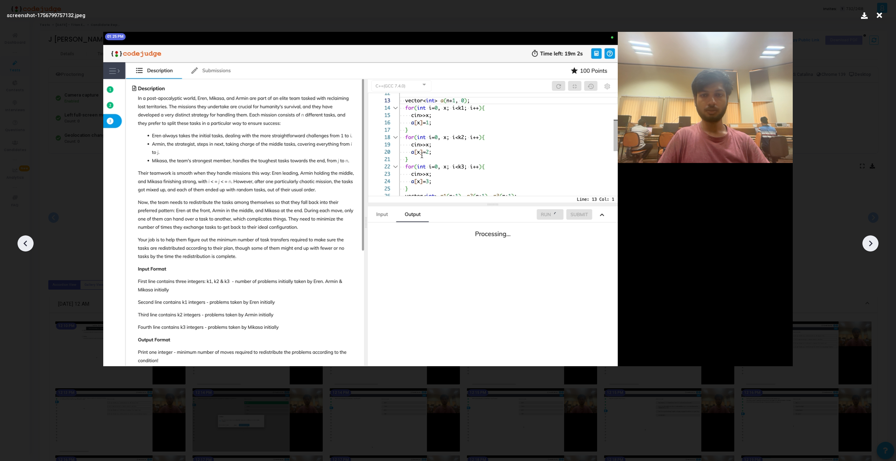
click at [867, 241] on icon at bounding box center [870, 243] width 11 height 11
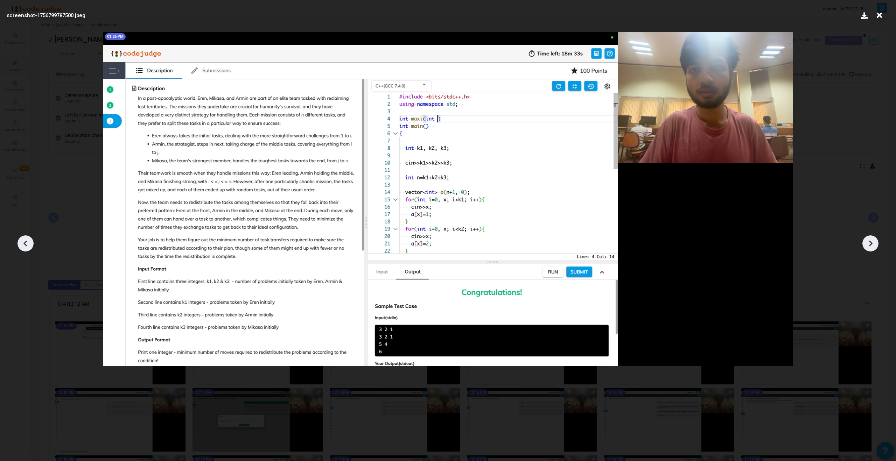
click at [867, 241] on icon at bounding box center [870, 243] width 11 height 11
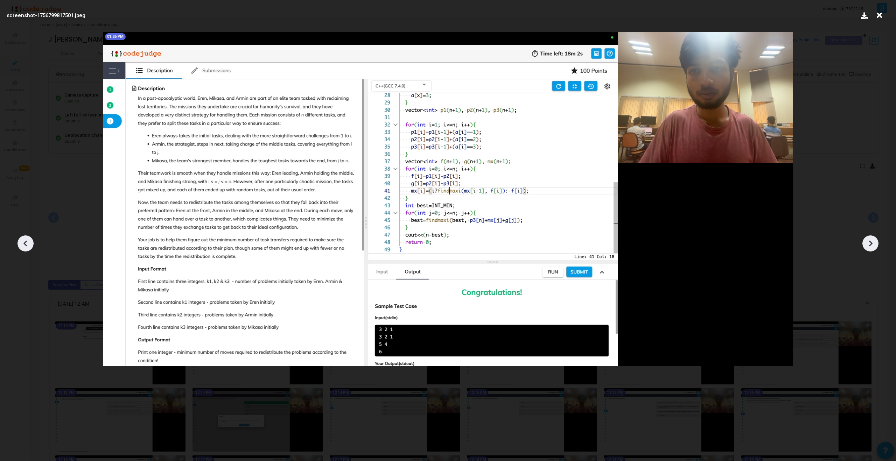
click at [867, 241] on icon at bounding box center [870, 243] width 11 height 11
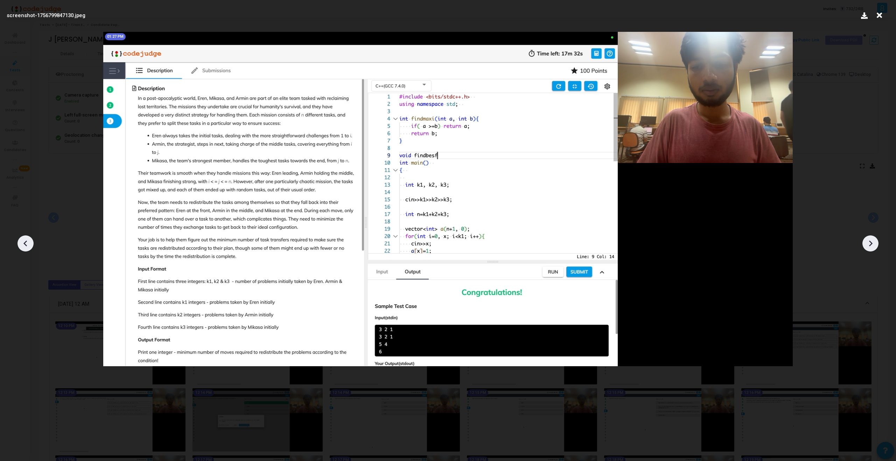
click at [867, 241] on icon at bounding box center [870, 243] width 11 height 11
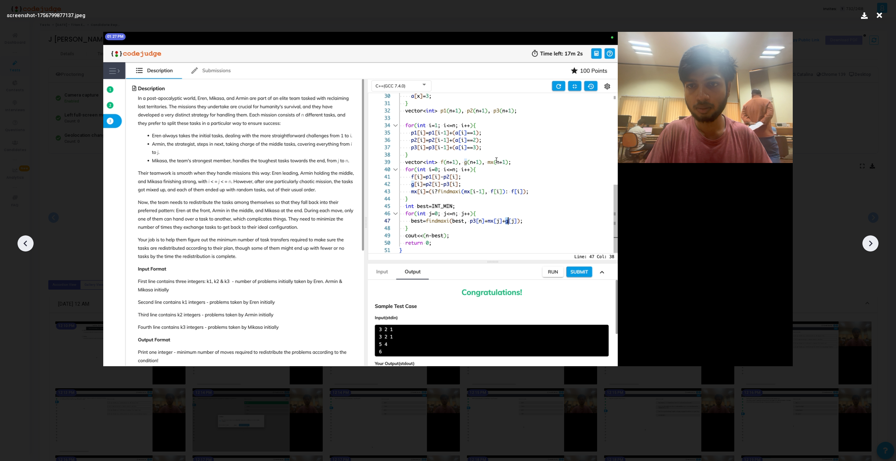
click at [26, 242] on icon at bounding box center [25, 244] width 4 height 6
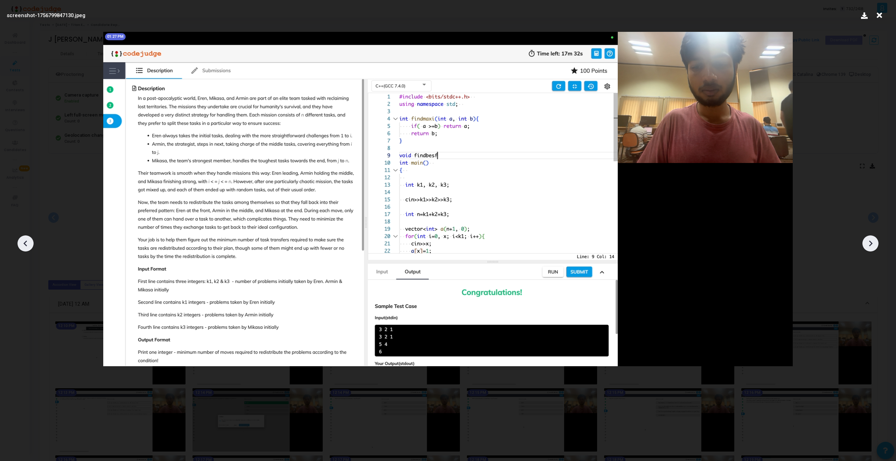
click at [872, 249] on icon at bounding box center [870, 243] width 11 height 11
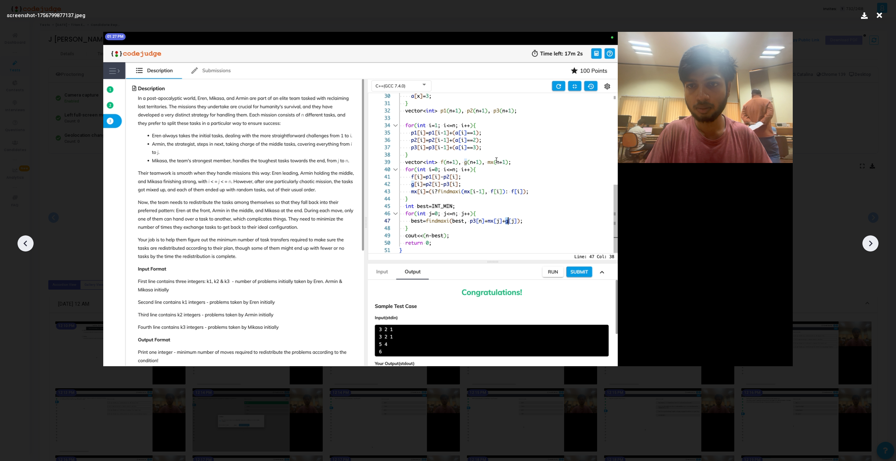
click at [872, 249] on icon at bounding box center [870, 243] width 11 height 11
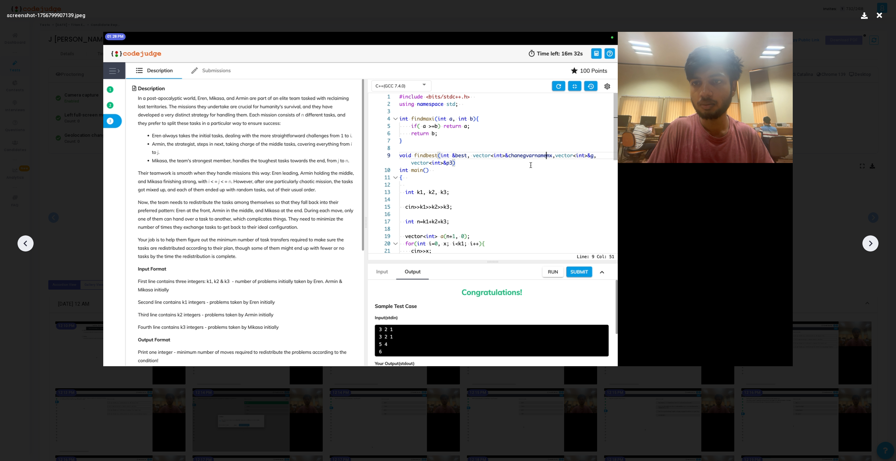
click at [872, 249] on icon at bounding box center [870, 243] width 11 height 11
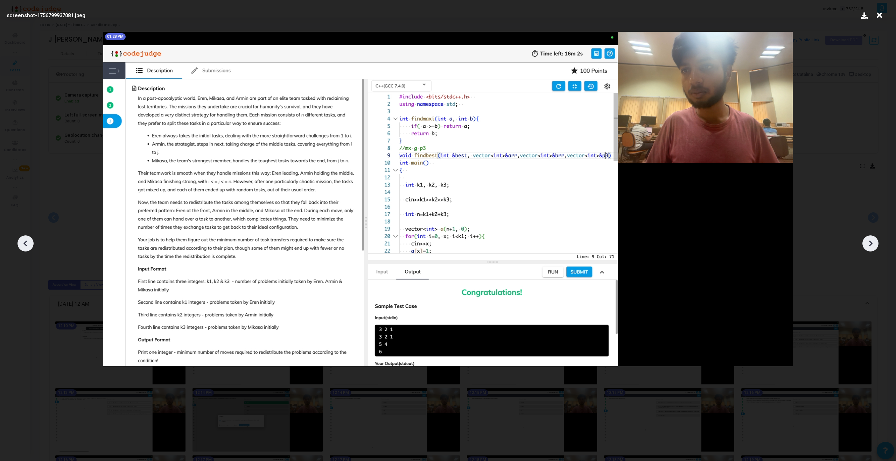
click at [872, 249] on icon at bounding box center [870, 243] width 11 height 11
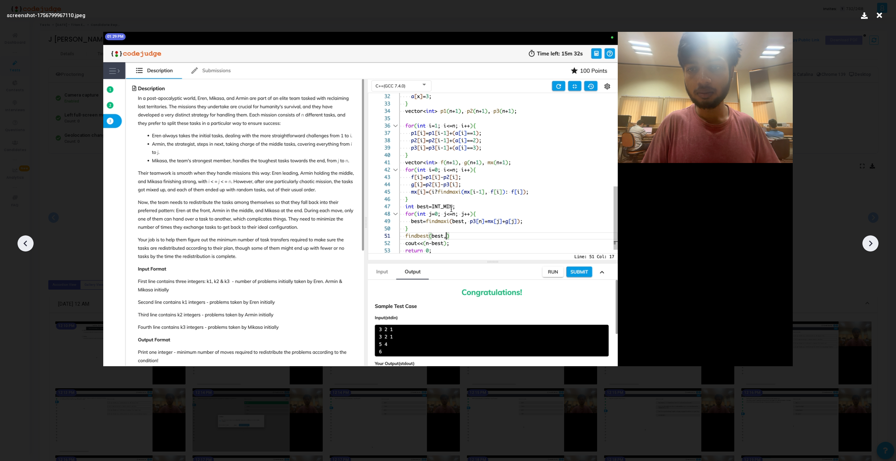
click at [872, 249] on icon at bounding box center [870, 243] width 11 height 11
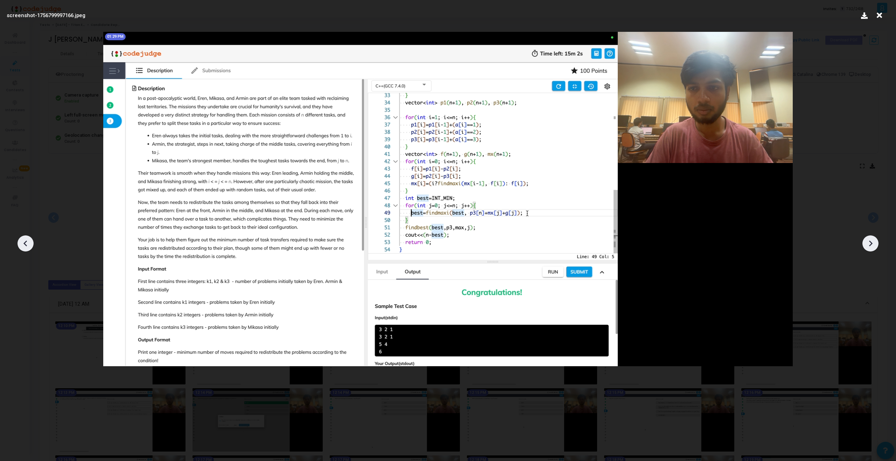
click at [872, 249] on icon at bounding box center [870, 243] width 11 height 11
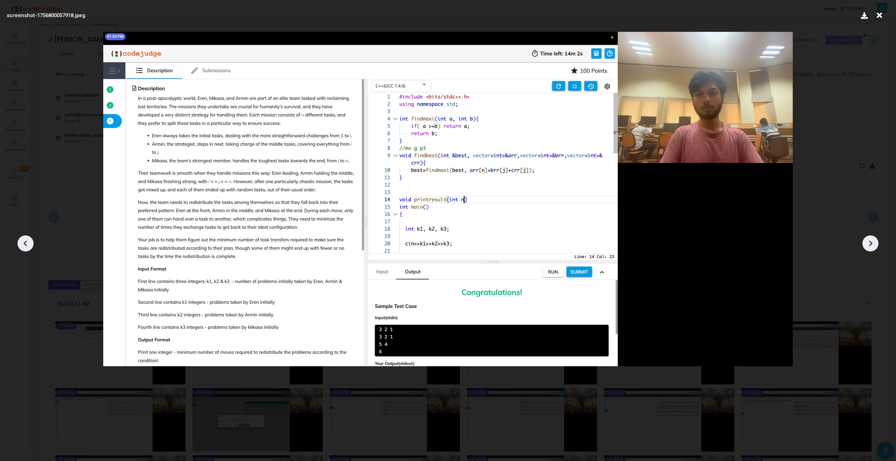
click at [872, 249] on icon at bounding box center [870, 243] width 11 height 11
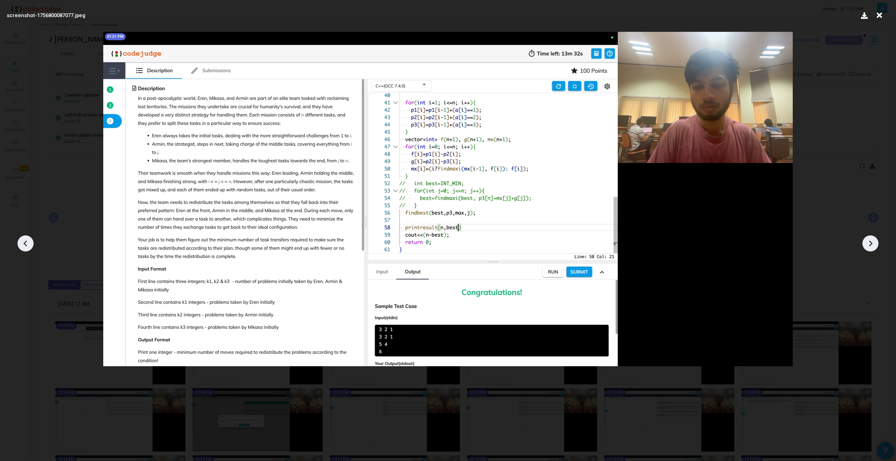
click at [872, 249] on icon at bounding box center [870, 243] width 11 height 11
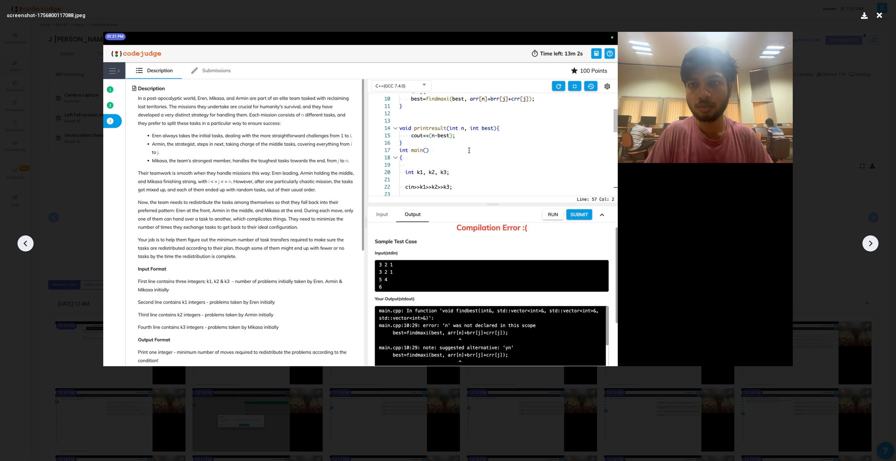
click at [872, 249] on icon at bounding box center [870, 243] width 11 height 11
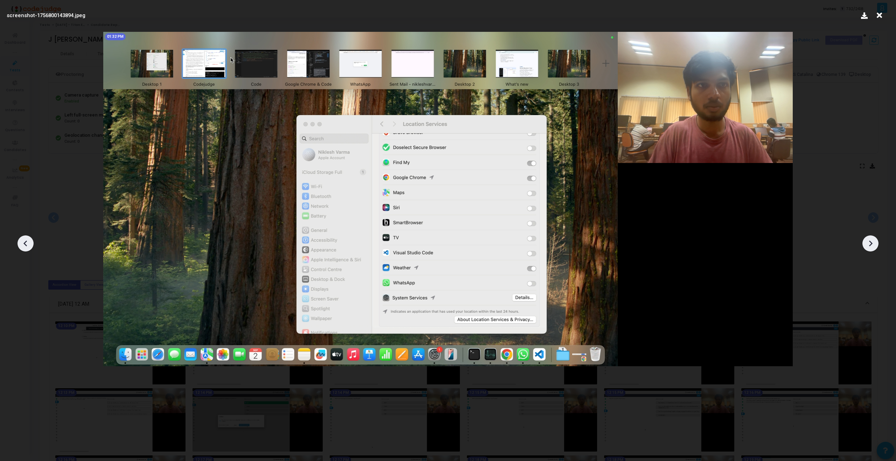
click at [873, 251] on div at bounding box center [871, 244] width 16 height 16
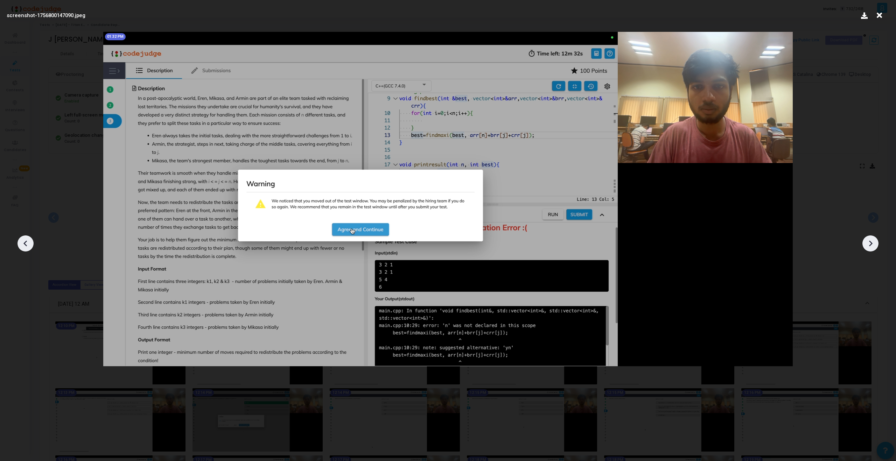
click at [873, 251] on div at bounding box center [871, 244] width 16 height 16
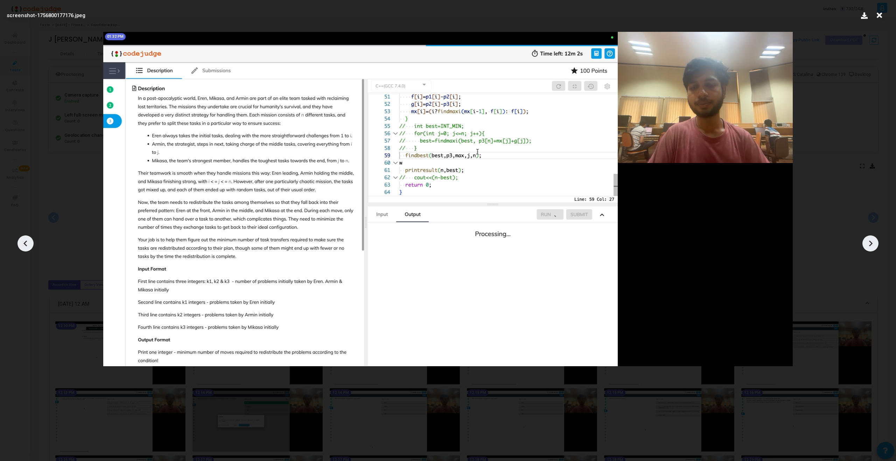
click at [873, 251] on div at bounding box center [871, 244] width 16 height 16
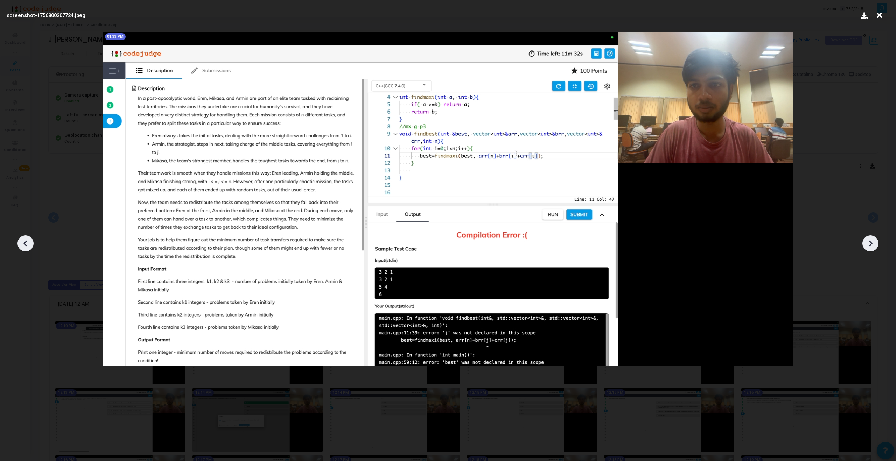
click at [873, 251] on div at bounding box center [871, 244] width 16 height 16
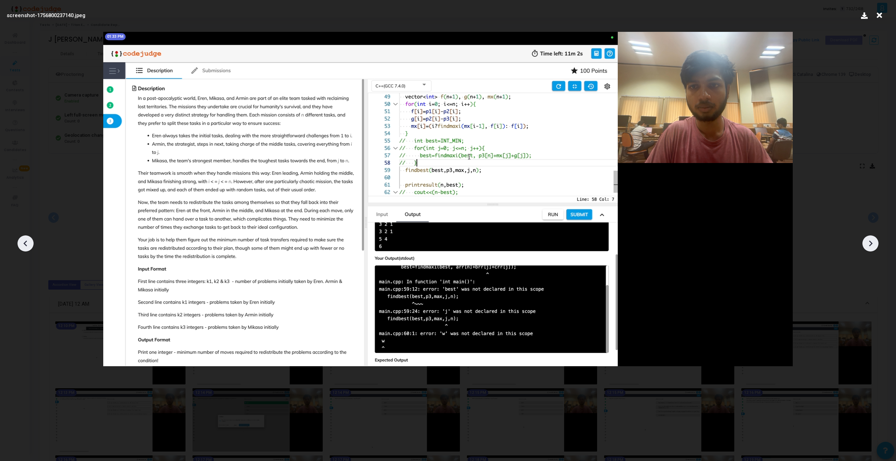
click at [874, 251] on div at bounding box center [871, 244] width 16 height 16
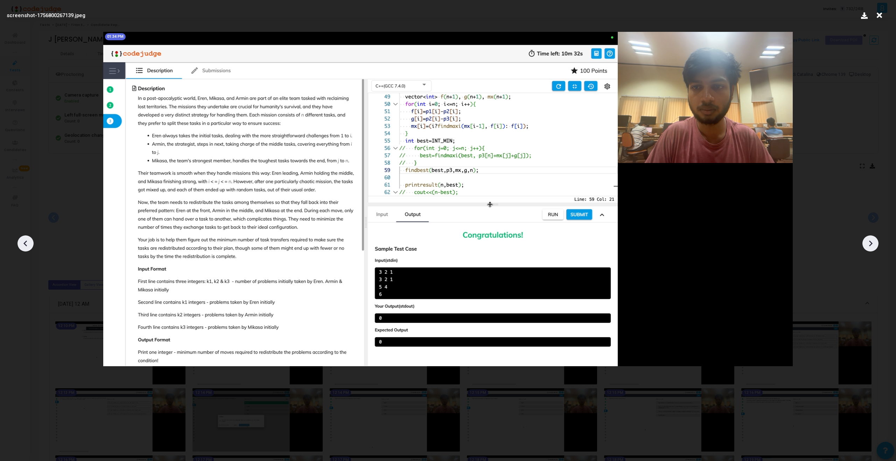
click at [873, 251] on div at bounding box center [871, 244] width 16 height 16
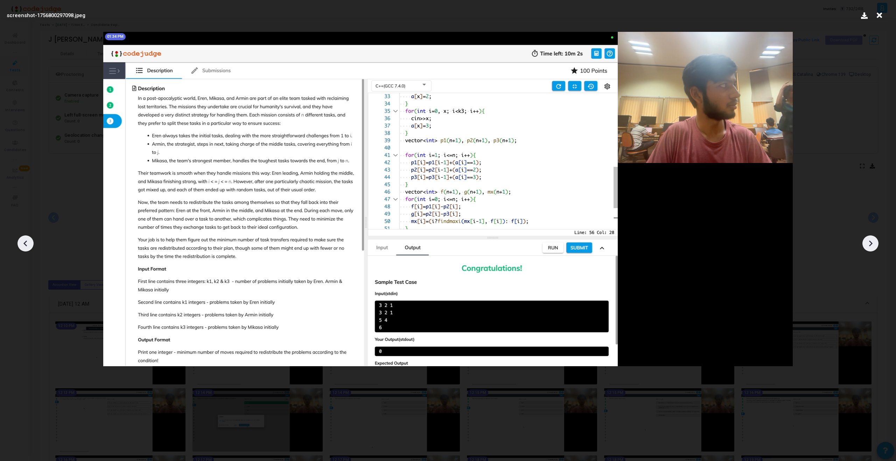
click at [873, 251] on div at bounding box center [871, 244] width 16 height 16
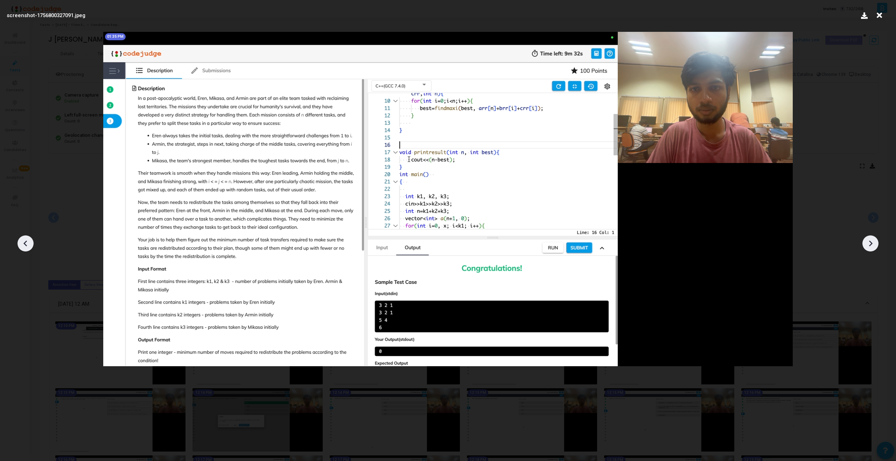
click at [873, 251] on div at bounding box center [871, 244] width 16 height 16
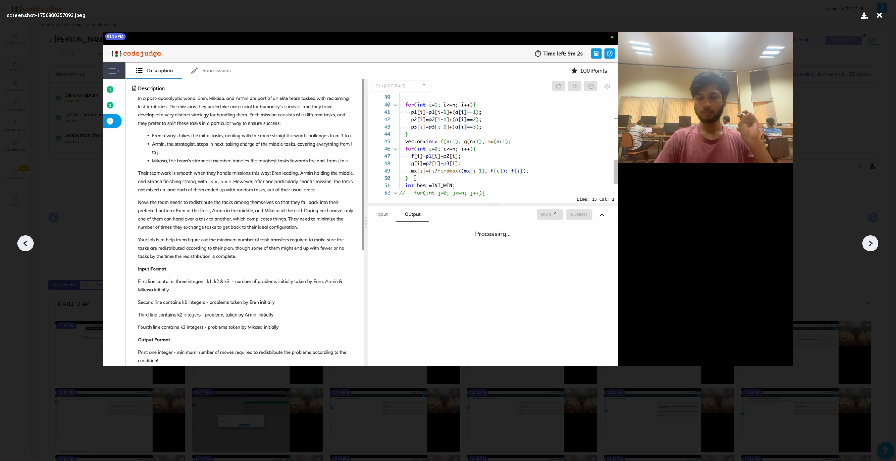
click at [873, 251] on div at bounding box center [871, 244] width 16 height 16
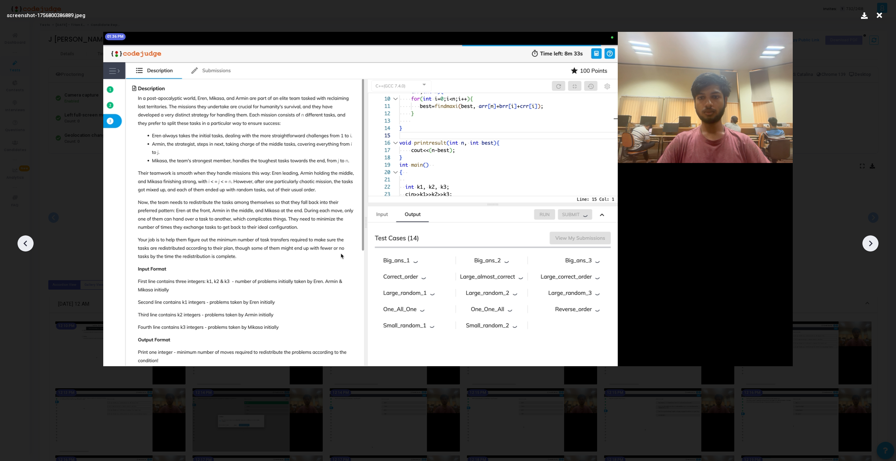
click at [873, 251] on div at bounding box center [871, 244] width 16 height 16
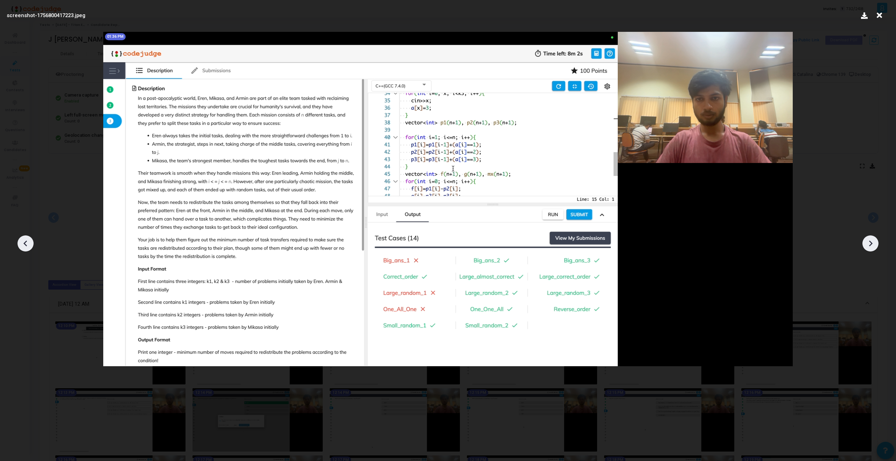
click at [873, 251] on div at bounding box center [871, 244] width 16 height 16
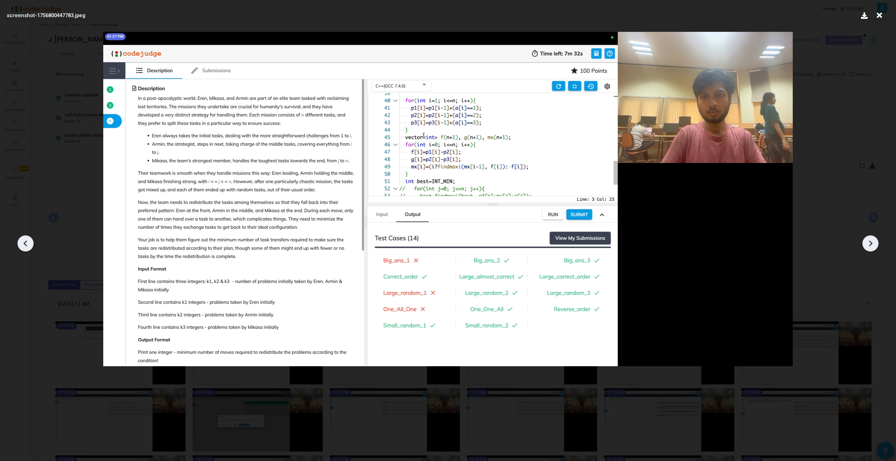
click at [873, 251] on div at bounding box center [871, 244] width 16 height 16
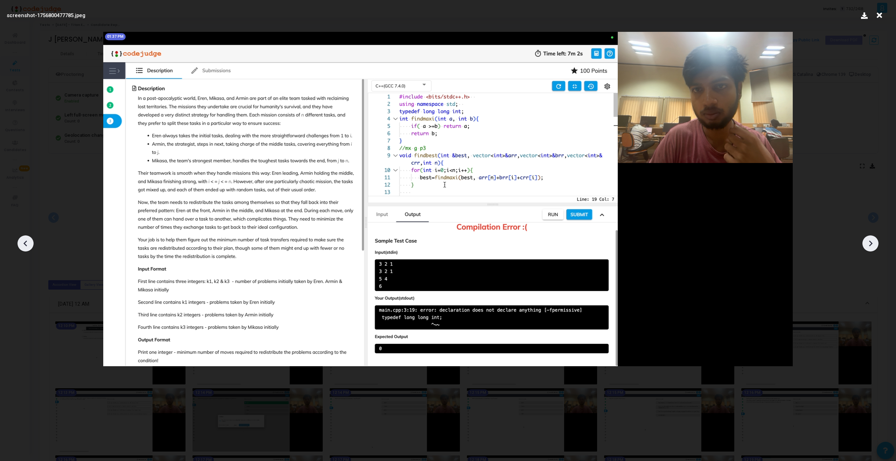
click at [873, 251] on div at bounding box center [448, 241] width 896 height 440
click at [29, 246] on icon at bounding box center [25, 243] width 11 height 11
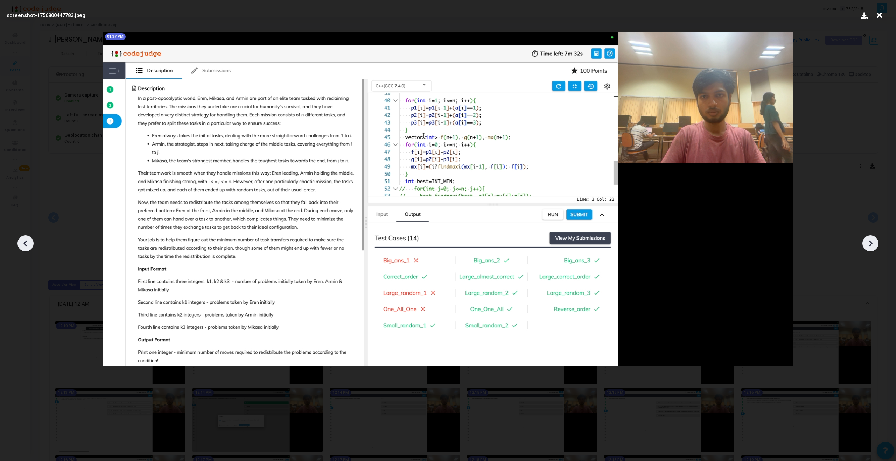
click at [29, 246] on icon at bounding box center [25, 243] width 11 height 11
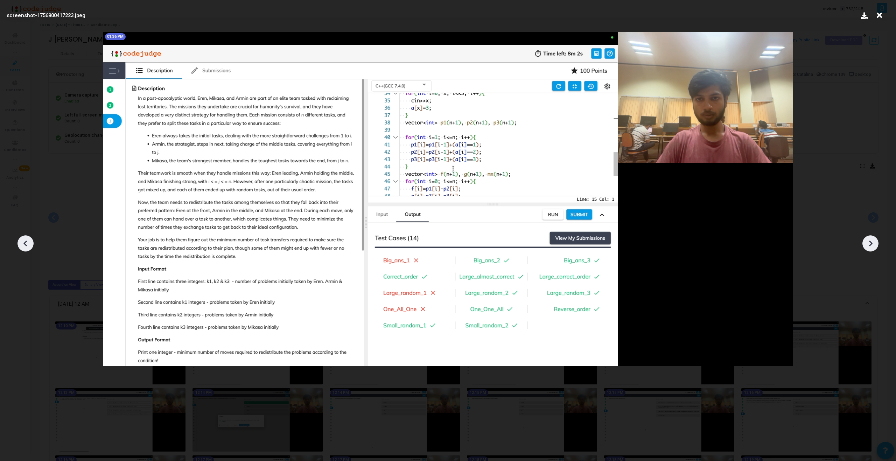
click at [29, 246] on icon at bounding box center [25, 243] width 11 height 11
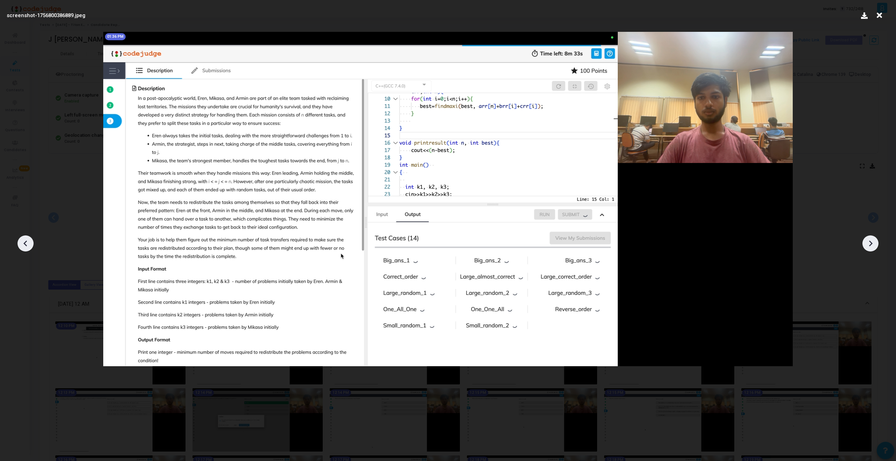
click at [29, 246] on icon at bounding box center [25, 243] width 11 height 11
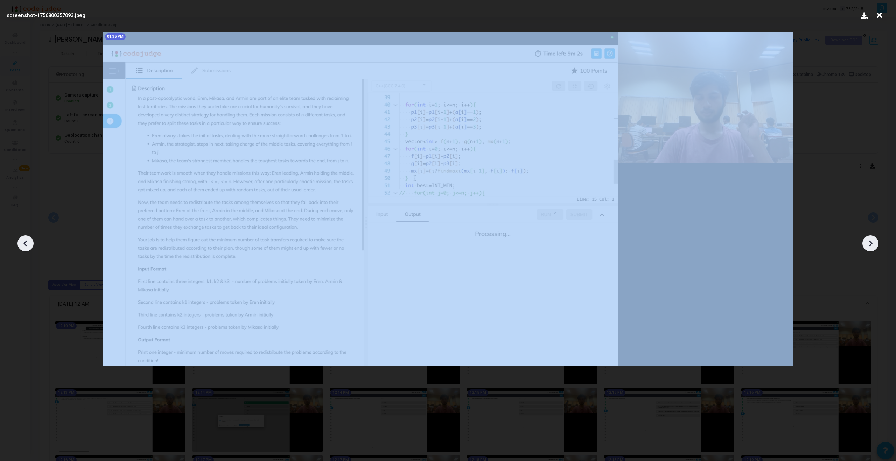
click at [29, 246] on icon at bounding box center [25, 243] width 11 height 11
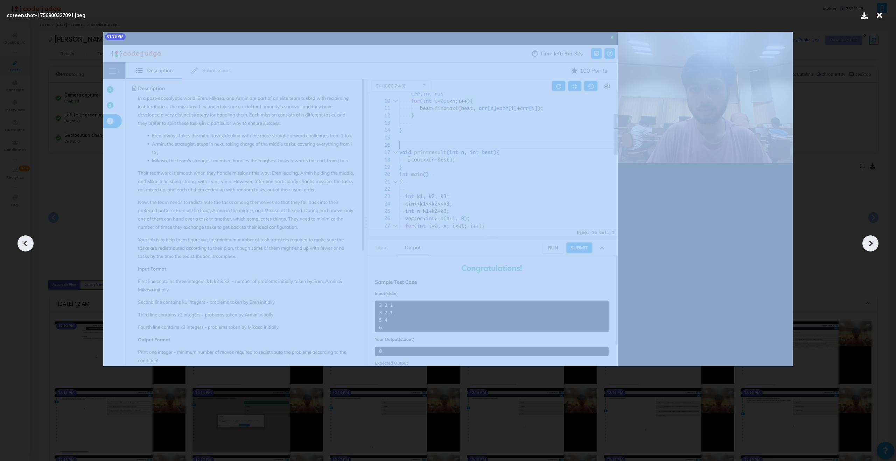
click at [29, 246] on icon at bounding box center [25, 243] width 11 height 11
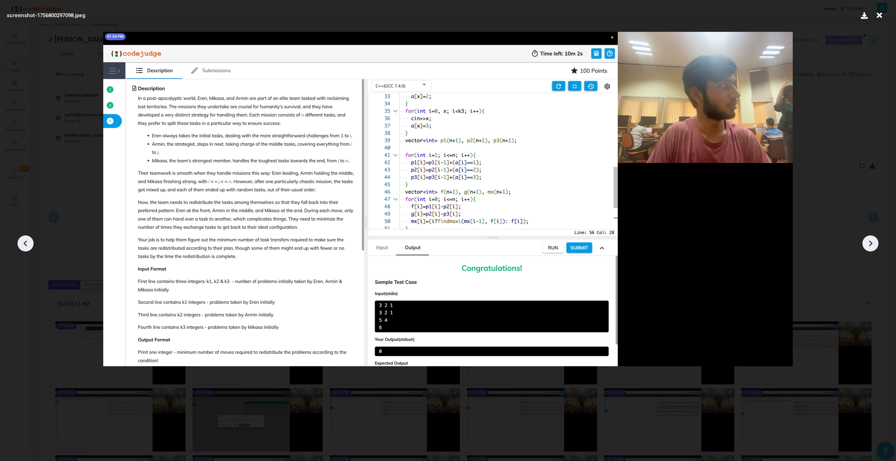
click at [29, 246] on icon at bounding box center [25, 243] width 11 height 11
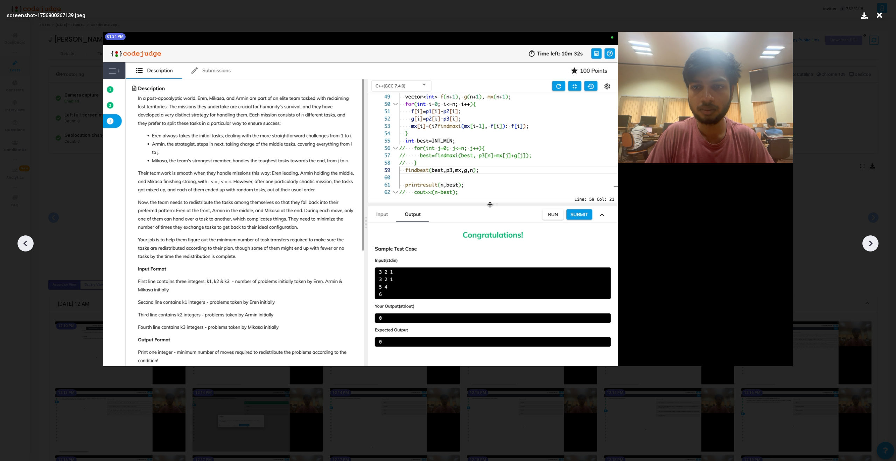
click at [29, 246] on icon at bounding box center [25, 243] width 11 height 11
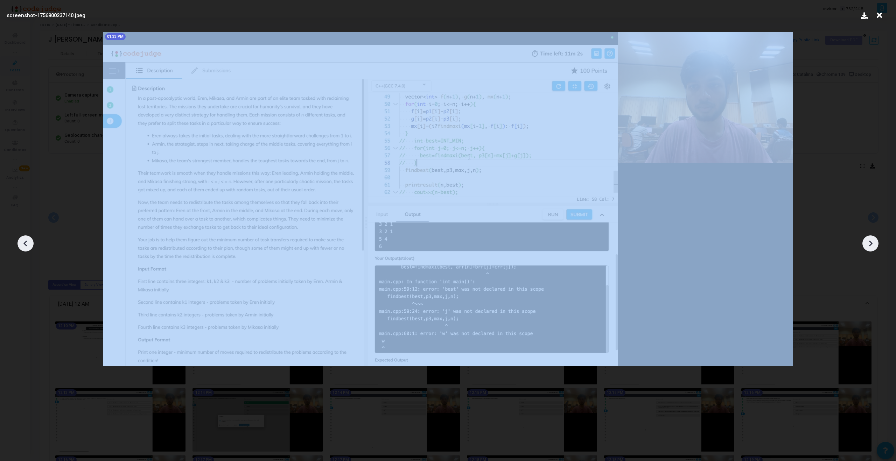
click at [29, 246] on icon at bounding box center [25, 243] width 11 height 11
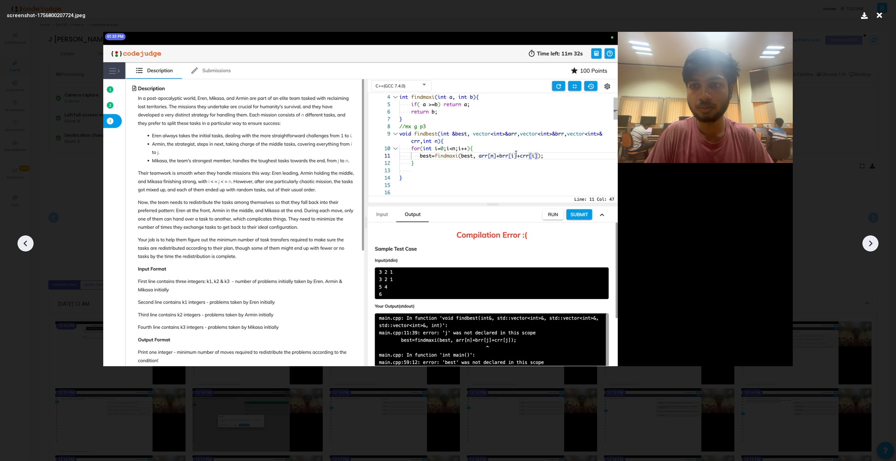
click at [29, 246] on icon at bounding box center [25, 243] width 11 height 11
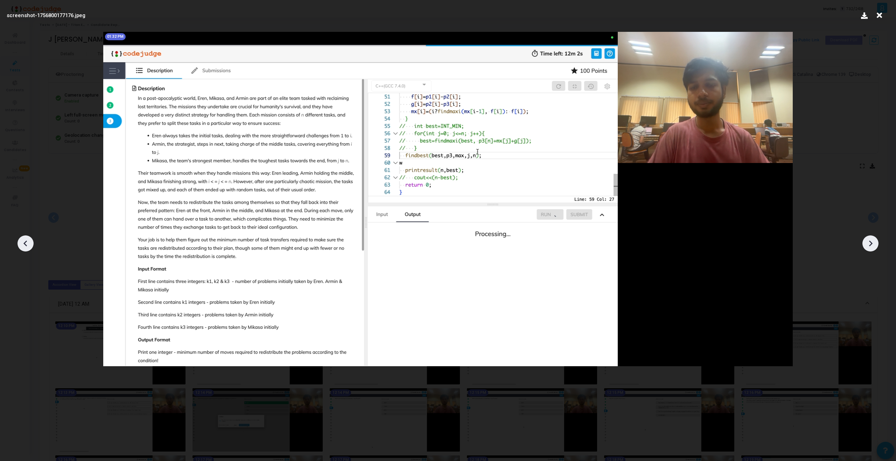
click at [29, 246] on icon at bounding box center [25, 243] width 11 height 11
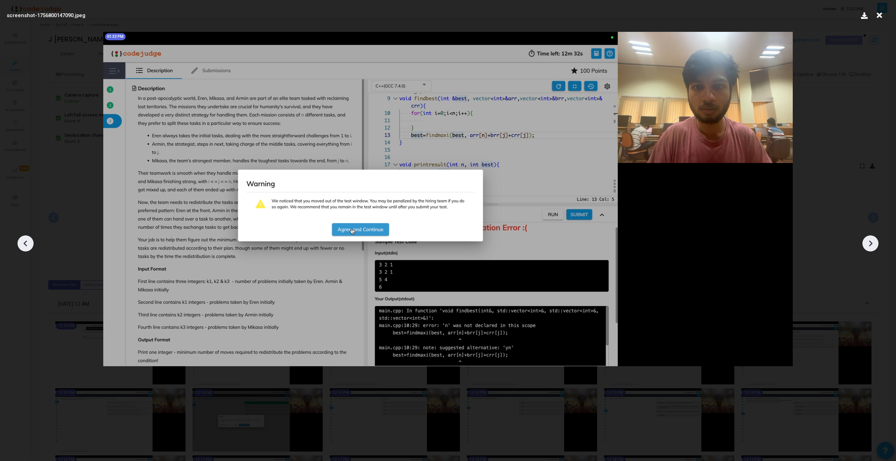
click at [29, 246] on icon at bounding box center [25, 243] width 11 height 11
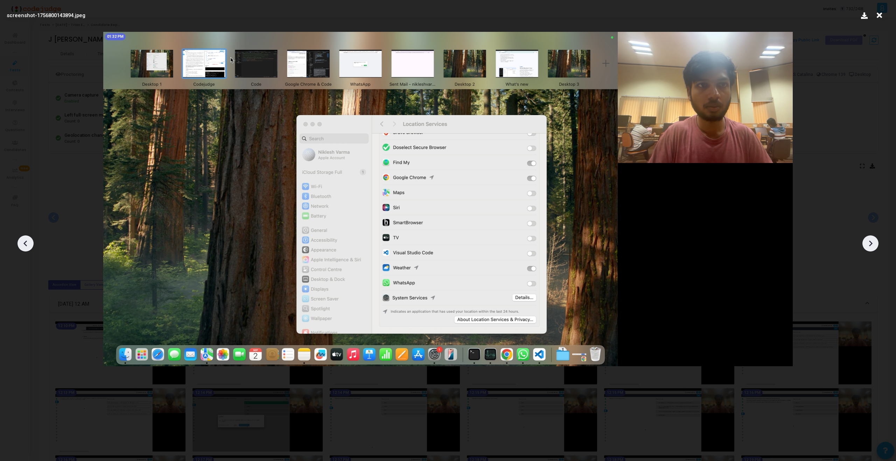
click at [29, 246] on icon at bounding box center [25, 243] width 11 height 11
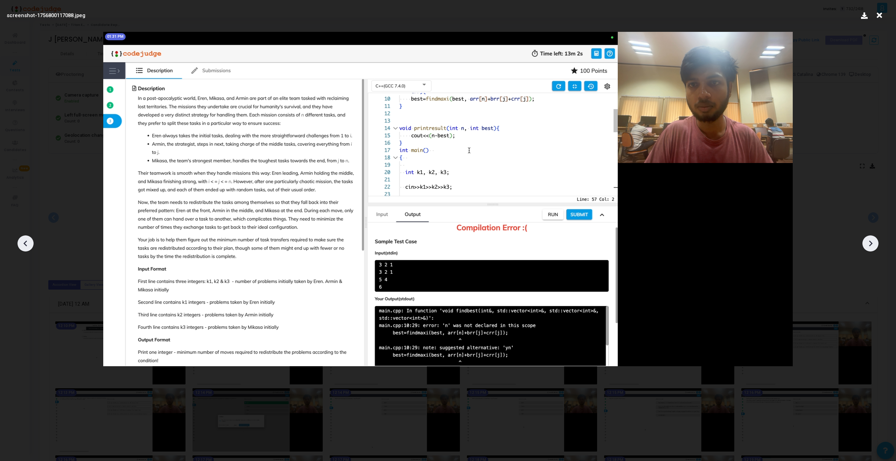
click at [29, 246] on icon at bounding box center [25, 243] width 11 height 11
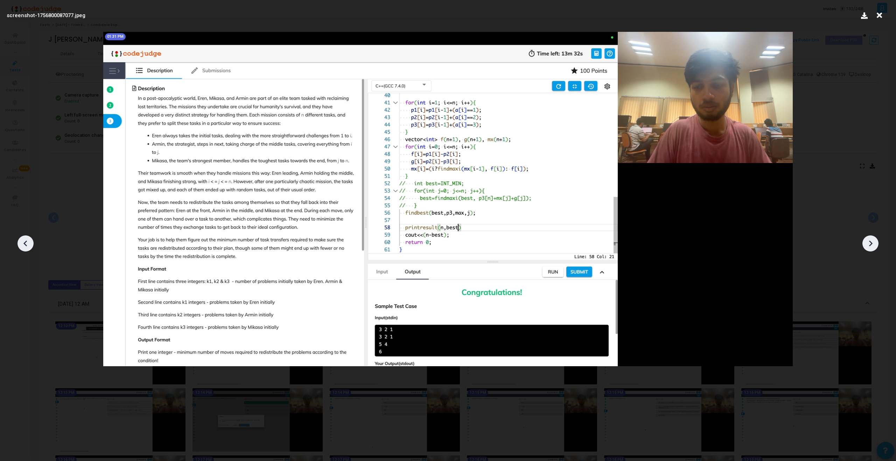
click at [29, 246] on icon at bounding box center [25, 243] width 11 height 11
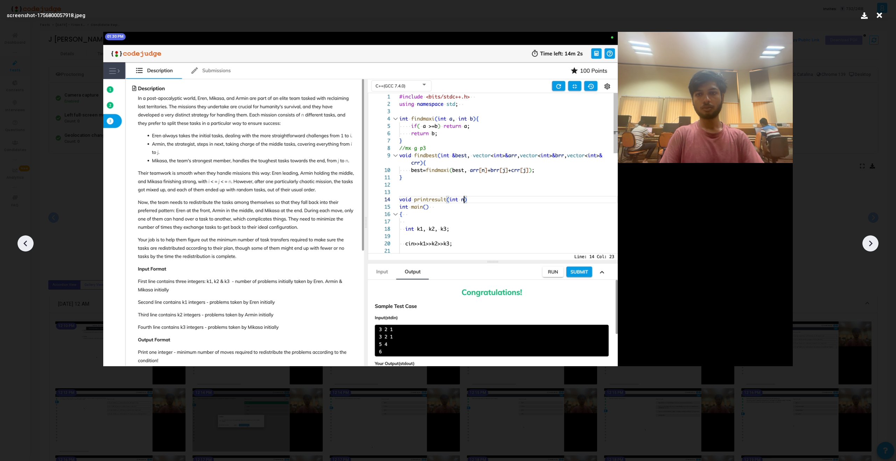
click at [29, 245] on icon at bounding box center [25, 243] width 11 height 11
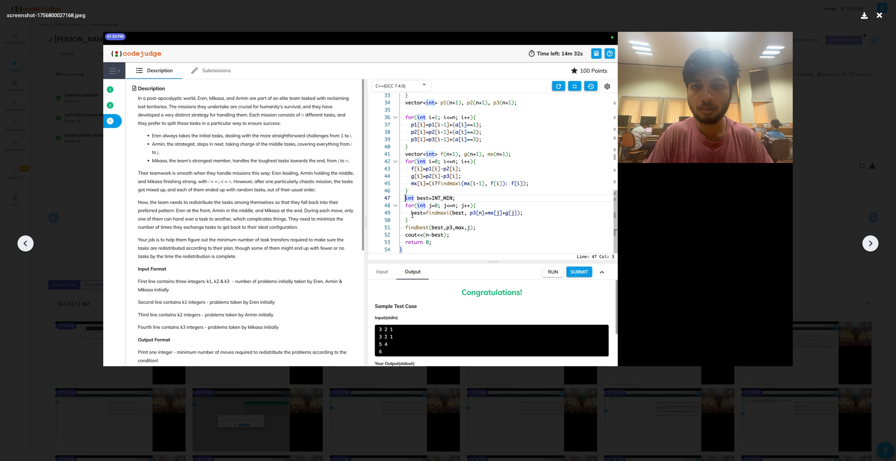
click at [29, 245] on icon at bounding box center [25, 243] width 11 height 11
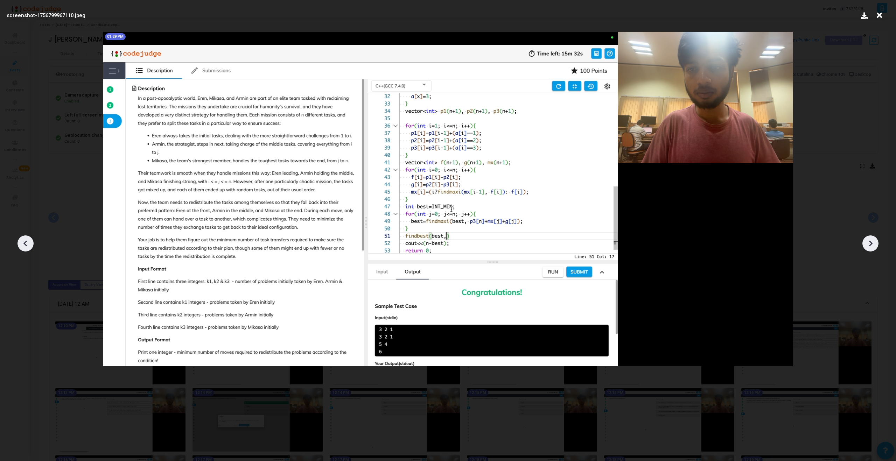
click at [29, 245] on icon at bounding box center [25, 243] width 11 height 11
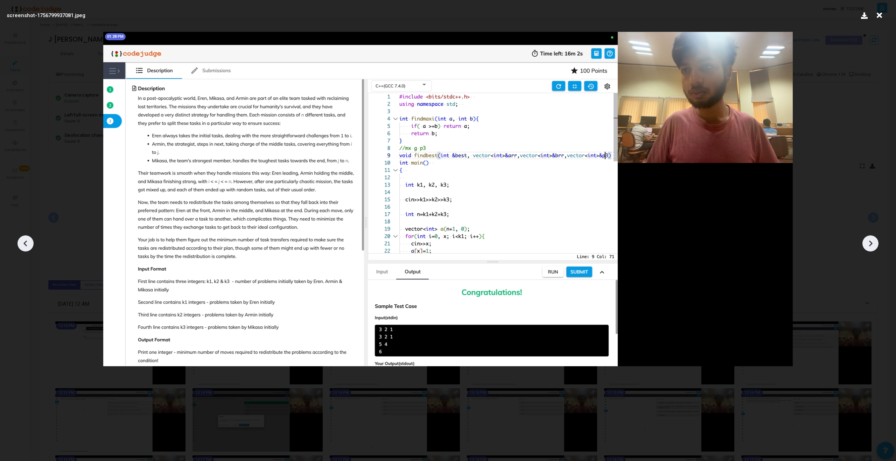
click at [30, 246] on icon at bounding box center [25, 243] width 11 height 11
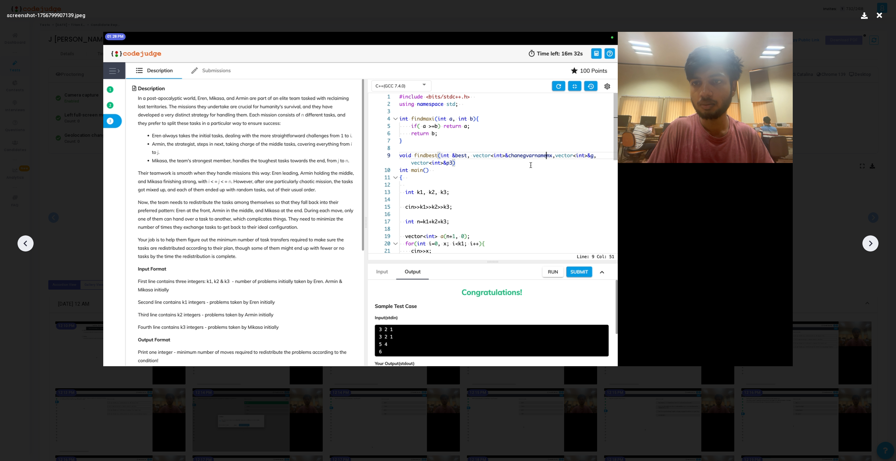
click at [30, 246] on icon at bounding box center [25, 243] width 11 height 11
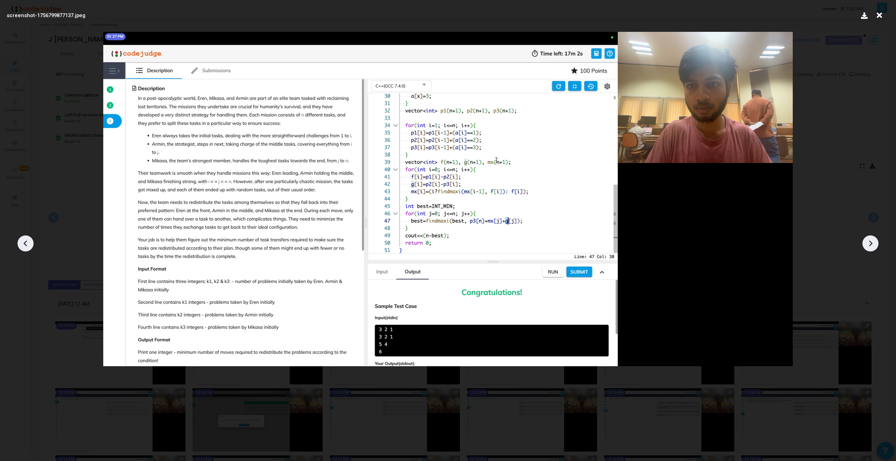
click at [30, 246] on icon at bounding box center [25, 243] width 11 height 11
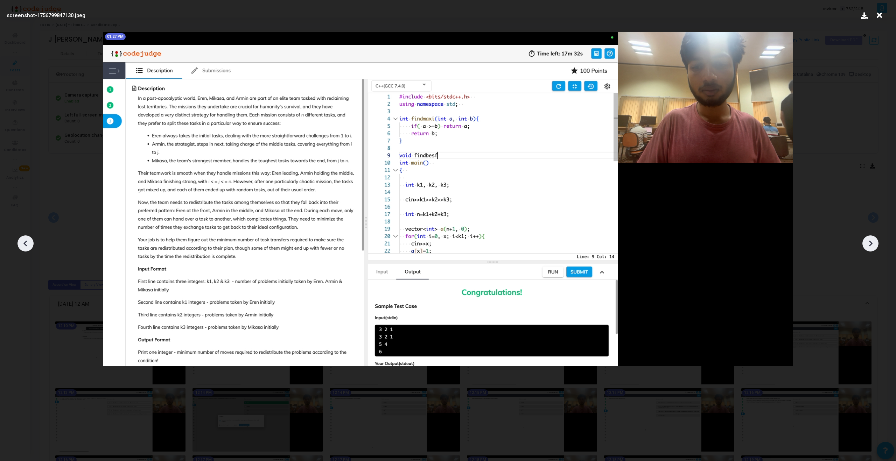
click at [30, 246] on icon at bounding box center [25, 243] width 11 height 11
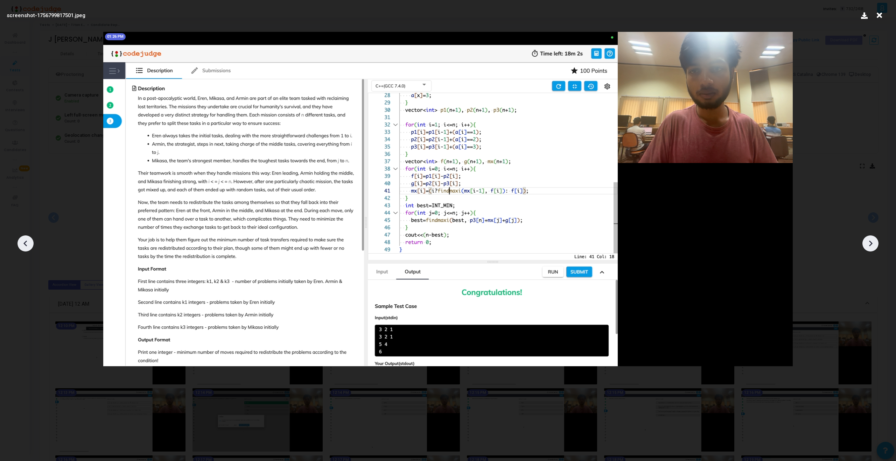
click at [30, 246] on icon at bounding box center [25, 243] width 11 height 11
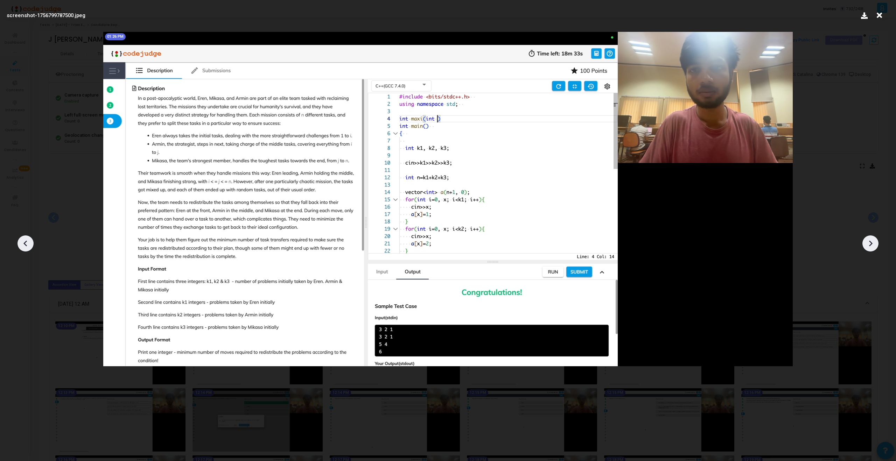
click at [26, 243] on icon at bounding box center [25, 243] width 11 height 11
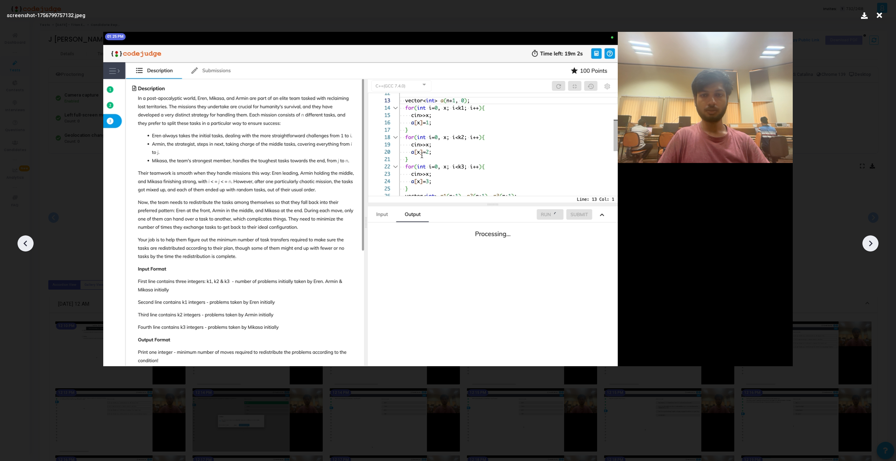
click at [870, 239] on icon at bounding box center [870, 243] width 11 height 11
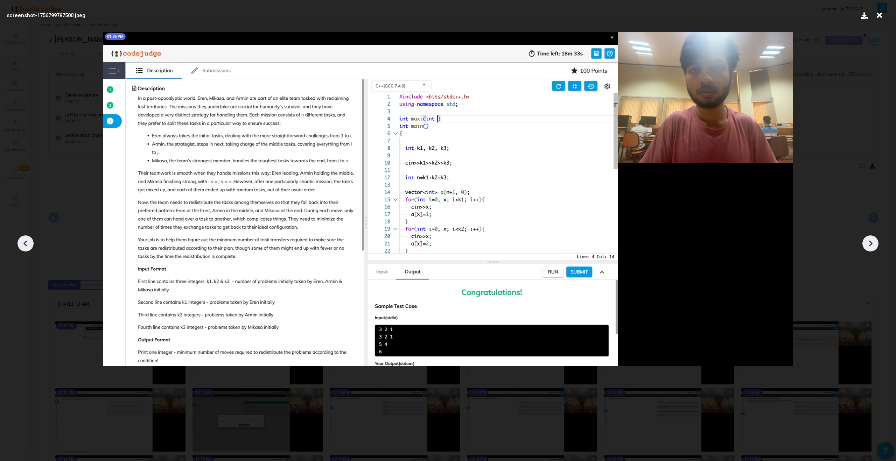
click at [870, 238] on icon at bounding box center [870, 243] width 11 height 11
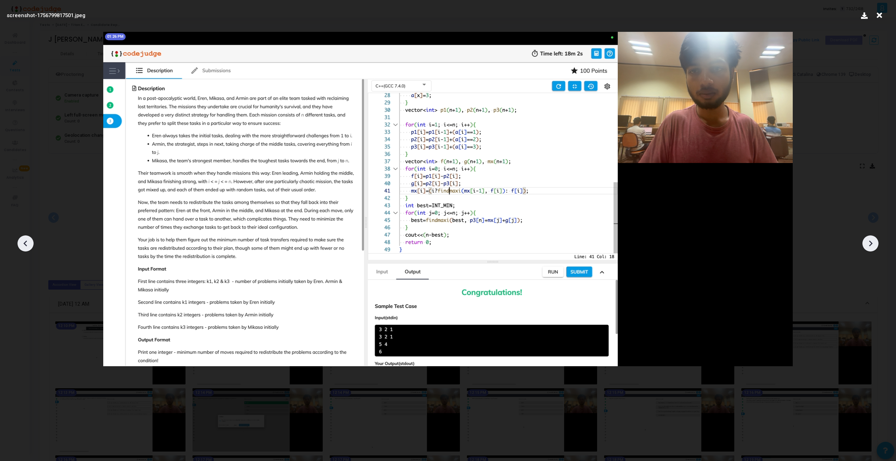
click at [870, 238] on icon at bounding box center [870, 243] width 11 height 11
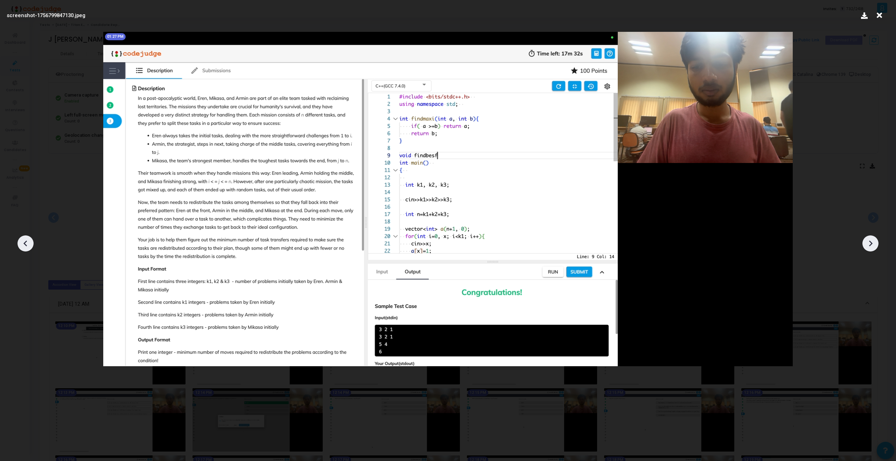
click at [870, 238] on icon at bounding box center [870, 243] width 11 height 11
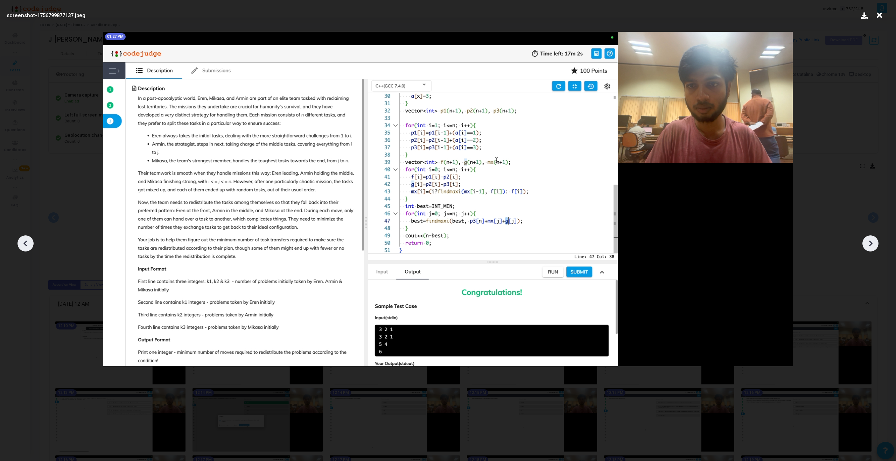
click at [870, 238] on icon at bounding box center [870, 243] width 11 height 11
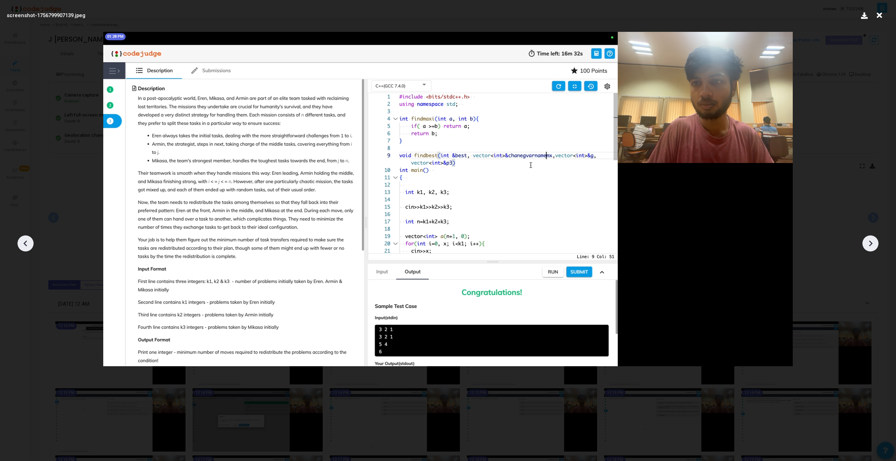
click at [868, 244] on icon at bounding box center [870, 243] width 11 height 11
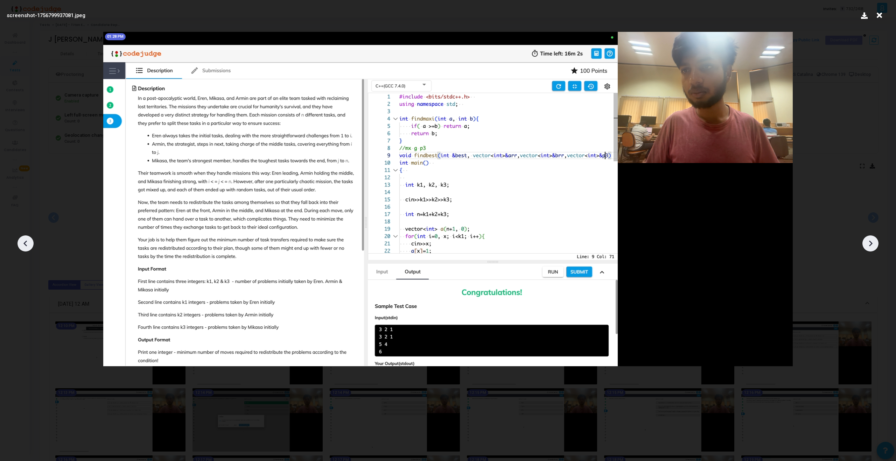
click at [868, 244] on icon at bounding box center [870, 243] width 11 height 11
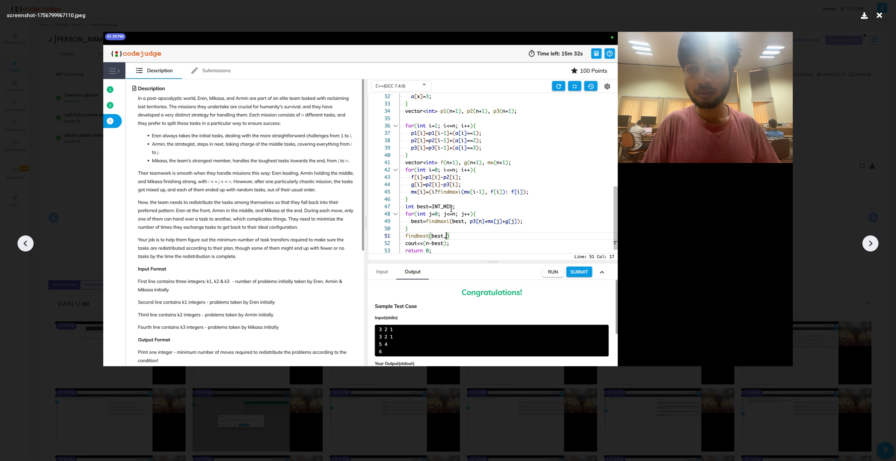
click at [868, 244] on icon at bounding box center [870, 243] width 11 height 11
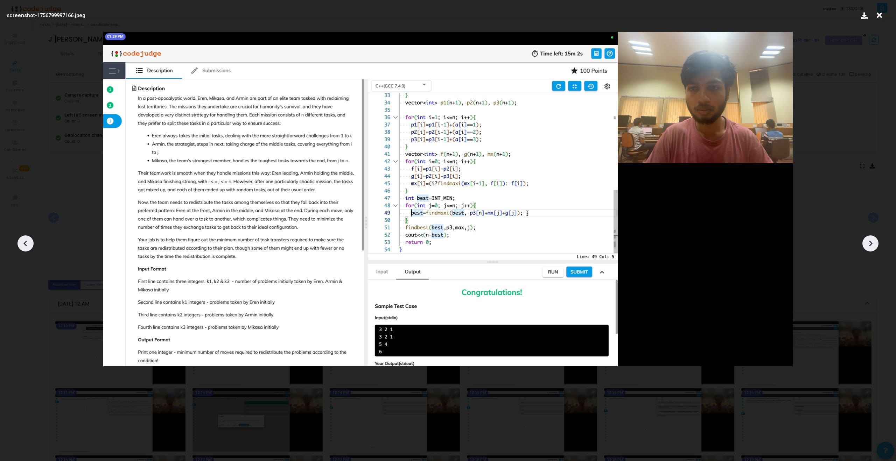
click at [868, 244] on icon at bounding box center [870, 243] width 11 height 11
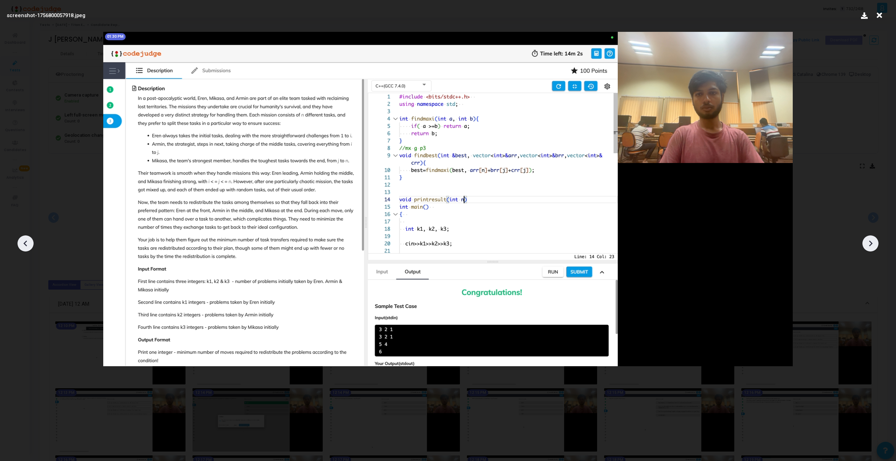
click at [868, 245] on icon at bounding box center [870, 243] width 11 height 11
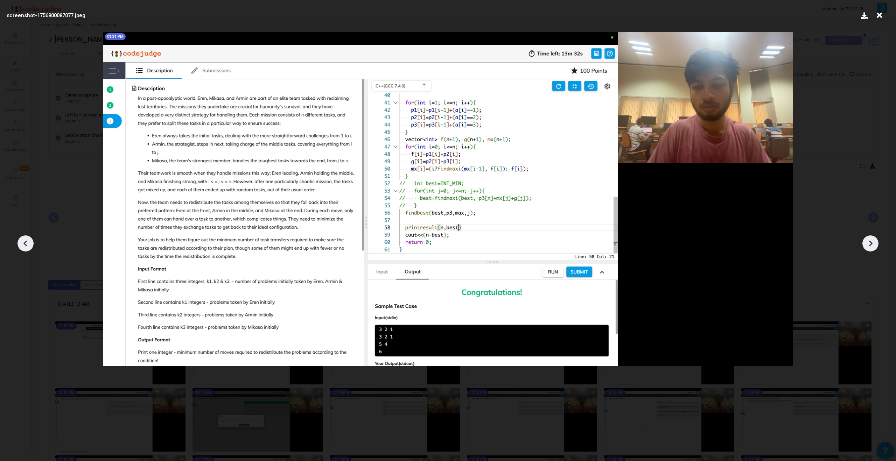
click at [868, 245] on icon at bounding box center [870, 243] width 11 height 11
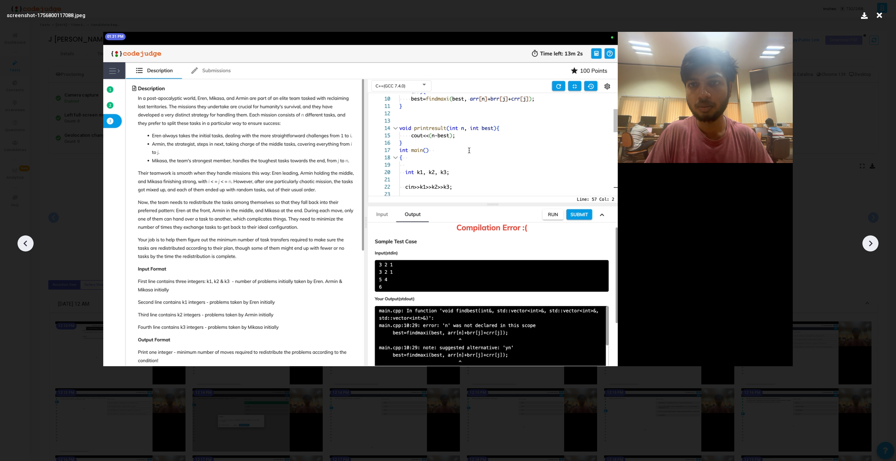
click at [868, 246] on icon at bounding box center [870, 243] width 11 height 11
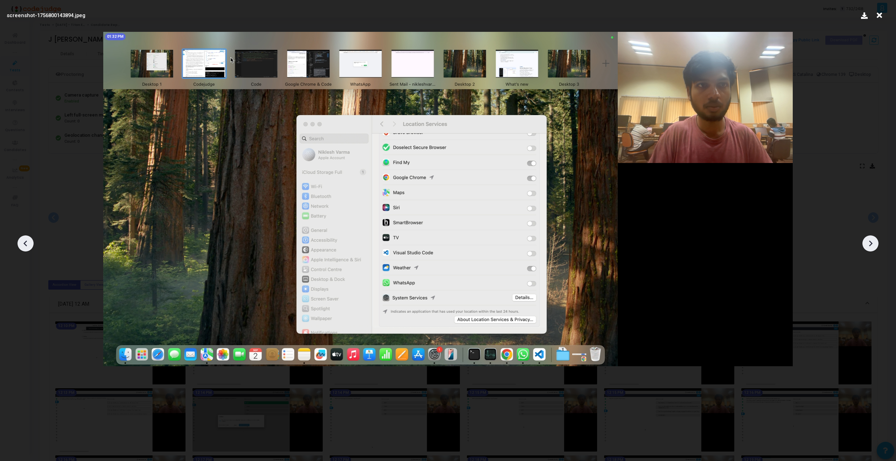
click at [868, 246] on icon at bounding box center [870, 243] width 11 height 11
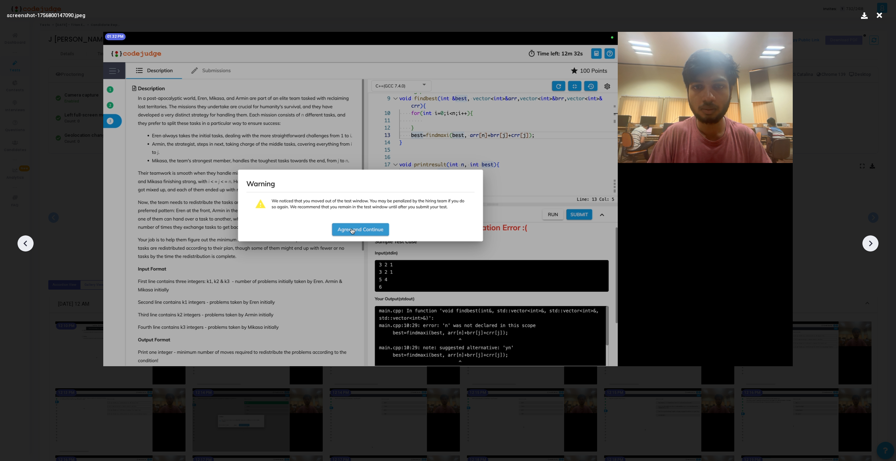
click at [868, 246] on icon at bounding box center [870, 243] width 11 height 11
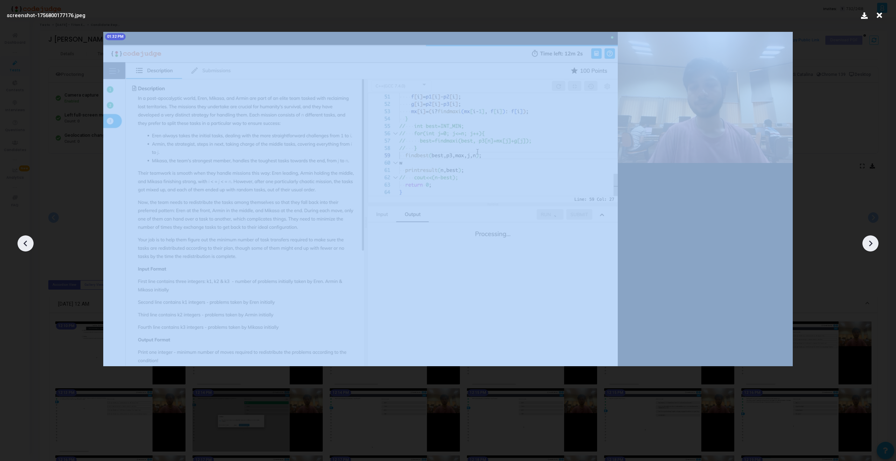
click at [868, 246] on icon at bounding box center [870, 243] width 11 height 11
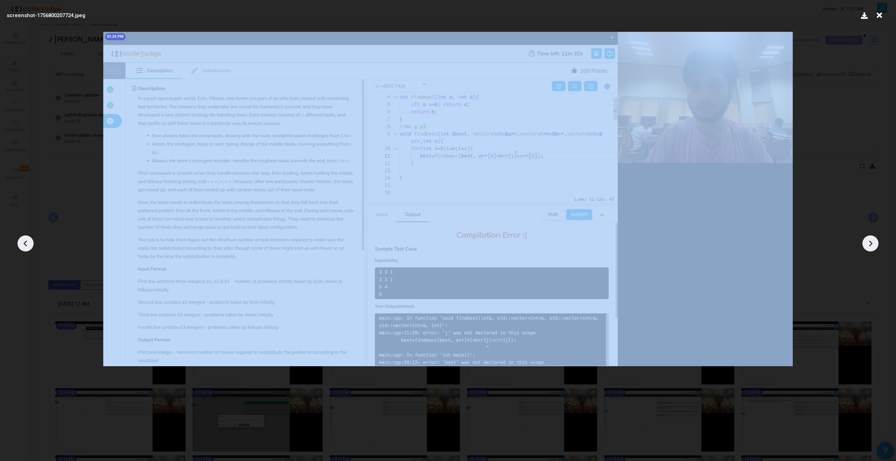
click at [868, 246] on icon at bounding box center [870, 243] width 11 height 11
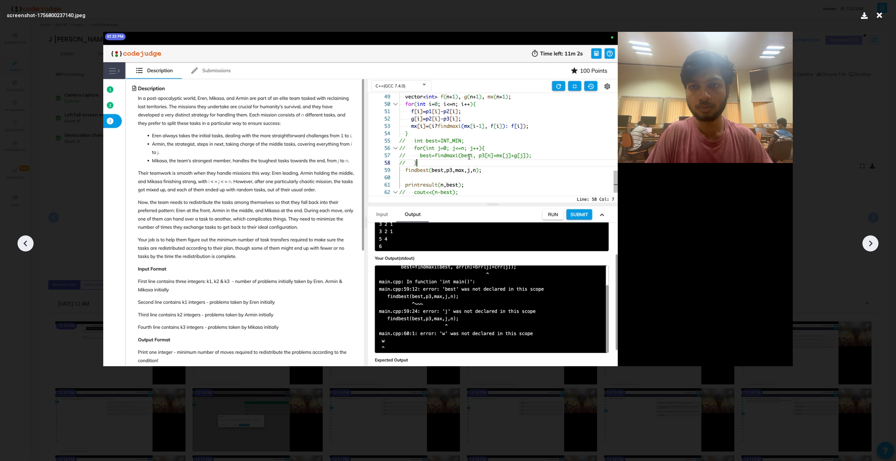
click at [868, 246] on icon at bounding box center [870, 243] width 11 height 11
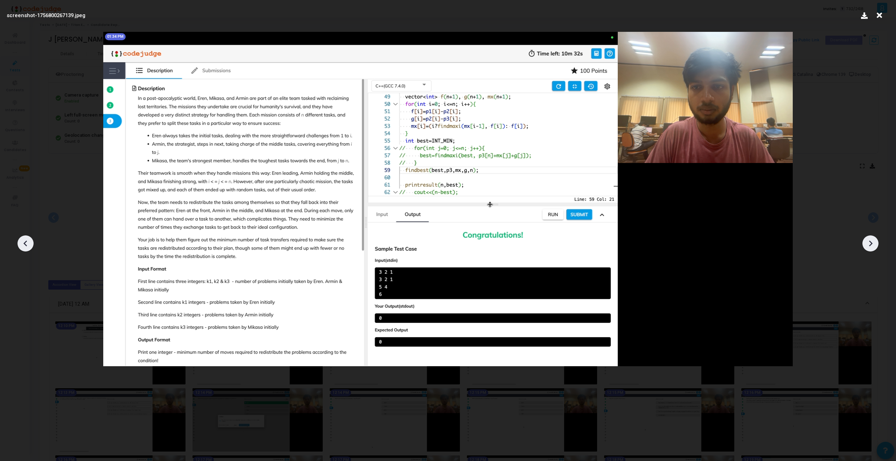
click at [868, 246] on icon at bounding box center [870, 243] width 11 height 11
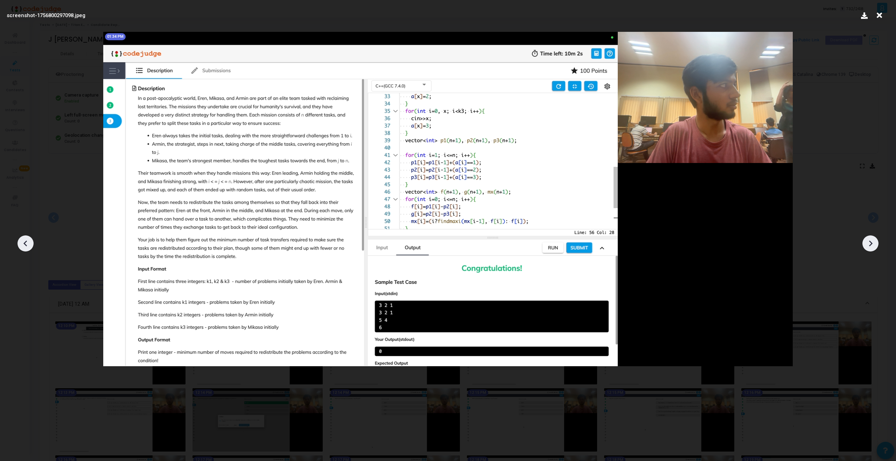
click at [868, 246] on icon at bounding box center [870, 243] width 11 height 11
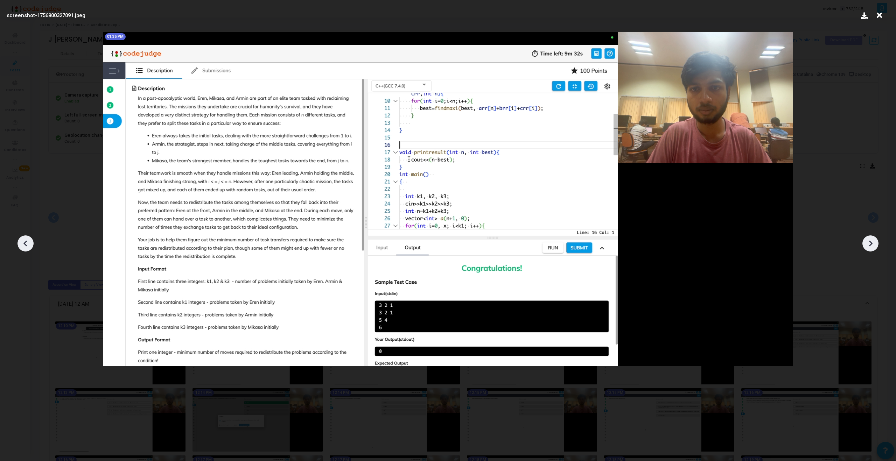
click at [868, 246] on icon at bounding box center [870, 243] width 11 height 11
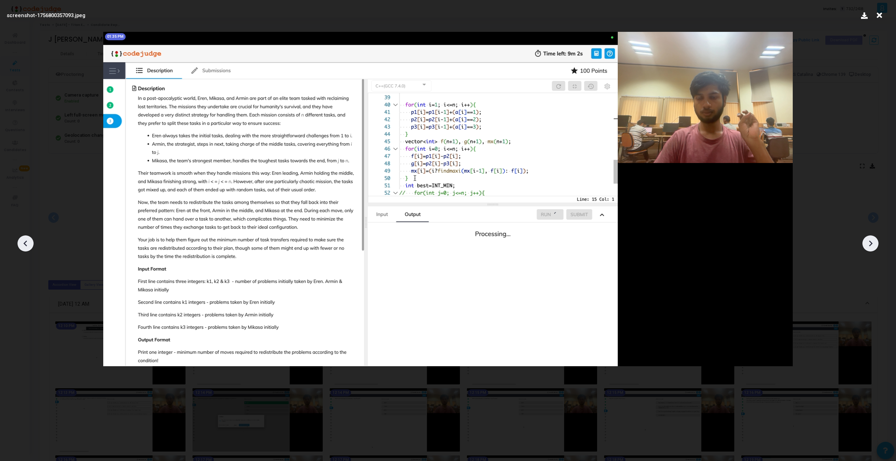
click at [868, 247] on icon at bounding box center [870, 243] width 11 height 11
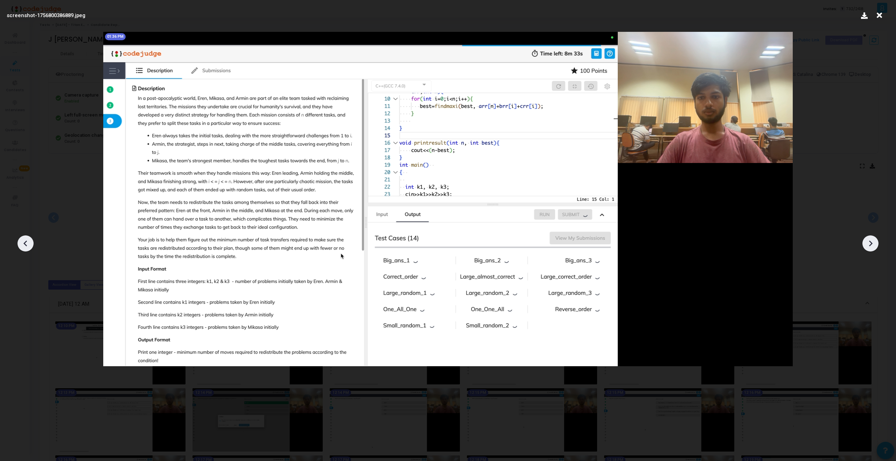
click at [867, 246] on icon at bounding box center [870, 243] width 11 height 11
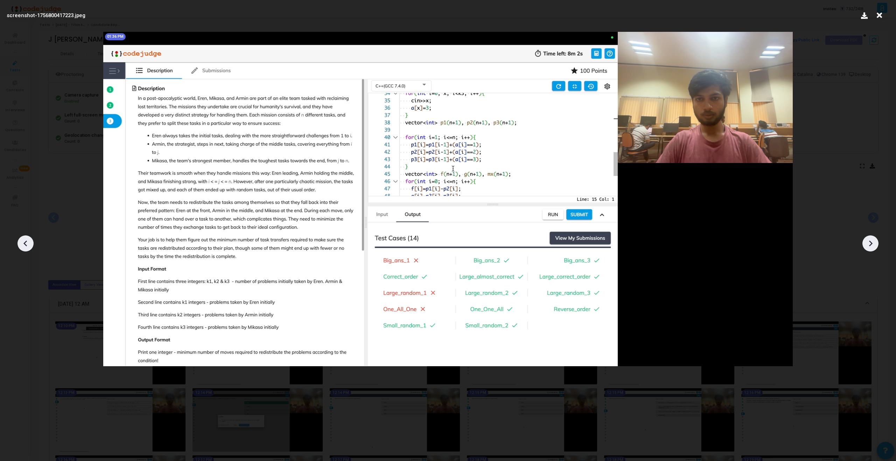
click at [866, 245] on icon at bounding box center [870, 243] width 11 height 11
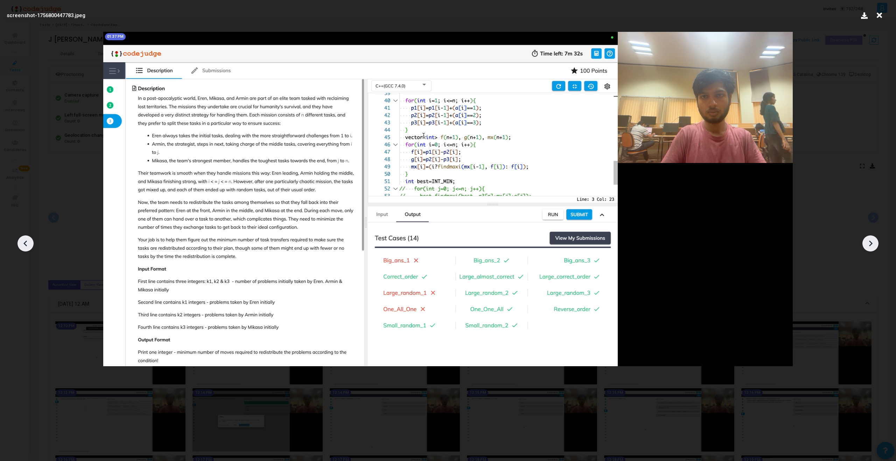
click at [866, 246] on icon at bounding box center [870, 243] width 11 height 11
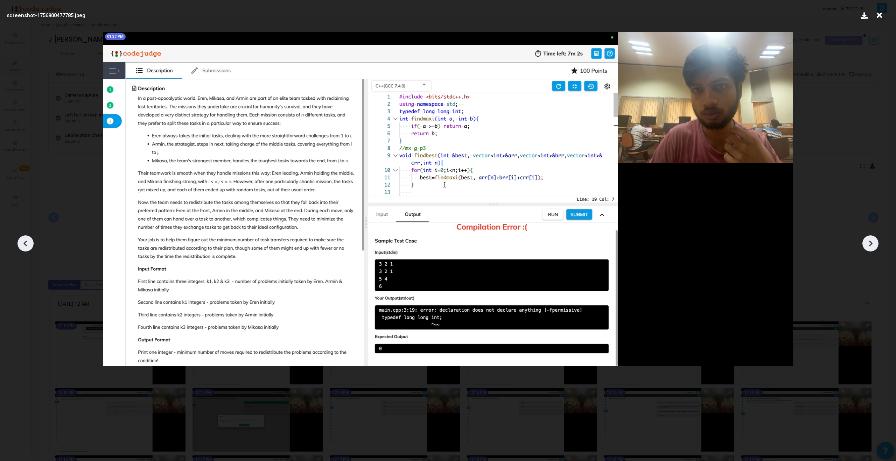
click at [865, 246] on icon at bounding box center [870, 243] width 11 height 11
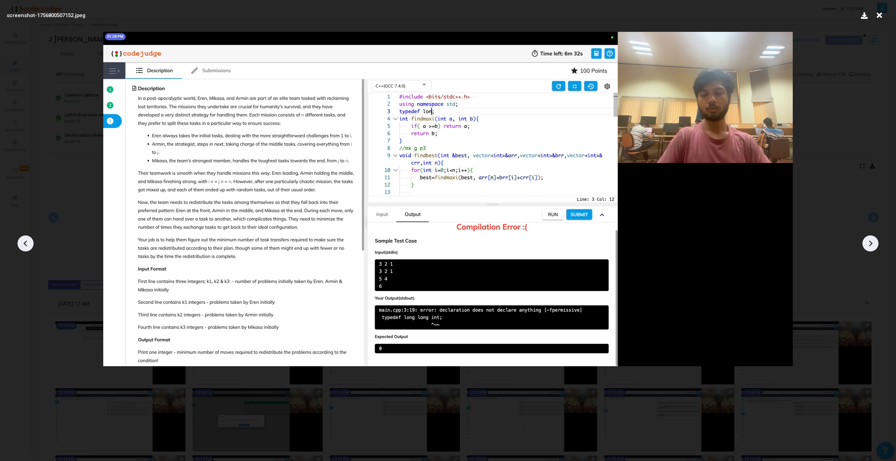
click at [865, 246] on icon at bounding box center [870, 243] width 11 height 11
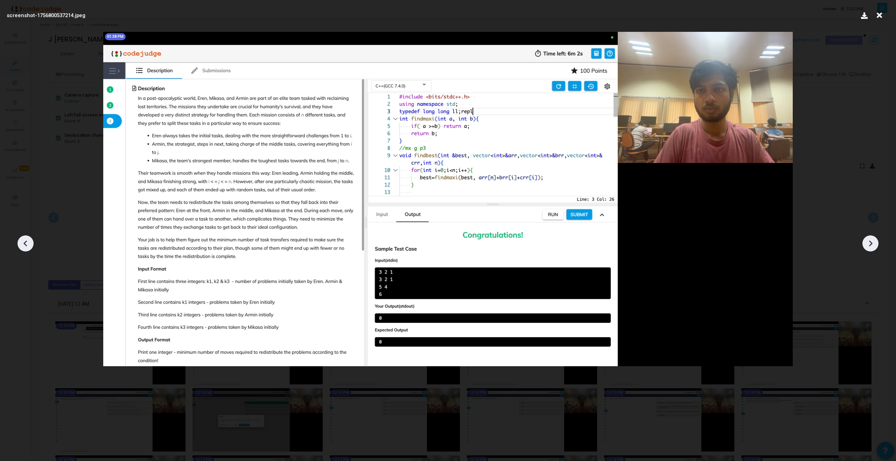
click at [865, 246] on icon at bounding box center [870, 243] width 11 height 11
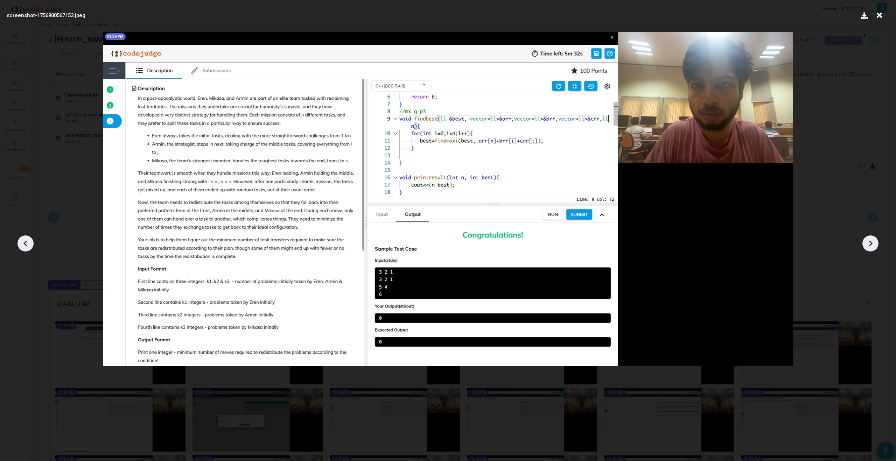
click at [865, 247] on icon at bounding box center [870, 243] width 11 height 11
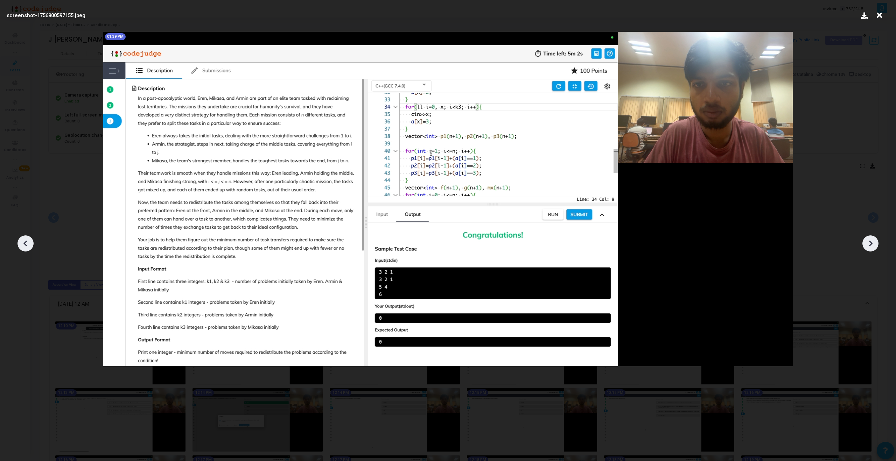
click at [865, 248] on icon at bounding box center [870, 243] width 11 height 11
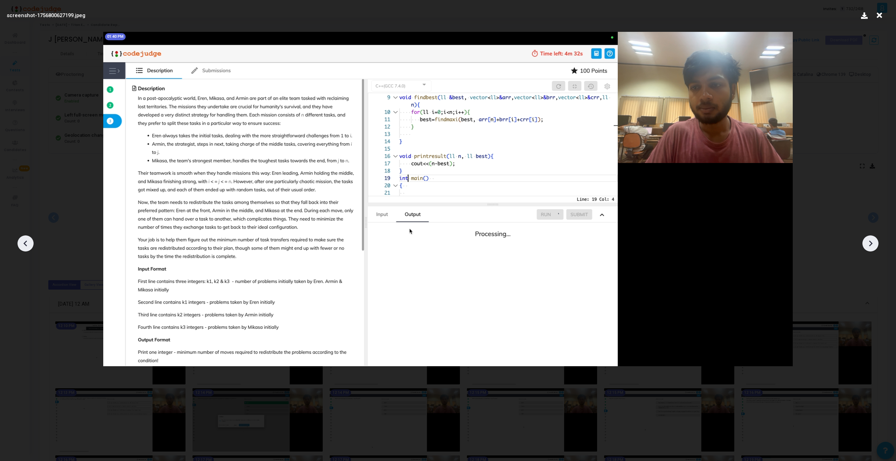
click at [865, 248] on icon at bounding box center [870, 243] width 11 height 11
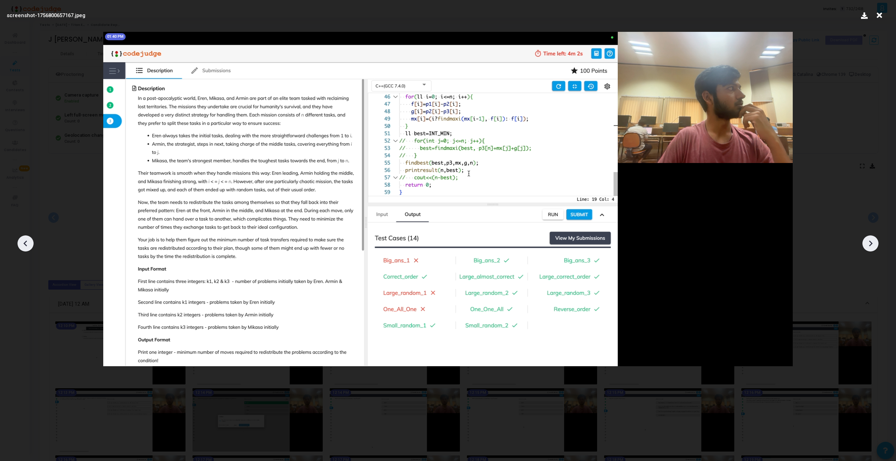
click at [865, 247] on icon at bounding box center [870, 243] width 11 height 11
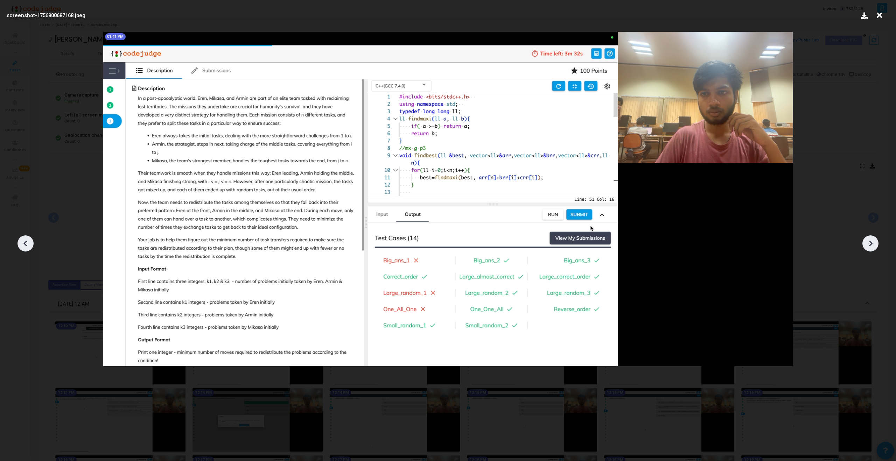
click at [865, 247] on icon at bounding box center [870, 243] width 11 height 11
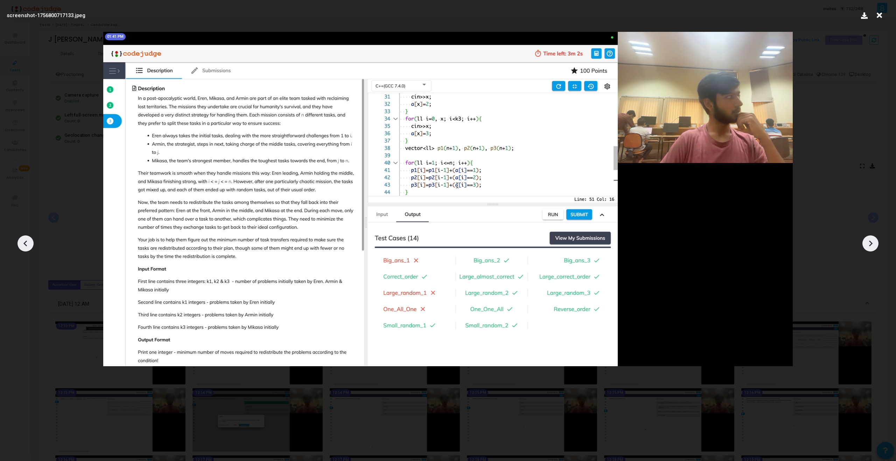
click at [865, 248] on icon at bounding box center [870, 243] width 11 height 11
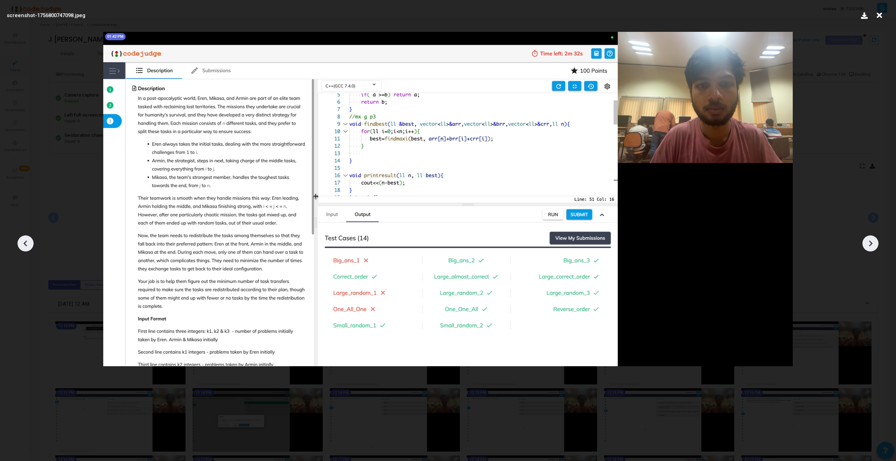
click at [864, 247] on div at bounding box center [871, 244] width 16 height 16
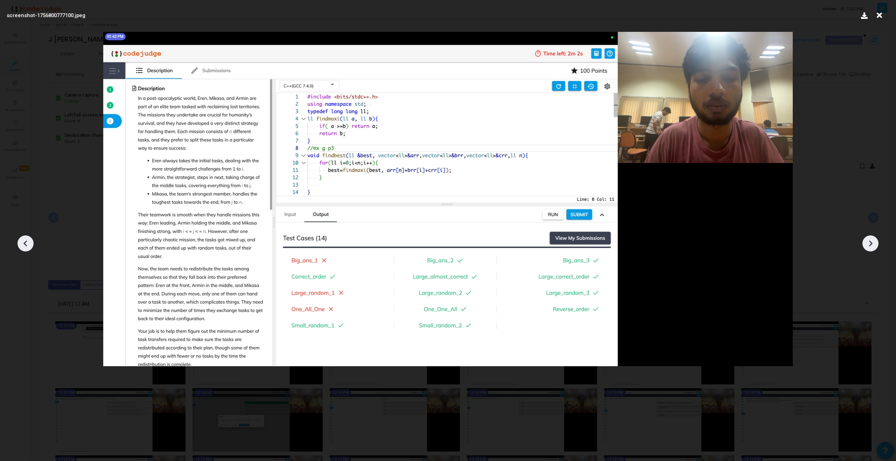
click at [864, 247] on div at bounding box center [871, 244] width 16 height 16
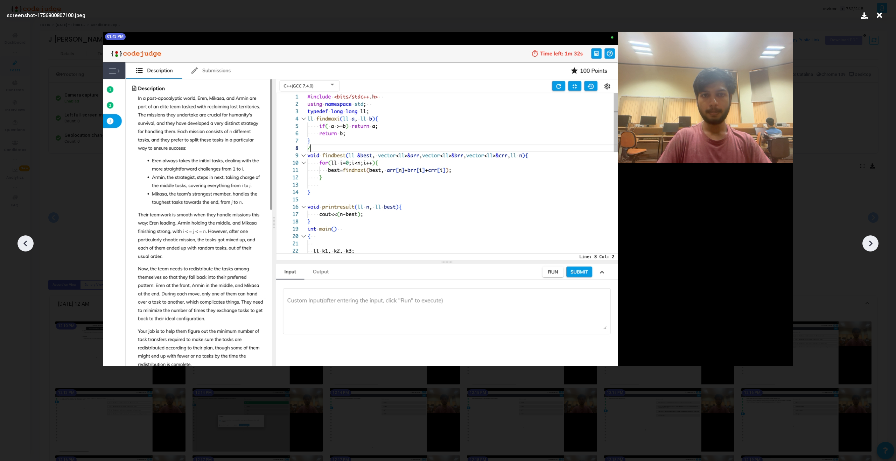
click at [864, 247] on div at bounding box center [871, 244] width 16 height 16
click at [872, 245] on icon at bounding box center [870, 243] width 11 height 11
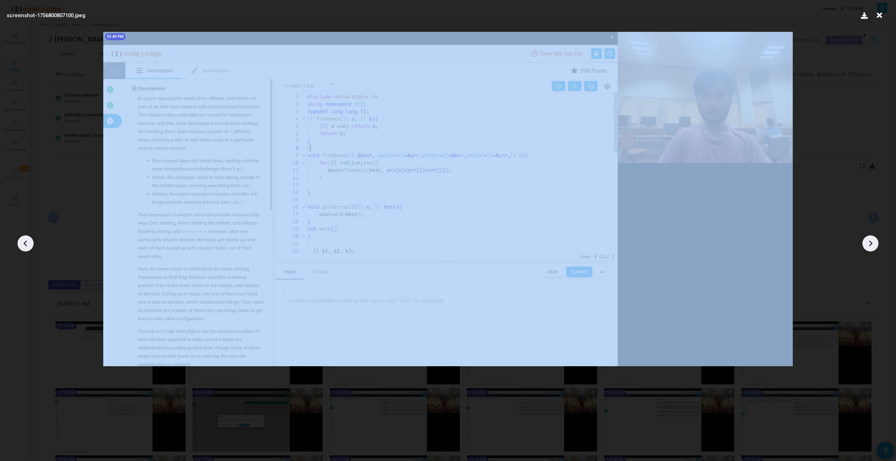
click at [872, 245] on icon at bounding box center [870, 243] width 11 height 11
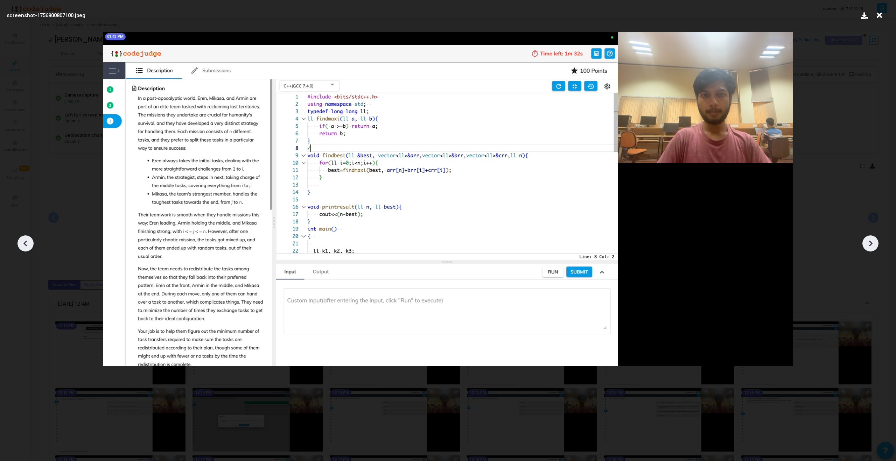
click at [870, 244] on icon at bounding box center [870, 243] width 11 height 11
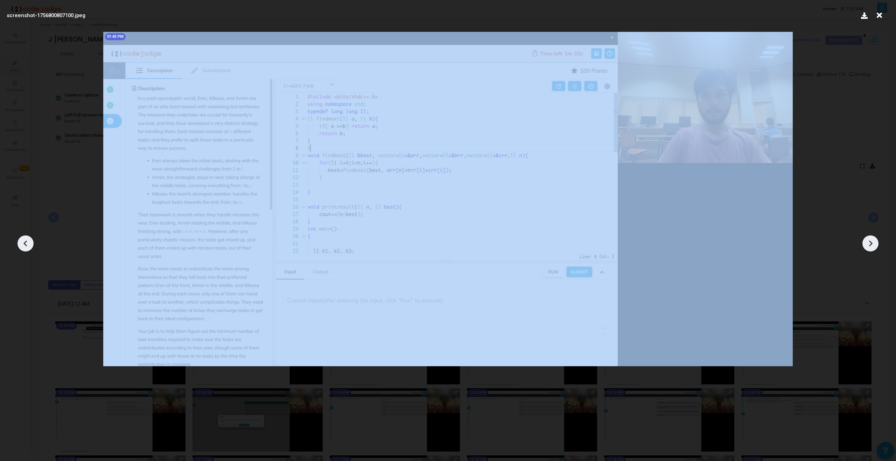
click at [870, 244] on icon at bounding box center [870, 243] width 11 height 11
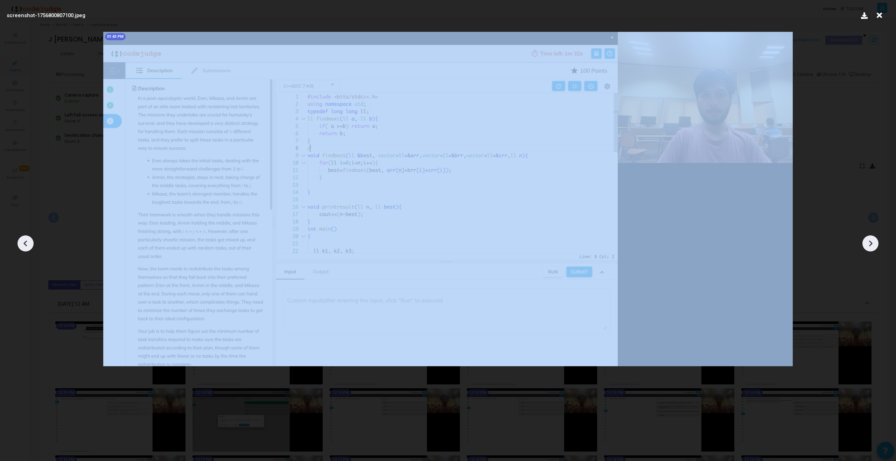
click at [870, 244] on icon at bounding box center [870, 243] width 11 height 11
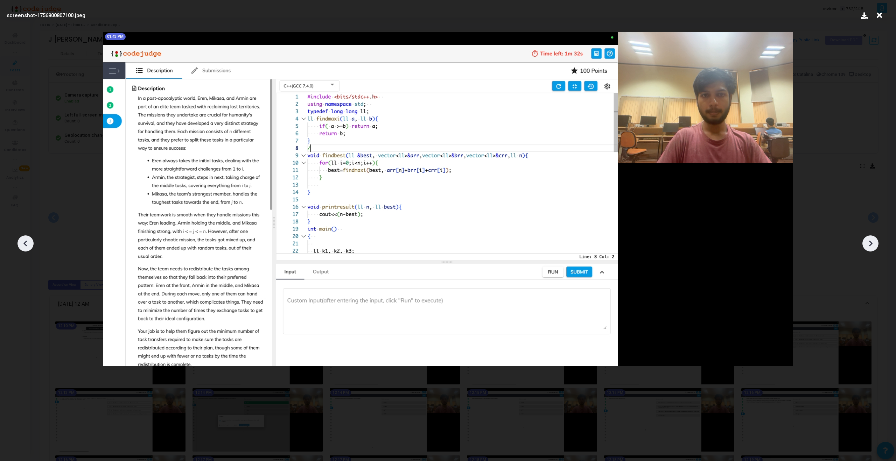
click at [869, 244] on icon at bounding box center [870, 243] width 11 height 11
click at [881, 14] on icon at bounding box center [879, 15] width 11 height 13
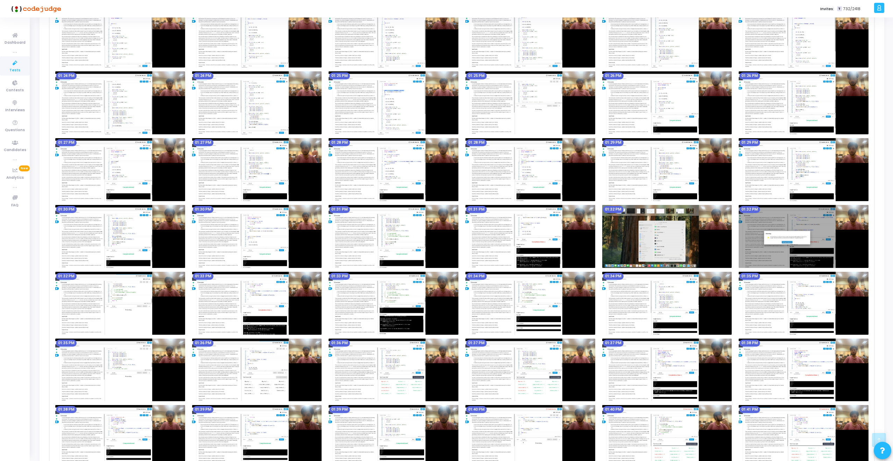
scroll to position [2082, 0]
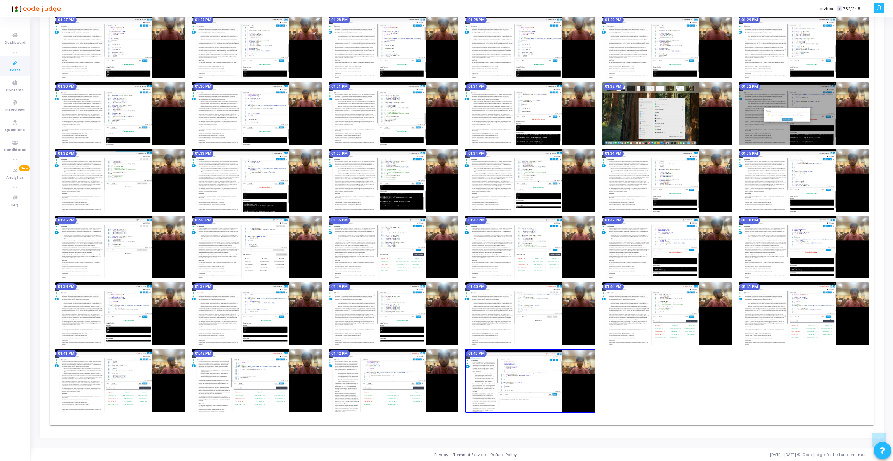
click at [586, 392] on img at bounding box center [531, 381] width 130 height 64
click at [553, 383] on img at bounding box center [531, 381] width 130 height 64
click at [390, 389] on img at bounding box center [394, 380] width 130 height 63
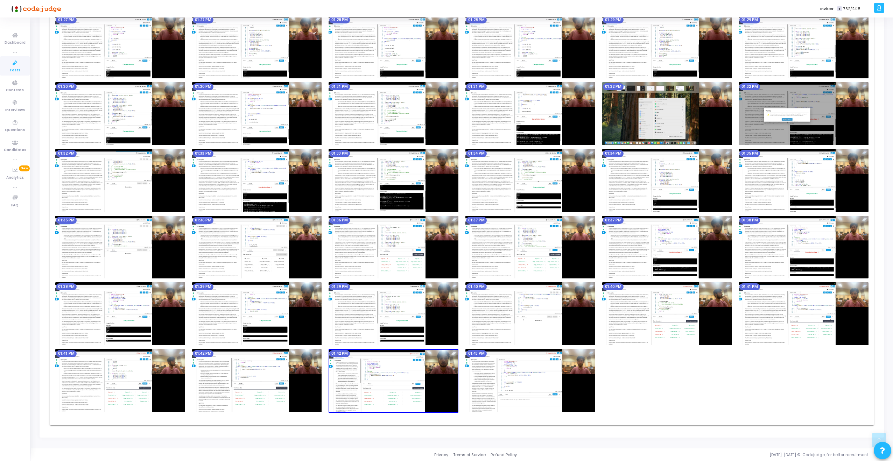
click at [390, 389] on img at bounding box center [394, 381] width 130 height 64
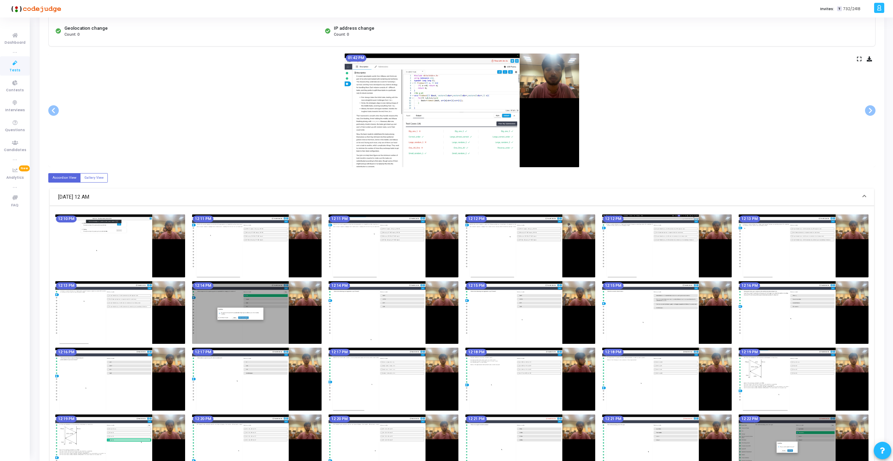
scroll to position [0, 0]
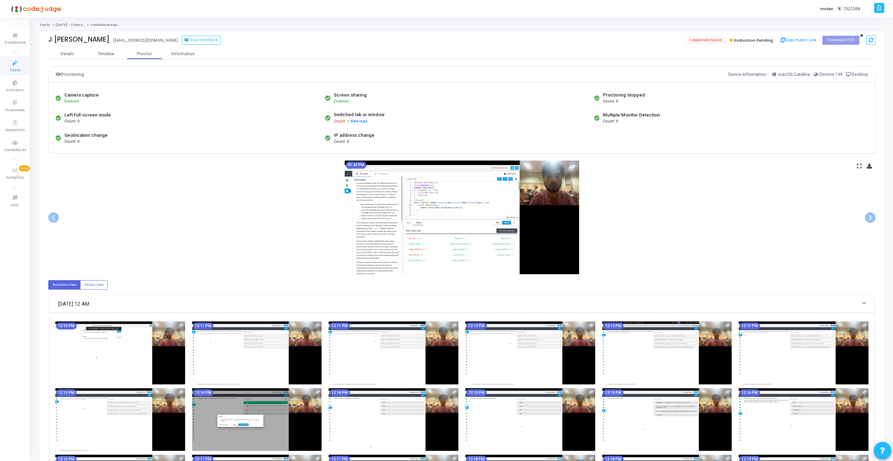
click at [860, 167] on icon at bounding box center [859, 166] width 5 height 4
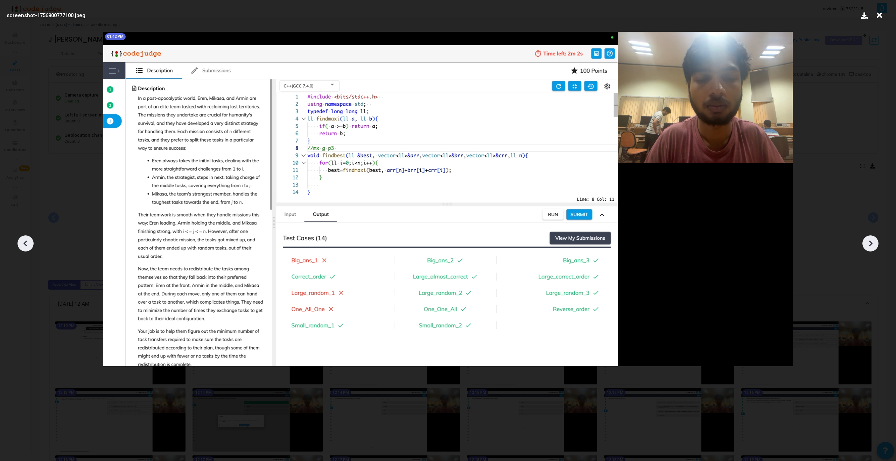
click at [23, 246] on icon at bounding box center [25, 243] width 11 height 11
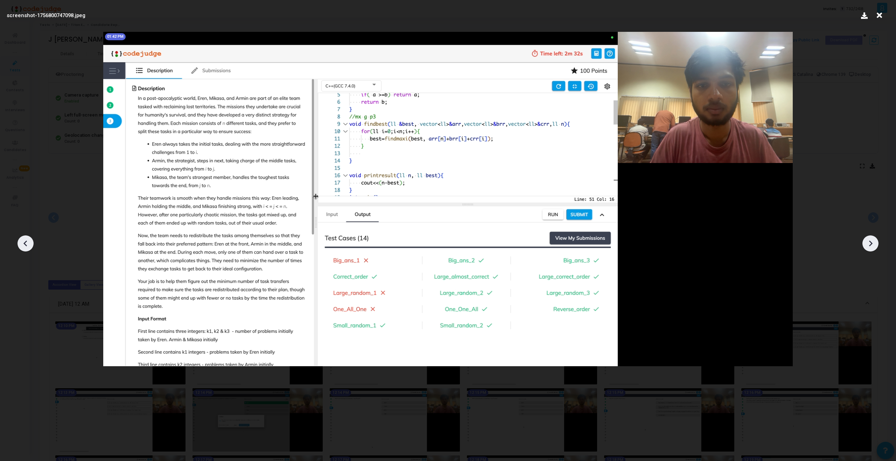
click at [23, 246] on icon at bounding box center [25, 243] width 11 height 11
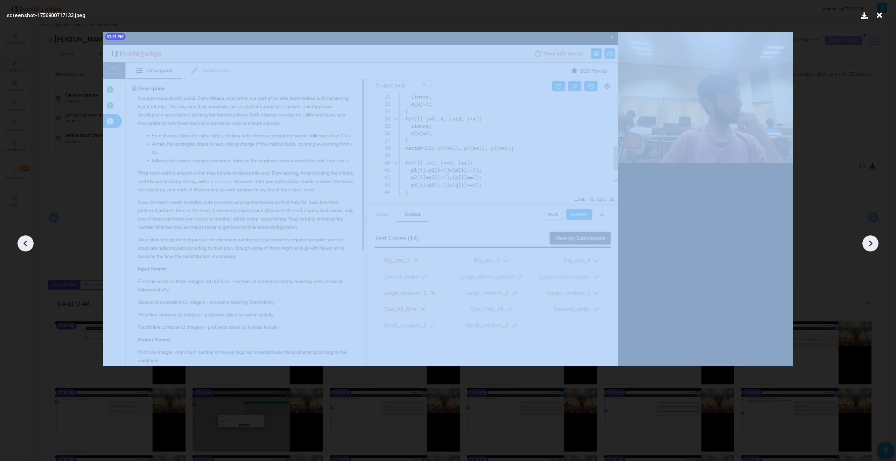
click at [23, 246] on icon at bounding box center [25, 243] width 11 height 11
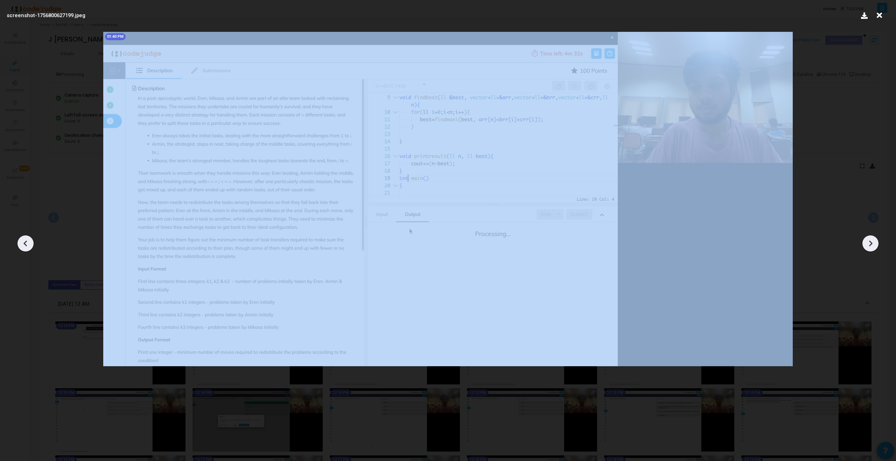
click at [23, 246] on icon at bounding box center [25, 243] width 11 height 11
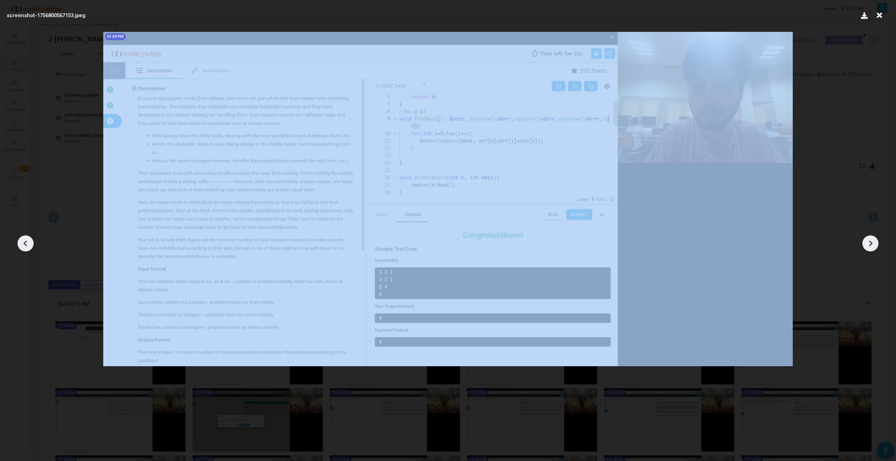
click at [23, 246] on icon at bounding box center [25, 243] width 11 height 11
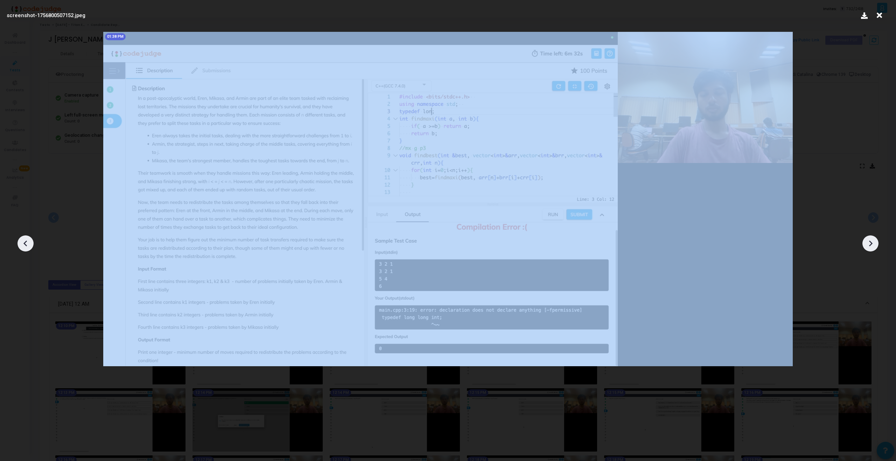
click at [23, 246] on icon at bounding box center [25, 243] width 11 height 11
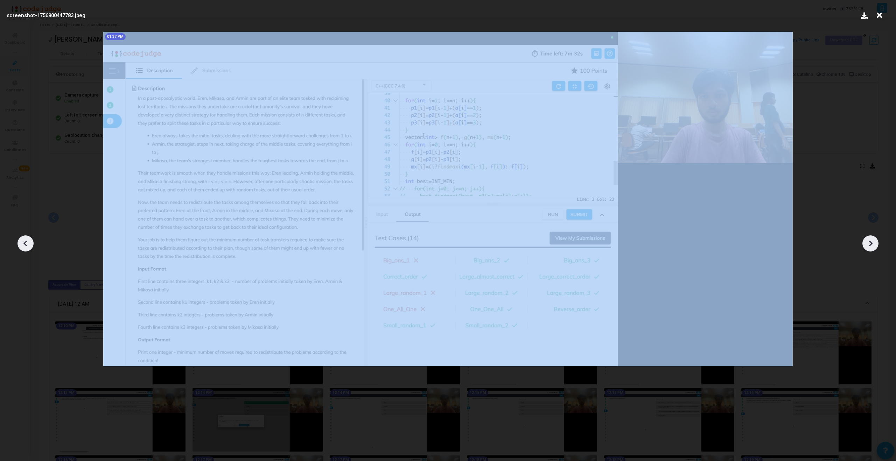
click at [23, 246] on icon at bounding box center [25, 243] width 11 height 11
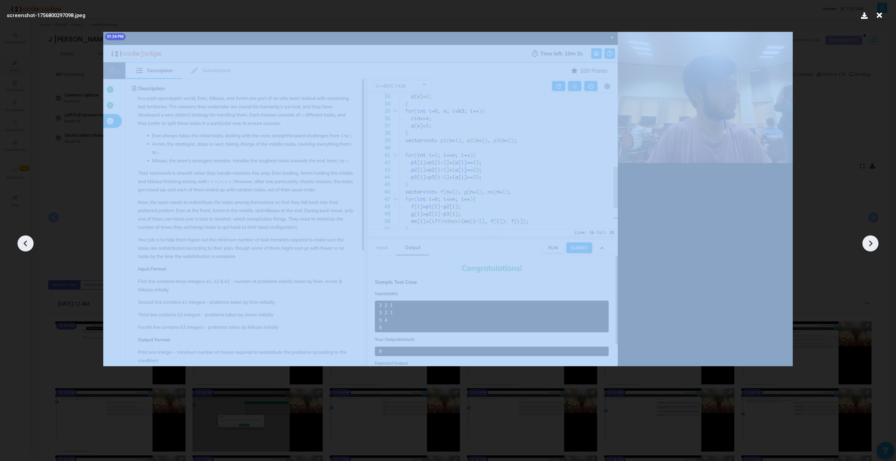
click at [23, 246] on icon at bounding box center [25, 243] width 11 height 11
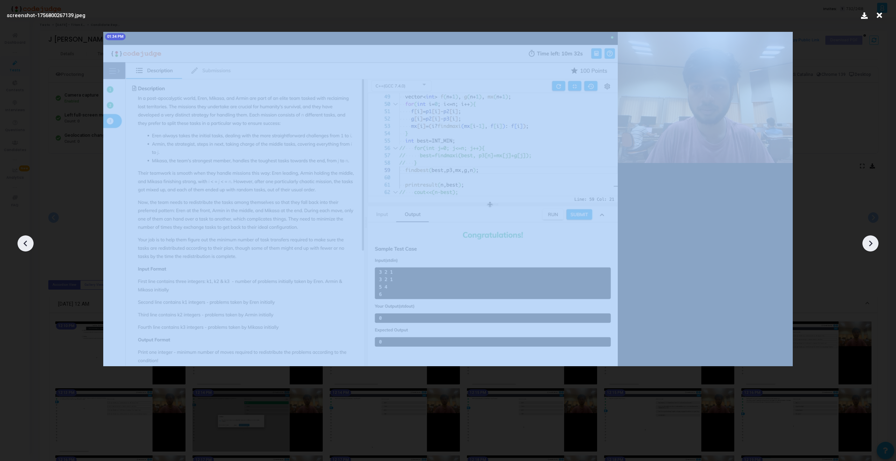
click at [23, 246] on icon at bounding box center [25, 243] width 11 height 11
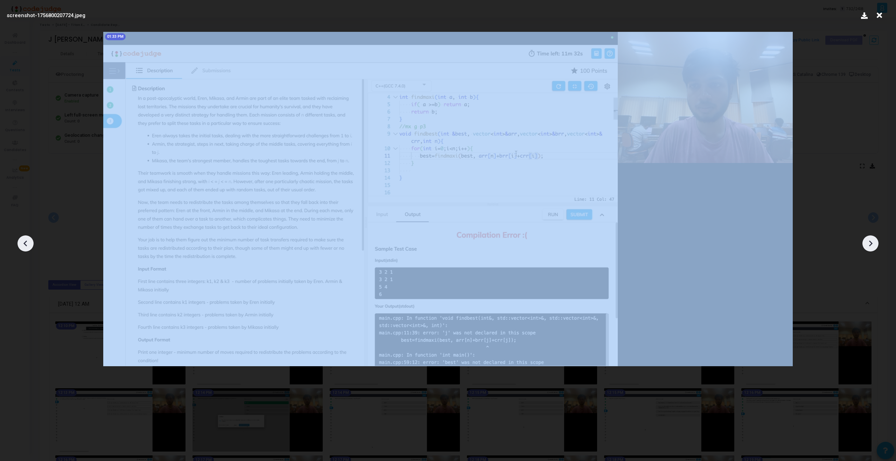
click at [23, 246] on icon at bounding box center [25, 243] width 11 height 11
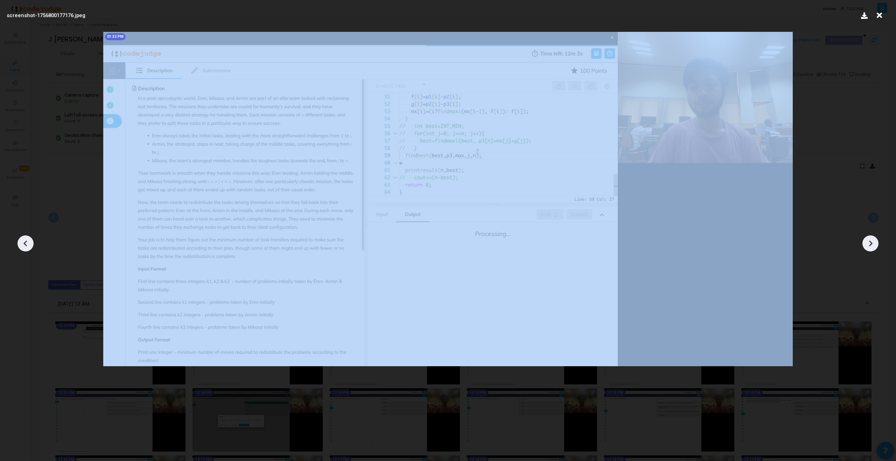
click at [23, 246] on icon at bounding box center [25, 243] width 11 height 11
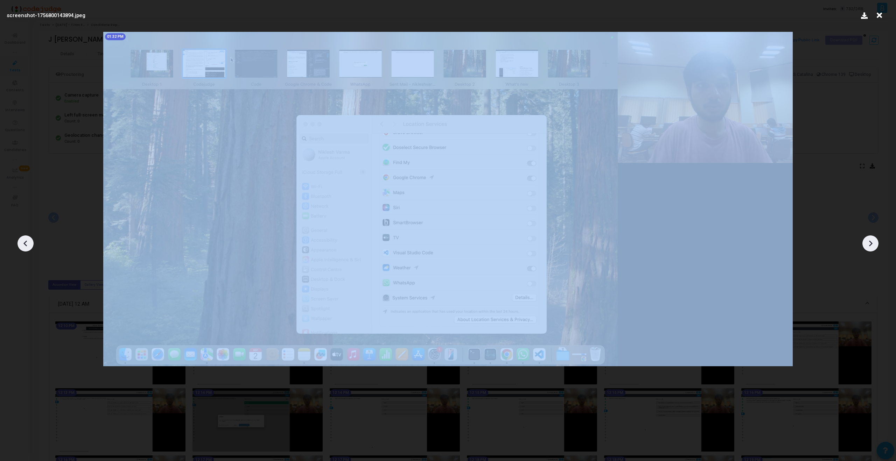
click at [23, 246] on icon at bounding box center [25, 243] width 11 height 11
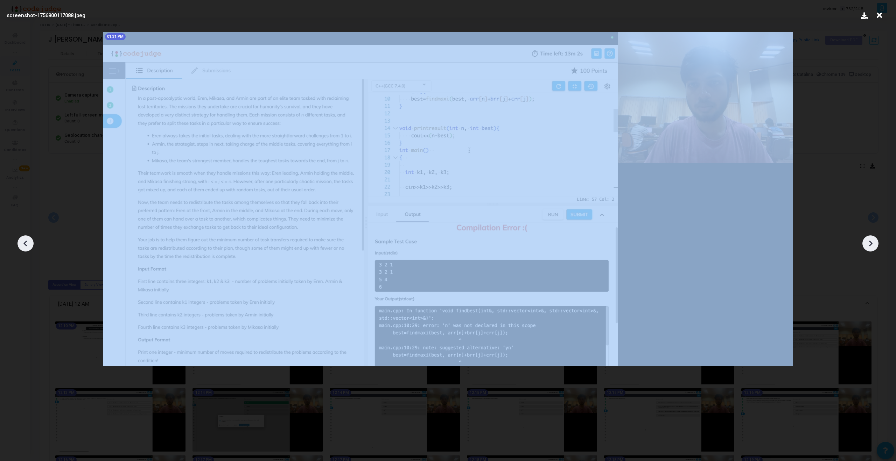
click at [23, 246] on icon at bounding box center [25, 243] width 11 height 11
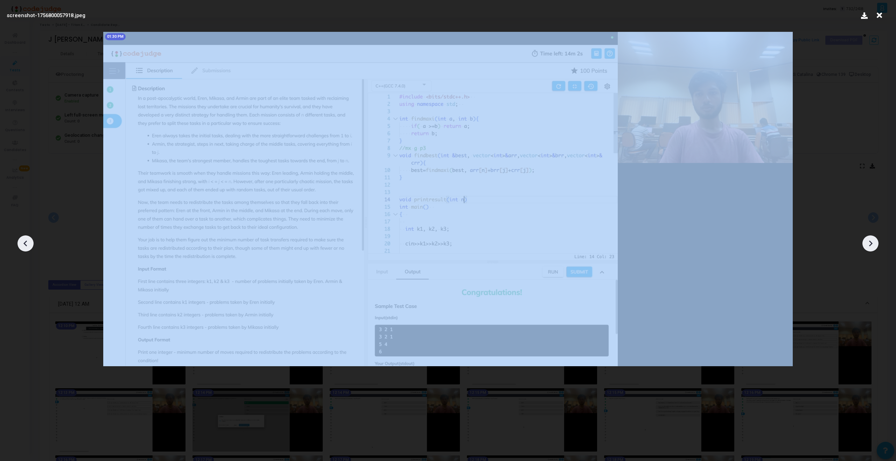
click at [23, 246] on icon at bounding box center [25, 243] width 11 height 11
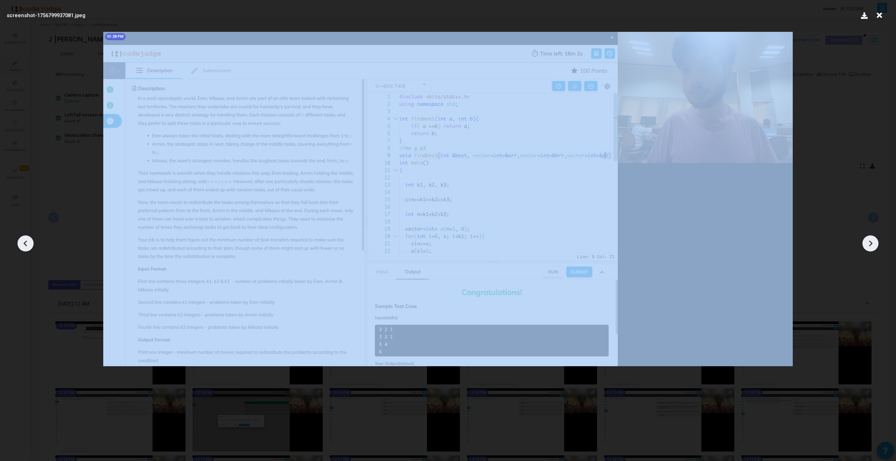
click at [23, 246] on icon at bounding box center [25, 243] width 11 height 11
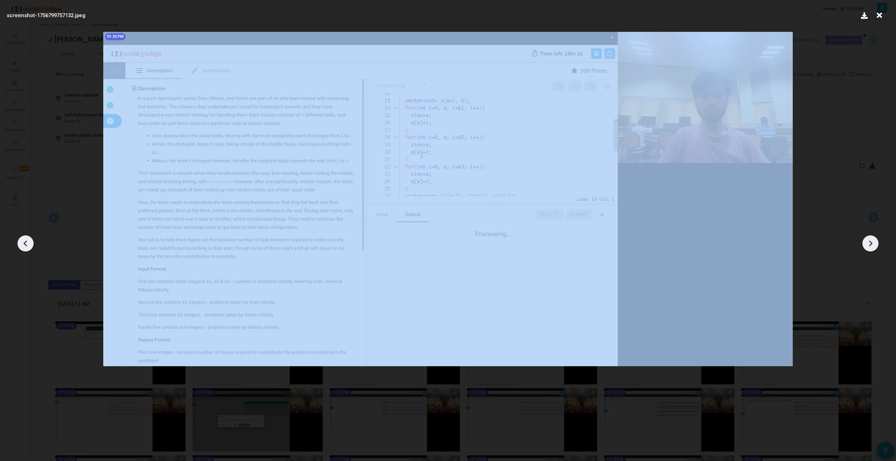
click at [23, 246] on icon at bounding box center [25, 243] width 11 height 11
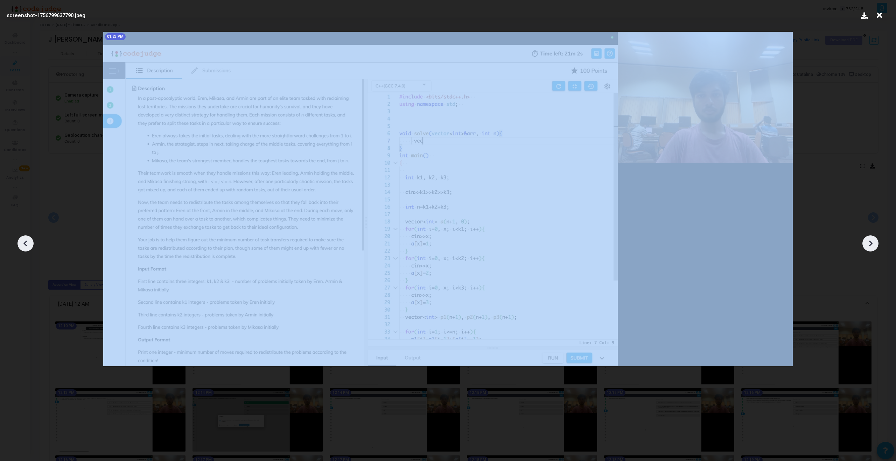
click at [23, 246] on icon at bounding box center [25, 243] width 11 height 11
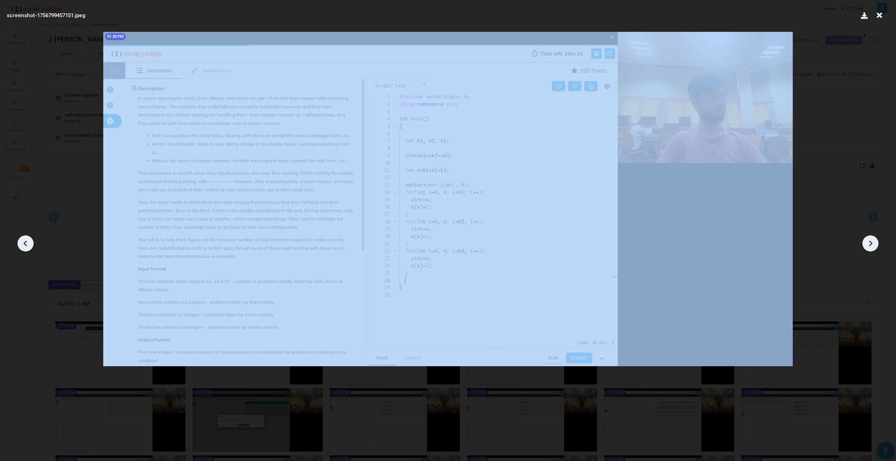
click at [23, 246] on icon at bounding box center [25, 243] width 11 height 11
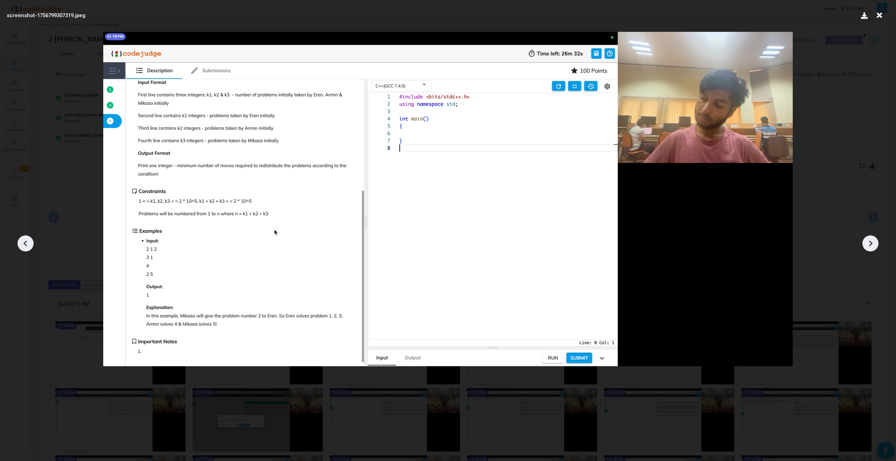
click at [23, 246] on icon at bounding box center [25, 243] width 11 height 11
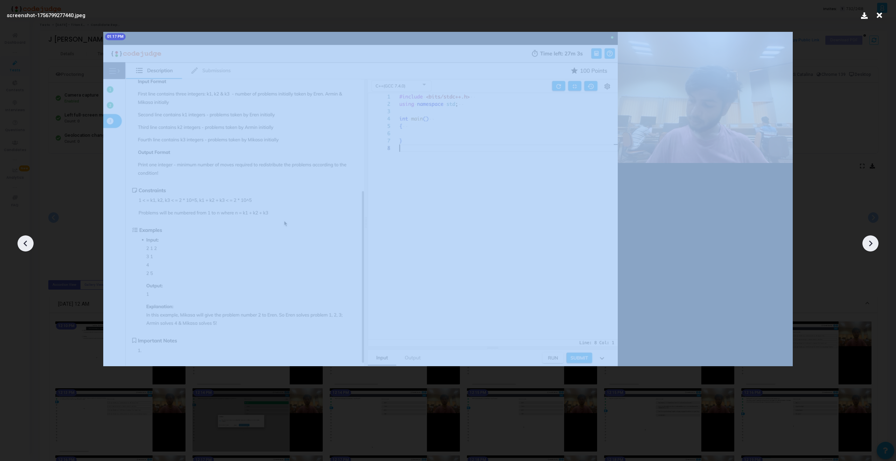
click at [23, 246] on icon at bounding box center [25, 243] width 11 height 11
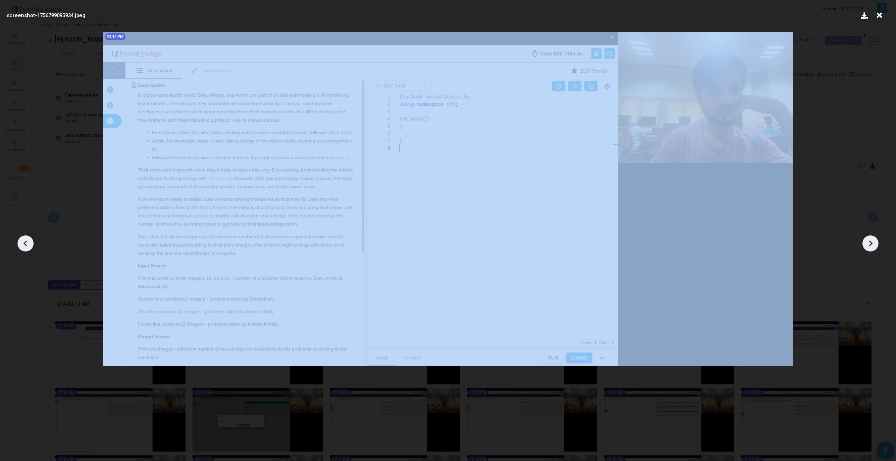
click at [23, 246] on icon at bounding box center [25, 243] width 11 height 11
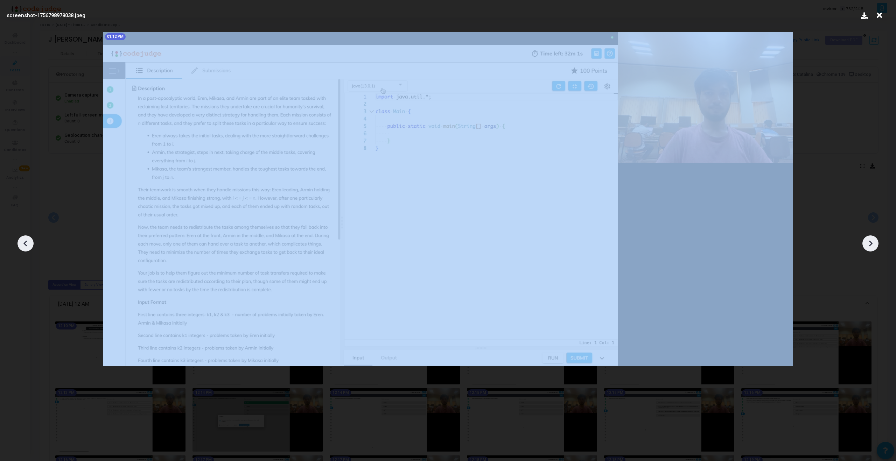
click at [23, 246] on icon at bounding box center [25, 243] width 11 height 11
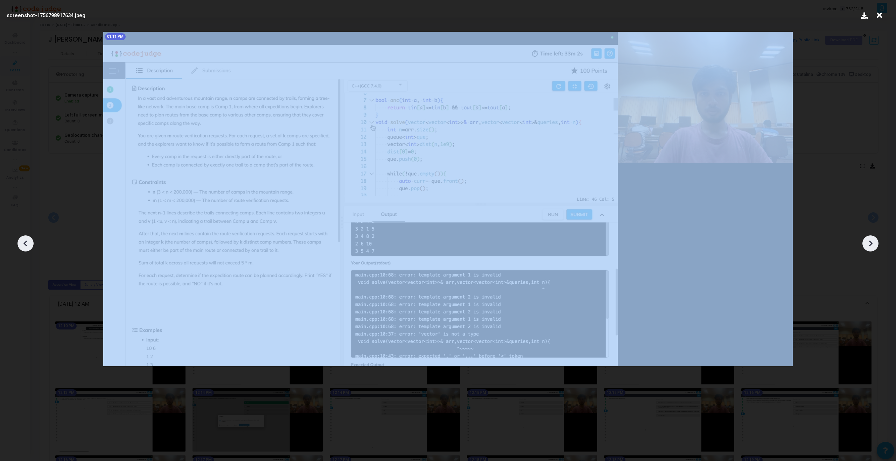
click at [23, 246] on icon at bounding box center [25, 243] width 11 height 11
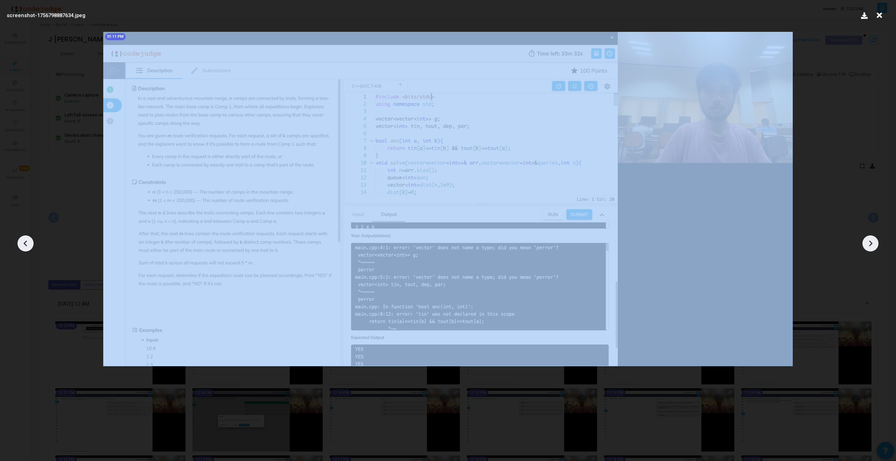
click at [23, 246] on icon at bounding box center [25, 243] width 11 height 11
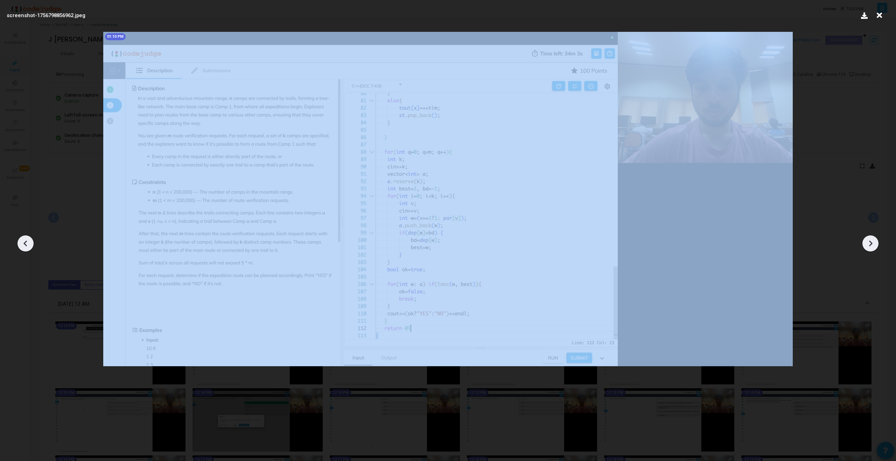
click at [23, 246] on icon at bounding box center [25, 243] width 11 height 11
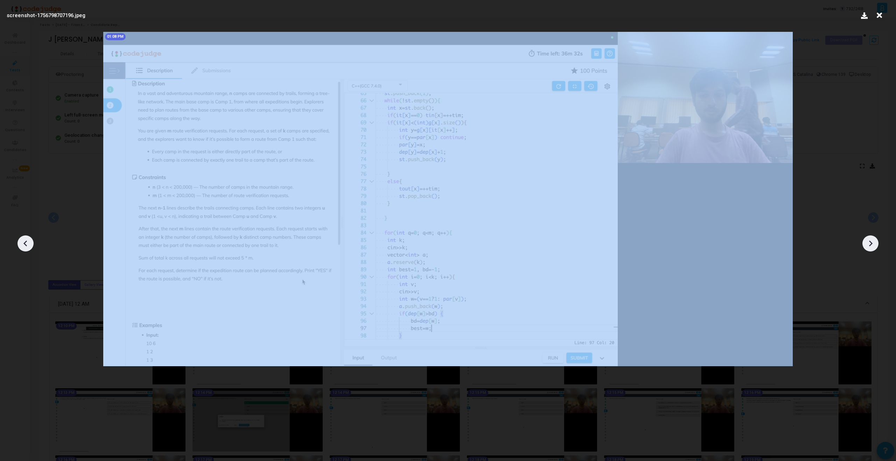
click at [23, 246] on icon at bounding box center [25, 243] width 11 height 11
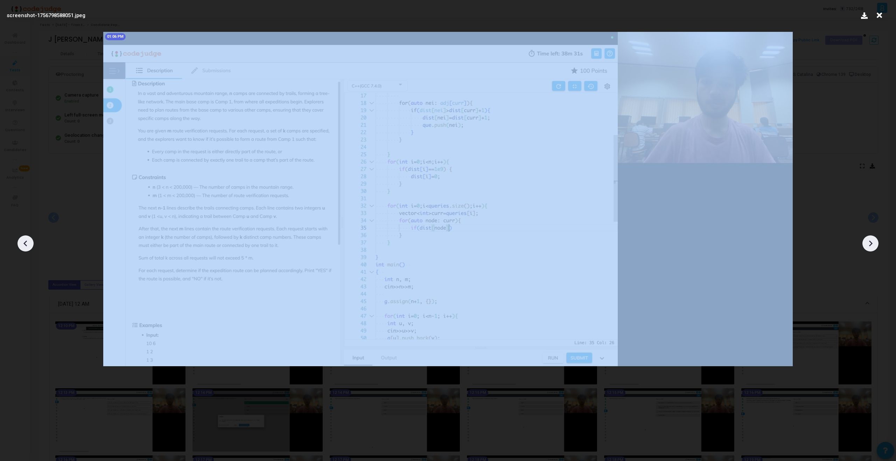
click at [23, 246] on icon at bounding box center [25, 243] width 11 height 11
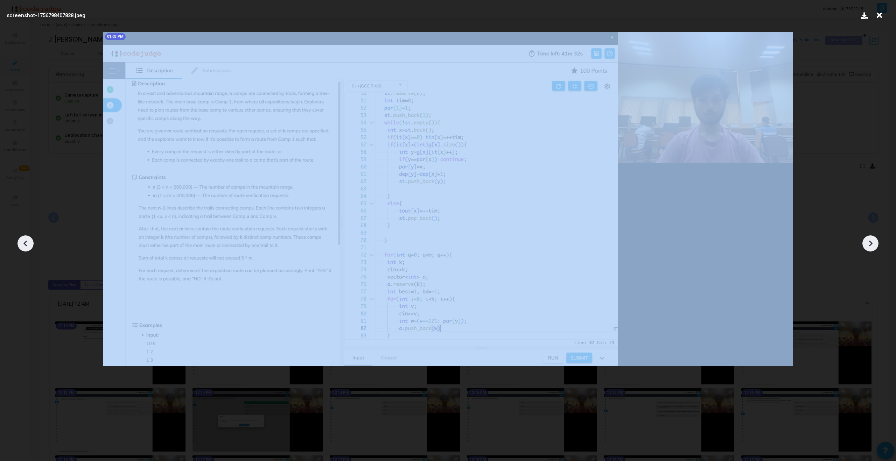
click at [23, 246] on icon at bounding box center [25, 243] width 11 height 11
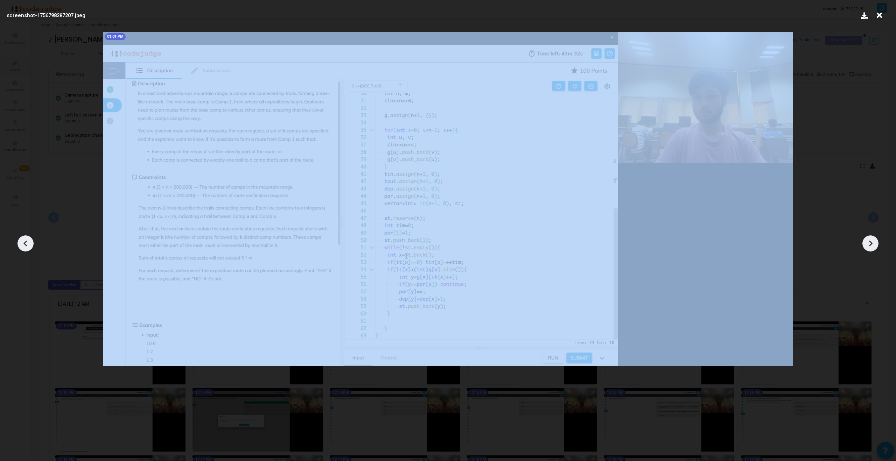
click at [23, 246] on icon at bounding box center [25, 243] width 11 height 11
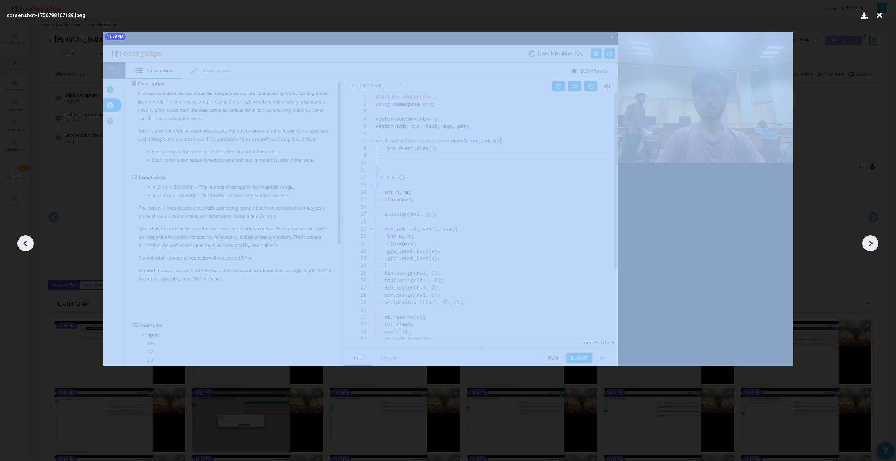
click at [23, 246] on icon at bounding box center [25, 243] width 11 height 11
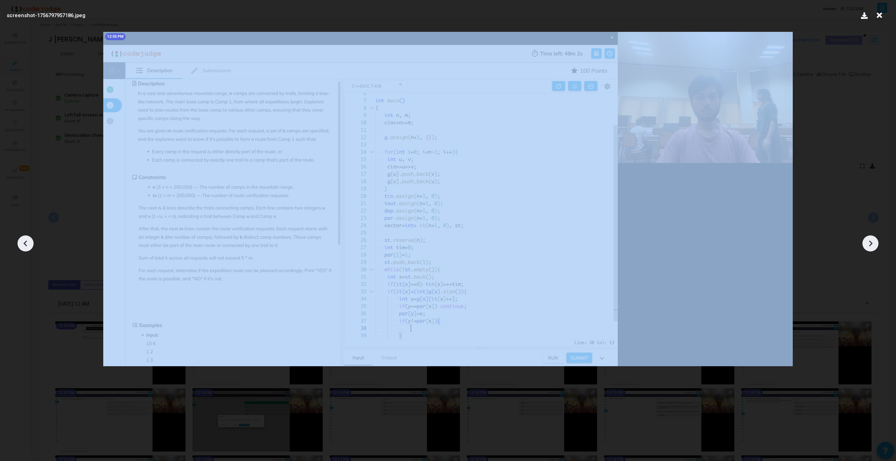
click at [23, 246] on icon at bounding box center [25, 243] width 11 height 11
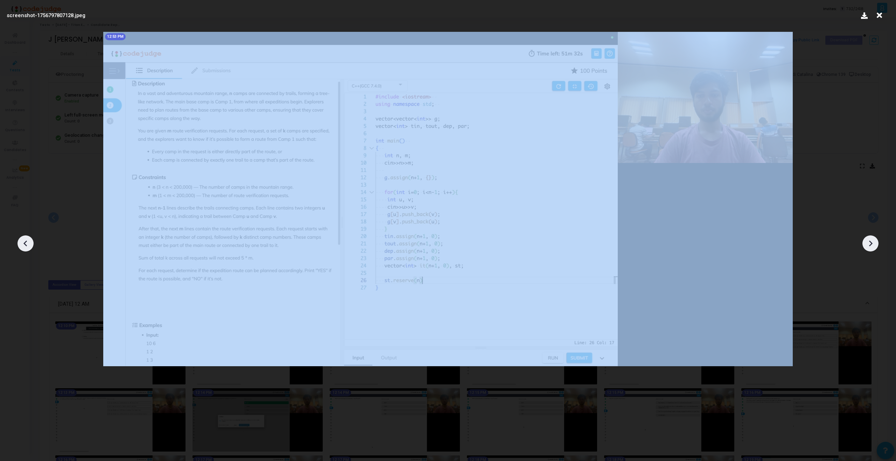
click at [23, 246] on icon at bounding box center [25, 243] width 11 height 11
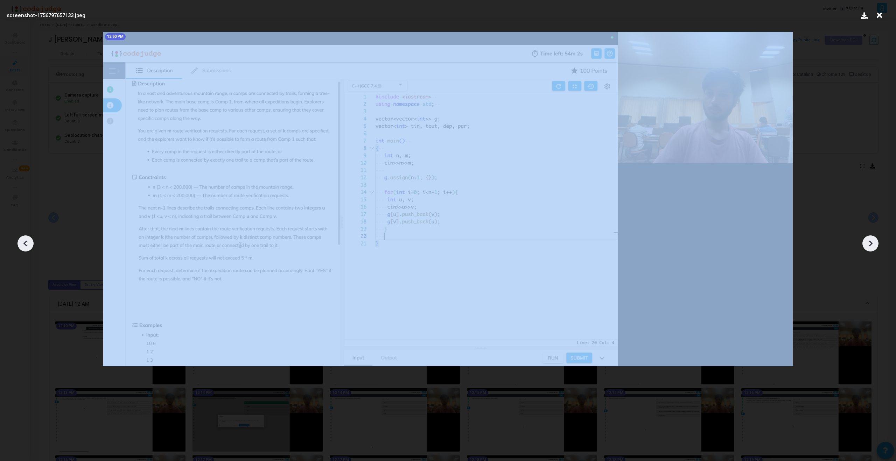
click at [23, 246] on icon at bounding box center [25, 243] width 11 height 11
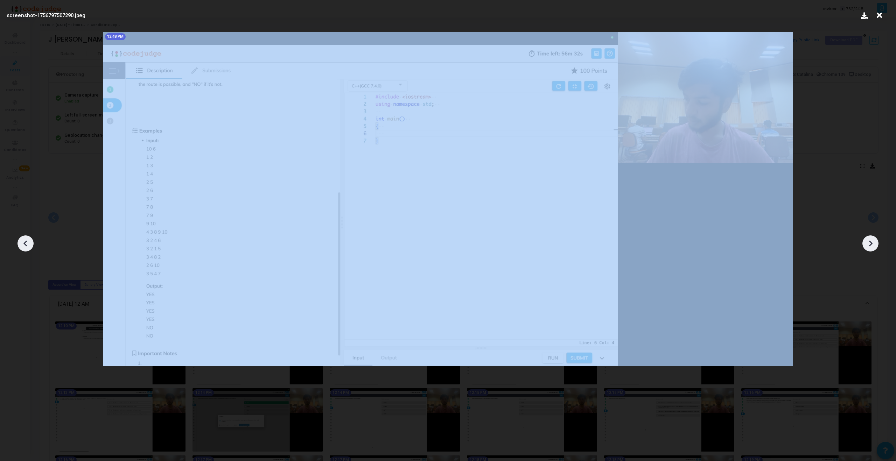
click at [23, 246] on icon at bounding box center [25, 243] width 11 height 11
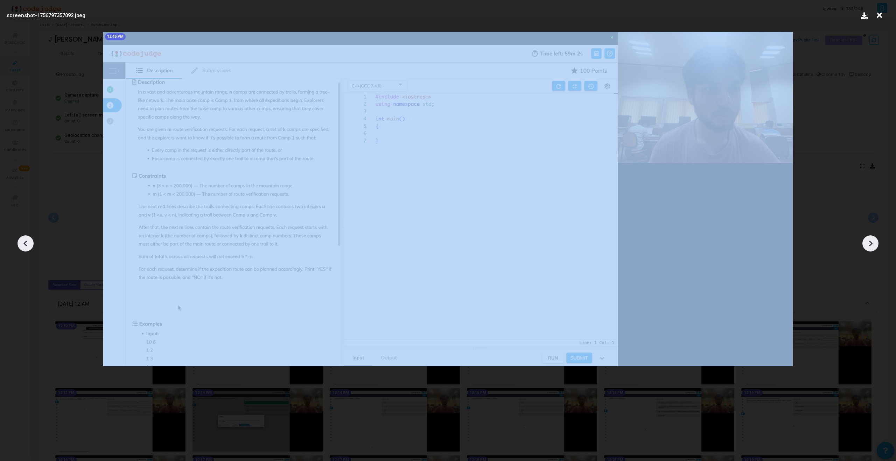
click at [23, 246] on icon at bounding box center [25, 243] width 11 height 11
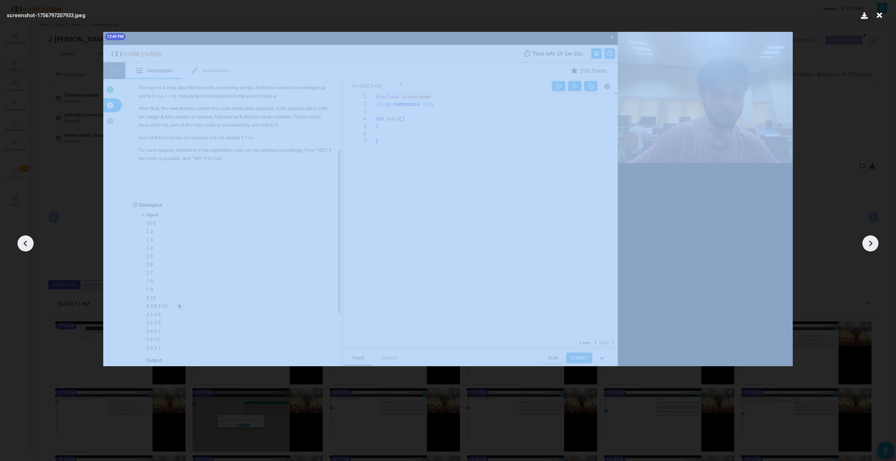
click at [23, 246] on icon at bounding box center [25, 243] width 11 height 11
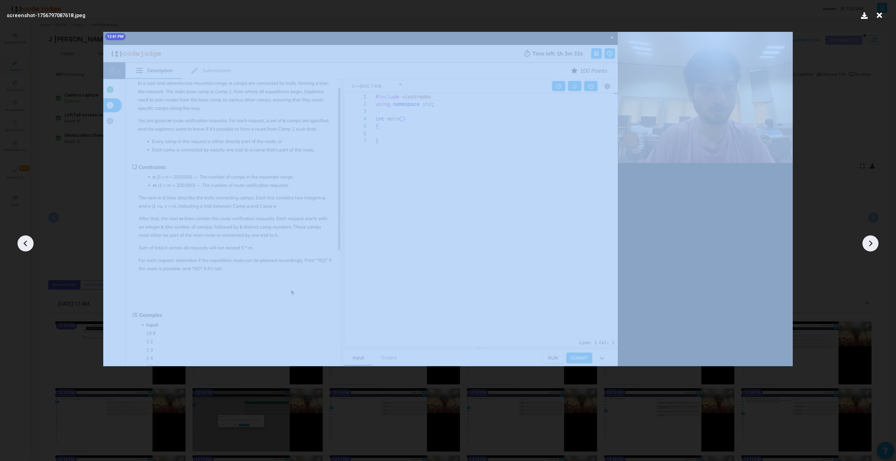
click at [23, 246] on icon at bounding box center [25, 243] width 11 height 11
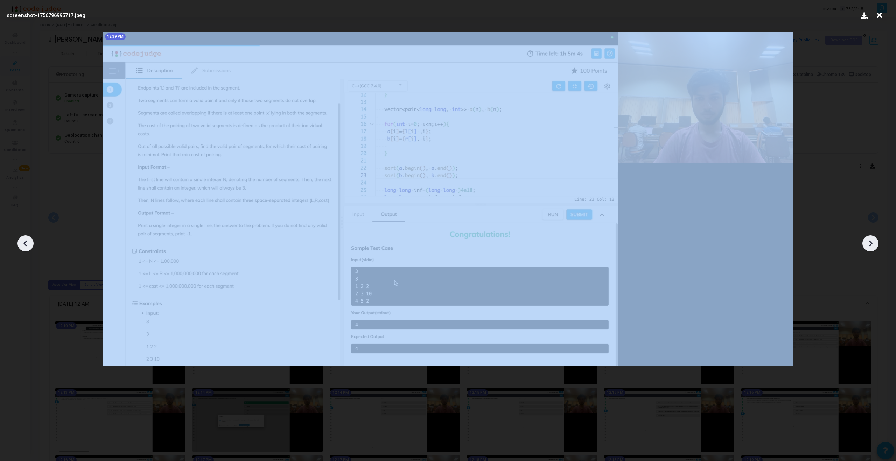
click at [23, 246] on icon at bounding box center [25, 243] width 11 height 11
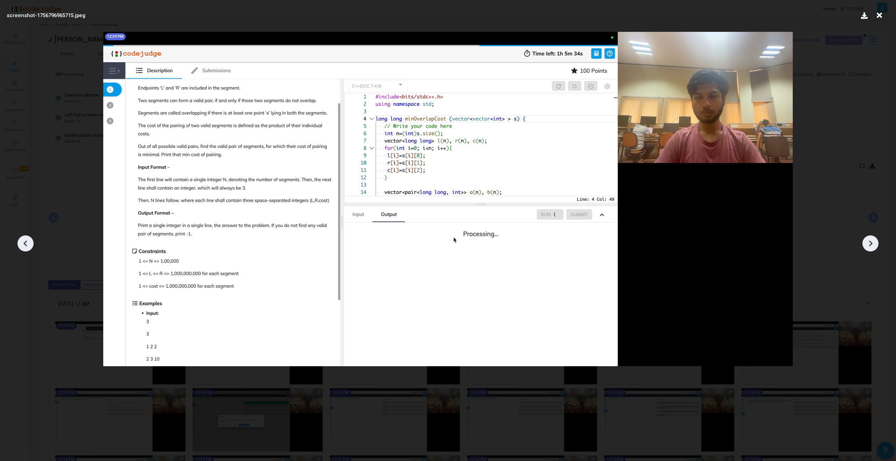
click at [23, 246] on icon at bounding box center [25, 243] width 11 height 11
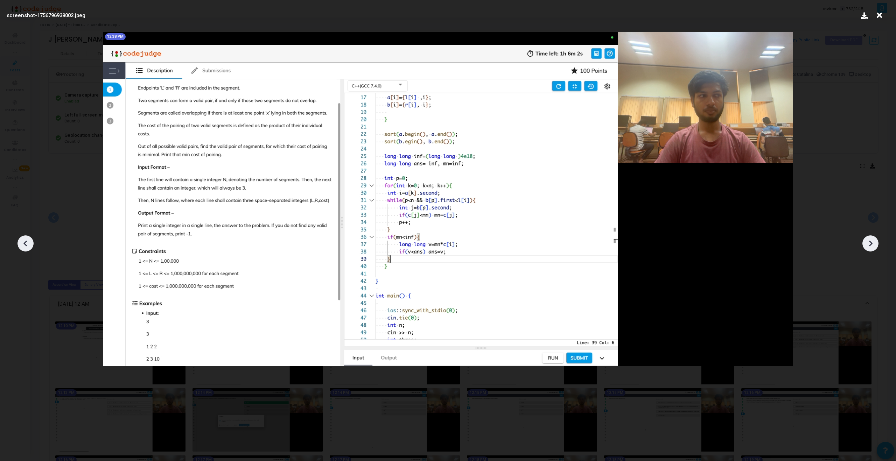
click at [873, 245] on icon at bounding box center [870, 243] width 11 height 11
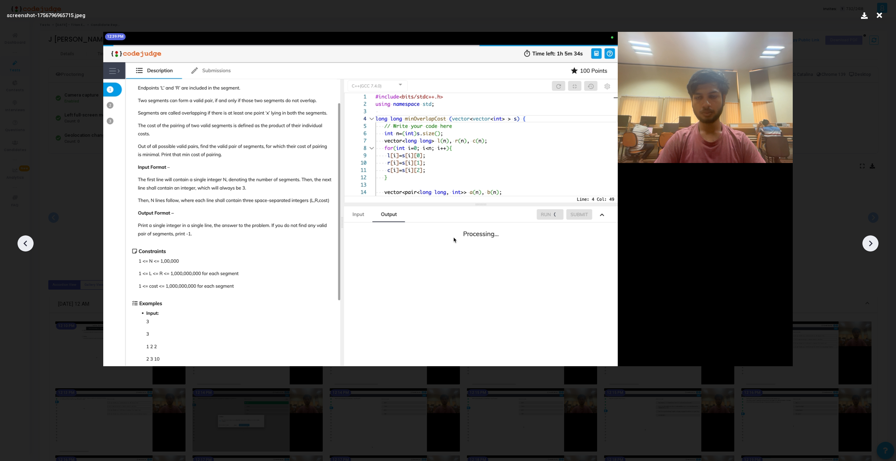
click at [873, 245] on icon at bounding box center [870, 243] width 11 height 11
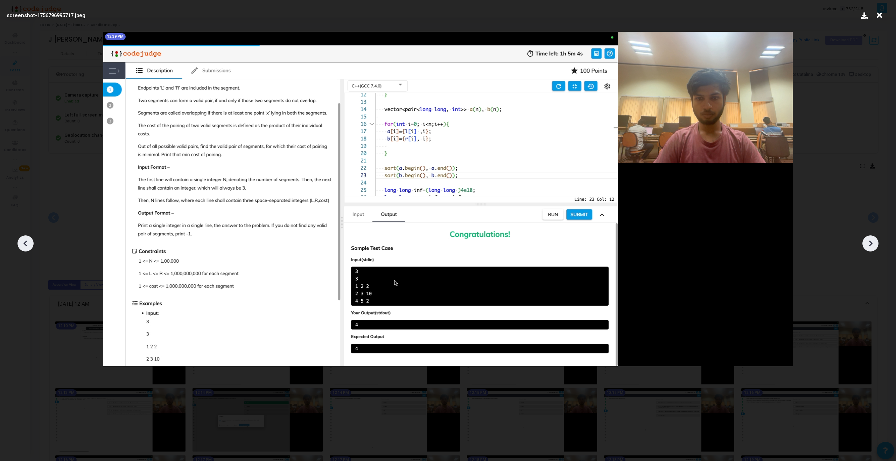
click at [873, 245] on icon at bounding box center [870, 243] width 11 height 11
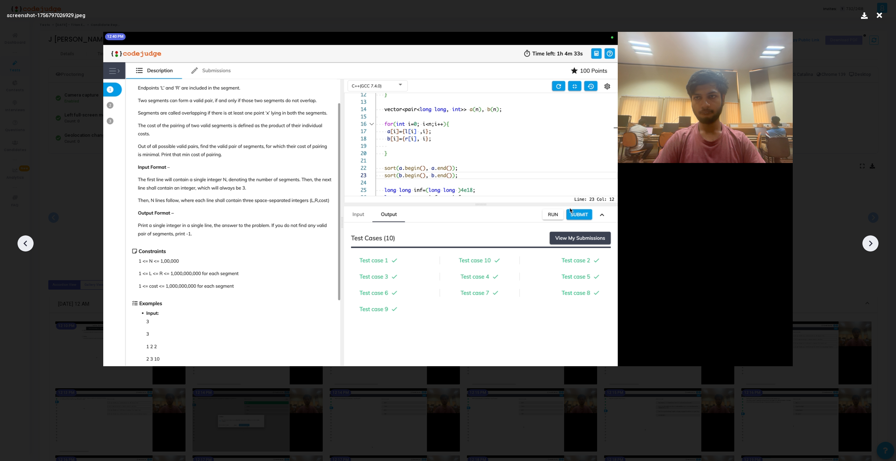
click at [873, 245] on icon at bounding box center [870, 243] width 11 height 11
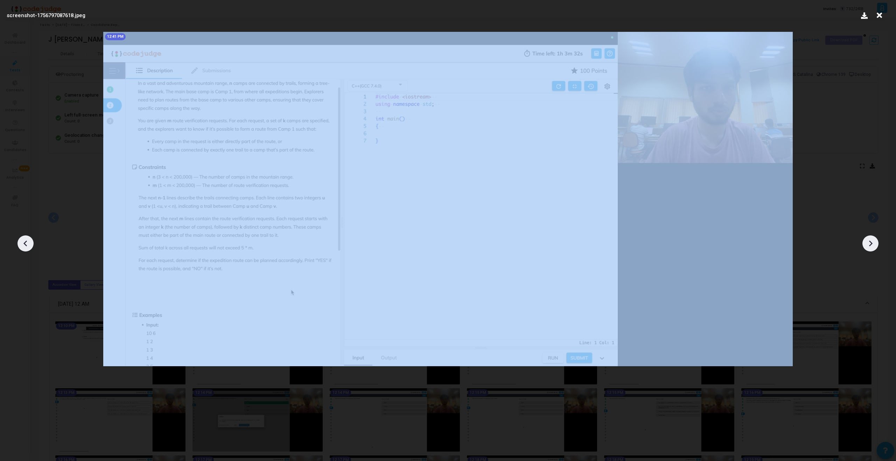
click at [873, 245] on icon at bounding box center [870, 243] width 11 height 11
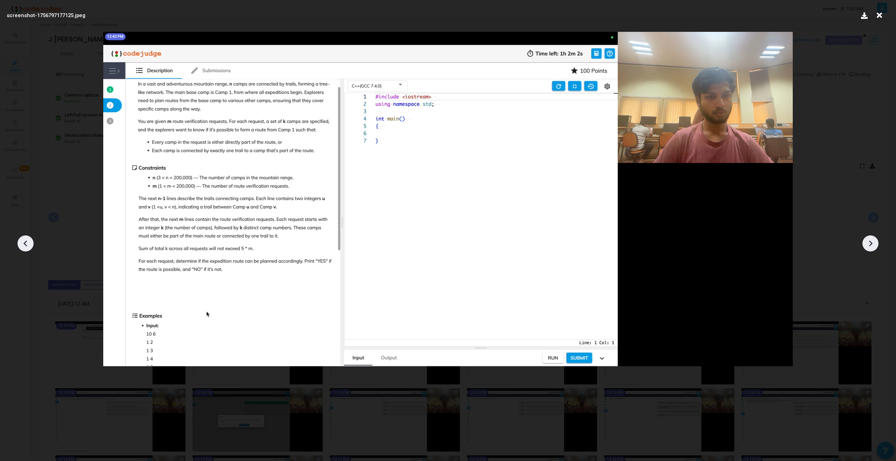
click at [873, 244] on icon at bounding box center [870, 243] width 11 height 11
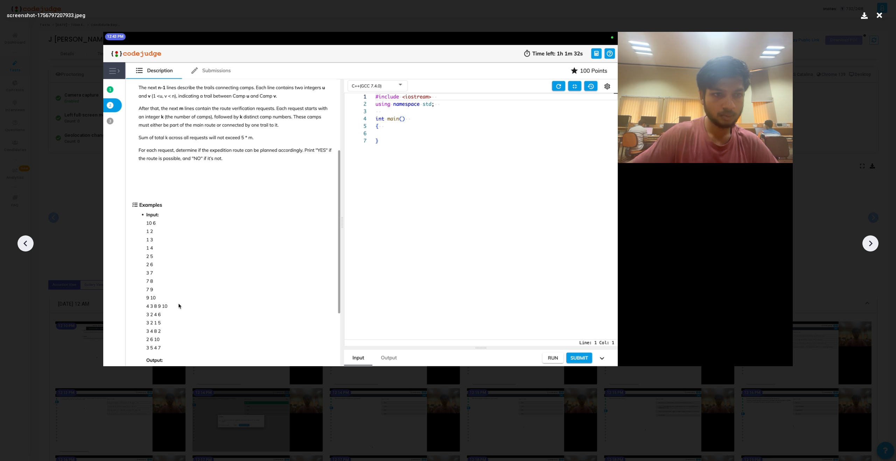
click at [873, 244] on icon at bounding box center [870, 243] width 11 height 11
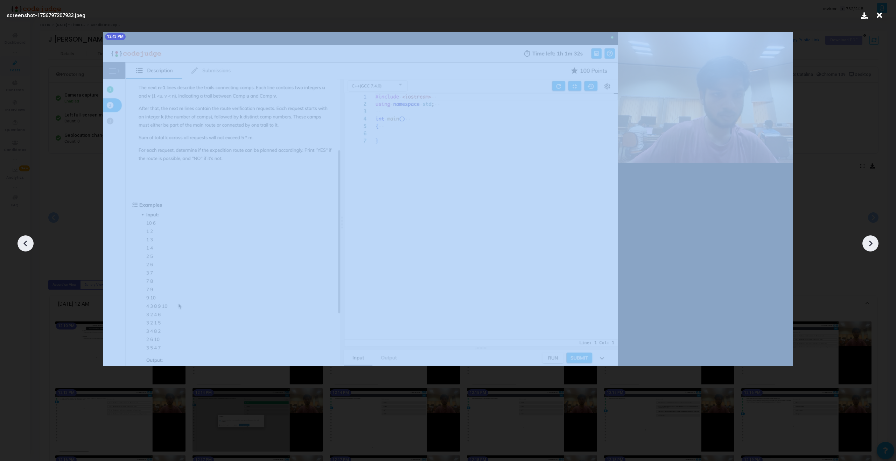
click at [873, 244] on icon at bounding box center [870, 243] width 11 height 11
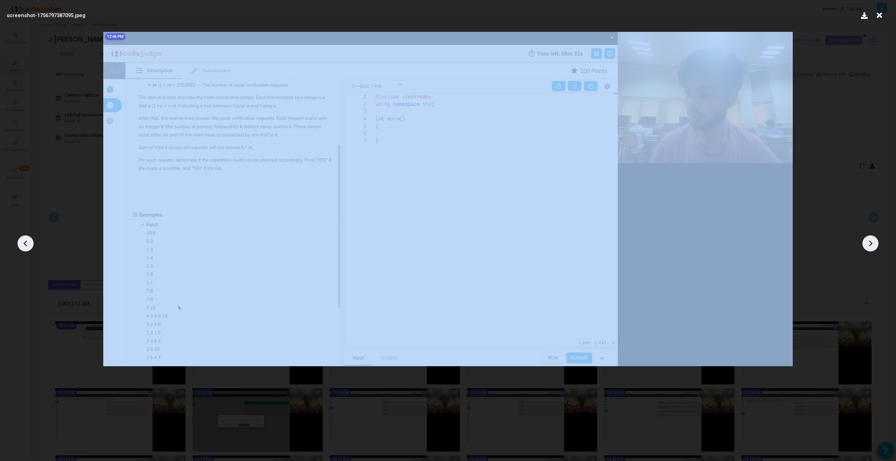
click at [873, 244] on icon at bounding box center [870, 243] width 11 height 11
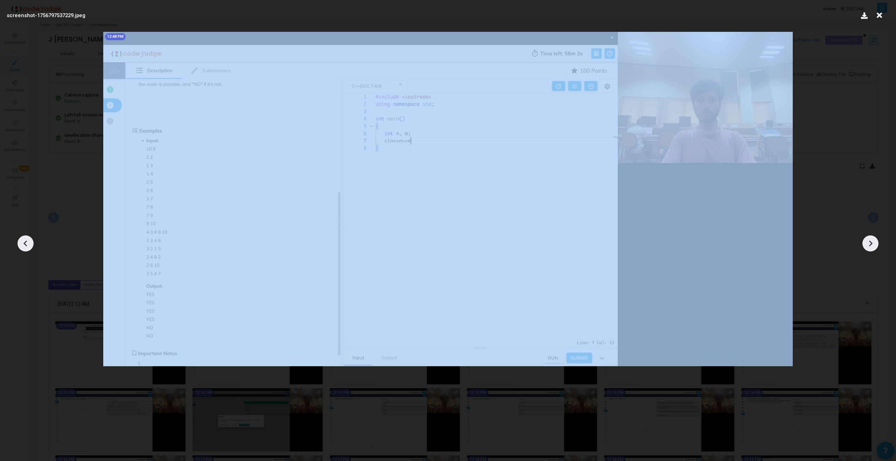
click at [873, 244] on icon at bounding box center [870, 243] width 11 height 11
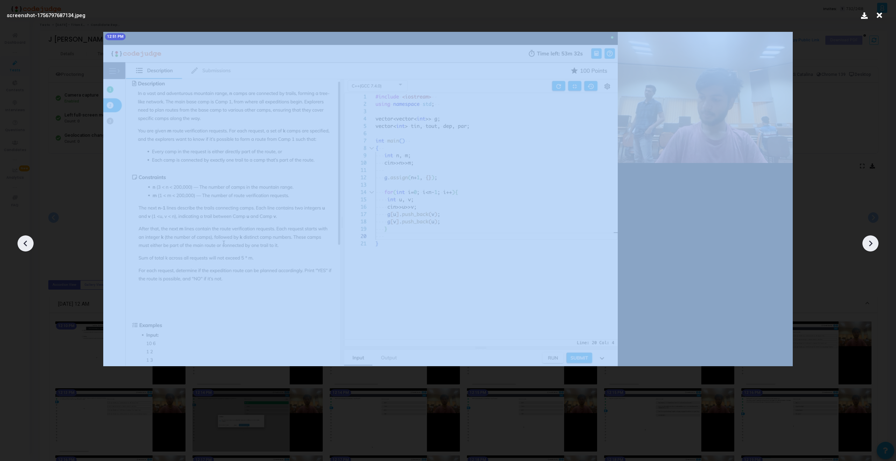
click at [873, 244] on icon at bounding box center [870, 243] width 11 height 11
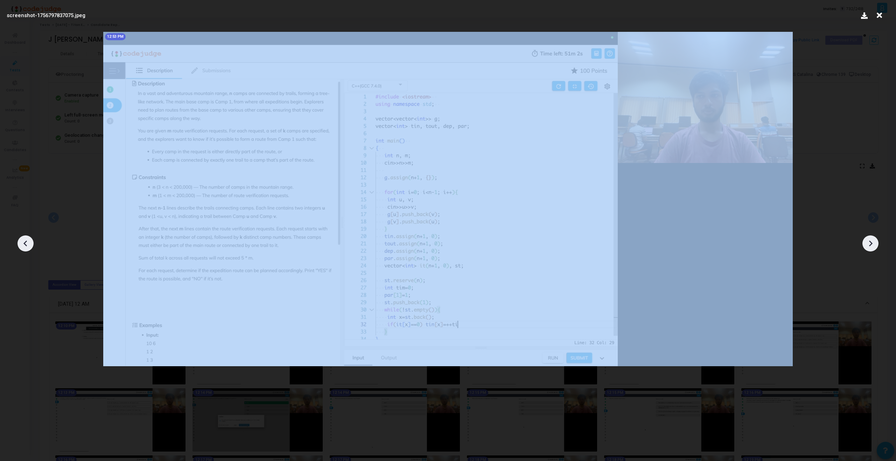
click at [873, 244] on icon at bounding box center [870, 243] width 11 height 11
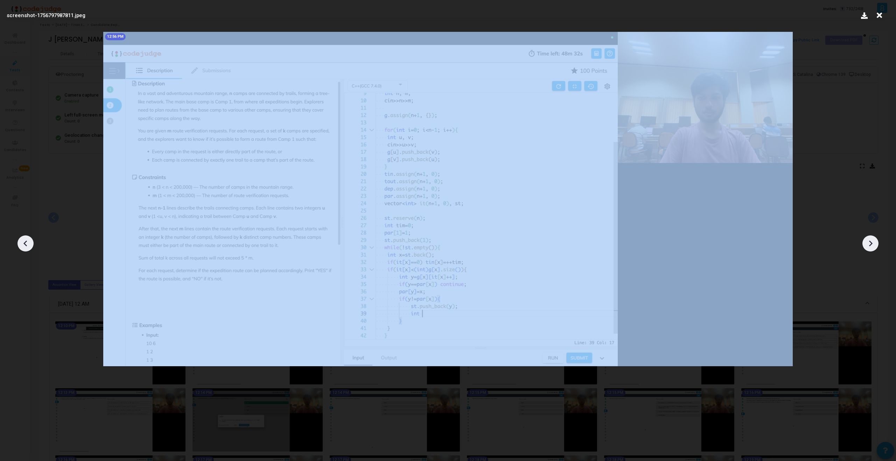
click at [873, 244] on icon at bounding box center [870, 243] width 11 height 11
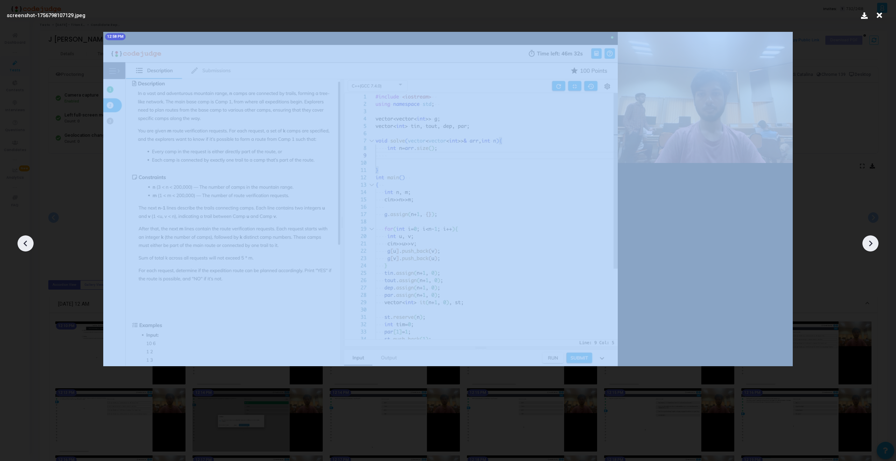
click at [873, 244] on icon at bounding box center [870, 243] width 11 height 11
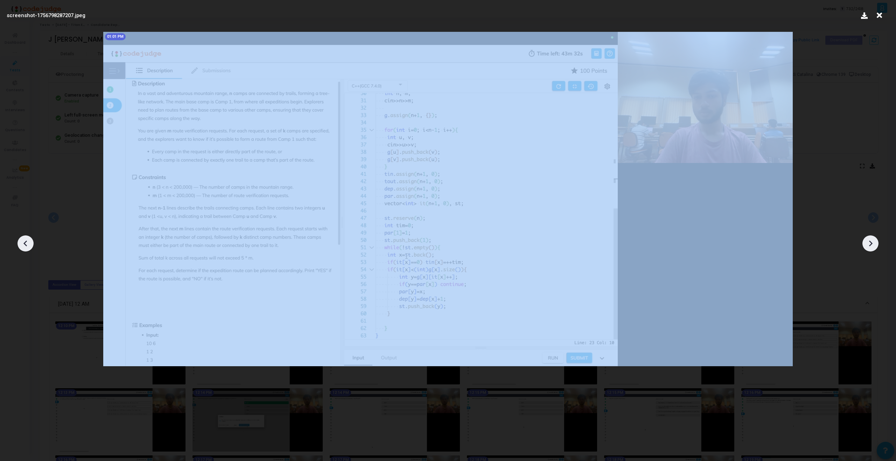
drag, startPoint x: 873, startPoint y: 244, endPoint x: 676, endPoint y: 353, distance: 225.1
click at [676, 353] on div "screenshot-1756798287207.jpeg 01:01 PM" at bounding box center [448, 230] width 896 height 461
click at [873, 239] on icon at bounding box center [870, 243] width 11 height 11
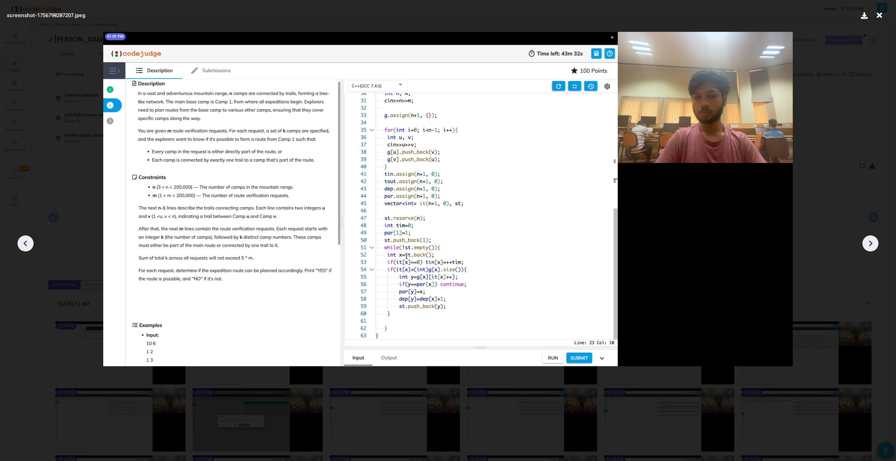
click at [873, 239] on icon at bounding box center [870, 243] width 11 height 11
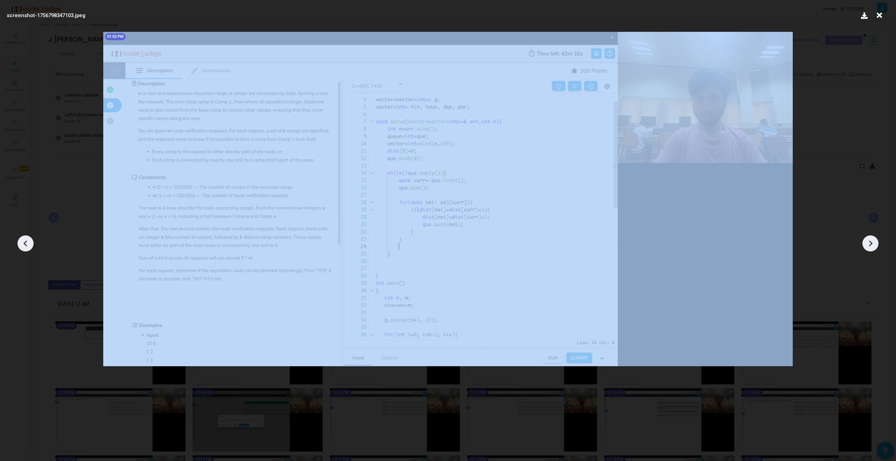
click at [873, 239] on icon at bounding box center [870, 243] width 11 height 11
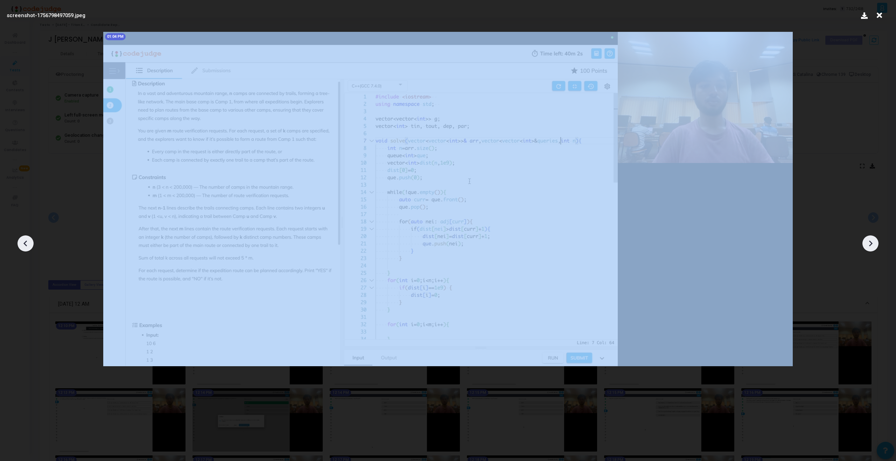
click at [873, 239] on icon at bounding box center [870, 243] width 11 height 11
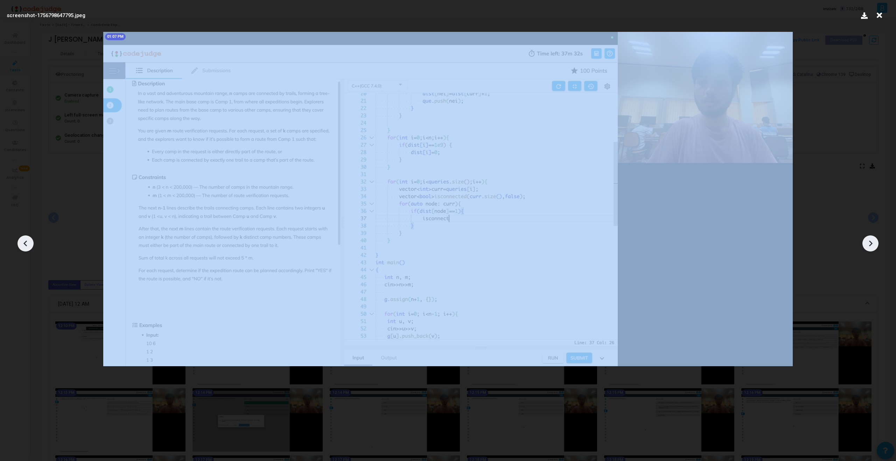
click at [873, 239] on icon at bounding box center [870, 243] width 11 height 11
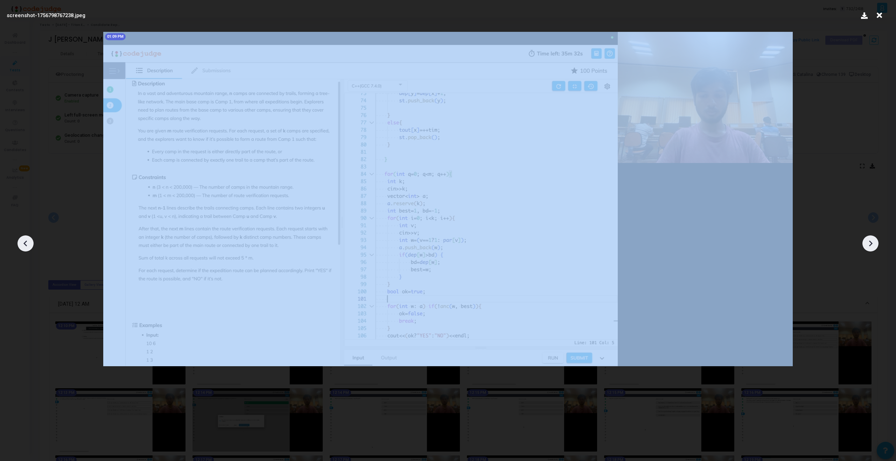
click at [873, 239] on icon at bounding box center [870, 243] width 11 height 11
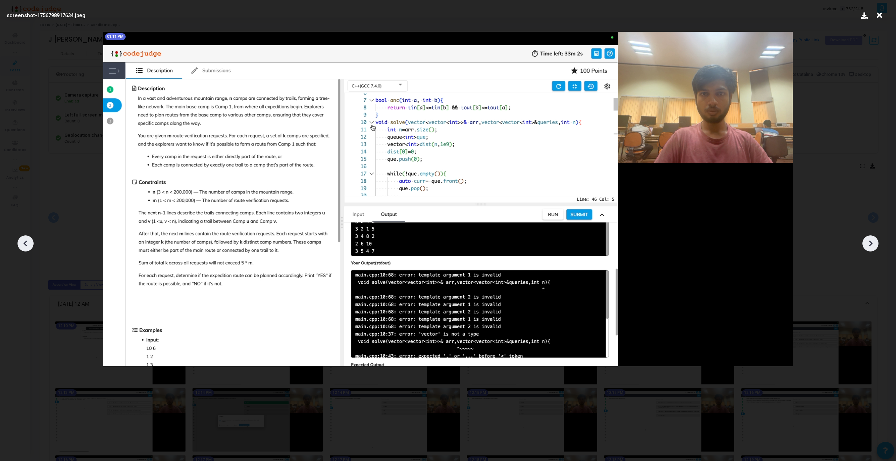
click at [879, 13] on icon at bounding box center [879, 15] width 11 height 13
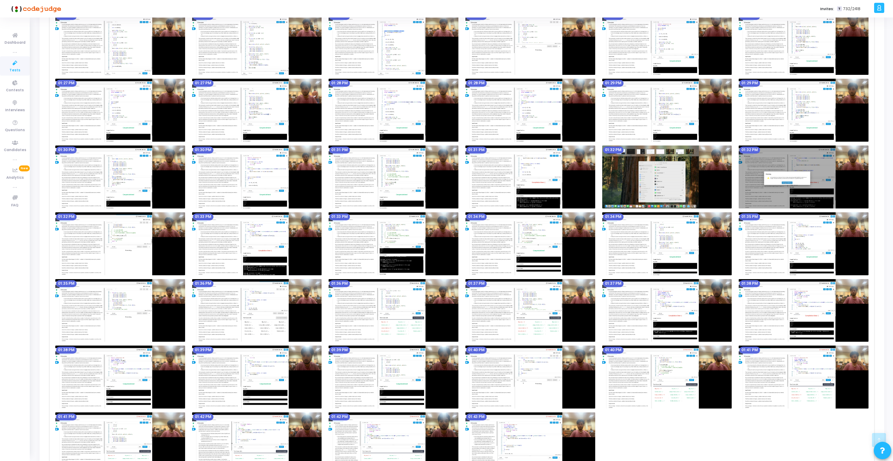
scroll to position [2082, 0]
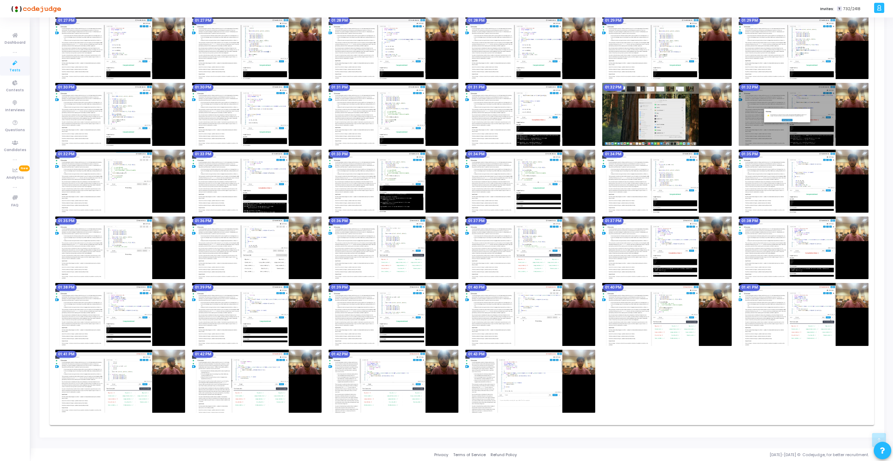
click at [545, 381] on img at bounding box center [531, 381] width 130 height 63
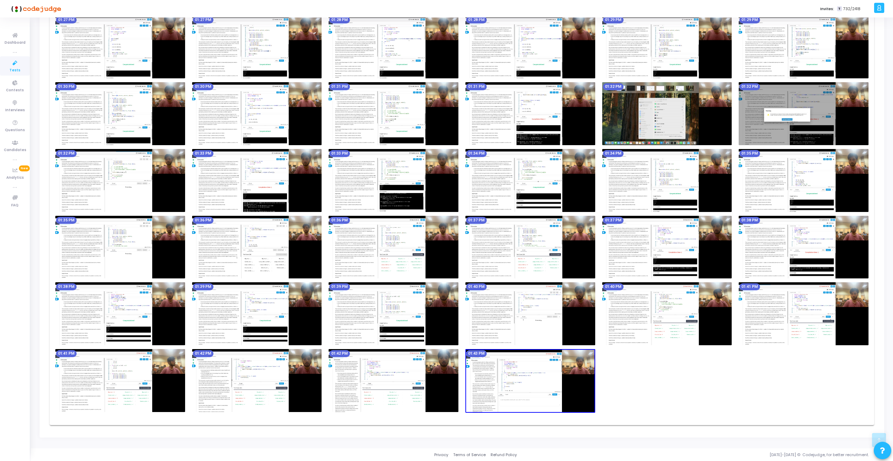
click at [545, 381] on img at bounding box center [531, 381] width 130 height 64
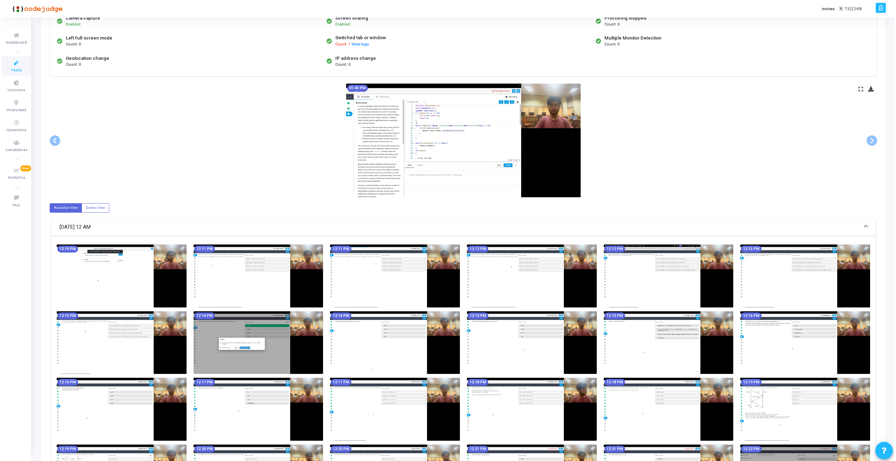
scroll to position [0, 0]
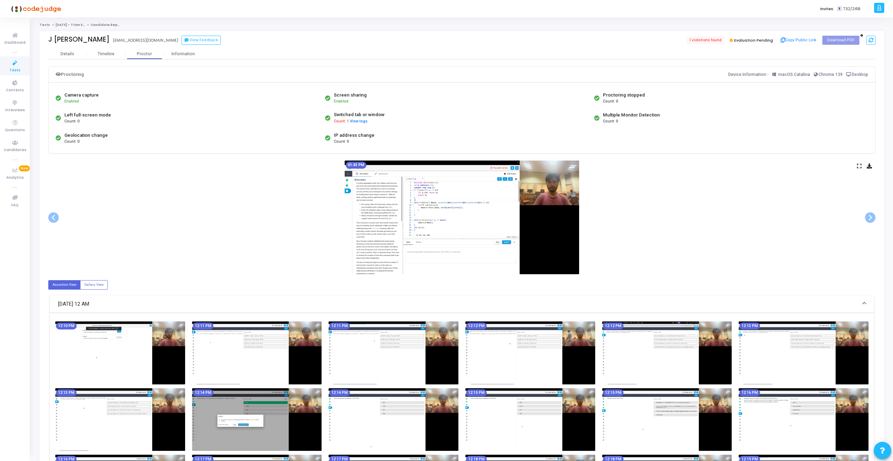
click at [858, 172] on div "01:43 PM" at bounding box center [462, 218] width 828 height 114
click at [858, 169] on div "01:43 PM" at bounding box center [462, 218] width 828 height 114
click at [857, 167] on icon at bounding box center [859, 166] width 5 height 4
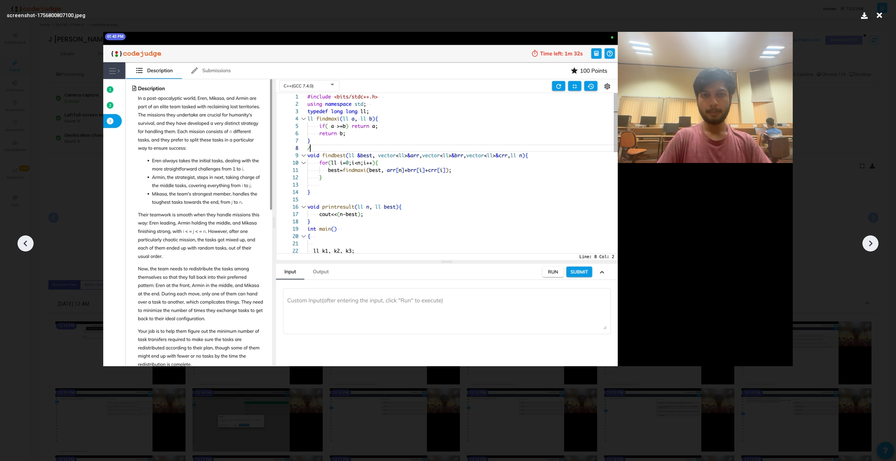
click at [28, 244] on icon at bounding box center [25, 243] width 11 height 11
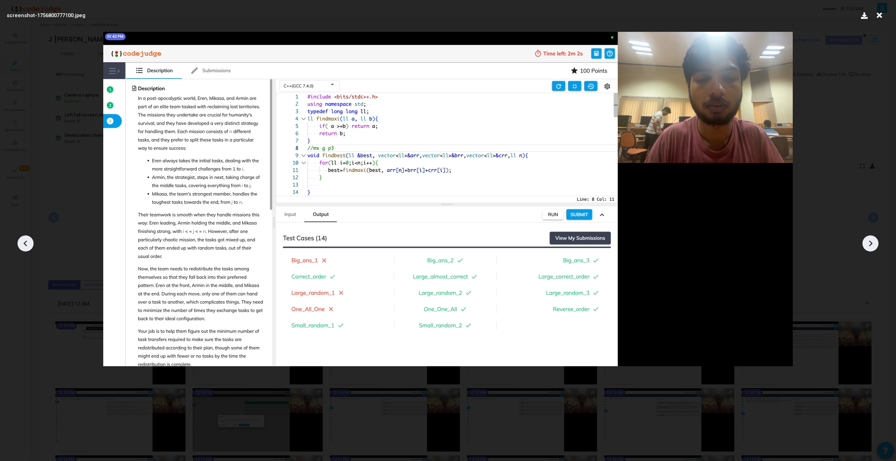
click at [28, 244] on icon at bounding box center [25, 243] width 11 height 11
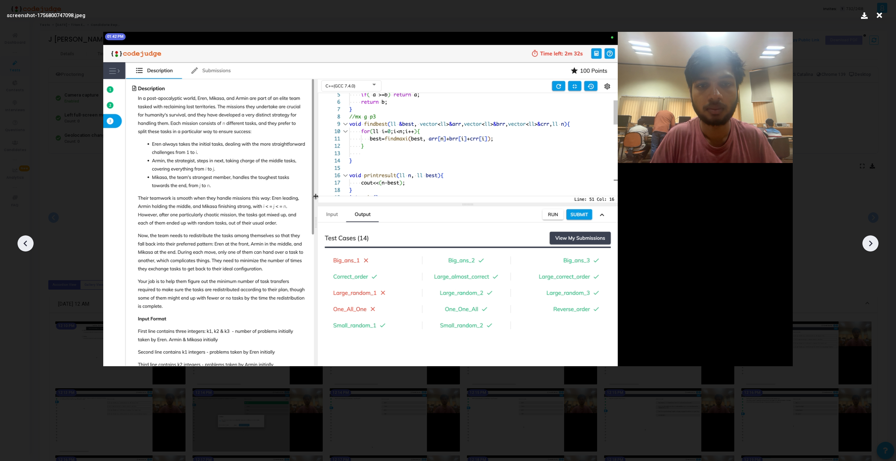
click at [28, 244] on icon at bounding box center [25, 243] width 11 height 11
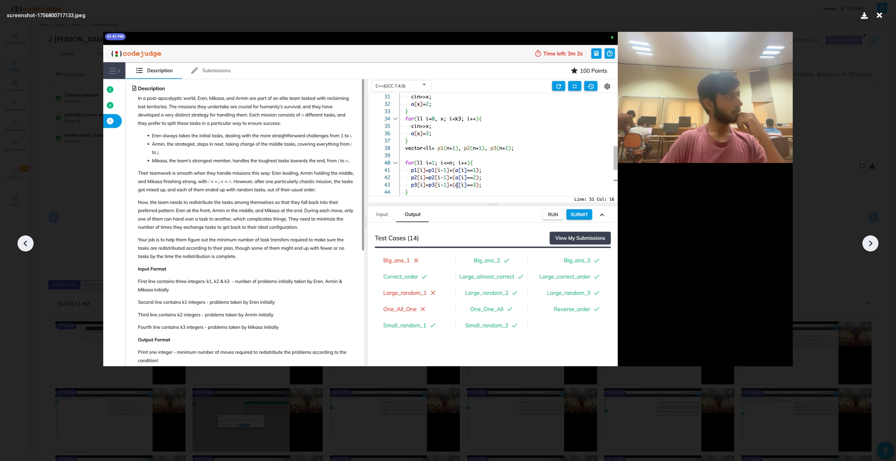
click at [28, 244] on icon at bounding box center [25, 243] width 11 height 11
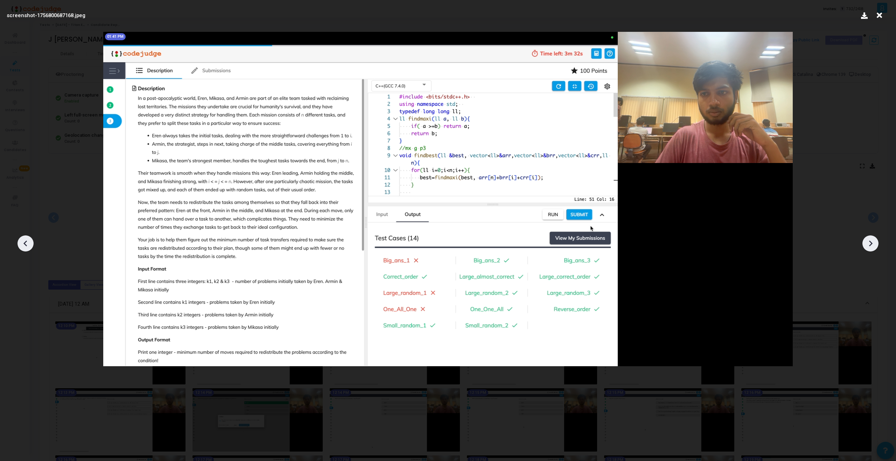
click at [28, 244] on icon at bounding box center [25, 243] width 11 height 11
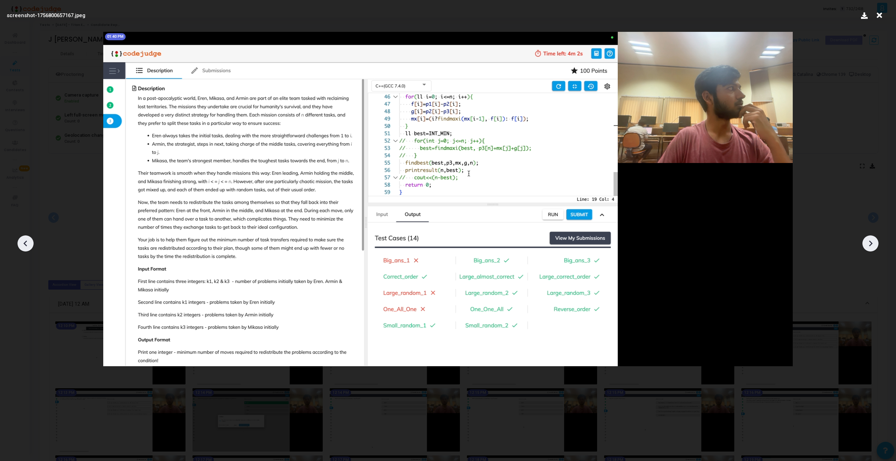
click at [28, 244] on icon at bounding box center [25, 243] width 11 height 11
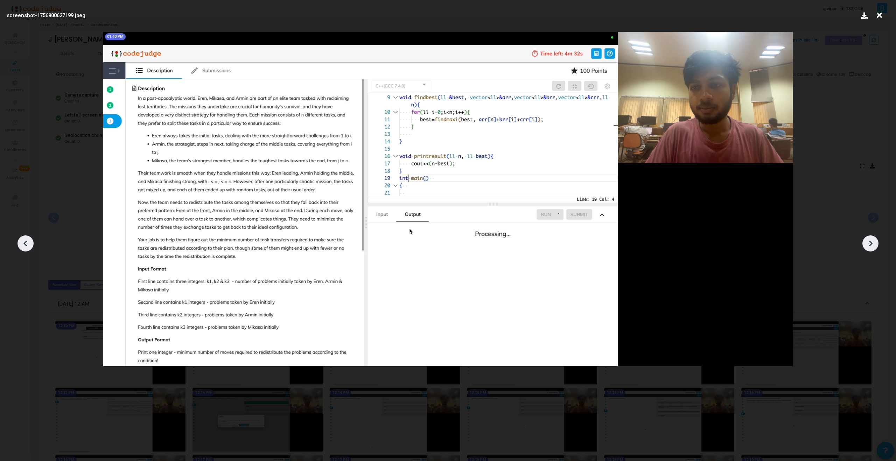
click at [28, 244] on icon at bounding box center [25, 243] width 11 height 11
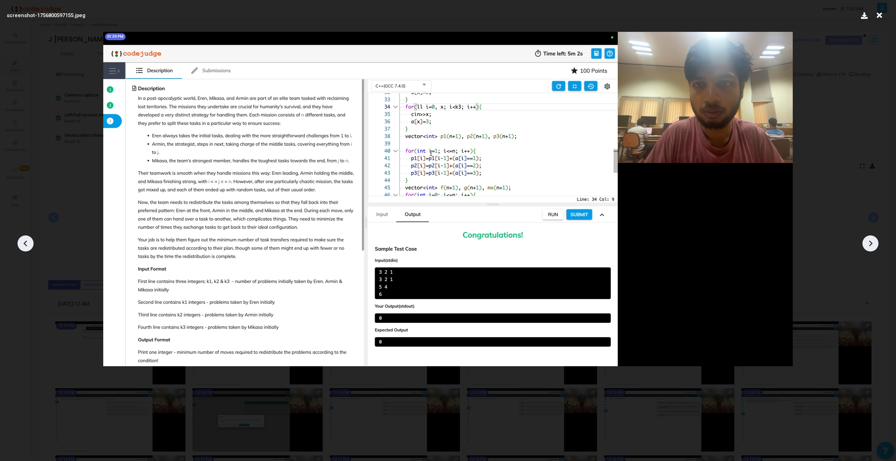
click at [28, 244] on icon at bounding box center [25, 243] width 11 height 11
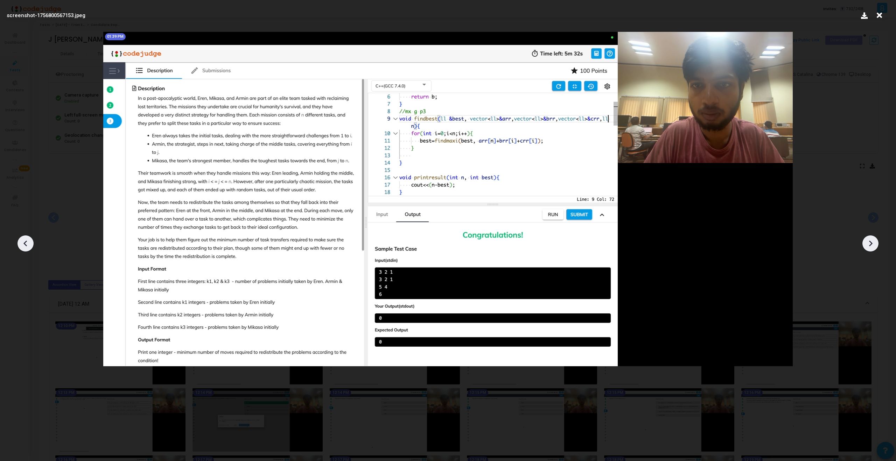
click at [28, 245] on icon at bounding box center [25, 243] width 11 height 11
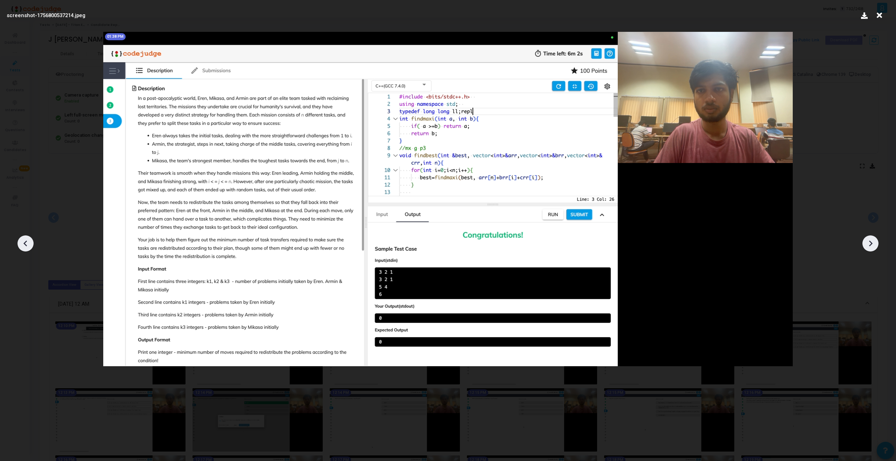
click at [28, 245] on icon at bounding box center [25, 243] width 11 height 11
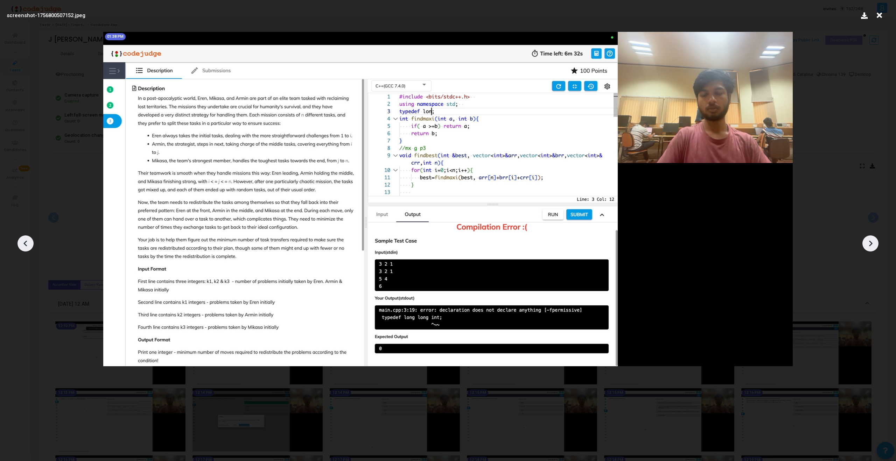
click at [28, 245] on icon at bounding box center [25, 243] width 11 height 11
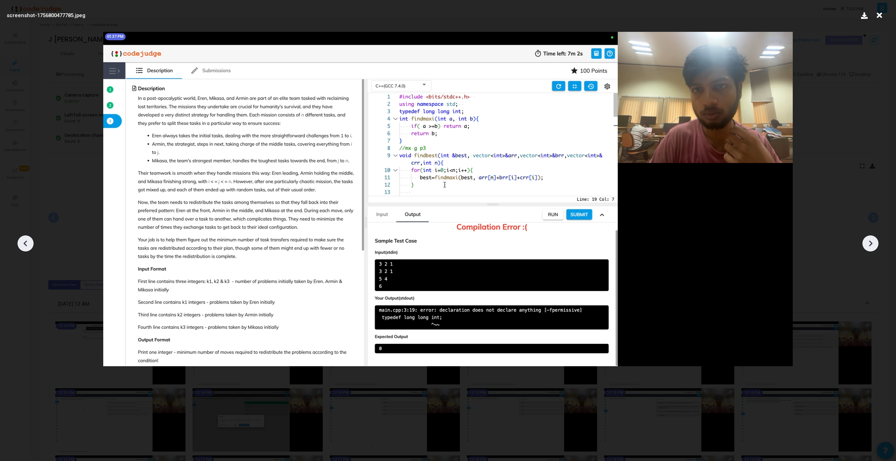
click at [29, 245] on icon at bounding box center [25, 243] width 11 height 11
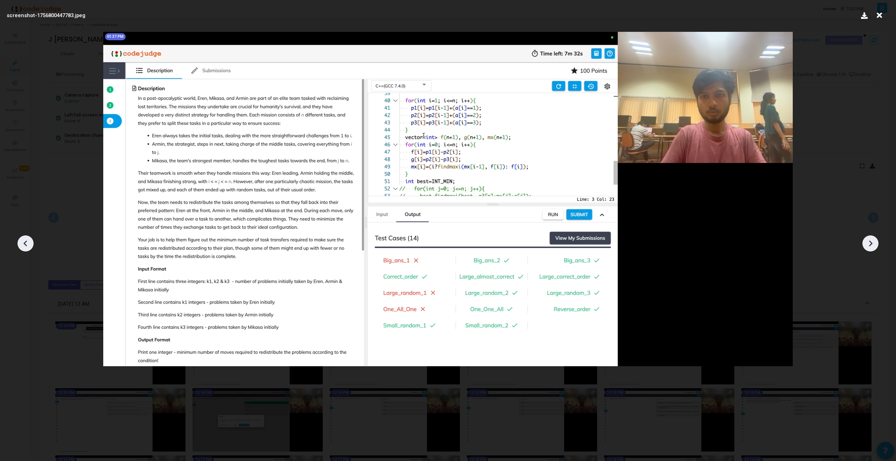
click at [29, 245] on icon at bounding box center [25, 243] width 11 height 11
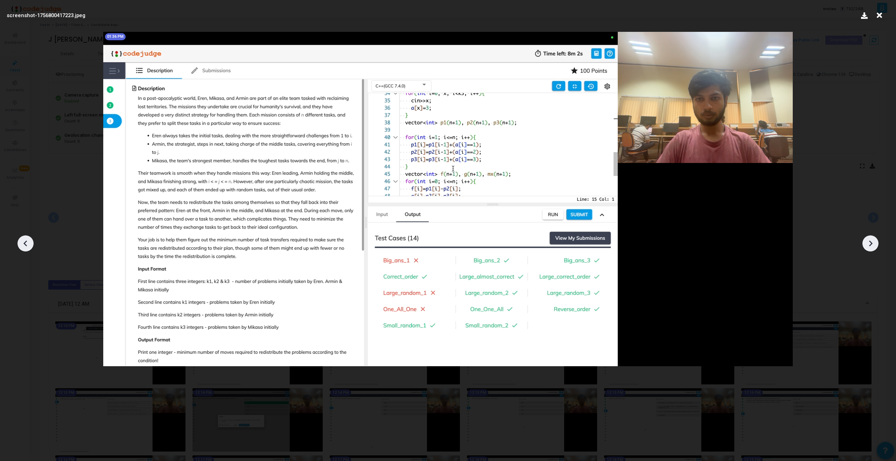
click at [25, 246] on icon at bounding box center [25, 243] width 11 height 11
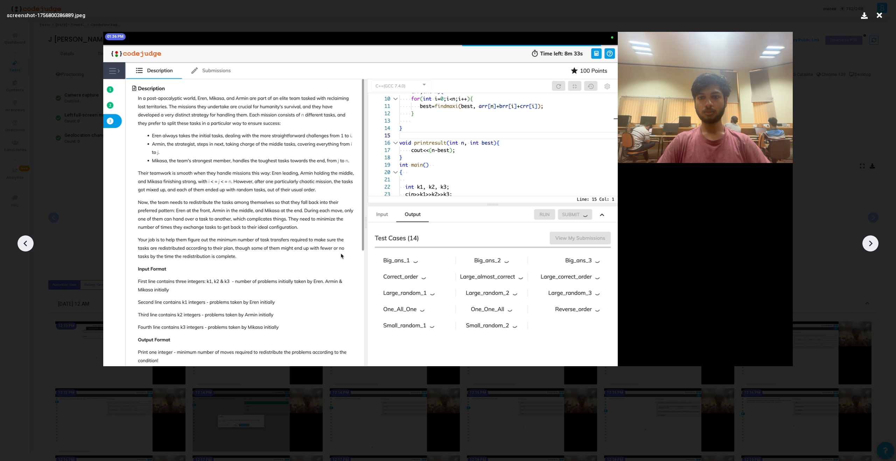
click at [25, 246] on icon at bounding box center [25, 243] width 11 height 11
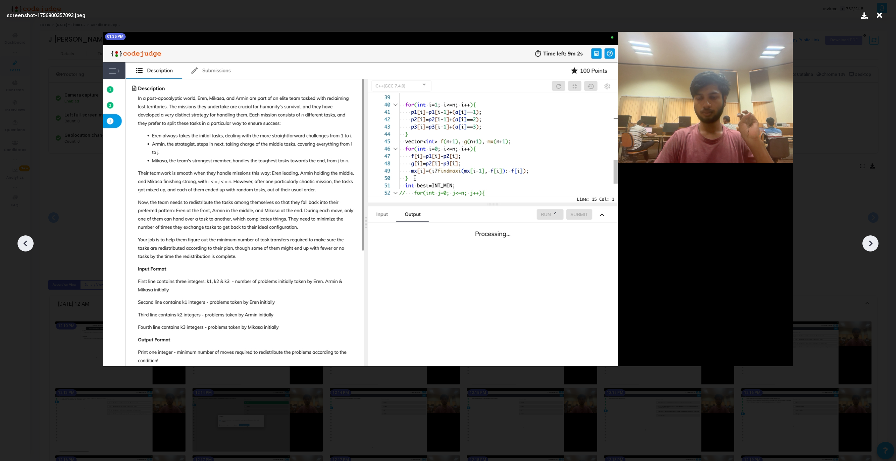
click at [25, 246] on icon at bounding box center [25, 243] width 11 height 11
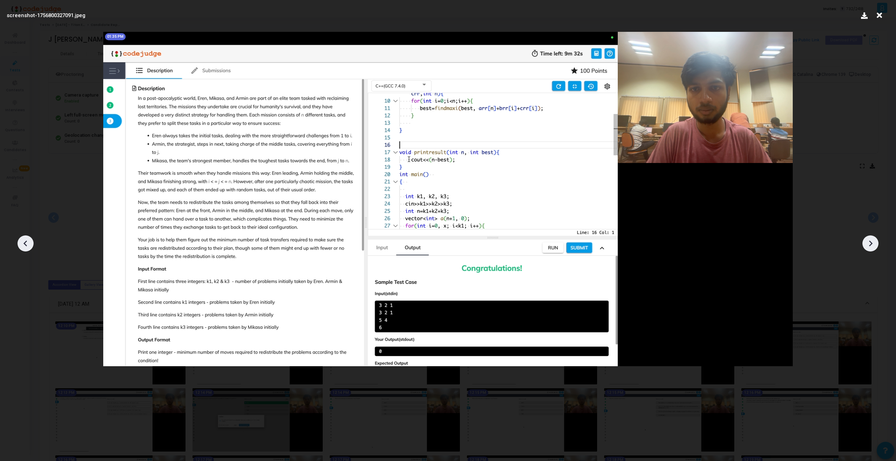
click at [25, 246] on icon at bounding box center [25, 243] width 11 height 11
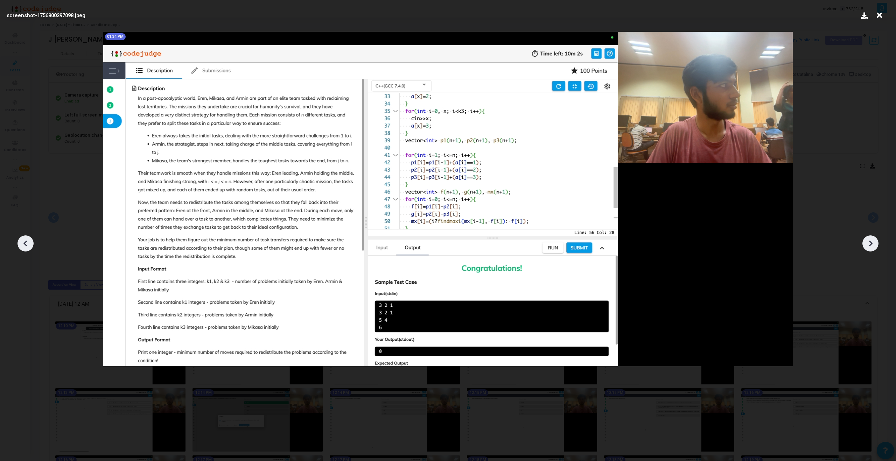
click at [25, 246] on icon at bounding box center [25, 243] width 11 height 11
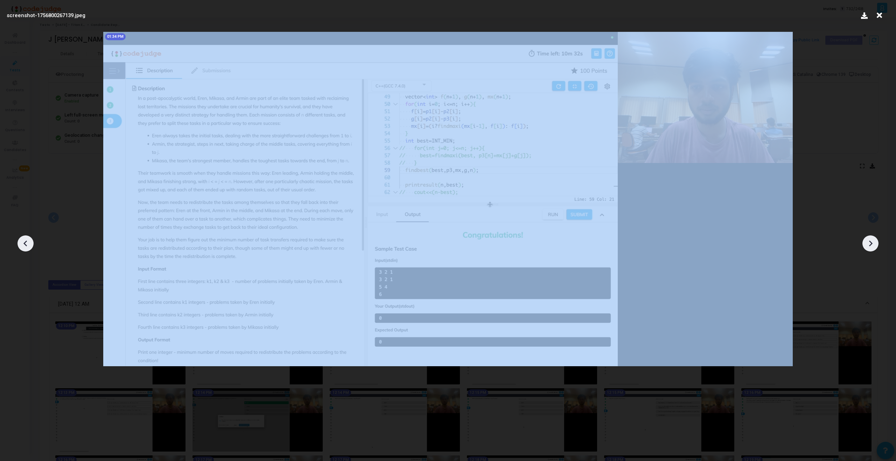
click at [25, 246] on icon at bounding box center [25, 243] width 11 height 11
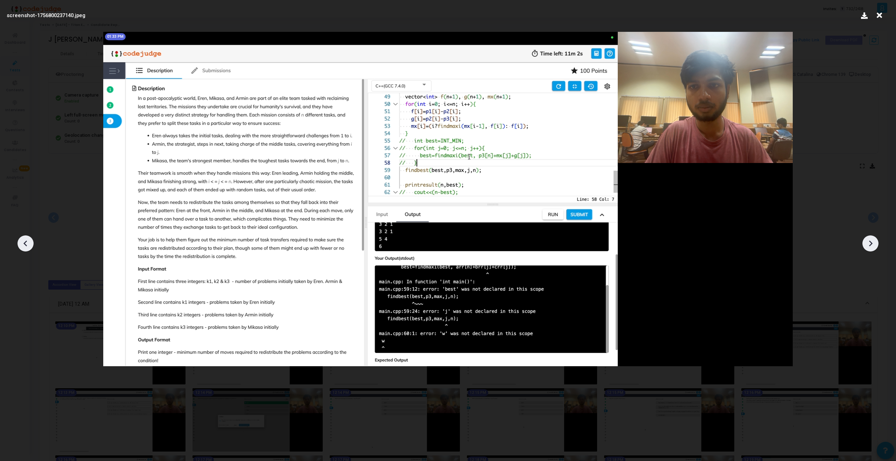
click at [25, 246] on icon at bounding box center [25, 243] width 11 height 11
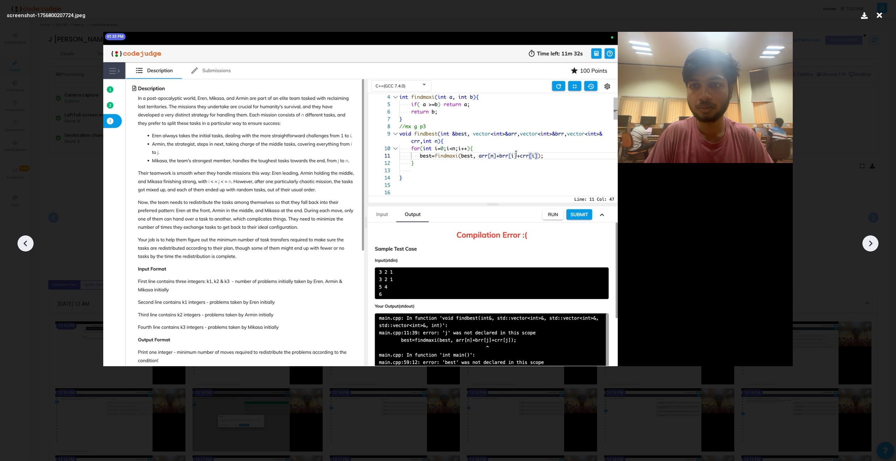
click at [25, 246] on icon at bounding box center [25, 243] width 11 height 11
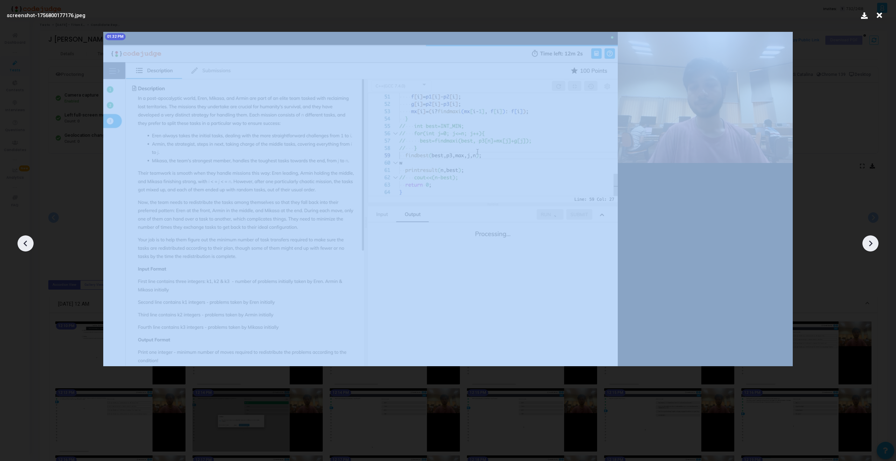
click at [25, 246] on icon at bounding box center [25, 243] width 11 height 11
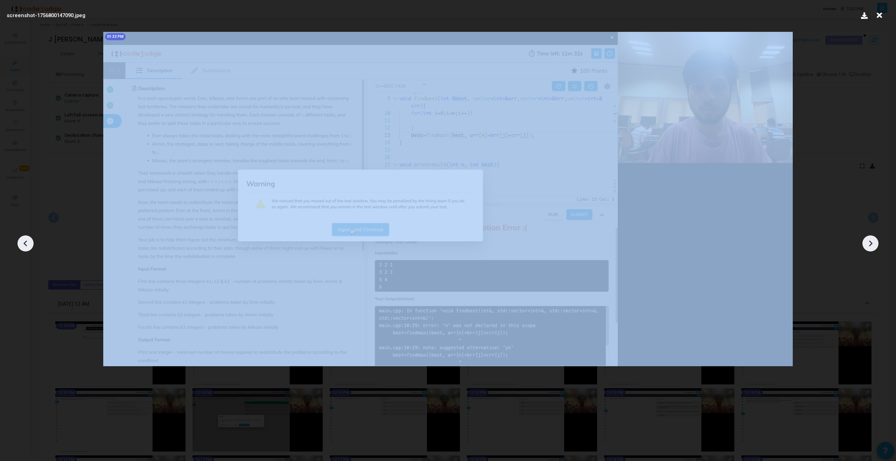
click at [25, 246] on icon at bounding box center [25, 243] width 11 height 11
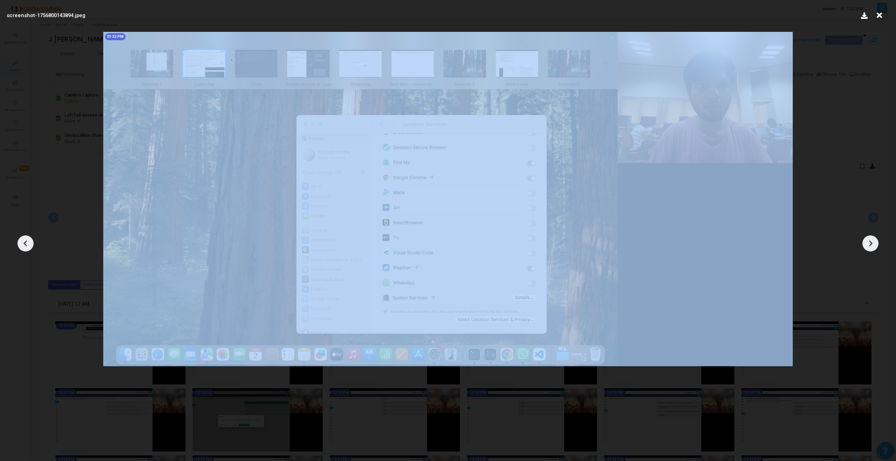
click at [25, 246] on icon at bounding box center [25, 243] width 11 height 11
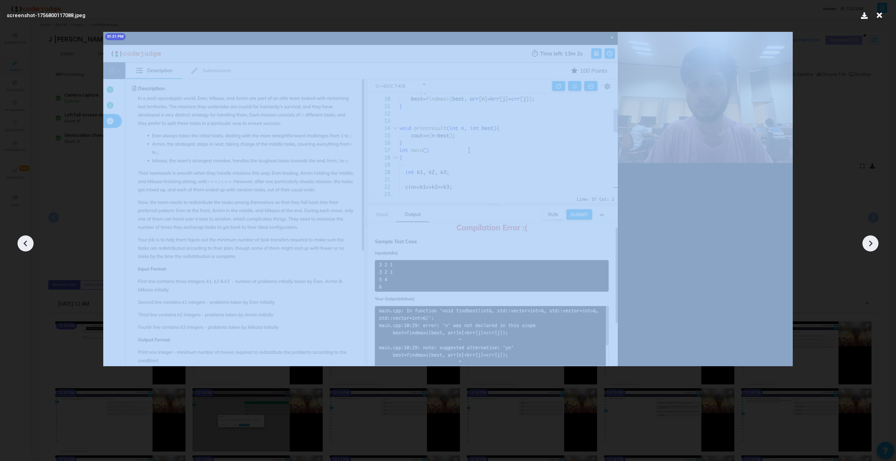
click at [871, 243] on icon at bounding box center [871, 244] width 4 height 6
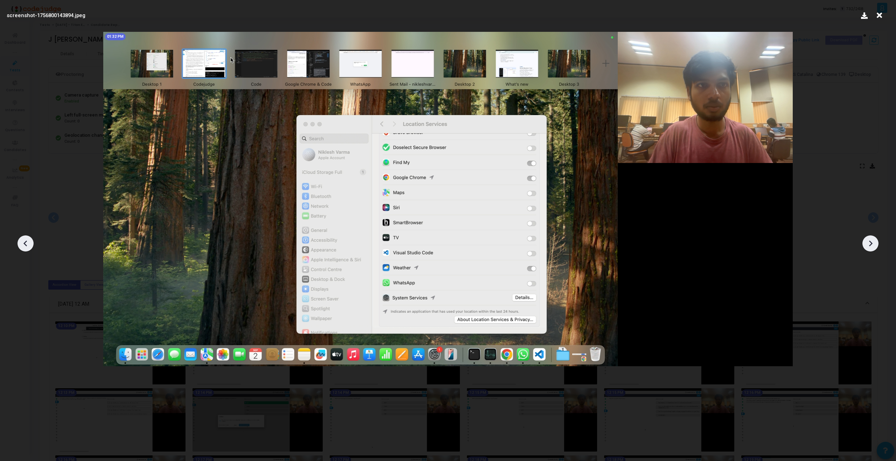
click at [871, 243] on icon at bounding box center [871, 244] width 4 height 6
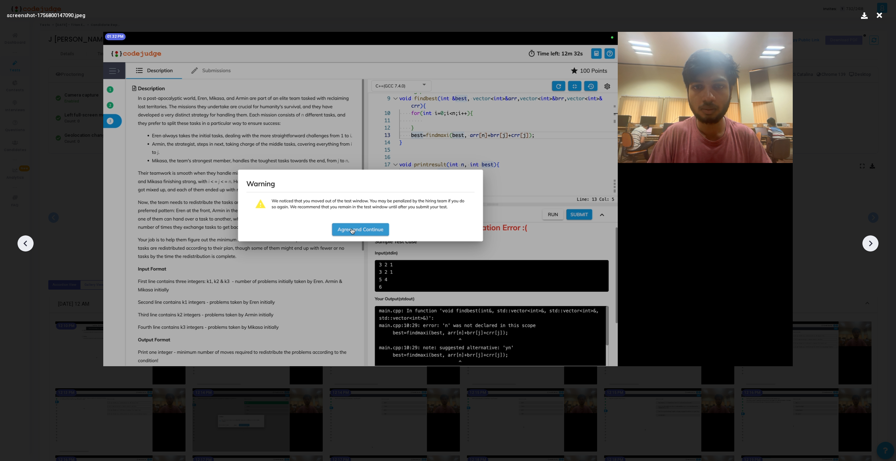
click at [871, 244] on icon at bounding box center [871, 244] width 4 height 6
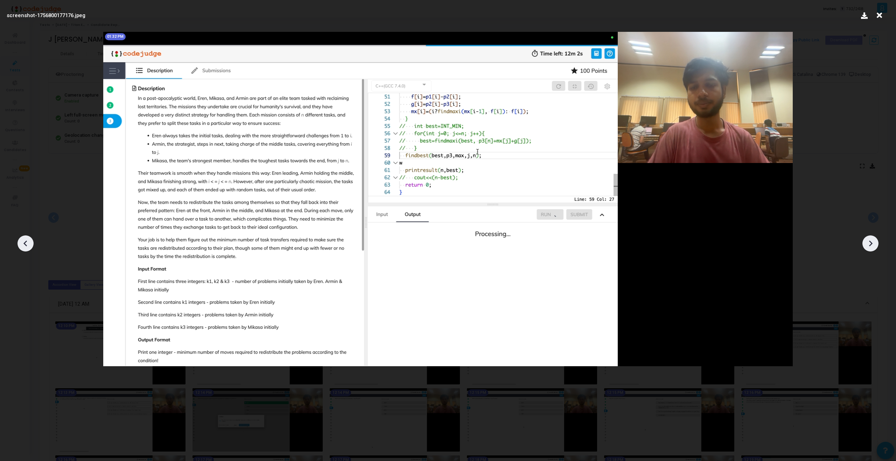
click at [871, 244] on icon at bounding box center [871, 244] width 4 height 6
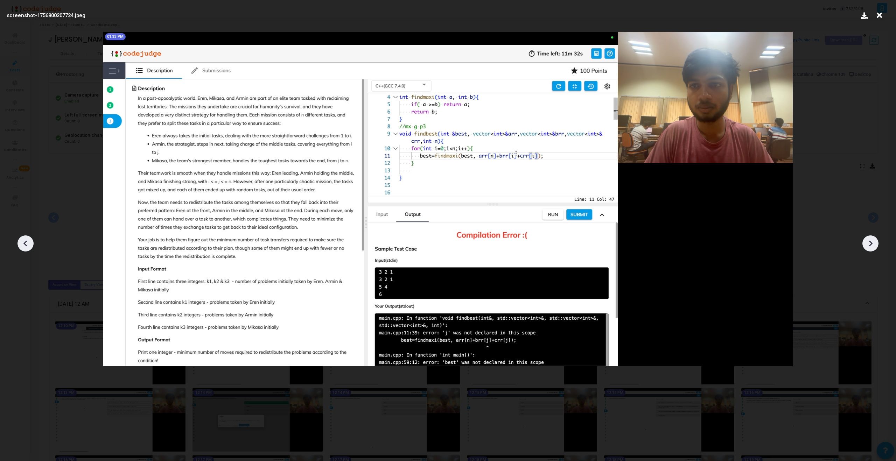
click at [871, 244] on icon at bounding box center [871, 244] width 4 height 6
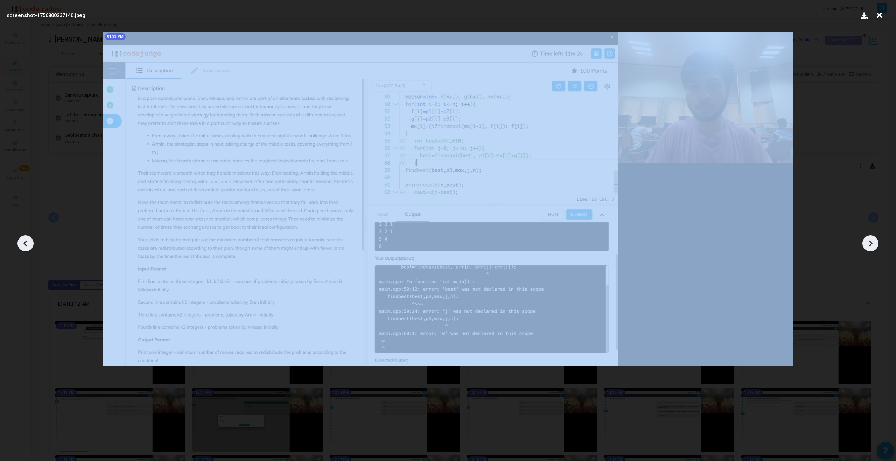
click at [871, 244] on icon at bounding box center [871, 244] width 4 height 6
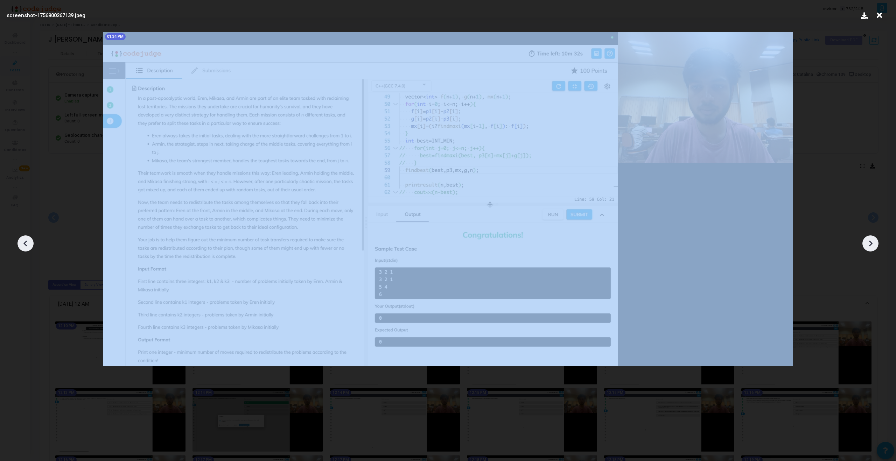
click at [871, 244] on icon at bounding box center [871, 244] width 4 height 6
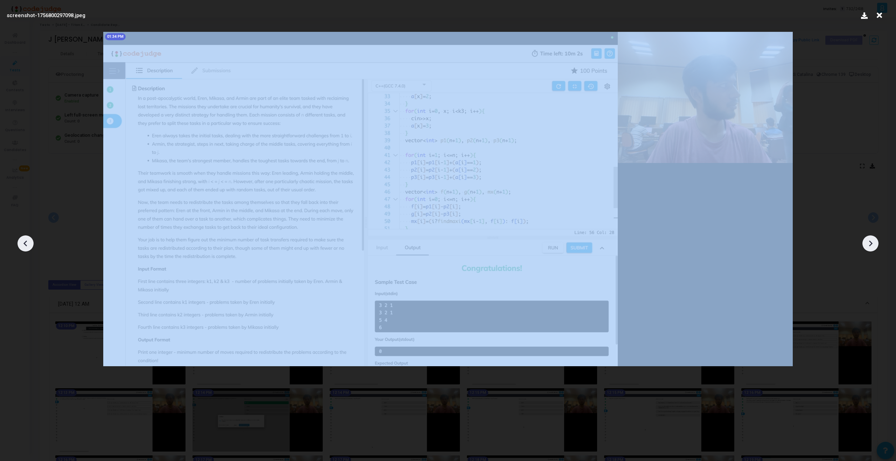
click at [871, 244] on icon at bounding box center [871, 244] width 4 height 6
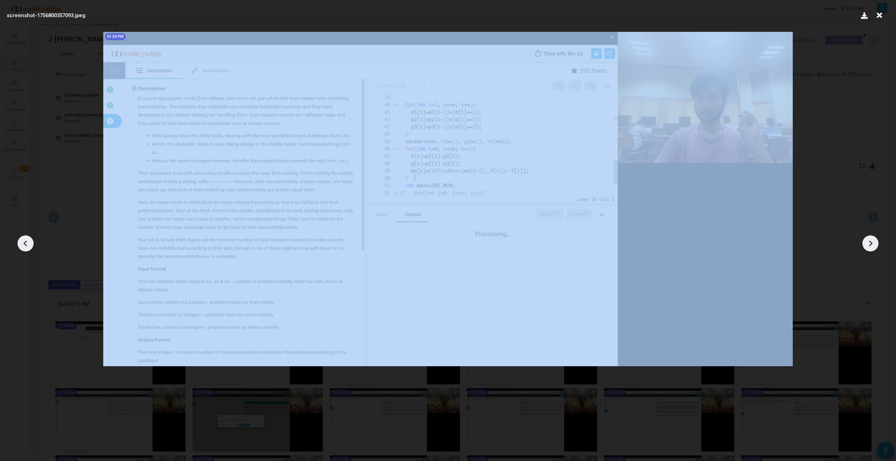
click at [871, 244] on icon at bounding box center [871, 244] width 4 height 6
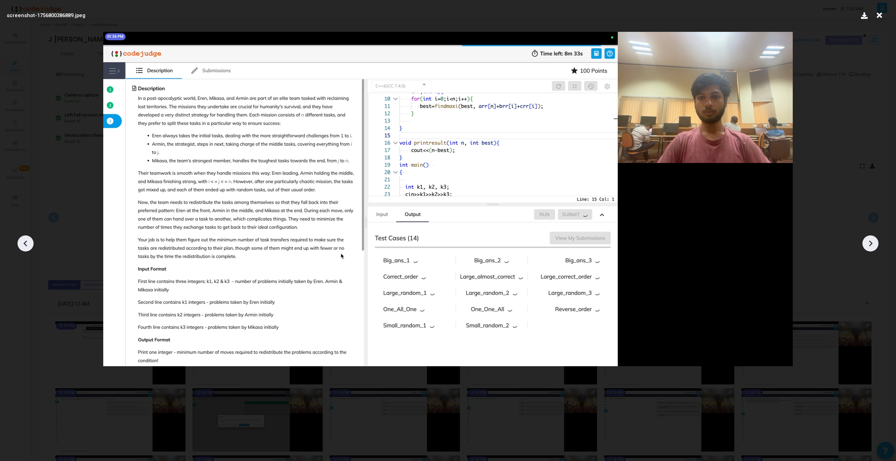
click at [24, 246] on icon at bounding box center [25, 243] width 11 height 11
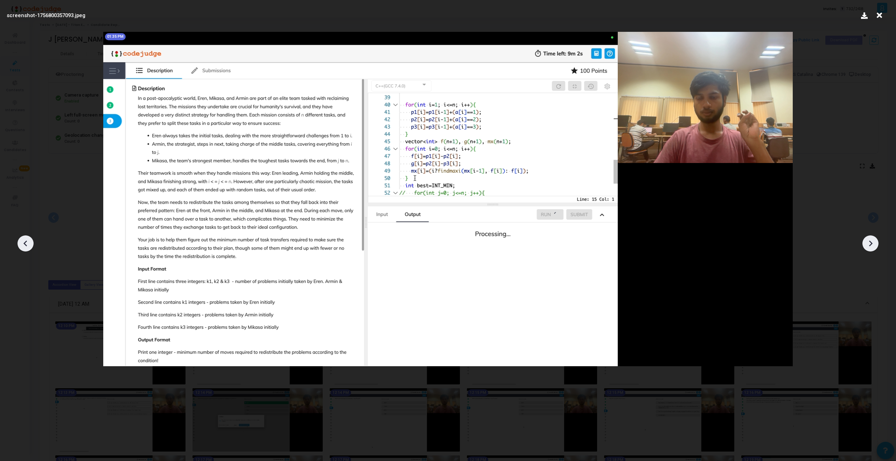
click at [24, 246] on icon at bounding box center [25, 243] width 11 height 11
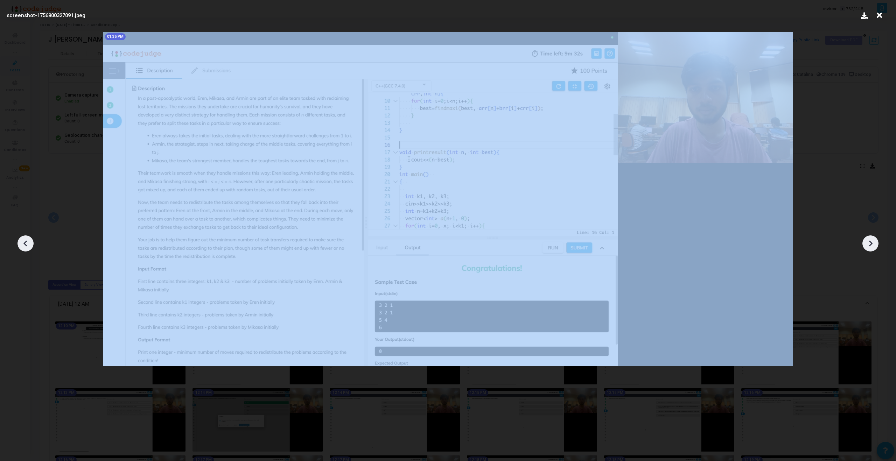
click at [24, 246] on icon at bounding box center [25, 243] width 11 height 11
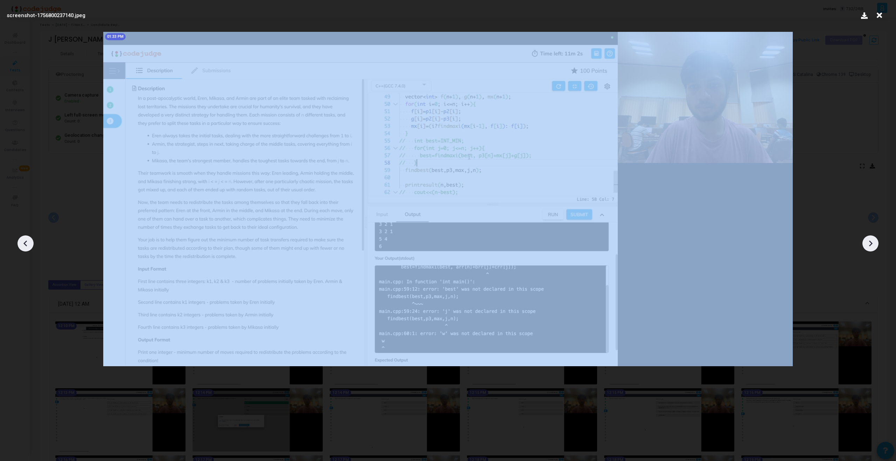
click at [24, 246] on icon at bounding box center [25, 243] width 11 height 11
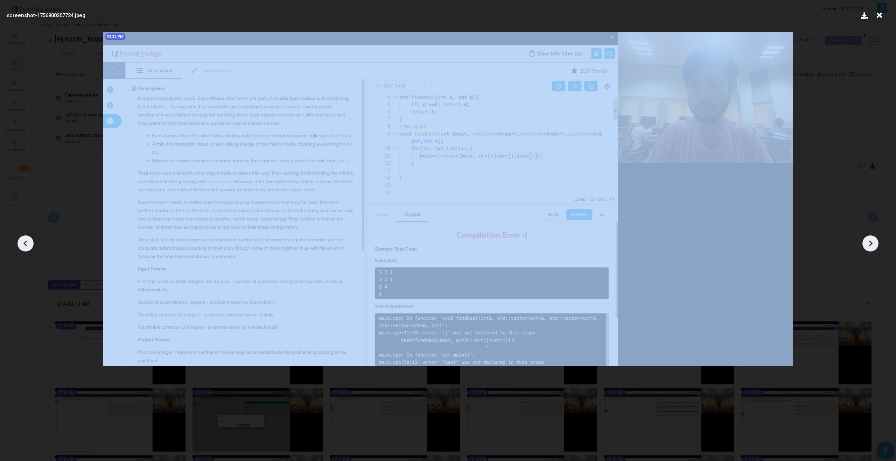
click at [24, 246] on icon at bounding box center [25, 243] width 11 height 11
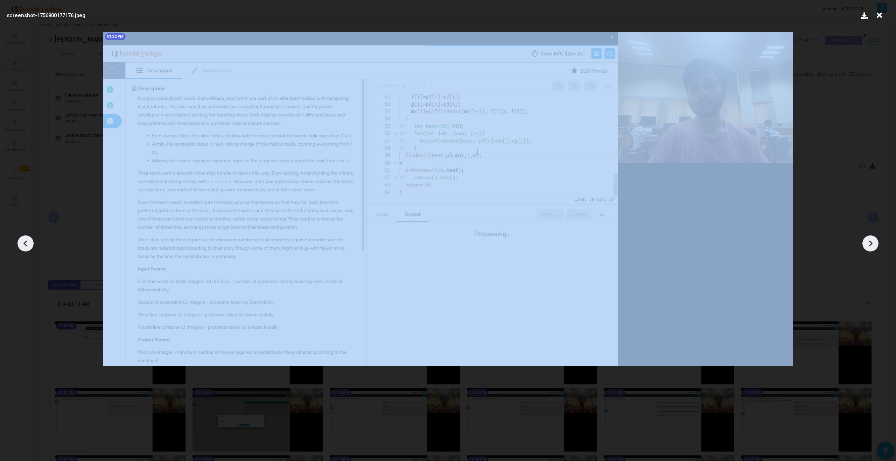
click at [24, 246] on icon at bounding box center [25, 243] width 11 height 11
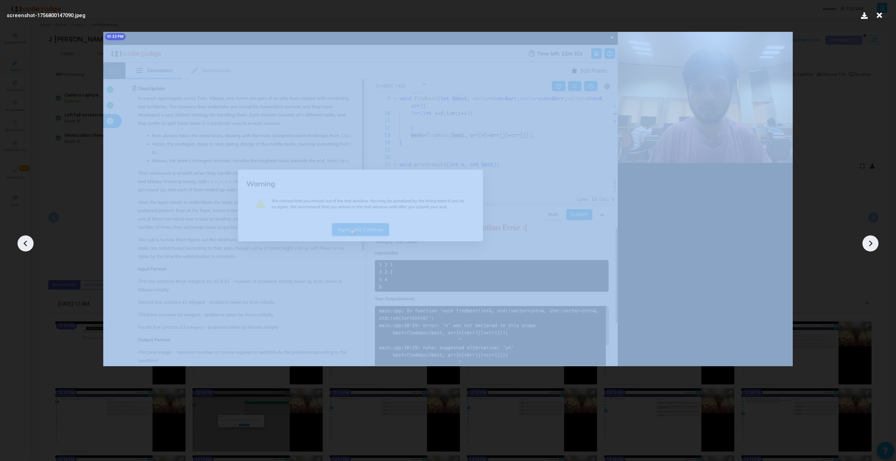
click at [24, 246] on icon at bounding box center [25, 243] width 11 height 11
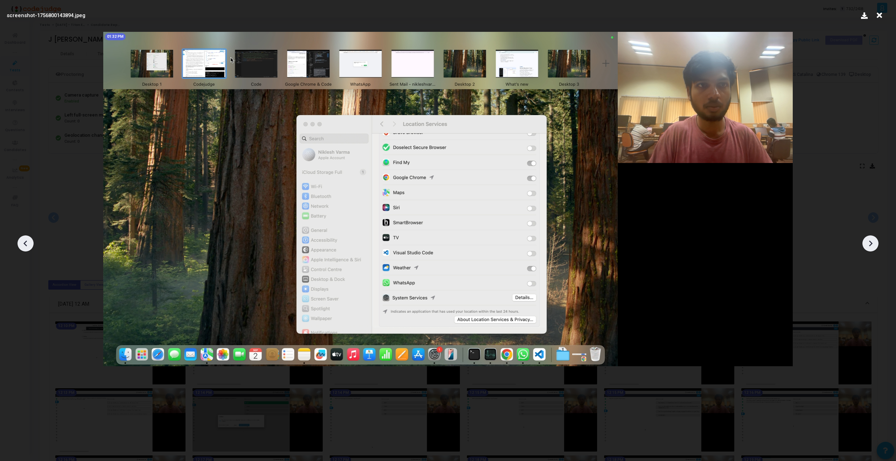
click at [24, 246] on icon at bounding box center [25, 243] width 11 height 11
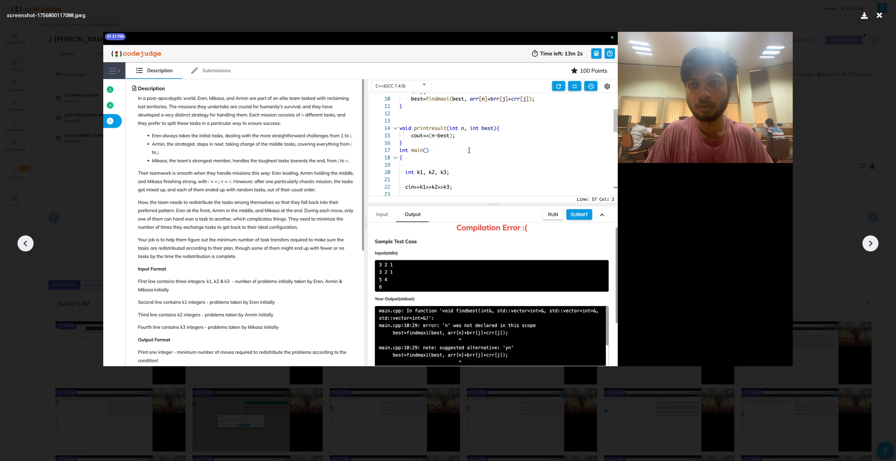
click at [24, 246] on icon at bounding box center [25, 243] width 11 height 11
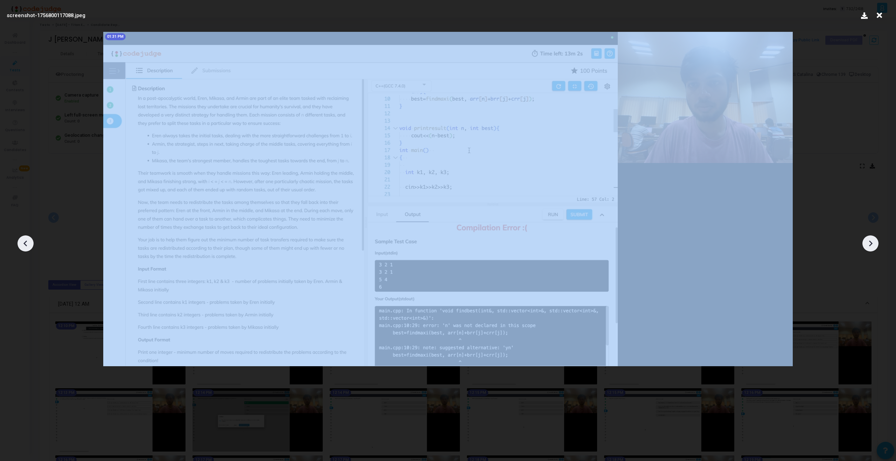
click at [24, 246] on icon at bounding box center [25, 243] width 11 height 11
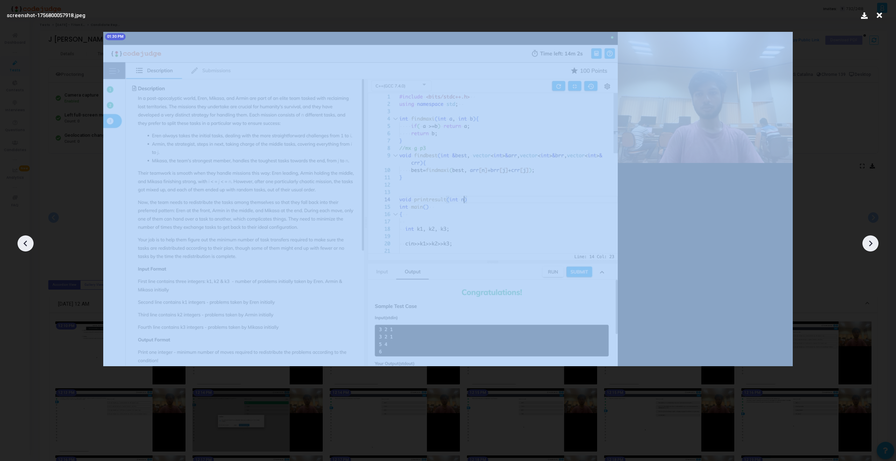
click at [24, 246] on icon at bounding box center [25, 243] width 11 height 11
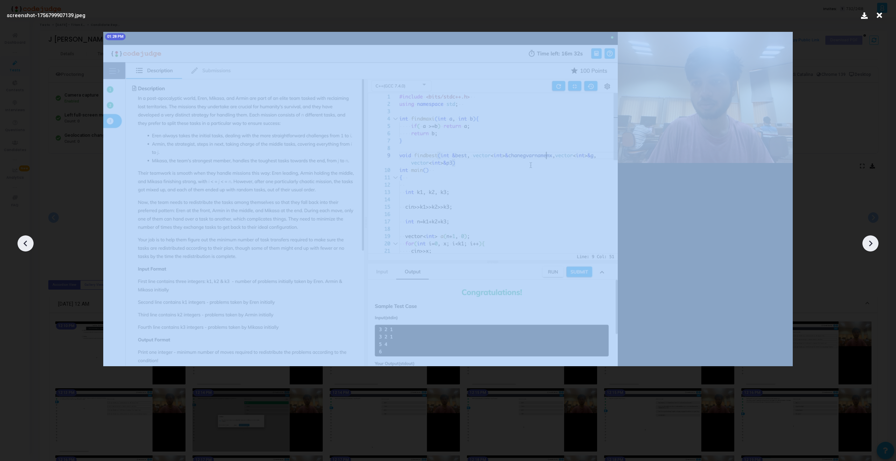
click at [24, 246] on icon at bounding box center [25, 243] width 11 height 11
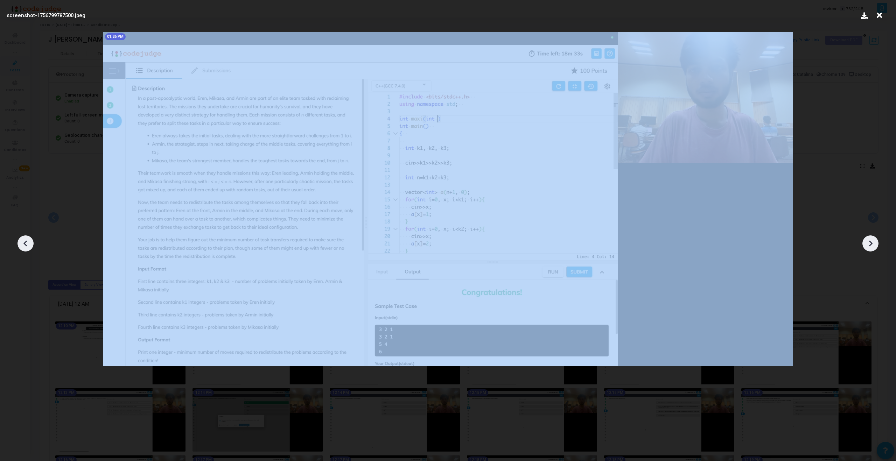
click at [24, 246] on icon at bounding box center [25, 243] width 11 height 11
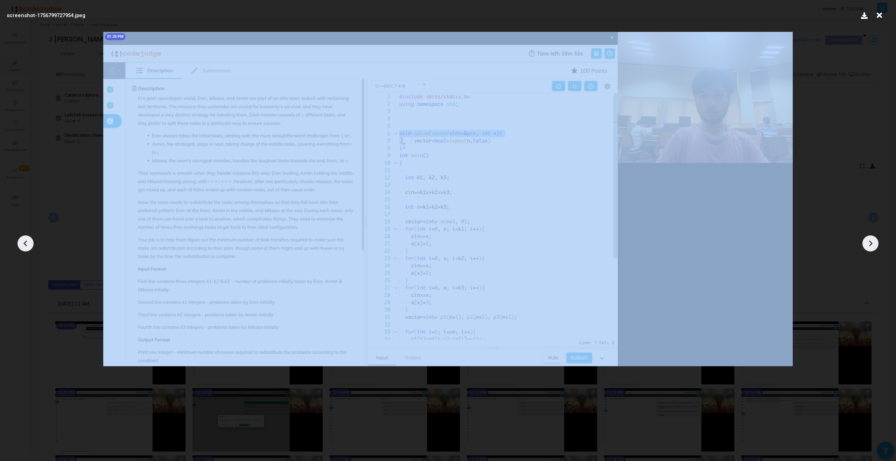
click at [24, 246] on icon at bounding box center [25, 243] width 11 height 11
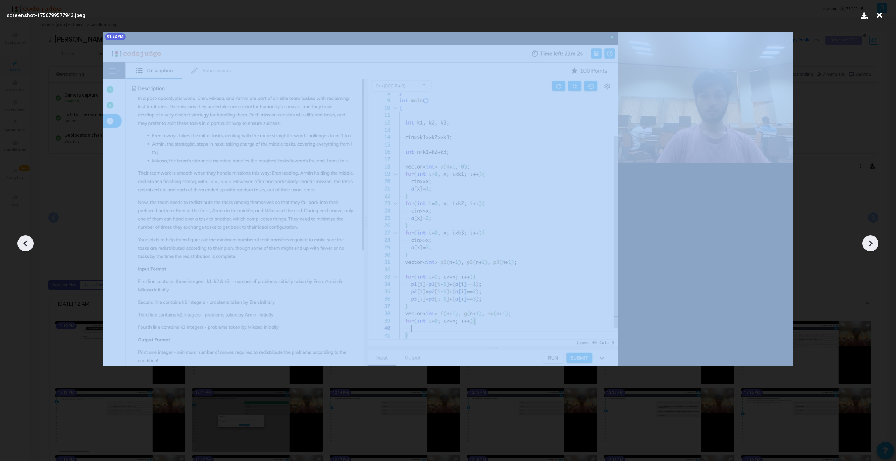
click at [24, 246] on icon at bounding box center [25, 243] width 11 height 11
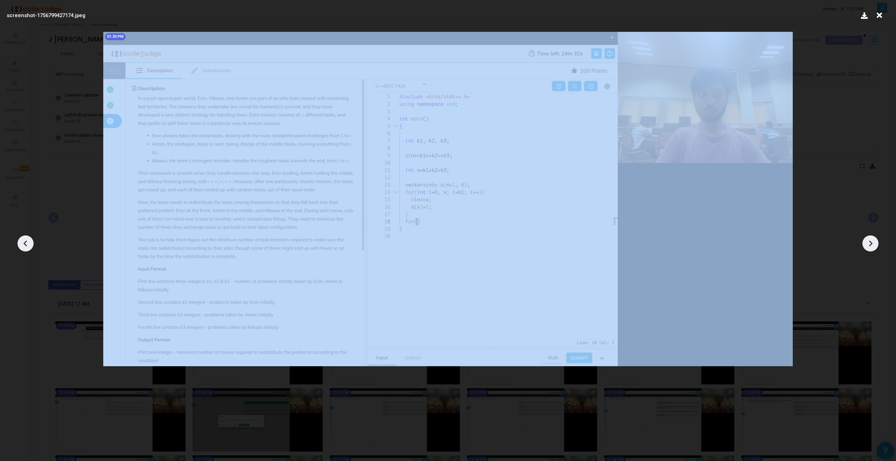
click at [24, 246] on icon at bounding box center [25, 243] width 11 height 11
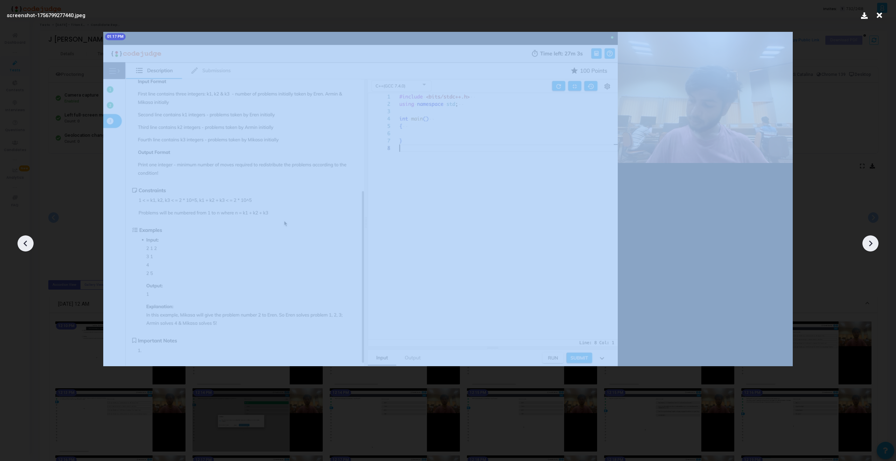
click at [24, 246] on icon at bounding box center [25, 243] width 11 height 11
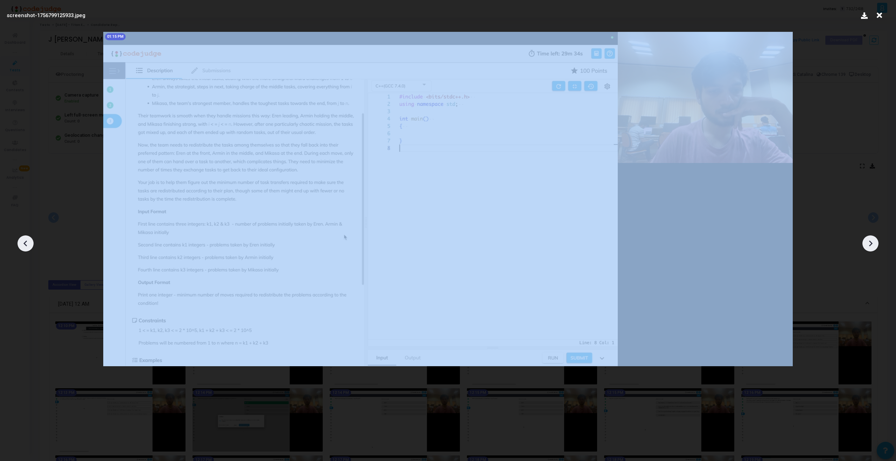
click at [24, 246] on icon at bounding box center [25, 243] width 11 height 11
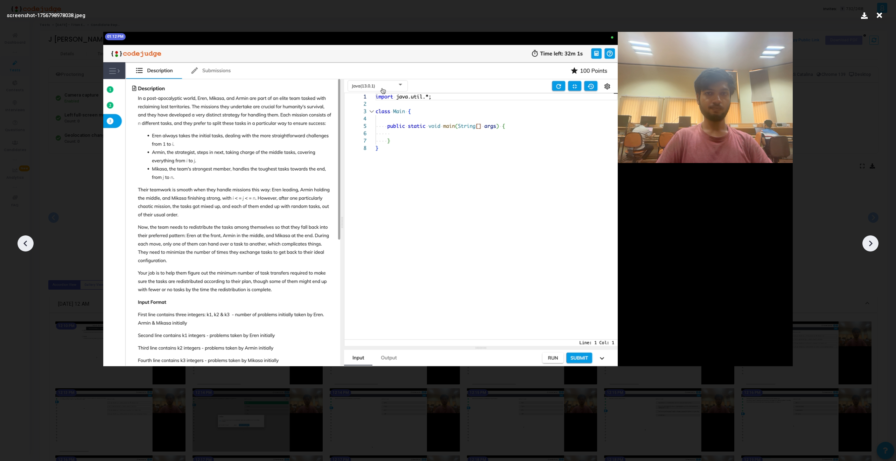
click at [24, 246] on icon at bounding box center [25, 243] width 11 height 11
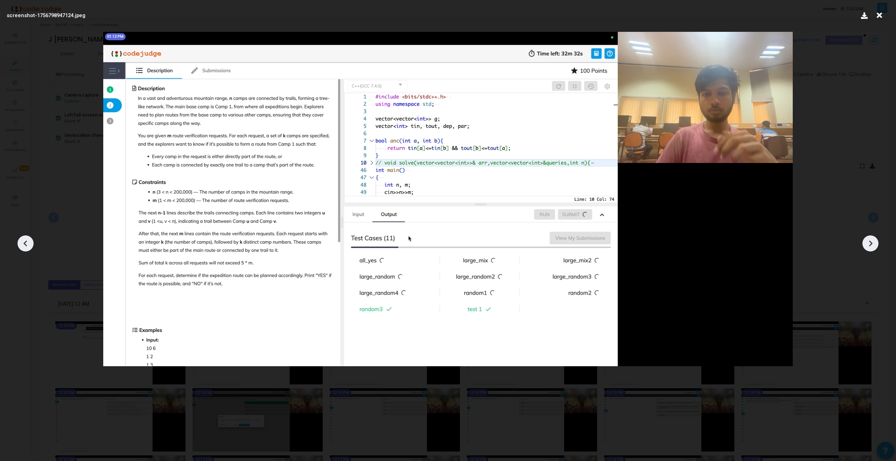
click at [24, 246] on icon at bounding box center [25, 243] width 11 height 11
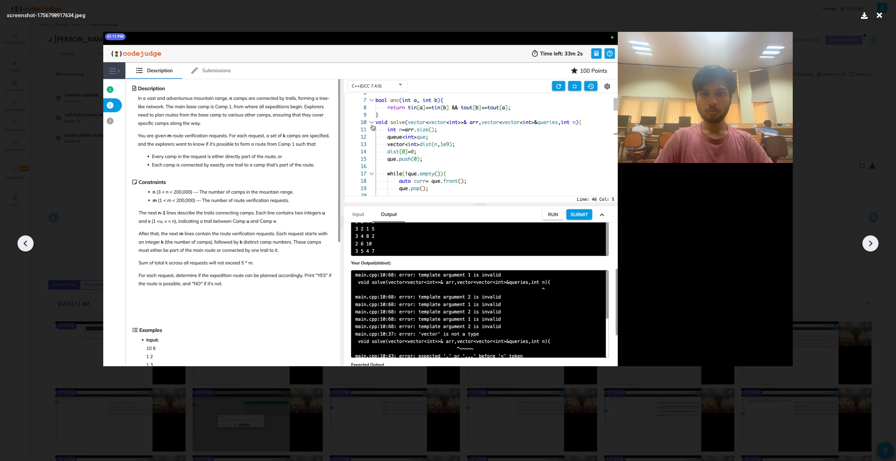
click at [24, 245] on icon at bounding box center [25, 243] width 11 height 11
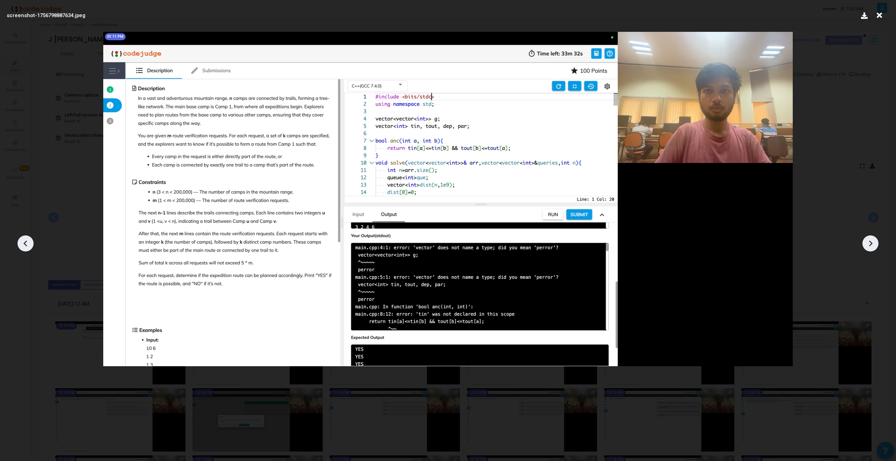
click at [875, 248] on icon at bounding box center [870, 243] width 11 height 11
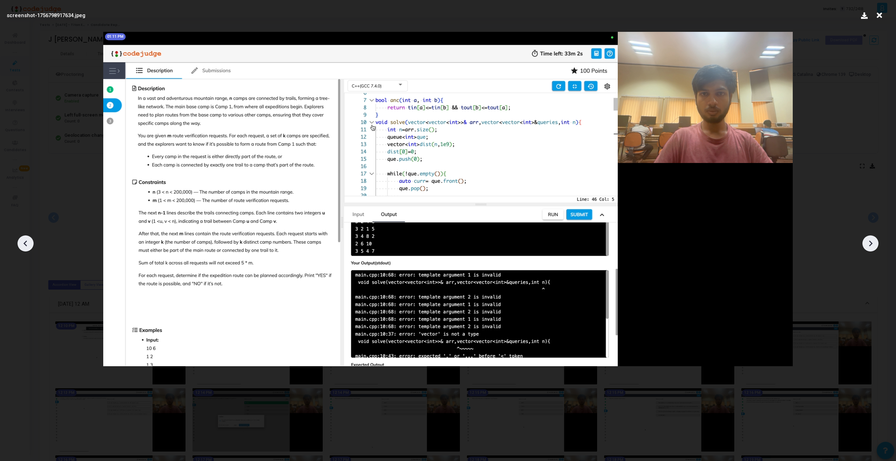
click at [875, 248] on icon at bounding box center [870, 243] width 11 height 11
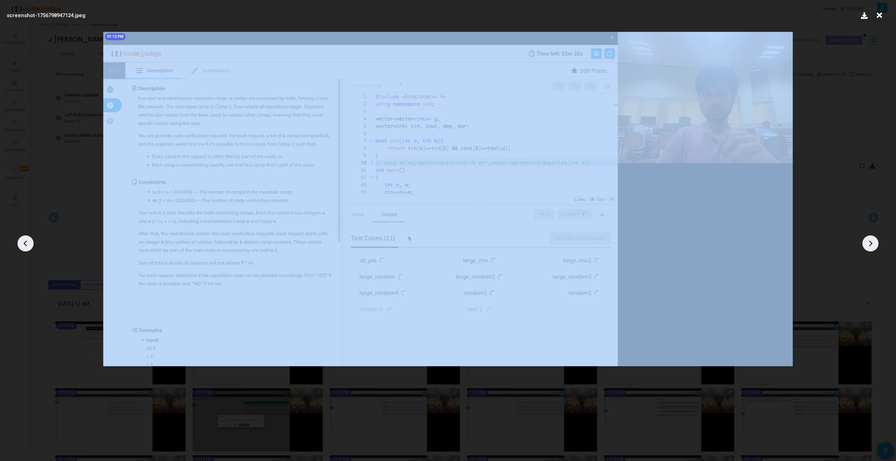
click at [875, 248] on icon at bounding box center [870, 243] width 11 height 11
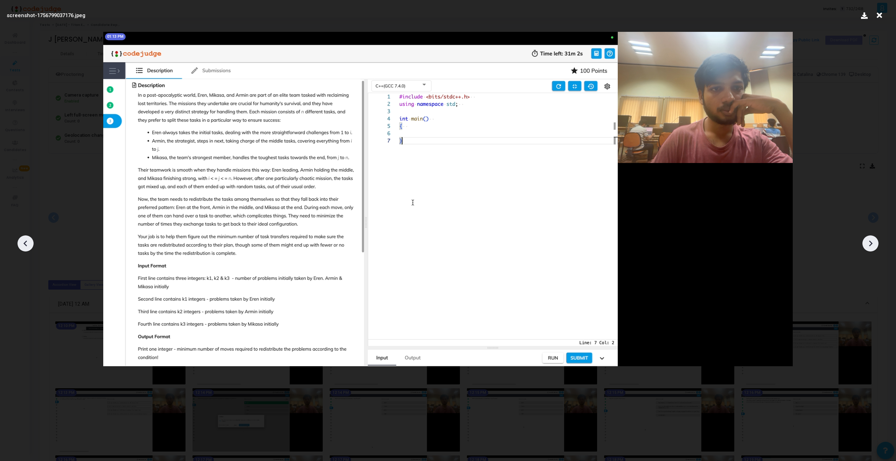
click at [26, 244] on icon at bounding box center [25, 243] width 11 height 11
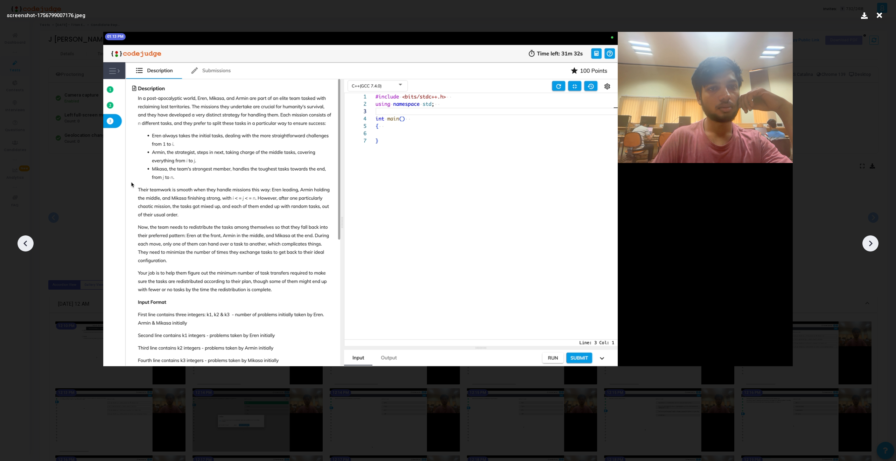
click at [26, 244] on icon at bounding box center [25, 243] width 11 height 11
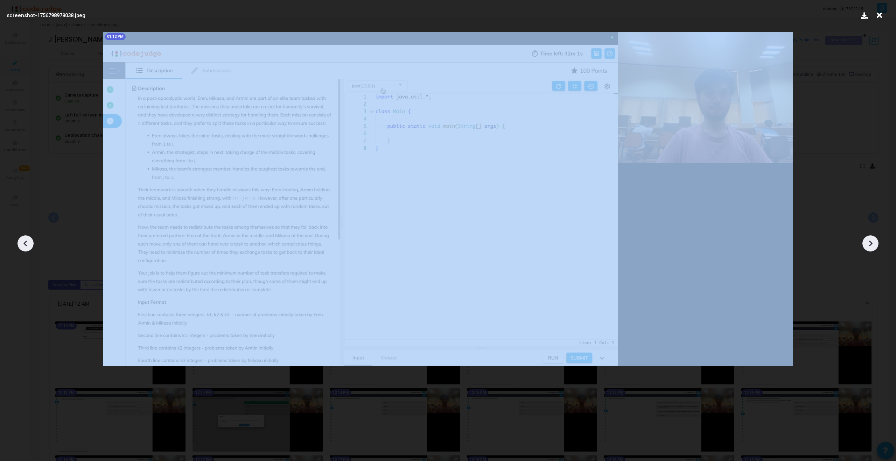
click at [26, 244] on icon at bounding box center [25, 243] width 11 height 11
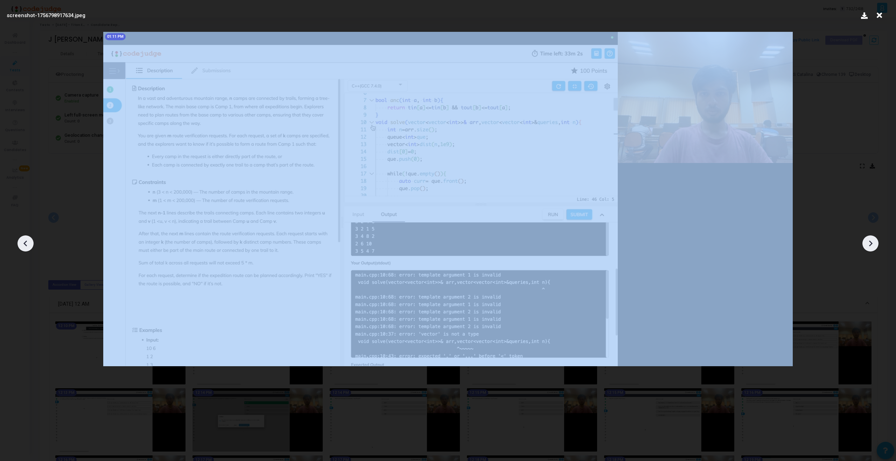
click at [26, 244] on icon at bounding box center [25, 243] width 11 height 11
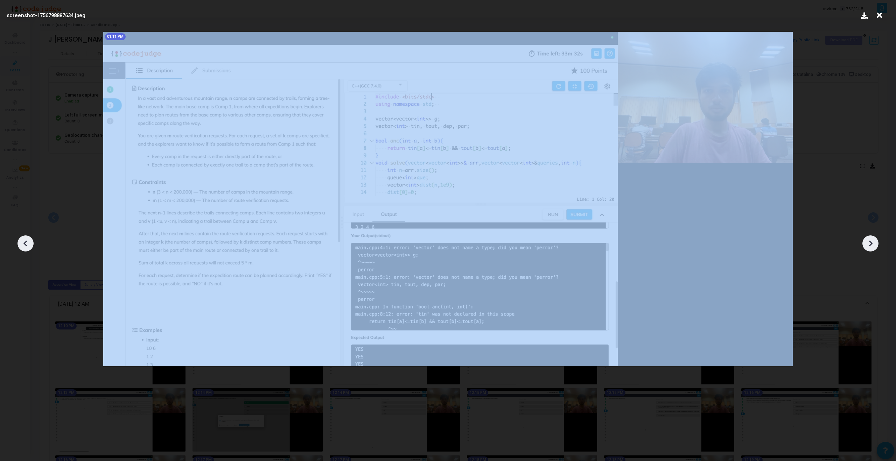
click at [26, 244] on icon at bounding box center [25, 243] width 11 height 11
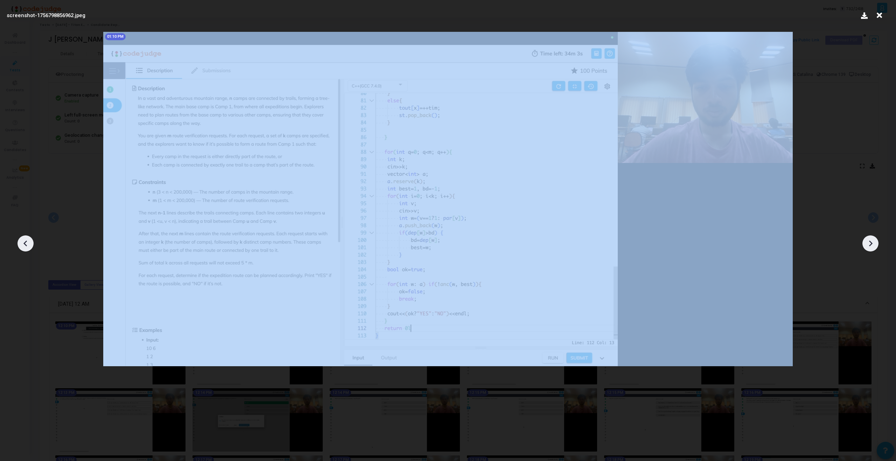
click at [26, 244] on icon at bounding box center [25, 243] width 11 height 11
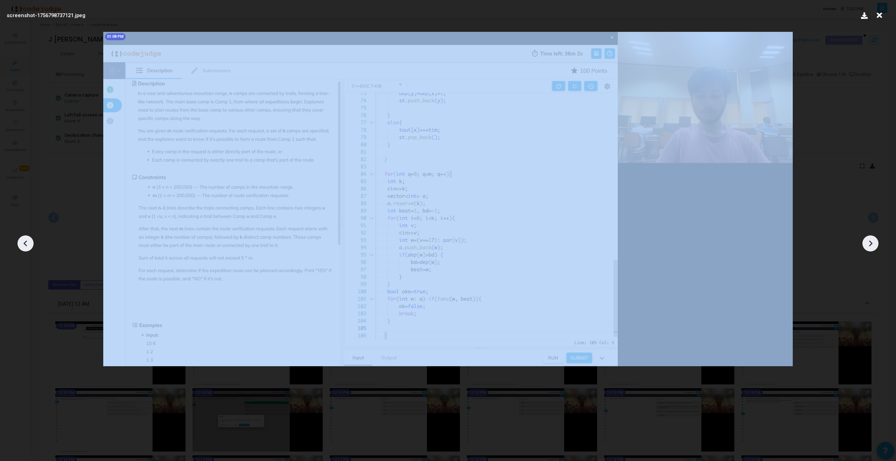
click at [26, 244] on icon at bounding box center [25, 243] width 11 height 11
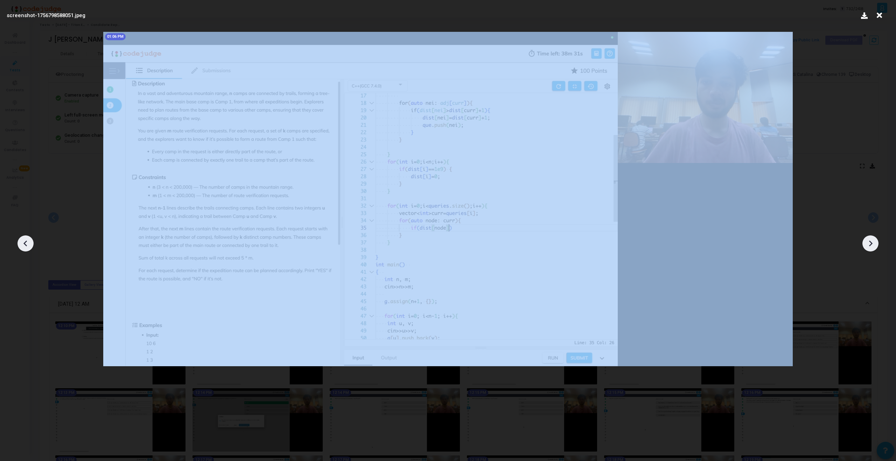
click at [26, 244] on icon at bounding box center [25, 243] width 11 height 11
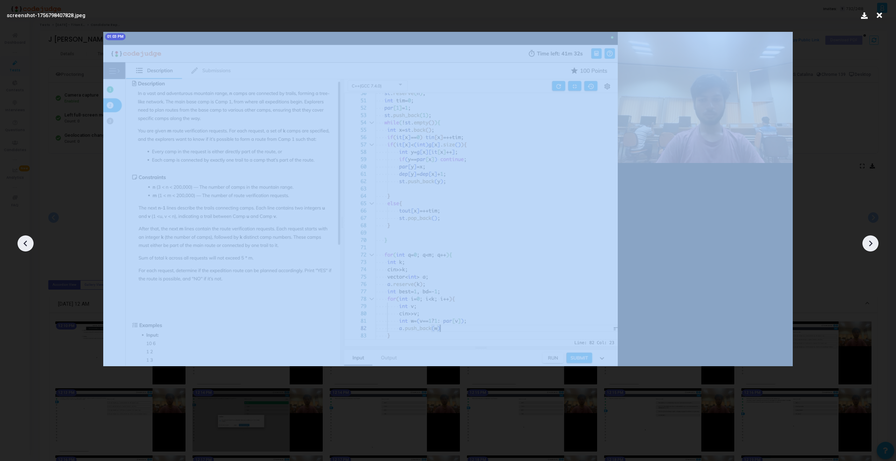
click at [26, 244] on icon at bounding box center [25, 243] width 11 height 11
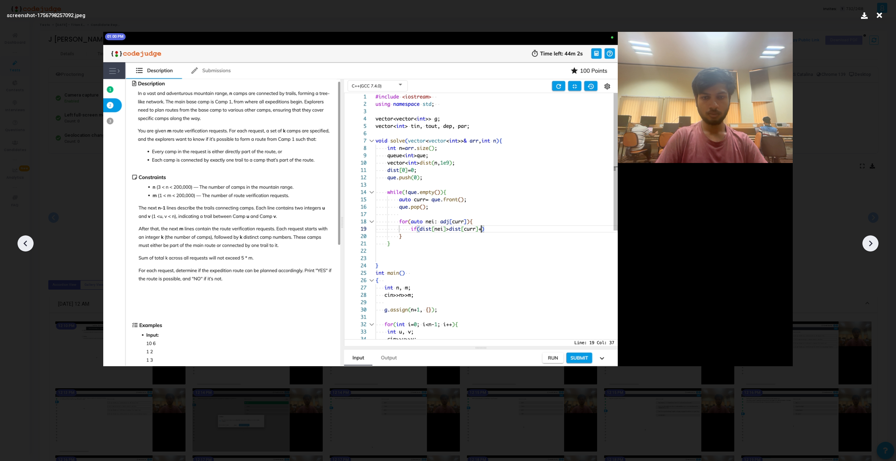
click at [26, 244] on icon at bounding box center [25, 243] width 11 height 11
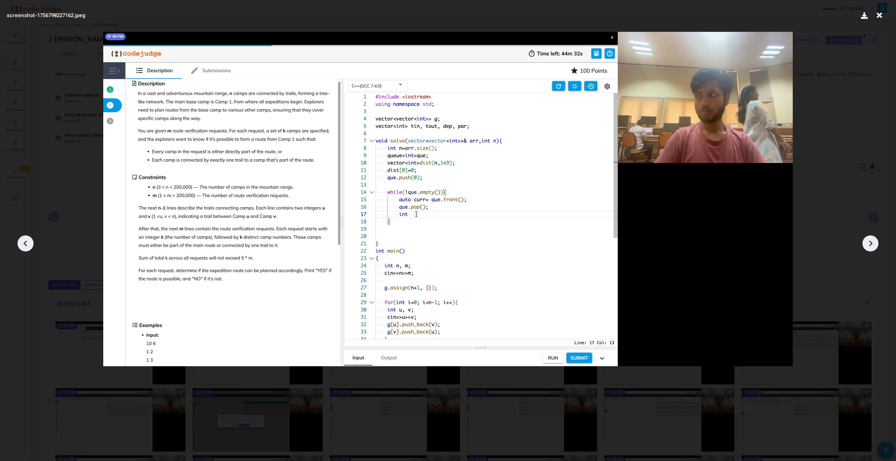
click at [26, 244] on icon at bounding box center [25, 243] width 11 height 11
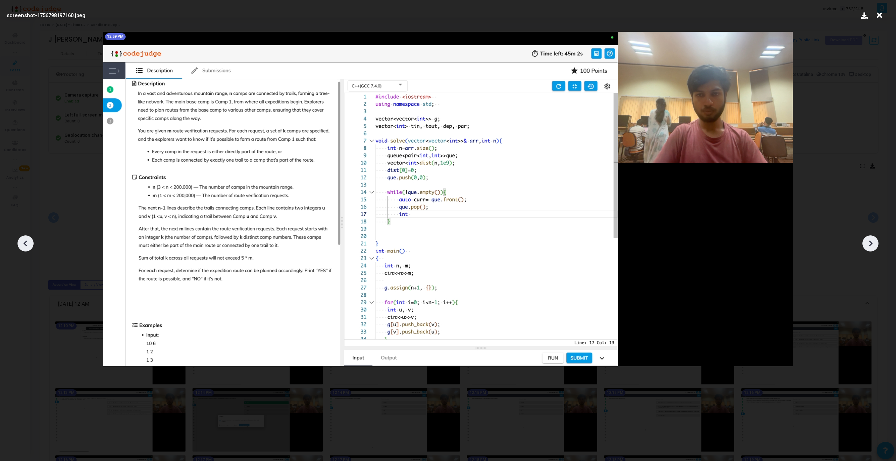
click at [26, 244] on icon at bounding box center [25, 243] width 11 height 11
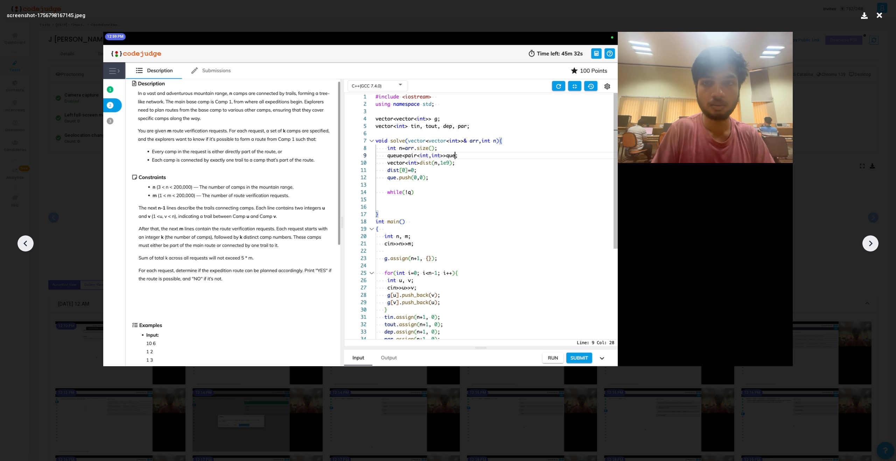
click at [26, 244] on icon at bounding box center [25, 243] width 11 height 11
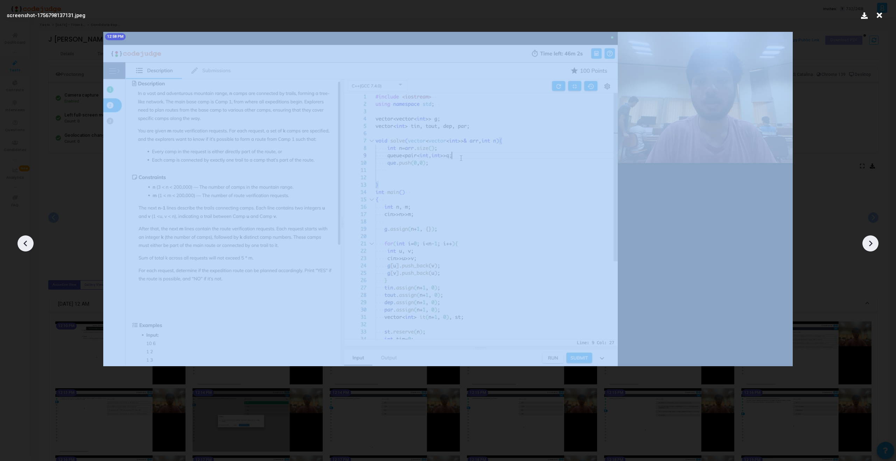
click at [26, 244] on icon at bounding box center [25, 243] width 11 height 11
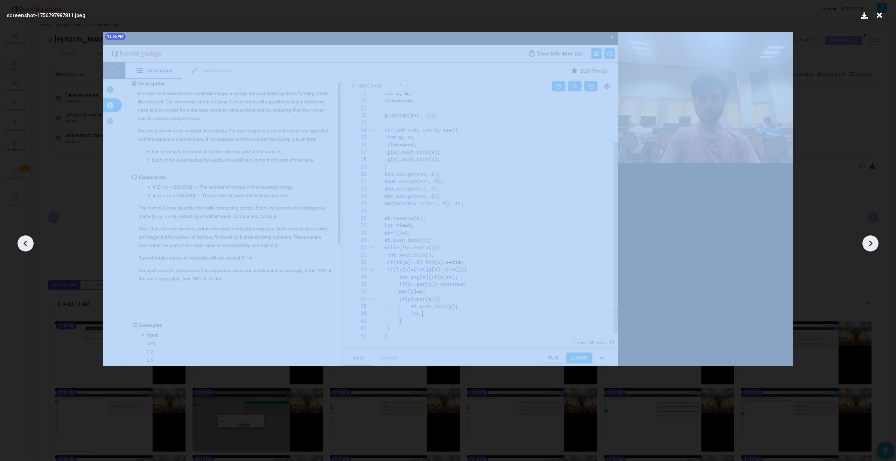
click at [26, 244] on icon at bounding box center [25, 243] width 11 height 11
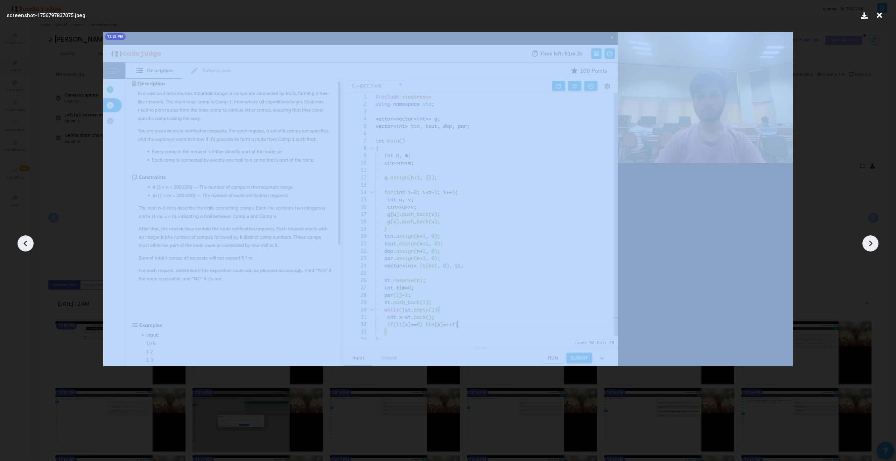
click at [26, 244] on icon at bounding box center [25, 243] width 11 height 11
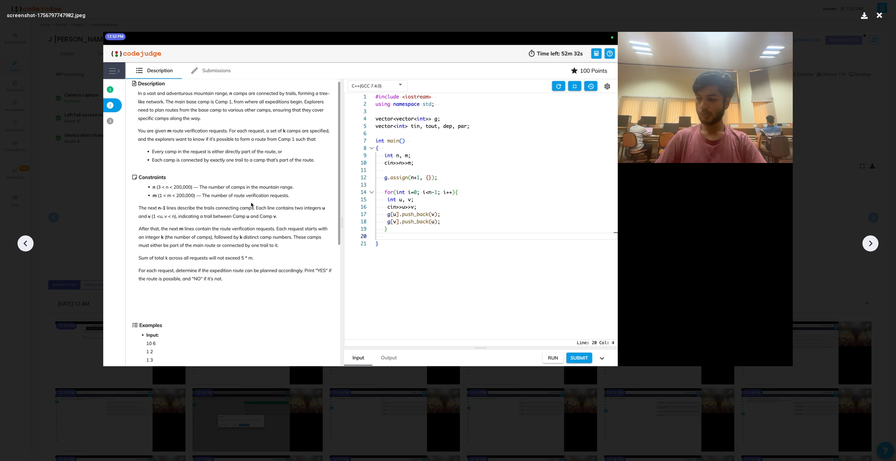
click at [872, 244] on icon at bounding box center [871, 244] width 4 height 6
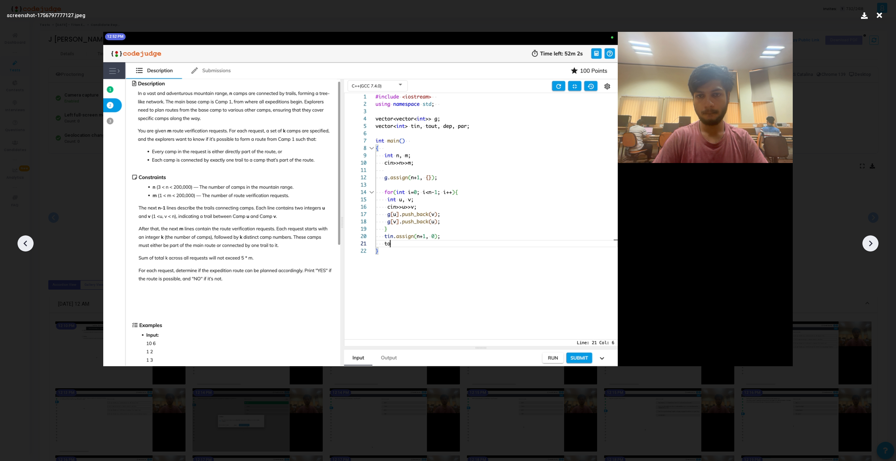
click at [872, 244] on icon at bounding box center [871, 244] width 4 height 6
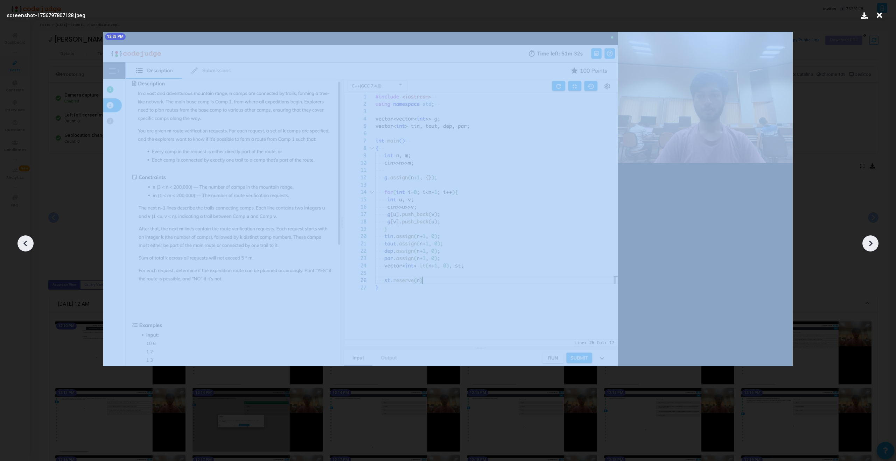
click at [872, 244] on icon at bounding box center [871, 244] width 4 height 6
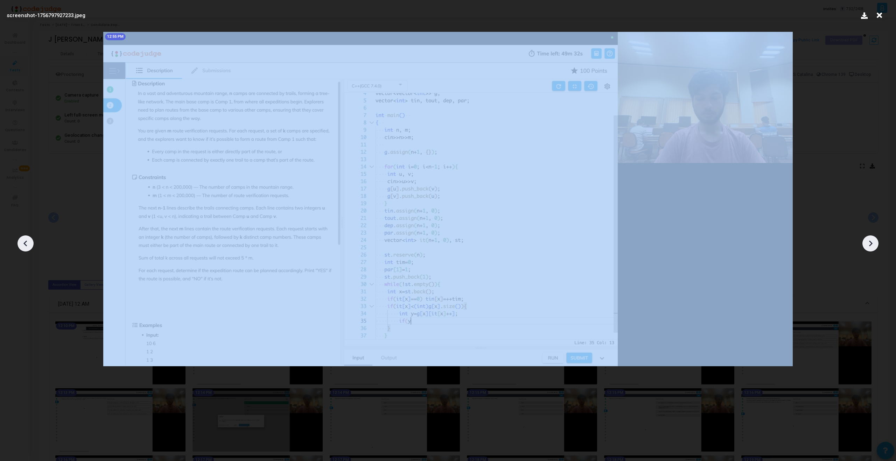
click at [872, 244] on icon at bounding box center [871, 244] width 4 height 6
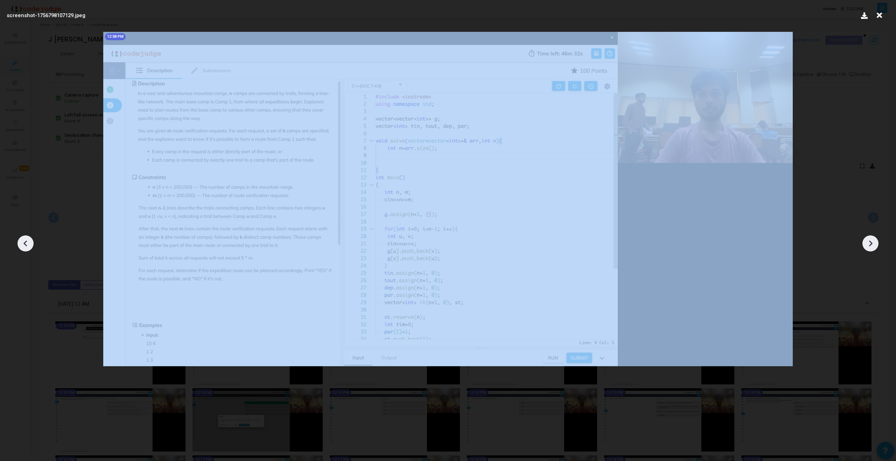
click at [872, 244] on icon at bounding box center [871, 244] width 4 height 6
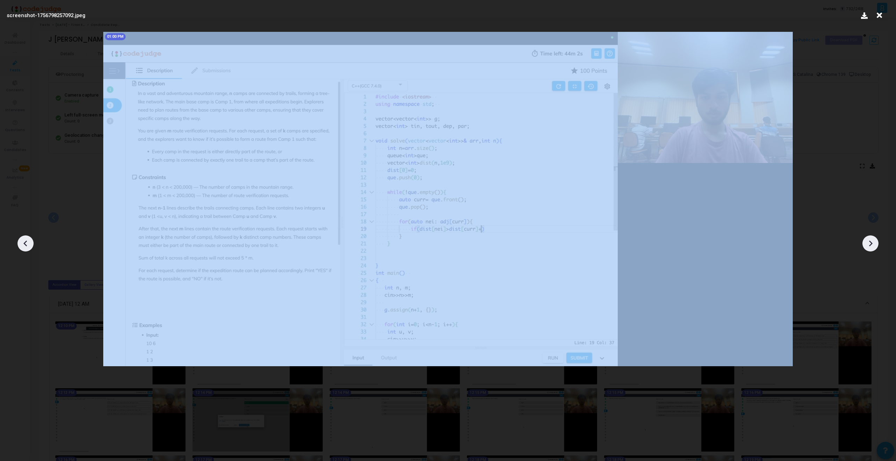
click at [872, 244] on icon at bounding box center [871, 244] width 4 height 6
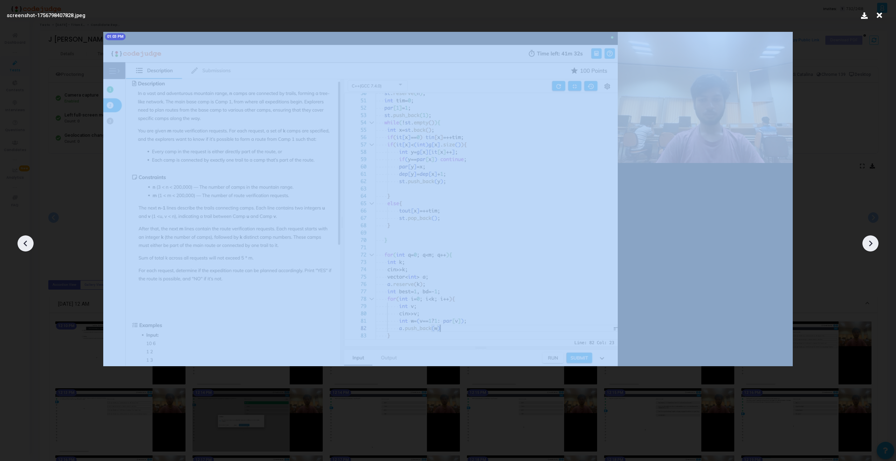
click at [872, 244] on icon at bounding box center [871, 244] width 4 height 6
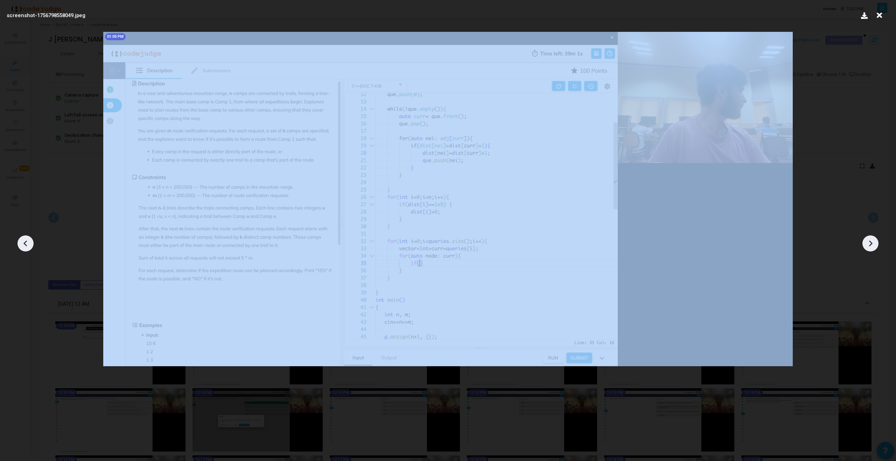
click at [872, 244] on icon at bounding box center [871, 244] width 4 height 6
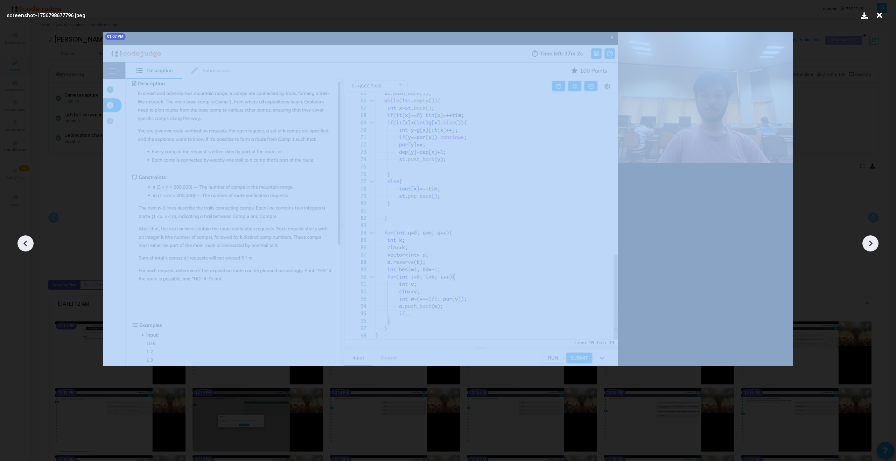
click at [872, 244] on icon at bounding box center [871, 244] width 4 height 6
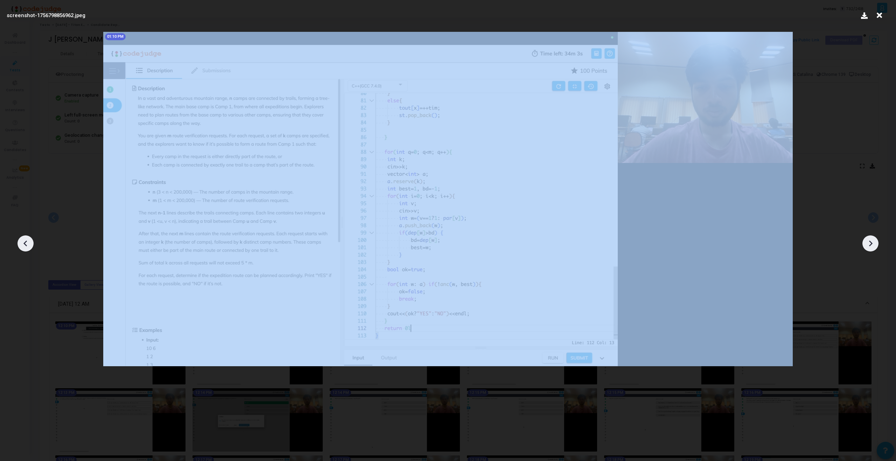
click at [872, 244] on icon at bounding box center [871, 244] width 4 height 6
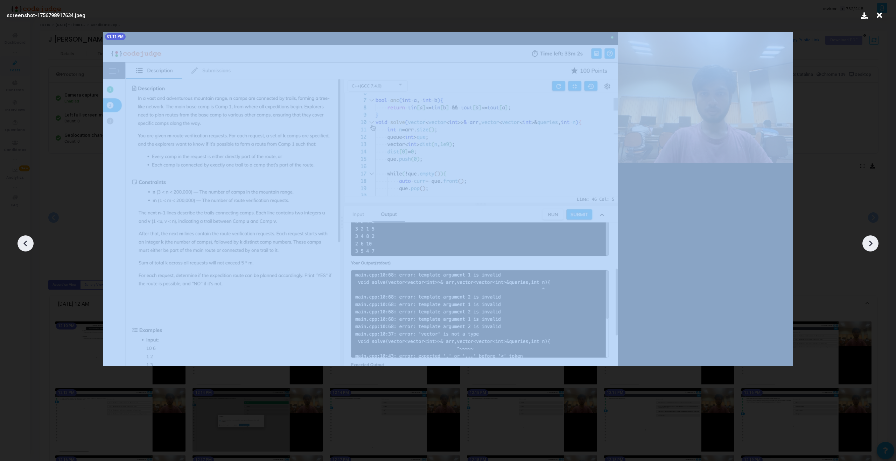
click at [872, 244] on icon at bounding box center [871, 244] width 4 height 6
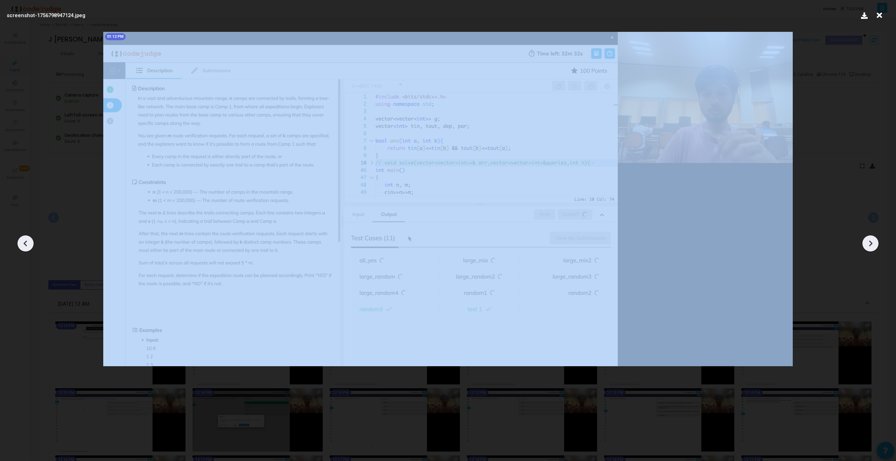
click at [872, 244] on icon at bounding box center [871, 244] width 4 height 6
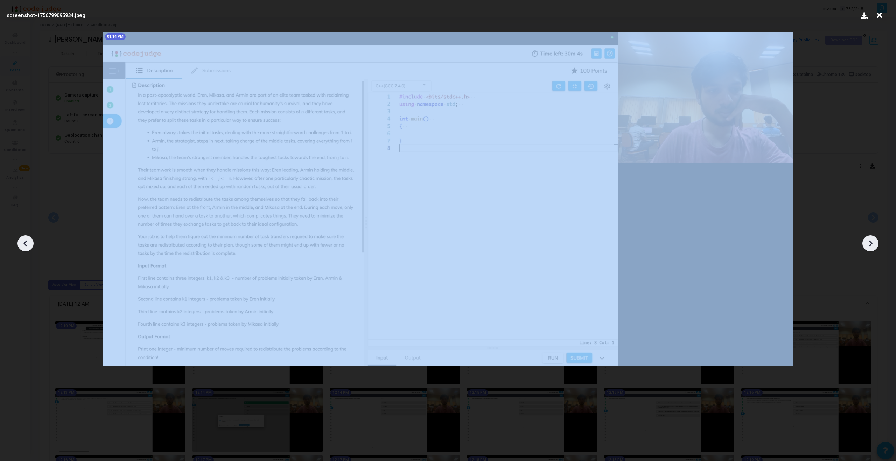
click at [872, 244] on icon at bounding box center [871, 244] width 4 height 6
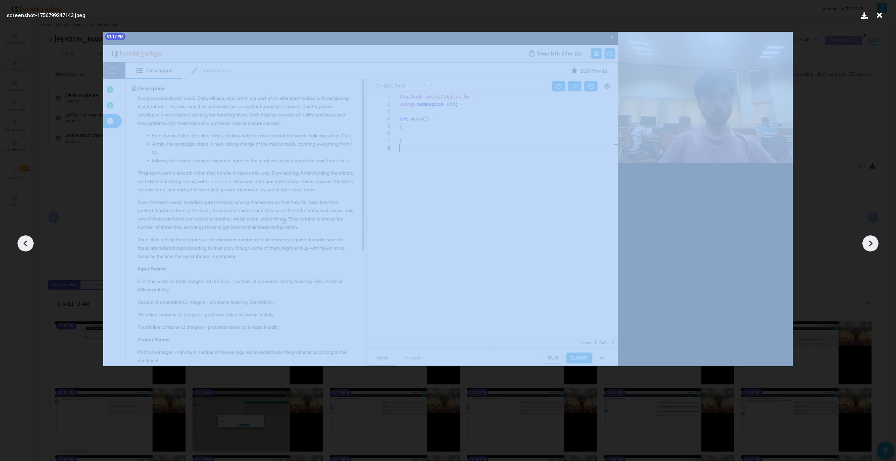
click at [872, 244] on icon at bounding box center [871, 244] width 4 height 6
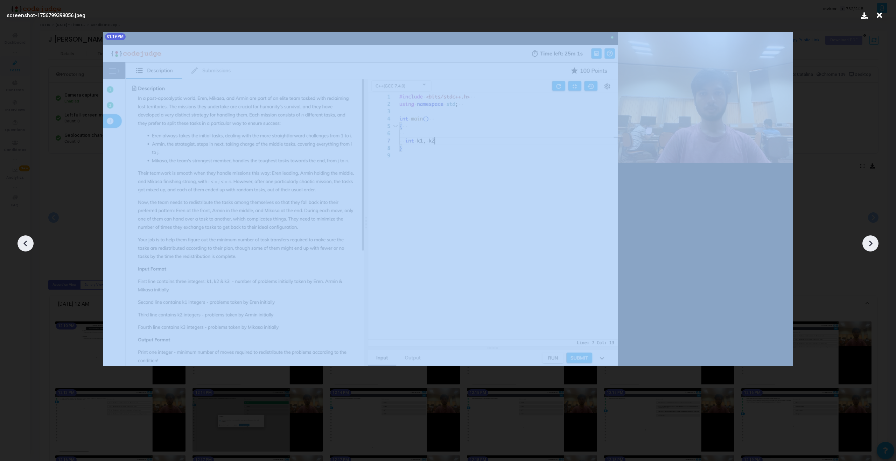
click at [872, 244] on icon at bounding box center [871, 244] width 4 height 6
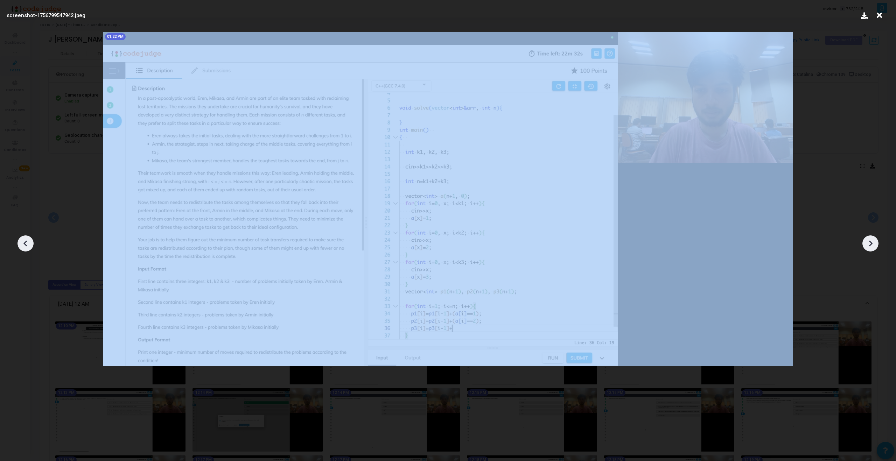
click at [872, 244] on icon at bounding box center [871, 244] width 4 height 6
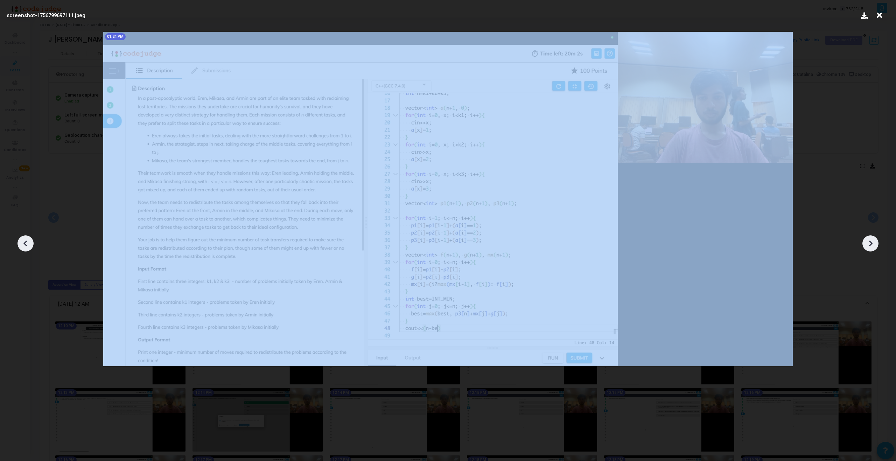
click at [872, 244] on icon at bounding box center [871, 244] width 4 height 6
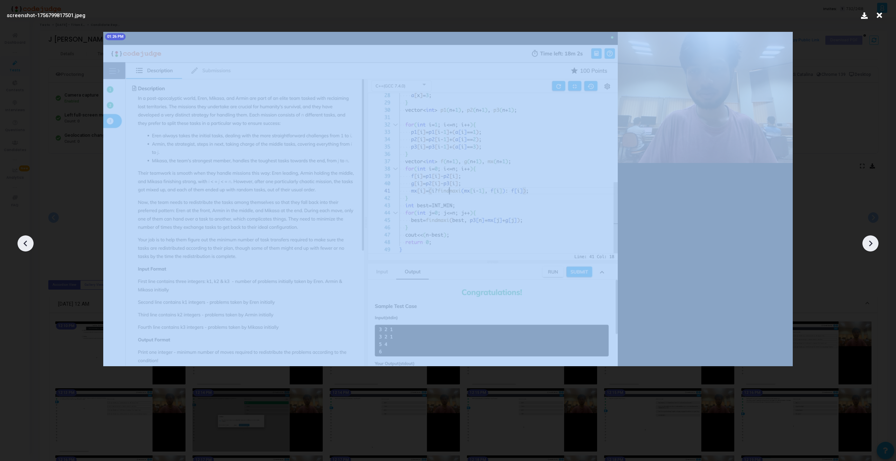
click at [872, 244] on icon at bounding box center [871, 244] width 4 height 6
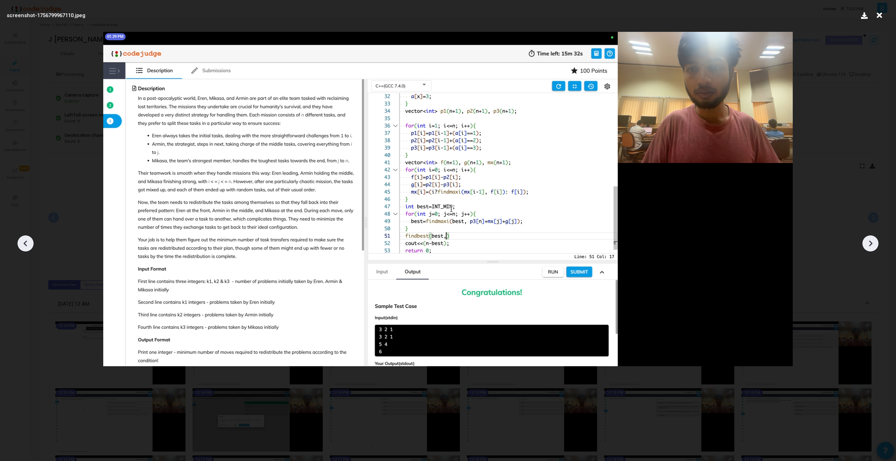
click at [872, 244] on icon at bounding box center [871, 244] width 4 height 6
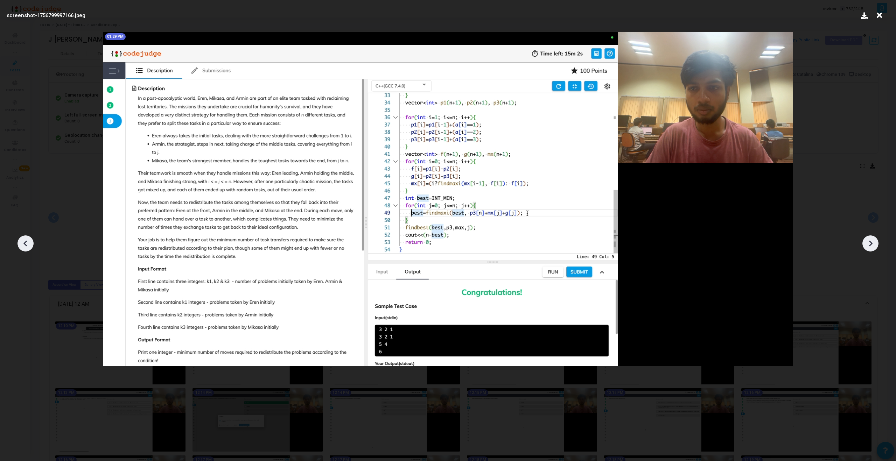
click at [872, 244] on icon at bounding box center [871, 244] width 4 height 6
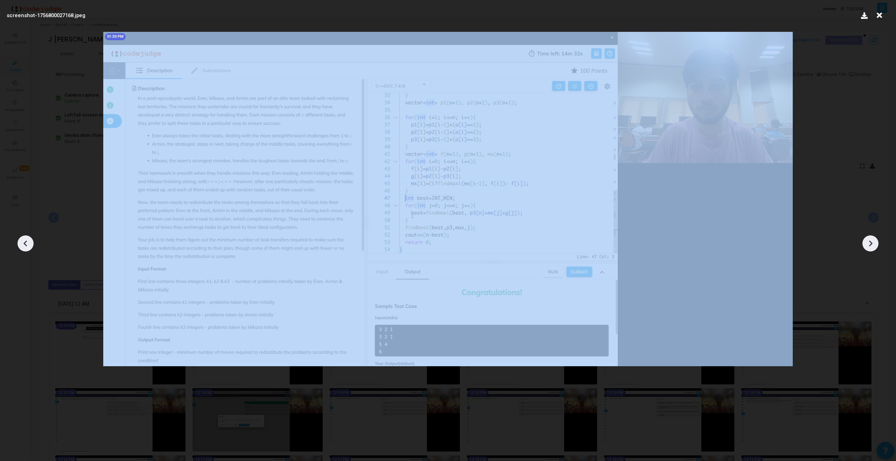
click at [872, 244] on icon at bounding box center [871, 244] width 4 height 6
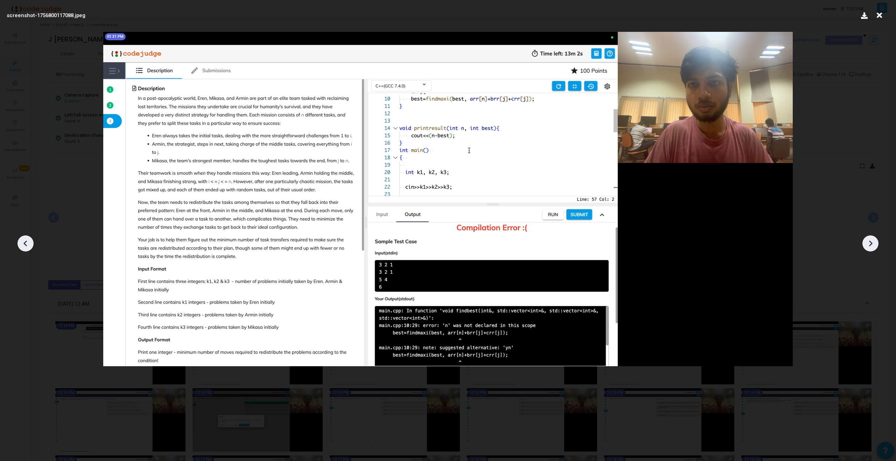
click at [29, 242] on icon at bounding box center [25, 243] width 11 height 11
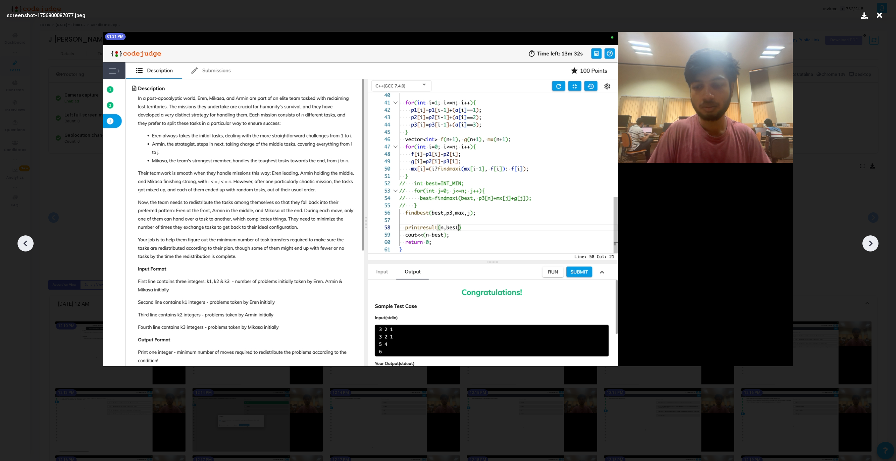
click at [29, 242] on icon at bounding box center [25, 243] width 11 height 11
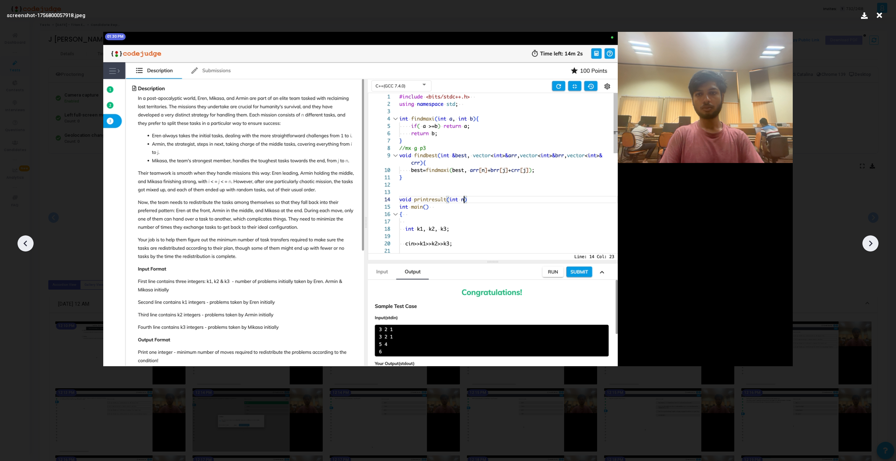
click at [29, 242] on icon at bounding box center [25, 243] width 11 height 11
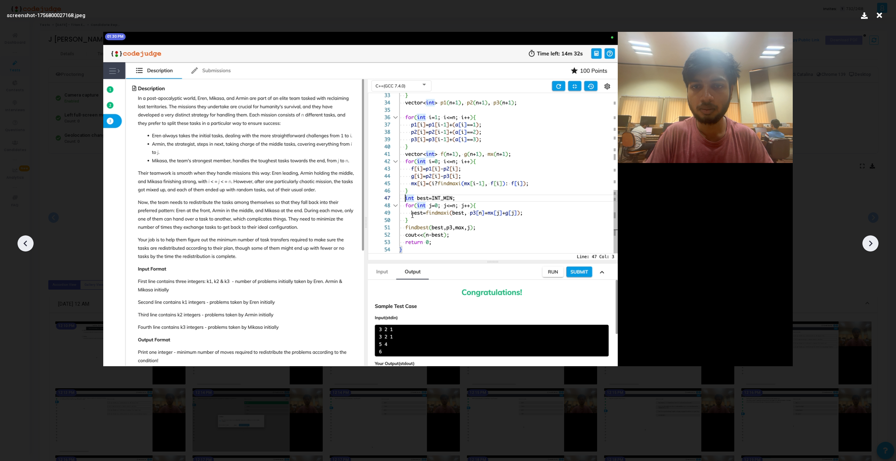
click at [29, 242] on icon at bounding box center [25, 243] width 11 height 11
click at [870, 250] on div at bounding box center [871, 244] width 16 height 16
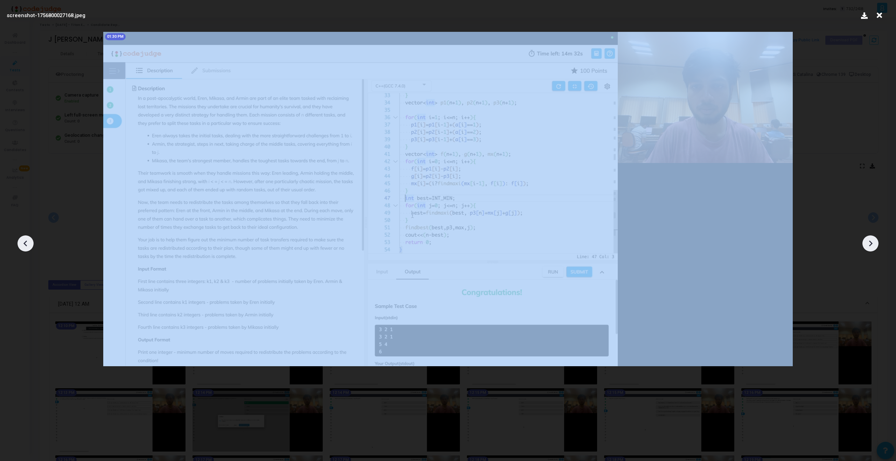
click at [870, 250] on div at bounding box center [871, 244] width 16 height 16
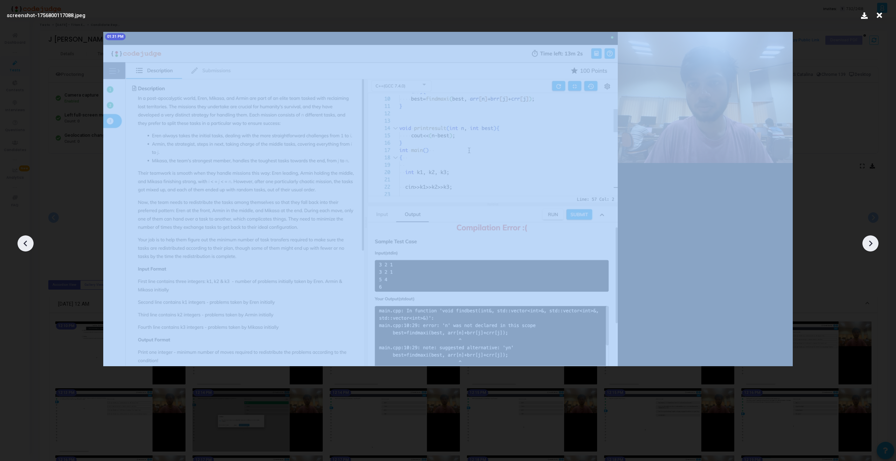
click at [870, 250] on div at bounding box center [871, 244] width 16 height 16
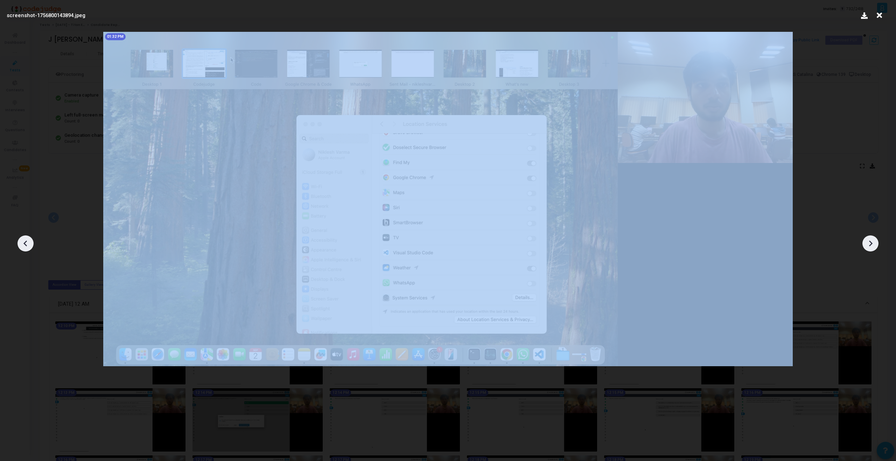
click at [870, 250] on div at bounding box center [871, 244] width 16 height 16
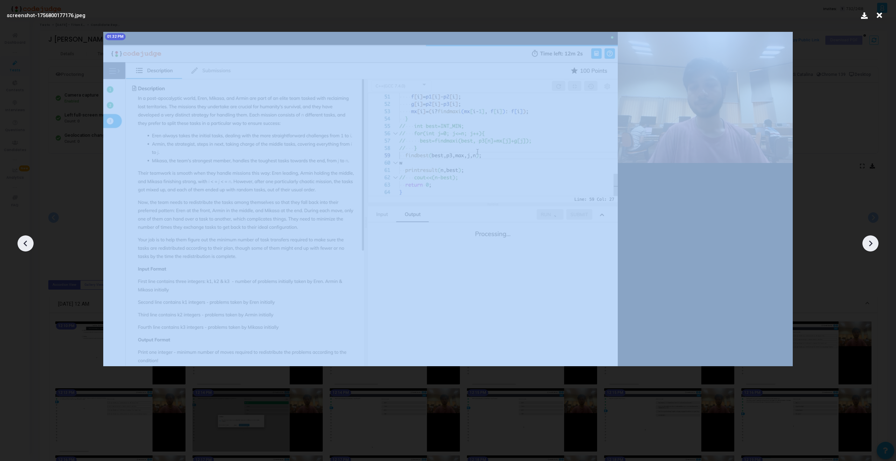
click at [870, 250] on div at bounding box center [871, 244] width 16 height 16
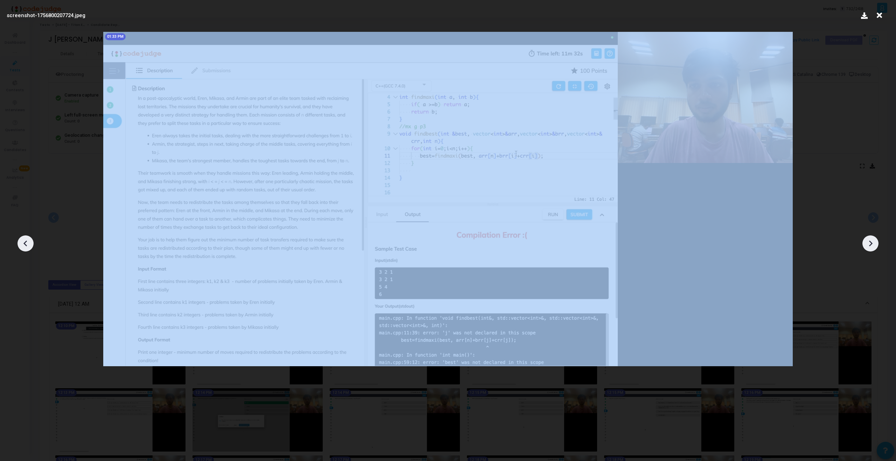
click at [870, 250] on div at bounding box center [871, 244] width 16 height 16
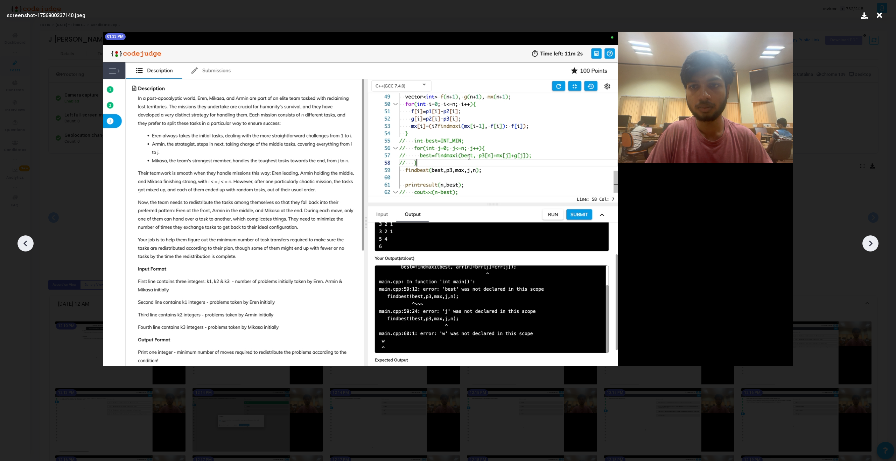
click at [23, 239] on icon at bounding box center [25, 243] width 11 height 11
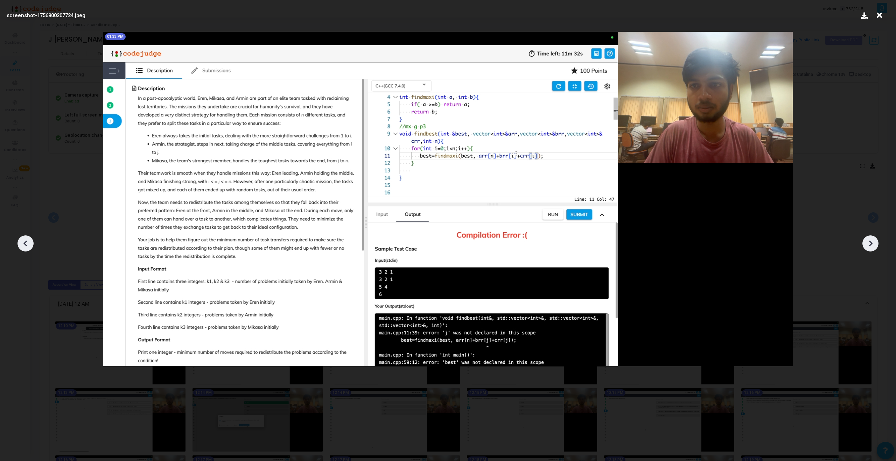
click
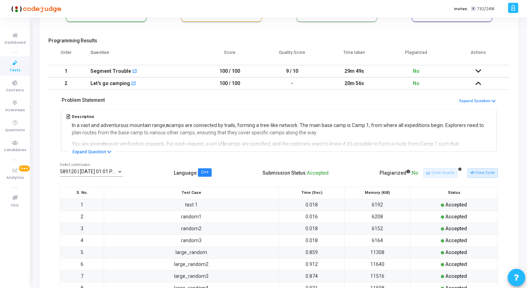
scroll to position [79, 0]
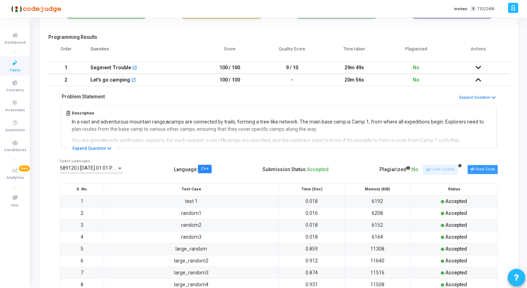
click at [485, 172] on button "View Code" at bounding box center [482, 169] width 30 height 9
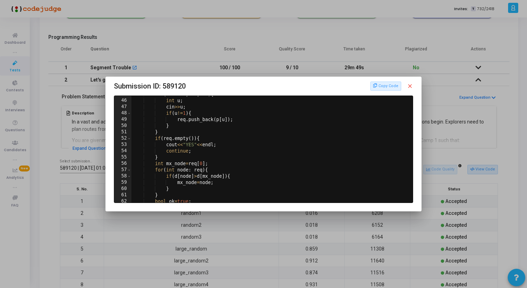
scroll to position [323, 0]
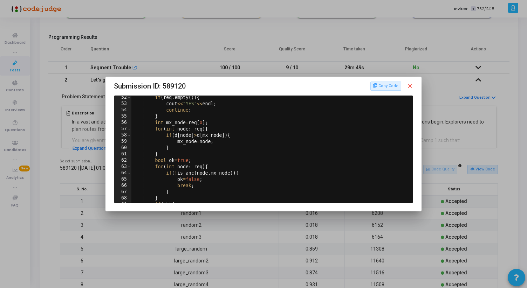
click at [410, 85] on mat-icon "close" at bounding box center [409, 86] width 6 height 6
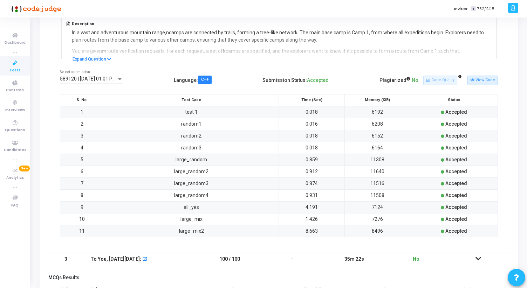
scroll to position [232, 0]
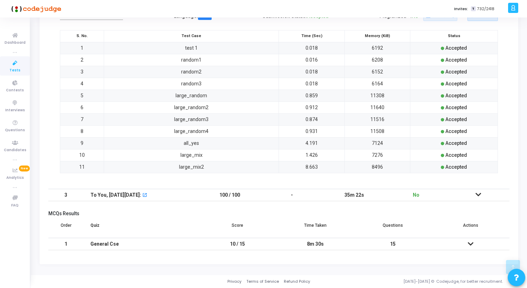
click at [478, 196] on icon at bounding box center [478, 194] width 6 height 5
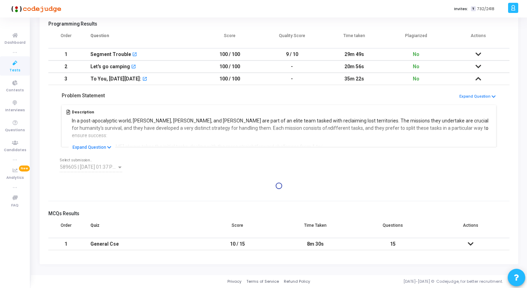
scroll to position [164, 0]
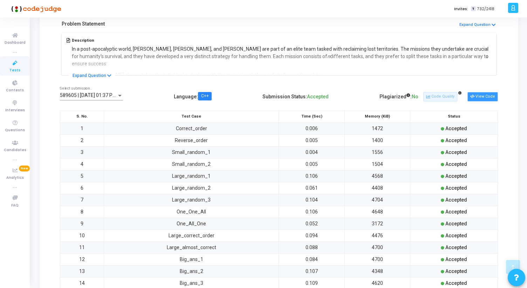
click at [477, 95] on button "View Code" at bounding box center [482, 96] width 30 height 9
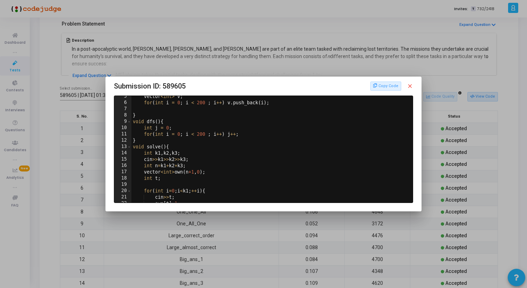
scroll to position [0, 0]
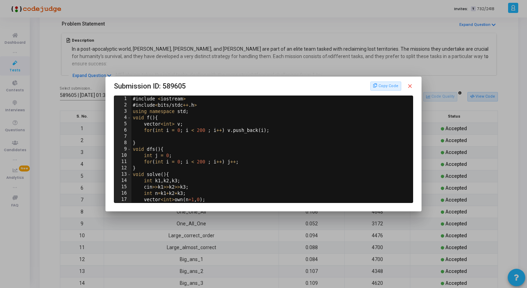
click at [411, 86] on mat-icon "close" at bounding box center [409, 86] width 6 height 6
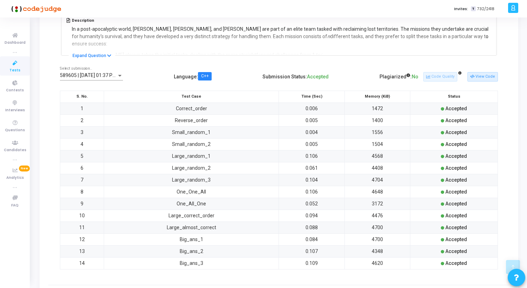
scroll to position [155, 0]
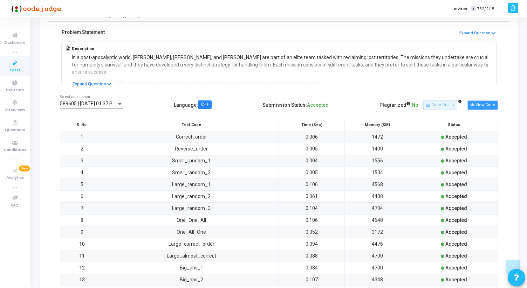
click at [477, 106] on button "View Code" at bounding box center [482, 104] width 30 height 9
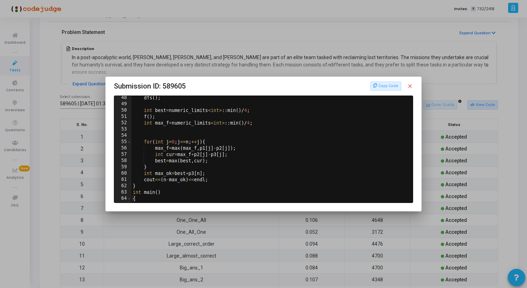
scroll to position [309, 0]
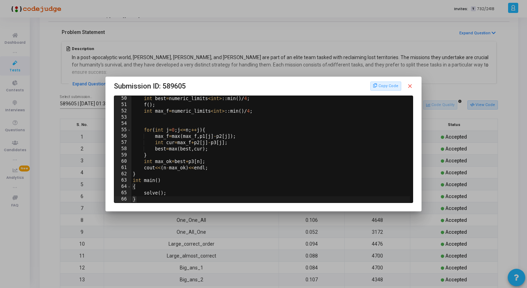
click at [412, 88] on mat-icon "close" at bounding box center [409, 86] width 6 height 6
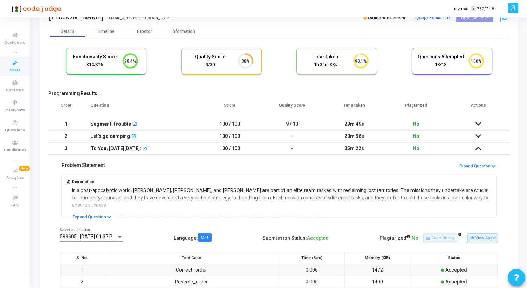
scroll to position [0, 0]
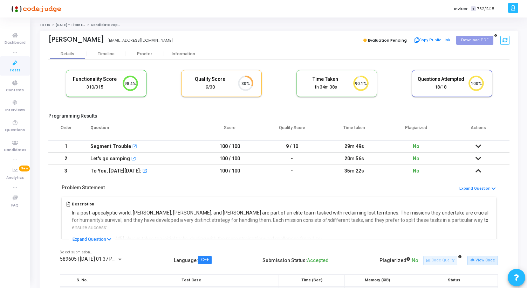
click at [476, 146] on icon at bounding box center [478, 146] width 6 height 5
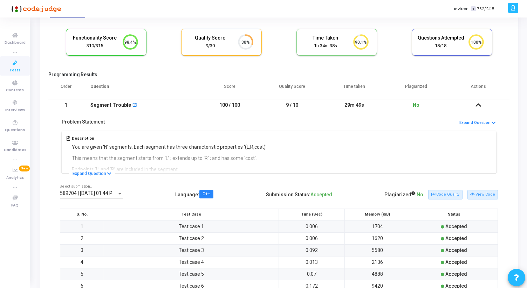
scroll to position [43, 0]
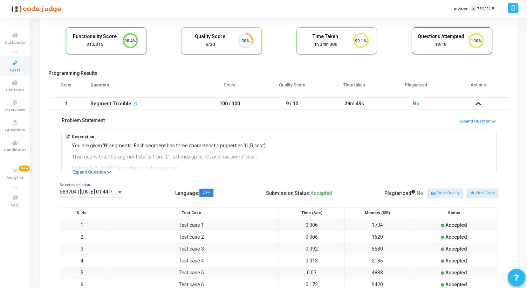
click at [117, 190] on div at bounding box center [120, 192] width 6 height 6
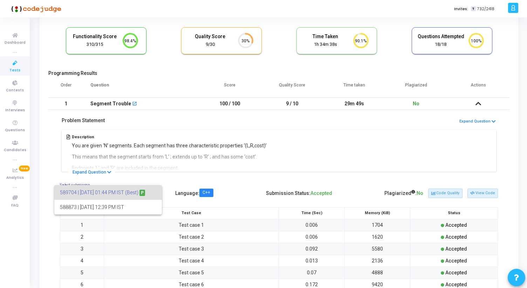
click at [145, 134] on div at bounding box center [263, 144] width 527 height 288
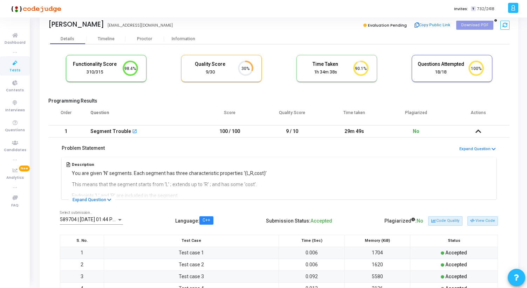
scroll to position [0, 0]
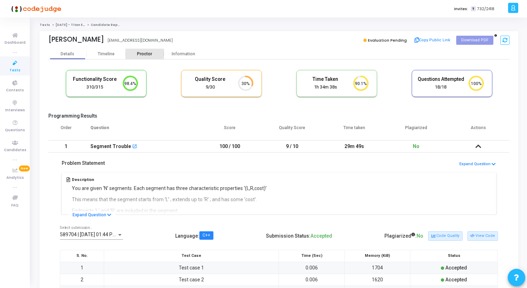
click at [146, 54] on div "Proctor" at bounding box center [144, 53] width 39 height 5
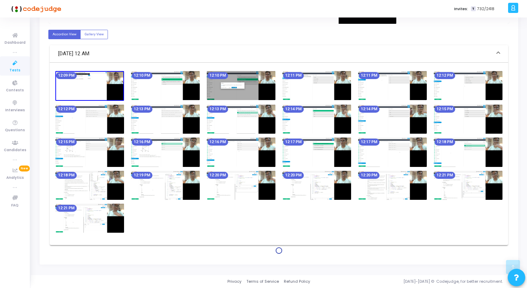
scroll to position [256, 0]
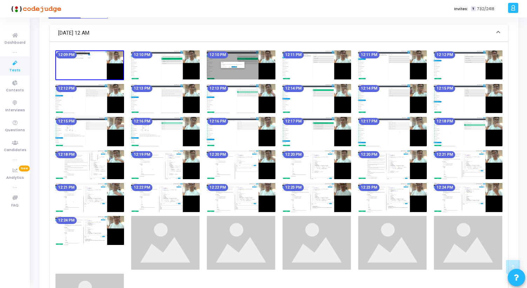
click at [263, 149] on div "12:09 PM 12:10 PM 12:10 PM 12:11 PM 12:11 PM 12:12 PM 12:12 PM 12:13 PM 12:13 P…" at bounding box center [279, 190] width 454 height 281
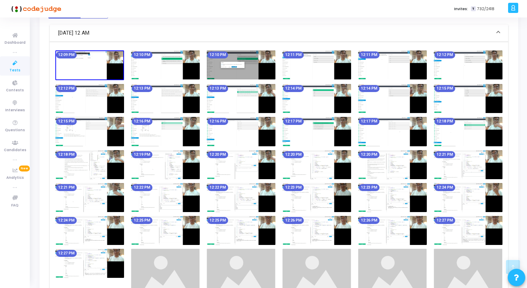
click at [264, 159] on img at bounding box center [241, 164] width 69 height 29
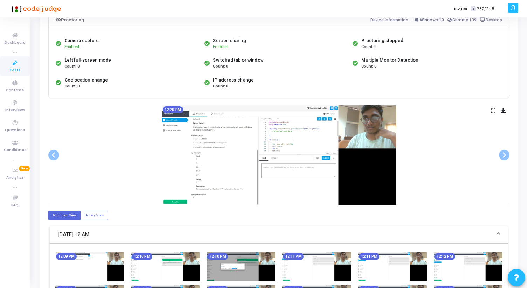
scroll to position [0, 0]
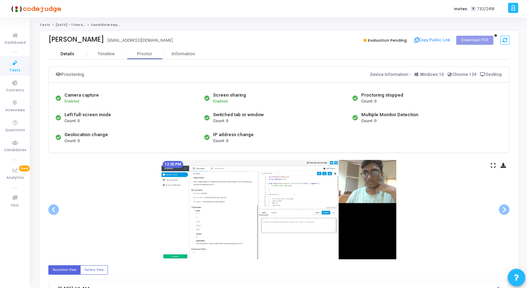
click at [69, 56] on div "Details" at bounding box center [68, 53] width 14 height 5
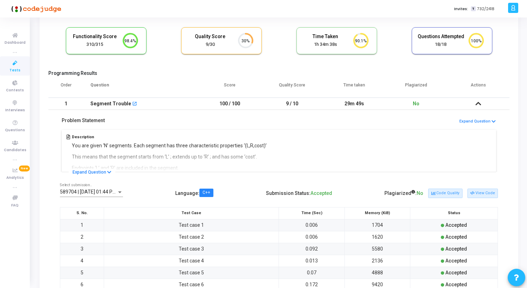
scroll to position [46, 0]
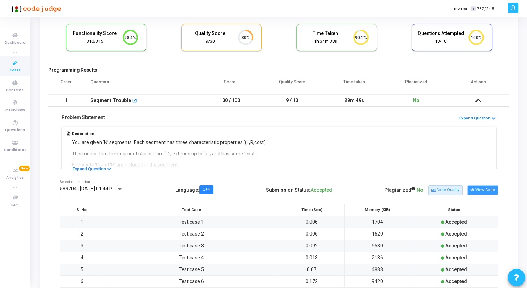
click at [487, 189] on button "View Code" at bounding box center [482, 190] width 30 height 9
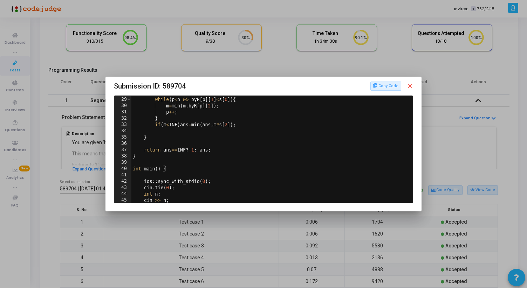
scroll to position [183, 0]
click at [412, 86] on mat-icon "close" at bounding box center [409, 86] width 6 height 6
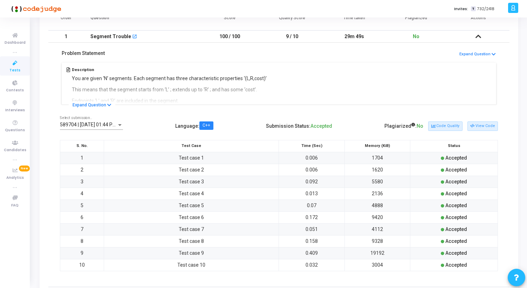
scroll to position [220, 0]
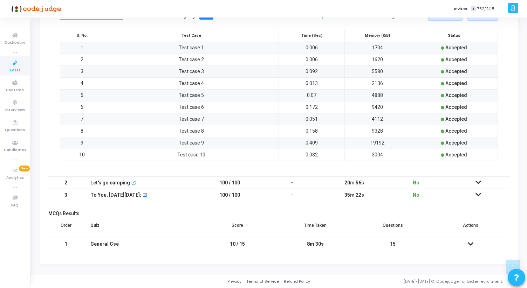
click at [475, 180] on td at bounding box center [478, 183] width 62 height 12
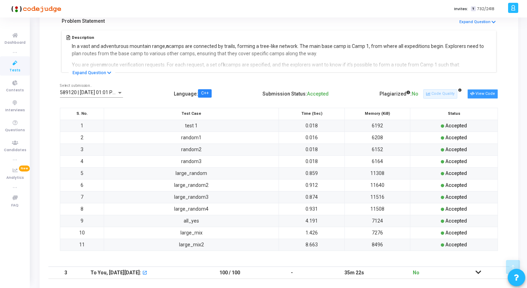
click at [477, 95] on button "View Code" at bounding box center [482, 93] width 30 height 9
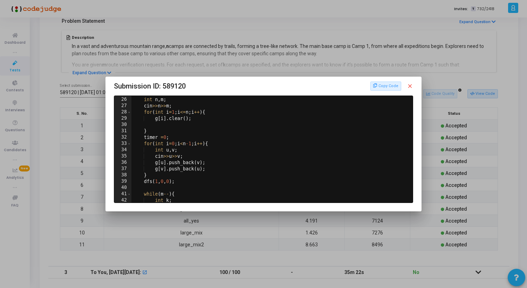
scroll to position [397, 0]
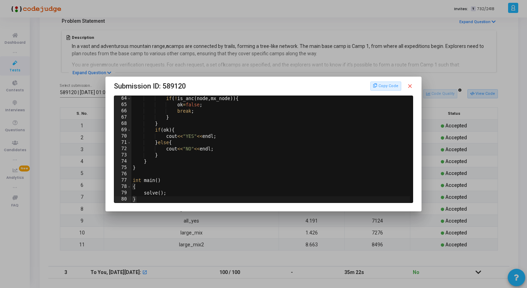
click at [409, 82] on div "Copy Code close" at bounding box center [391, 86] width 43 height 9
click at [409, 84] on mat-icon "close" at bounding box center [409, 86] width 6 height 6
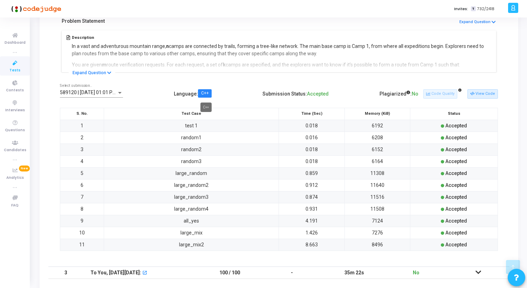
scroll to position [153, 0]
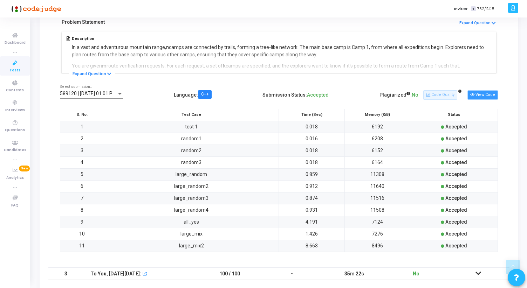
click at [483, 91] on button "View Code" at bounding box center [482, 94] width 30 height 9
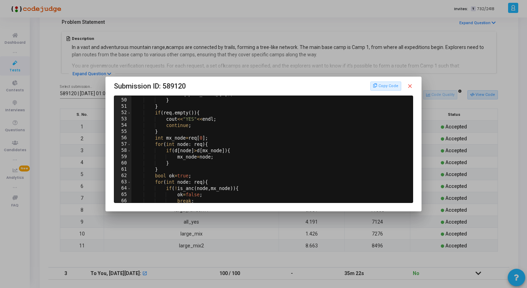
scroll to position [317, 0]
type textarea "bool ok=true;"
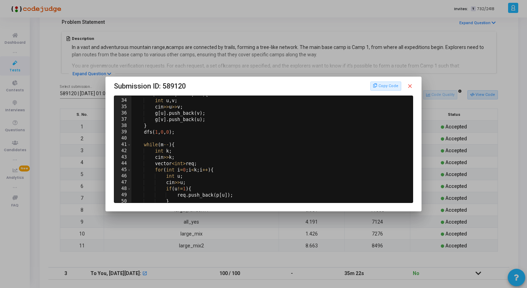
scroll to position [136, 0]
